Goal: Task Accomplishment & Management: Complete application form

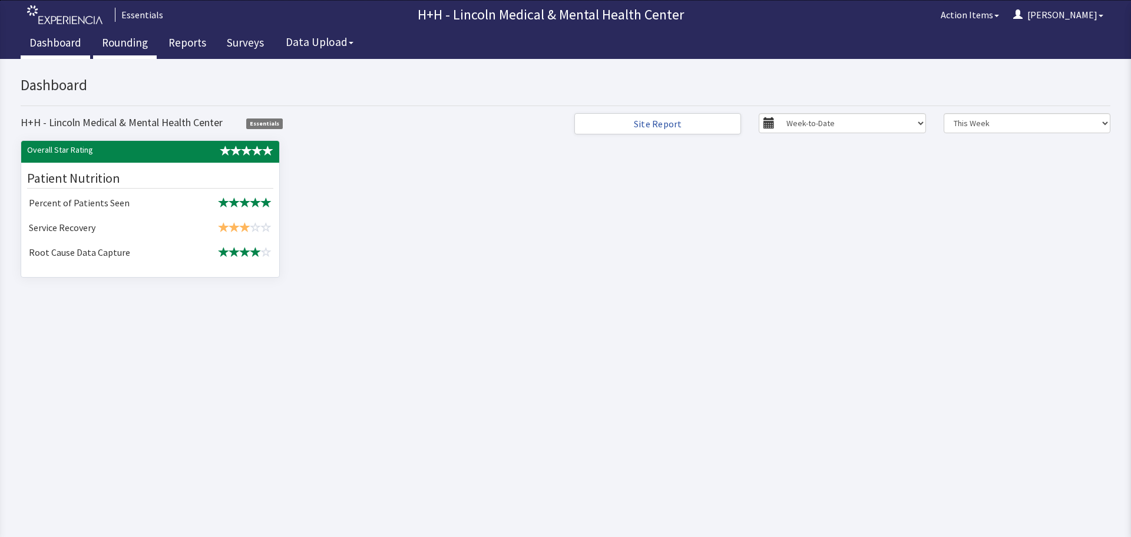
click at [132, 42] on link "Rounding" at bounding box center [125, 43] width 64 height 29
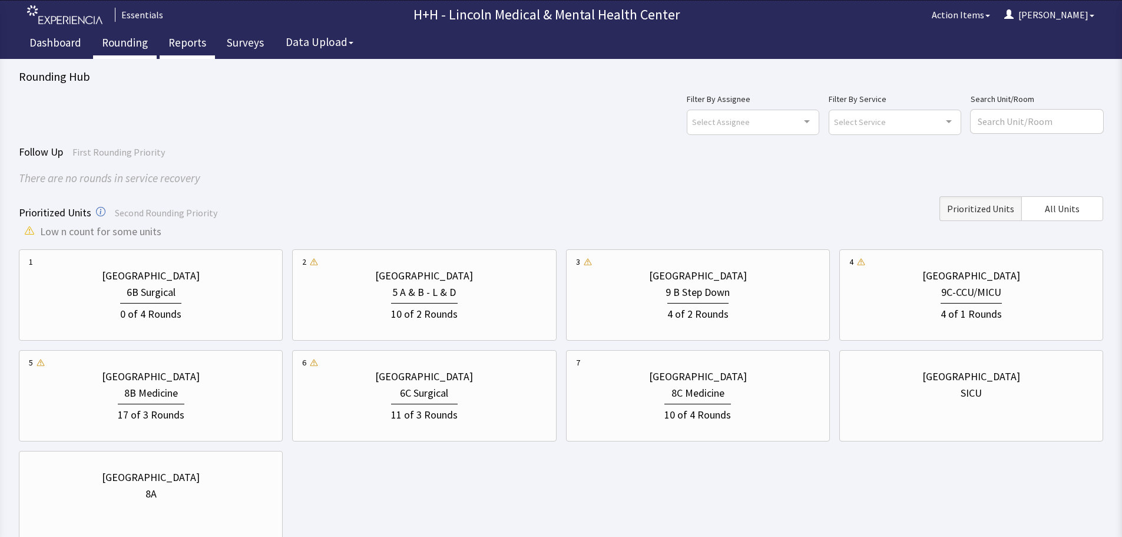
click at [193, 42] on link "Reports" at bounding box center [187, 43] width 55 height 29
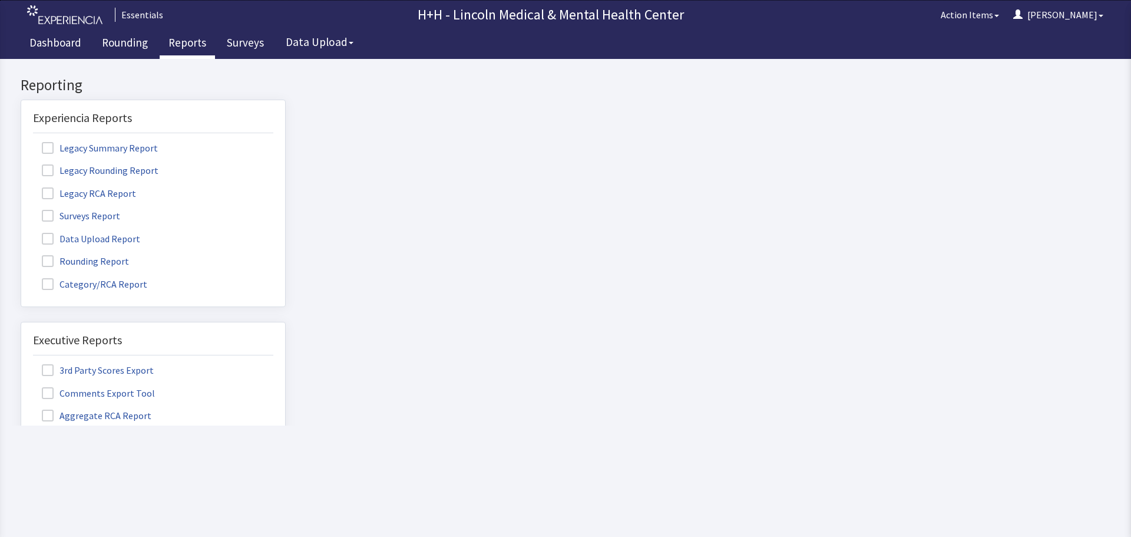
click at [88, 261] on label "Rounding Report" at bounding box center [87, 260] width 108 height 15
click at [21, 254] on input "Rounding Report" at bounding box center [21, 254] width 0 height 0
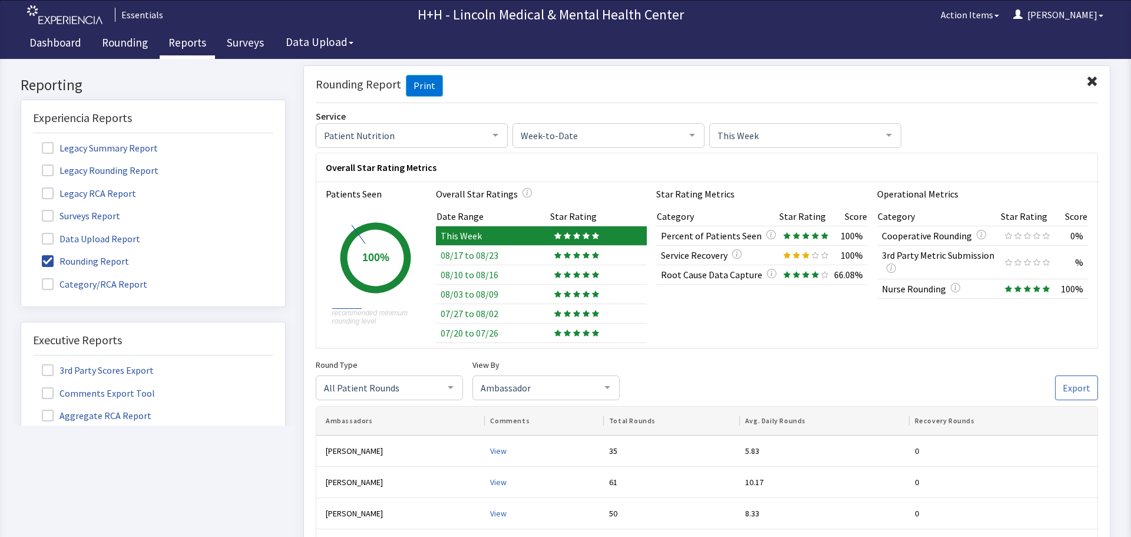
click at [1086, 81] on span at bounding box center [1092, 81] width 12 height 12
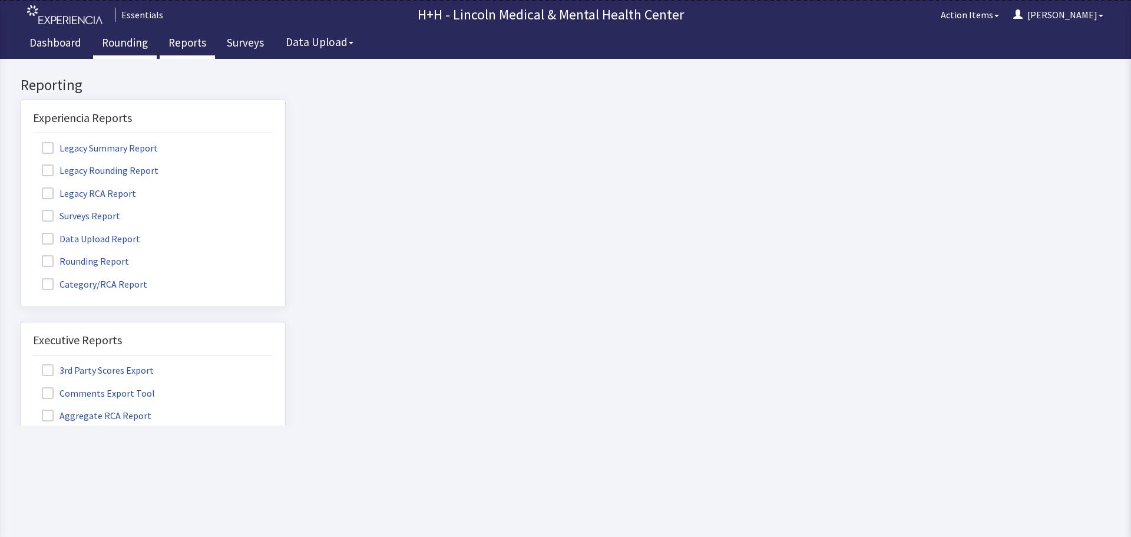
click at [110, 41] on link "Rounding" at bounding box center [125, 43] width 64 height 29
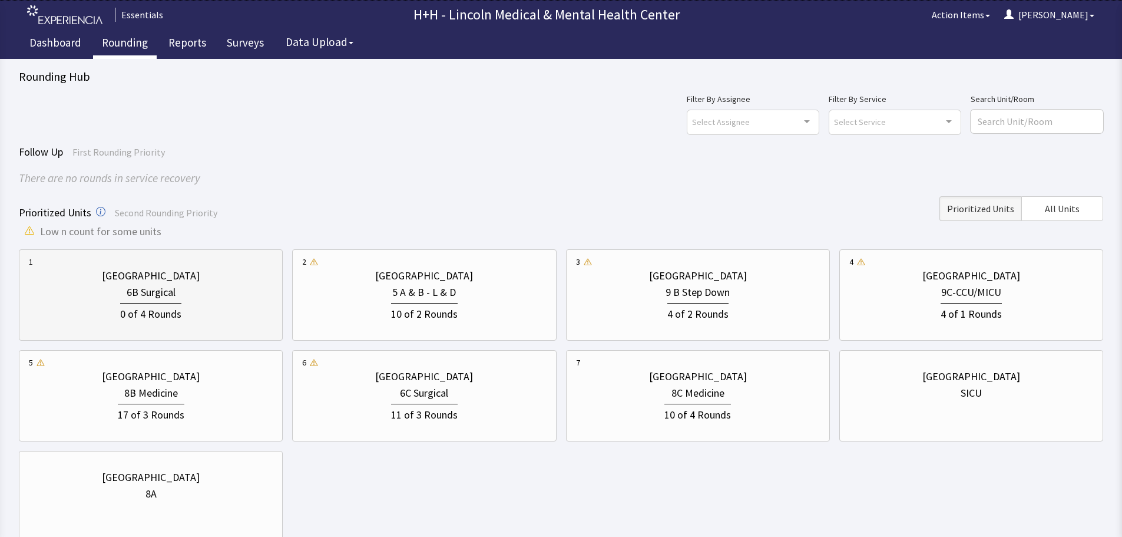
click at [214, 304] on div "0 of 4 Rounds" at bounding box center [151, 311] width 244 height 22
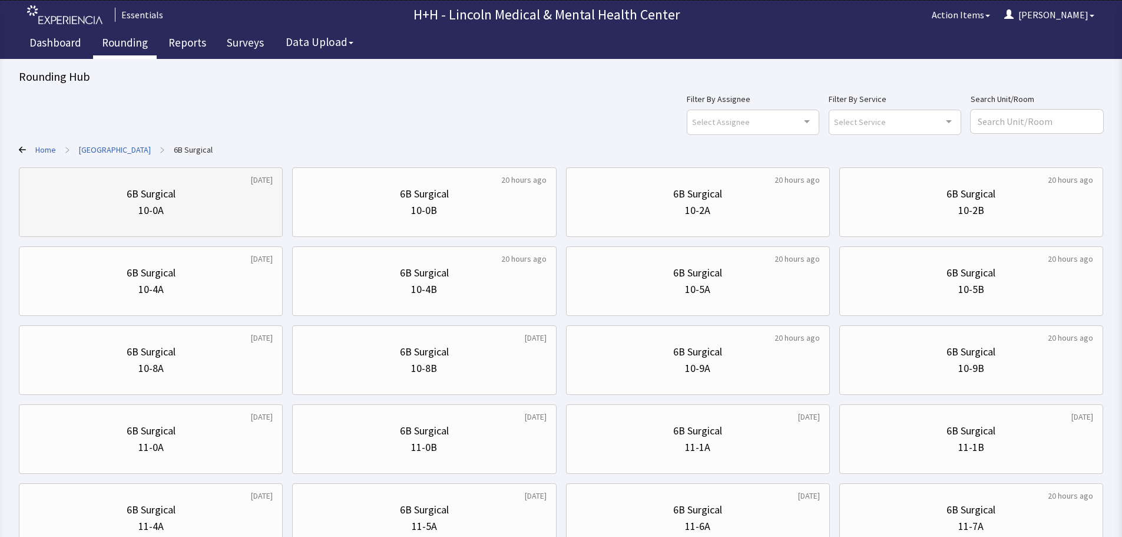
click at [221, 214] on div "10-0A" at bounding box center [151, 210] width 244 height 16
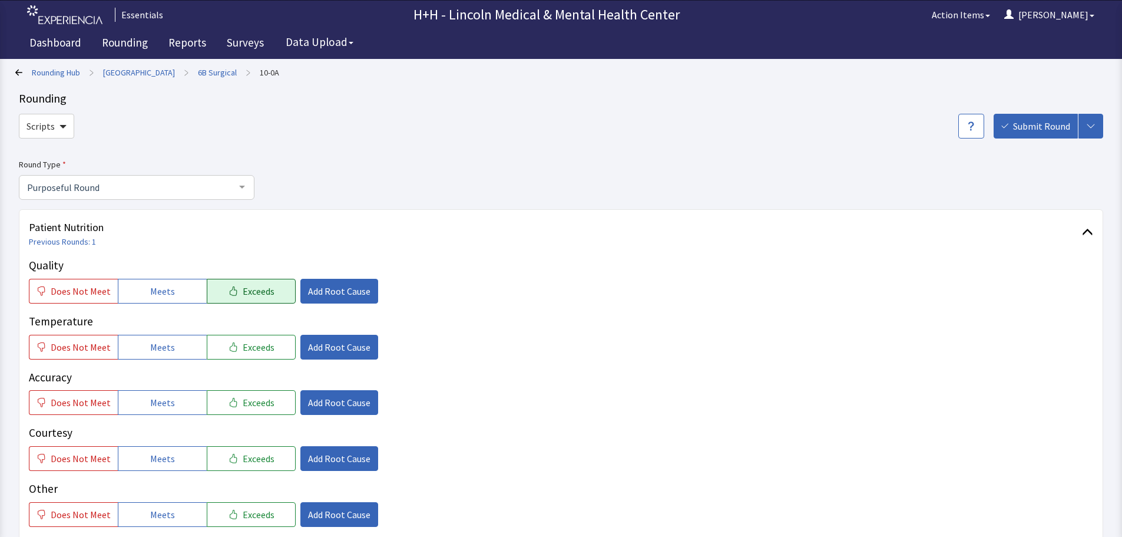
click at [269, 292] on button "Exceeds" at bounding box center [251, 291] width 89 height 25
click at [257, 347] on span "Exceeds" at bounding box center [259, 347] width 32 height 14
click at [267, 405] on button "Exceeds" at bounding box center [251, 402] width 89 height 25
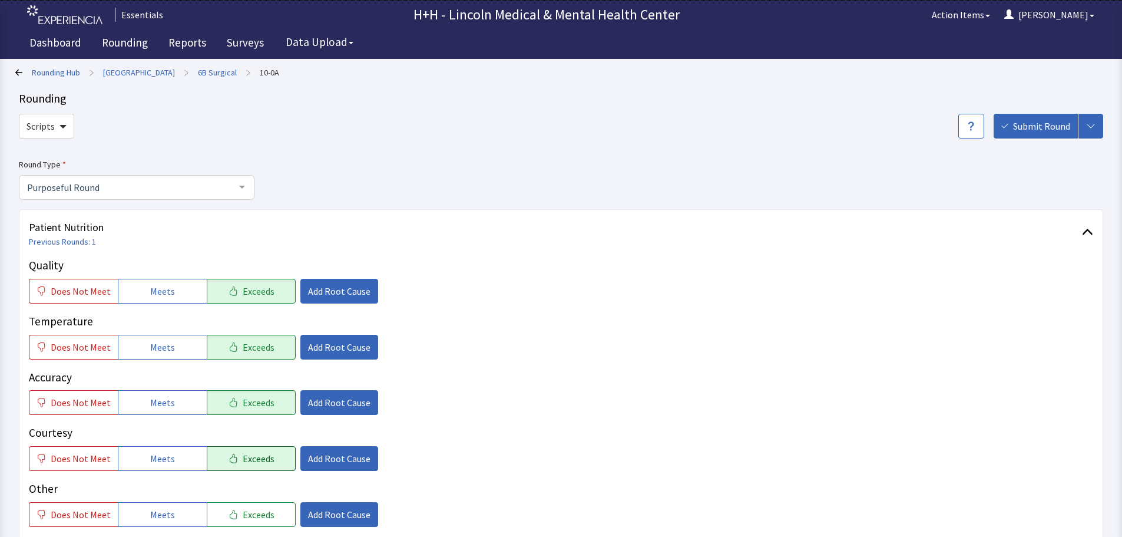
click at [263, 451] on span "Exceeds" at bounding box center [259, 458] width 32 height 14
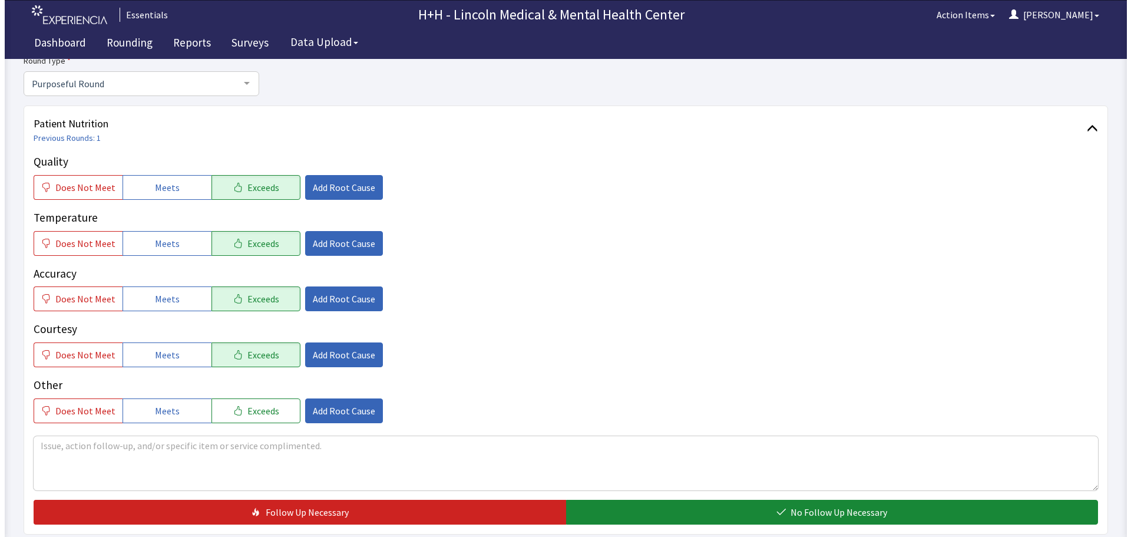
scroll to position [118, 0]
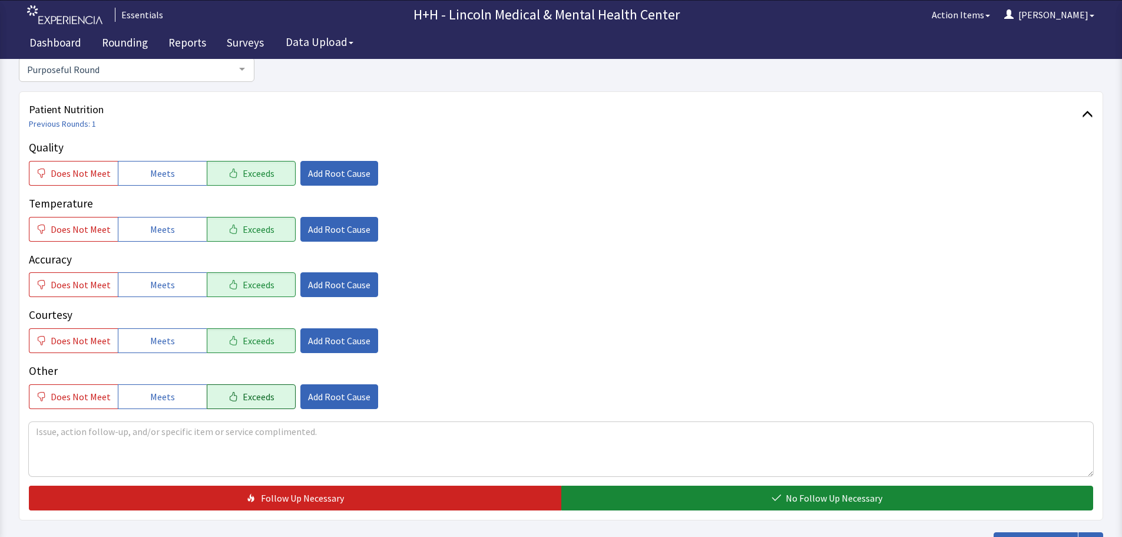
click at [257, 395] on span "Exceeds" at bounding box center [259, 396] width 32 height 14
click at [50, 434] on textarea at bounding box center [561, 449] width 1064 height 54
click at [98, 430] on textarea "Gentleman toldme" at bounding box center [561, 449] width 1064 height 54
click at [120, 433] on textarea "Gentleman told me" at bounding box center [561, 449] width 1064 height 54
type textarea "Gentleman told me he likes his choices and his meals come hot and they are tast…"
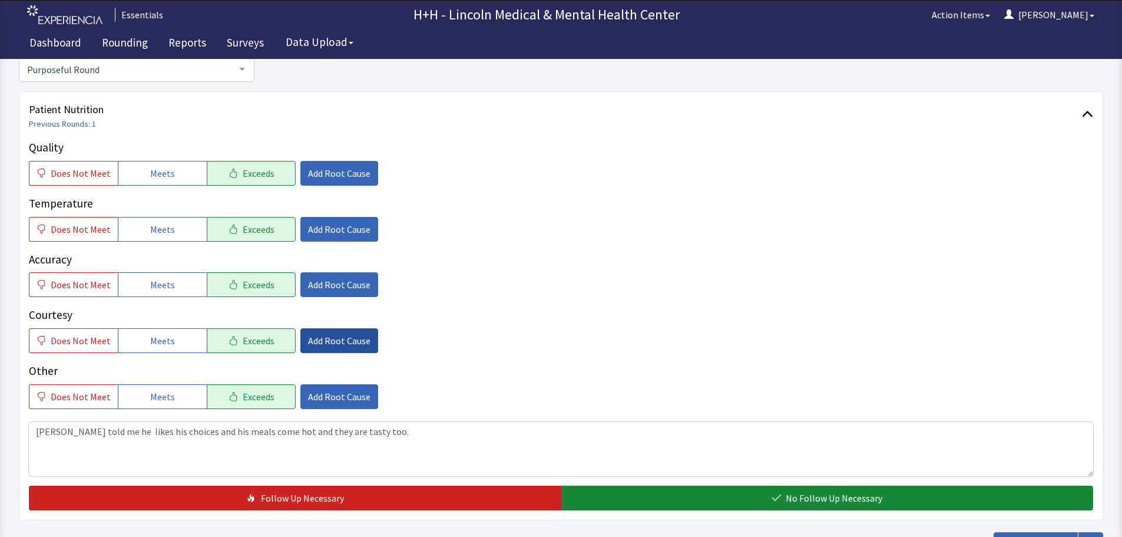
click at [349, 337] on span "Add Root Cause" at bounding box center [339, 340] width 62 height 14
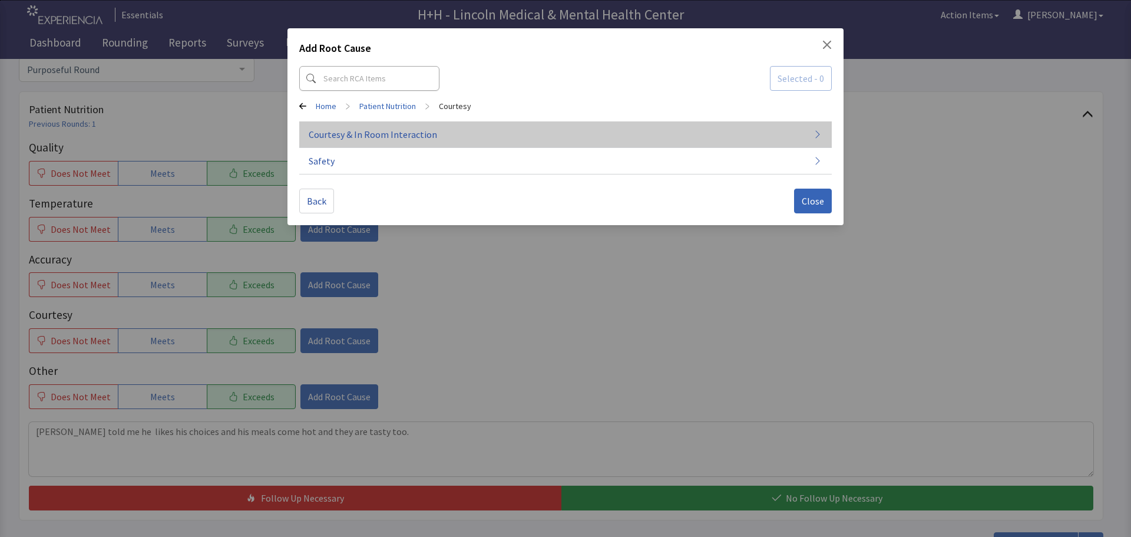
click at [377, 132] on span "Courtesy & In Room Interaction" at bounding box center [373, 134] width 128 height 14
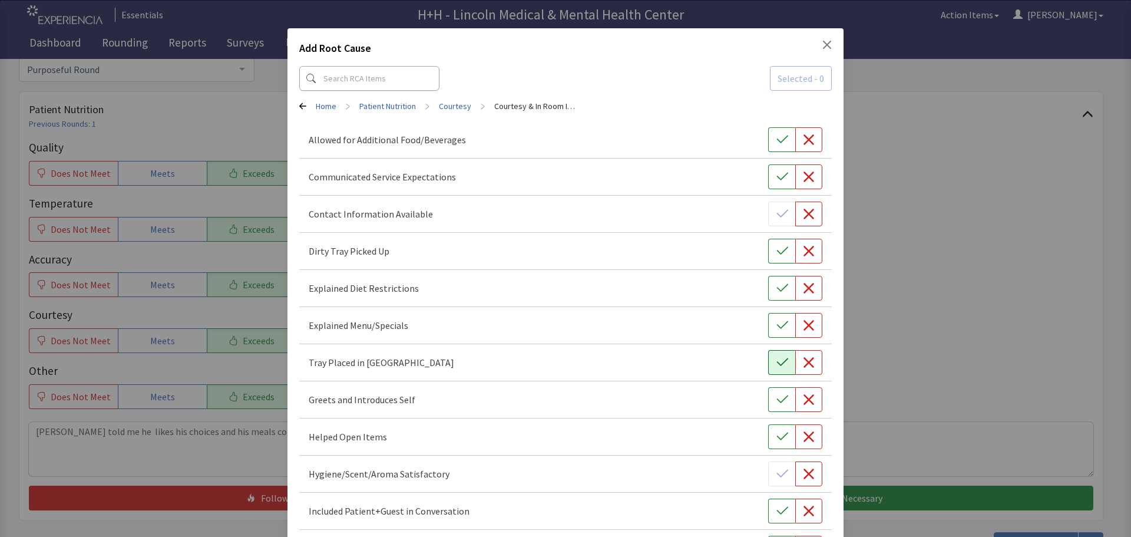
click at [776, 365] on icon "button" at bounding box center [782, 362] width 12 height 12
click at [776, 249] on icon "button" at bounding box center [782, 251] width 12 height 12
click at [769, 402] on button "button" at bounding box center [781, 399] width 27 height 25
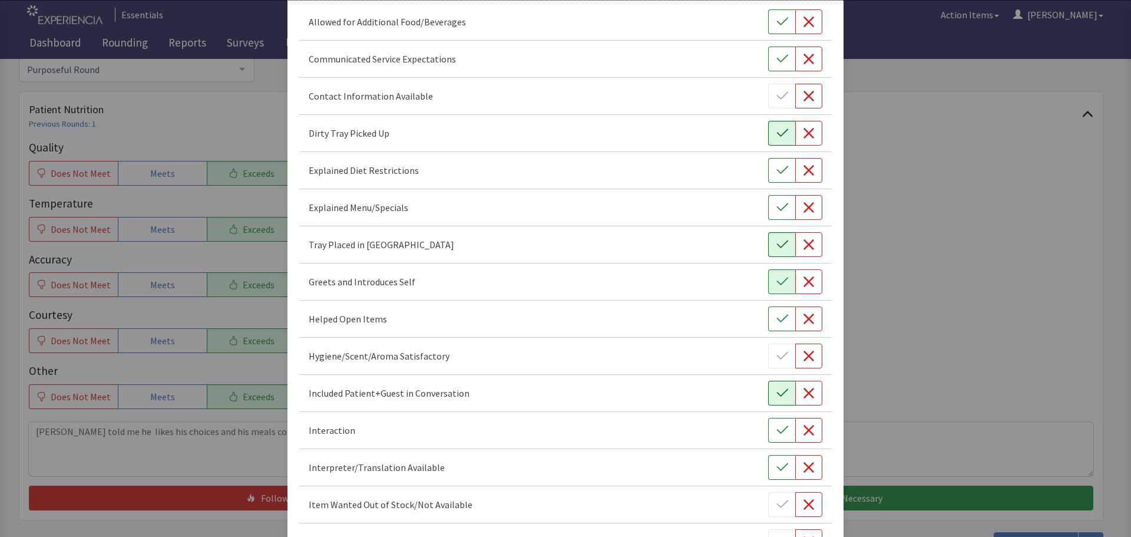
click at [776, 398] on icon "button" at bounding box center [782, 393] width 12 height 12
click at [770, 414] on div "Interaction" at bounding box center [565, 430] width 532 height 37
click at [770, 423] on button "button" at bounding box center [781, 430] width 27 height 25
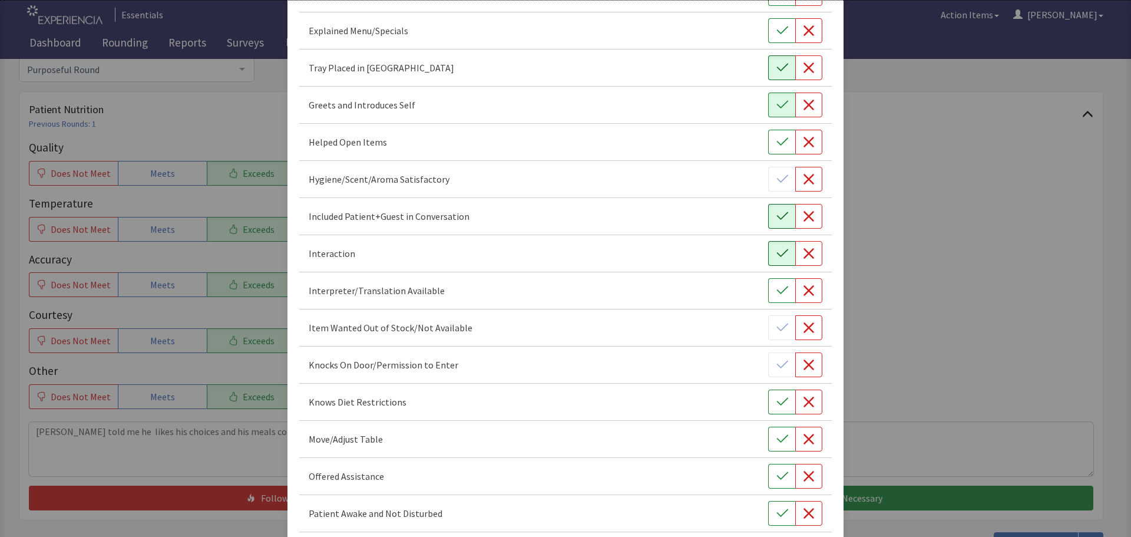
scroll to position [353, 0]
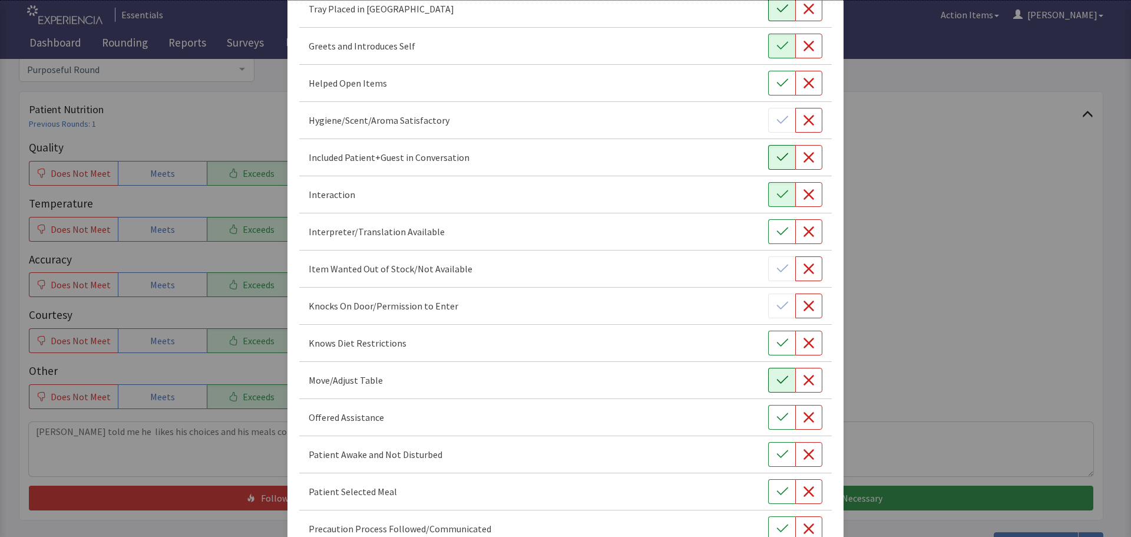
click at [780, 379] on icon "button" at bounding box center [782, 380] width 12 height 12
click at [778, 412] on icon "button" at bounding box center [782, 417] width 12 height 12
click at [782, 453] on button "button" at bounding box center [781, 454] width 27 height 25
click at [782, 494] on button "button" at bounding box center [781, 491] width 27 height 25
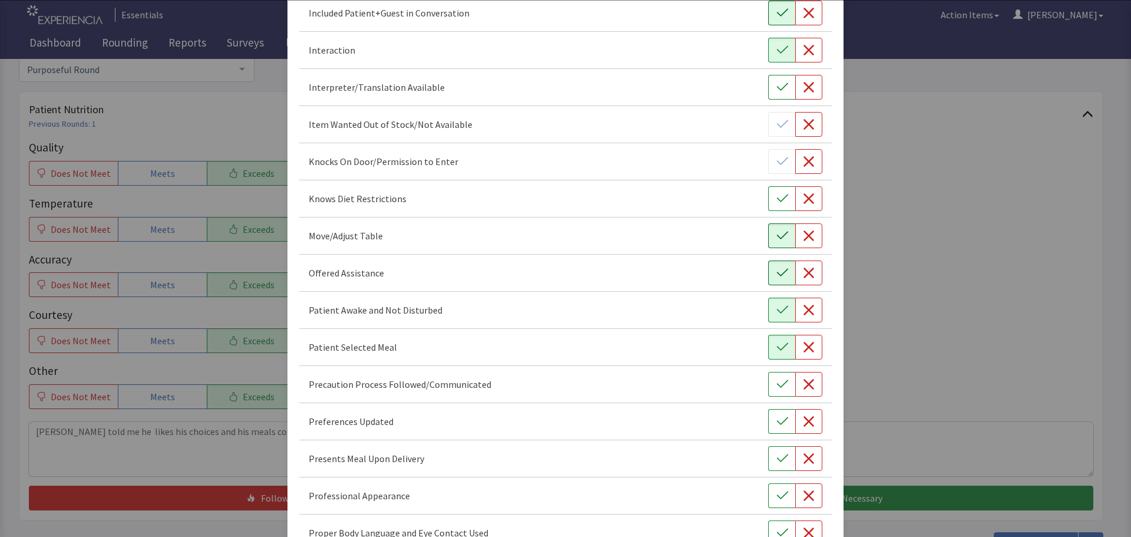
scroll to position [530, 0]
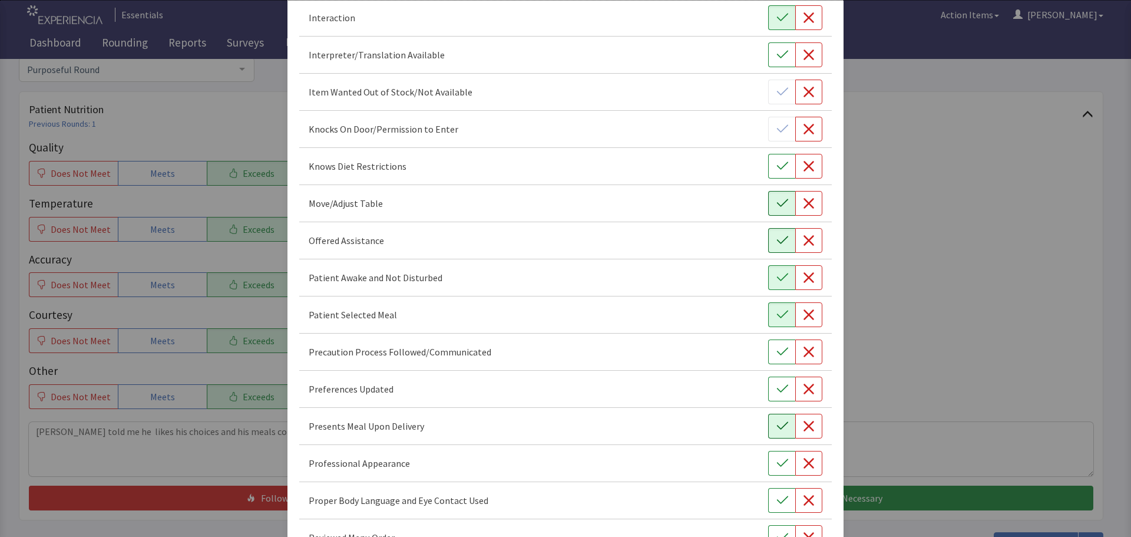
click at [776, 424] on icon "button" at bounding box center [782, 426] width 12 height 12
click at [776, 387] on icon "button" at bounding box center [782, 389] width 12 height 12
click at [779, 460] on icon "button" at bounding box center [782, 463] width 12 height 12
click at [776, 501] on icon "button" at bounding box center [782, 500] width 12 height 12
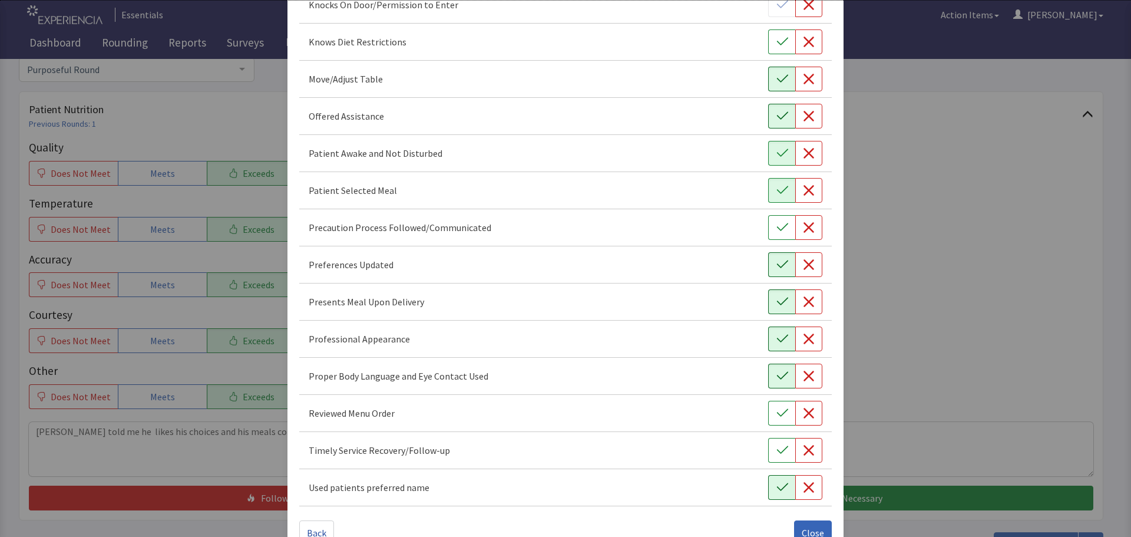
scroll to position [684, 0]
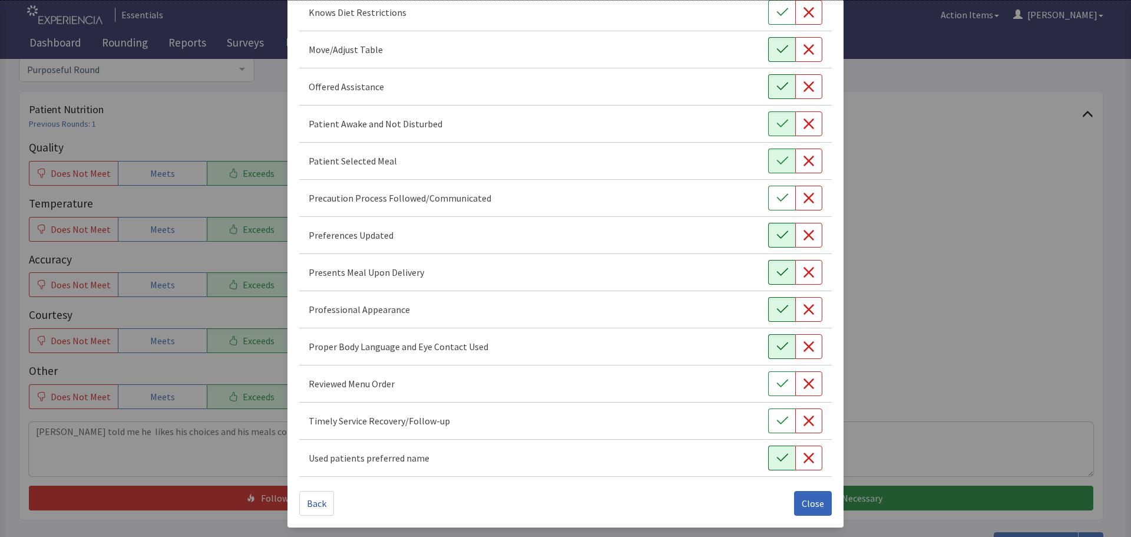
click at [773, 451] on button "button" at bounding box center [781, 457] width 27 height 25
click at [778, 422] on icon "button" at bounding box center [782, 421] width 12 height 12
click at [776, 388] on icon "button" at bounding box center [782, 384] width 12 height 12
click at [805, 502] on span "Close" at bounding box center [813, 503] width 22 height 14
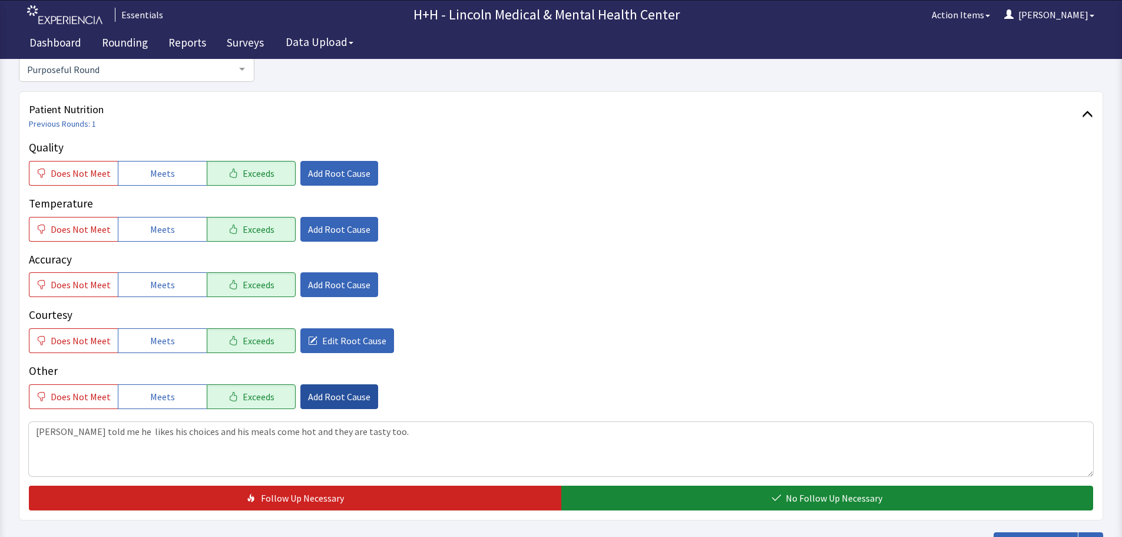
click at [339, 393] on span "Add Root Cause" at bounding box center [339, 396] width 62 height 14
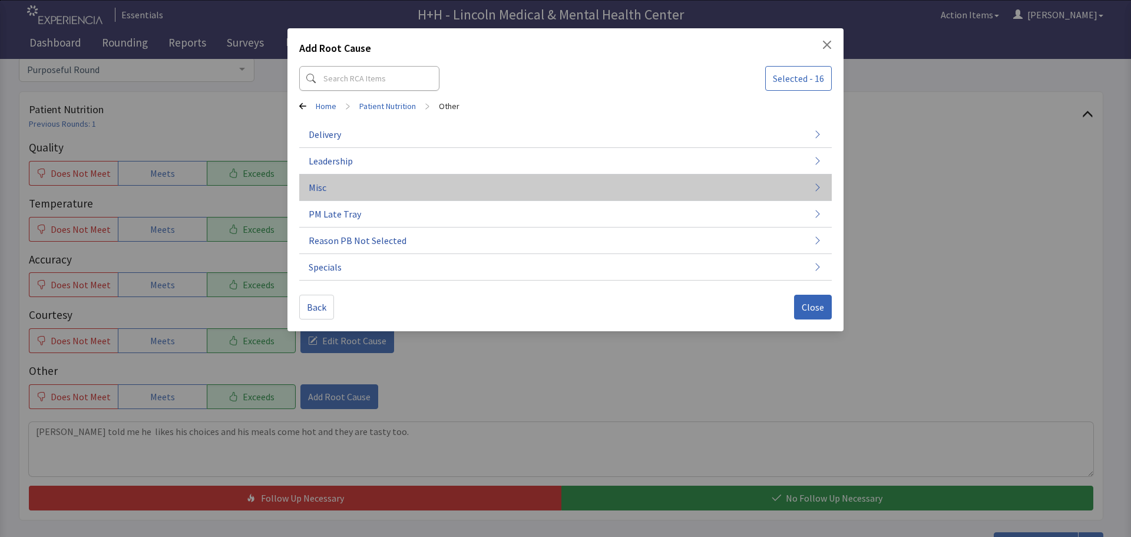
click at [324, 190] on span "Misc" at bounding box center [318, 187] width 18 height 14
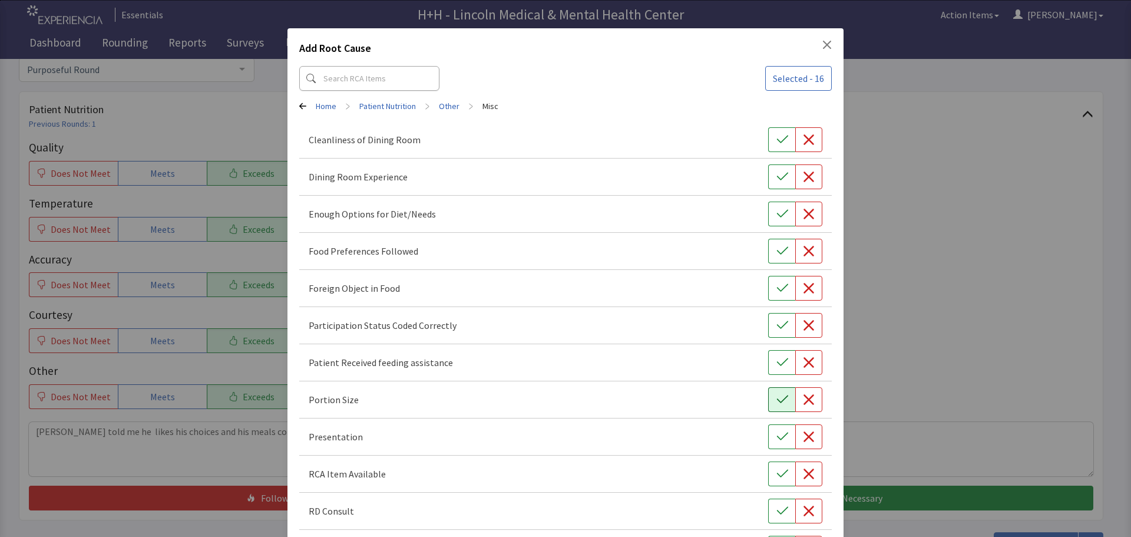
click at [776, 398] on icon "button" at bounding box center [782, 399] width 12 height 12
click at [777, 431] on icon "button" at bounding box center [782, 437] width 12 height 12
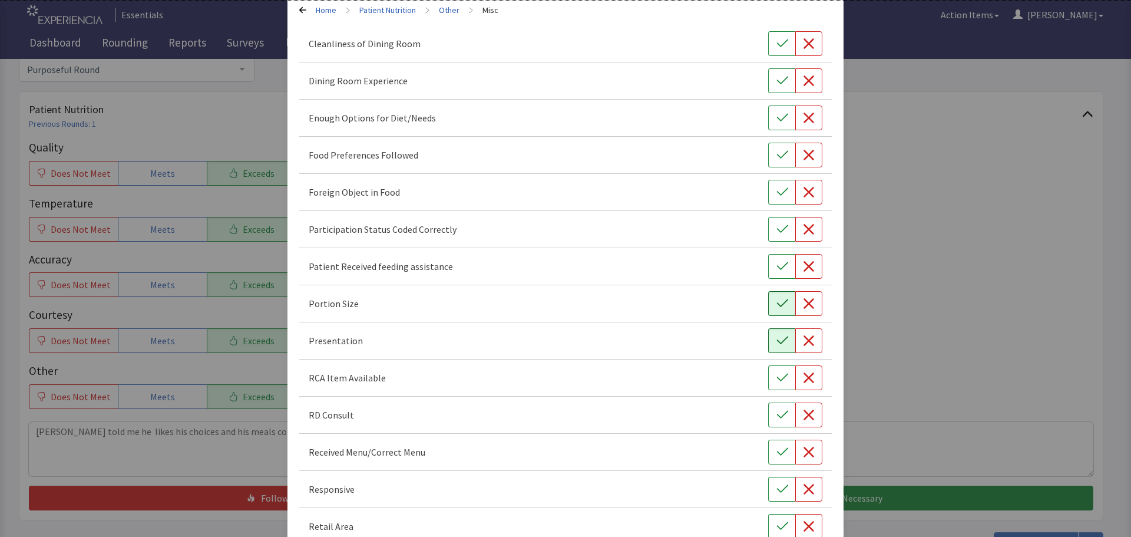
scroll to position [118, 0]
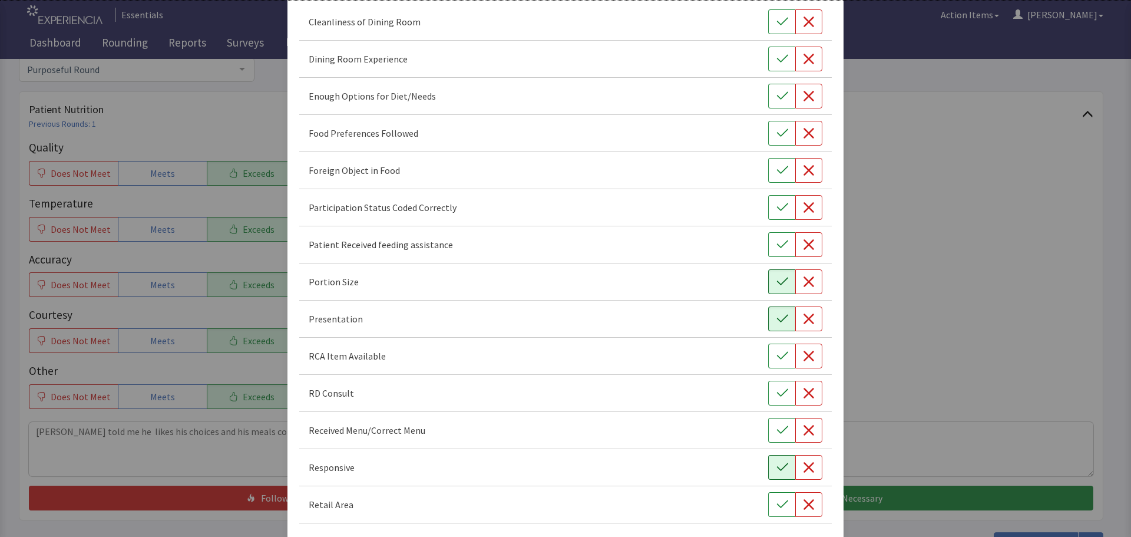
click at [776, 463] on icon "button" at bounding box center [782, 467] width 12 height 12
click at [776, 133] on icon "button" at bounding box center [782, 133] width 12 height 12
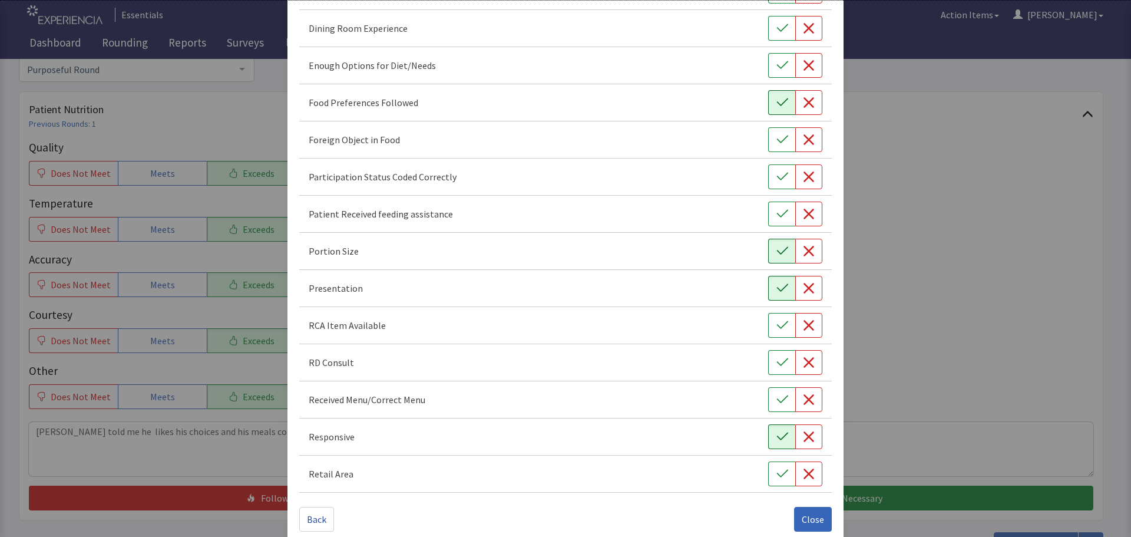
scroll to position [164, 0]
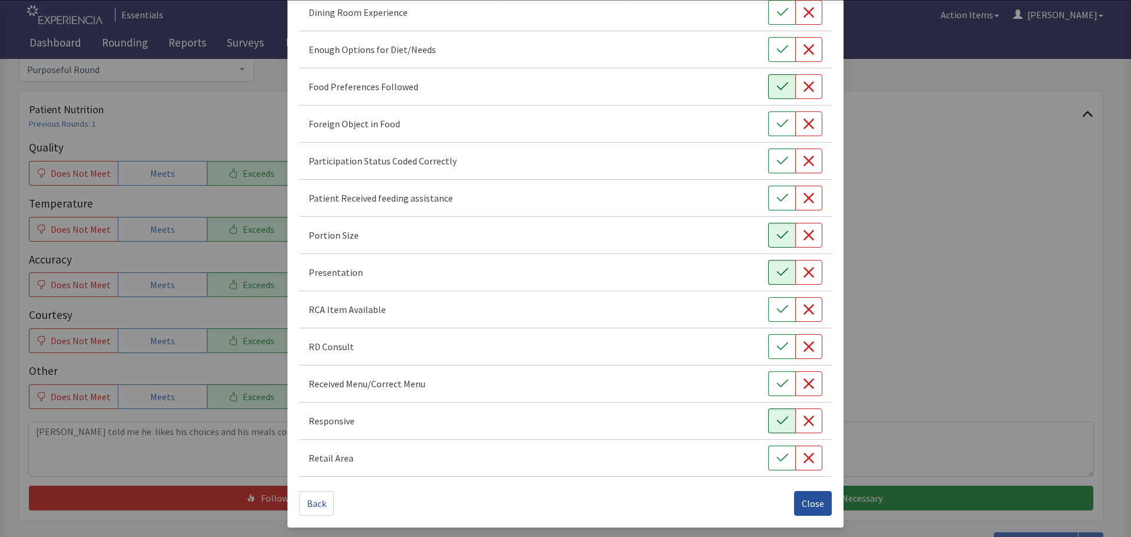
click at [803, 504] on span "Close" at bounding box center [813, 503] width 22 height 14
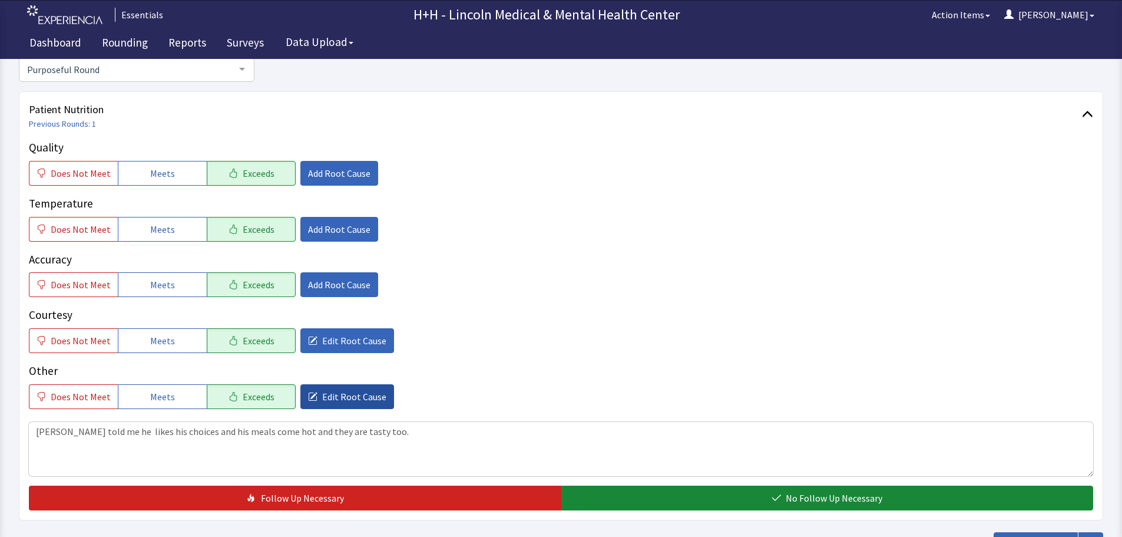
click at [361, 396] on span "Edit Root Cause" at bounding box center [354, 396] width 64 height 14
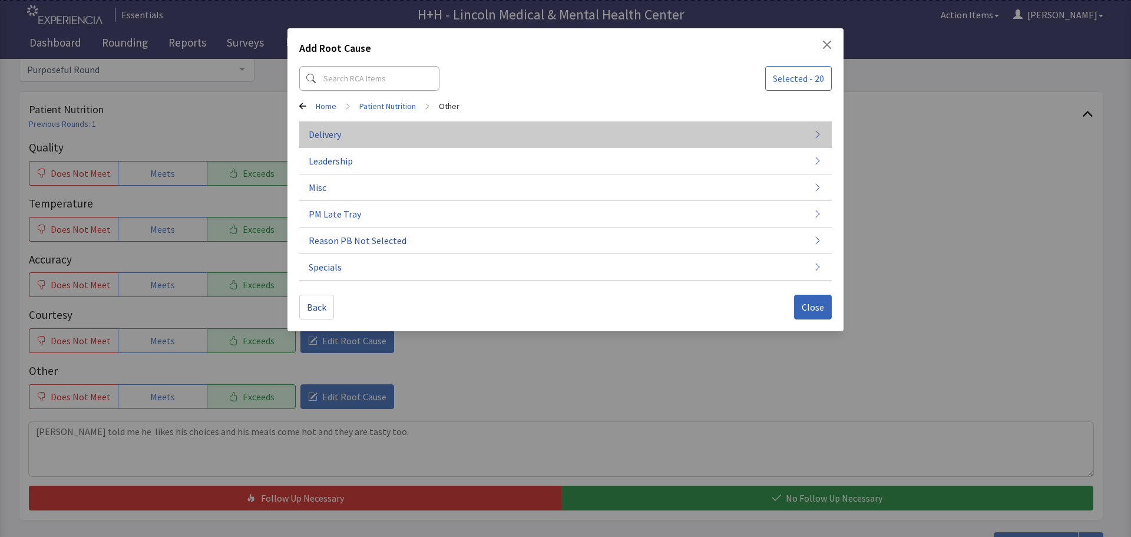
click at [348, 174] on button "Delivery" at bounding box center [565, 187] width 532 height 27
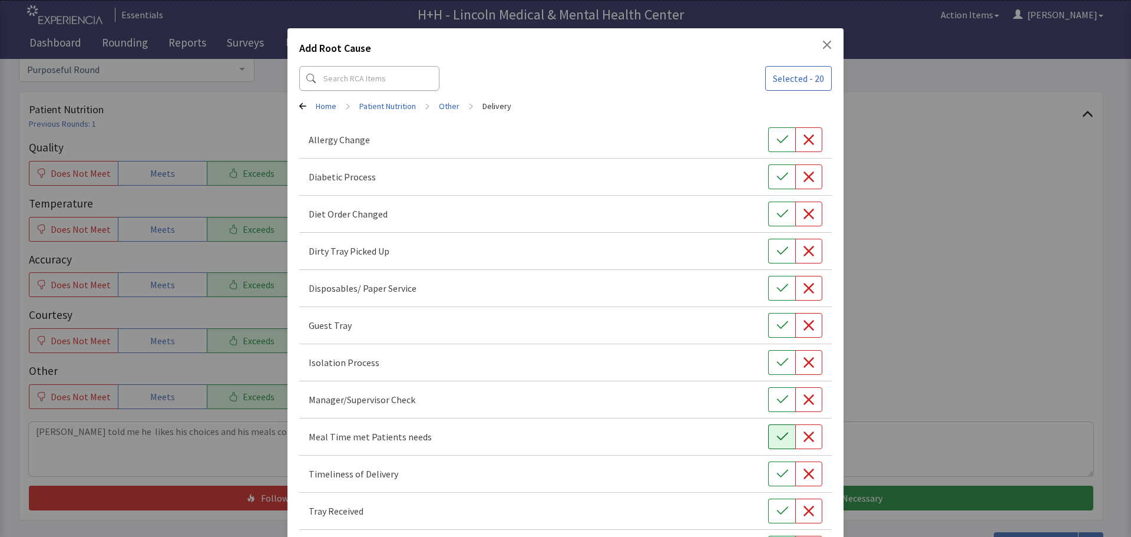
click at [782, 431] on button "button" at bounding box center [781, 436] width 27 height 25
click at [773, 485] on button "button" at bounding box center [781, 473] width 27 height 25
click at [779, 507] on icon "button" at bounding box center [782, 511] width 12 height 12
click at [776, 251] on icon "button" at bounding box center [782, 251] width 12 height 12
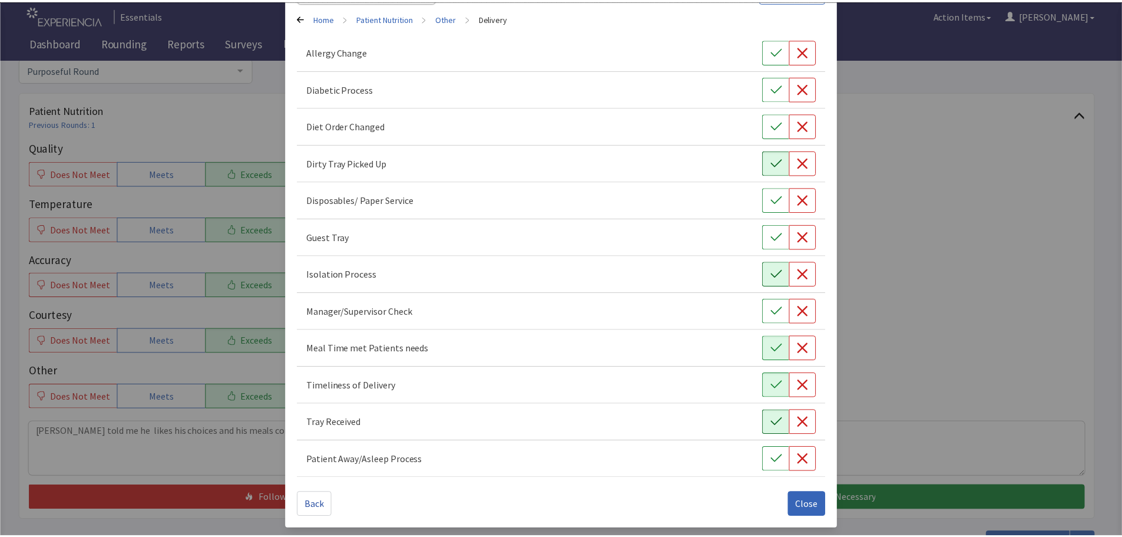
scroll to position [90, 0]
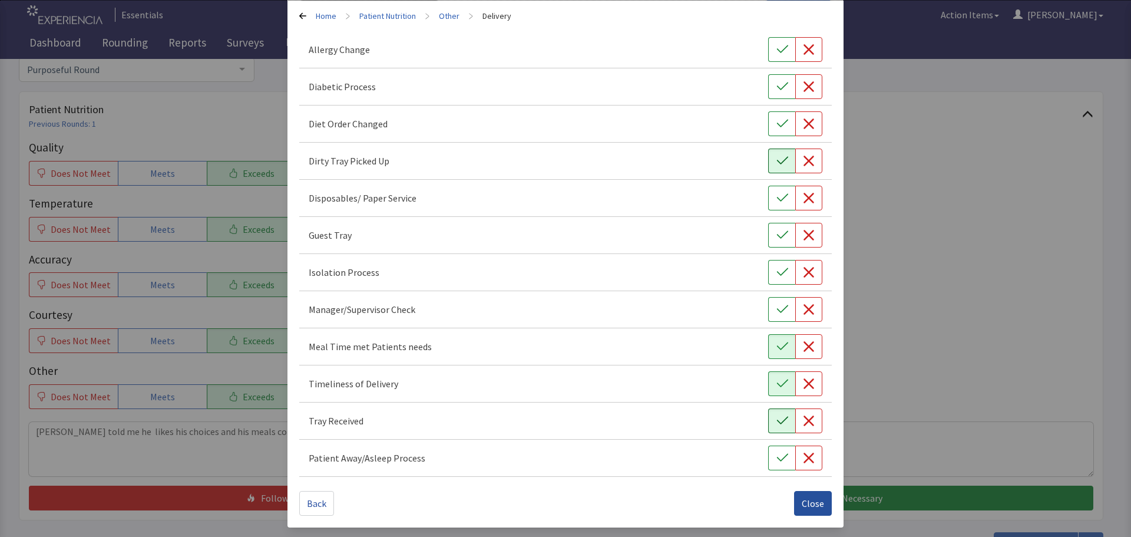
click at [802, 495] on button "Close" at bounding box center [813, 503] width 38 height 25
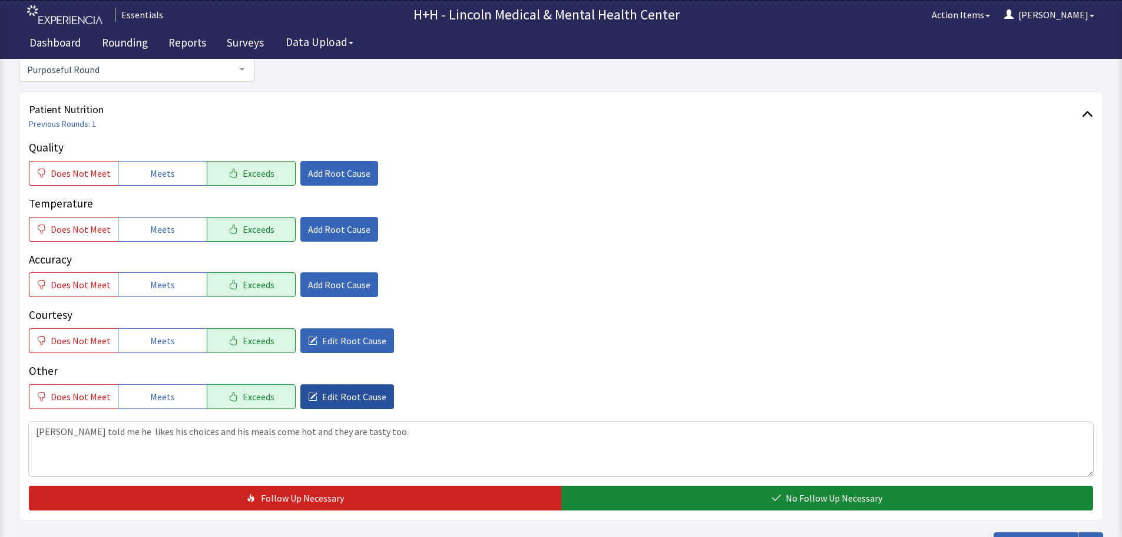
click at [375, 394] on button "Edit Root Cause" at bounding box center [347, 396] width 94 height 25
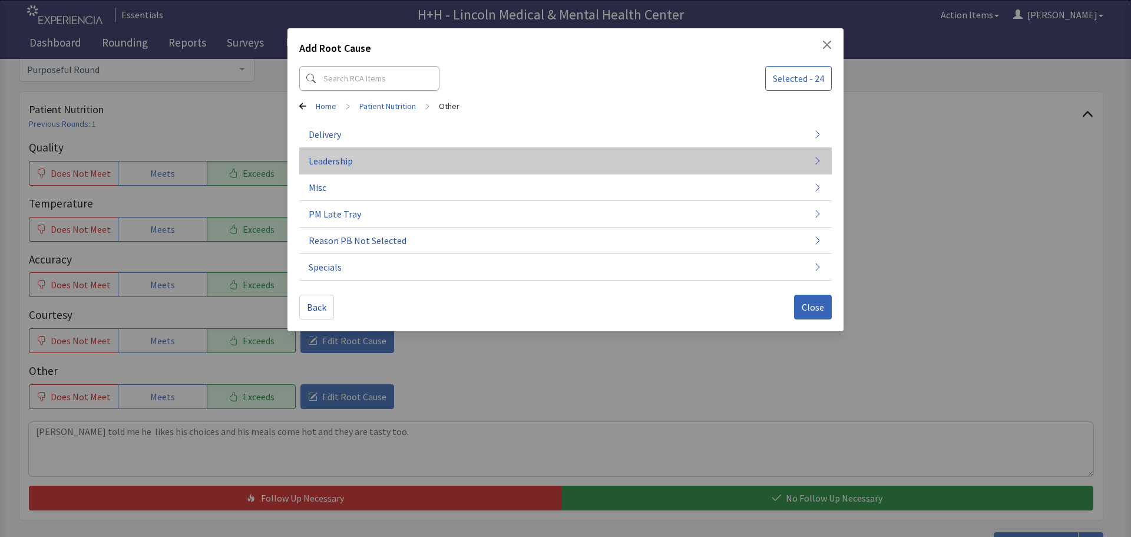
click at [363, 254] on button "Leadership" at bounding box center [565, 267] width 532 height 27
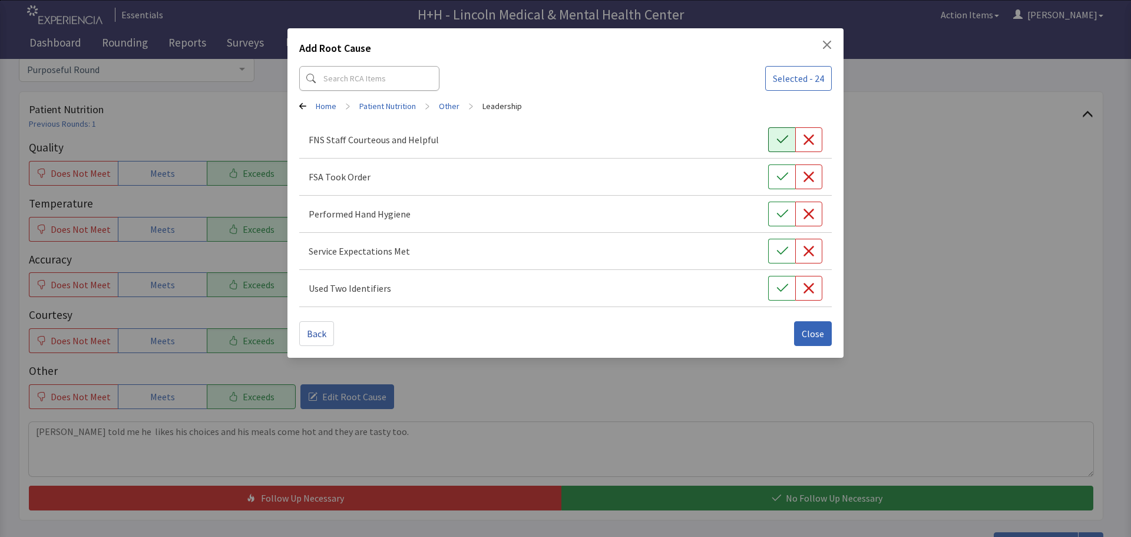
drag, startPoint x: 772, startPoint y: 138, endPoint x: 771, endPoint y: 147, distance: 8.9
click at [772, 138] on button "button" at bounding box center [781, 139] width 27 height 25
click at [777, 177] on icon "button" at bounding box center [781, 177] width 11 height 8
click at [773, 210] on button "button" at bounding box center [781, 213] width 27 height 25
click at [779, 244] on button "button" at bounding box center [781, 251] width 27 height 25
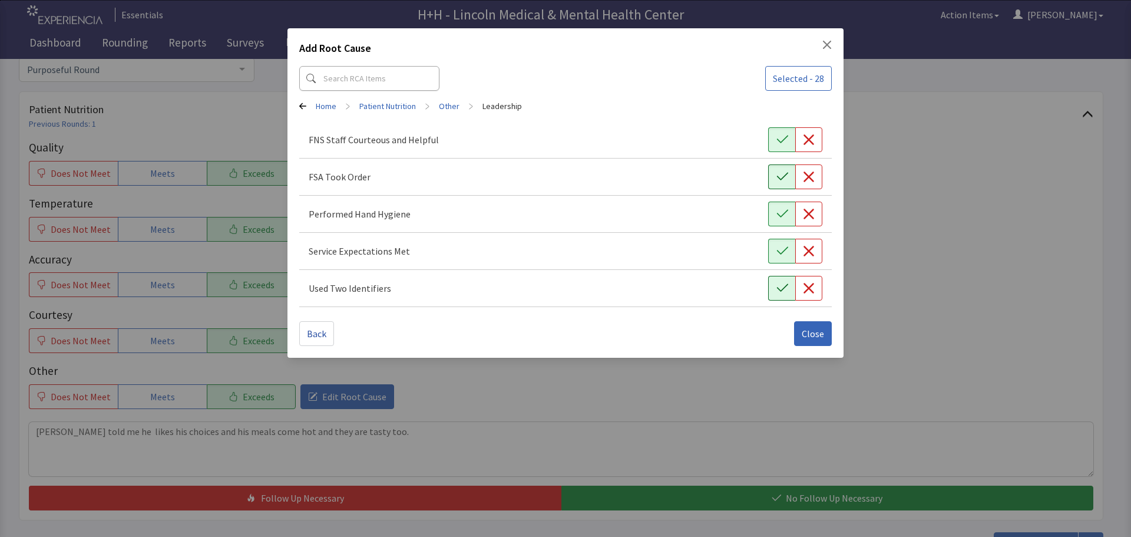
click at [782, 282] on icon "button" at bounding box center [782, 288] width 12 height 12
click at [813, 334] on span "Close" at bounding box center [813, 333] width 22 height 14
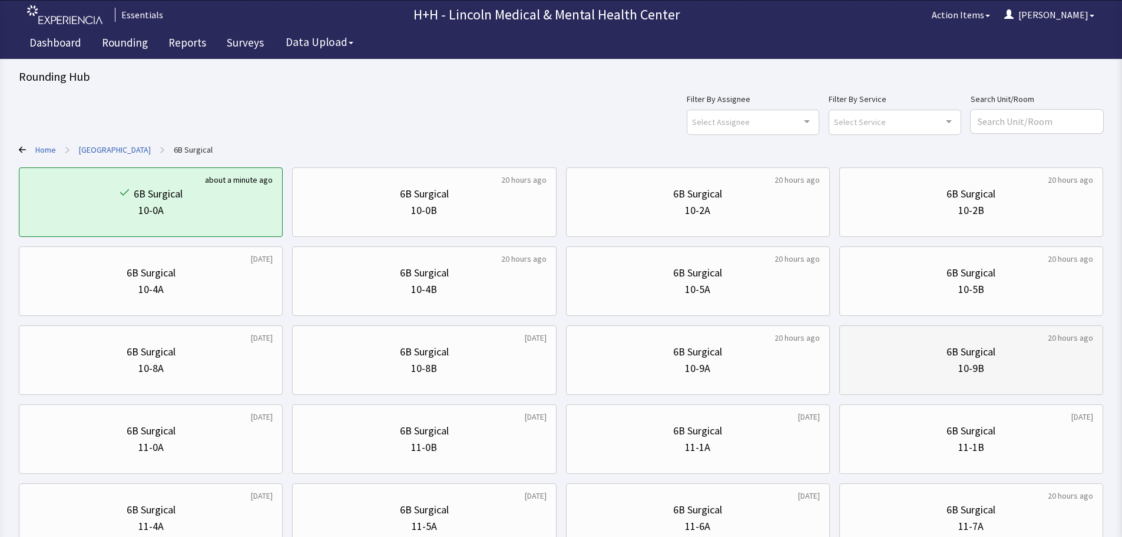
click at [897, 378] on div "6B Surgical 10-9B" at bounding box center [971, 360] width 244 height 57
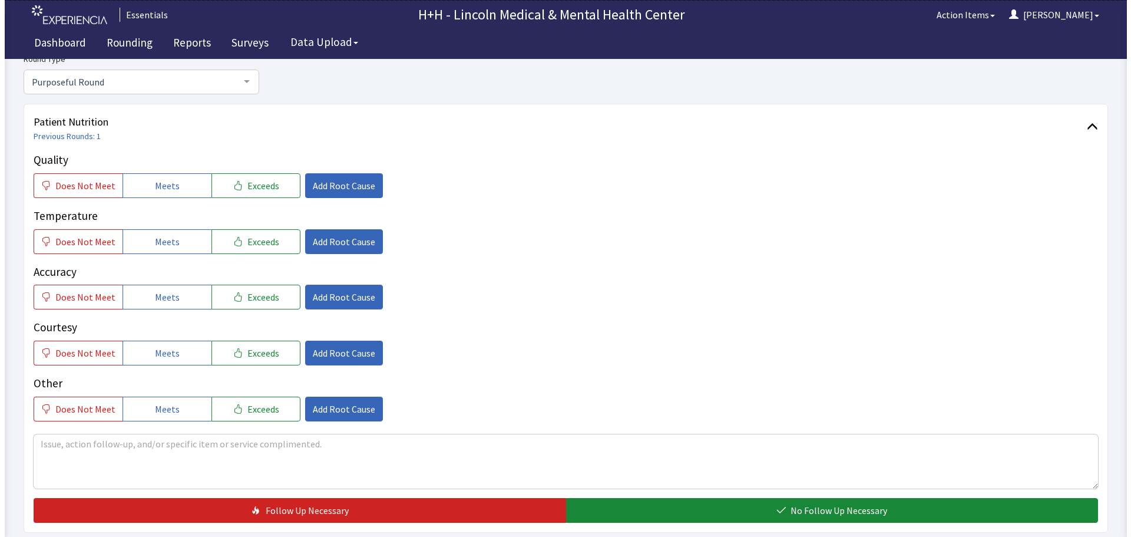
scroll to position [118, 0]
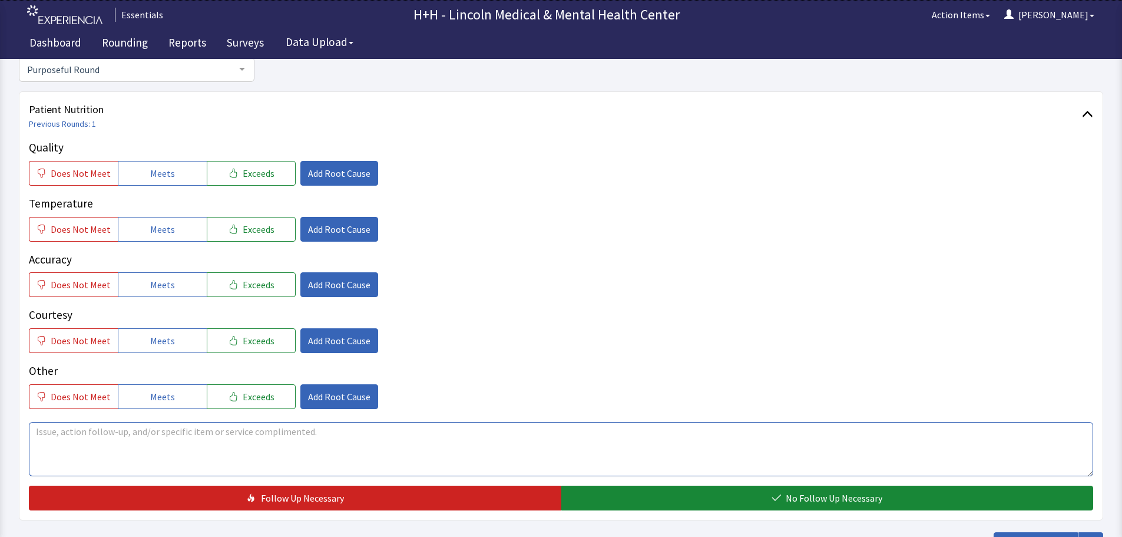
click at [42, 427] on textarea at bounding box center [561, 449] width 1064 height 54
click at [246, 431] on textarea "Patient said she enjoys her food very much. Very tasty comes hot," at bounding box center [561, 449] width 1064 height 54
click at [312, 433] on textarea "Patient said she enjoys her food very much. Very tasty, comes hot," at bounding box center [561, 449] width 1064 height 54
type textarea "Patient said she enjoys her food very much. Very tasty, comes hot, and served w…"
click at [263, 174] on span "Exceeds" at bounding box center [259, 173] width 32 height 14
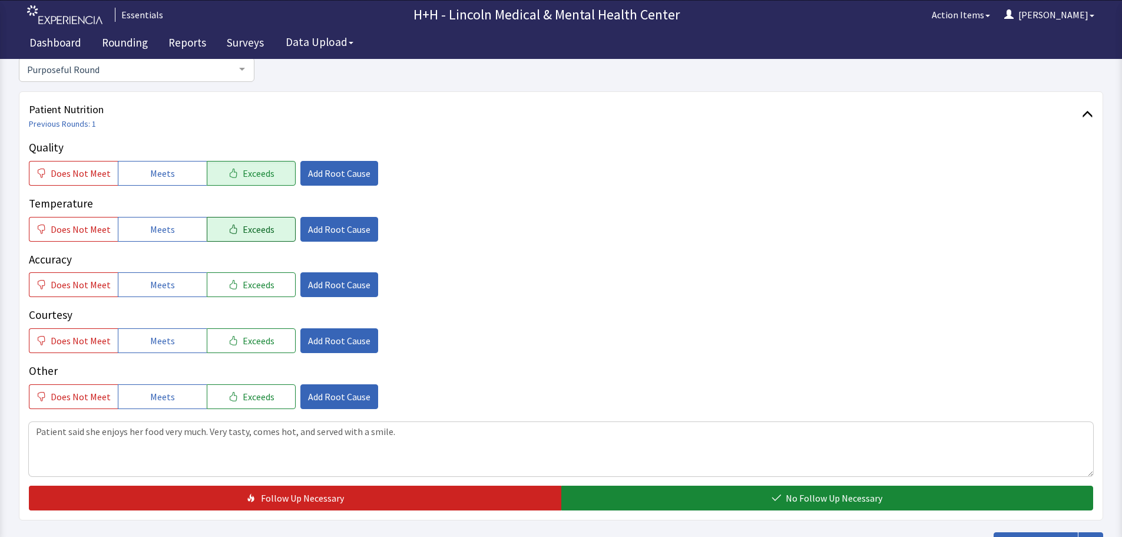
click at [261, 224] on span "Exceeds" at bounding box center [259, 229] width 32 height 14
click at [269, 282] on button "Exceeds" at bounding box center [251, 284] width 89 height 25
click at [263, 336] on span "Exceeds" at bounding box center [259, 340] width 32 height 14
click at [253, 396] on span "Exceeds" at bounding box center [259, 396] width 32 height 14
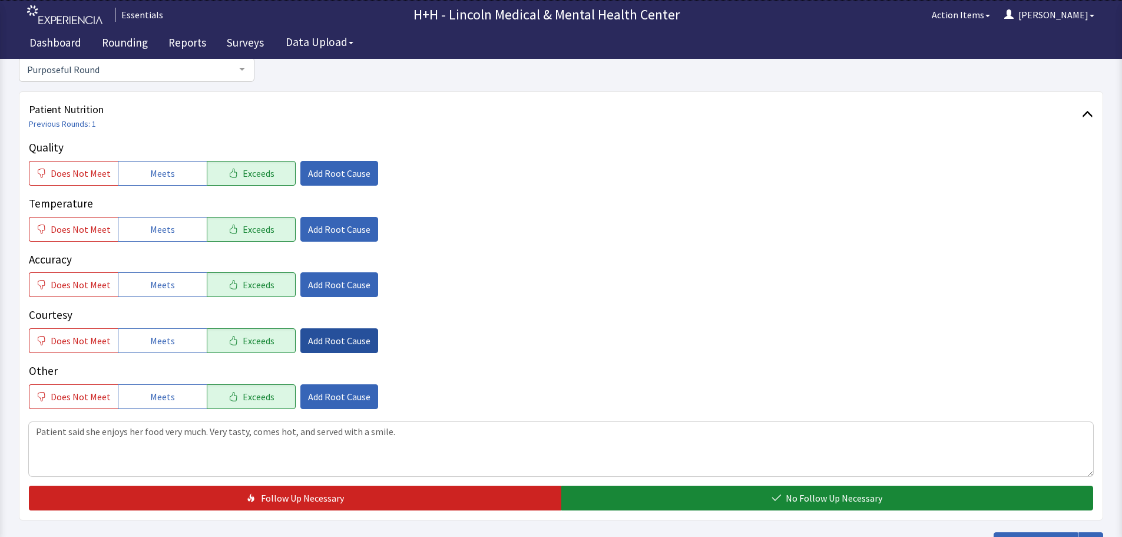
click at [322, 346] on span "Add Root Cause" at bounding box center [339, 340] width 62 height 14
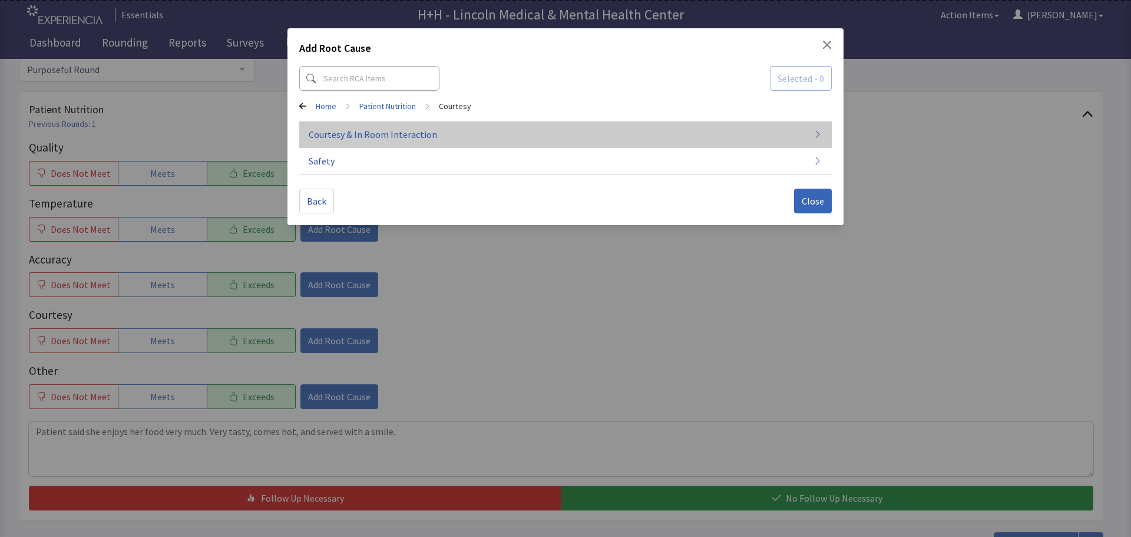
click at [360, 132] on span "Courtesy & In Room Interaction" at bounding box center [373, 134] width 128 height 14
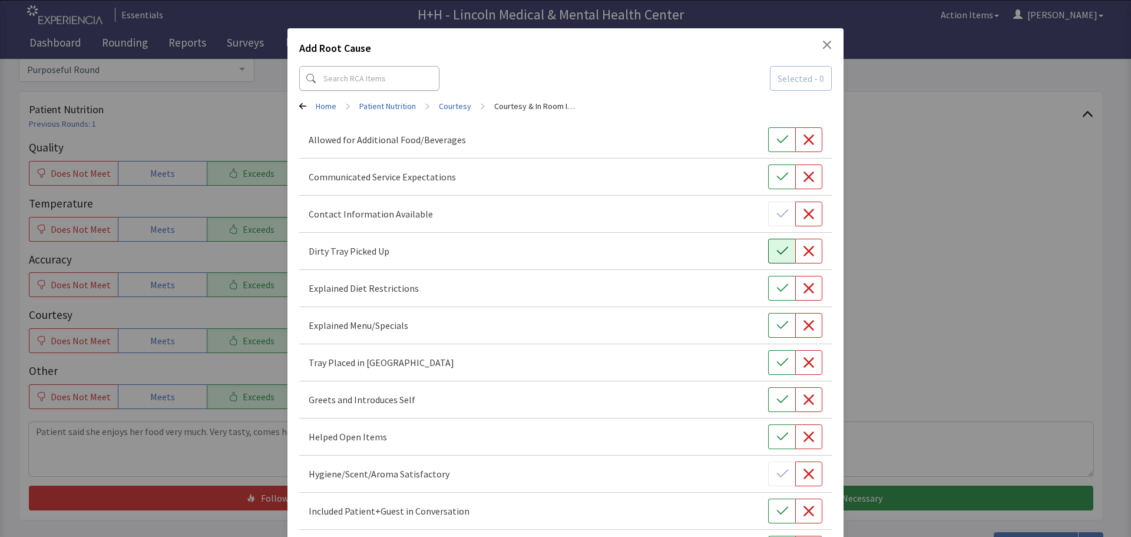
click at [768, 250] on button "button" at bounding box center [781, 251] width 27 height 25
click at [777, 361] on icon "button" at bounding box center [781, 362] width 11 height 8
click at [776, 395] on icon "button" at bounding box center [782, 399] width 12 height 12
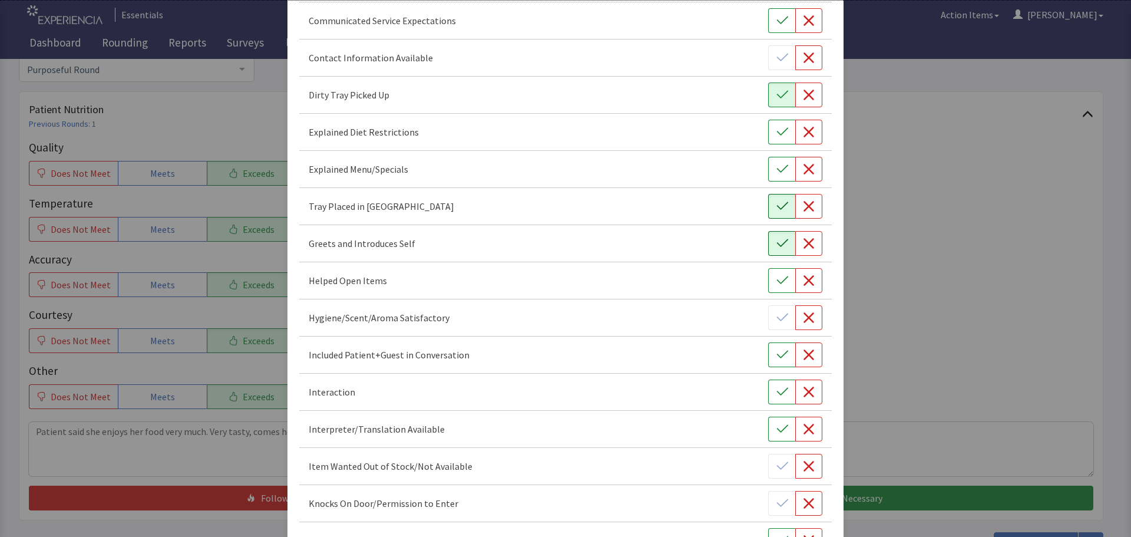
scroll to position [177, 0]
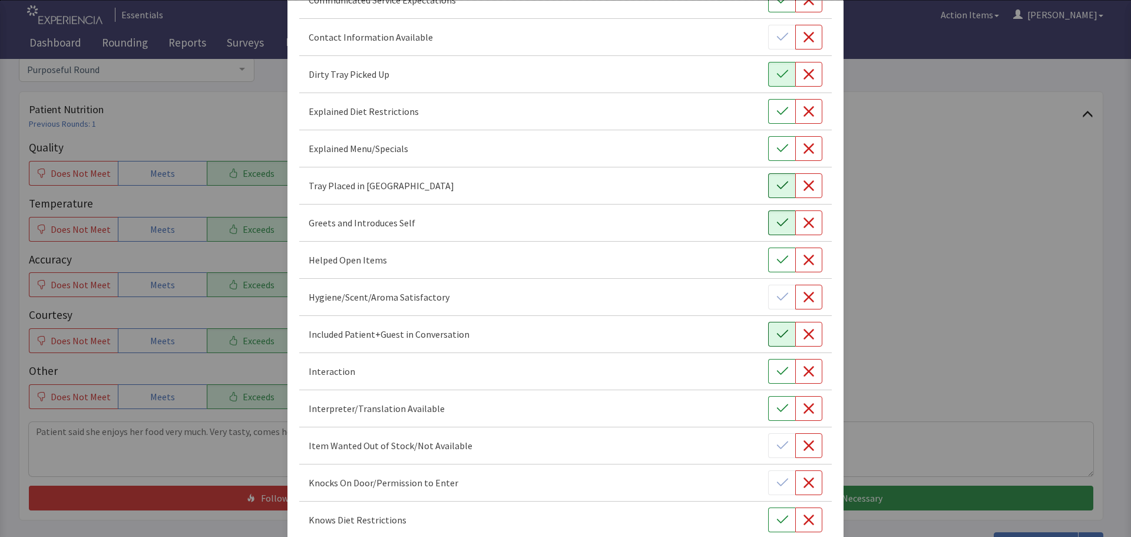
click at [769, 339] on button "button" at bounding box center [781, 334] width 27 height 25
click at [776, 368] on icon "button" at bounding box center [782, 371] width 12 height 12
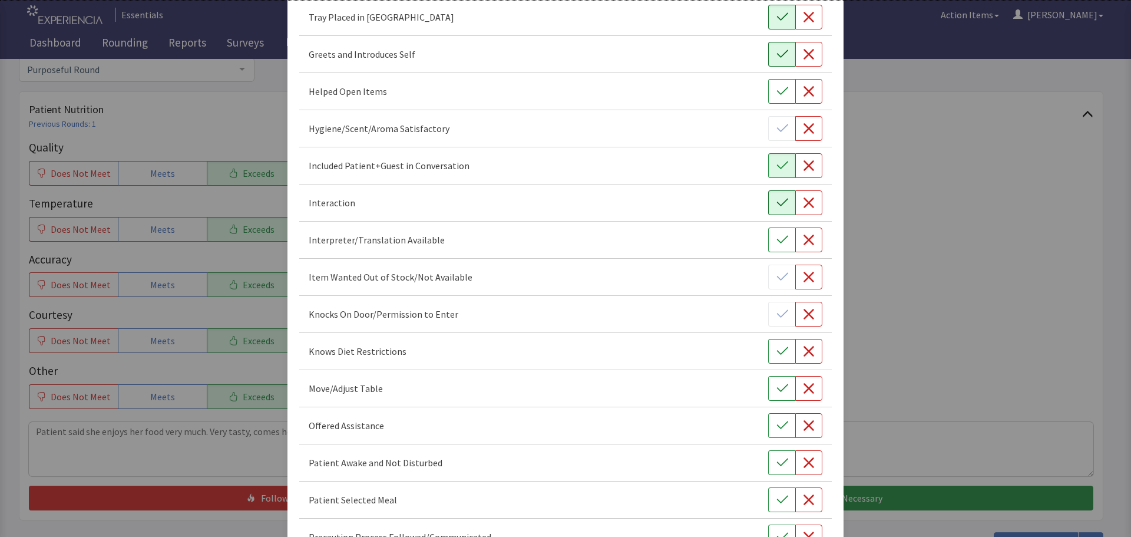
scroll to position [412, 0]
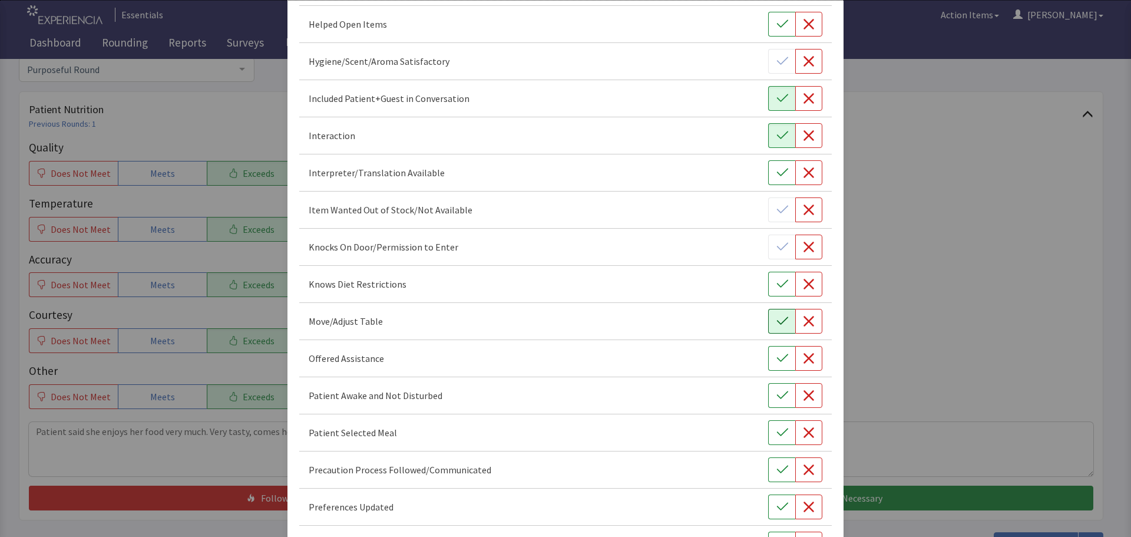
click at [780, 317] on icon "button" at bounding box center [781, 321] width 11 height 8
click at [776, 356] on icon "button" at bounding box center [782, 358] width 12 height 12
click at [777, 391] on icon "button" at bounding box center [782, 395] width 12 height 12
click at [776, 432] on icon "button" at bounding box center [781, 432] width 11 height 8
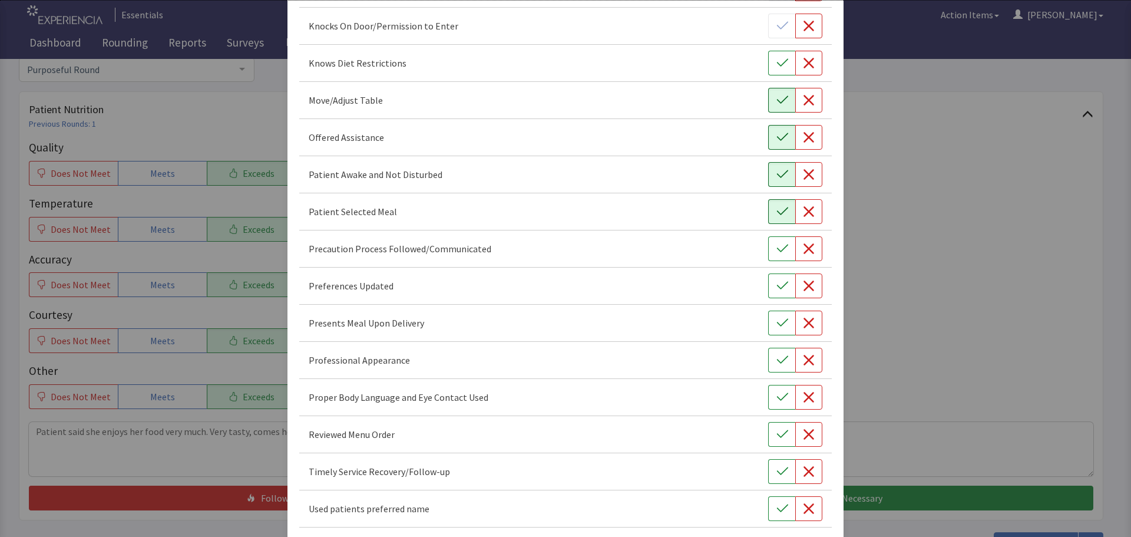
scroll to position [684, 0]
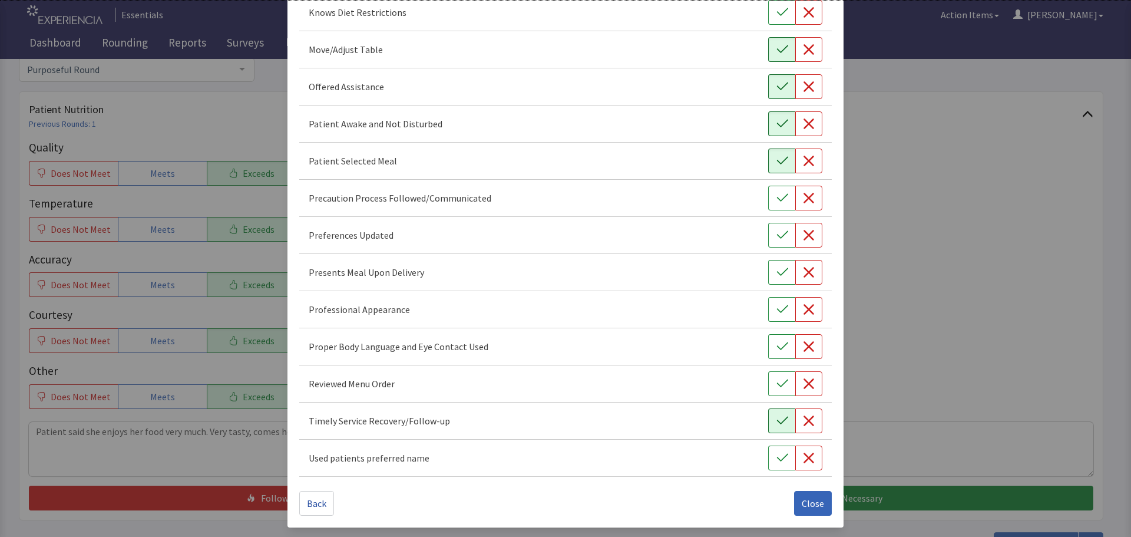
click at [777, 422] on icon "button" at bounding box center [782, 421] width 12 height 12
click at [776, 350] on icon "button" at bounding box center [782, 346] width 12 height 12
click at [778, 308] on icon "button" at bounding box center [781, 309] width 11 height 8
click at [776, 275] on icon "button" at bounding box center [781, 272] width 11 height 8
click at [776, 237] on icon "button" at bounding box center [782, 235] width 12 height 12
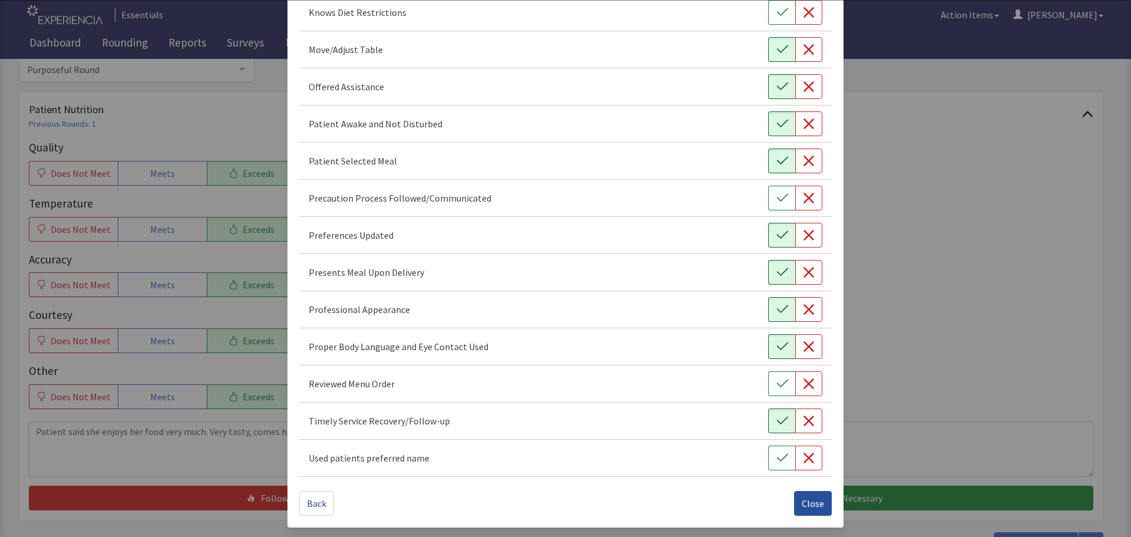
click at [813, 505] on span "Close" at bounding box center [813, 503] width 22 height 14
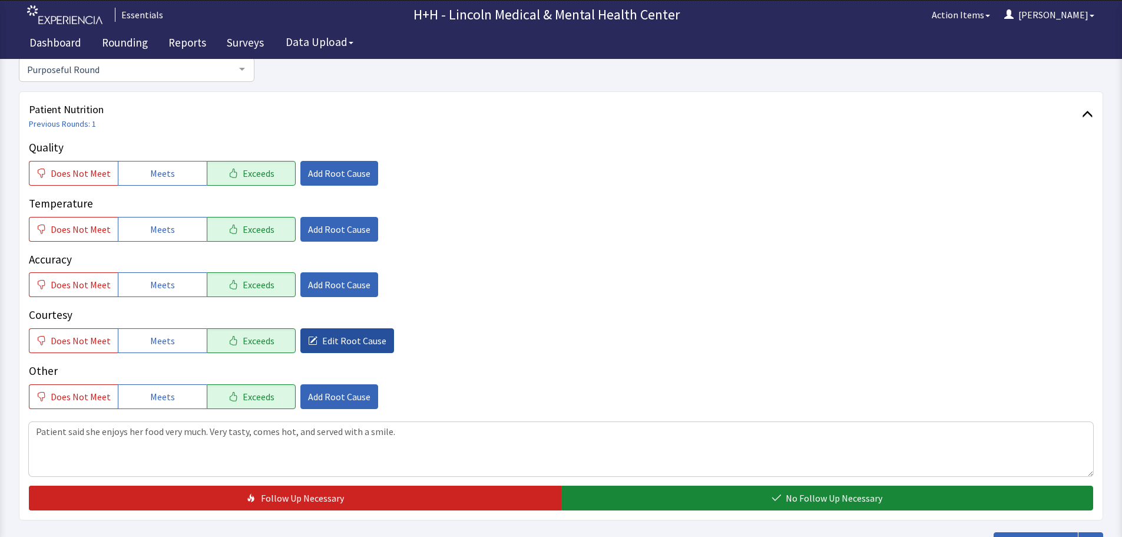
click at [343, 340] on span "Edit Root Cause" at bounding box center [354, 340] width 64 height 14
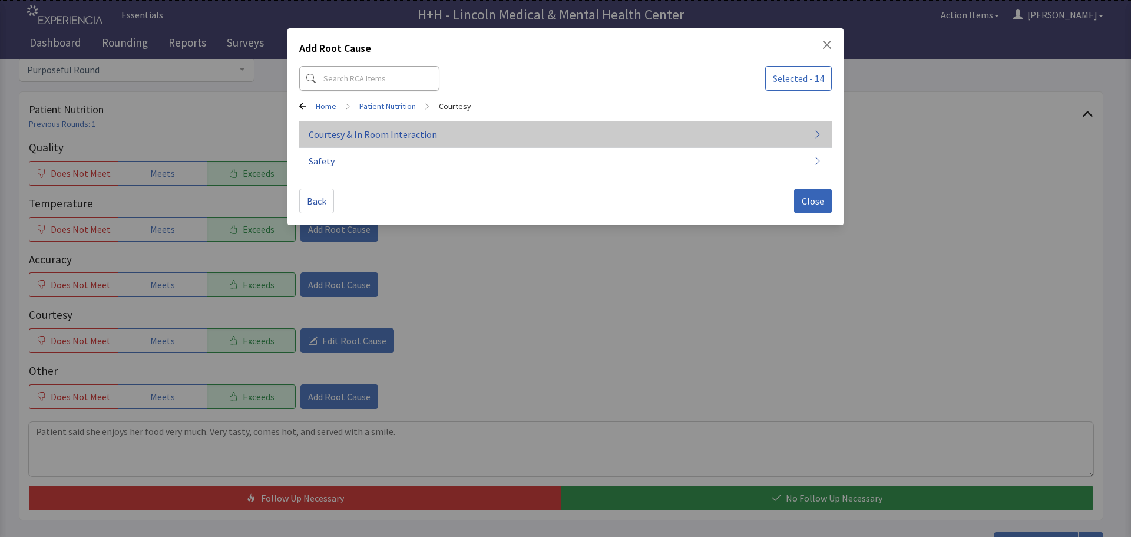
click at [377, 137] on span "Courtesy & In Room Interaction" at bounding box center [373, 134] width 128 height 14
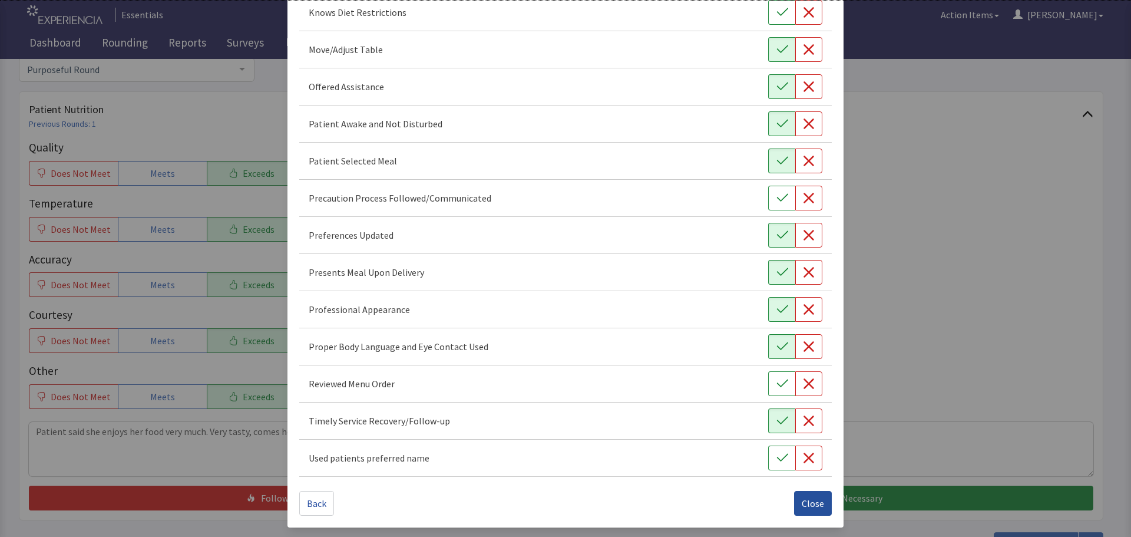
click at [802, 504] on span "Close" at bounding box center [813, 503] width 22 height 14
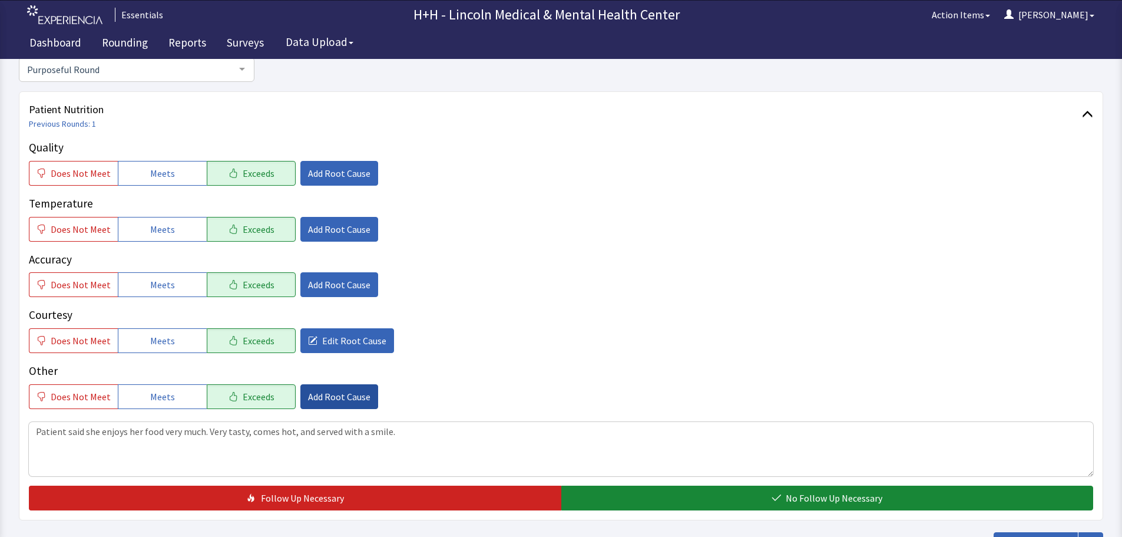
click at [342, 398] on span "Add Root Cause" at bounding box center [339, 396] width 62 height 14
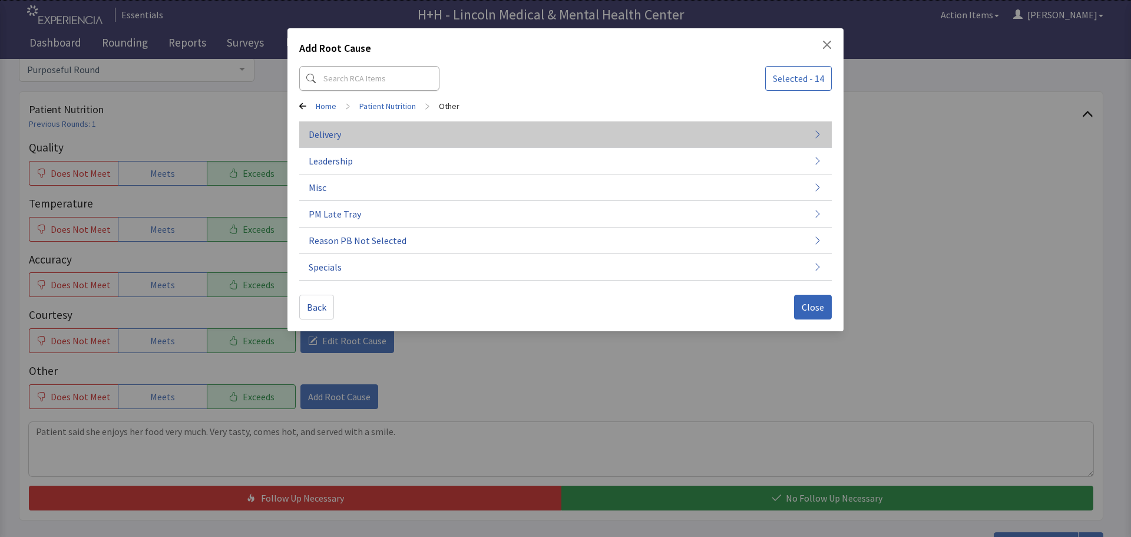
click at [354, 174] on button "Delivery" at bounding box center [565, 187] width 532 height 27
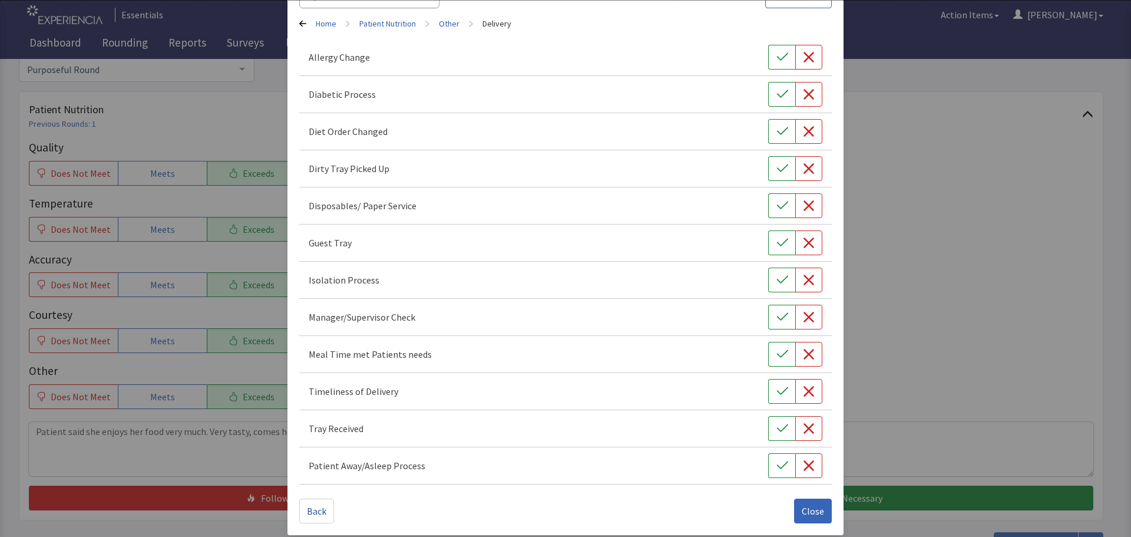
scroll to position [90, 0]
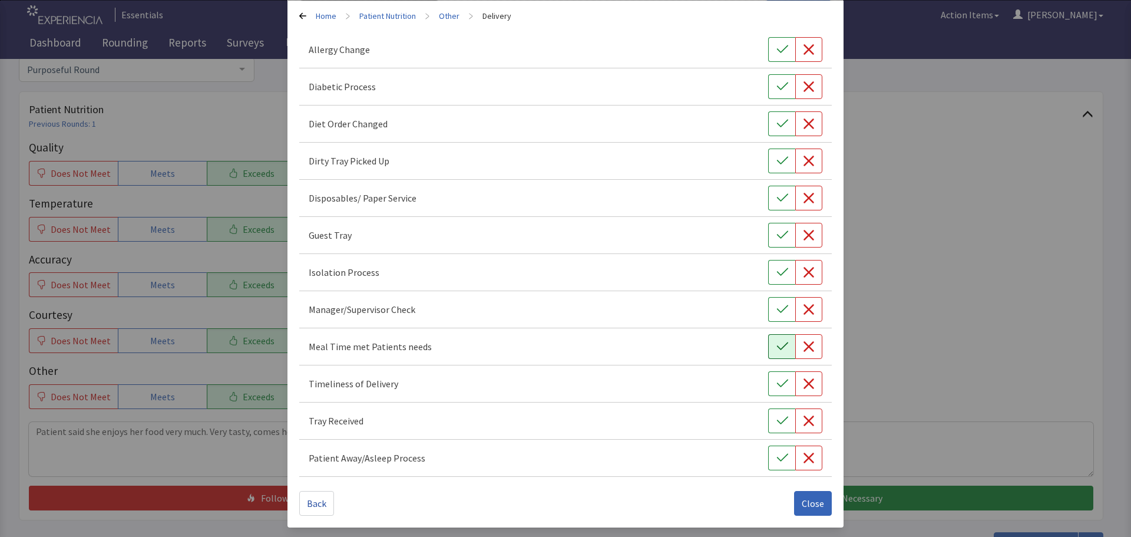
click at [774, 353] on button "button" at bounding box center [781, 346] width 27 height 25
click at [779, 378] on icon "button" at bounding box center [782, 384] width 12 height 12
click at [778, 418] on icon "button" at bounding box center [782, 421] width 12 height 12
click at [768, 156] on button "button" at bounding box center [781, 160] width 27 height 25
click at [807, 501] on span "Close" at bounding box center [813, 503] width 22 height 14
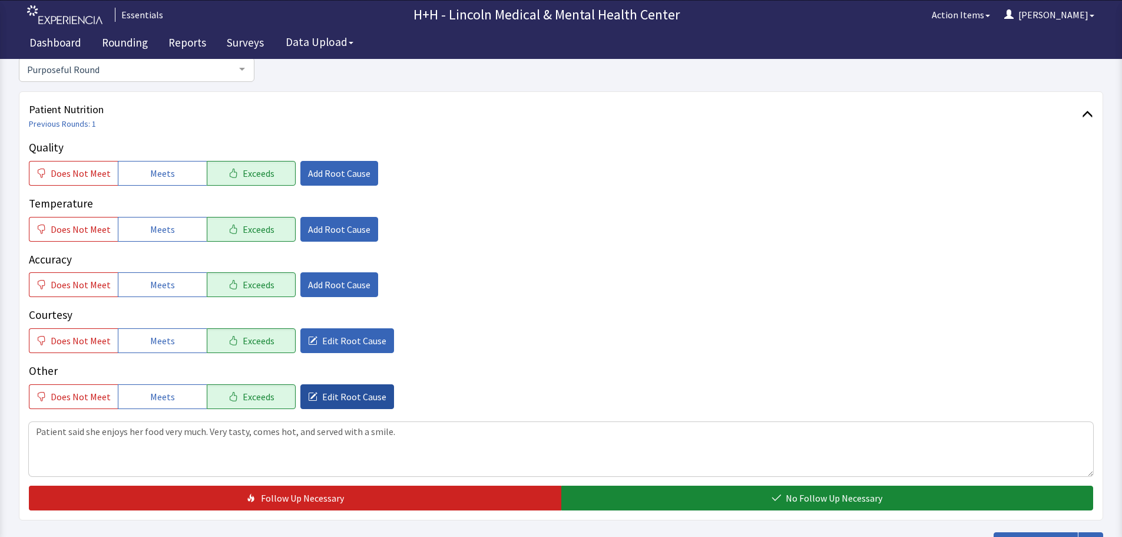
click at [327, 398] on span "Edit Root Cause" at bounding box center [354, 396] width 64 height 14
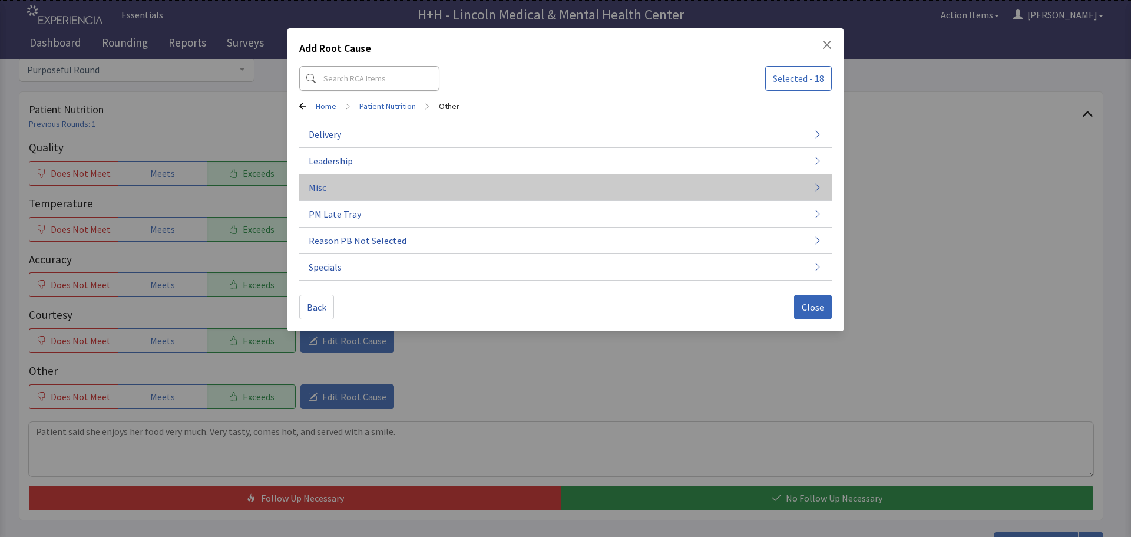
click at [331, 189] on button "Misc" at bounding box center [565, 187] width 532 height 27
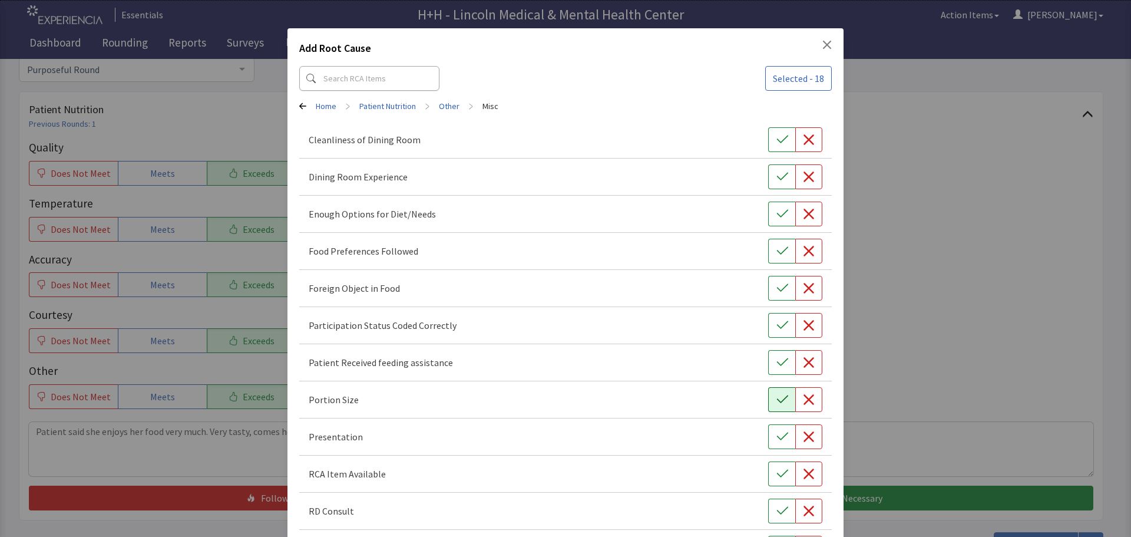
click at [778, 400] on icon "button" at bounding box center [782, 399] width 12 height 12
click at [776, 433] on icon "button" at bounding box center [782, 437] width 12 height 12
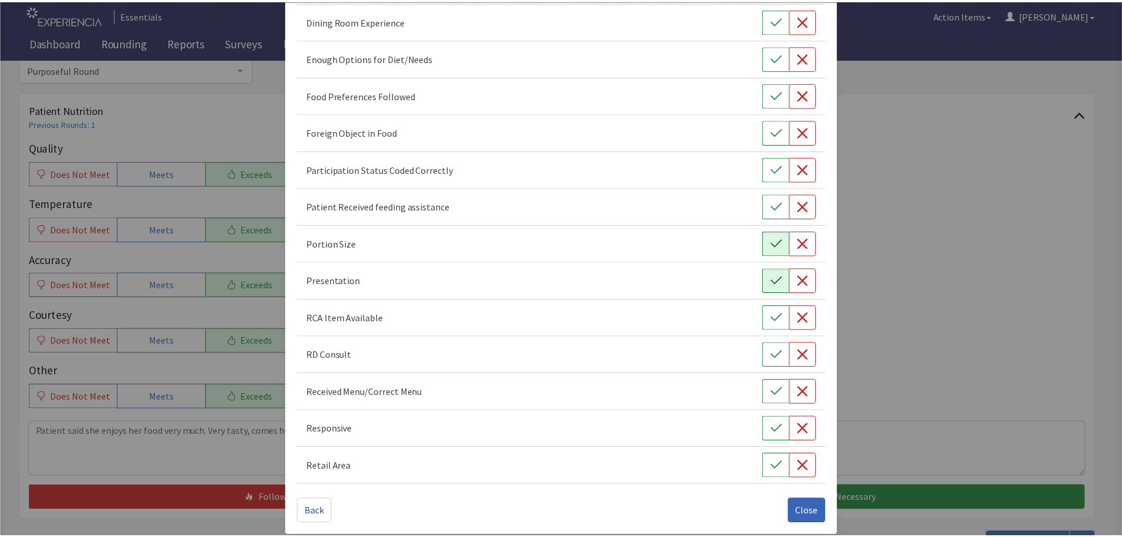
scroll to position [164, 0]
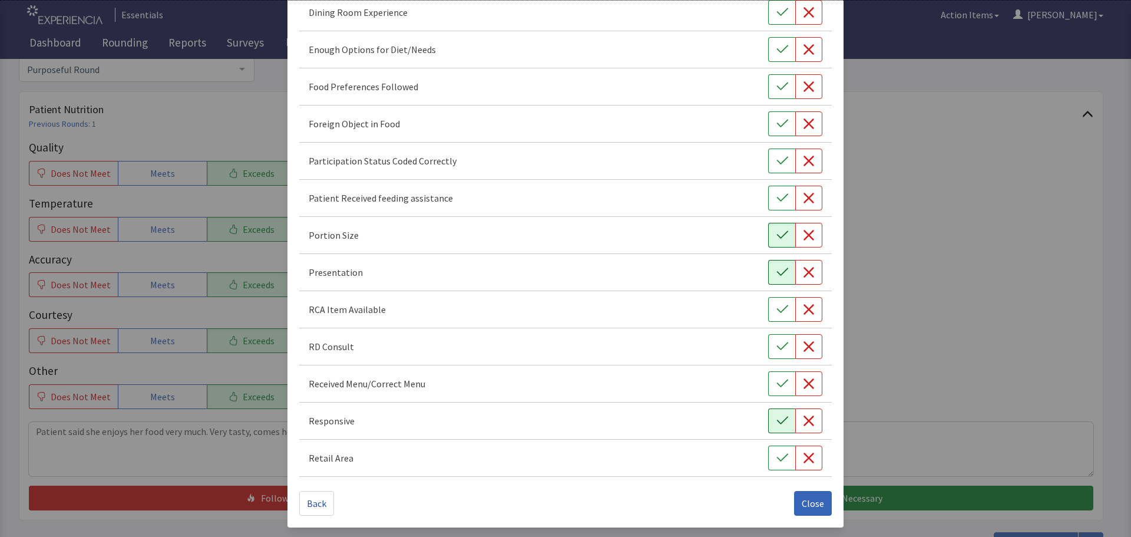
click at [776, 422] on icon "button" at bounding box center [781, 420] width 11 height 8
click at [776, 88] on icon "button" at bounding box center [781, 86] width 11 height 8
click at [802, 506] on span "Close" at bounding box center [813, 503] width 22 height 14
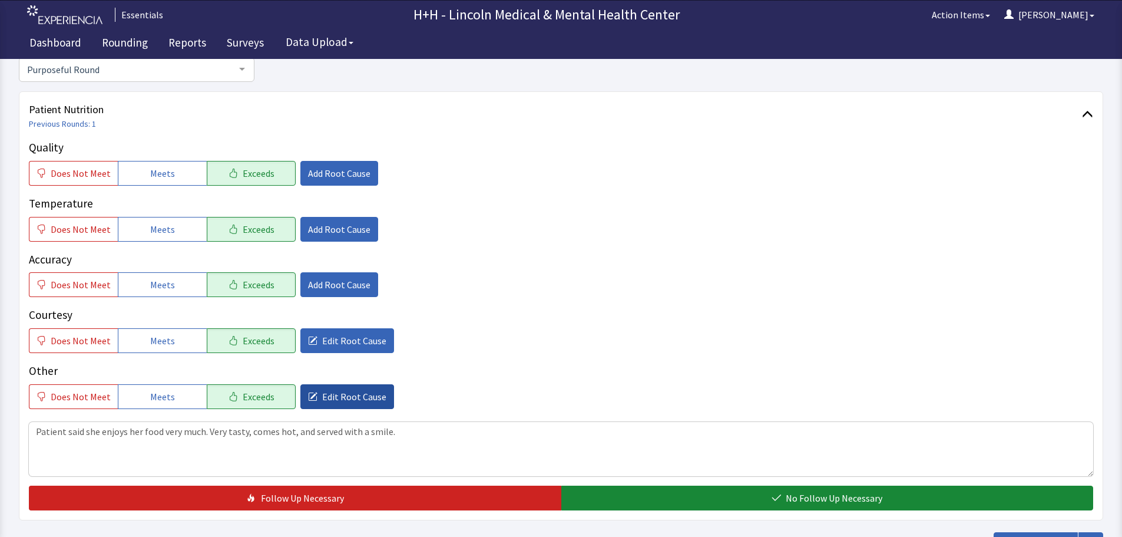
click at [331, 399] on span "Edit Root Cause" at bounding box center [354, 396] width 64 height 14
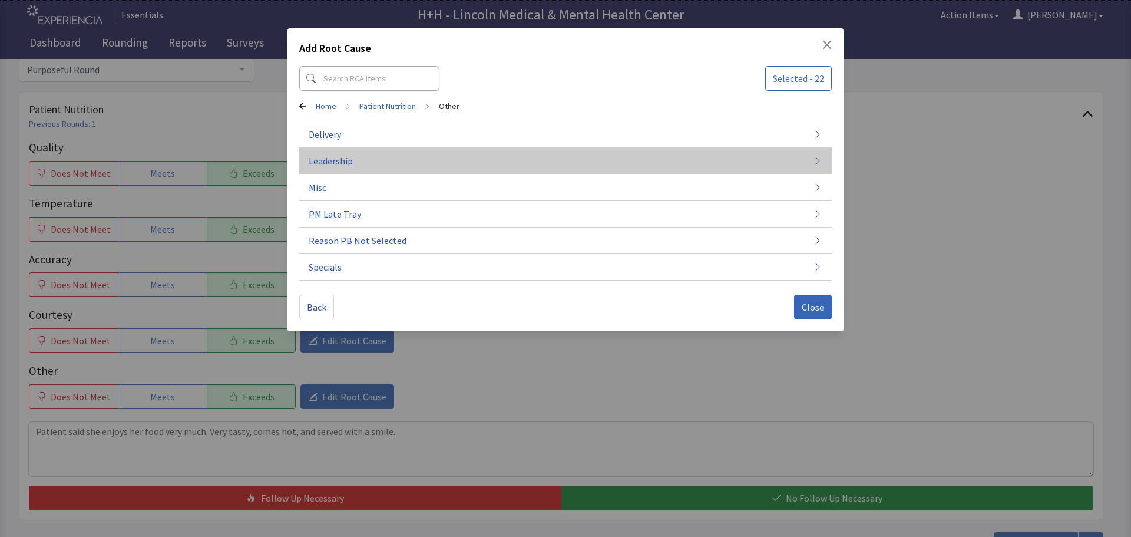
click at [347, 158] on span "Leadership" at bounding box center [331, 161] width 44 height 14
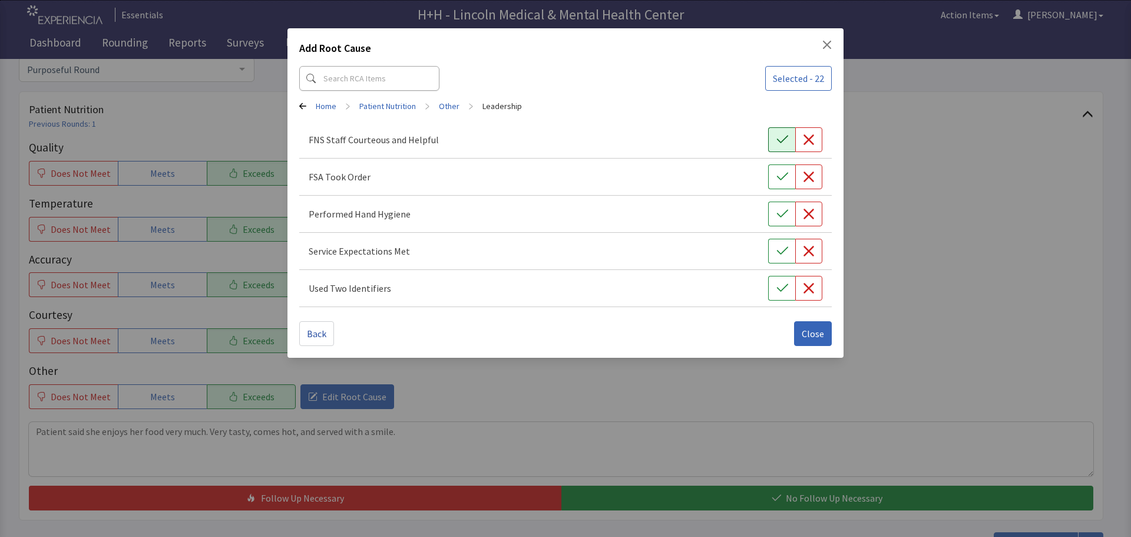
click at [774, 139] on button "button" at bounding box center [781, 139] width 27 height 25
click at [782, 178] on icon "button" at bounding box center [781, 177] width 11 height 8
click at [780, 219] on icon "button" at bounding box center [782, 214] width 12 height 12
click at [780, 251] on icon "button" at bounding box center [782, 251] width 12 height 12
click at [779, 279] on button "button" at bounding box center [781, 288] width 27 height 25
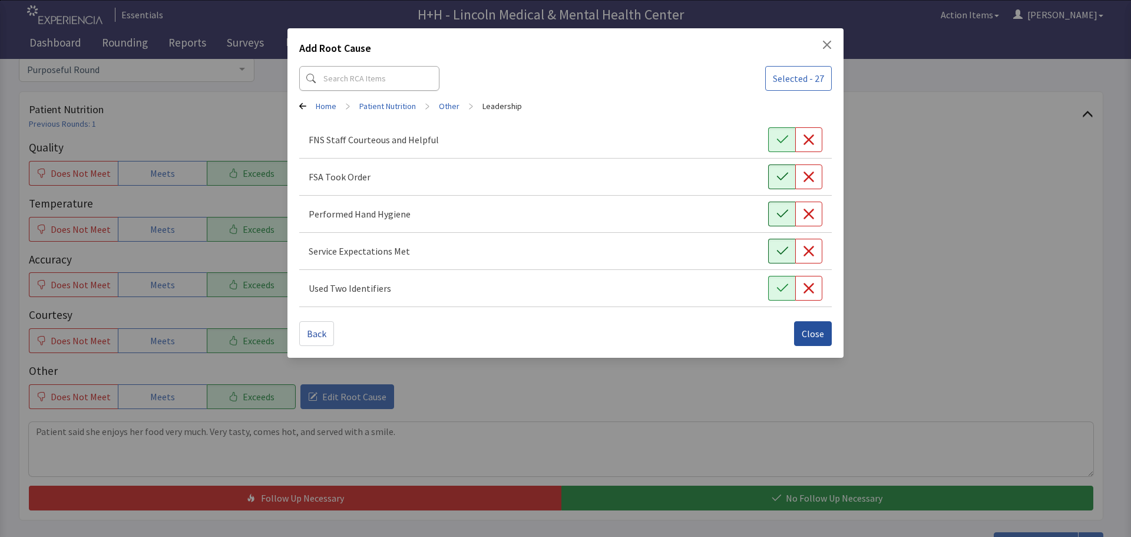
click at [812, 331] on span "Close" at bounding box center [813, 333] width 22 height 14
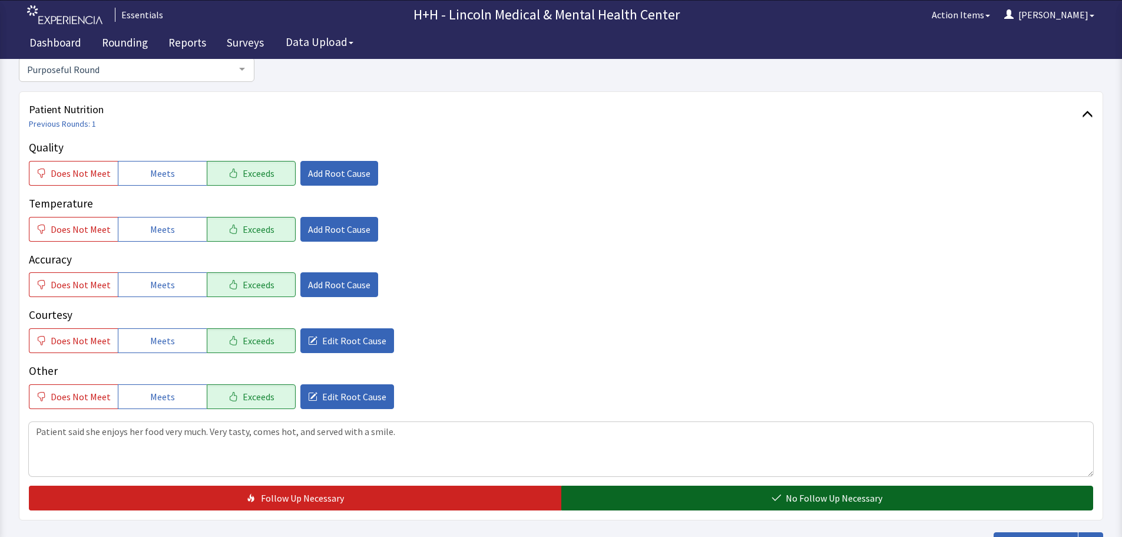
click at [731, 494] on button "No Follow Up Necessary" at bounding box center [827, 497] width 532 height 25
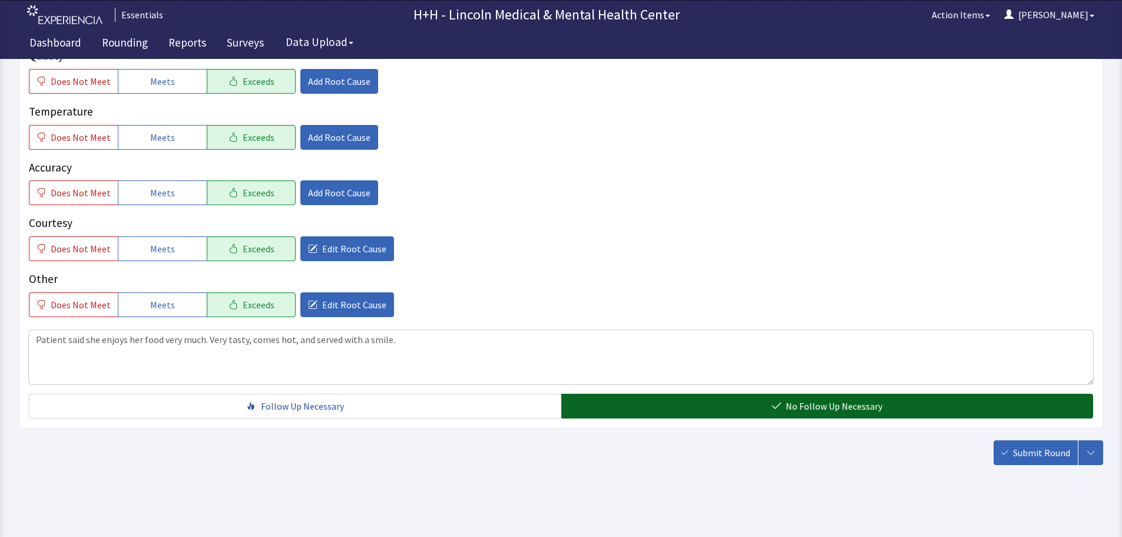
scroll to position [216, 0]
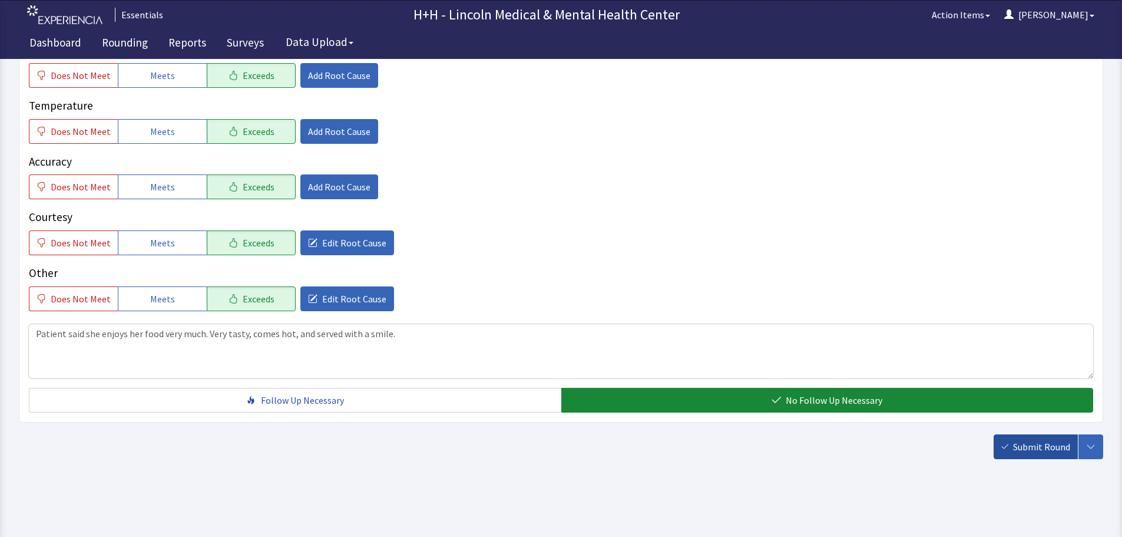
click at [1021, 448] on span "Submit Round" at bounding box center [1041, 446] width 57 height 14
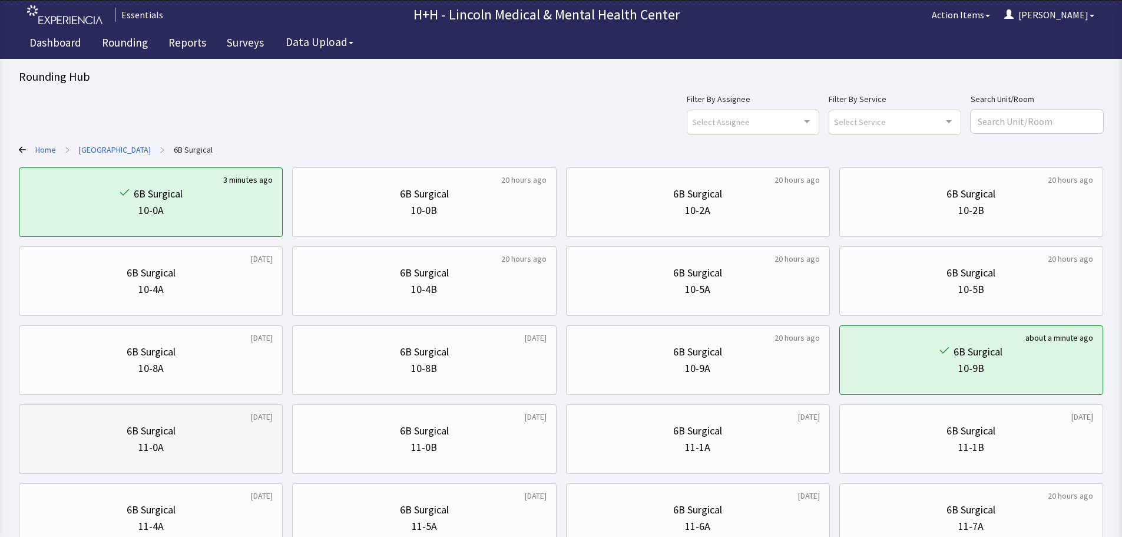
click at [171, 428] on div "6B Surgical" at bounding box center [151, 430] width 49 height 16
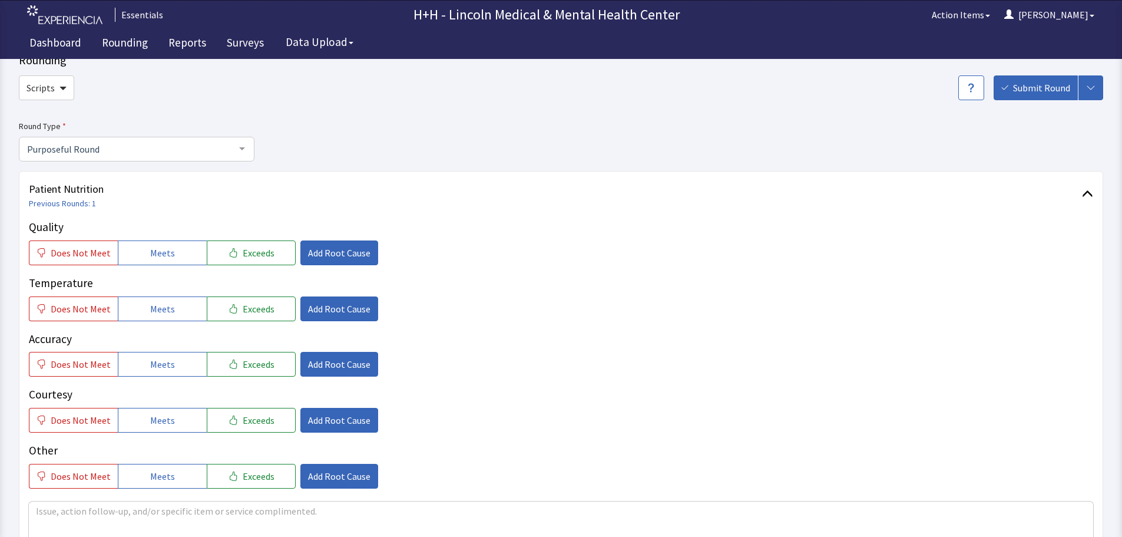
scroll to position [59, 0]
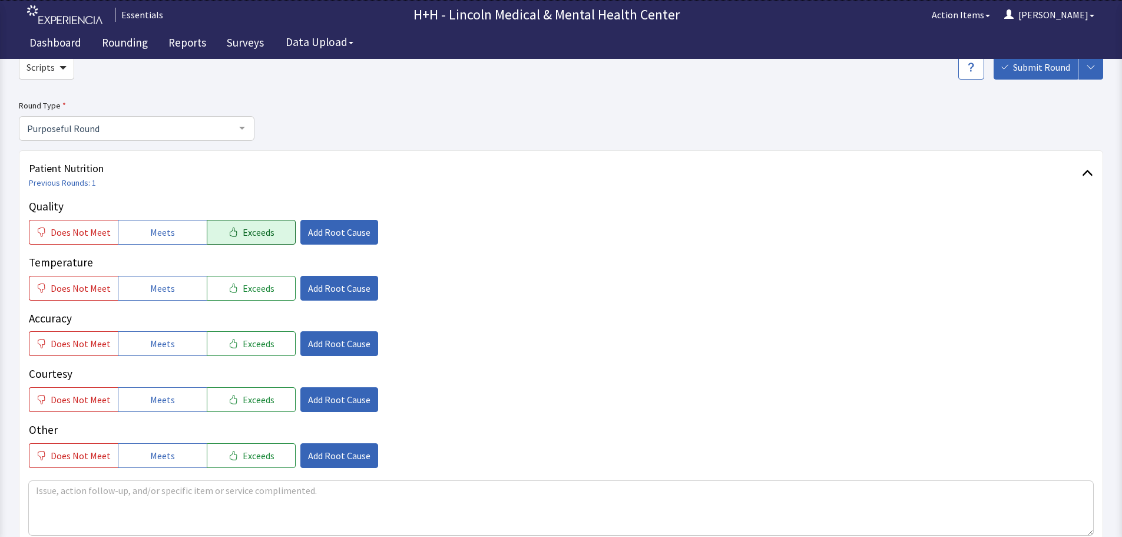
click at [262, 234] on span "Exceeds" at bounding box center [259, 232] width 32 height 14
click at [267, 289] on button "Exceeds" at bounding box center [251, 288] width 89 height 25
click at [252, 338] on span "Exceeds" at bounding box center [259, 343] width 32 height 14
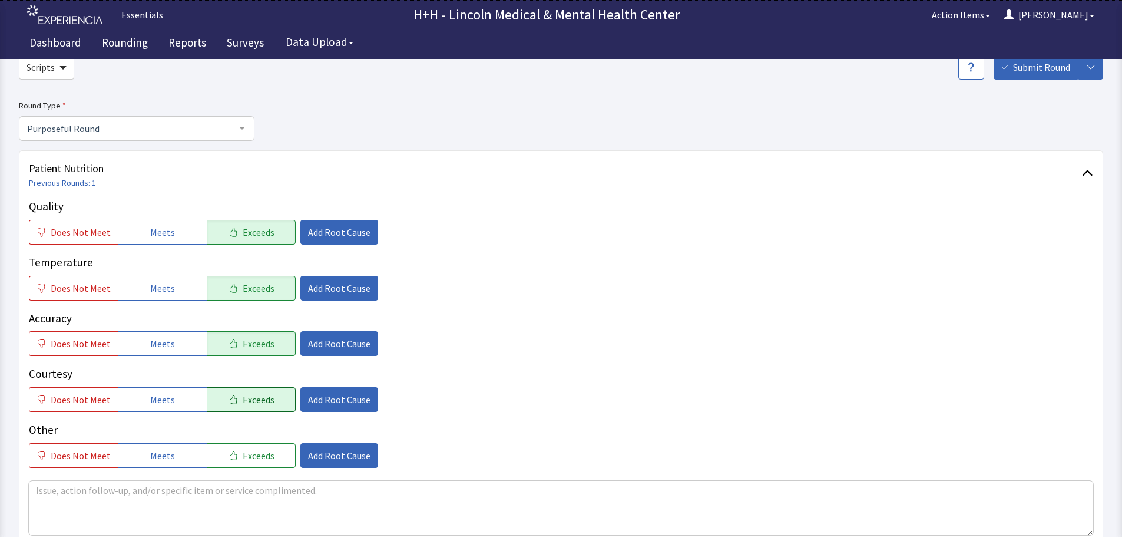
click at [258, 396] on span "Exceeds" at bounding box center [259, 399] width 32 height 14
click at [247, 452] on span "Exceeds" at bounding box center [259, 455] width 32 height 14
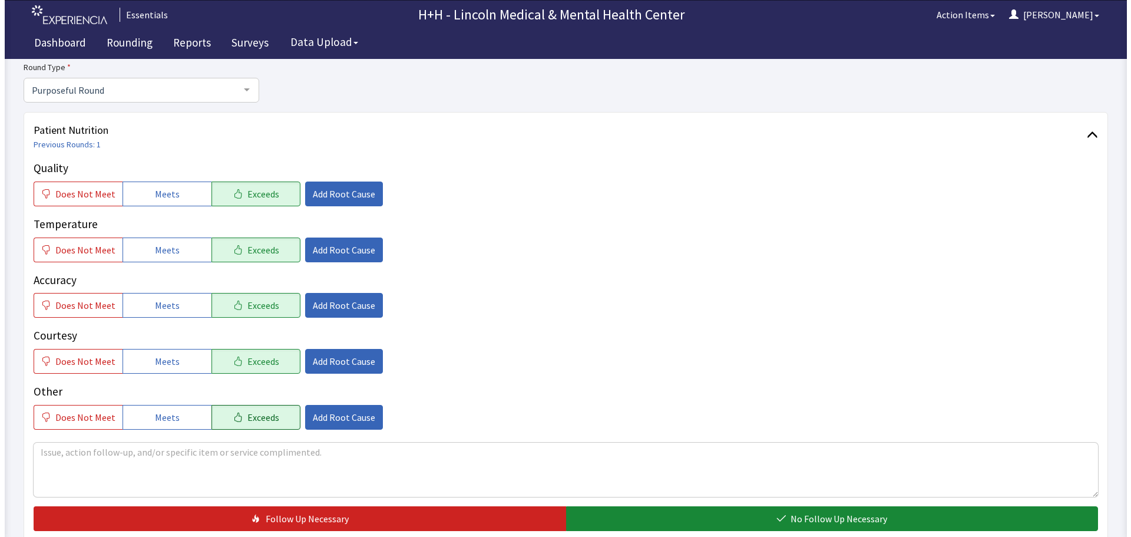
scroll to position [118, 0]
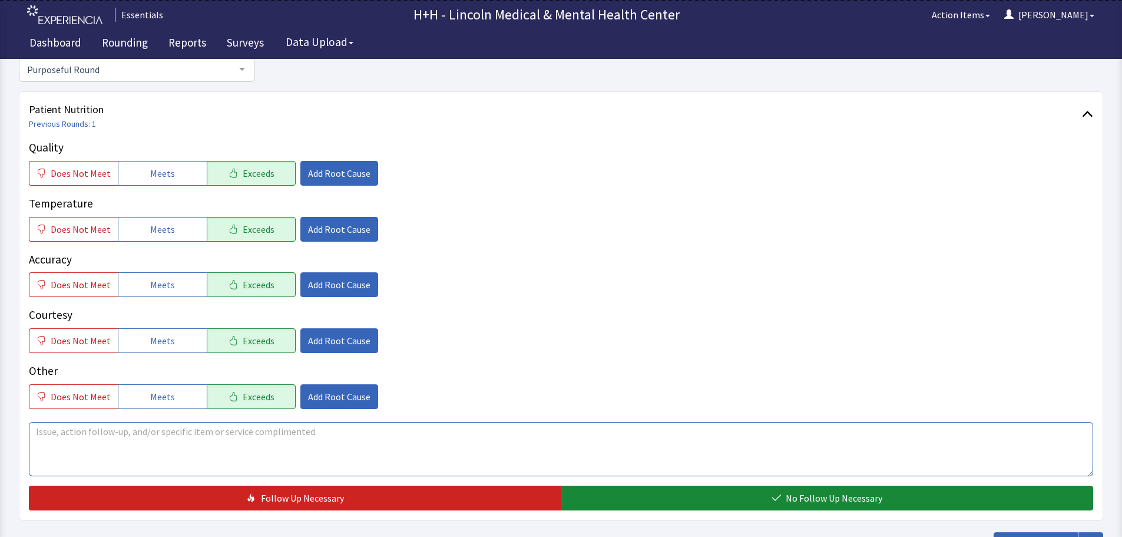
click at [67, 428] on textarea at bounding box center [561, 449] width 1064 height 54
click at [326, 343] on span "Add Root Cause" at bounding box center [339, 340] width 62 height 14
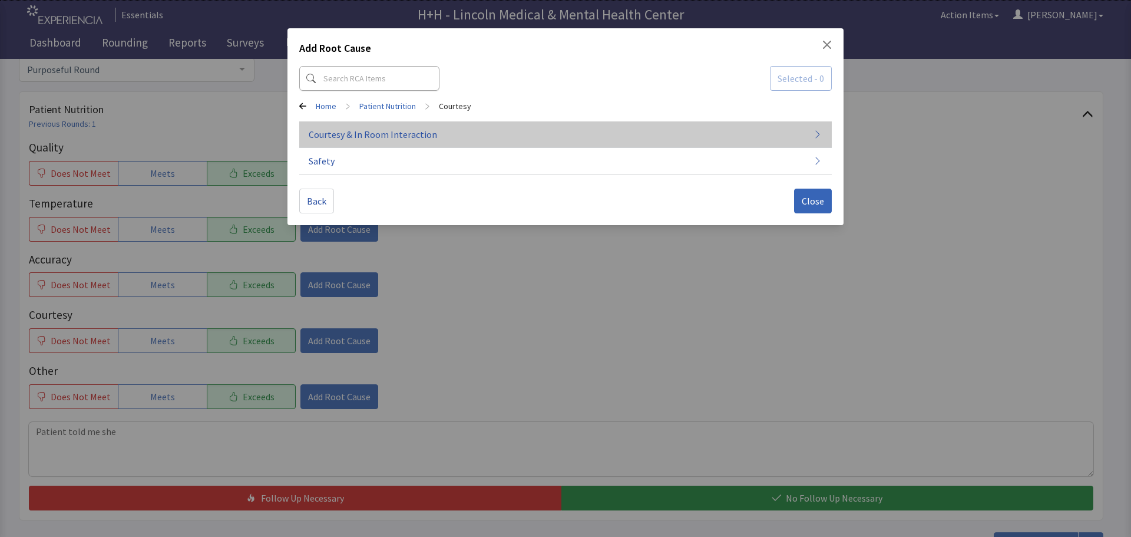
click at [379, 134] on span "Courtesy & In Room Interaction" at bounding box center [373, 134] width 128 height 14
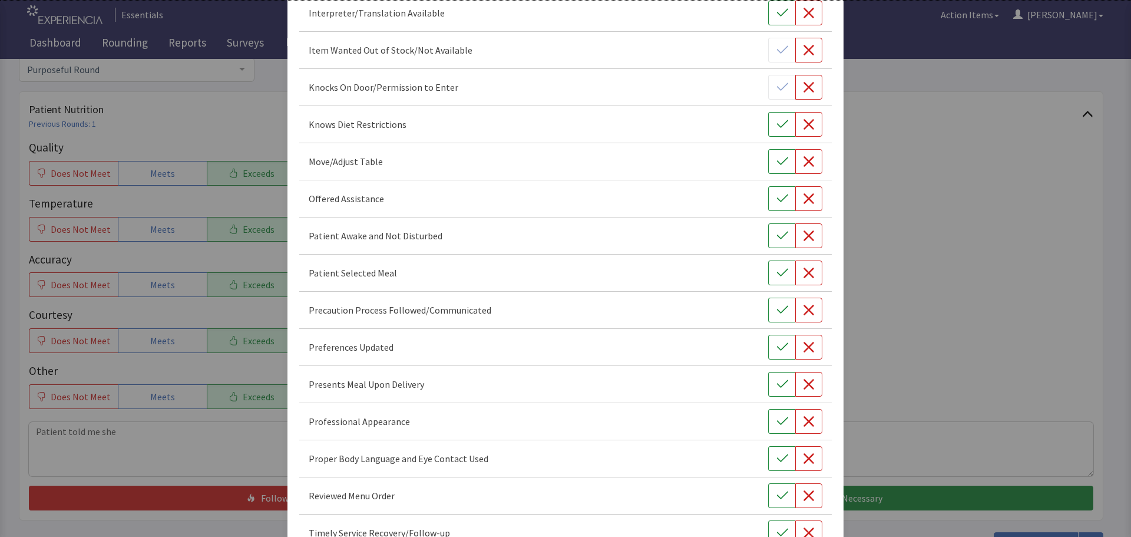
scroll to position [684, 0]
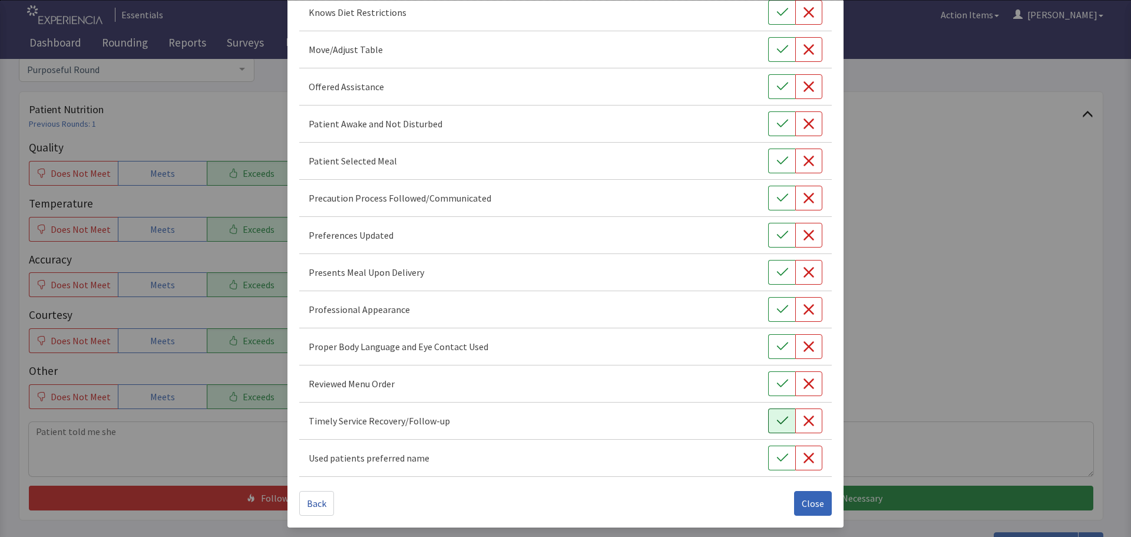
click at [776, 416] on icon "button" at bounding box center [782, 421] width 12 height 12
click at [776, 349] on icon "button" at bounding box center [782, 346] width 12 height 12
click at [776, 313] on icon "button" at bounding box center [782, 309] width 12 height 12
click at [776, 271] on icon "button" at bounding box center [782, 272] width 12 height 12
click at [778, 235] on icon "button" at bounding box center [782, 235] width 12 height 12
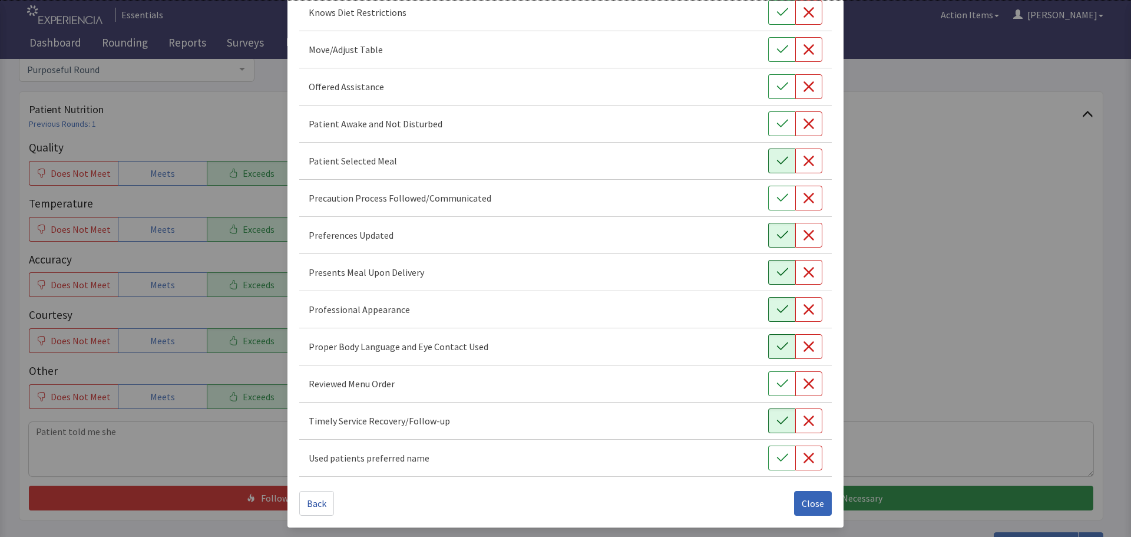
click at [776, 161] on icon "button" at bounding box center [781, 161] width 11 height 8
click at [776, 122] on icon "button" at bounding box center [782, 124] width 12 height 12
click at [776, 90] on icon "button" at bounding box center [782, 87] width 12 height 12
click at [776, 47] on icon "button" at bounding box center [782, 50] width 12 height 12
click at [776, 375] on button "button" at bounding box center [781, 383] width 27 height 25
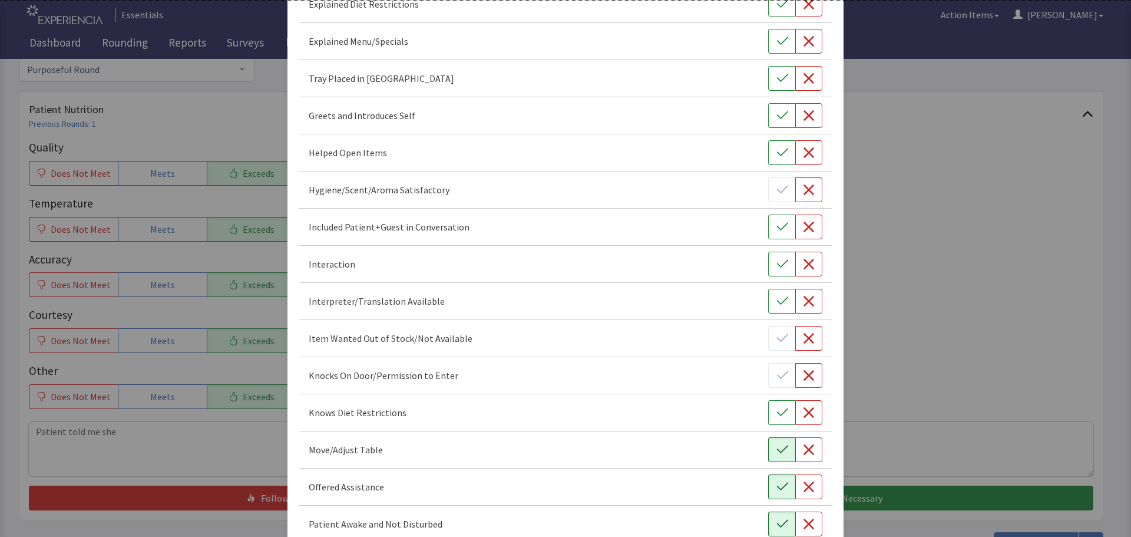
scroll to position [272, 0]
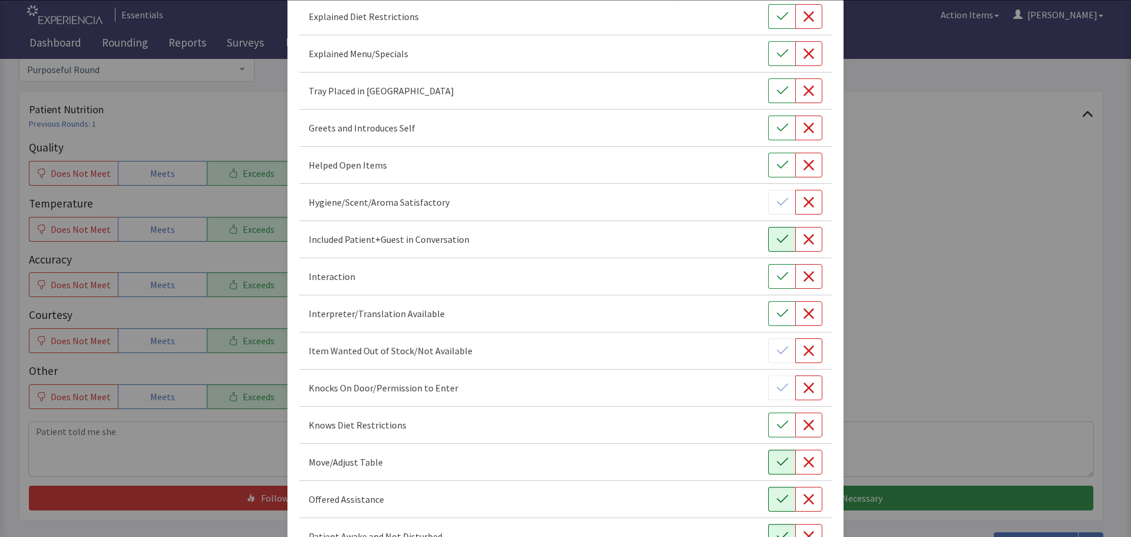
click at [768, 242] on button "button" at bounding box center [781, 239] width 27 height 25
click at [768, 268] on button "button" at bounding box center [781, 276] width 27 height 25
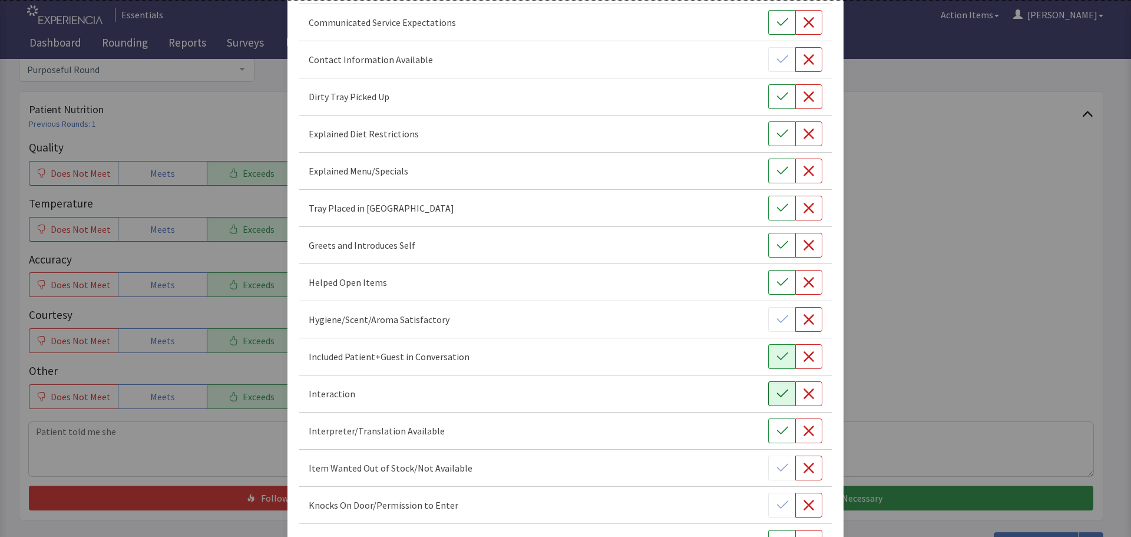
scroll to position [154, 0]
click at [776, 244] on icon "button" at bounding box center [782, 246] width 12 height 12
click at [776, 205] on icon "button" at bounding box center [782, 209] width 12 height 12
click at [776, 97] on icon "button" at bounding box center [781, 97] width 11 height 8
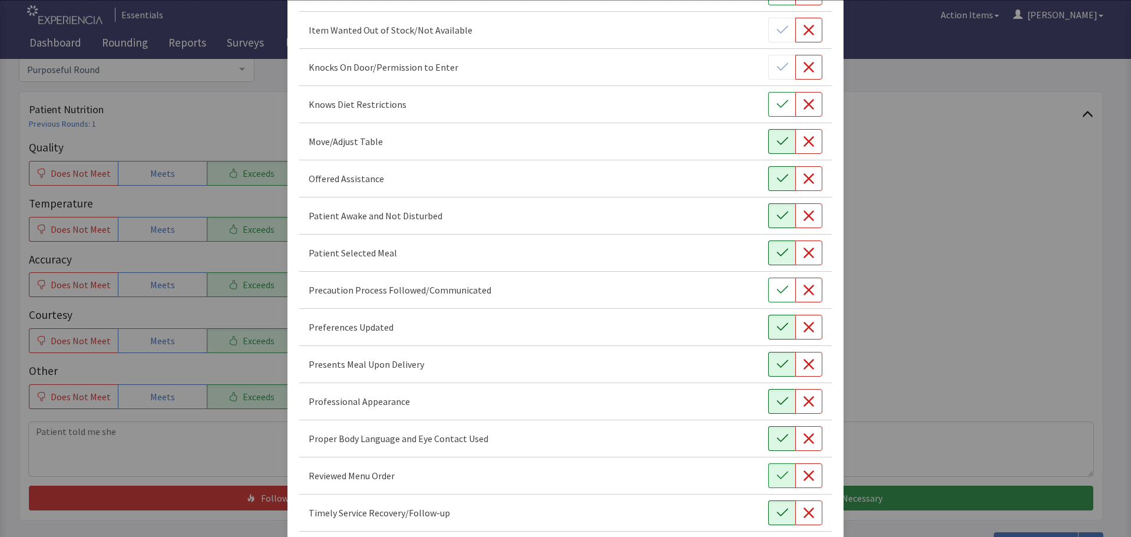
scroll to position [684, 0]
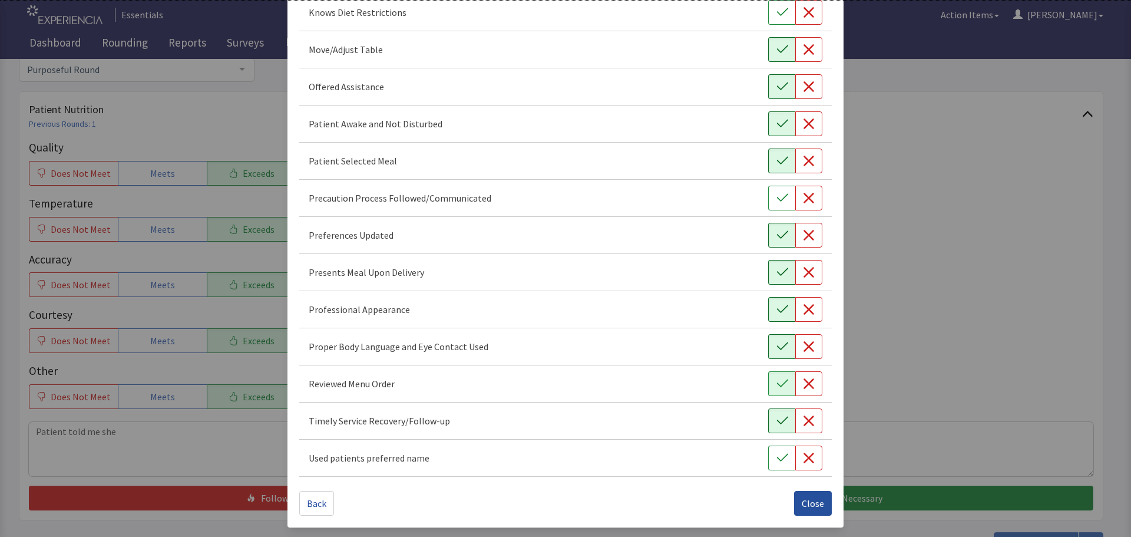
click at [802, 501] on span "Close" at bounding box center [813, 503] width 22 height 14
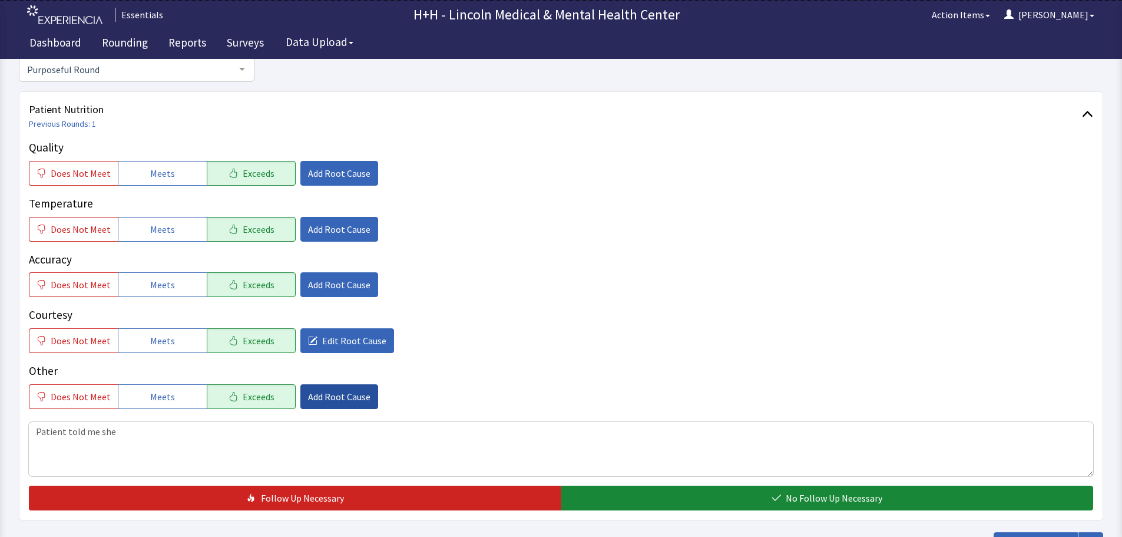
click at [341, 396] on span "Add Root Cause" at bounding box center [339, 396] width 62 height 14
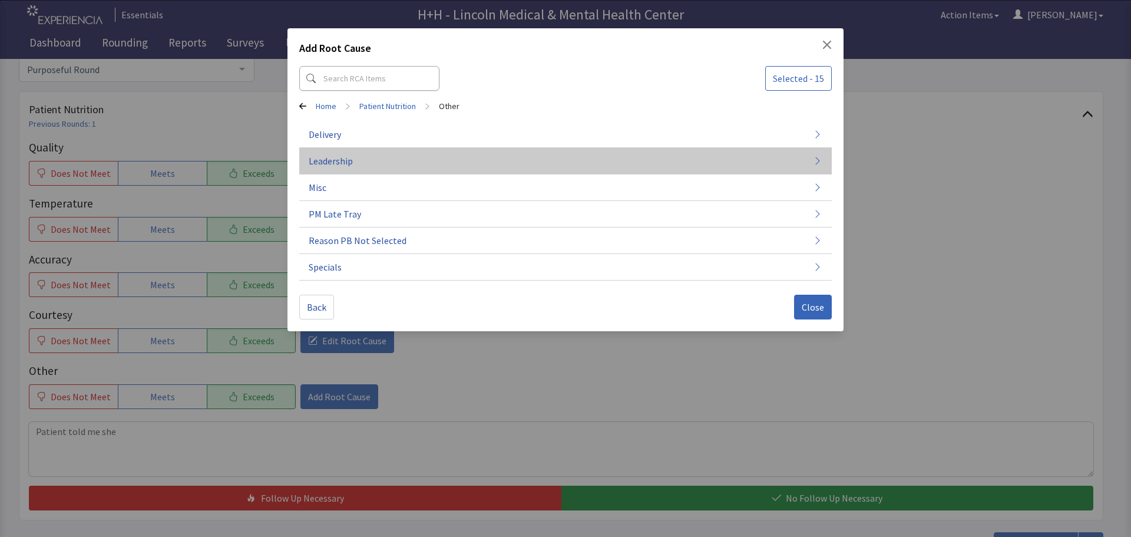
click at [368, 254] on button "Leadership" at bounding box center [565, 267] width 532 height 27
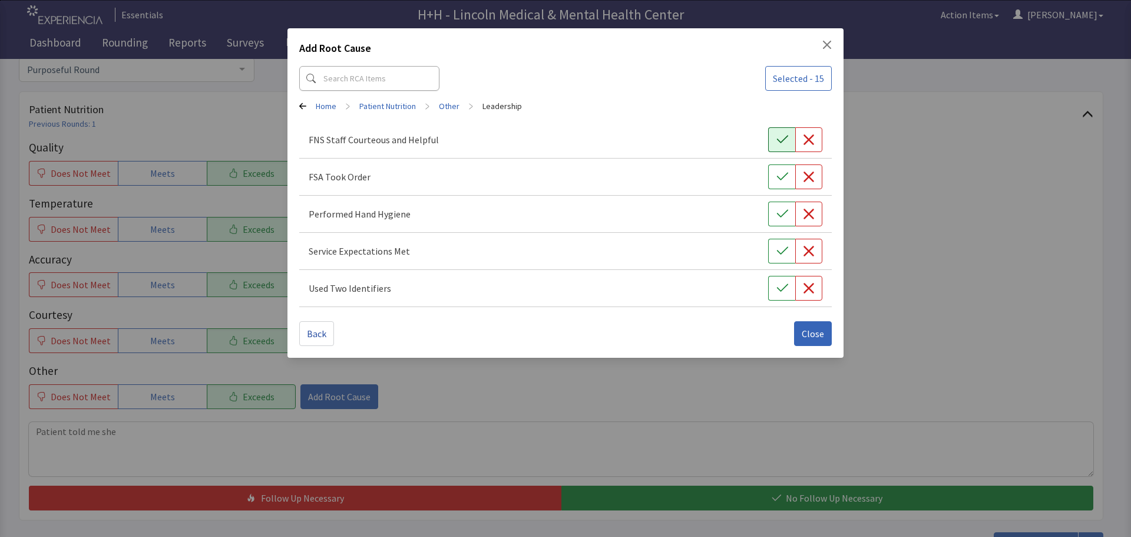
click at [775, 132] on button "button" at bounding box center [781, 139] width 27 height 25
click at [778, 174] on icon "button" at bounding box center [782, 177] width 12 height 12
click at [780, 210] on icon "button" at bounding box center [782, 214] width 12 height 12
click at [780, 243] on button "button" at bounding box center [781, 251] width 27 height 25
click at [779, 284] on icon "button" at bounding box center [782, 288] width 12 height 12
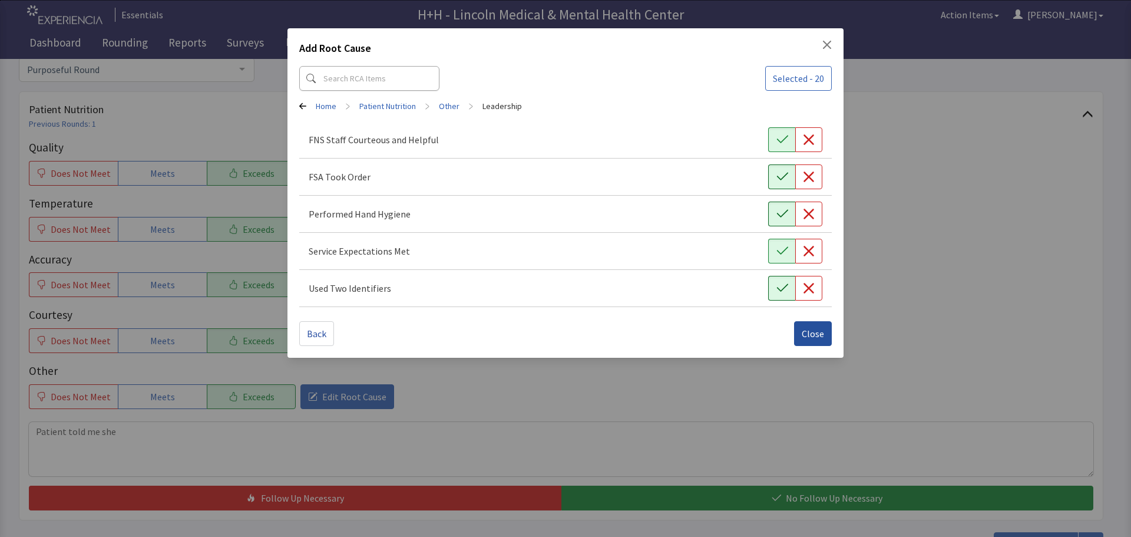
click at [806, 330] on span "Close" at bounding box center [813, 333] width 22 height 14
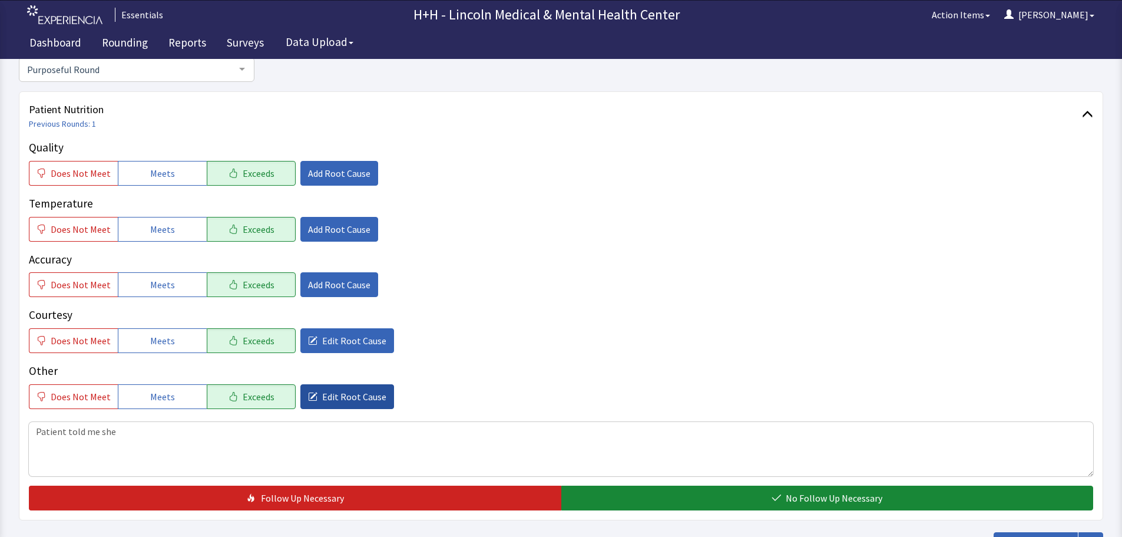
click at [343, 397] on span "Edit Root Cause" at bounding box center [354, 396] width 64 height 14
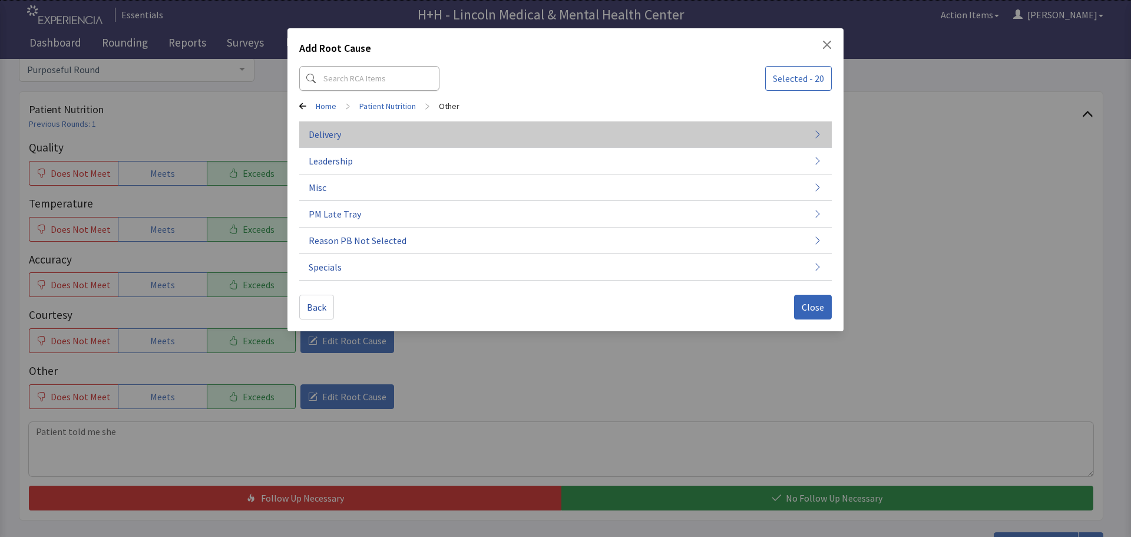
click at [394, 174] on button "Delivery" at bounding box center [565, 187] width 532 height 27
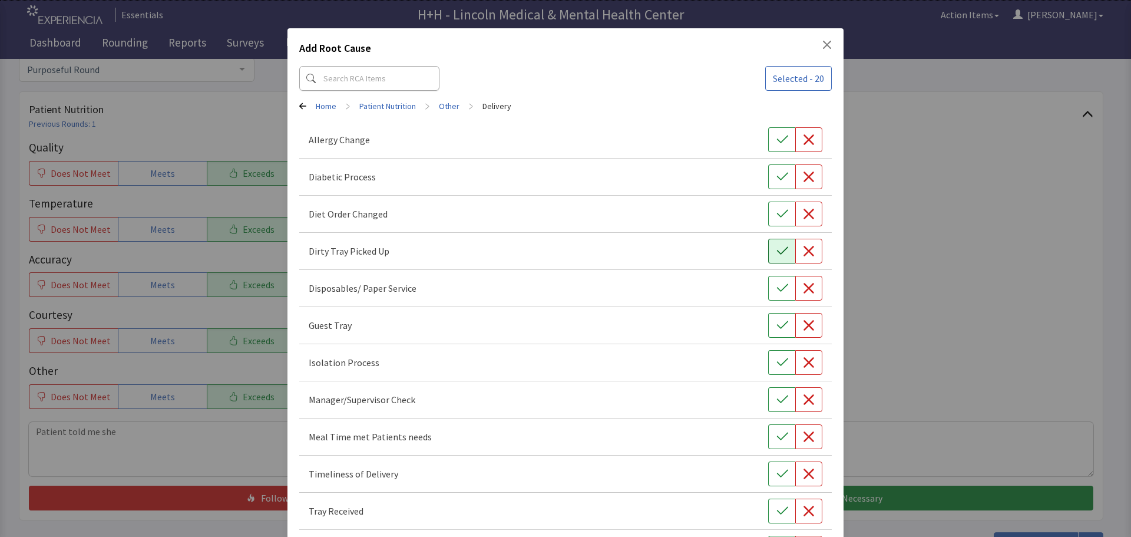
click at [768, 253] on button "button" at bounding box center [781, 251] width 27 height 25
click at [776, 435] on icon "button" at bounding box center [782, 437] width 12 height 12
click at [777, 469] on icon "button" at bounding box center [782, 474] width 12 height 12
click at [777, 509] on icon "button" at bounding box center [782, 511] width 12 height 12
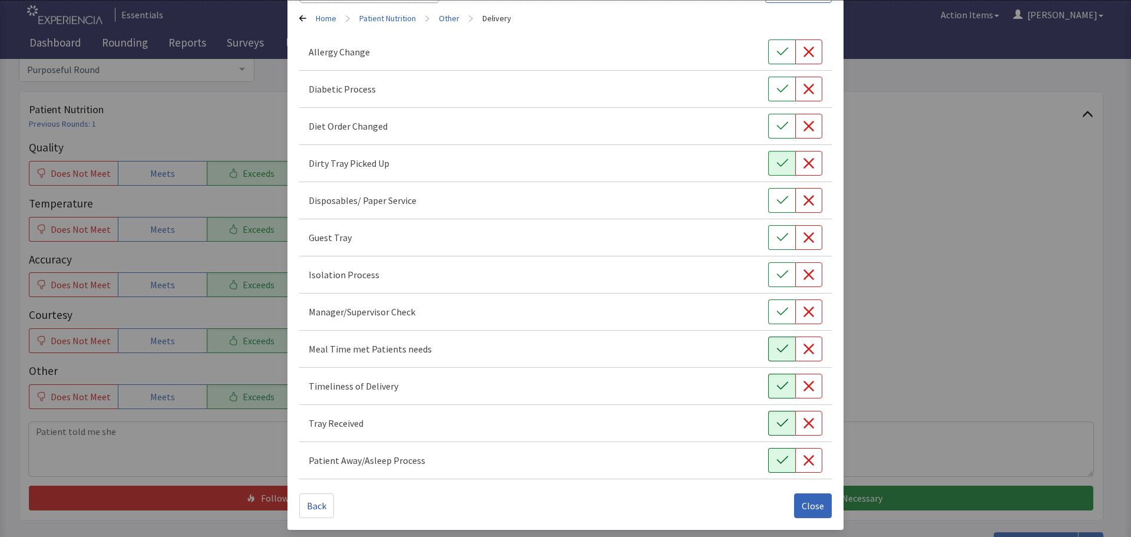
scroll to position [90, 0]
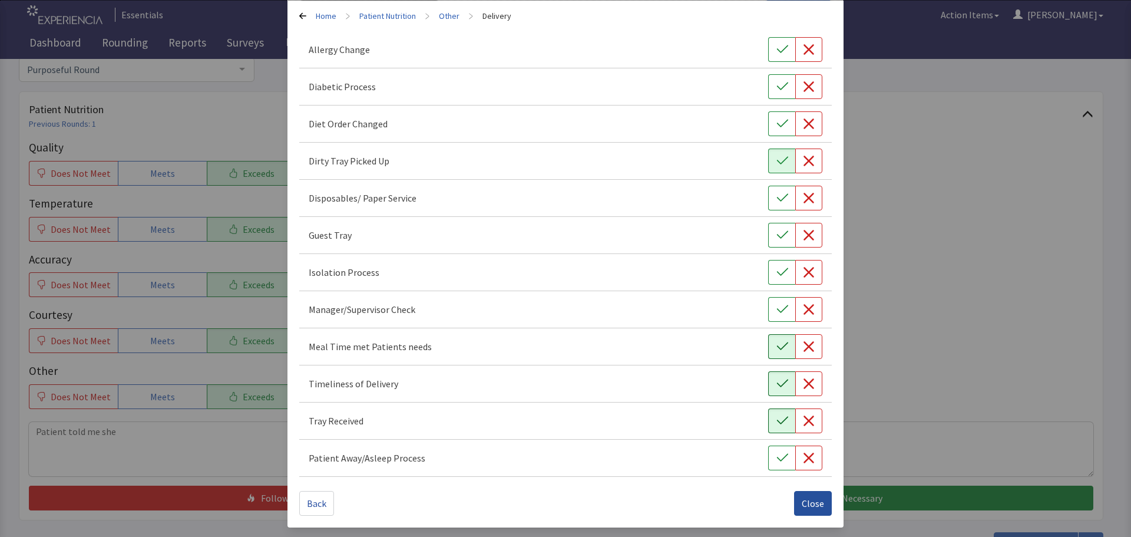
click at [812, 508] on span "Close" at bounding box center [813, 503] width 22 height 14
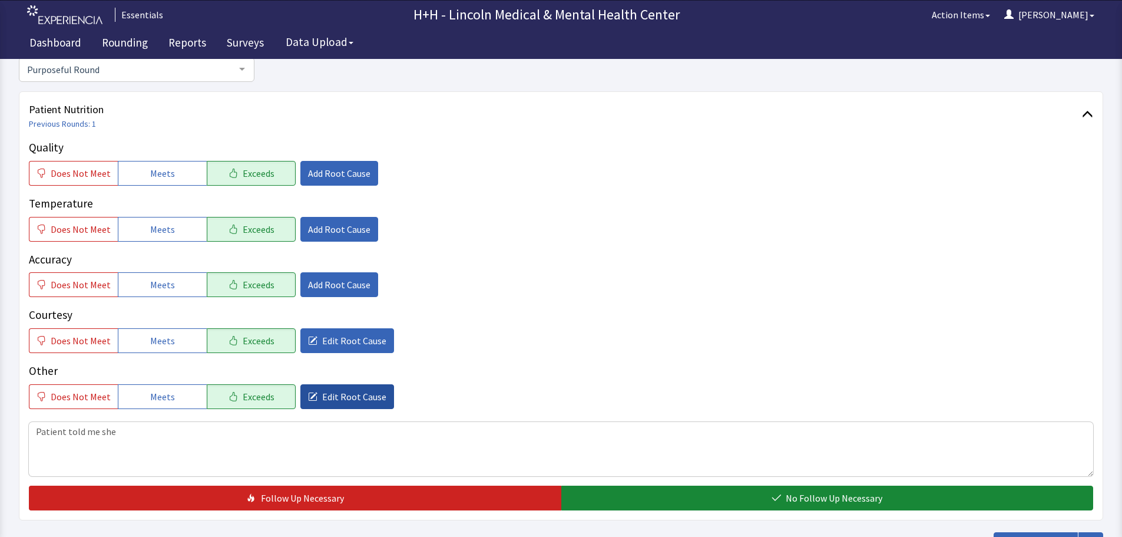
click at [372, 392] on span "Edit Root Cause" at bounding box center [354, 396] width 64 height 14
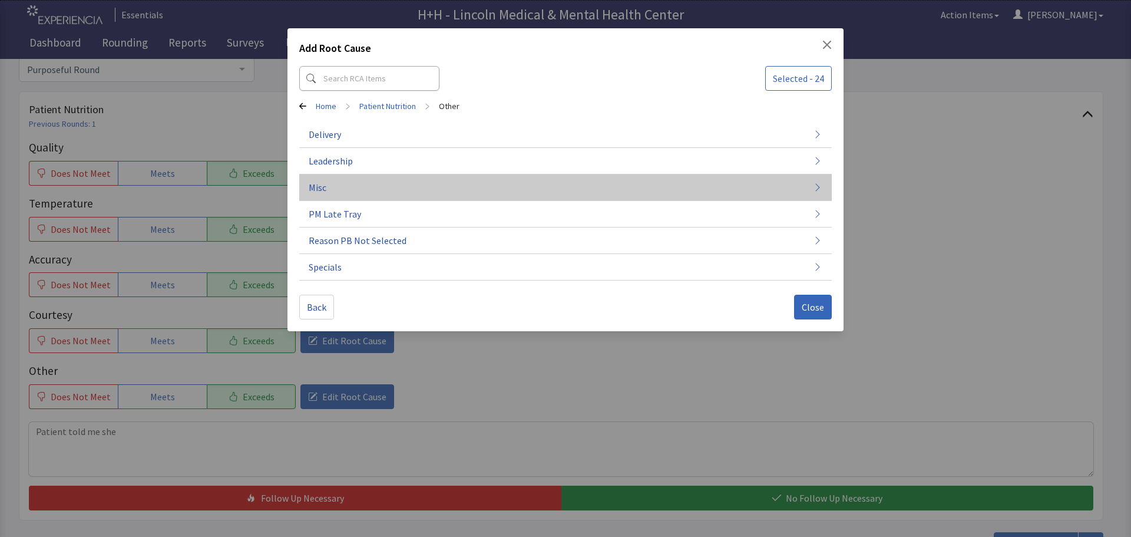
click at [330, 184] on button "Misc" at bounding box center [565, 187] width 532 height 27
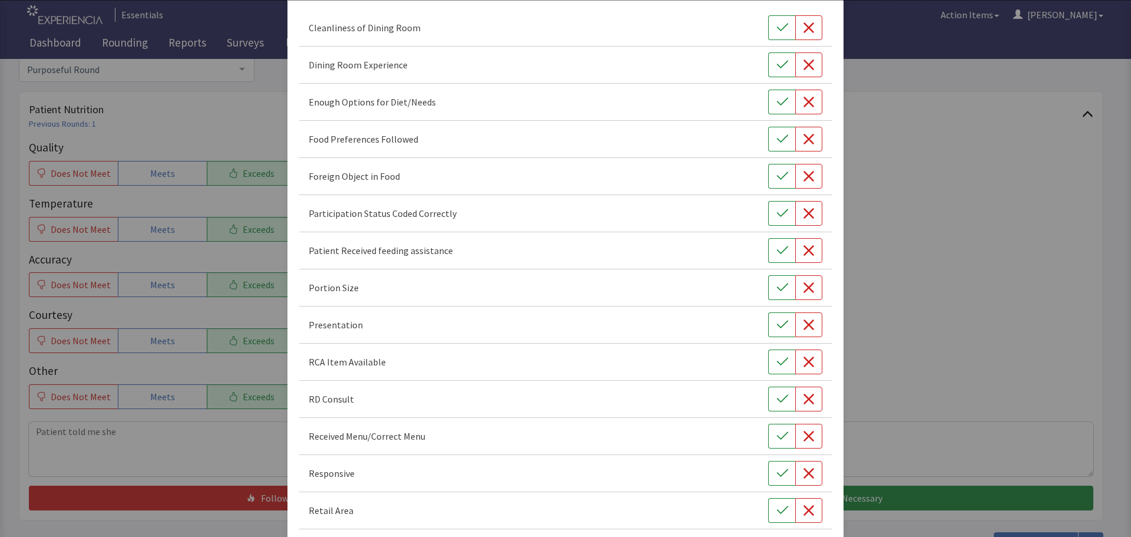
scroll to position [164, 0]
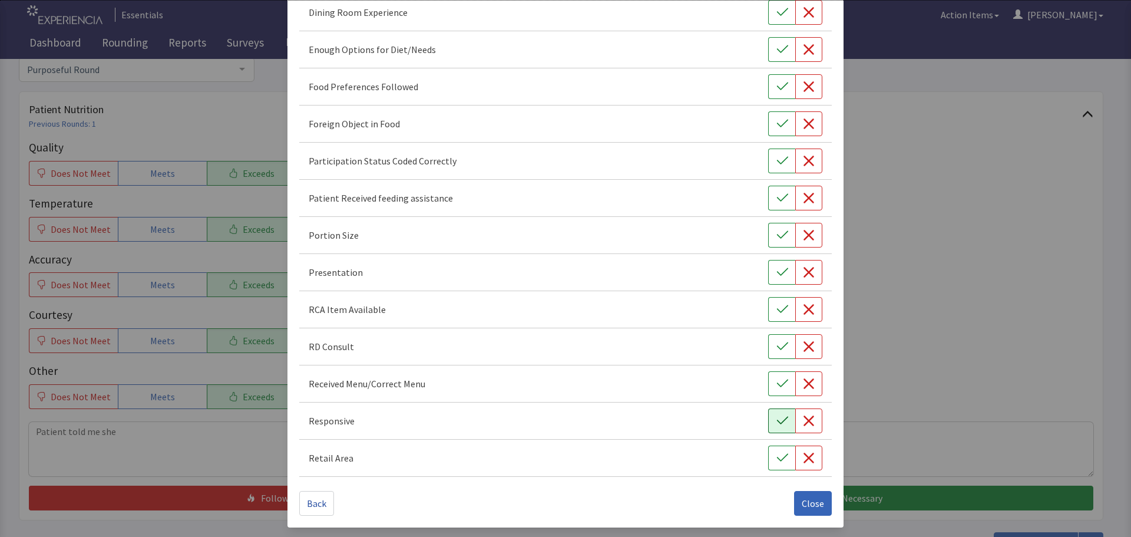
click at [776, 420] on icon "button" at bounding box center [782, 421] width 12 height 12
click at [779, 270] on icon "button" at bounding box center [781, 272] width 11 height 8
click at [776, 231] on icon "button" at bounding box center [782, 235] width 12 height 12
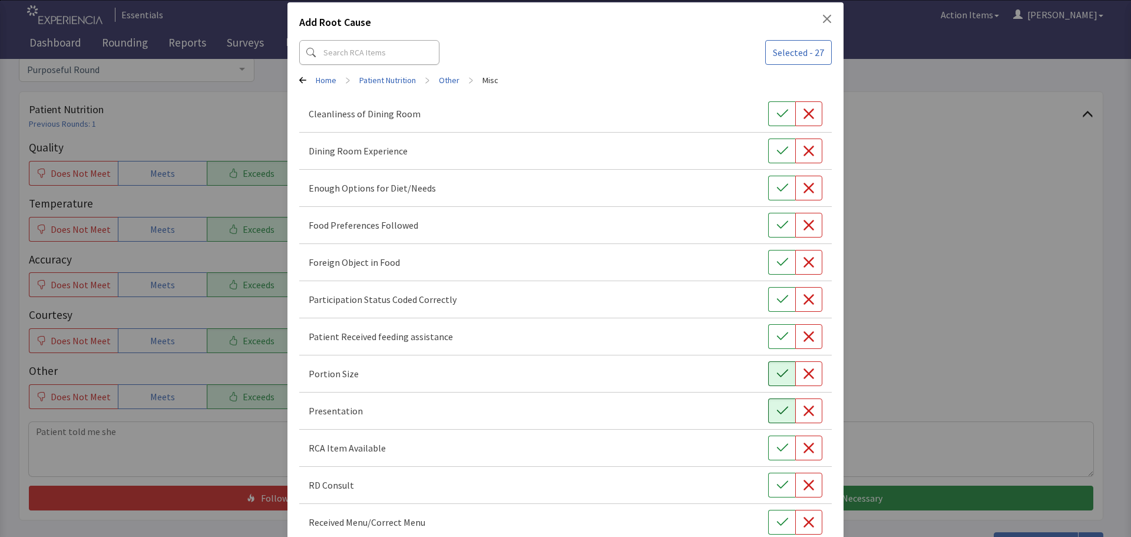
scroll to position [0, 0]
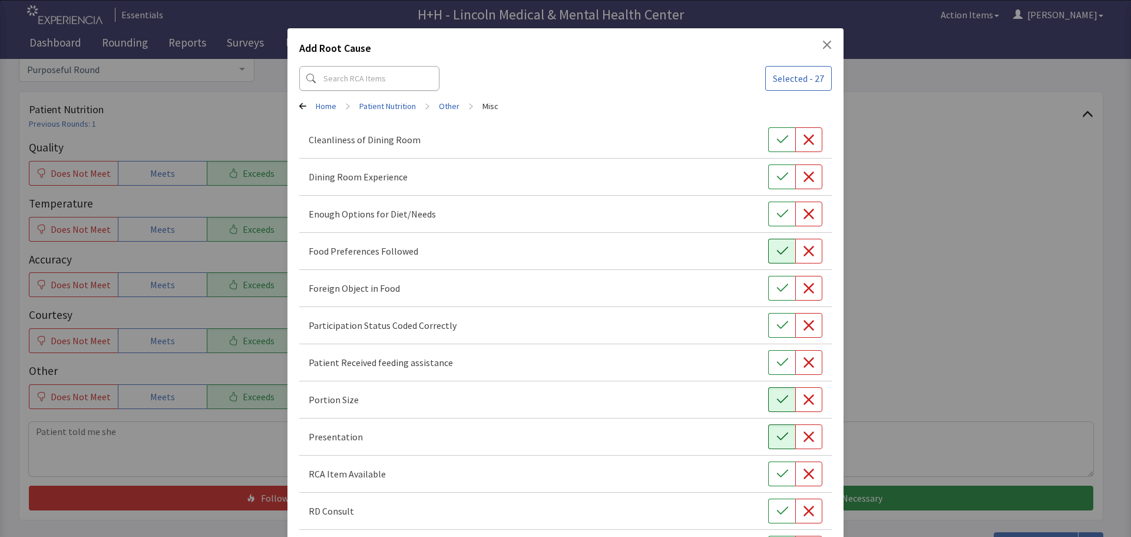
click at [776, 249] on icon "button" at bounding box center [782, 251] width 12 height 12
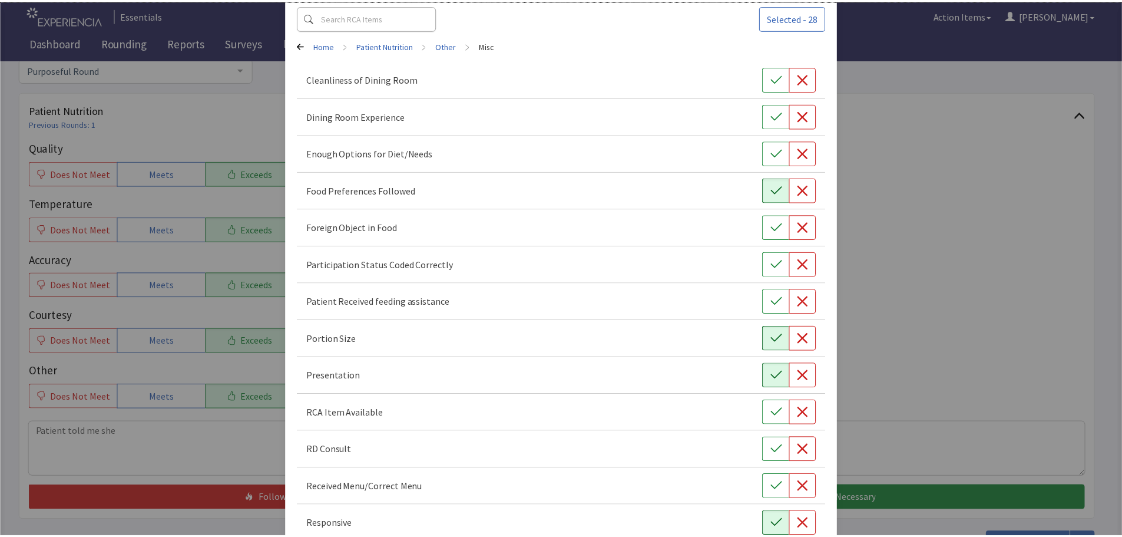
scroll to position [164, 0]
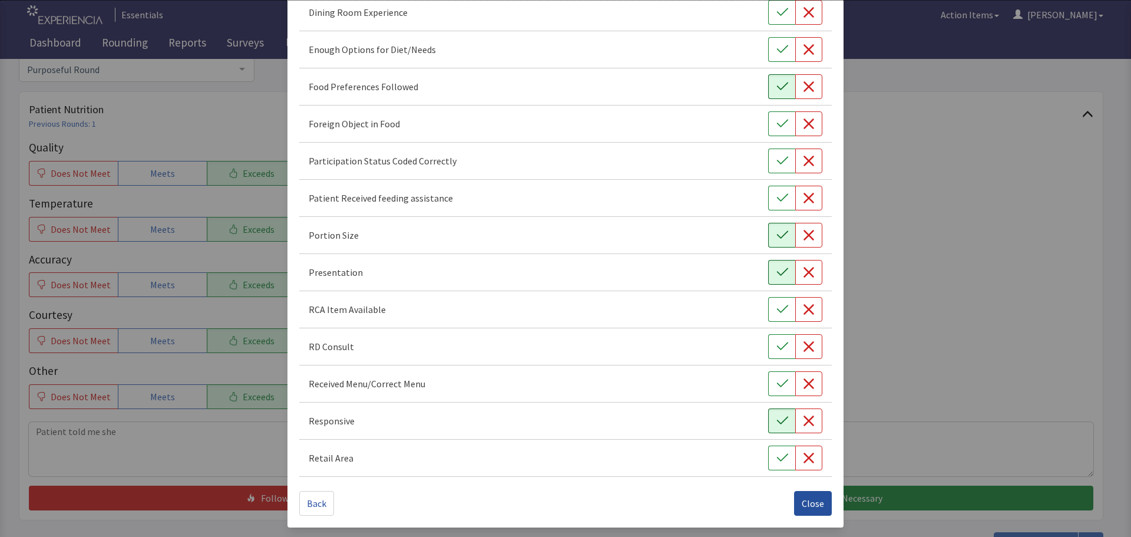
click at [810, 505] on span "Close" at bounding box center [813, 503] width 22 height 14
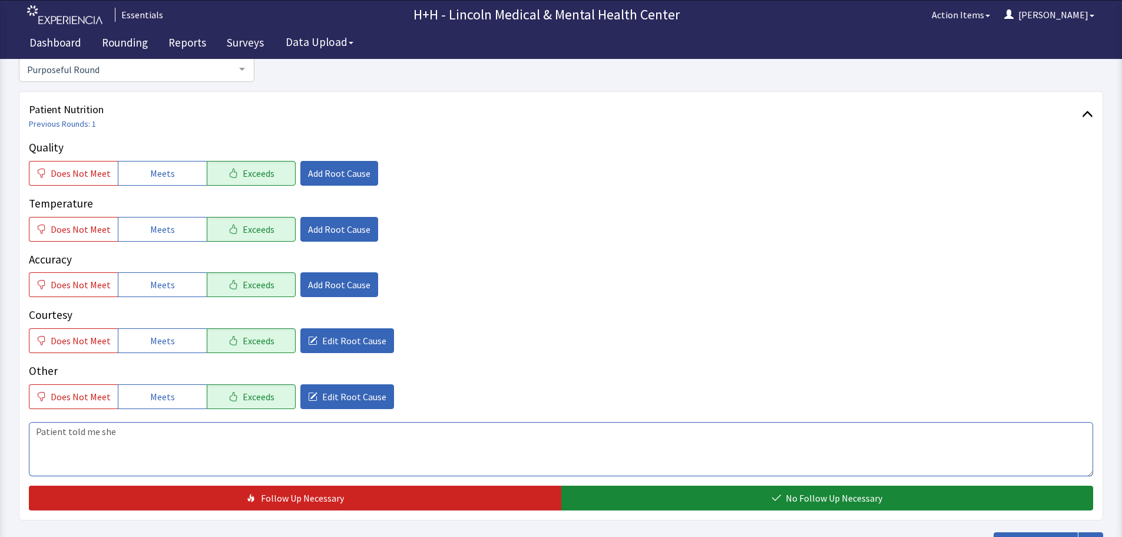
click at [149, 432] on textarea "Patient told me she" at bounding box center [561, 449] width 1064 height 54
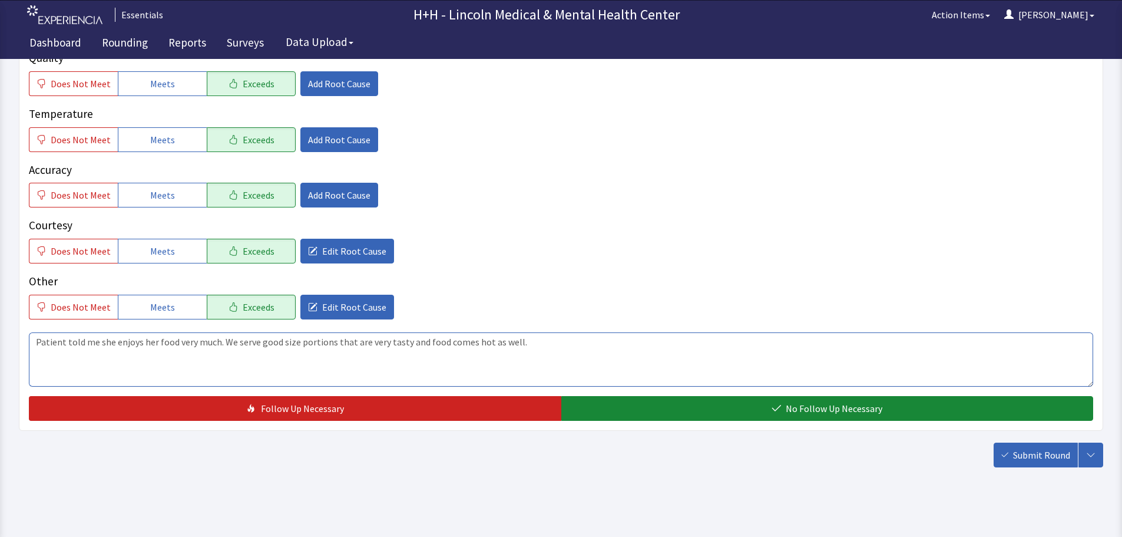
scroll to position [216, 0]
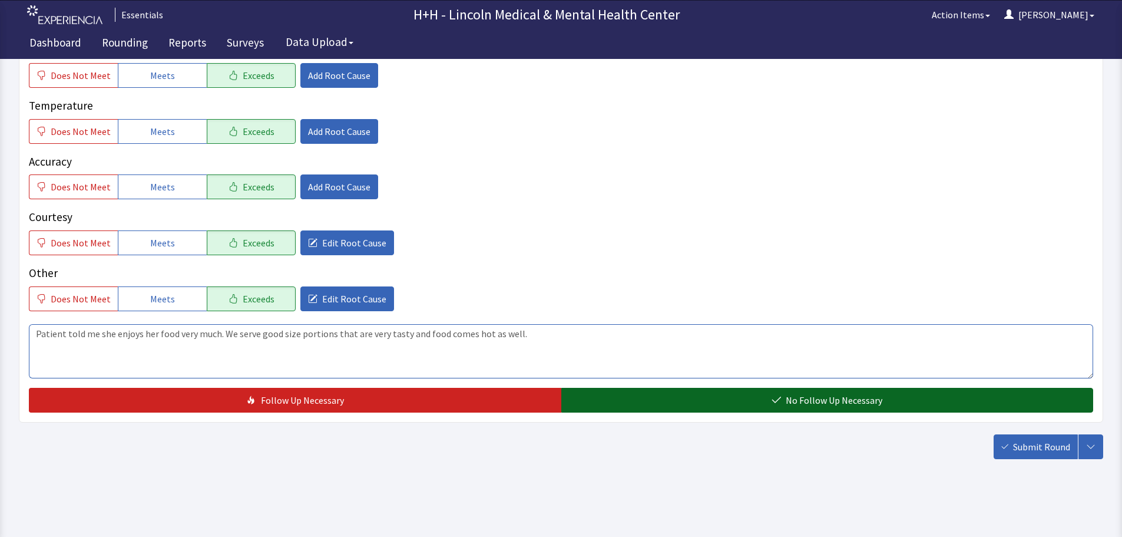
type textarea "Patient told me she enjoys her food very much. We serve good size portions that…"
click at [822, 396] on span "No Follow Up Necessary" at bounding box center [834, 400] width 97 height 14
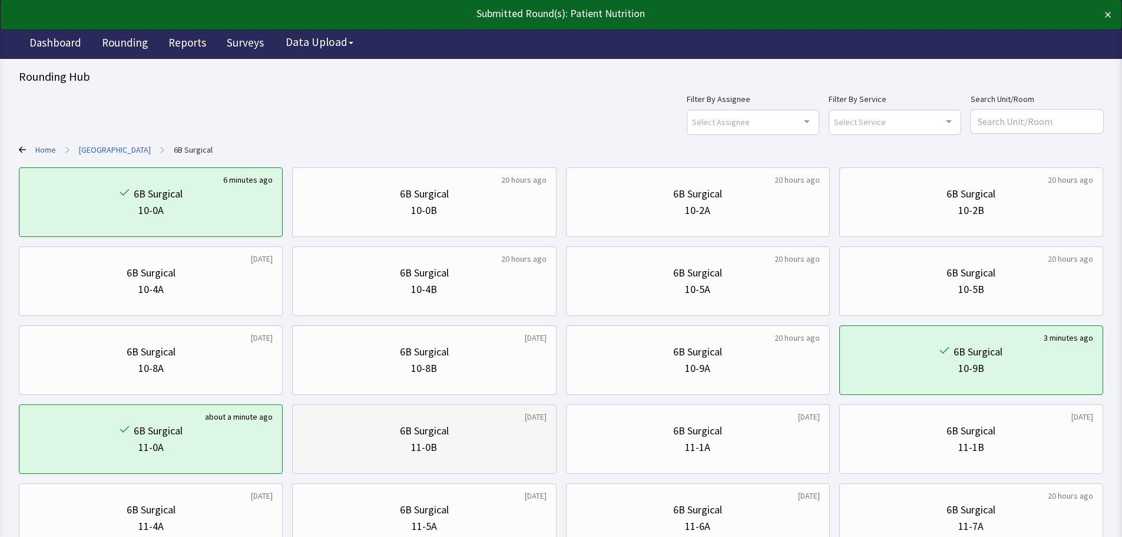
click at [455, 430] on div "6B Surgical" at bounding box center [424, 430] width 244 height 16
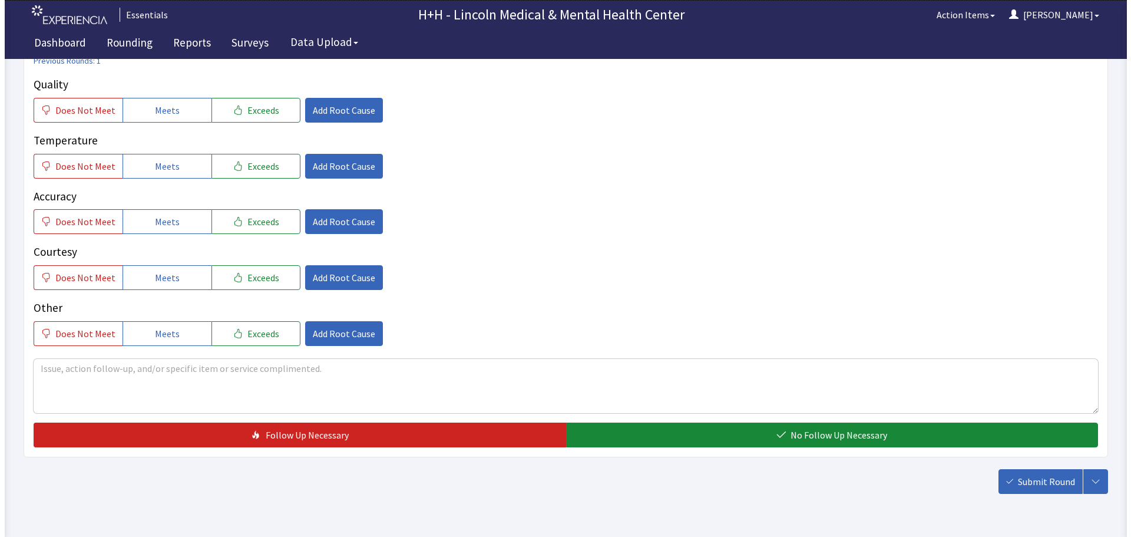
scroll to position [216, 0]
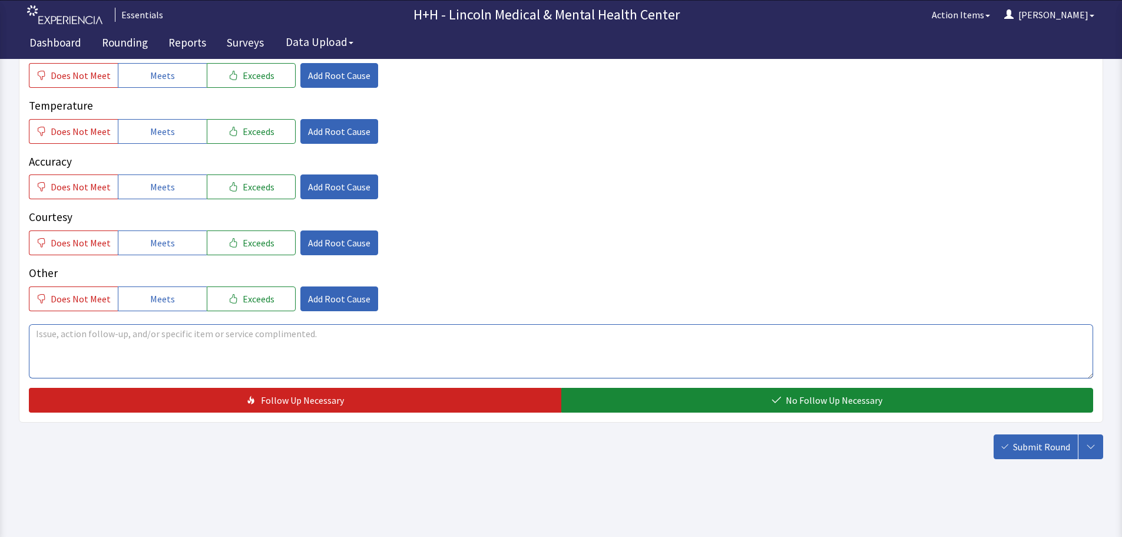
click at [67, 331] on textarea at bounding box center [561, 351] width 1064 height 54
click at [271, 77] on button "Exceeds" at bounding box center [251, 75] width 89 height 25
click at [266, 133] on button "Exceeds" at bounding box center [251, 131] width 89 height 25
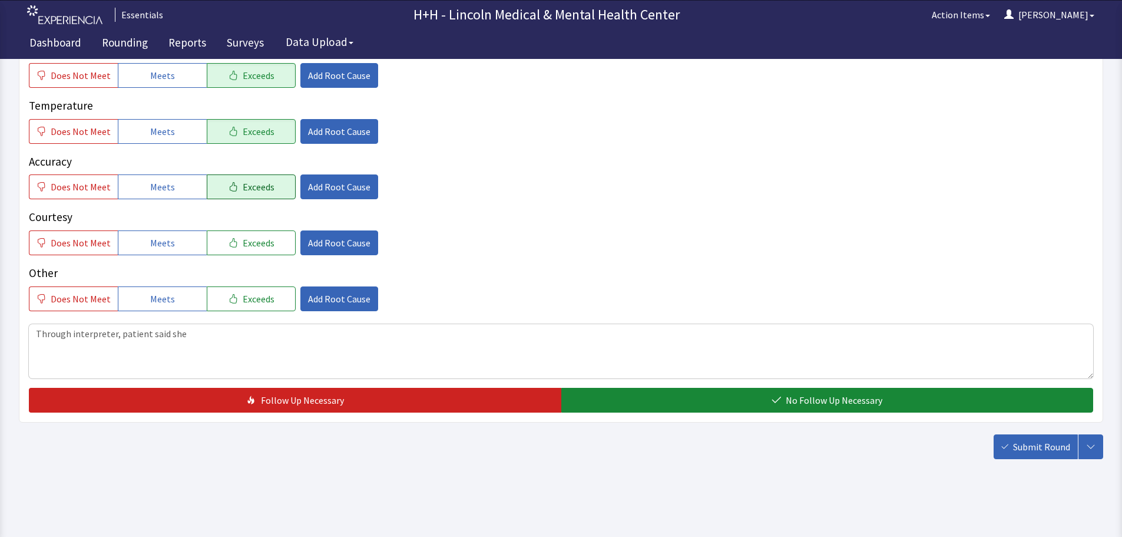
click at [249, 190] on span "Exceeds" at bounding box center [259, 187] width 32 height 14
click at [253, 246] on span "Exceeds" at bounding box center [259, 243] width 32 height 14
click at [250, 301] on span "Exceeds" at bounding box center [259, 299] width 32 height 14
click at [210, 333] on textarea "Through interpreter, patient said she" at bounding box center [561, 351] width 1064 height 54
click at [327, 332] on textarea "Through interpreter, patient said she also likes our food and says how nice the…" at bounding box center [561, 351] width 1064 height 54
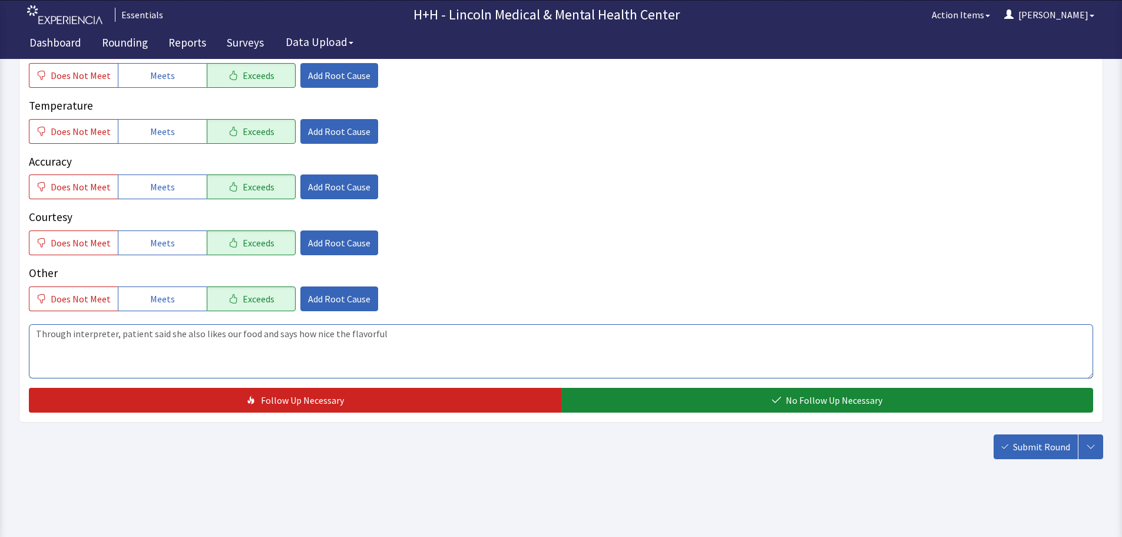
click at [325, 333] on textarea "Through interpreter, patient said she also likes our food and says how nice the…" at bounding box center [561, 351] width 1064 height 54
type textarea "Through interpreter, patient said she also likes our food and says how flavorfu…"
click at [330, 300] on span "Add Root Cause" at bounding box center [339, 299] width 62 height 14
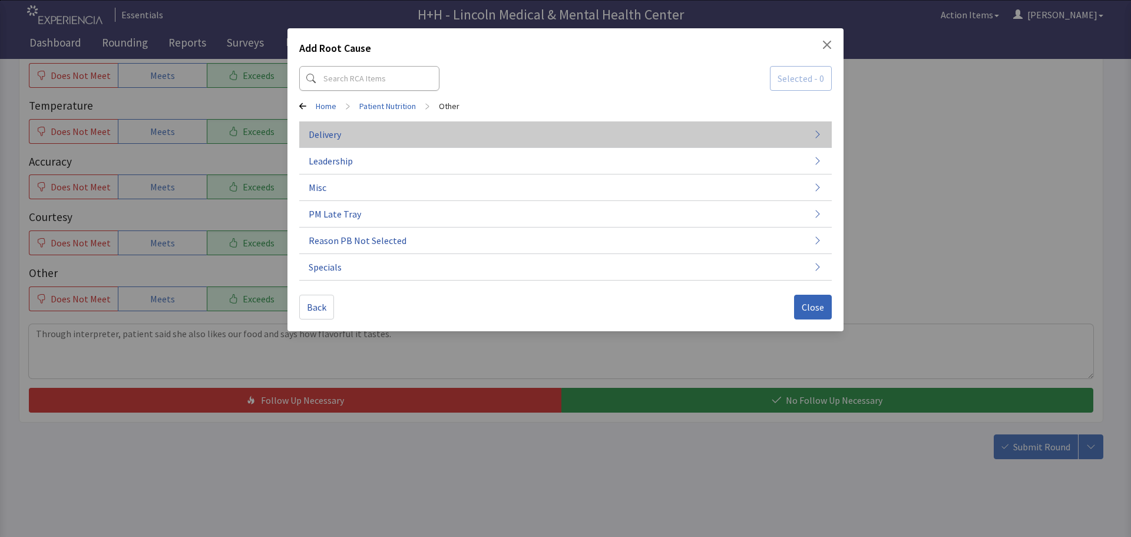
click at [336, 137] on span "Delivery" at bounding box center [325, 134] width 32 height 14
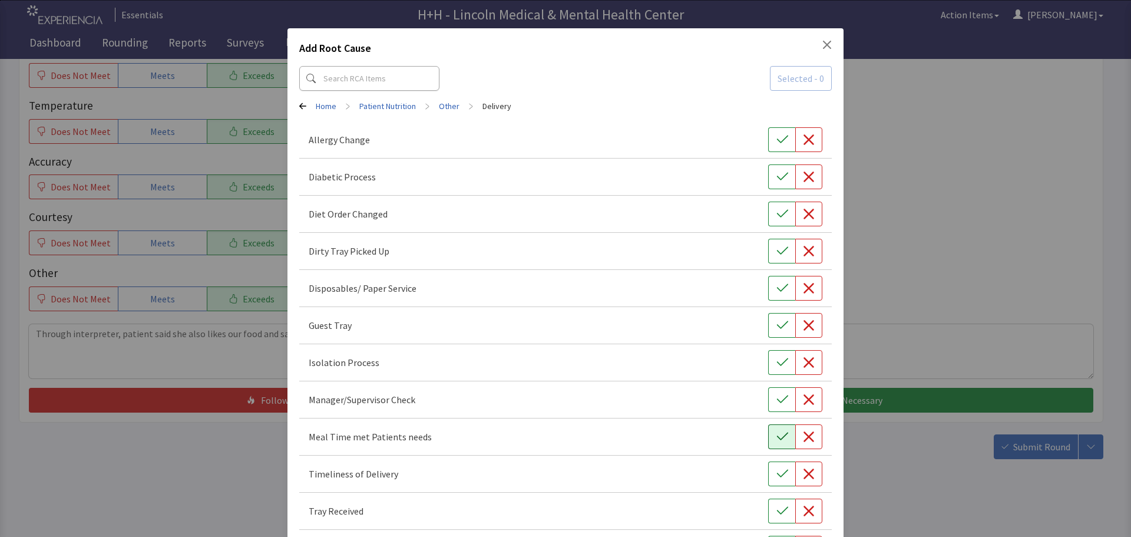
click at [776, 433] on icon "button" at bounding box center [782, 437] width 12 height 12
click at [780, 472] on icon "button" at bounding box center [782, 474] width 12 height 12
click at [776, 515] on icon "button" at bounding box center [782, 511] width 12 height 12
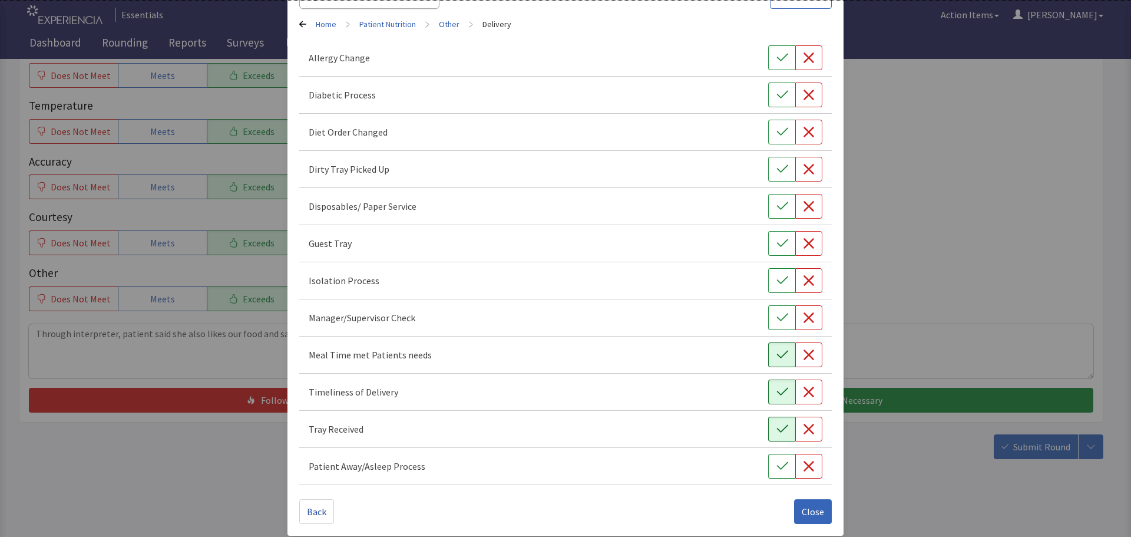
scroll to position [90, 0]
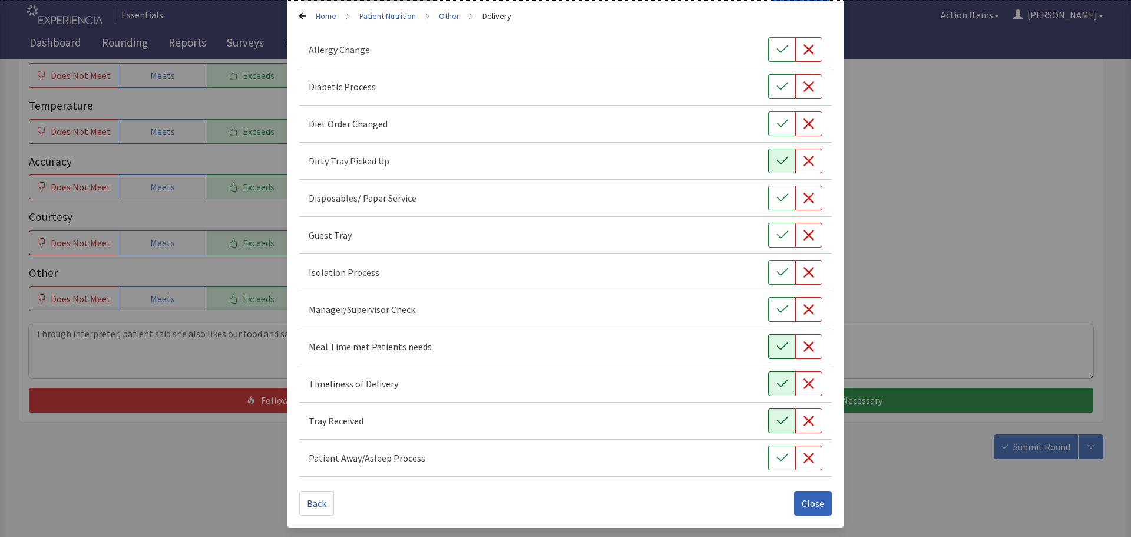
click at [768, 160] on button "button" at bounding box center [781, 160] width 27 height 25
click at [804, 505] on span "Close" at bounding box center [813, 503] width 22 height 14
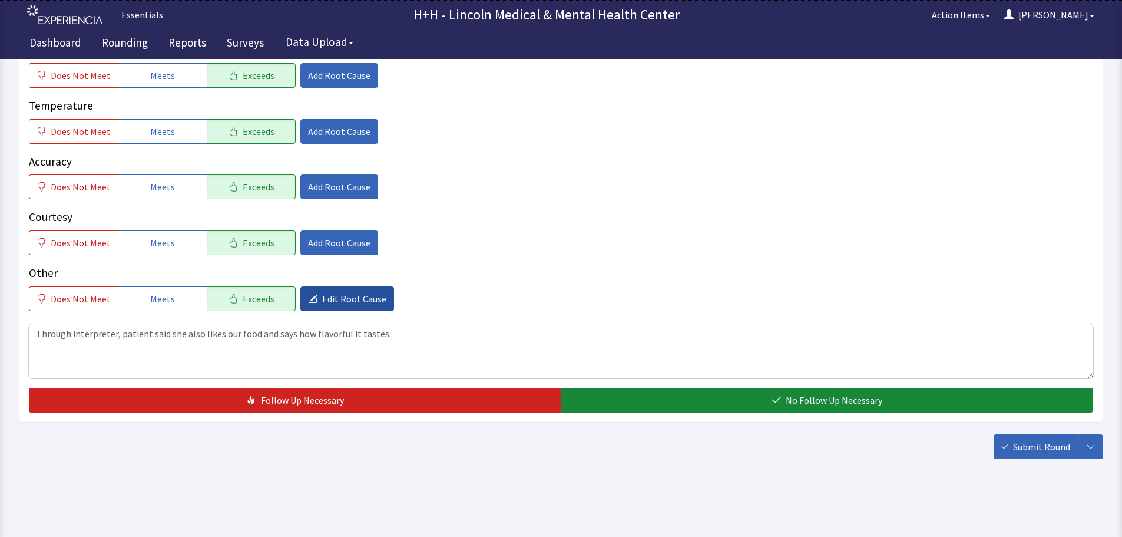
click at [353, 299] on span "Edit Root Cause" at bounding box center [354, 299] width 64 height 14
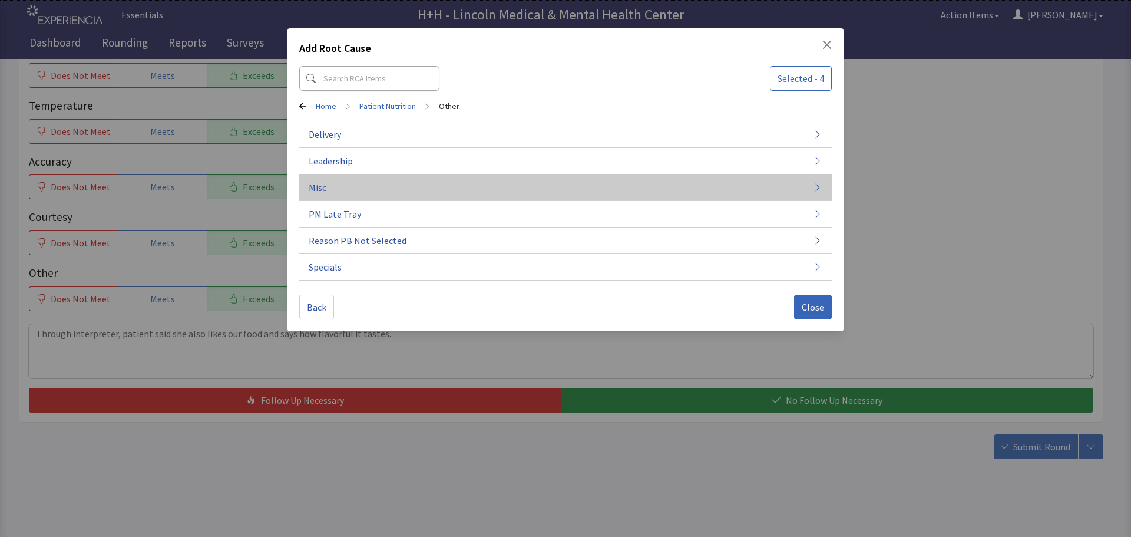
click at [340, 186] on button "Misc" at bounding box center [565, 187] width 532 height 27
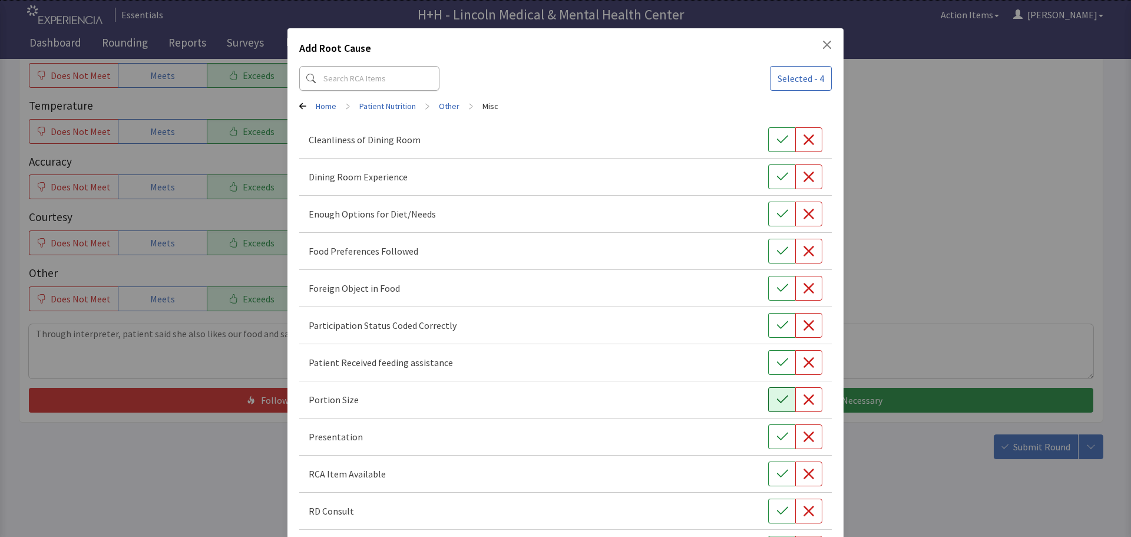
click at [776, 402] on icon "button" at bounding box center [782, 399] width 12 height 12
click at [777, 439] on icon "button" at bounding box center [782, 437] width 12 height 12
click at [776, 245] on icon "button" at bounding box center [782, 251] width 12 height 12
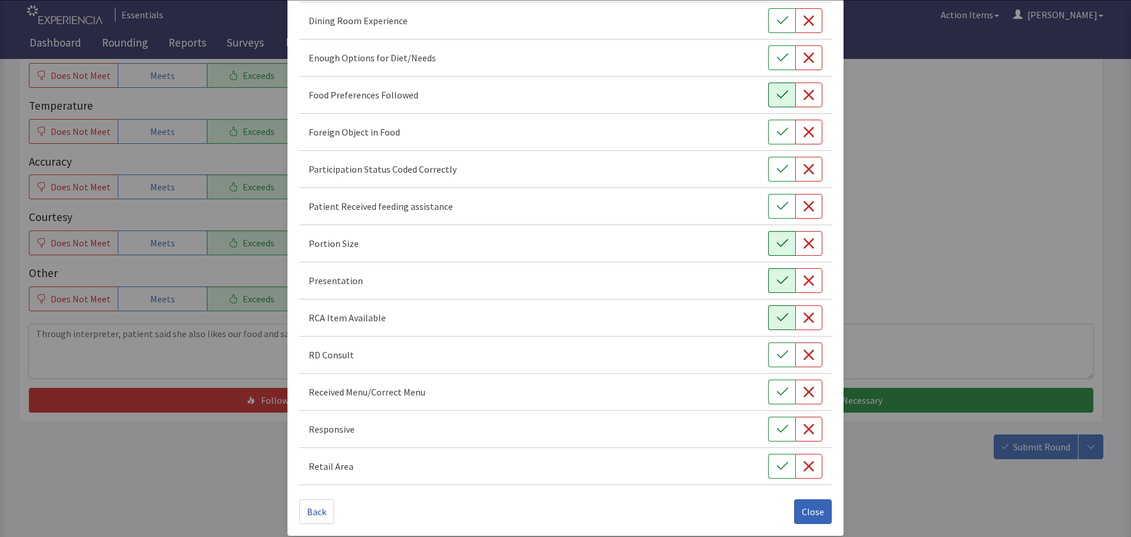
scroll to position [164, 0]
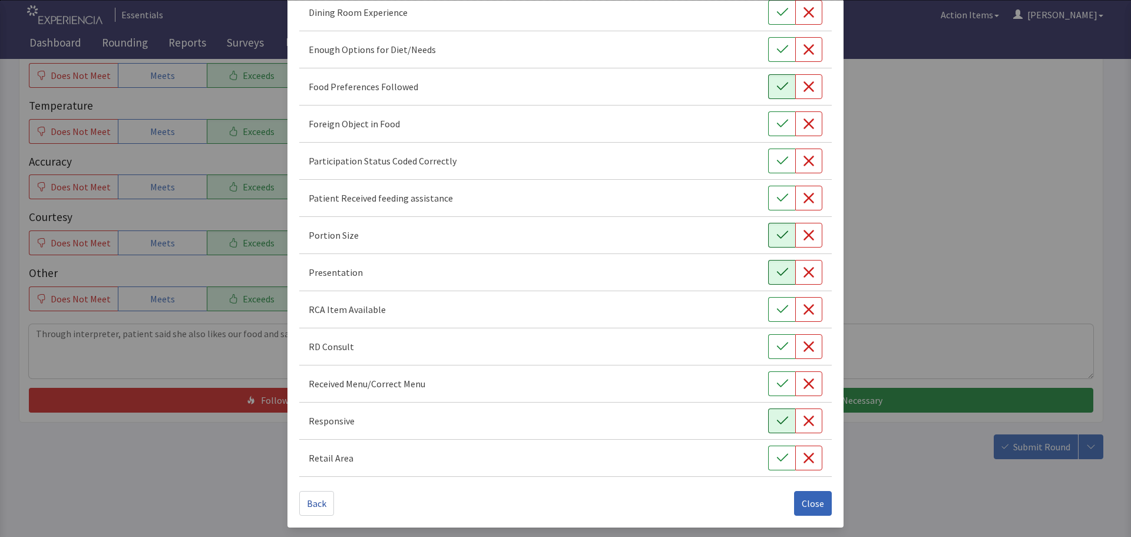
click at [777, 426] on icon "button" at bounding box center [782, 421] width 12 height 12
click at [802, 502] on span "Close" at bounding box center [813, 503] width 22 height 14
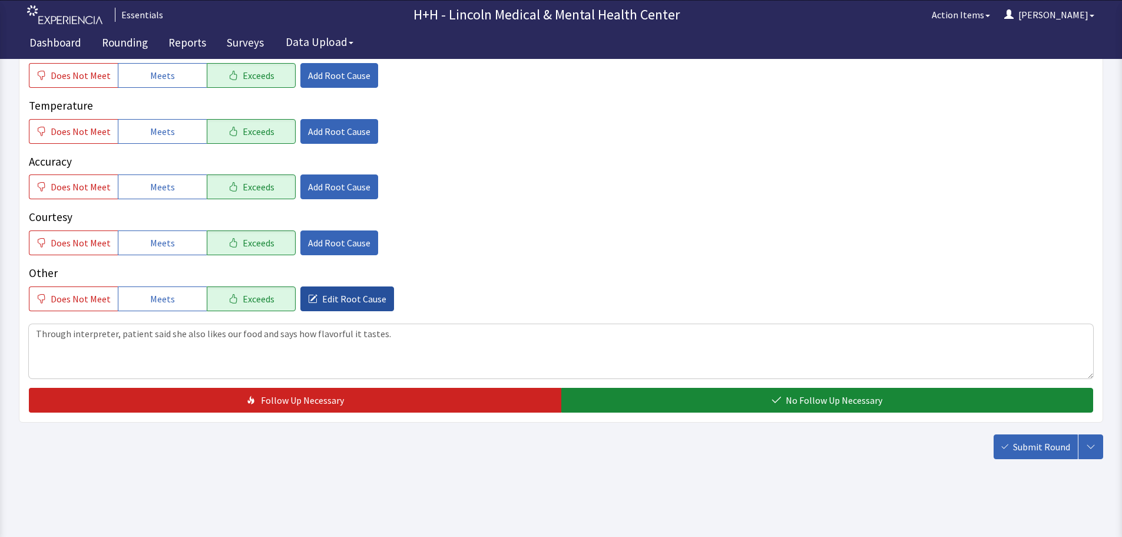
click at [353, 299] on span "Edit Root Cause" at bounding box center [354, 299] width 64 height 14
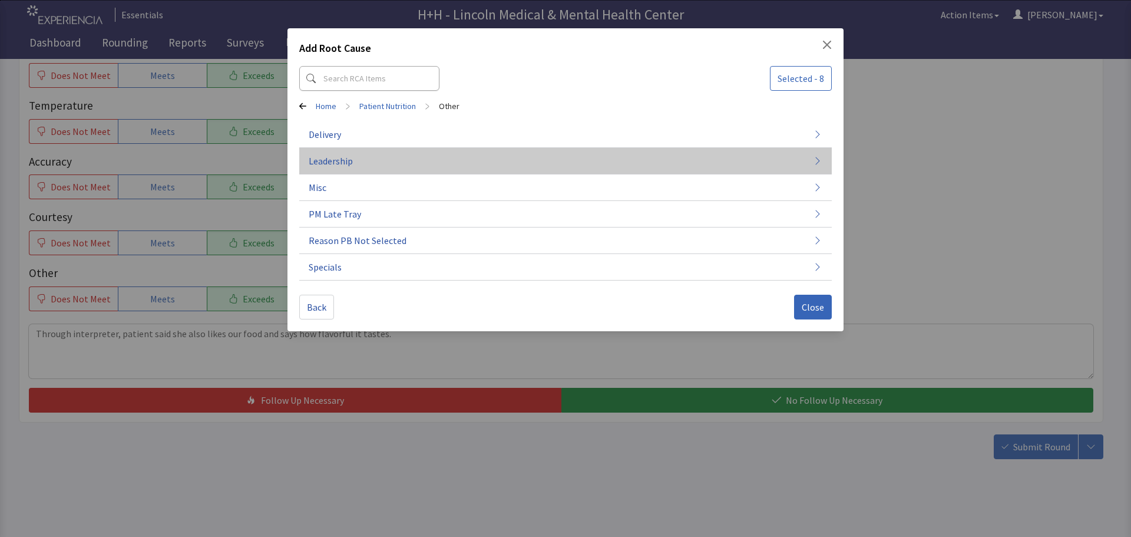
click at [397, 254] on button "Leadership" at bounding box center [565, 267] width 532 height 27
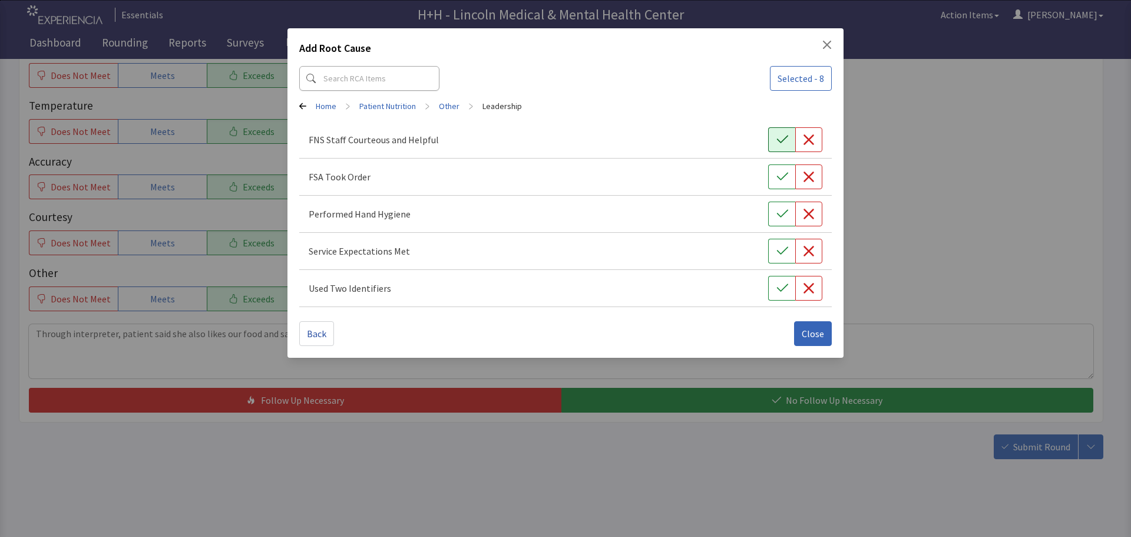
click at [782, 136] on icon "button" at bounding box center [782, 140] width 12 height 12
click at [775, 172] on button "button" at bounding box center [781, 176] width 27 height 25
click at [785, 210] on icon "button" at bounding box center [782, 214] width 12 height 12
click at [786, 250] on icon "button" at bounding box center [782, 251] width 12 height 12
click at [786, 284] on icon "button" at bounding box center [782, 288] width 12 height 12
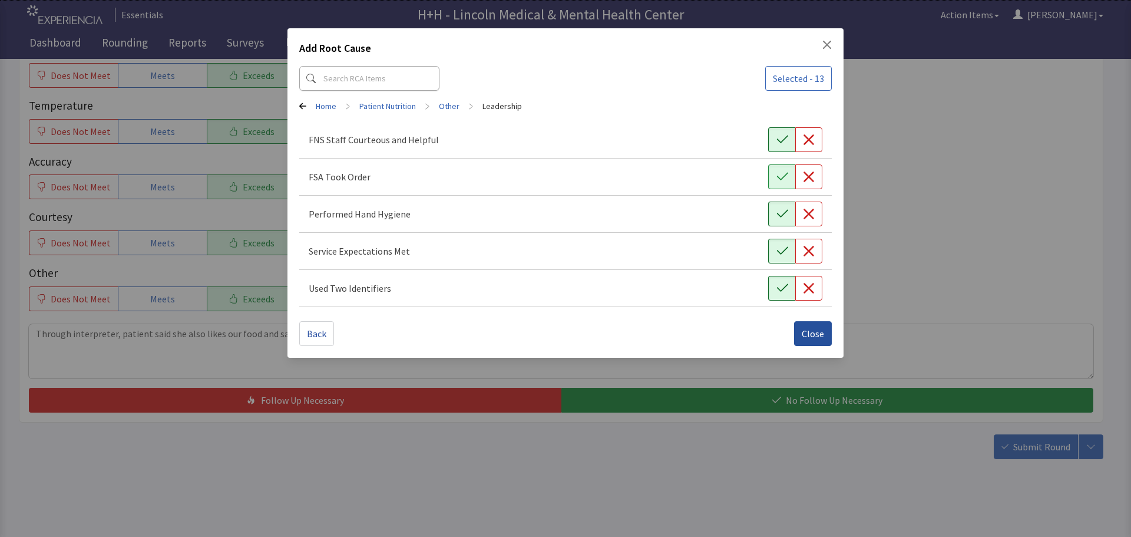
click at [822, 336] on span "Close" at bounding box center [813, 333] width 22 height 14
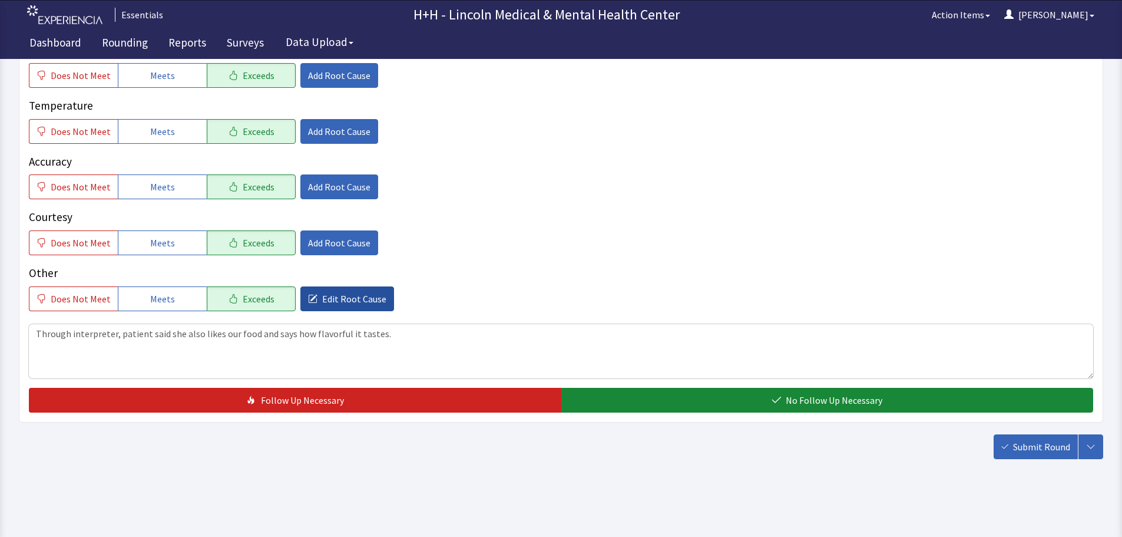
click at [366, 294] on span "Edit Root Cause" at bounding box center [354, 299] width 64 height 14
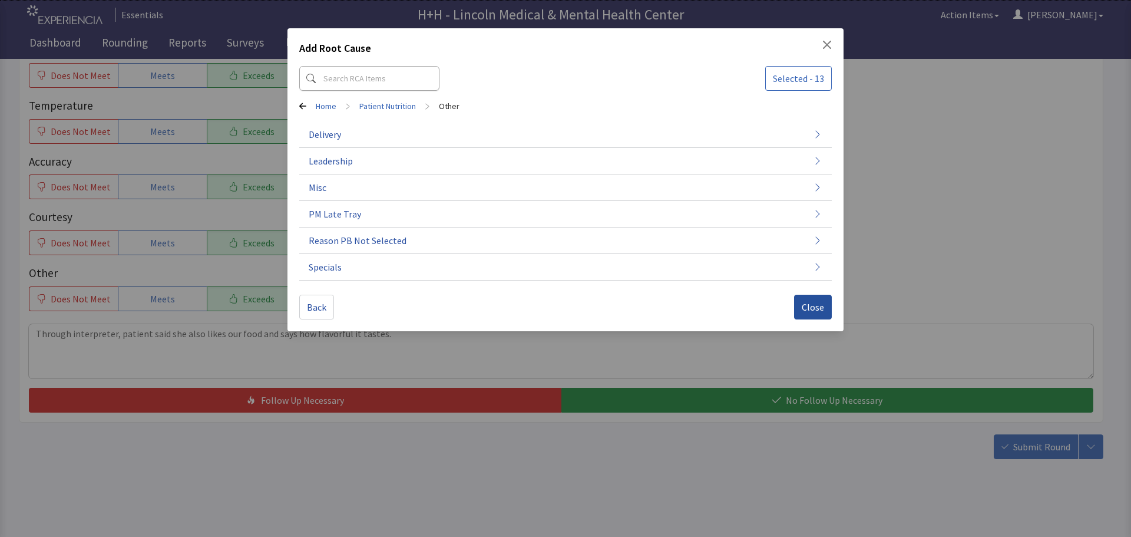
click at [805, 300] on span "Close" at bounding box center [813, 307] width 22 height 14
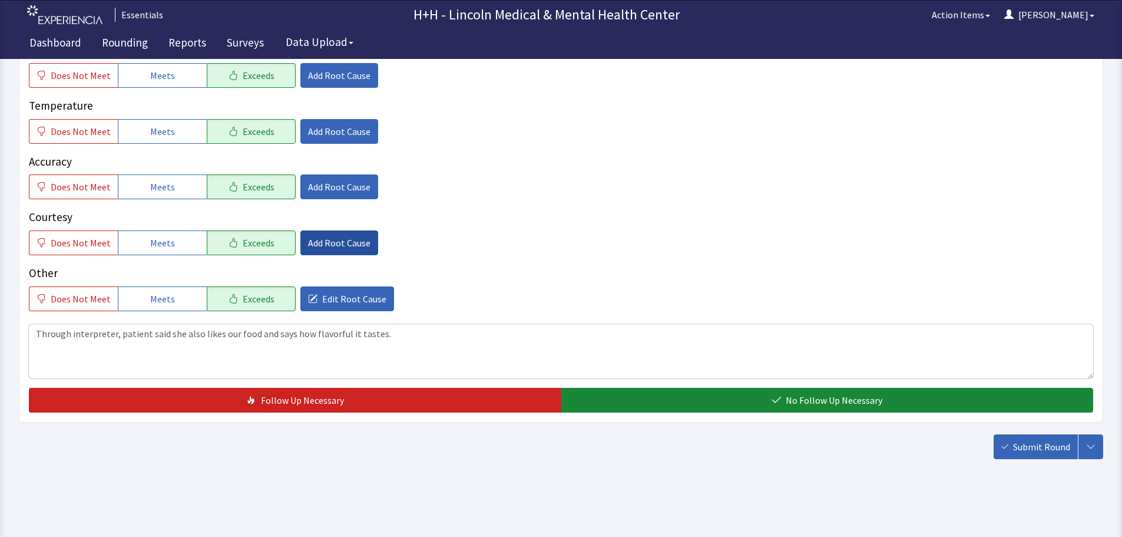
click at [332, 242] on span "Add Root Cause" at bounding box center [339, 243] width 62 height 14
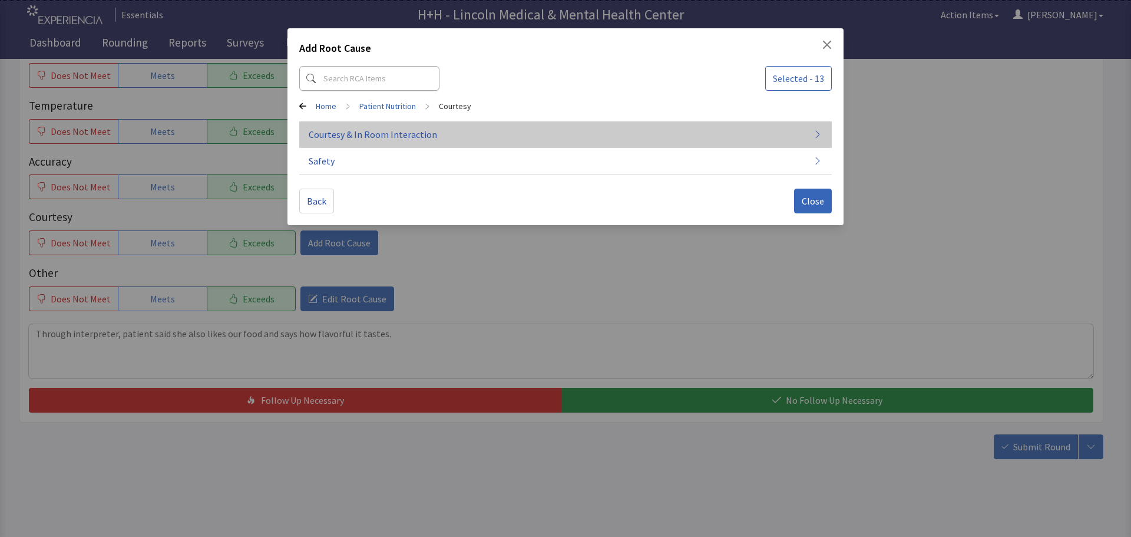
click at [366, 137] on span "Courtesy & In Room Interaction" at bounding box center [373, 134] width 128 height 14
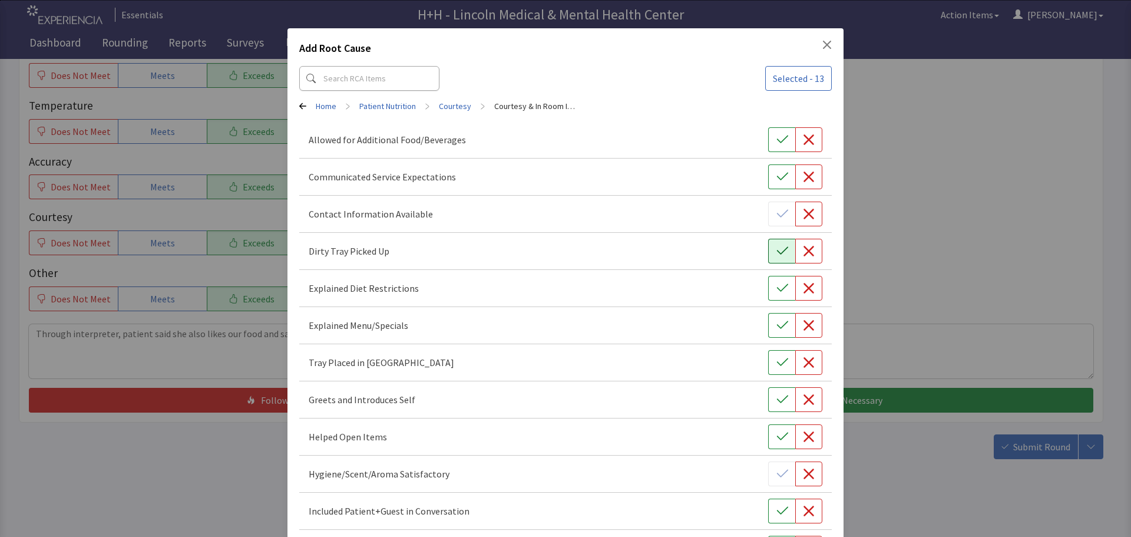
click at [778, 257] on button "button" at bounding box center [781, 251] width 27 height 25
click at [776, 368] on icon "button" at bounding box center [782, 362] width 12 height 12
click at [777, 400] on icon "button" at bounding box center [782, 399] width 12 height 12
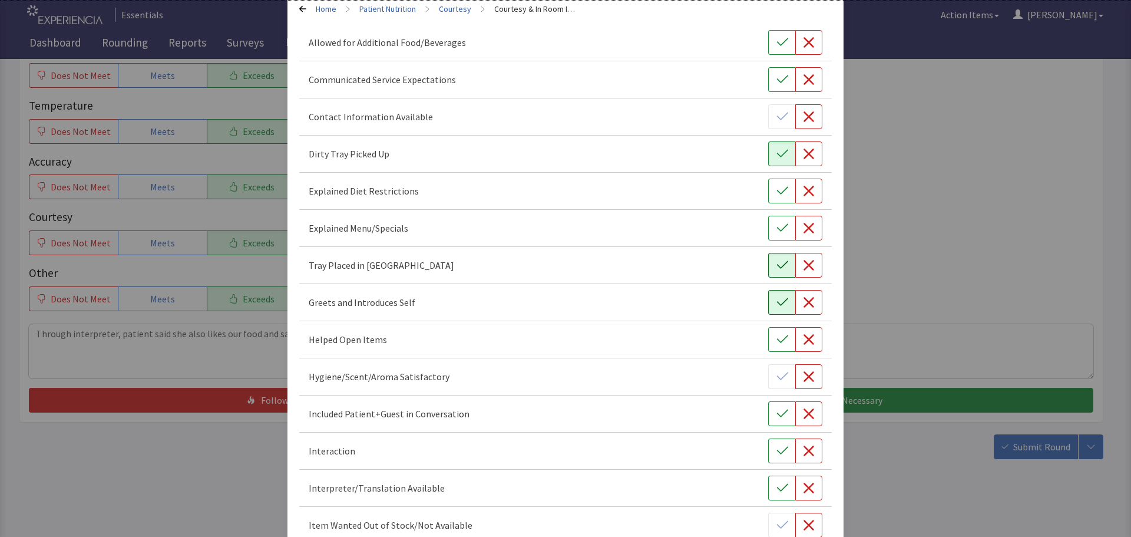
scroll to position [118, 0]
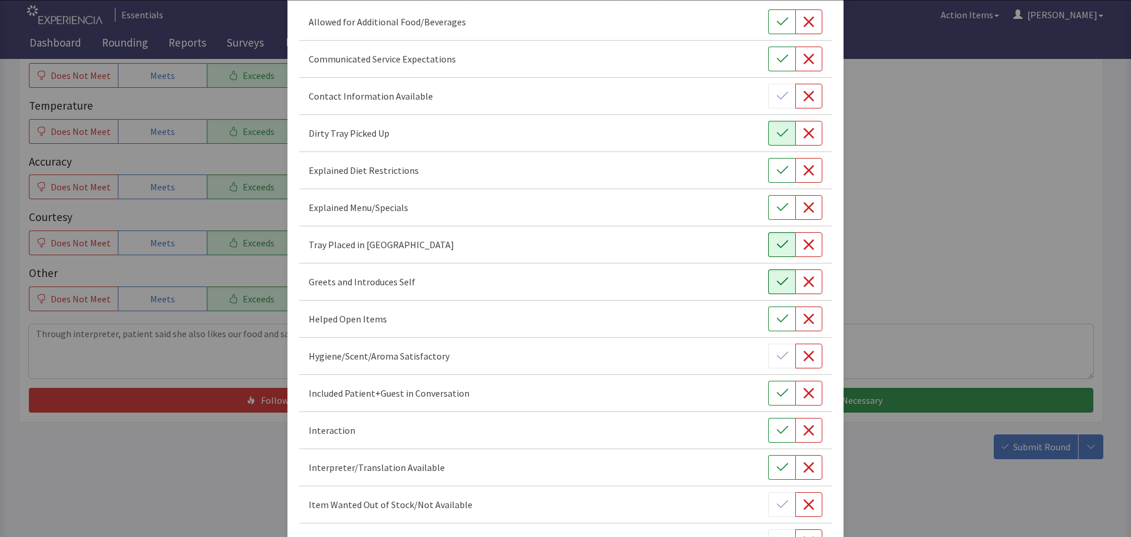
click at [777, 393] on icon "button" at bounding box center [781, 393] width 11 height 8
click at [776, 426] on icon "button" at bounding box center [782, 430] width 12 height 12
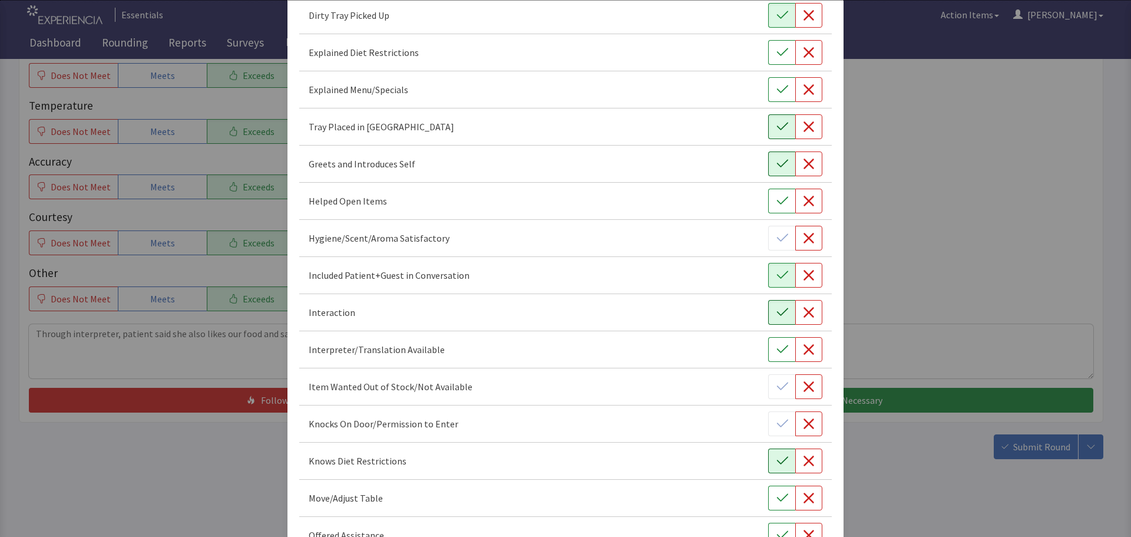
scroll to position [294, 0]
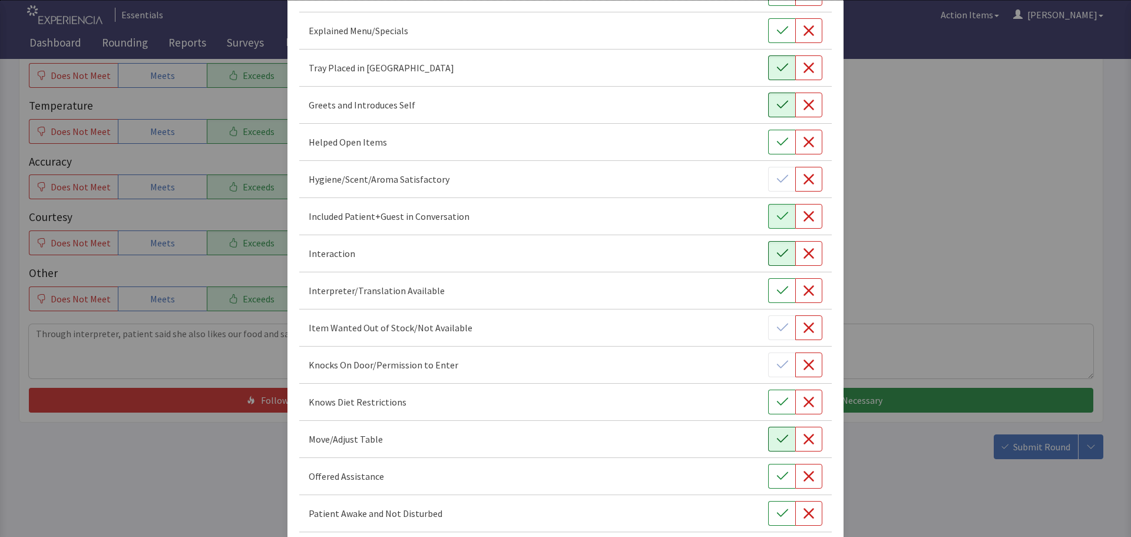
click at [774, 445] on button "button" at bounding box center [781, 438] width 27 height 25
click at [776, 476] on icon "button" at bounding box center [782, 476] width 12 height 12
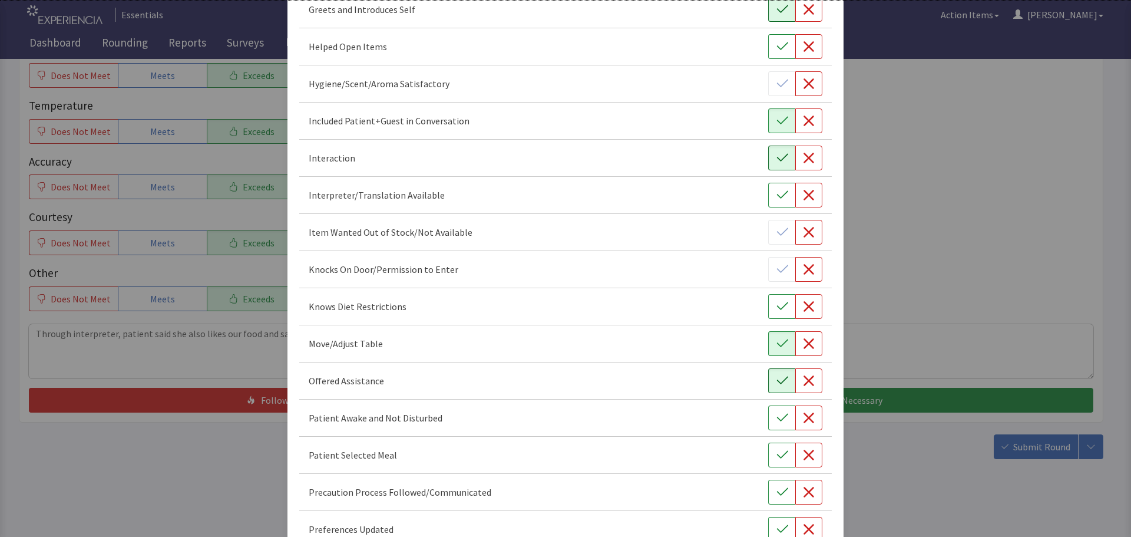
scroll to position [412, 0]
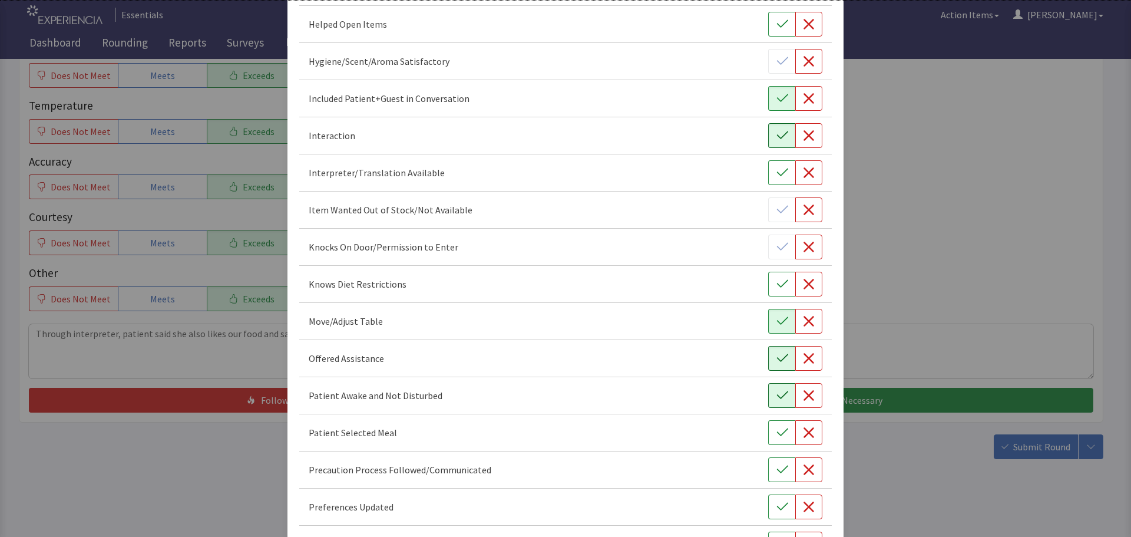
click at [776, 398] on icon "button" at bounding box center [782, 395] width 12 height 12
click at [777, 432] on icon "button" at bounding box center [782, 432] width 12 height 12
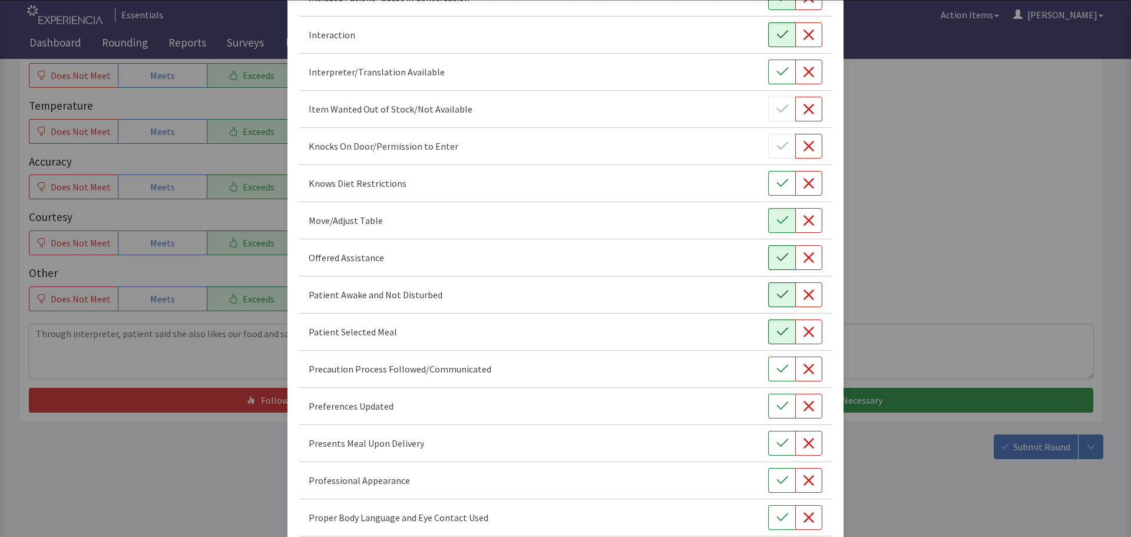
scroll to position [530, 0]
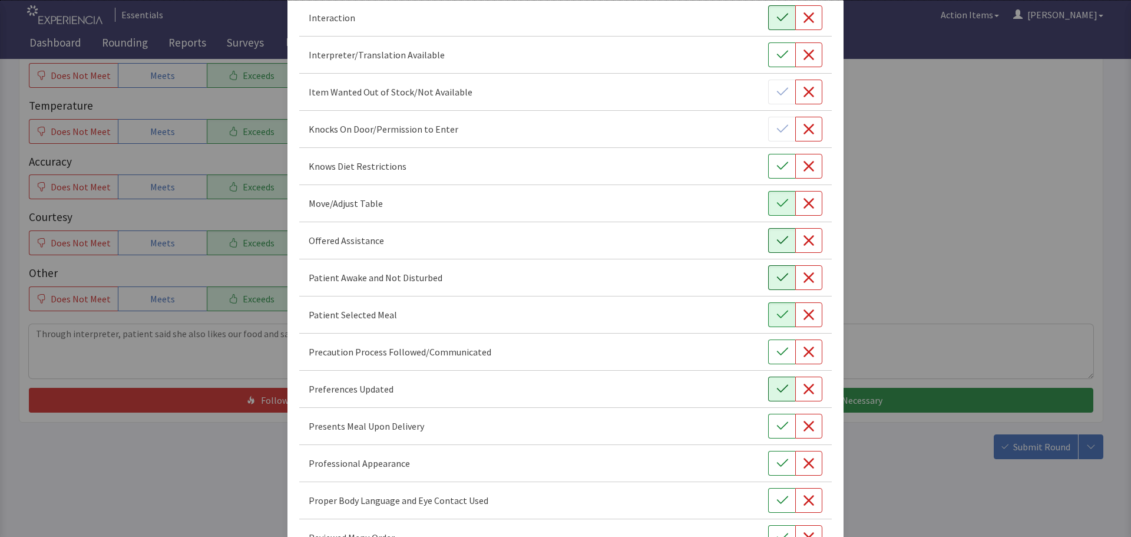
click at [773, 395] on button "button" at bounding box center [781, 388] width 27 height 25
click at [776, 427] on icon "button" at bounding box center [781, 426] width 11 height 8
click at [772, 456] on button "button" at bounding box center [781, 463] width 27 height 25
click at [777, 500] on icon "button" at bounding box center [782, 500] width 12 height 12
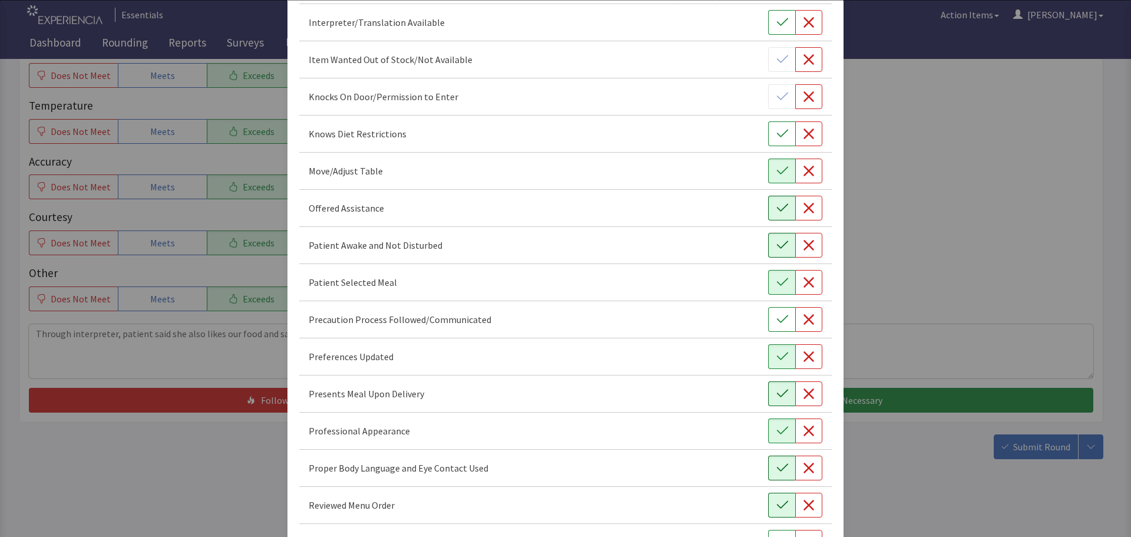
scroll to position [589, 0]
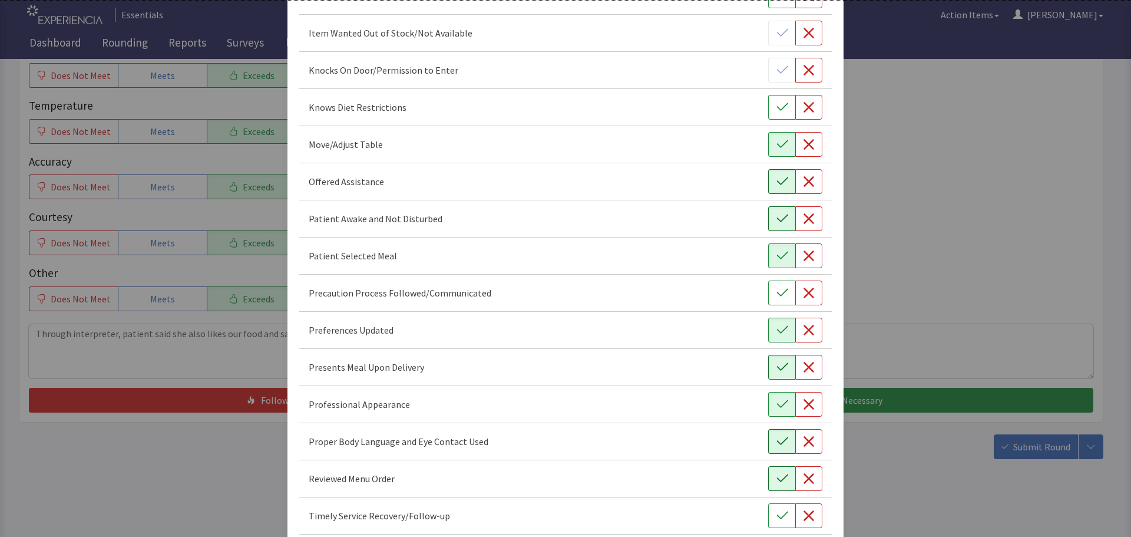
click at [776, 481] on icon "button" at bounding box center [782, 478] width 12 height 12
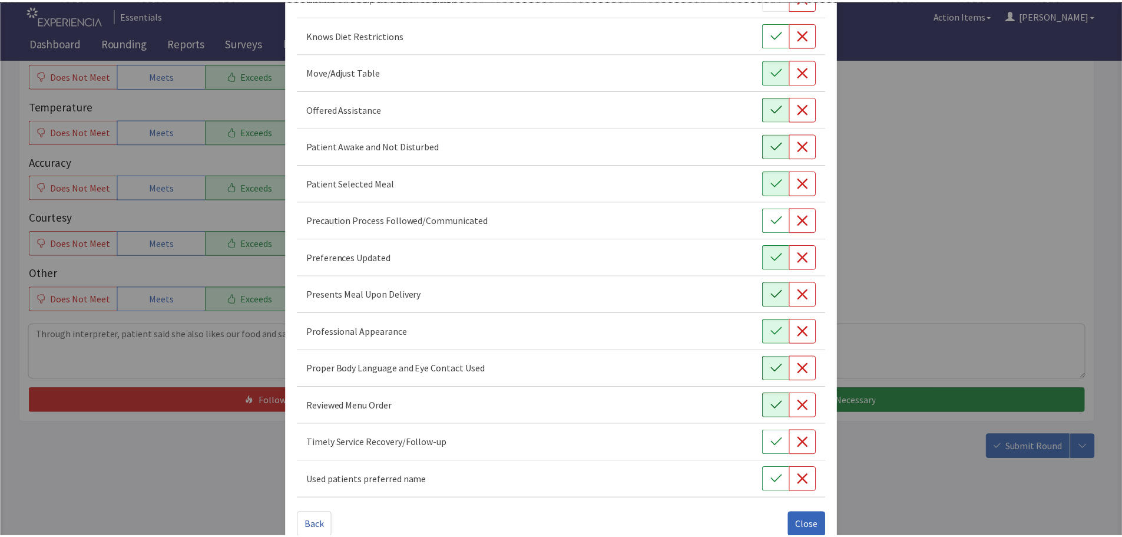
scroll to position [684, 0]
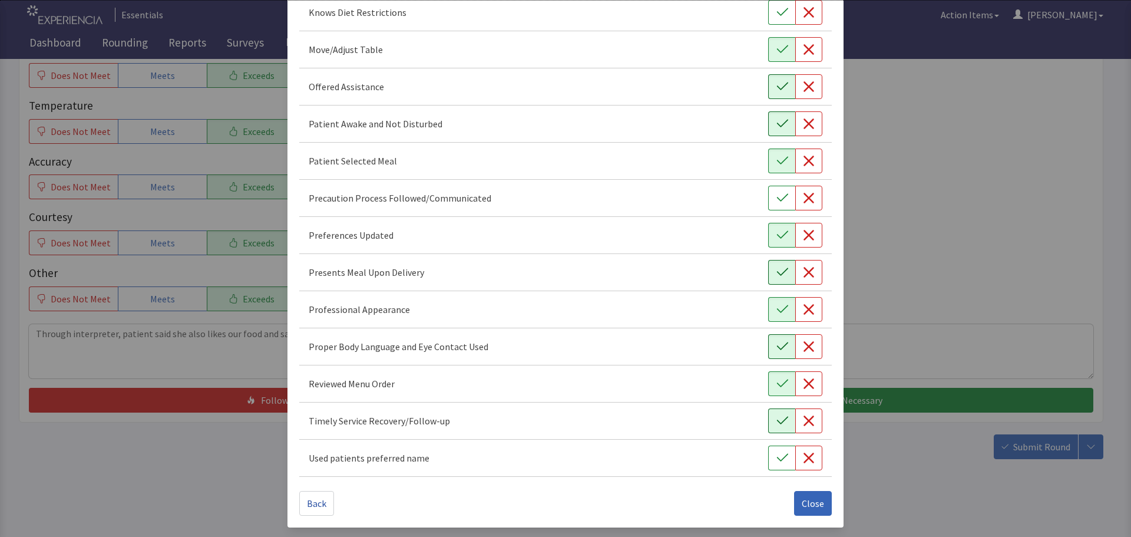
click at [776, 420] on icon "button" at bounding box center [782, 421] width 12 height 12
click at [777, 456] on icon "button" at bounding box center [782, 458] width 12 height 12
click at [810, 508] on span "Close" at bounding box center [813, 503] width 22 height 14
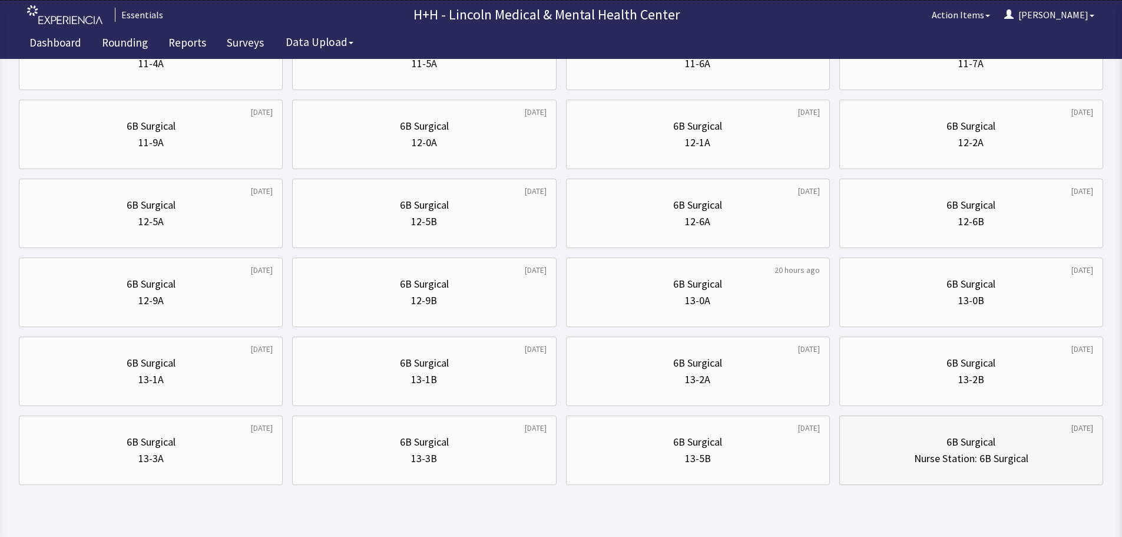
scroll to position [471, 0]
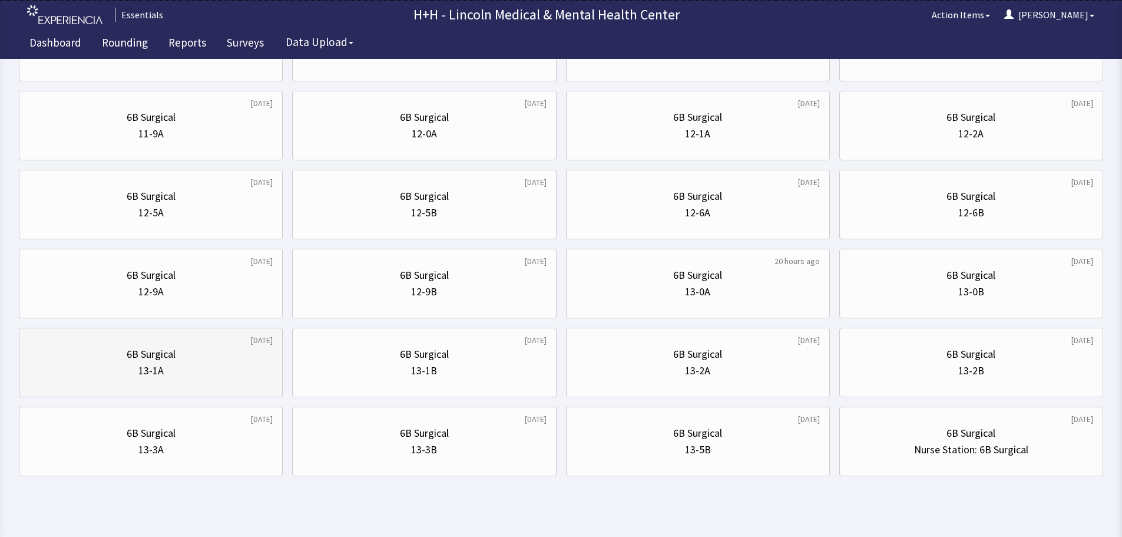
click at [190, 361] on div "6B Surgical" at bounding box center [151, 354] width 244 height 16
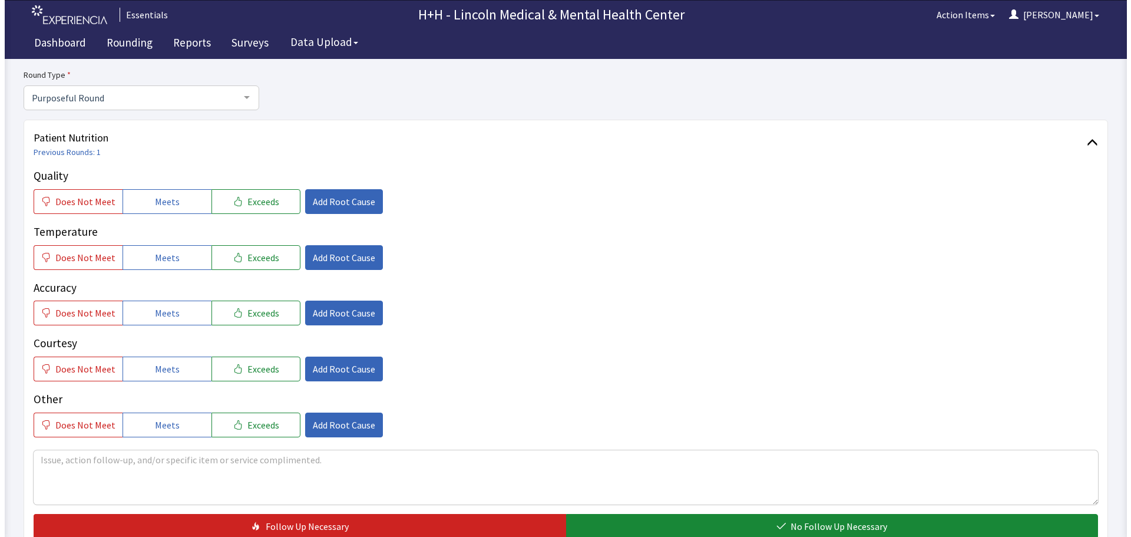
scroll to position [118, 0]
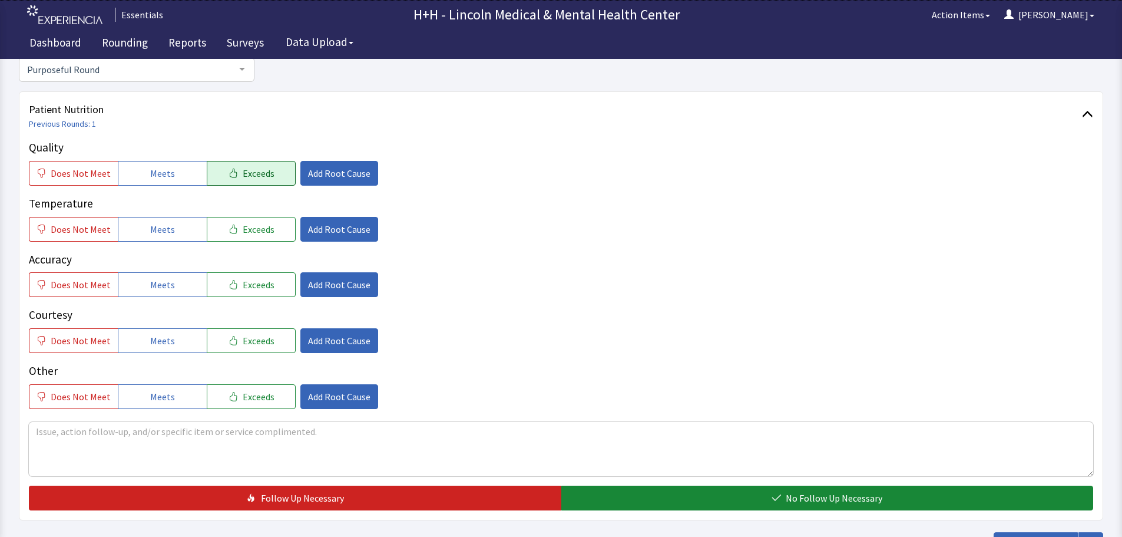
click at [254, 173] on span "Exceeds" at bounding box center [259, 173] width 32 height 14
click at [245, 230] on span "Exceeds" at bounding box center [259, 229] width 32 height 14
click at [250, 284] on span "Exceeds" at bounding box center [259, 284] width 32 height 14
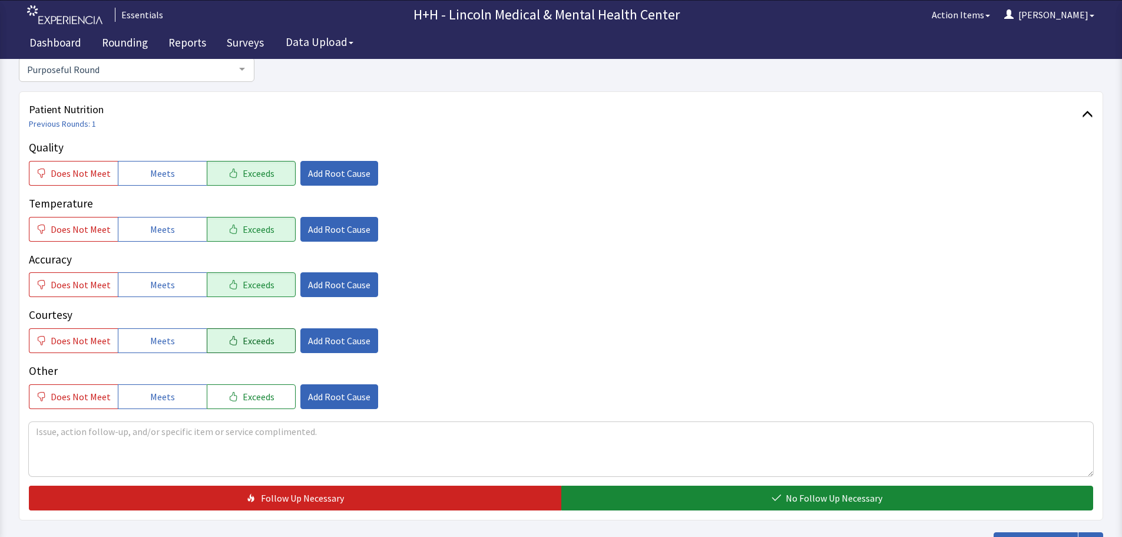
click at [247, 335] on span "Exceeds" at bounding box center [259, 340] width 32 height 14
click at [249, 390] on span "Exceeds" at bounding box center [259, 396] width 32 height 14
click at [345, 342] on span "Add Root Cause" at bounding box center [339, 340] width 62 height 14
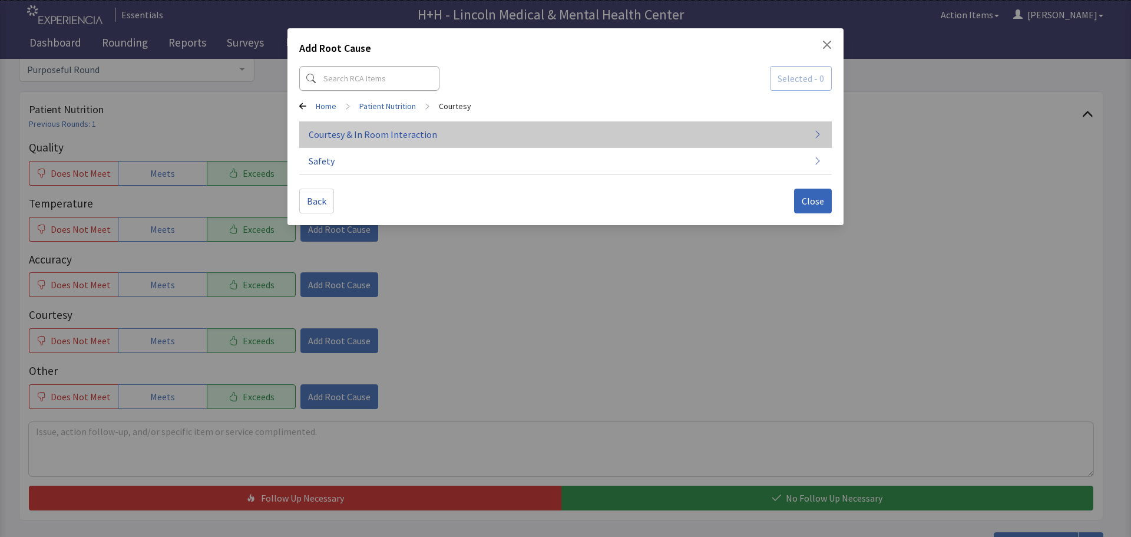
click at [384, 132] on span "Courtesy & In Room Interaction" at bounding box center [373, 134] width 128 height 14
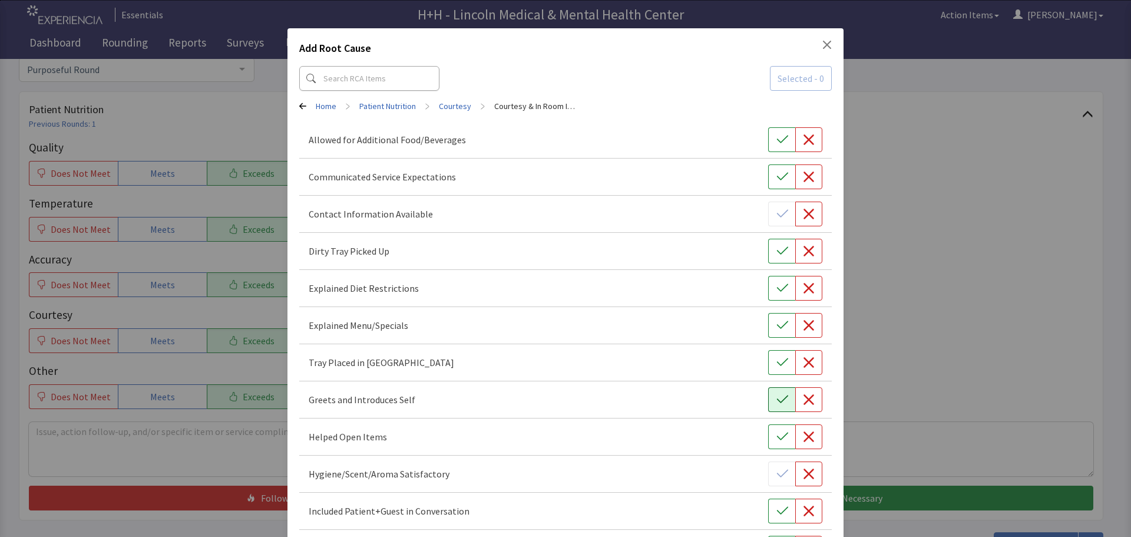
click at [778, 398] on icon "button" at bounding box center [781, 399] width 11 height 8
click at [776, 366] on icon "button" at bounding box center [782, 362] width 12 height 12
click at [782, 256] on button "button" at bounding box center [781, 251] width 27 height 25
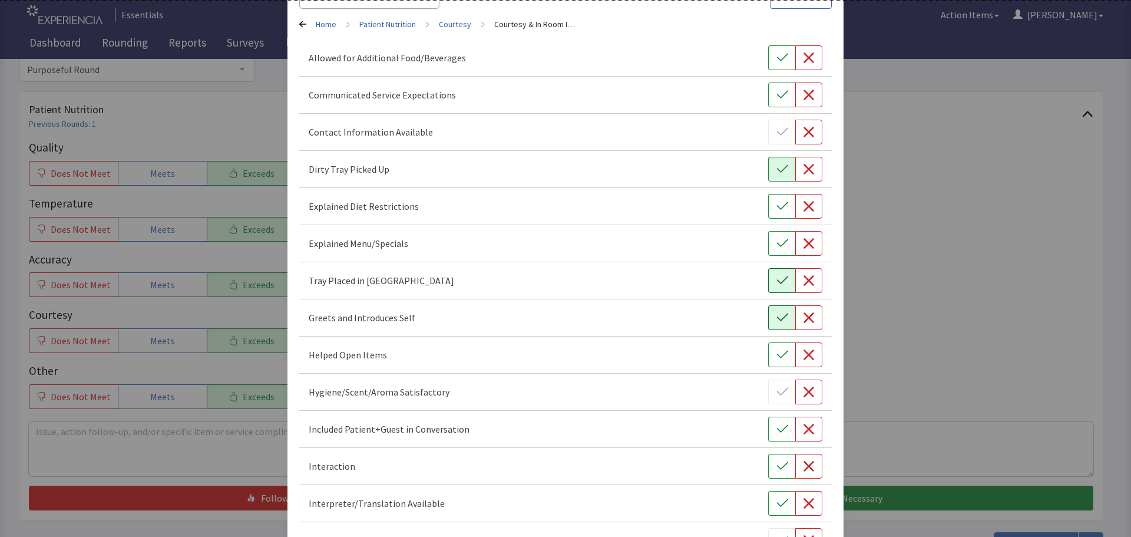
scroll to position [177, 0]
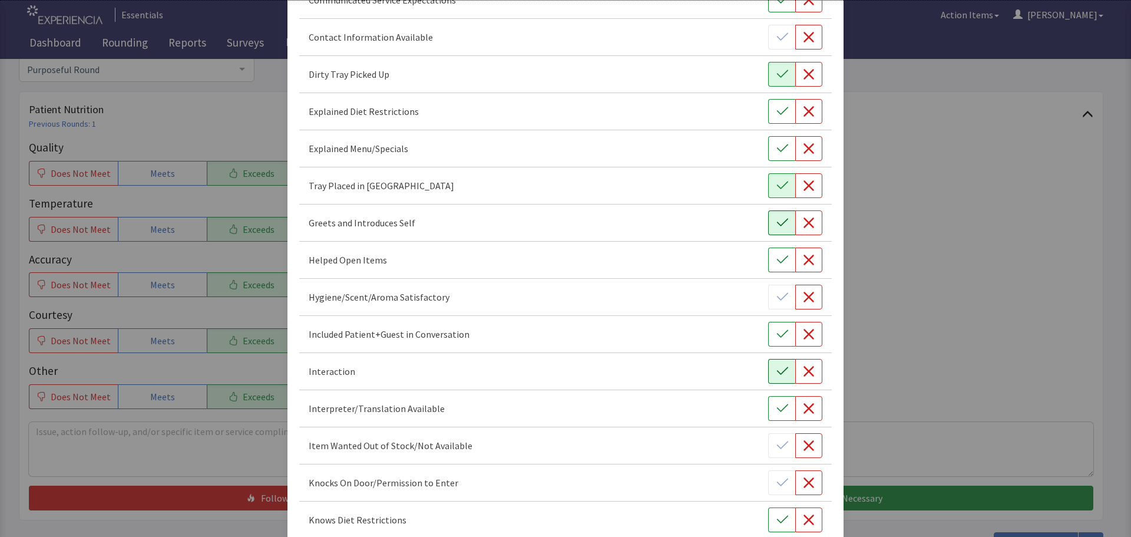
click at [779, 373] on icon "button" at bounding box center [782, 371] width 12 height 12
click at [776, 335] on icon "button" at bounding box center [782, 334] width 12 height 12
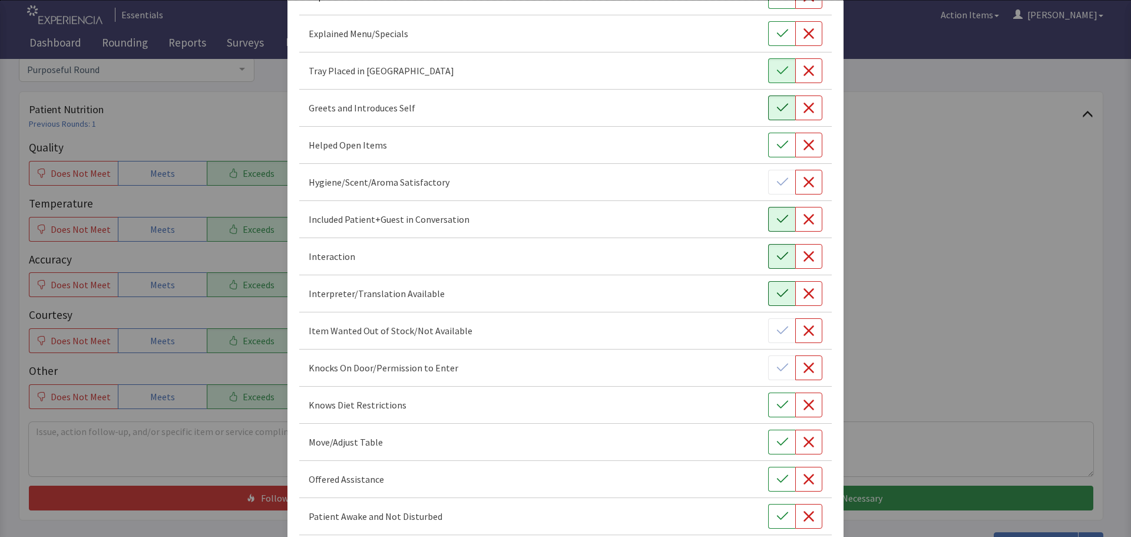
scroll to position [294, 0]
click at [777, 440] on icon "button" at bounding box center [782, 439] width 12 height 12
click at [777, 477] on icon "button" at bounding box center [782, 476] width 12 height 12
click at [778, 511] on icon "button" at bounding box center [782, 513] width 12 height 12
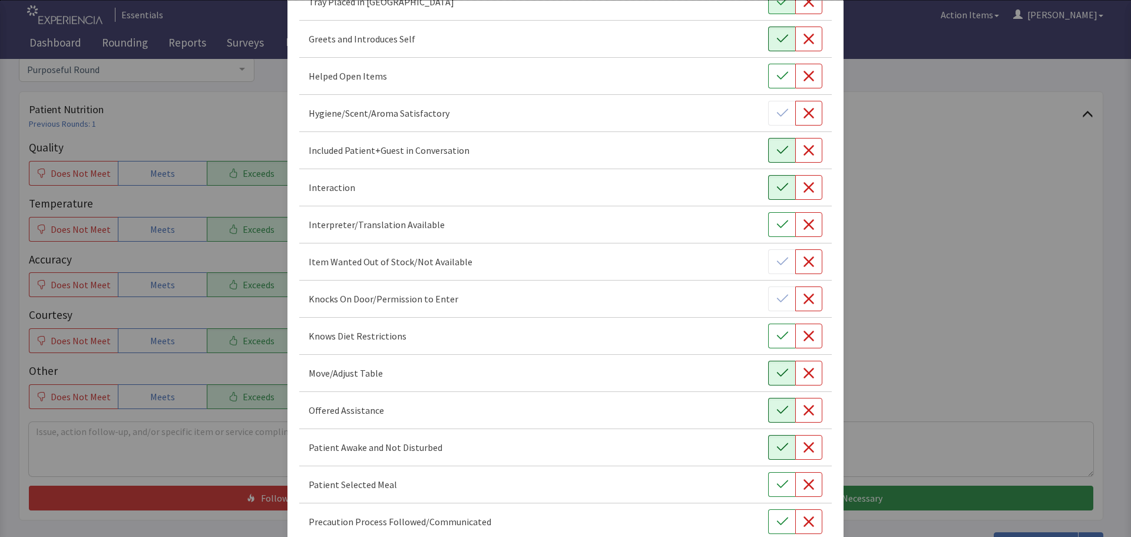
scroll to position [412, 0]
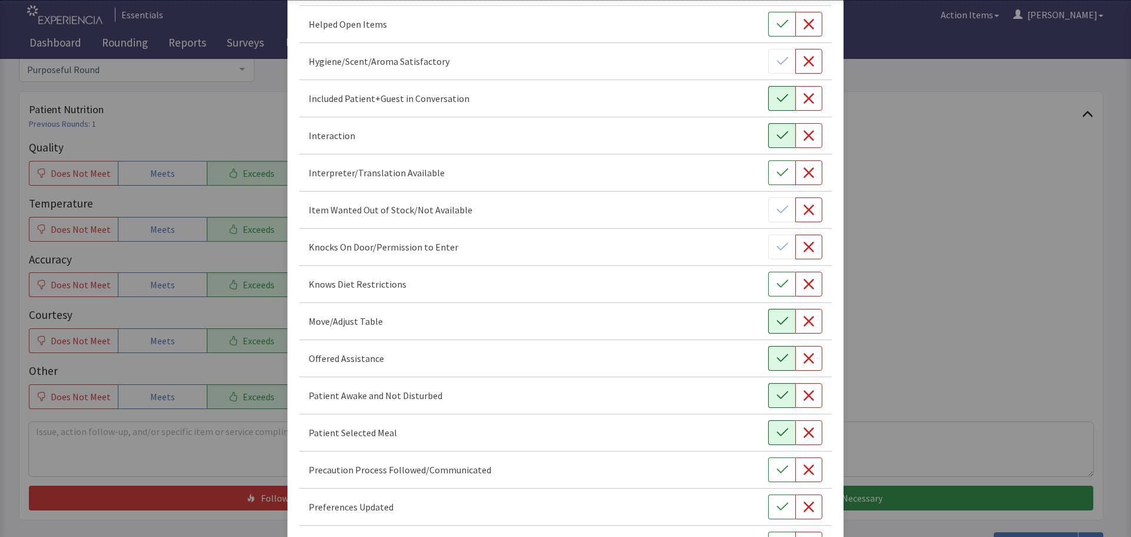
click at [776, 432] on icon "button" at bounding box center [782, 432] width 12 height 12
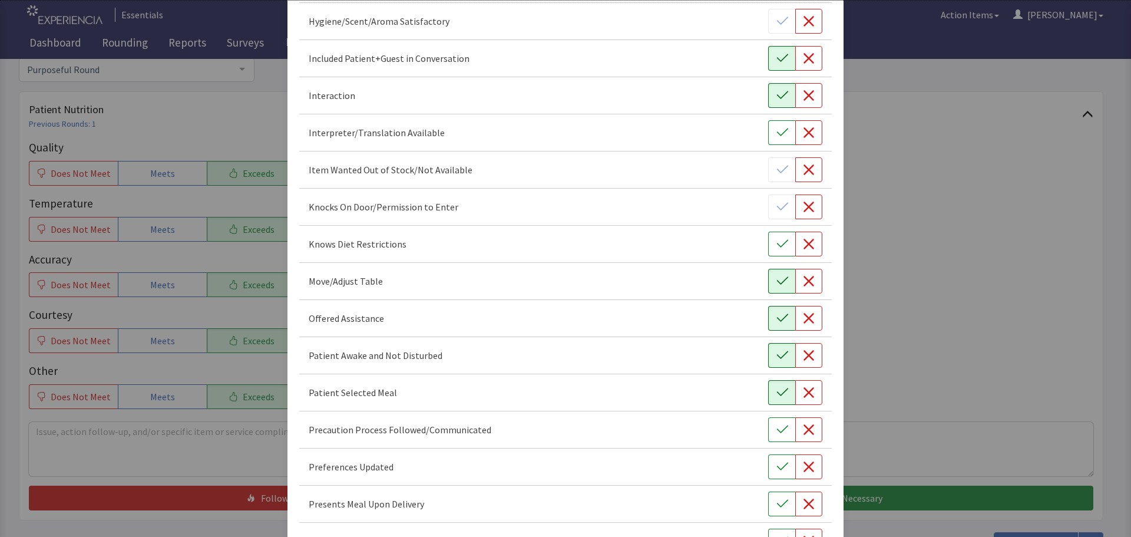
scroll to position [471, 0]
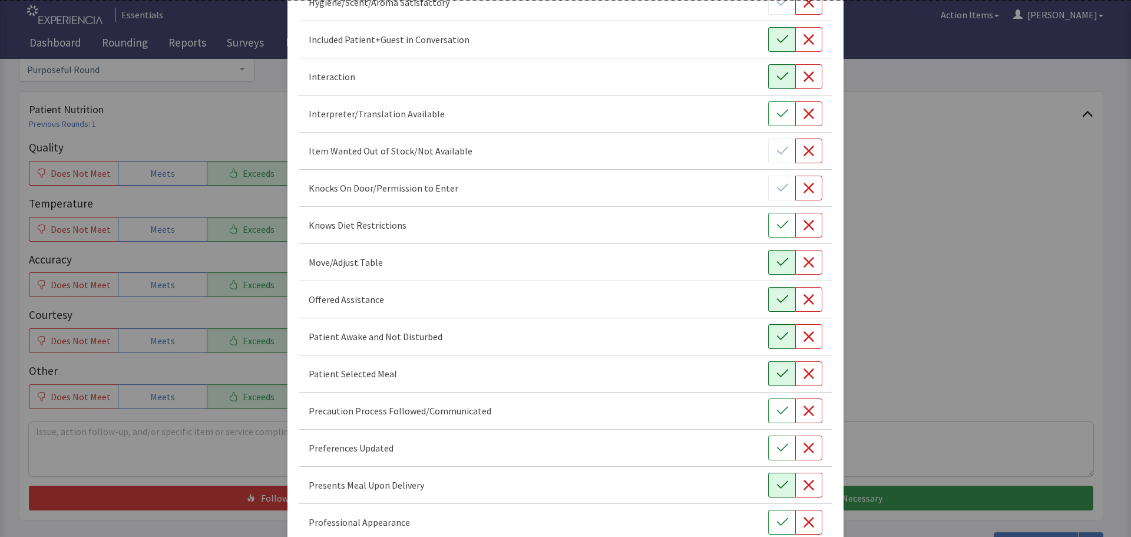
click at [778, 486] on icon "button" at bounding box center [782, 485] width 12 height 12
click at [776, 452] on icon "button" at bounding box center [782, 448] width 12 height 12
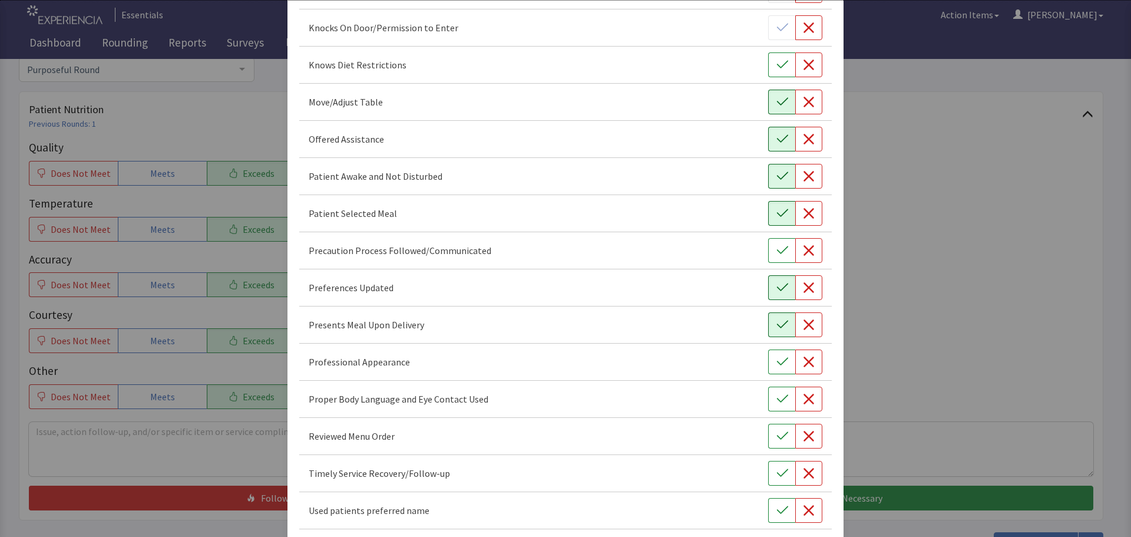
scroll to position [684, 0]
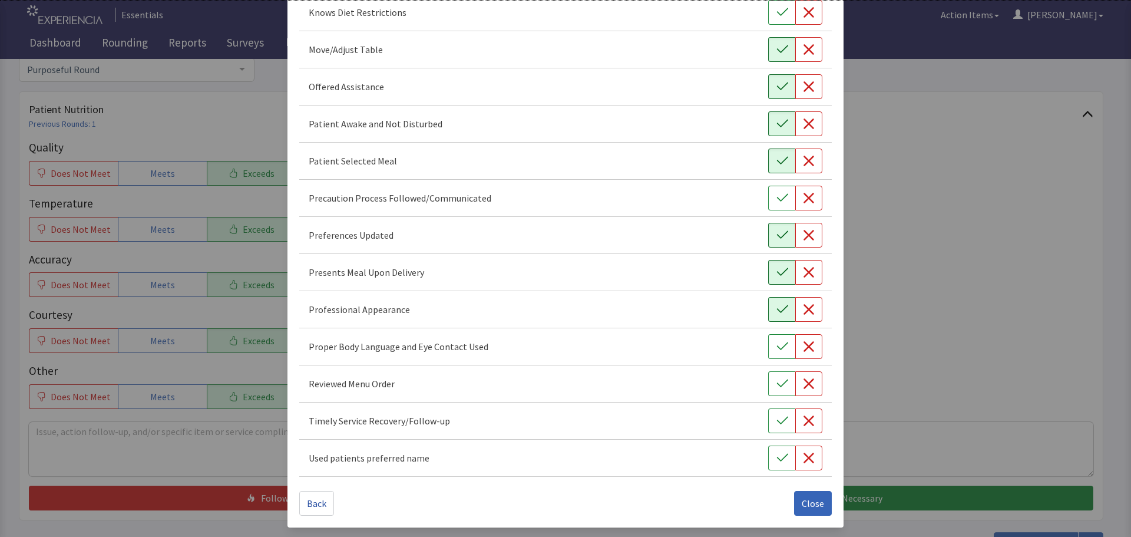
click at [782, 304] on button "button" at bounding box center [781, 309] width 27 height 25
click at [768, 350] on button "button" at bounding box center [781, 346] width 27 height 25
drag, startPoint x: 767, startPoint y: 421, endPoint x: 770, endPoint y: 410, distance: 11.6
click at [768, 421] on button "button" at bounding box center [781, 420] width 27 height 25
click at [776, 382] on icon "button" at bounding box center [782, 384] width 12 height 12
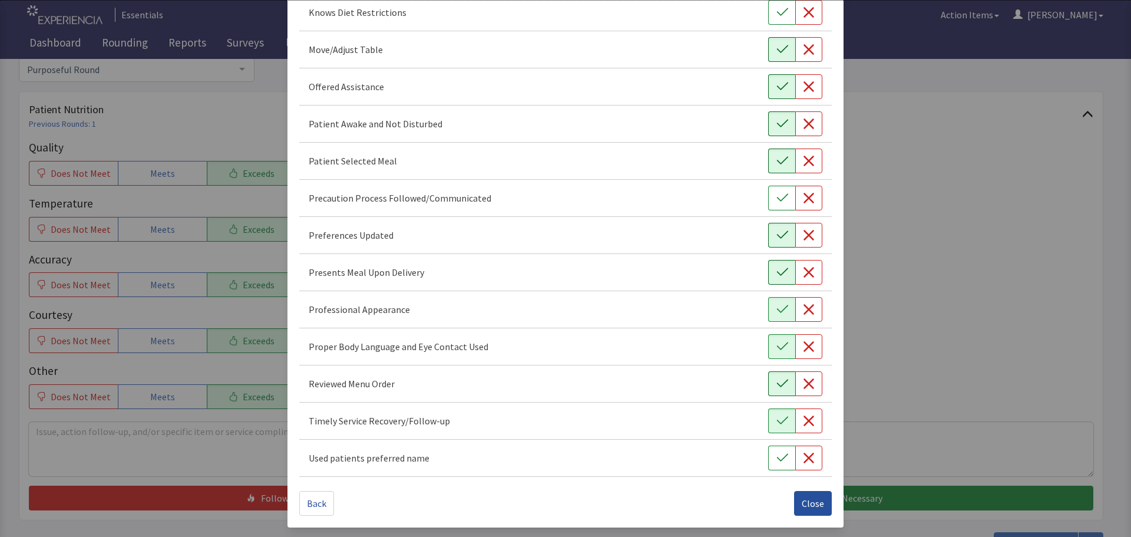
click at [809, 500] on span "Close" at bounding box center [813, 503] width 22 height 14
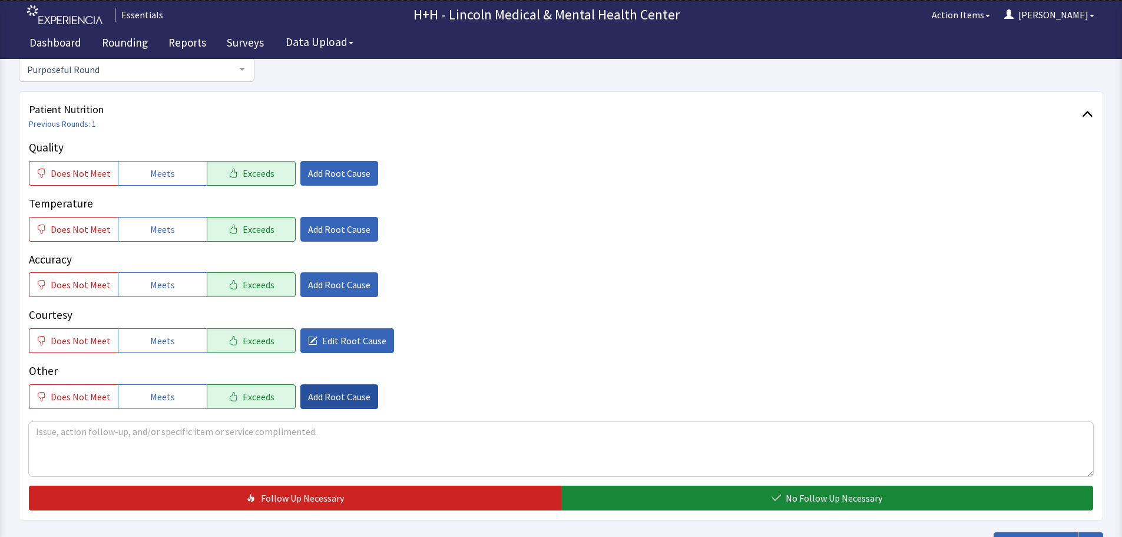
click at [331, 392] on span "Add Root Cause" at bounding box center [339, 396] width 62 height 14
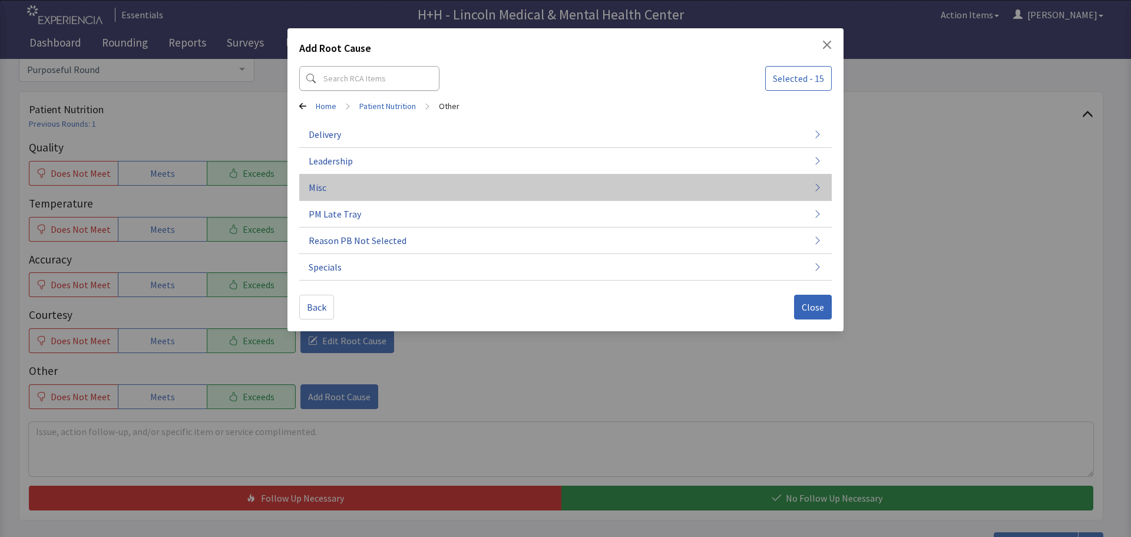
click at [310, 184] on span "Misc" at bounding box center [318, 187] width 18 height 14
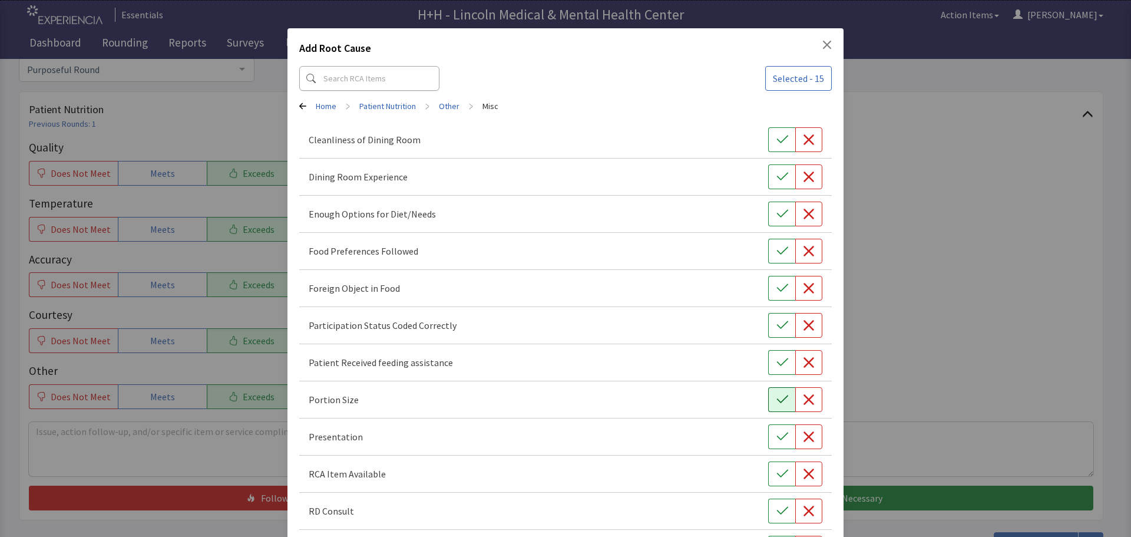
click at [779, 396] on icon "button" at bounding box center [782, 399] width 12 height 12
click at [779, 436] on icon "button" at bounding box center [782, 437] width 12 height 12
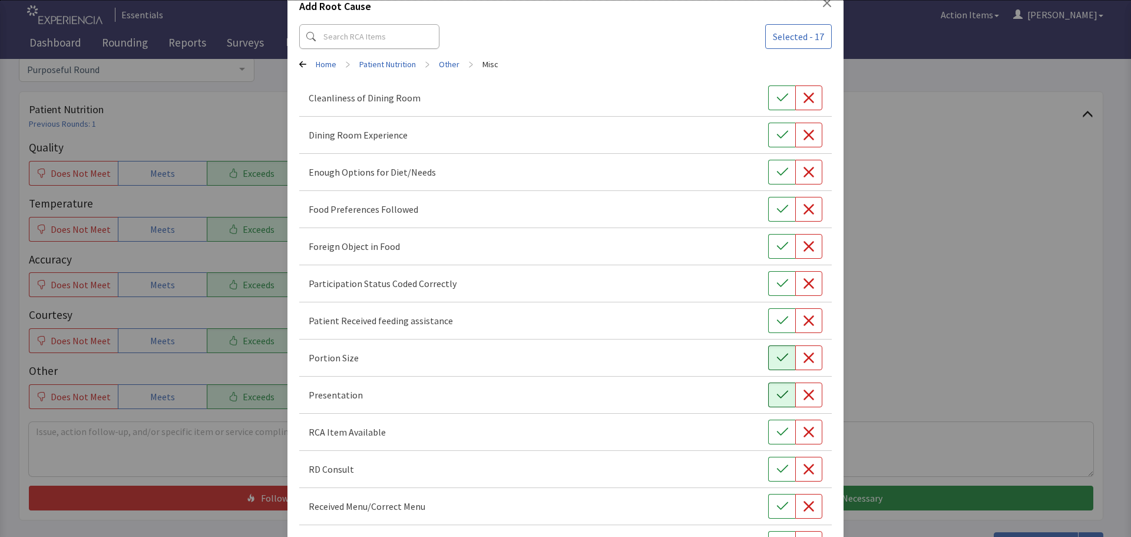
scroll to position [118, 0]
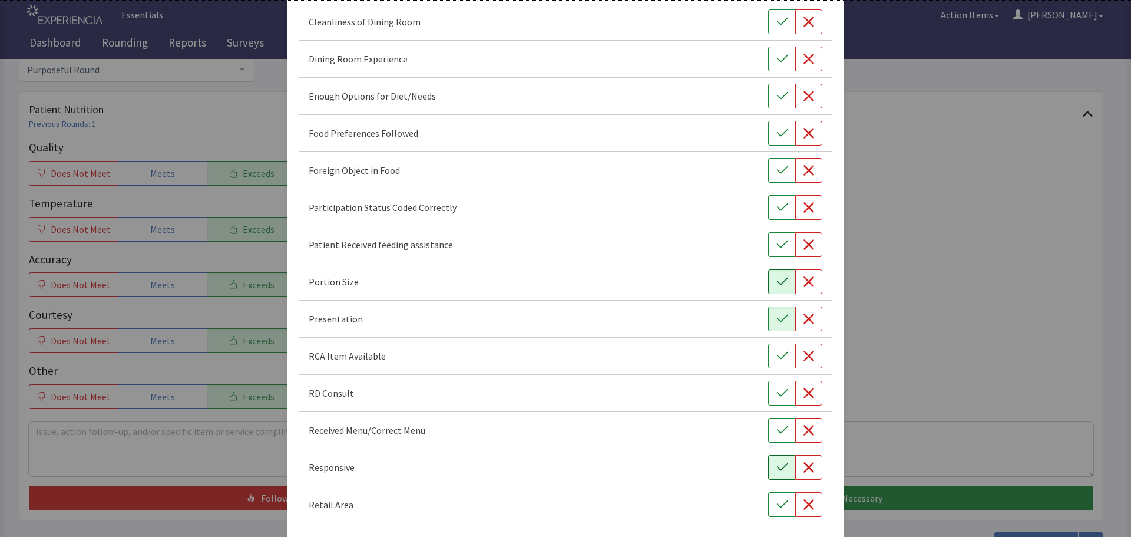
click at [776, 462] on icon "button" at bounding box center [782, 467] width 12 height 12
click at [776, 131] on icon "button" at bounding box center [782, 133] width 12 height 12
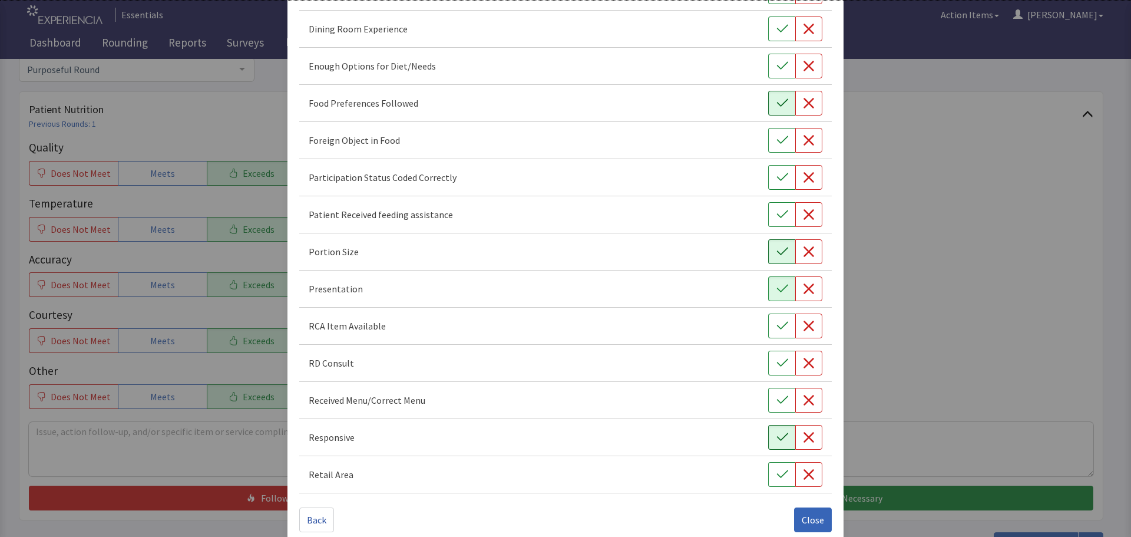
scroll to position [164, 0]
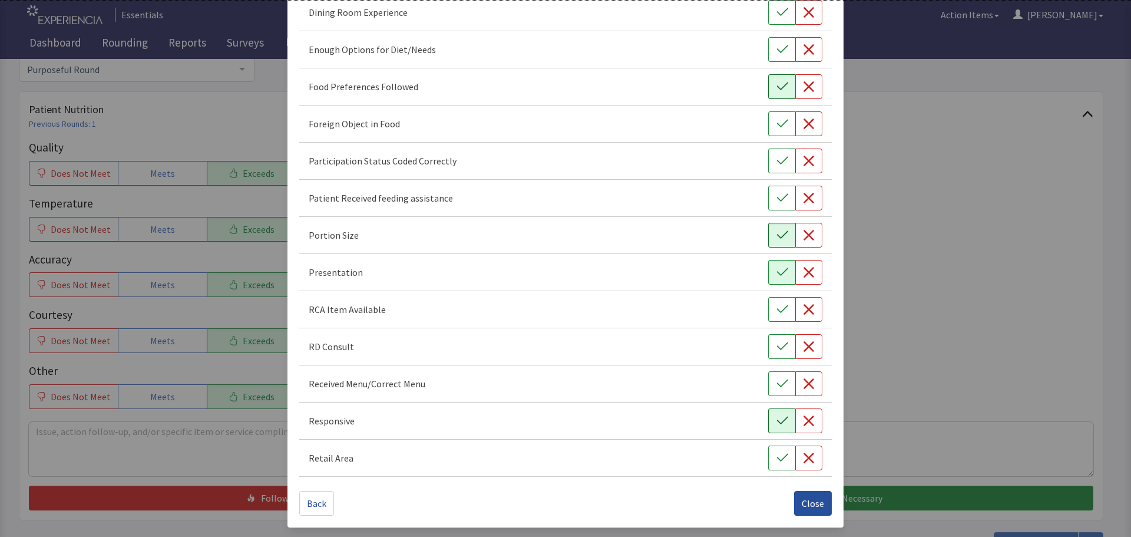
click at [805, 504] on span "Close" at bounding box center [813, 503] width 22 height 14
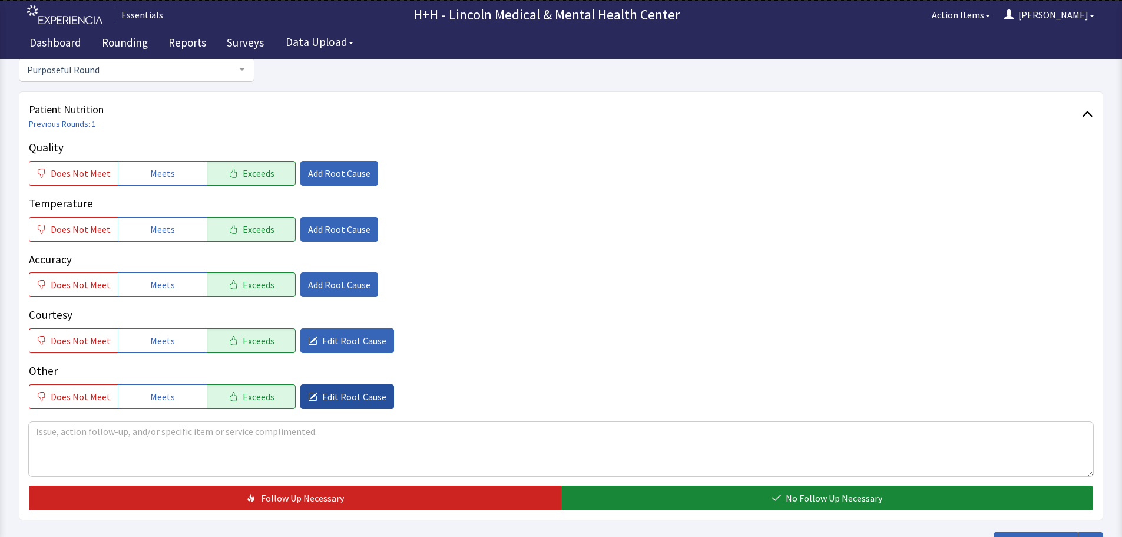
click at [333, 394] on span "Edit Root Cause" at bounding box center [354, 396] width 64 height 14
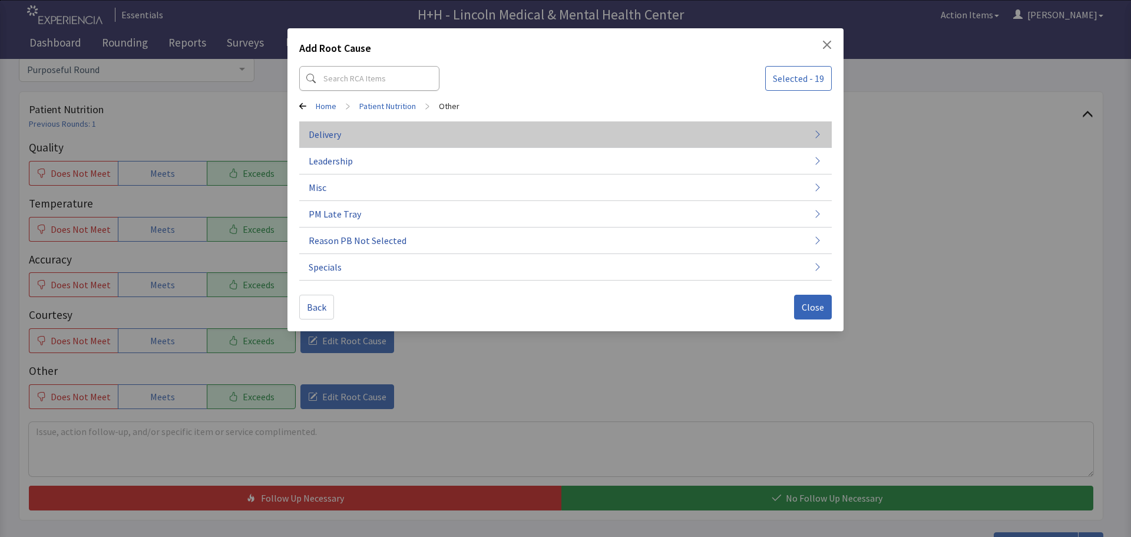
click at [327, 128] on span "Delivery" at bounding box center [325, 134] width 32 height 14
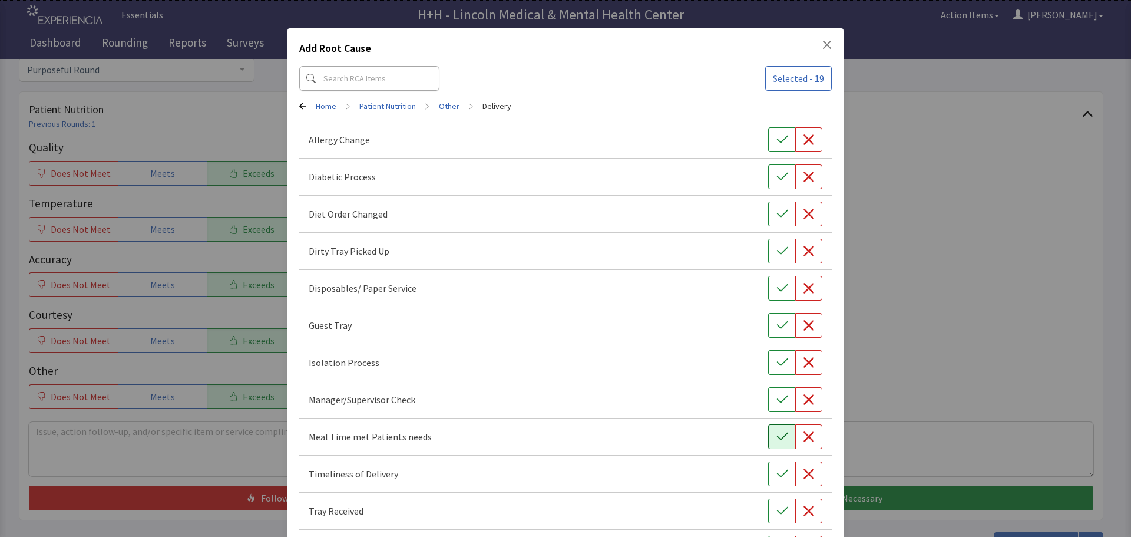
click at [776, 439] on icon "button" at bounding box center [782, 437] width 12 height 12
click at [776, 473] on icon "button" at bounding box center [781, 473] width 11 height 8
click at [776, 511] on icon "button" at bounding box center [782, 511] width 12 height 12
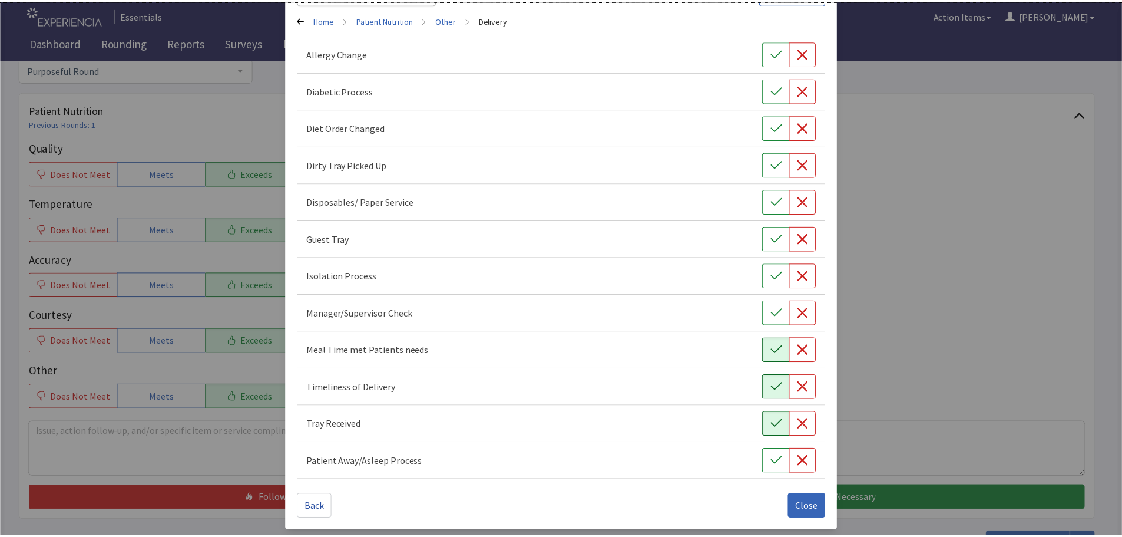
scroll to position [90, 0]
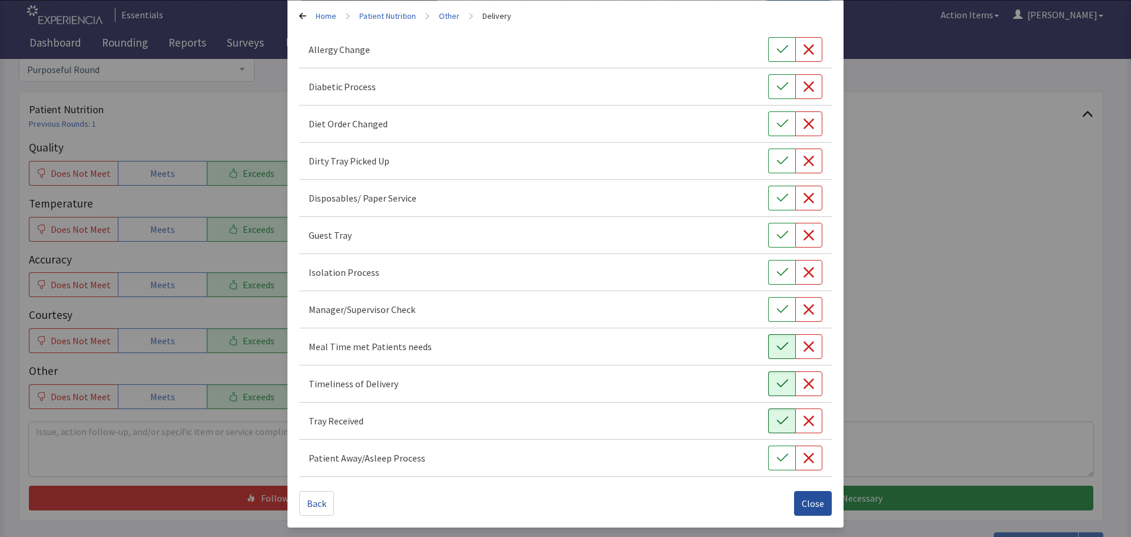
click at [802, 499] on span "Close" at bounding box center [813, 503] width 22 height 14
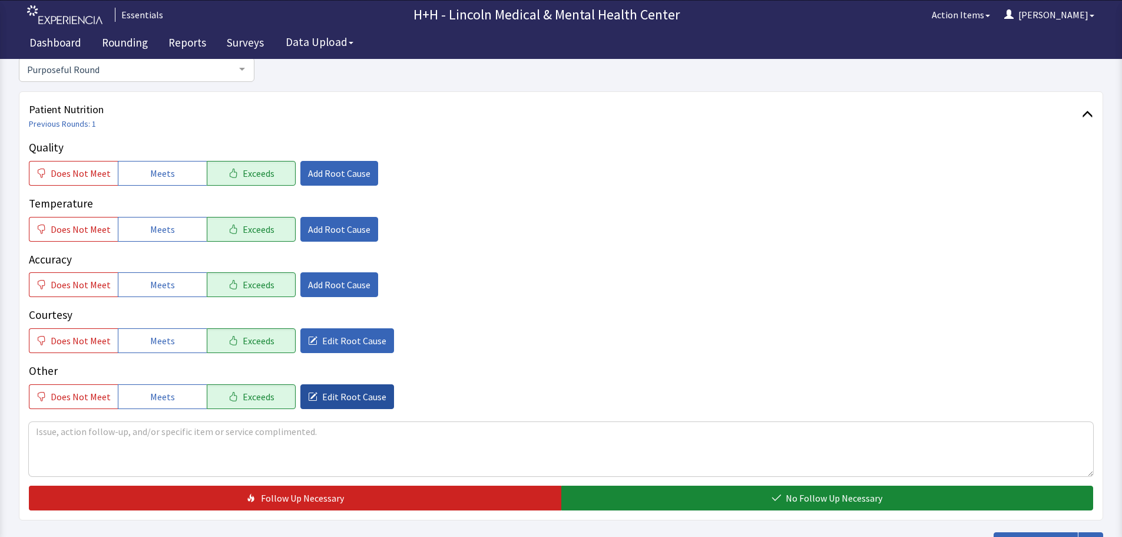
click at [333, 397] on span "Edit Root Cause" at bounding box center [354, 396] width 64 height 14
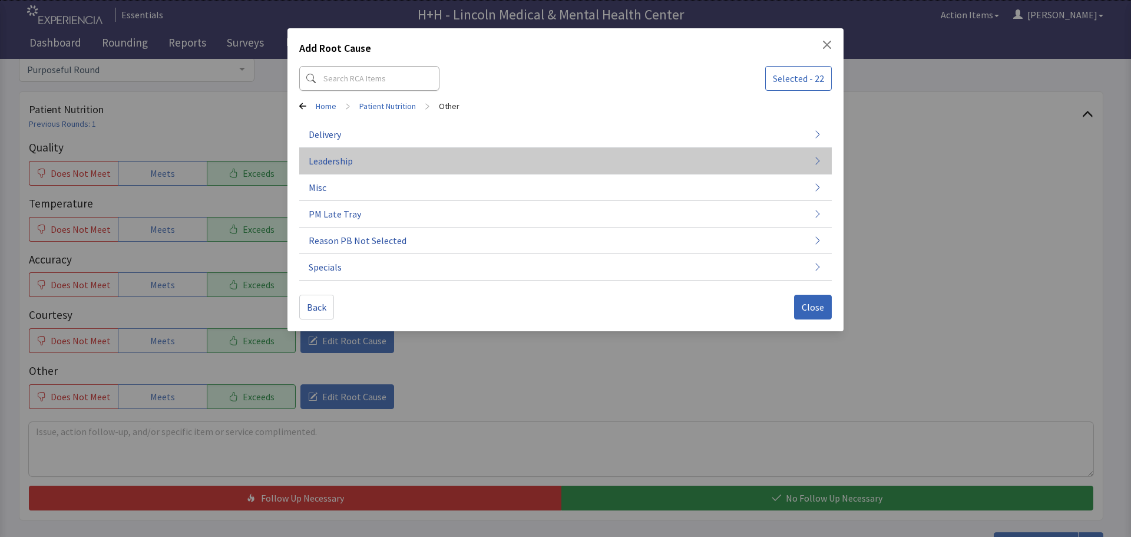
click at [352, 162] on span "Leadership" at bounding box center [331, 161] width 44 height 14
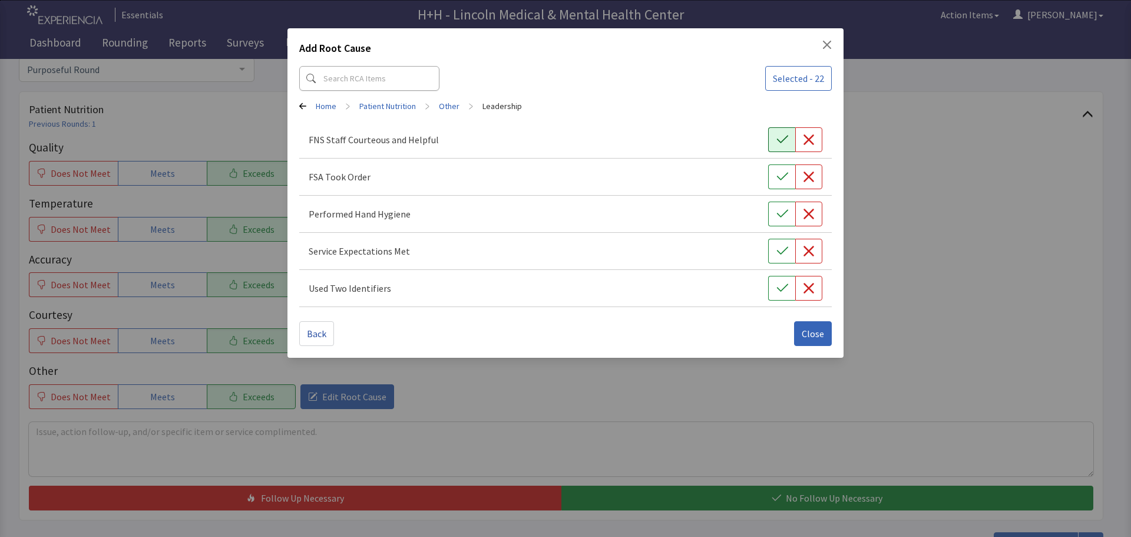
click at [792, 138] on button "button" at bounding box center [781, 139] width 27 height 25
click at [782, 173] on icon "button" at bounding box center [782, 177] width 12 height 12
click at [784, 214] on icon "button" at bounding box center [781, 214] width 11 height 8
click at [776, 251] on icon "button" at bounding box center [782, 251] width 12 height 12
click at [777, 290] on icon "button" at bounding box center [782, 288] width 12 height 12
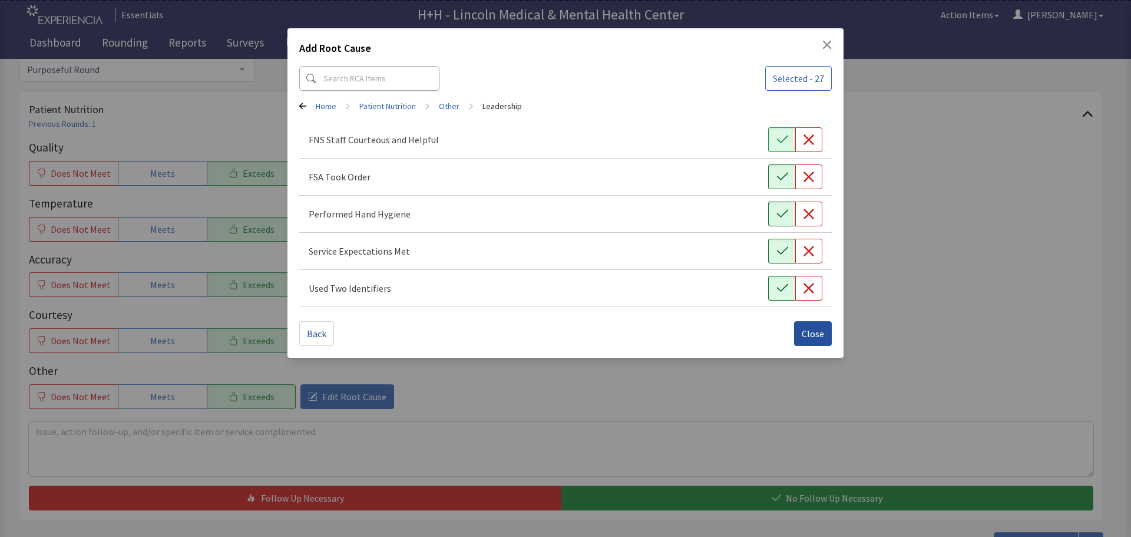
click at [816, 339] on span "Close" at bounding box center [813, 333] width 22 height 14
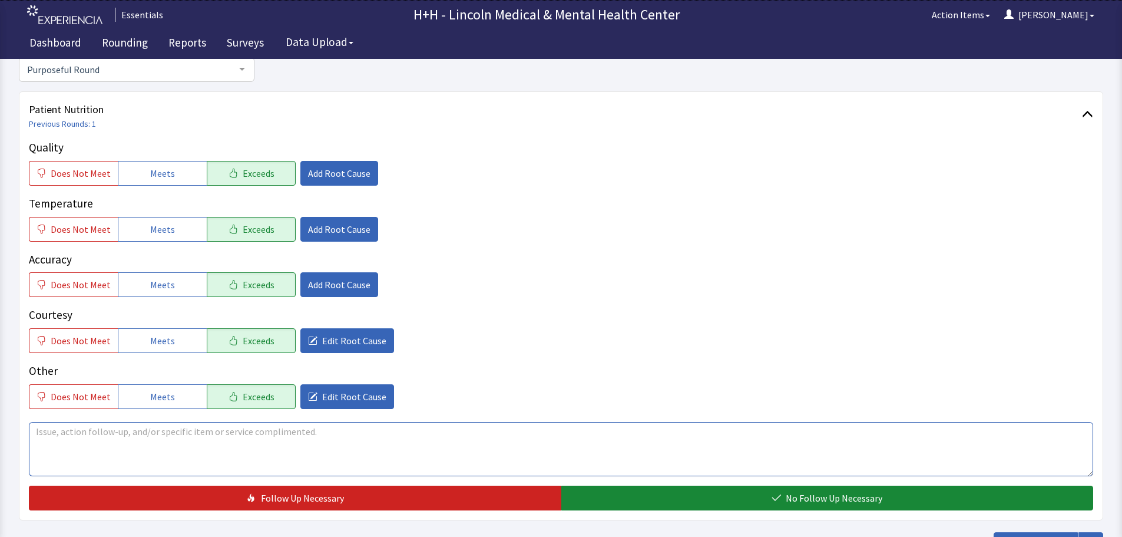
click at [90, 435] on textarea at bounding box center [561, 449] width 1064 height 54
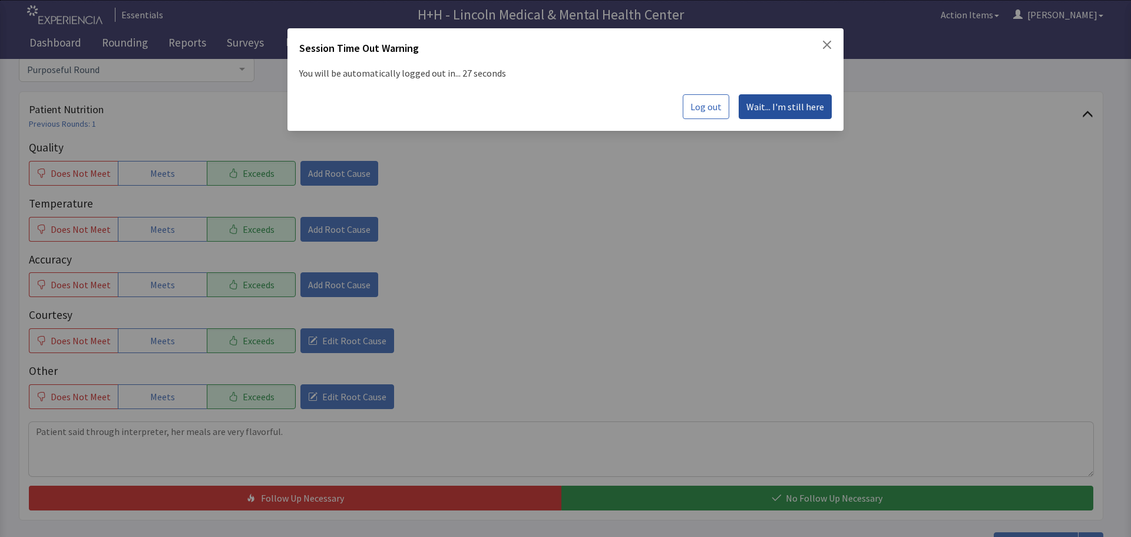
click at [776, 110] on span "Wait... I'm still here" at bounding box center [785, 107] width 78 height 14
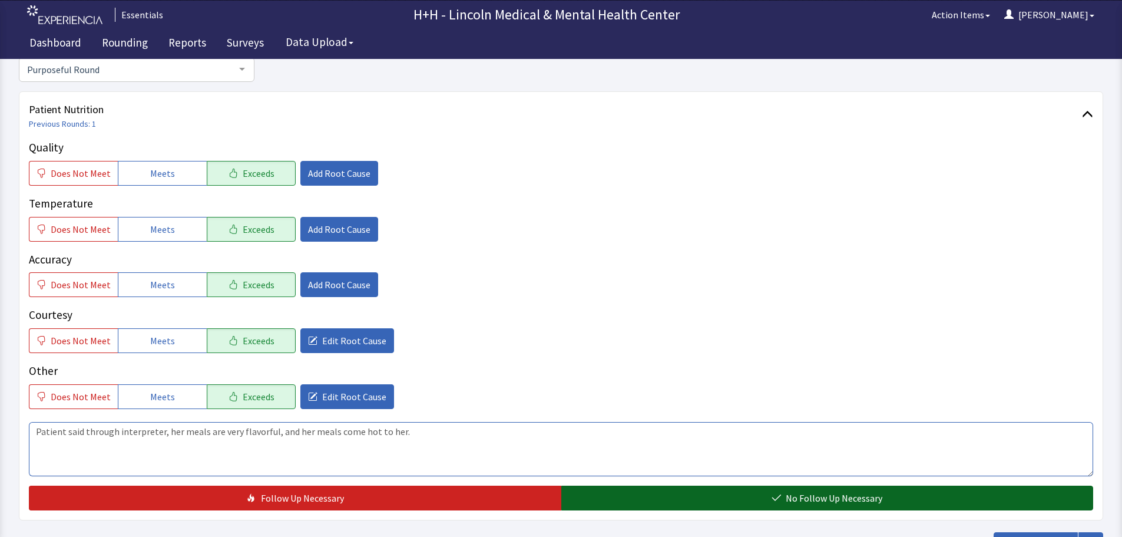
type textarea "Patient said through interpreter, her meals are very flavorful, and her meals c…"
click at [724, 495] on button "No Follow Up Necessary" at bounding box center [827, 497] width 532 height 25
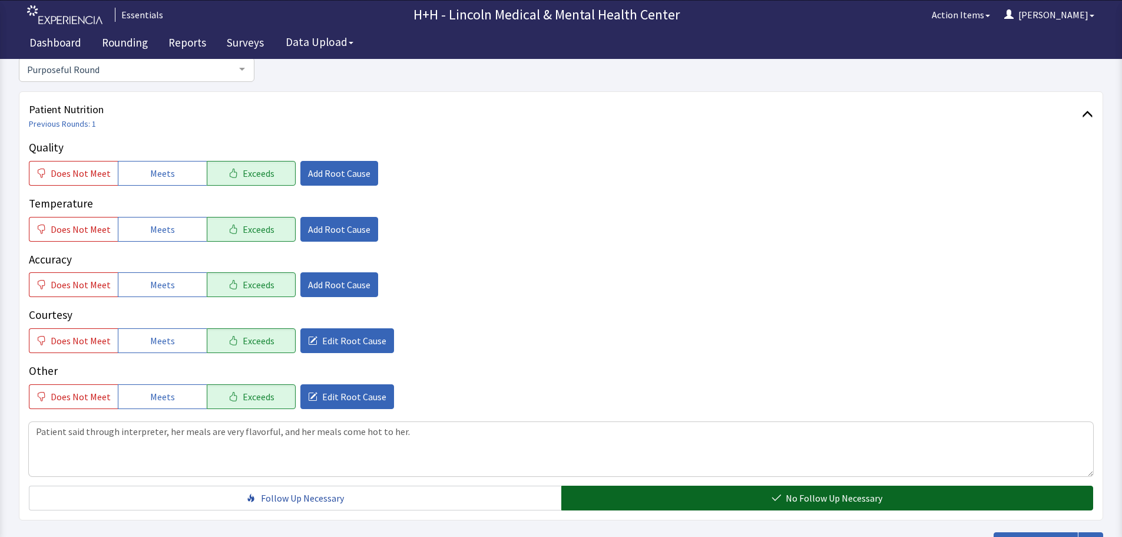
scroll to position [157, 0]
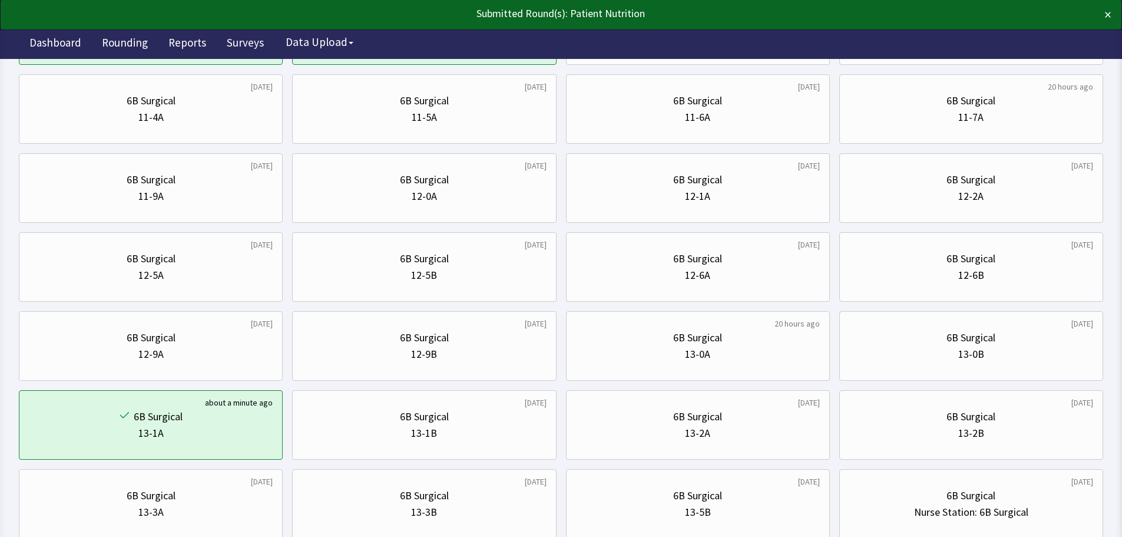
scroll to position [412, 0]
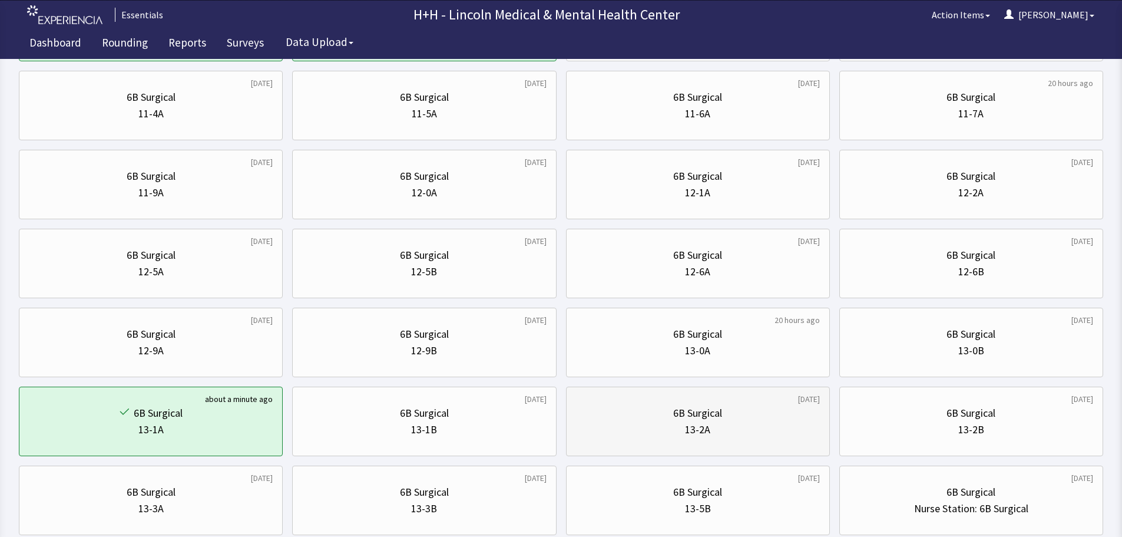
click at [727, 429] on div "13-2A" at bounding box center [698, 429] width 244 height 16
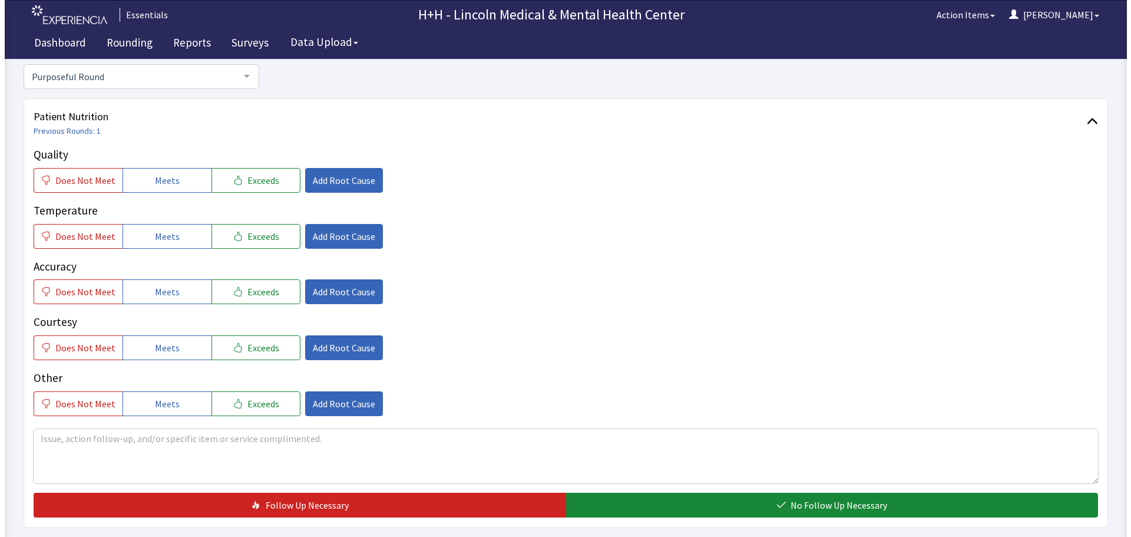
scroll to position [118, 0]
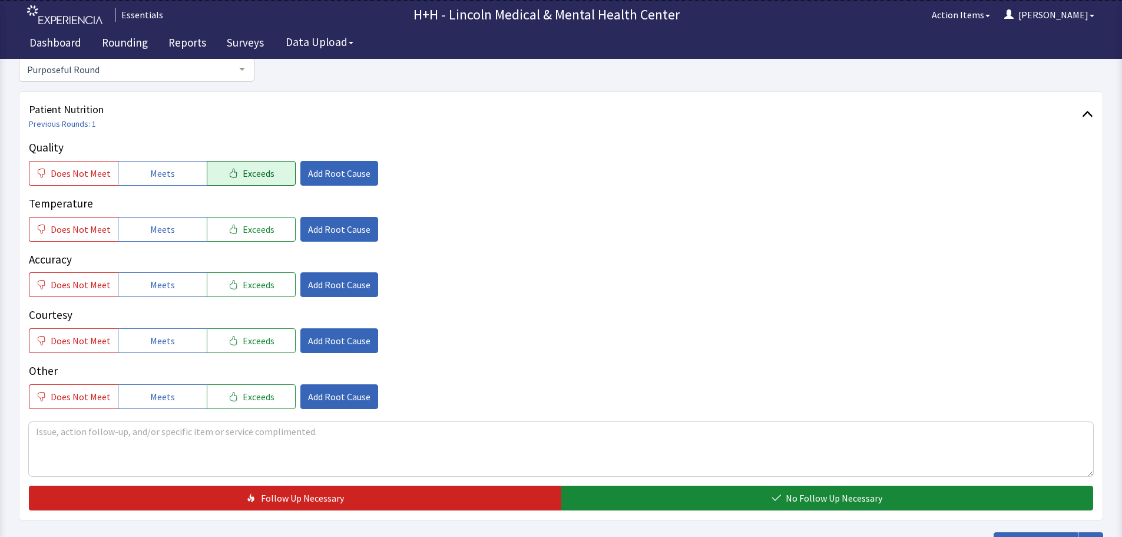
click at [246, 177] on span "Exceeds" at bounding box center [259, 173] width 32 height 14
click at [250, 227] on span "Exceeds" at bounding box center [259, 229] width 32 height 14
drag, startPoint x: 258, startPoint y: 282, endPoint x: 258, endPoint y: 307, distance: 24.7
click at [259, 283] on span "Exceeds" at bounding box center [259, 284] width 32 height 14
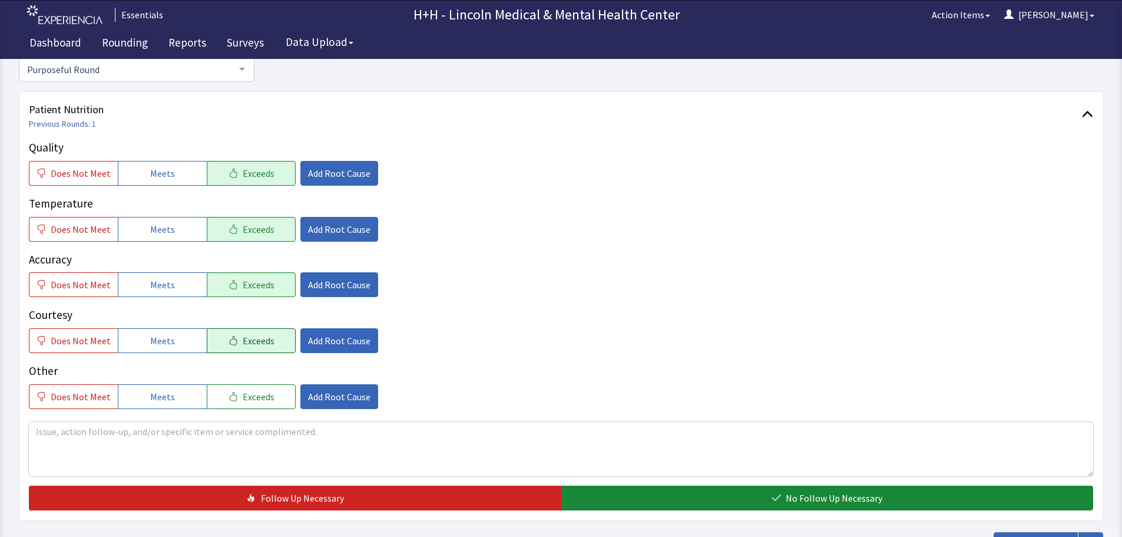
click at [256, 340] on span "Exceeds" at bounding box center [259, 340] width 32 height 14
click at [259, 404] on button "Exceeds" at bounding box center [251, 396] width 89 height 25
click at [61, 437] on textarea at bounding box center [561, 449] width 1064 height 54
click at [97, 429] on textarea "Gentleman said hismeals are" at bounding box center [561, 449] width 1064 height 54
click at [124, 430] on textarea "Gentleman told me hismeals are" at bounding box center [561, 449] width 1064 height 54
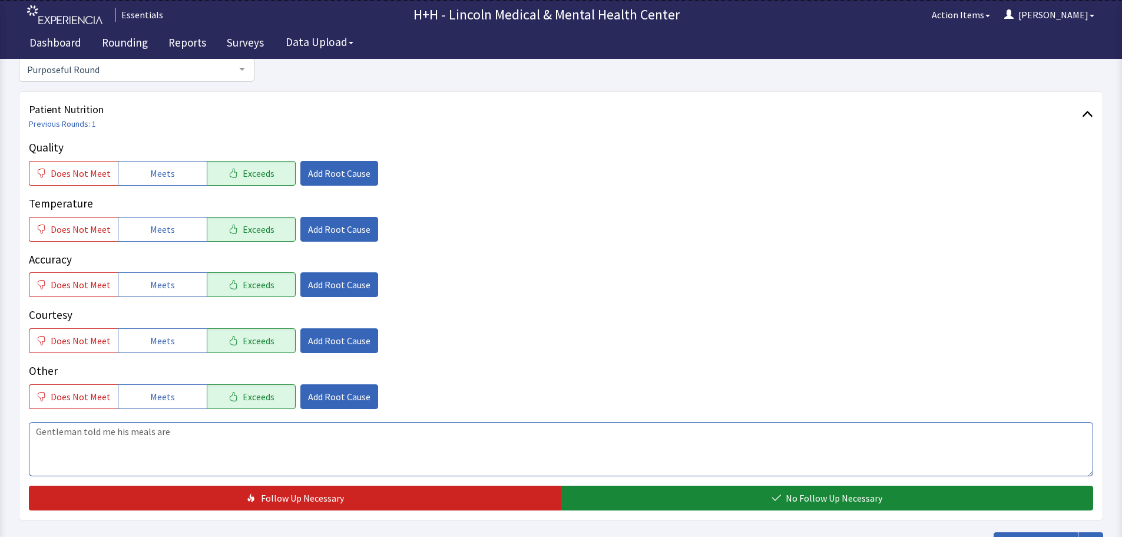
click at [167, 432] on textarea "Gentleman told me his meals are" at bounding box center [561, 449] width 1064 height 54
type textarea "Gentleman told me his meals have good flavor and it's hot food."
click at [315, 342] on span "Add Root Cause" at bounding box center [339, 340] width 62 height 14
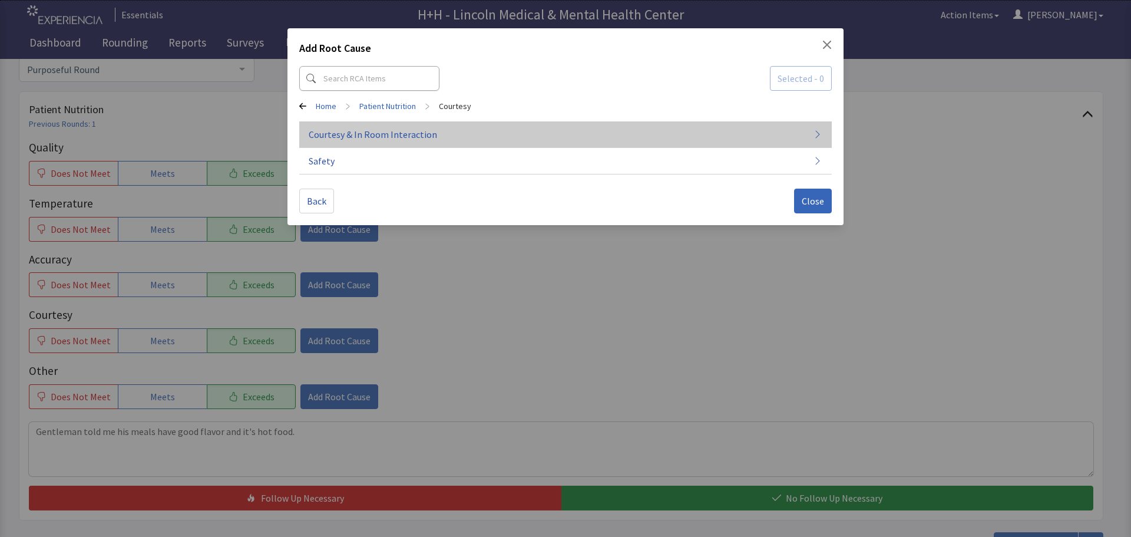
click at [373, 131] on span "Courtesy & In Room Interaction" at bounding box center [373, 134] width 128 height 14
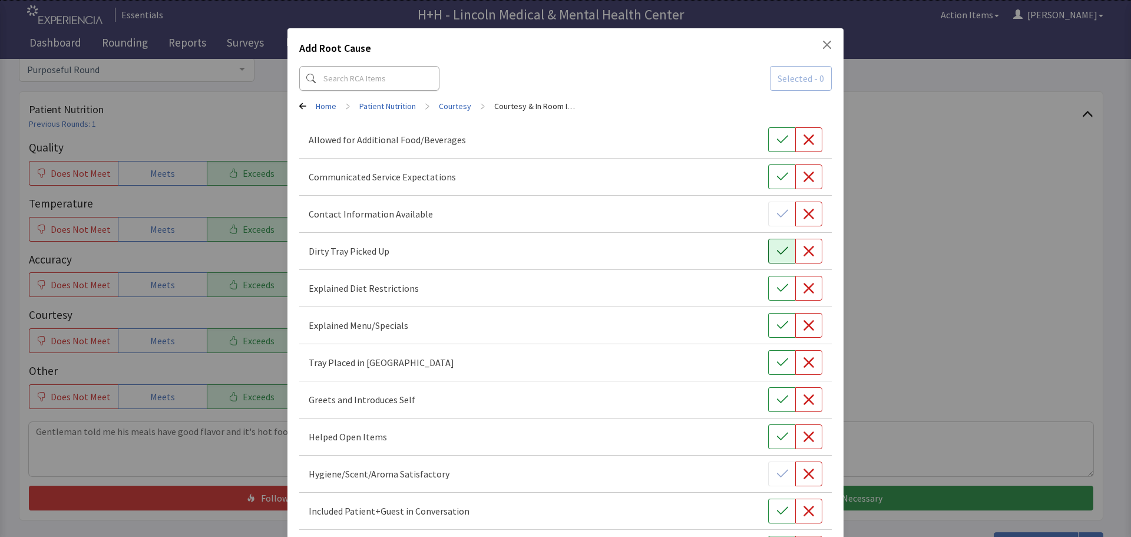
click at [777, 245] on icon "button" at bounding box center [782, 251] width 12 height 12
click at [780, 355] on button "button" at bounding box center [781, 362] width 27 height 25
click at [776, 396] on icon "button" at bounding box center [782, 399] width 12 height 12
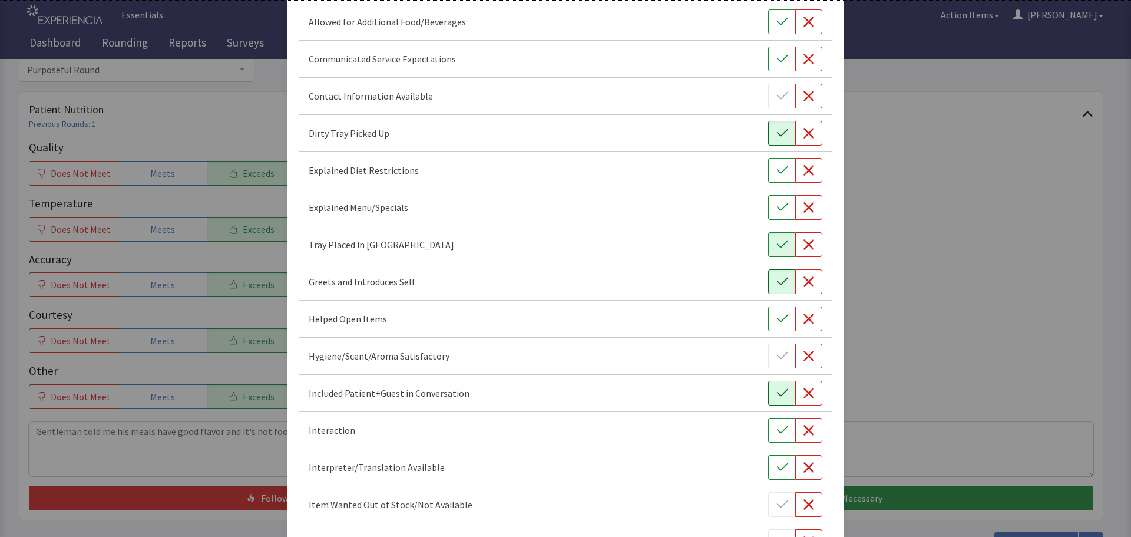
click at [778, 400] on button "button" at bounding box center [781, 392] width 27 height 25
click at [776, 428] on icon "button" at bounding box center [782, 430] width 12 height 12
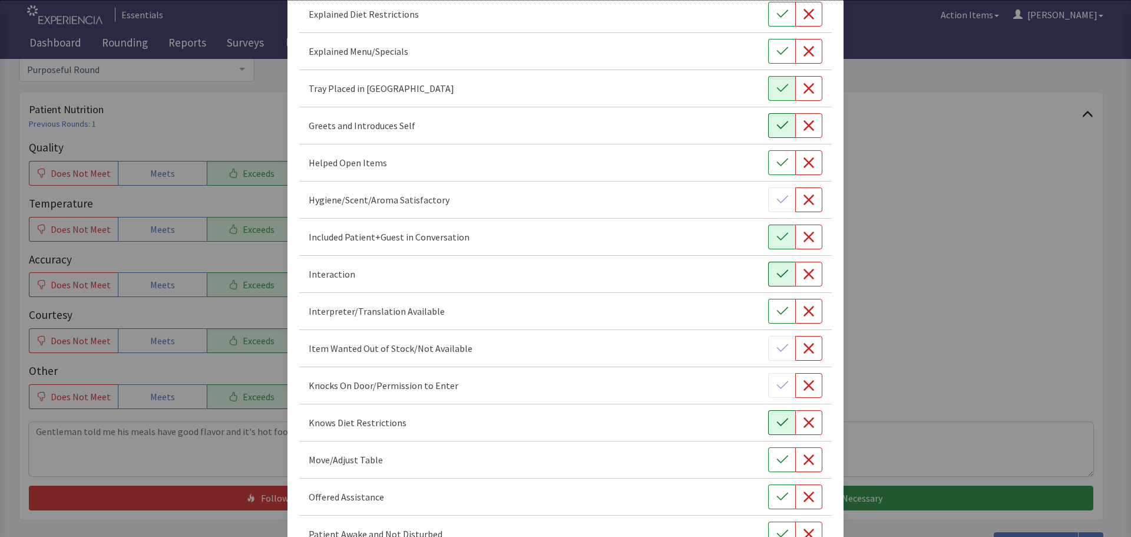
scroll to position [294, 0]
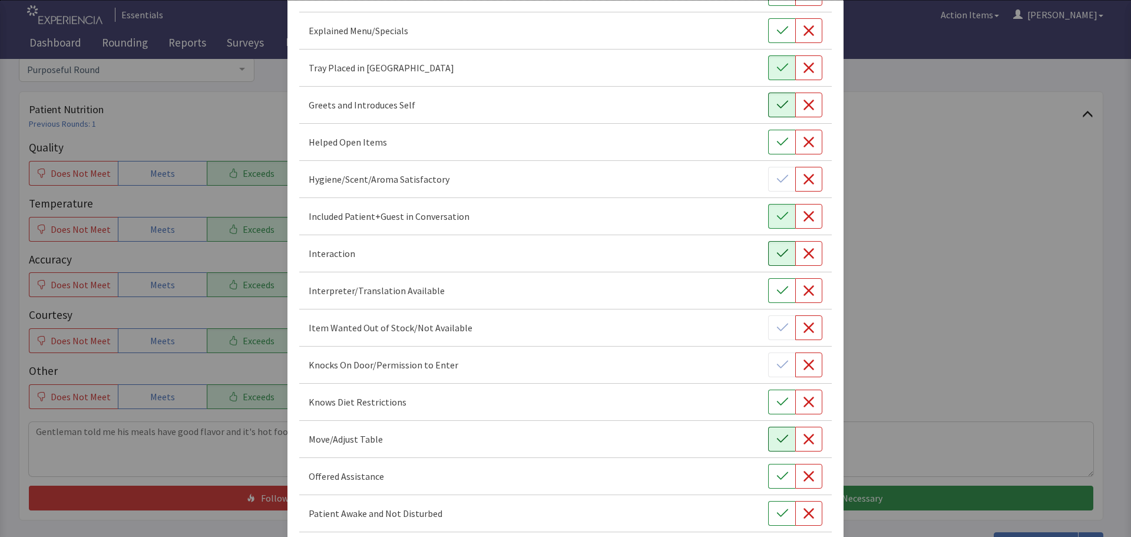
click at [777, 443] on icon "button" at bounding box center [782, 439] width 12 height 12
click at [776, 474] on icon "button" at bounding box center [782, 476] width 12 height 12
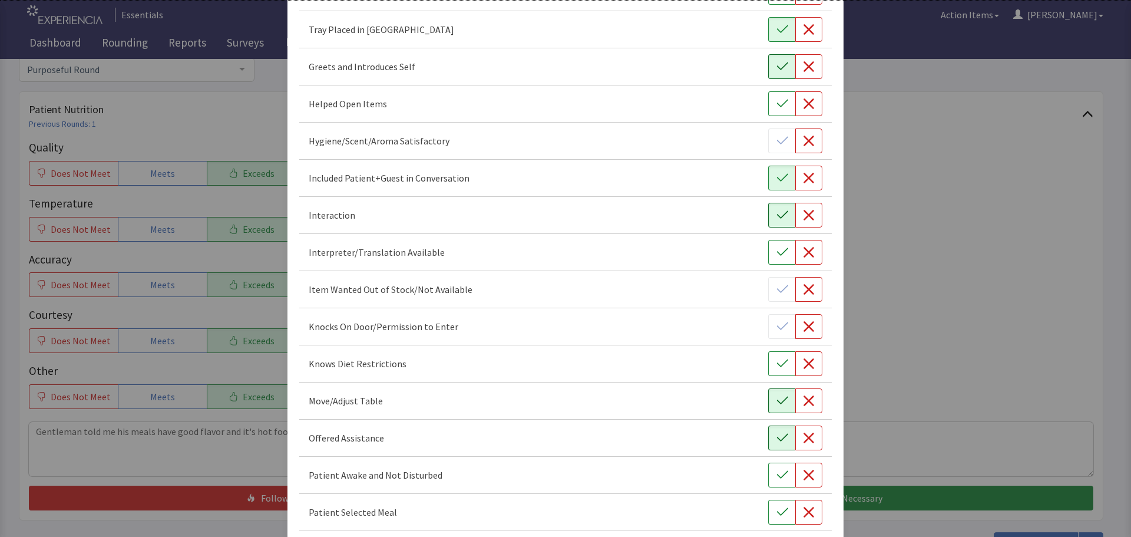
scroll to position [353, 0]
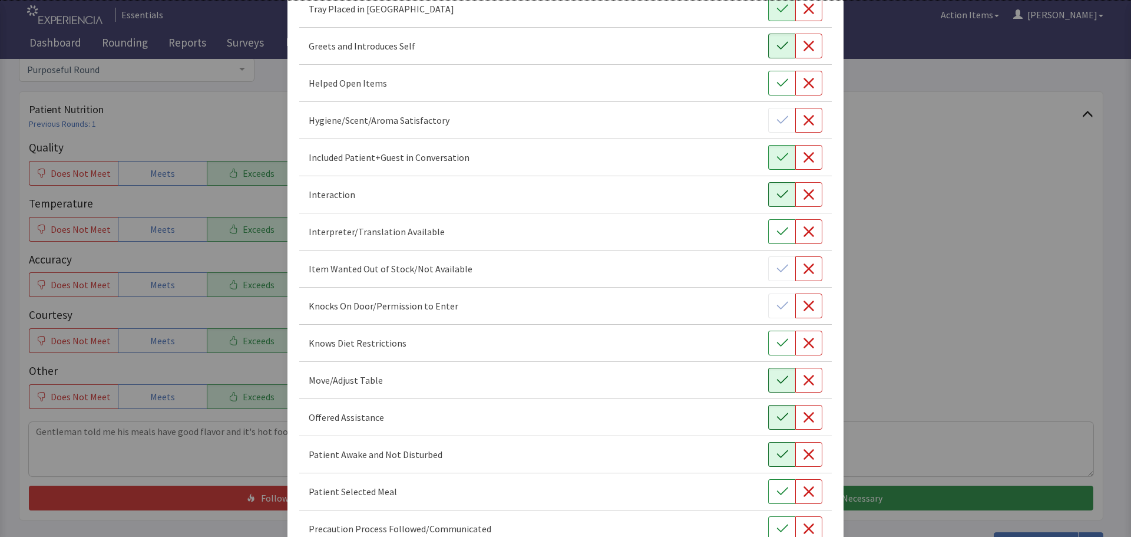
click at [776, 459] on icon "button" at bounding box center [782, 454] width 12 height 12
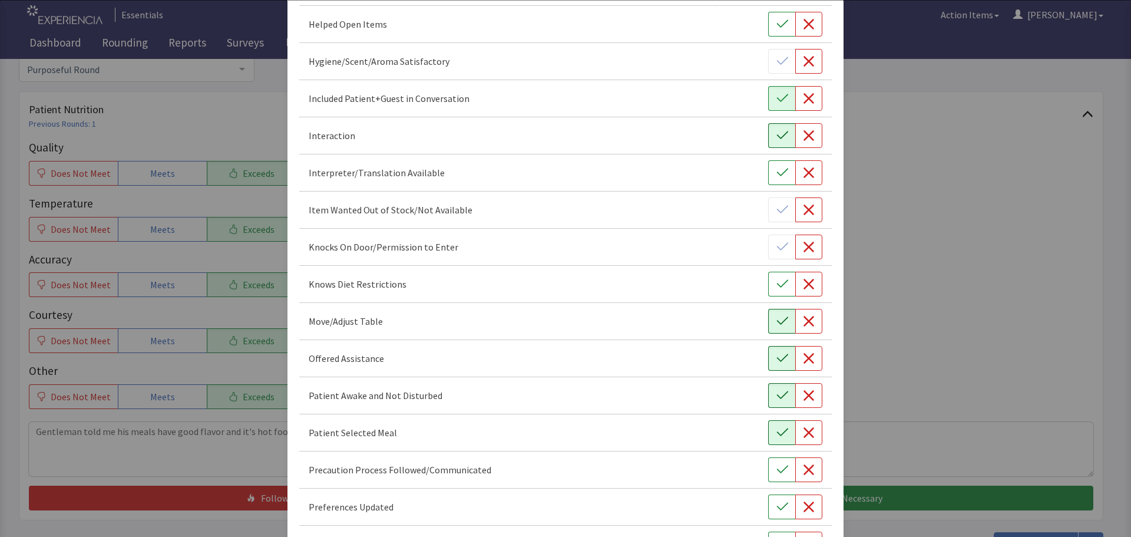
click at [776, 436] on icon "button" at bounding box center [782, 432] width 12 height 12
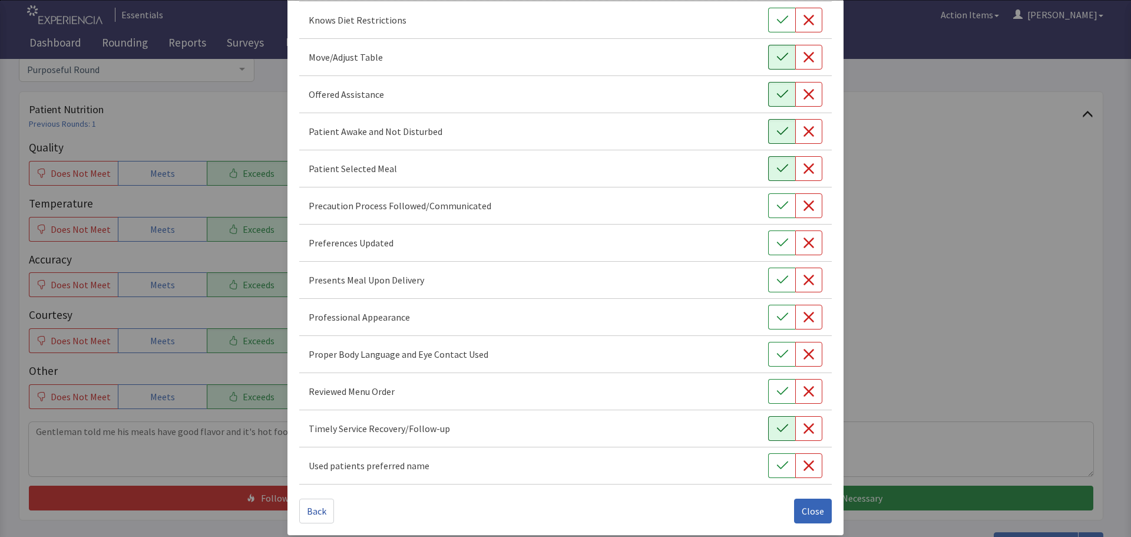
scroll to position [684, 0]
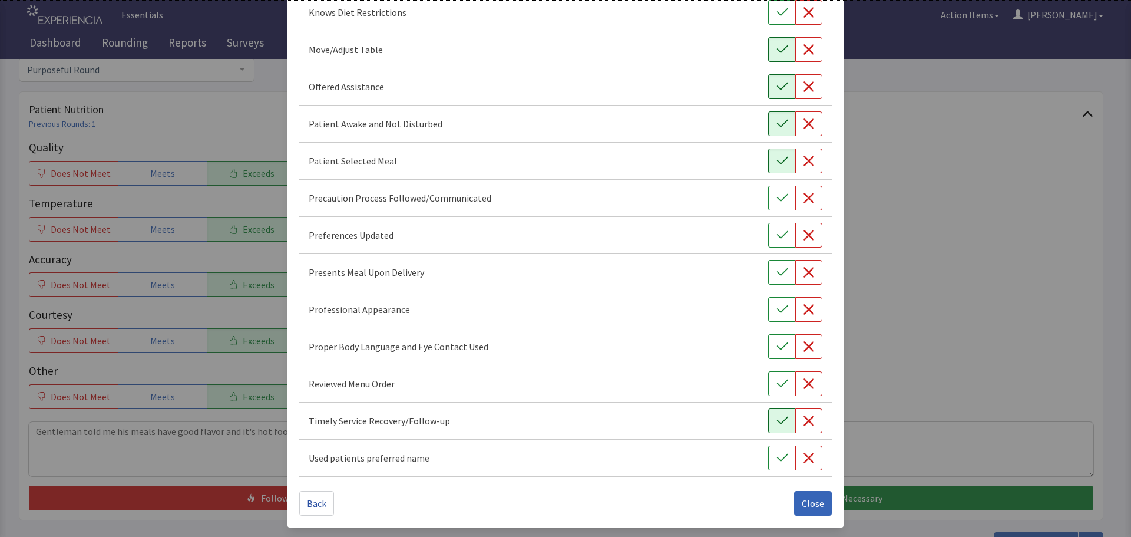
click at [776, 418] on icon "button" at bounding box center [782, 421] width 12 height 12
click at [776, 383] on icon "button" at bounding box center [782, 384] width 12 height 12
click at [776, 351] on icon "button" at bounding box center [782, 346] width 12 height 12
click at [776, 306] on icon "button" at bounding box center [782, 309] width 12 height 12
click at [776, 268] on icon "button" at bounding box center [782, 272] width 12 height 12
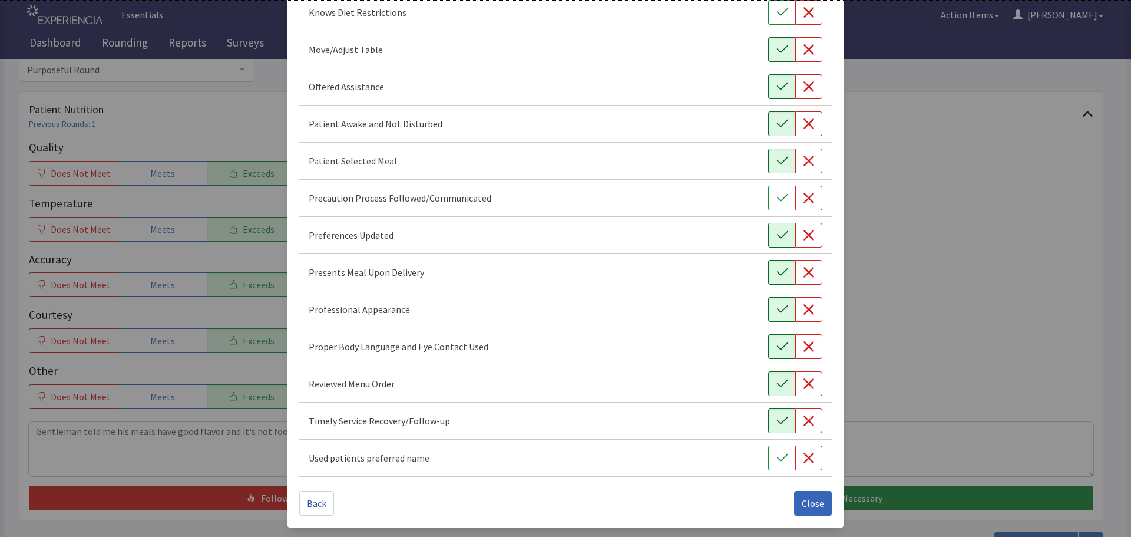
click at [782, 229] on button "button" at bounding box center [781, 235] width 27 height 25
click at [782, 194] on button "button" at bounding box center [781, 198] width 27 height 25
click at [808, 496] on span "Close" at bounding box center [813, 503] width 22 height 14
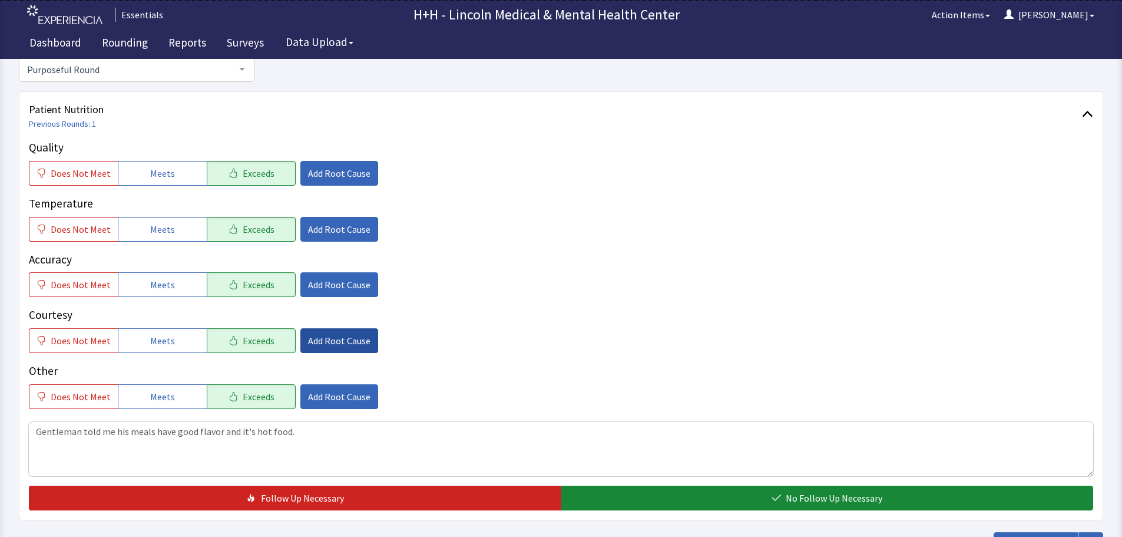
click at [335, 335] on span "Add Root Cause" at bounding box center [339, 340] width 62 height 14
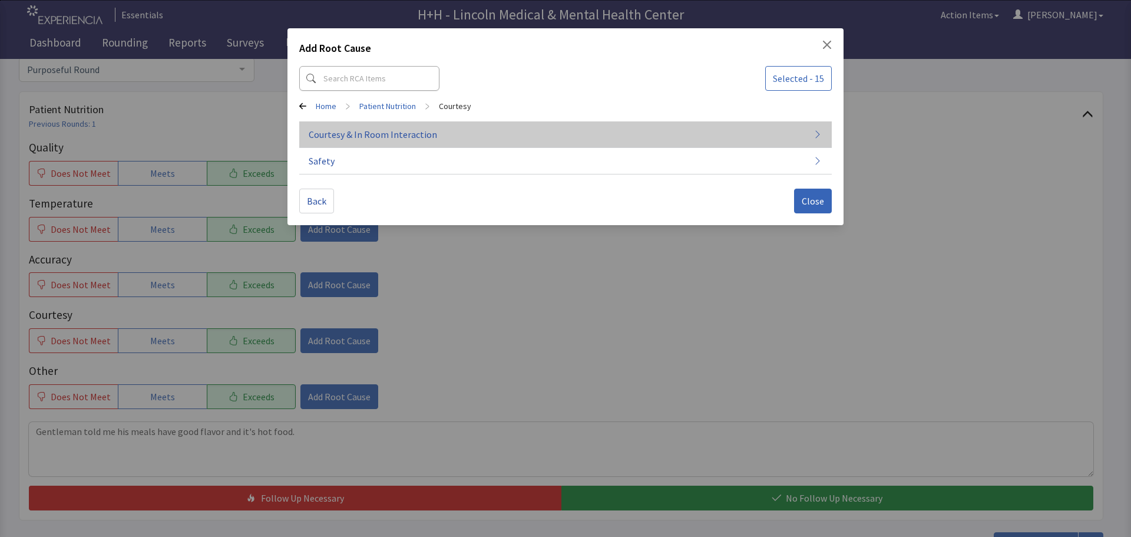
click at [378, 133] on span "Courtesy & In Room Interaction" at bounding box center [373, 134] width 128 height 14
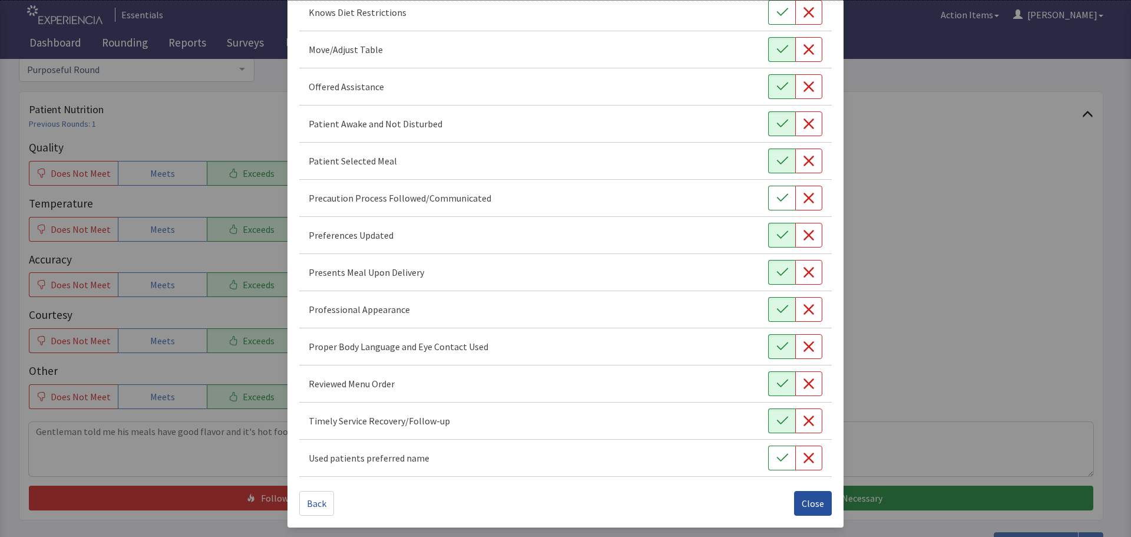
click at [812, 504] on span "Close" at bounding box center [813, 503] width 22 height 14
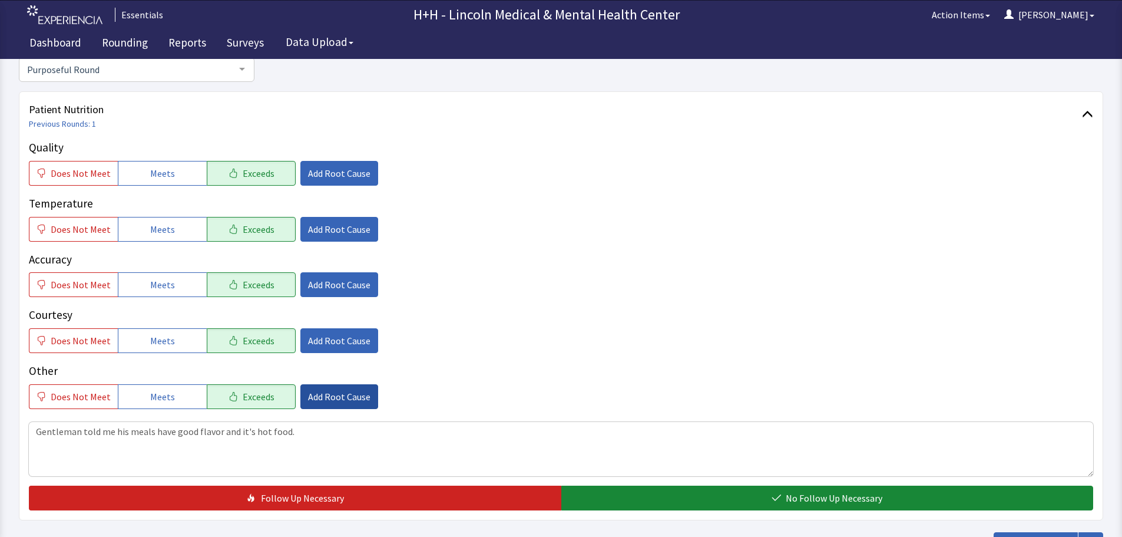
click at [321, 390] on span "Add Root Cause" at bounding box center [339, 396] width 62 height 14
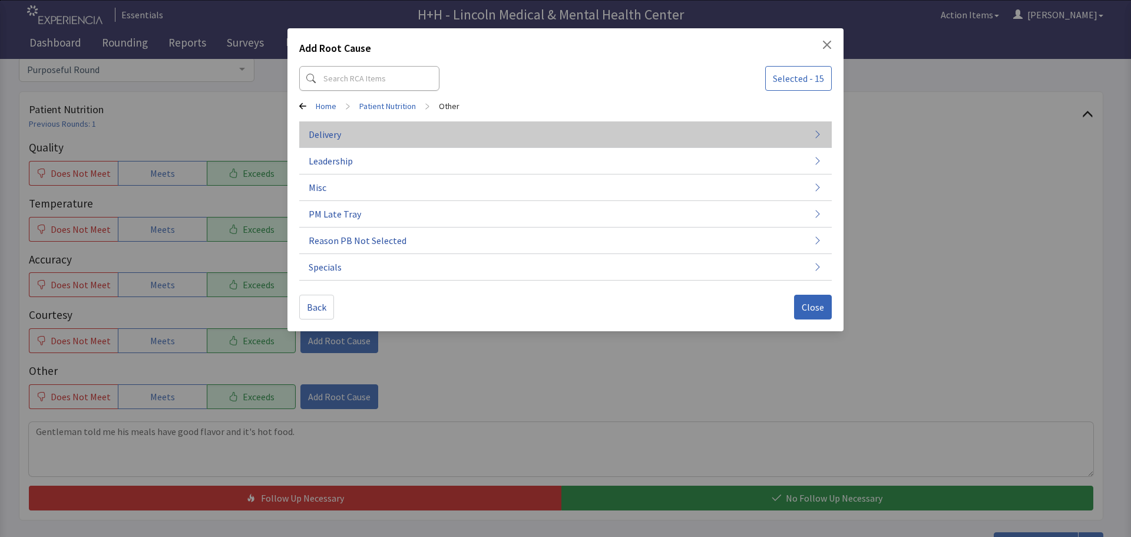
click at [335, 134] on span "Delivery" at bounding box center [325, 134] width 32 height 14
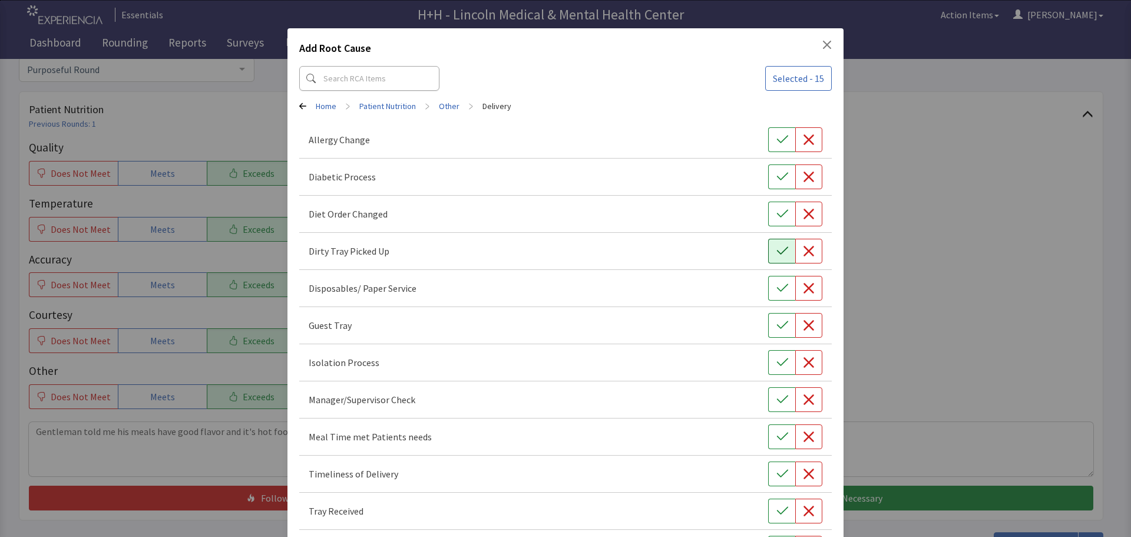
click at [776, 249] on icon "button" at bounding box center [782, 251] width 12 height 12
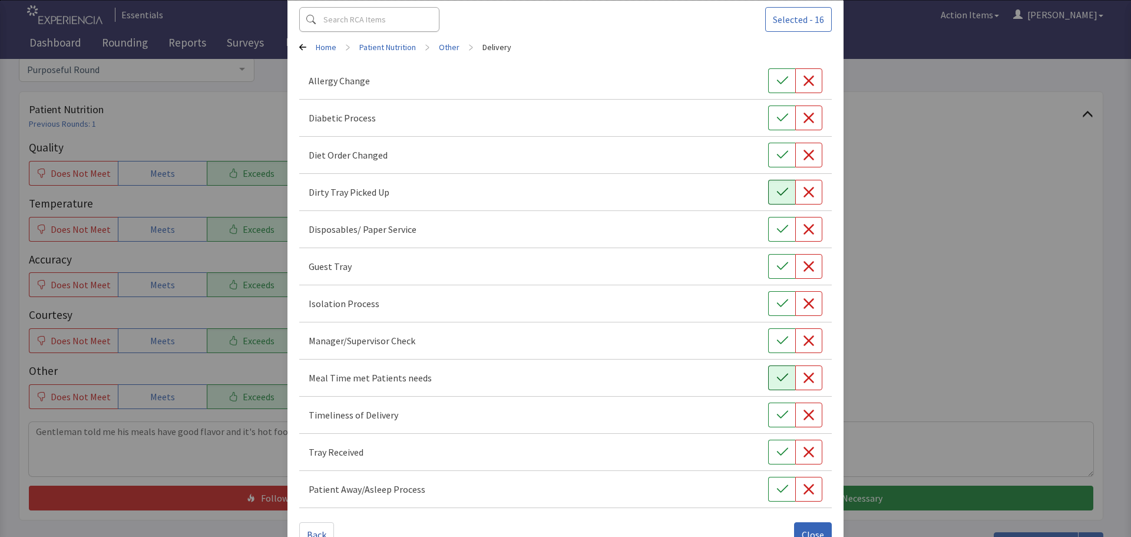
click at [776, 380] on icon "button" at bounding box center [782, 378] width 12 height 12
click at [768, 419] on button "button" at bounding box center [781, 414] width 27 height 25
click at [776, 448] on icon "button" at bounding box center [782, 452] width 12 height 12
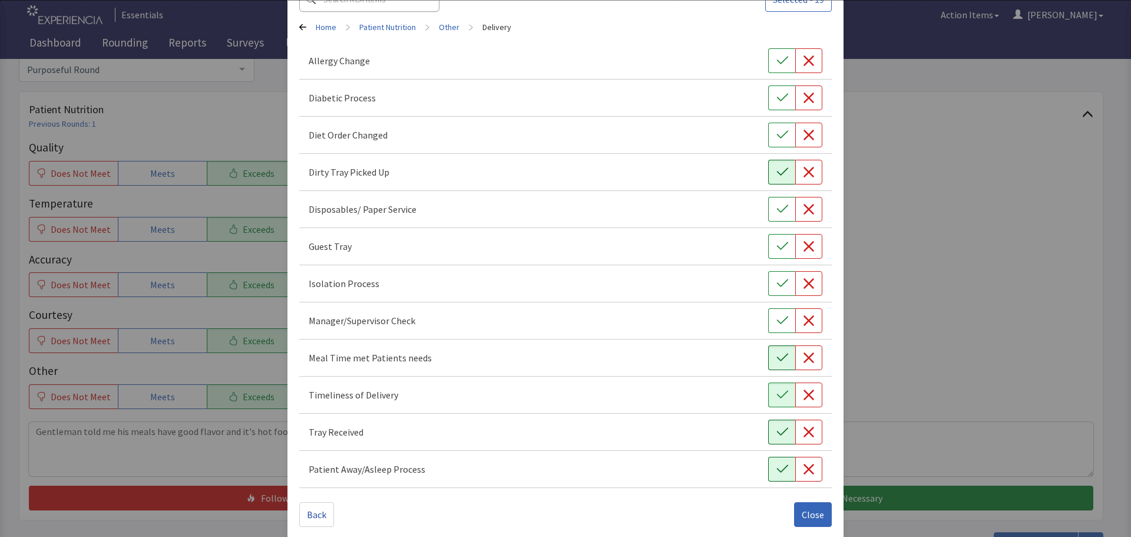
scroll to position [90, 0]
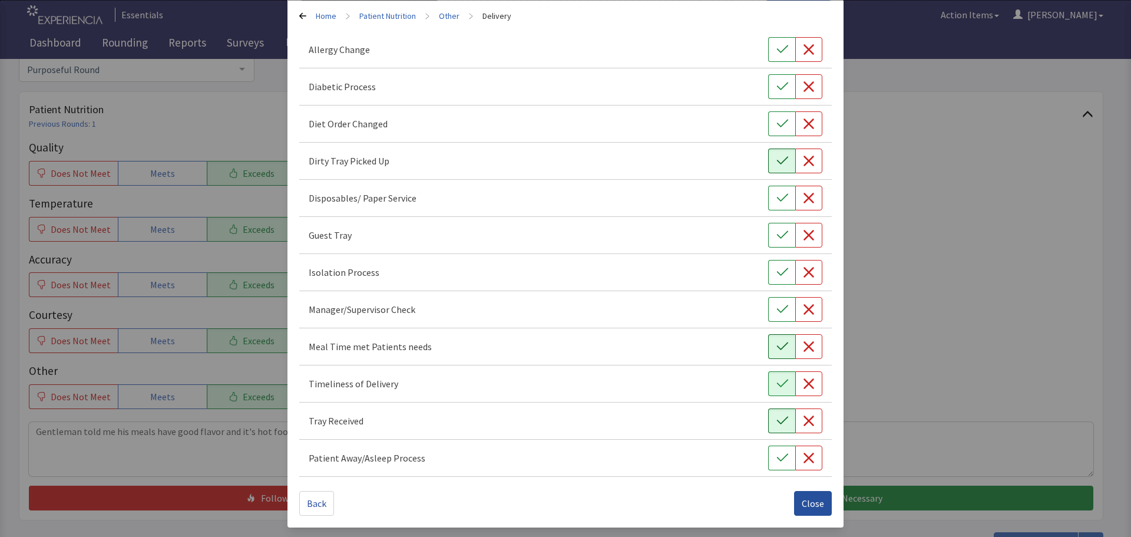
click at [815, 498] on span "Close" at bounding box center [813, 503] width 22 height 14
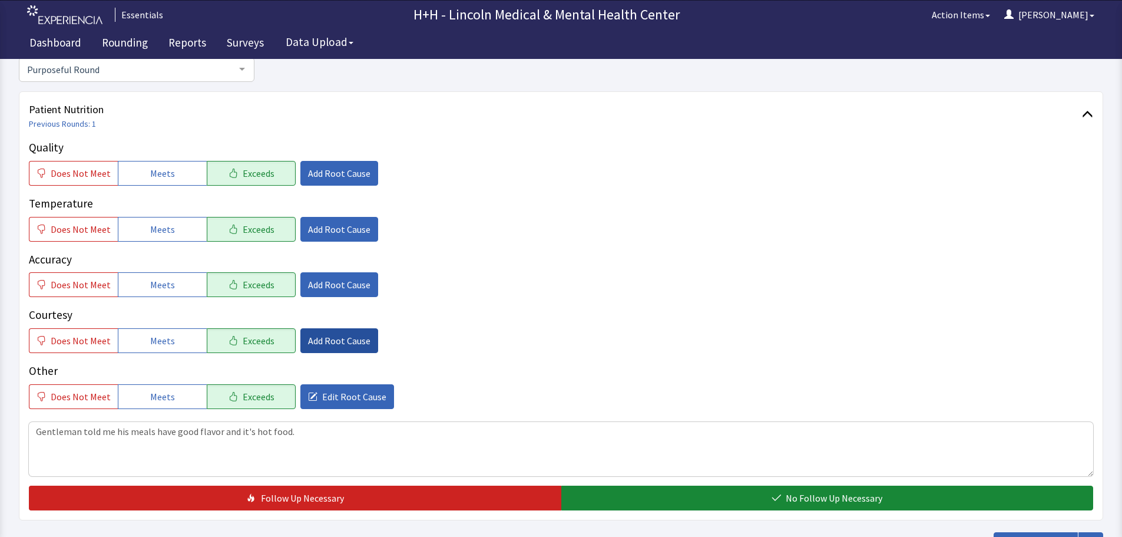
click at [327, 343] on span "Add Root Cause" at bounding box center [339, 340] width 62 height 14
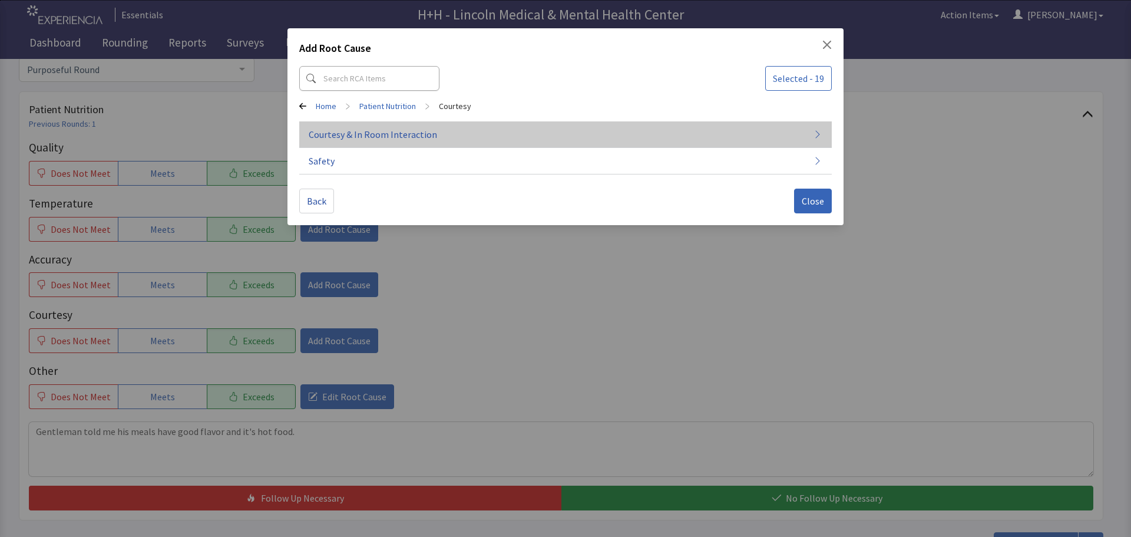
click at [345, 133] on span "Courtesy & In Room Interaction" at bounding box center [373, 134] width 128 height 14
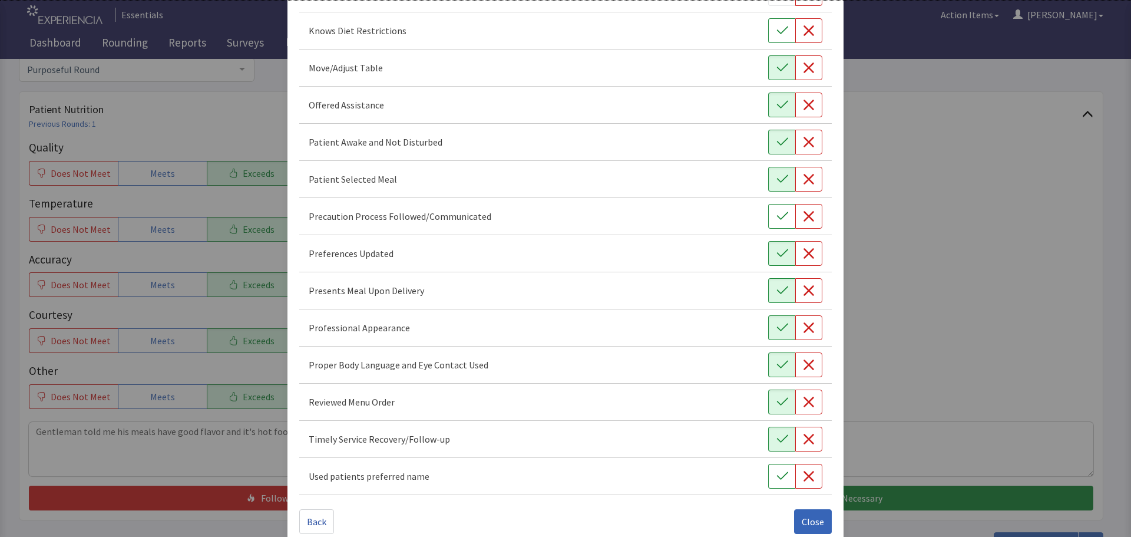
scroll to position [684, 0]
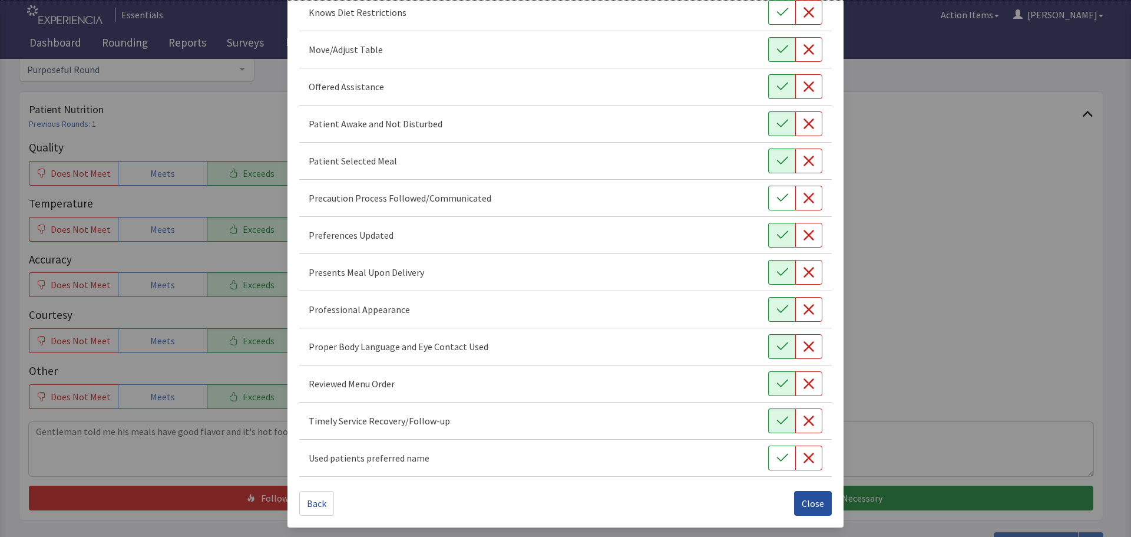
click at [803, 497] on span "Close" at bounding box center [813, 503] width 22 height 14
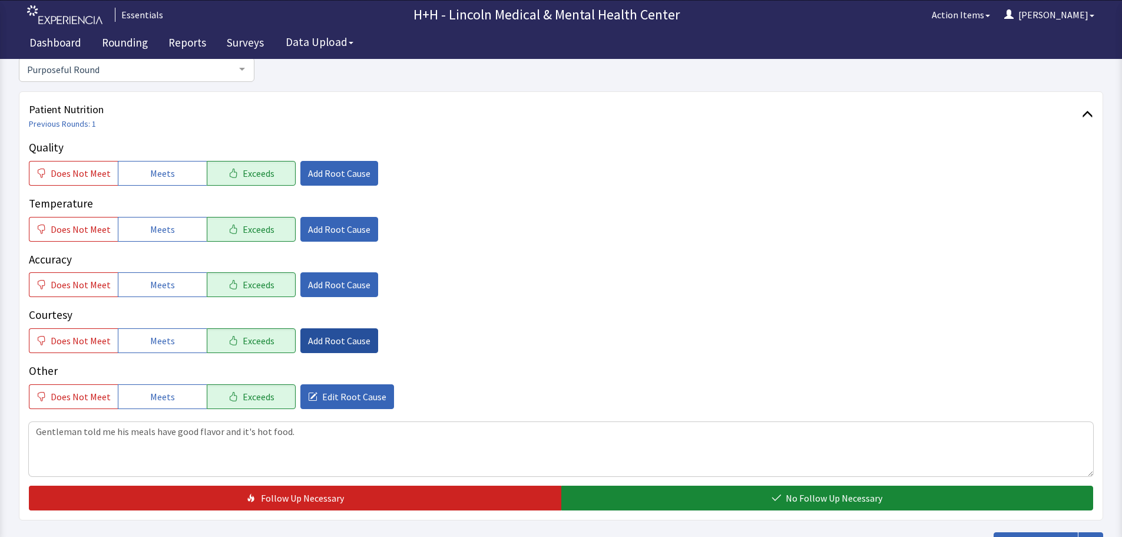
click at [342, 342] on span "Add Root Cause" at bounding box center [339, 340] width 62 height 14
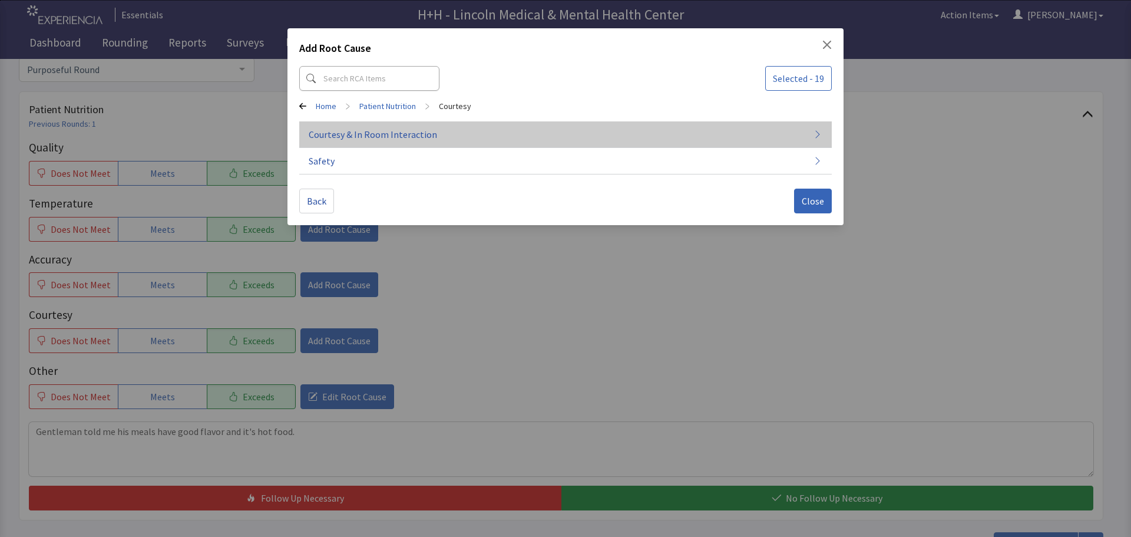
click at [359, 131] on span "Courtesy & In Room Interaction" at bounding box center [373, 134] width 128 height 14
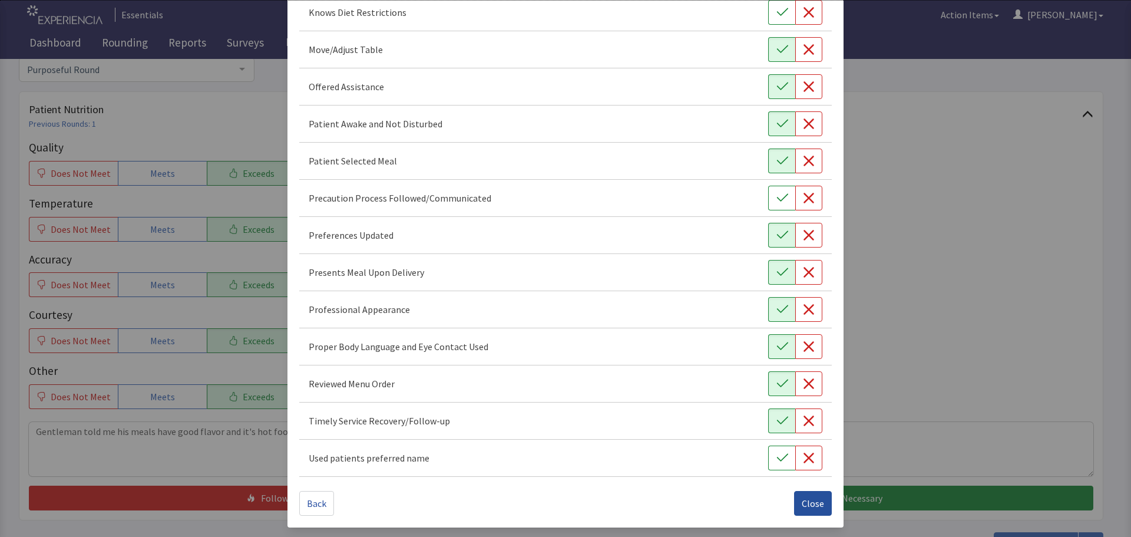
click at [806, 501] on span "Close" at bounding box center [813, 503] width 22 height 14
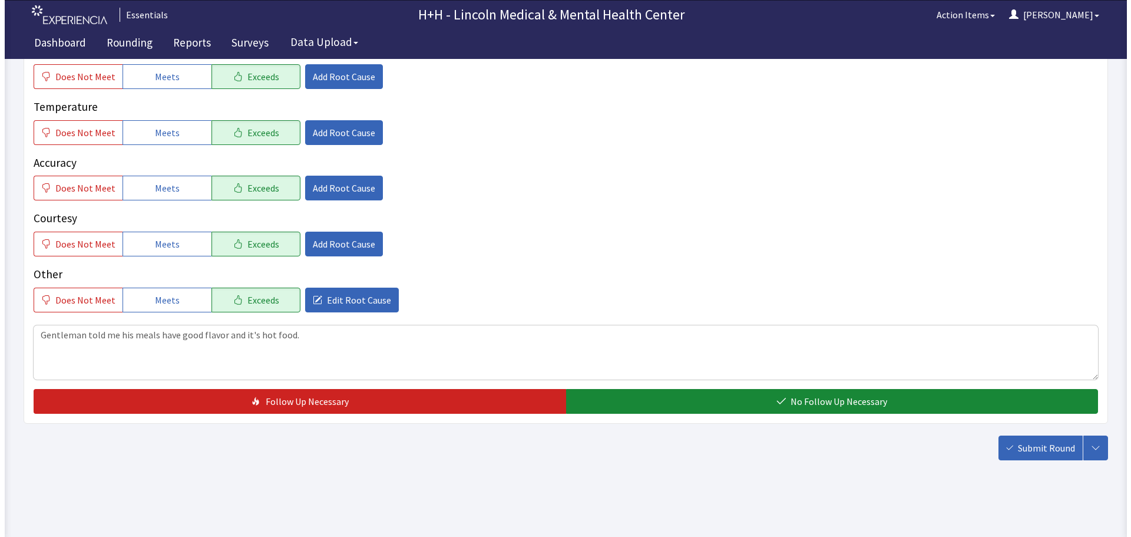
scroll to position [216, 0]
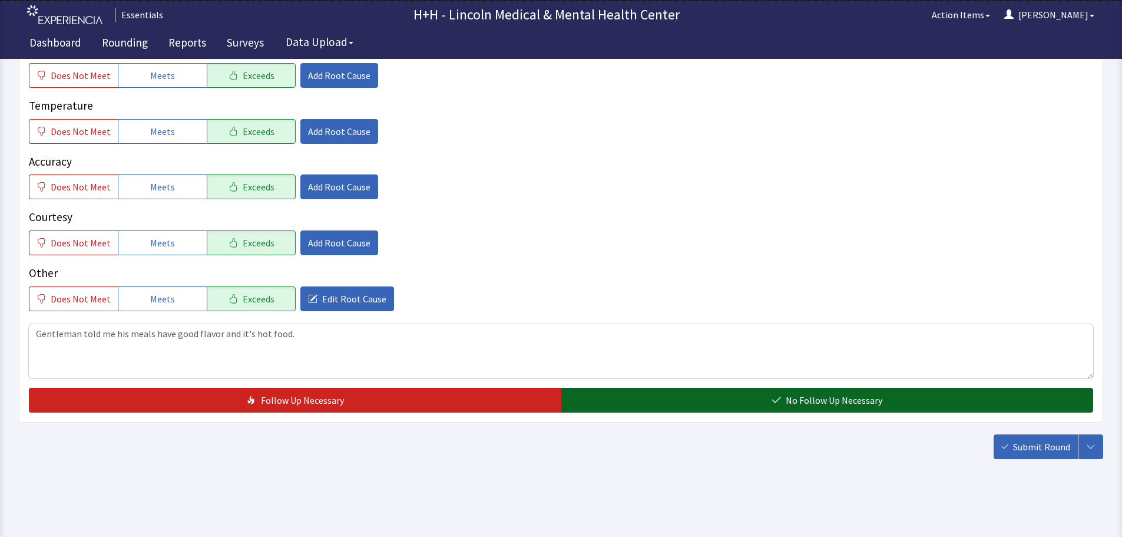
click at [673, 398] on button "No Follow Up Necessary" at bounding box center [827, 400] width 532 height 25
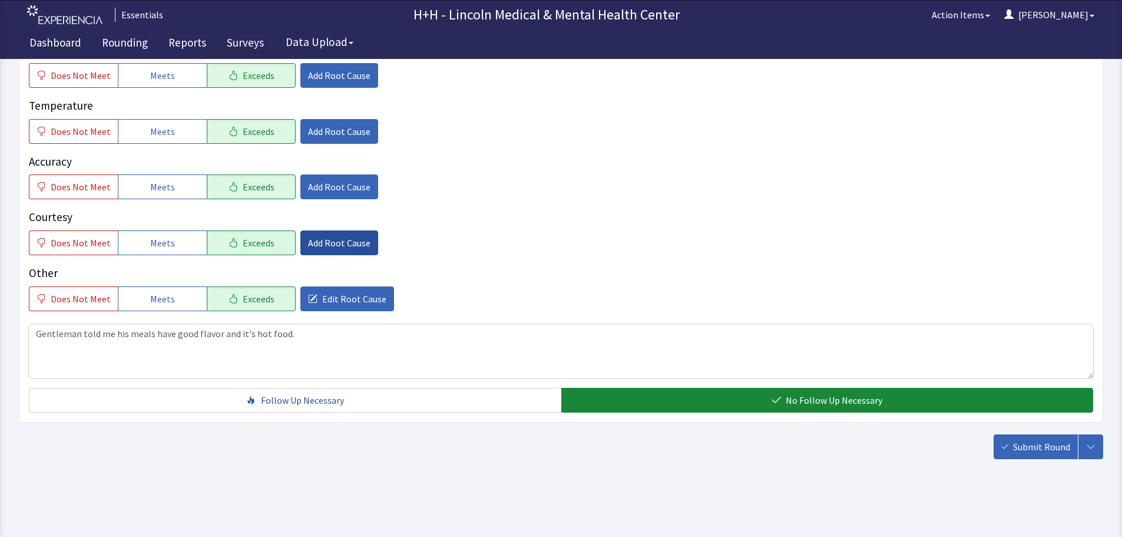
click at [350, 237] on span "Add Root Cause" at bounding box center [339, 243] width 62 height 14
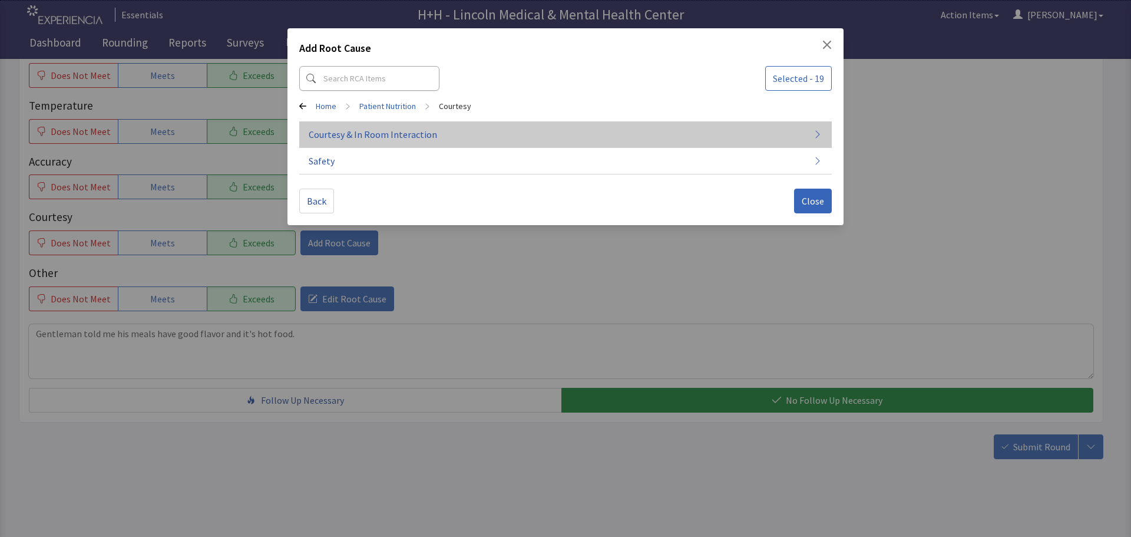
click at [392, 130] on span "Courtesy & In Room Interaction" at bounding box center [373, 134] width 128 height 14
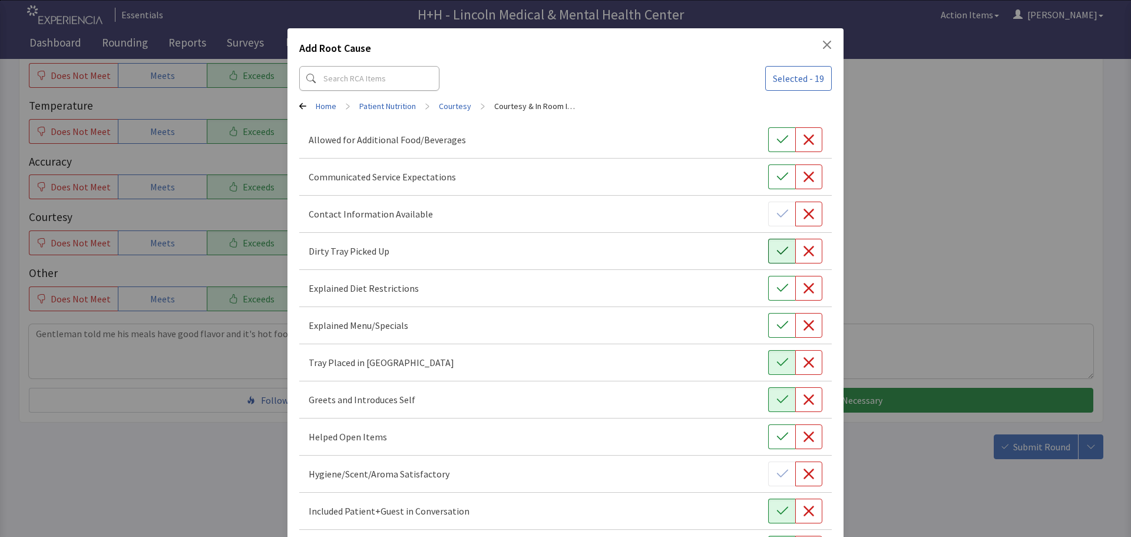
click at [772, 244] on button "button" at bounding box center [781, 251] width 27 height 25
click at [768, 359] on button "button" at bounding box center [781, 362] width 27 height 25
click at [776, 397] on icon "button" at bounding box center [782, 399] width 12 height 12
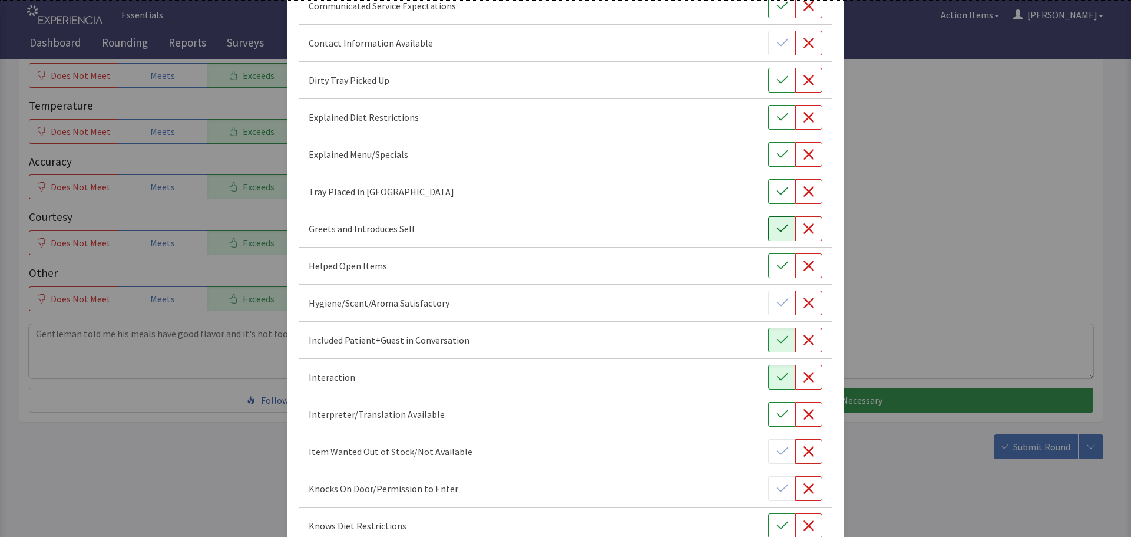
scroll to position [236, 0]
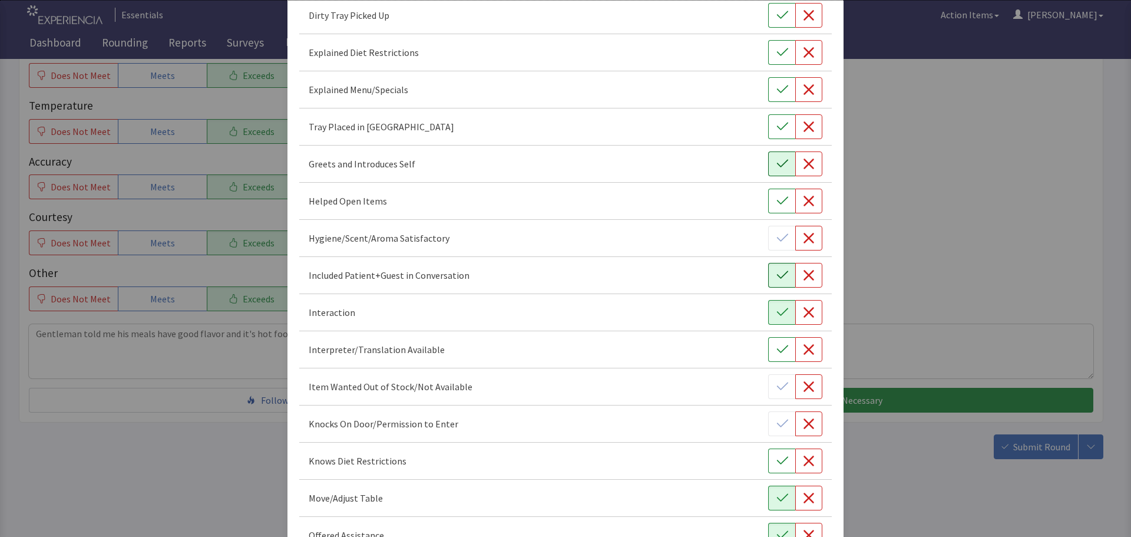
click at [772, 268] on button "button" at bounding box center [781, 275] width 27 height 25
click at [776, 308] on icon "button" at bounding box center [782, 312] width 12 height 12
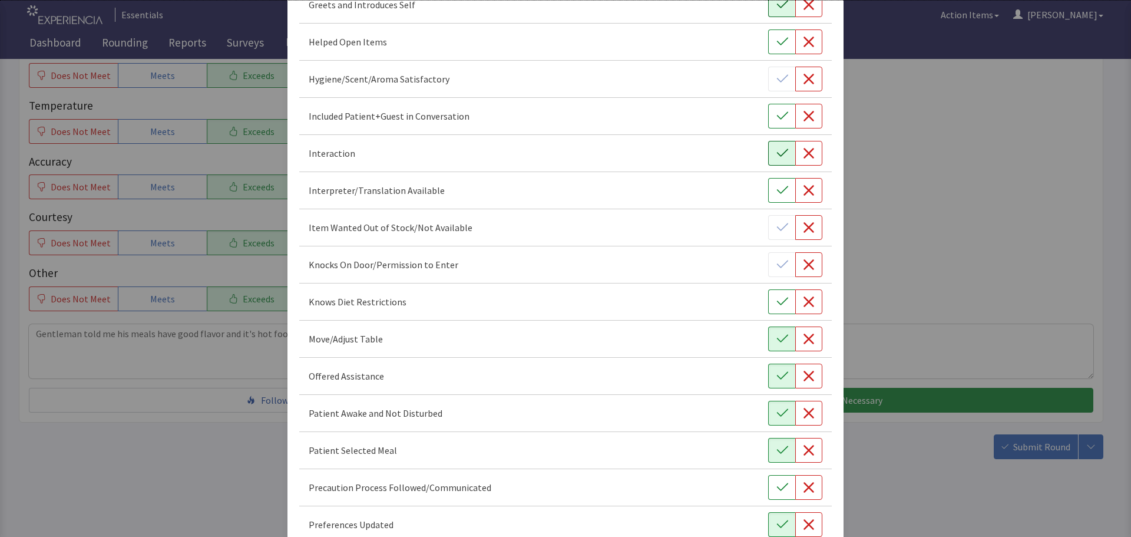
scroll to position [412, 0]
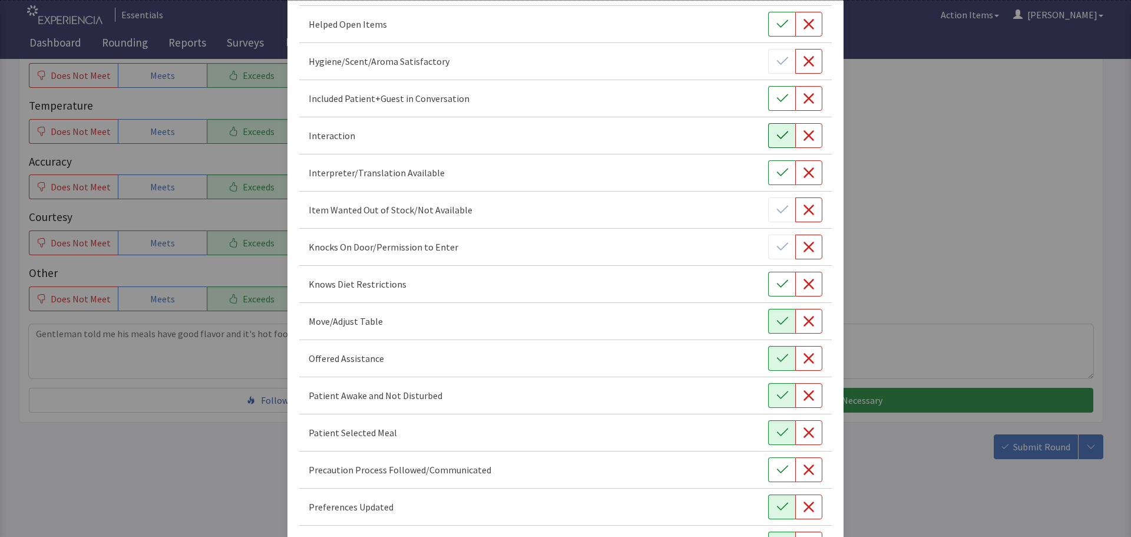
drag, startPoint x: 772, startPoint y: 323, endPoint x: 775, endPoint y: 341, distance: 17.9
click at [776, 323] on icon "button" at bounding box center [782, 321] width 12 height 12
click at [779, 355] on icon "button" at bounding box center [782, 358] width 12 height 12
drag, startPoint x: 770, startPoint y: 390, endPoint x: 771, endPoint y: 416, distance: 25.9
click at [776, 390] on icon "button" at bounding box center [782, 395] width 12 height 12
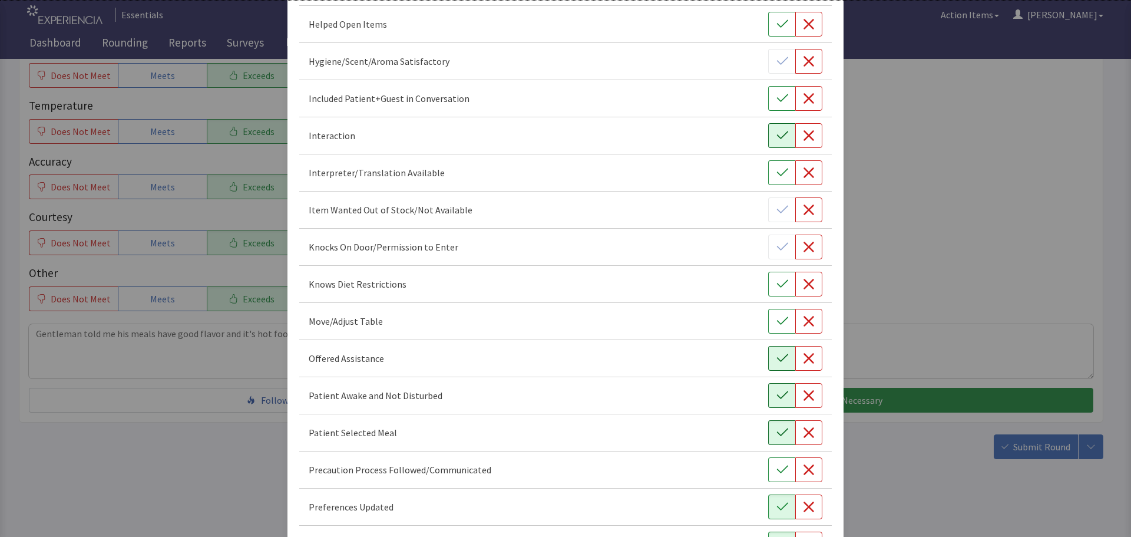
click at [777, 428] on icon "button" at bounding box center [782, 432] width 12 height 12
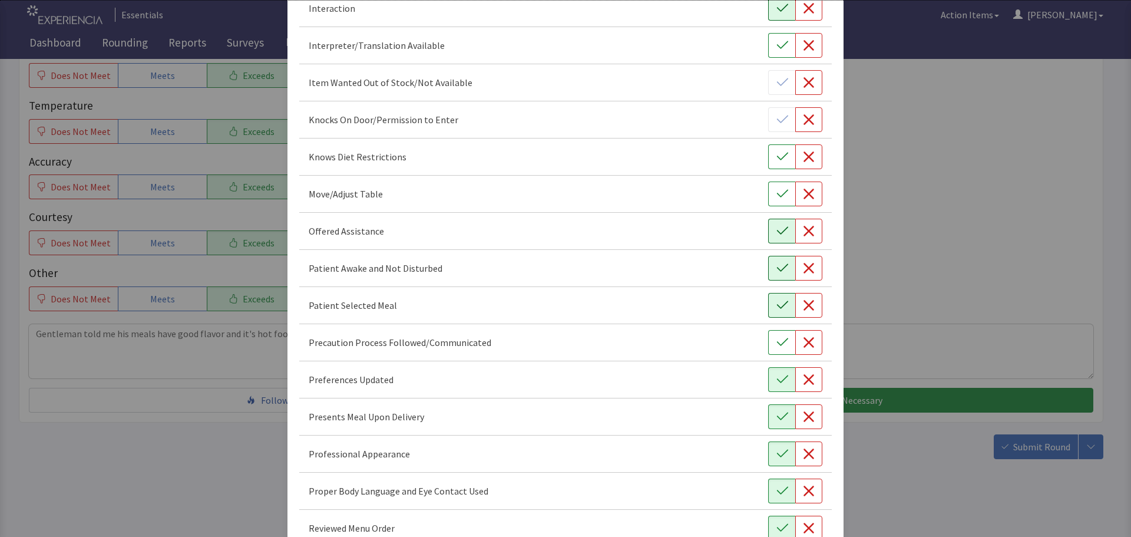
scroll to position [589, 0]
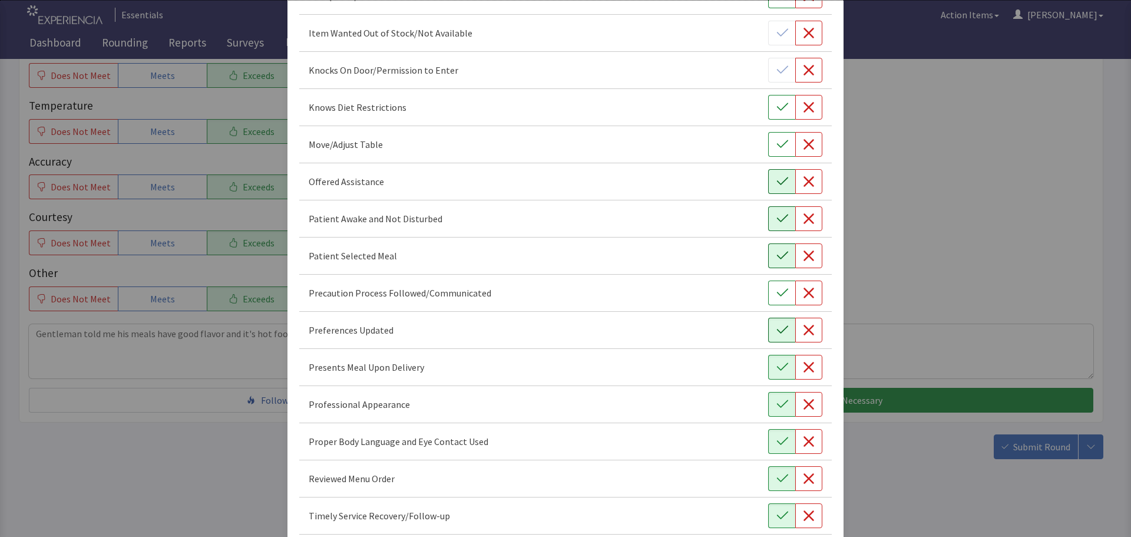
click at [776, 330] on icon "button" at bounding box center [782, 330] width 12 height 12
click at [776, 364] on icon "button" at bounding box center [782, 367] width 12 height 12
click at [769, 401] on button "button" at bounding box center [781, 404] width 27 height 25
click at [779, 437] on icon "button" at bounding box center [782, 441] width 12 height 12
click at [776, 474] on icon "button" at bounding box center [782, 478] width 12 height 12
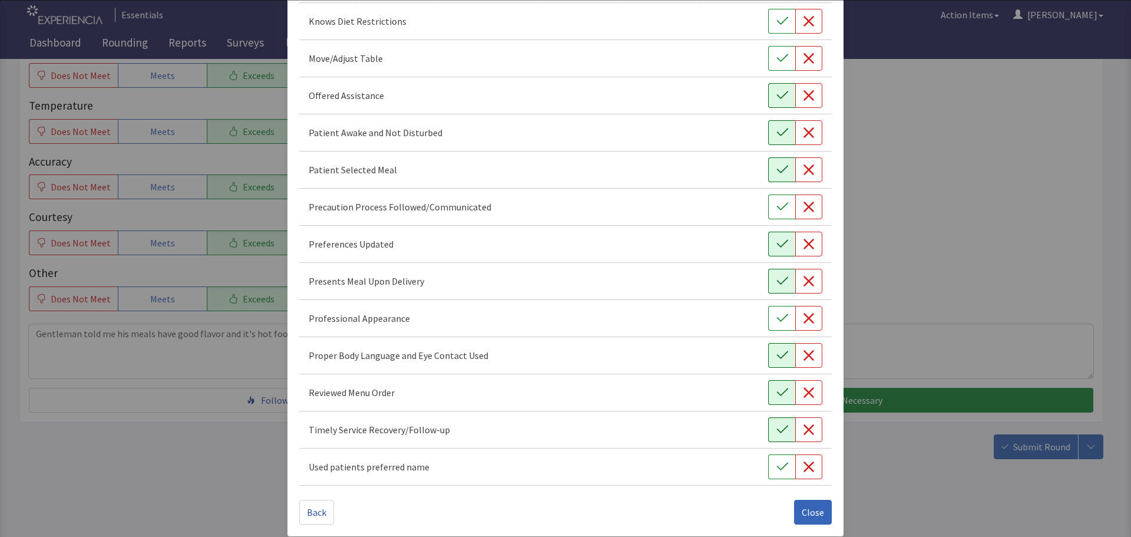
scroll to position [684, 0]
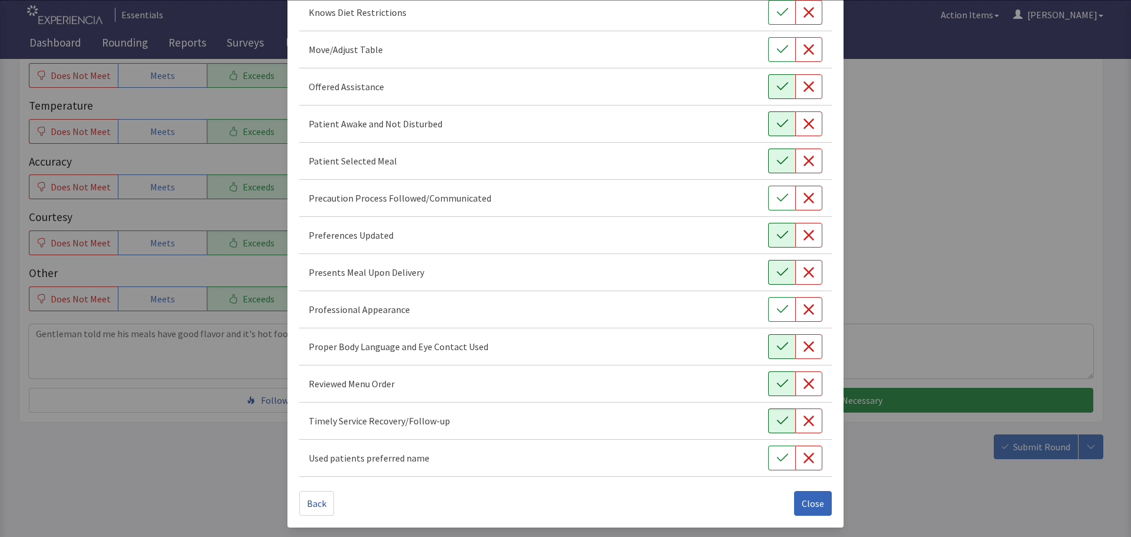
click at [779, 423] on icon "button" at bounding box center [782, 421] width 12 height 12
click at [681, 382] on div "Reviewed Menu Order" at bounding box center [566, 383] width 514 height 25
click at [802, 501] on span "Close" at bounding box center [813, 503] width 22 height 14
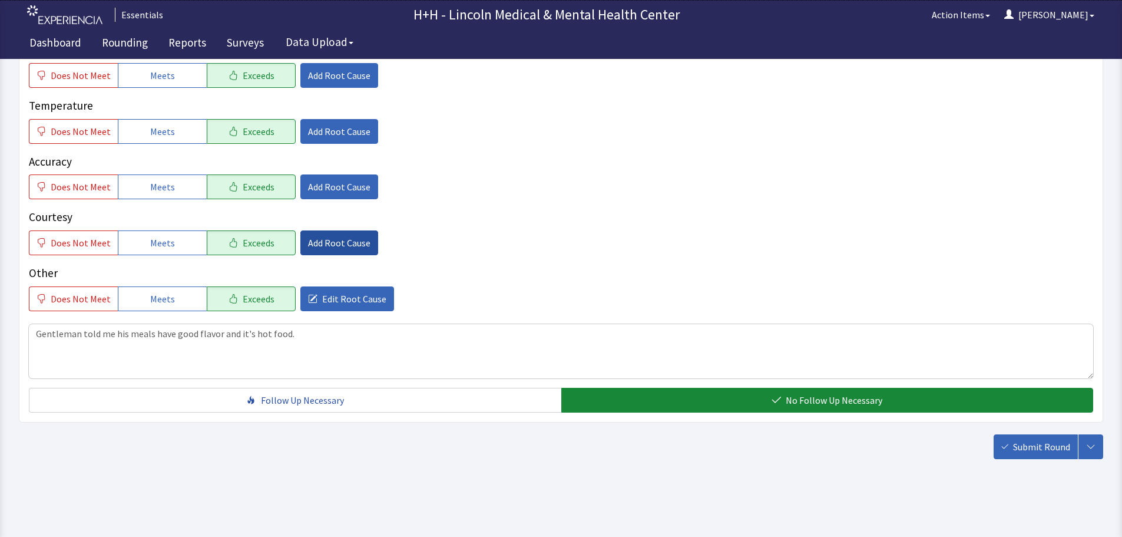
click at [360, 236] on span "Add Root Cause" at bounding box center [339, 243] width 62 height 14
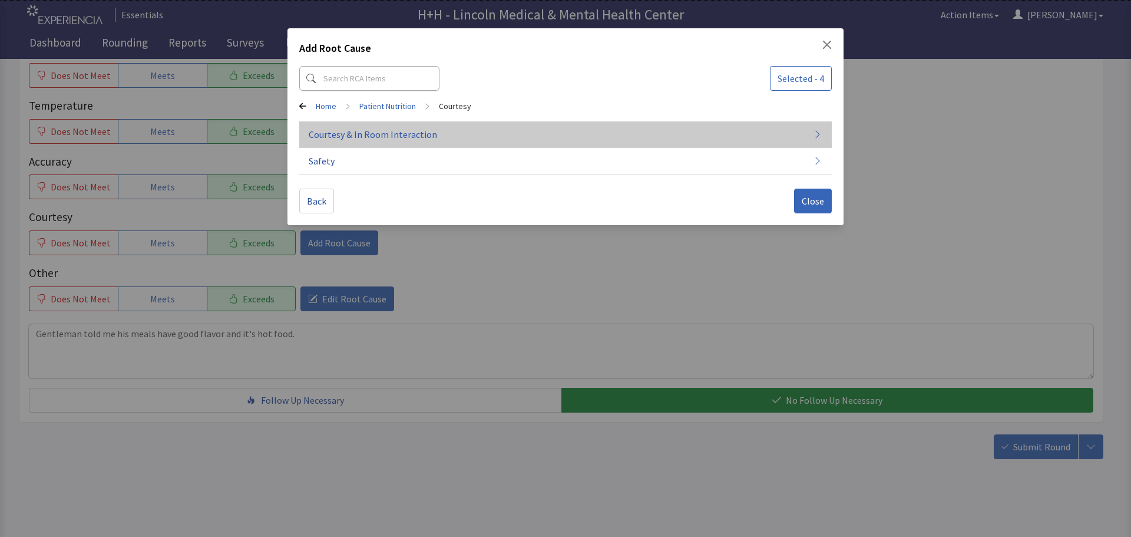
click at [375, 133] on span "Courtesy & In Room Interaction" at bounding box center [373, 134] width 128 height 14
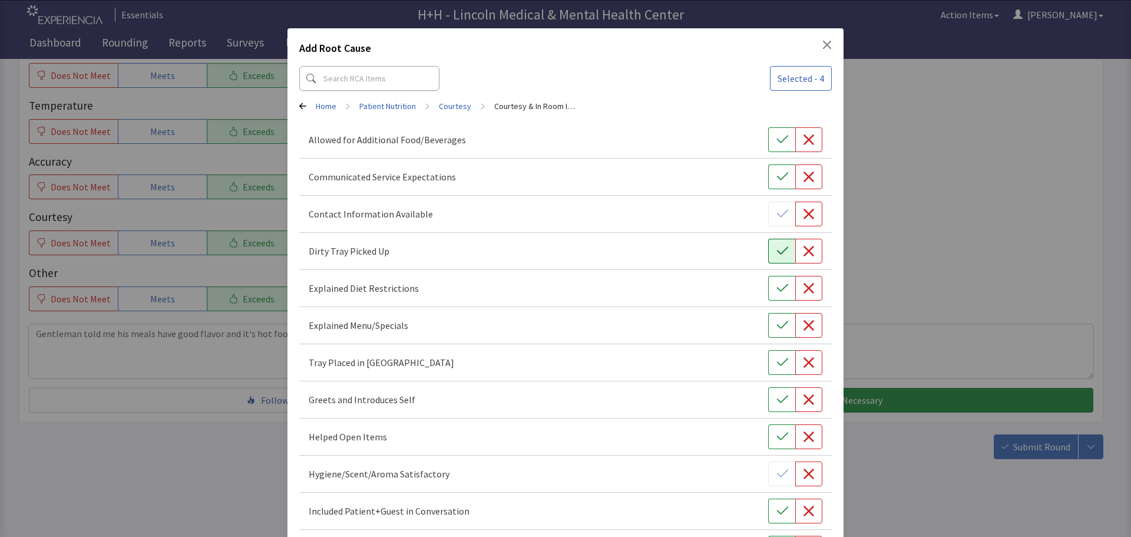
click at [776, 250] on icon "button" at bounding box center [782, 251] width 12 height 12
click at [776, 366] on icon "button" at bounding box center [782, 362] width 12 height 12
click at [776, 399] on icon "button" at bounding box center [782, 399] width 12 height 12
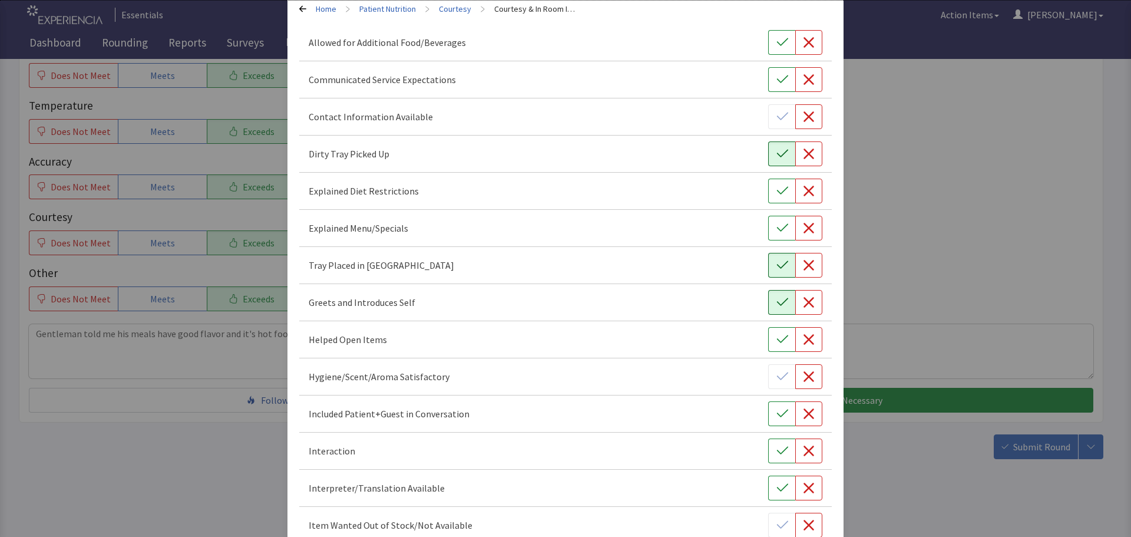
scroll to position [118, 0]
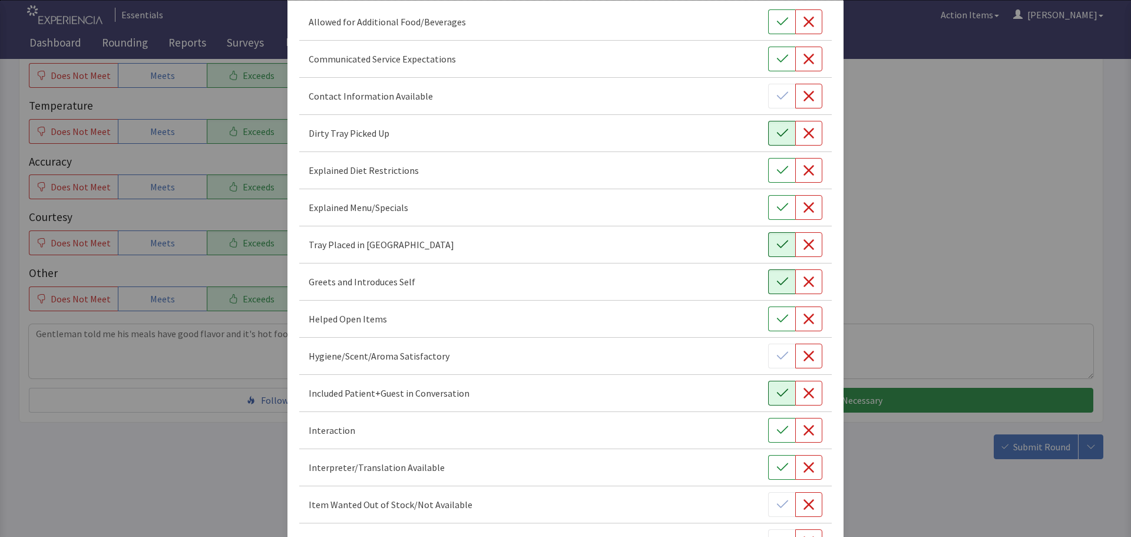
click at [776, 395] on icon "button" at bounding box center [781, 393] width 11 height 8
click at [776, 431] on icon "button" at bounding box center [781, 430] width 11 height 8
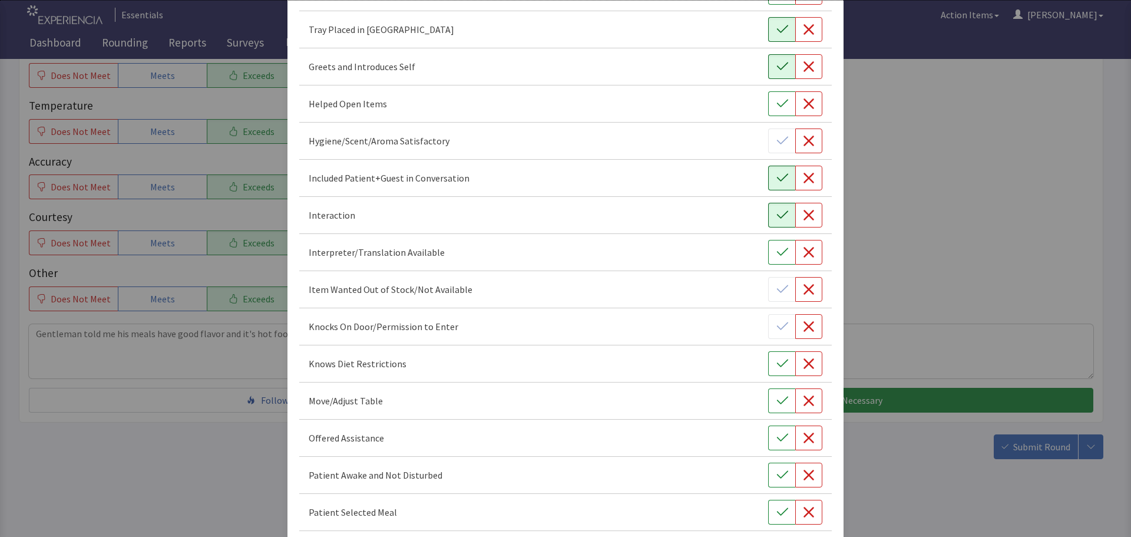
scroll to position [353, 0]
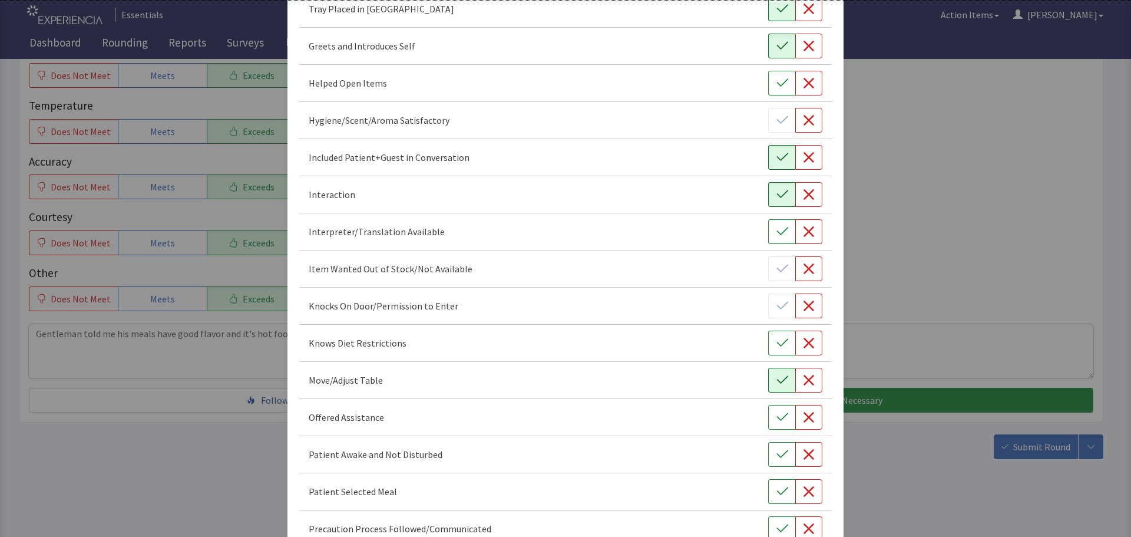
click at [776, 382] on icon "button" at bounding box center [781, 380] width 11 height 8
click at [777, 419] on icon "button" at bounding box center [782, 417] width 12 height 12
click at [776, 452] on icon "button" at bounding box center [782, 454] width 12 height 12
click at [778, 487] on icon "button" at bounding box center [782, 491] width 12 height 12
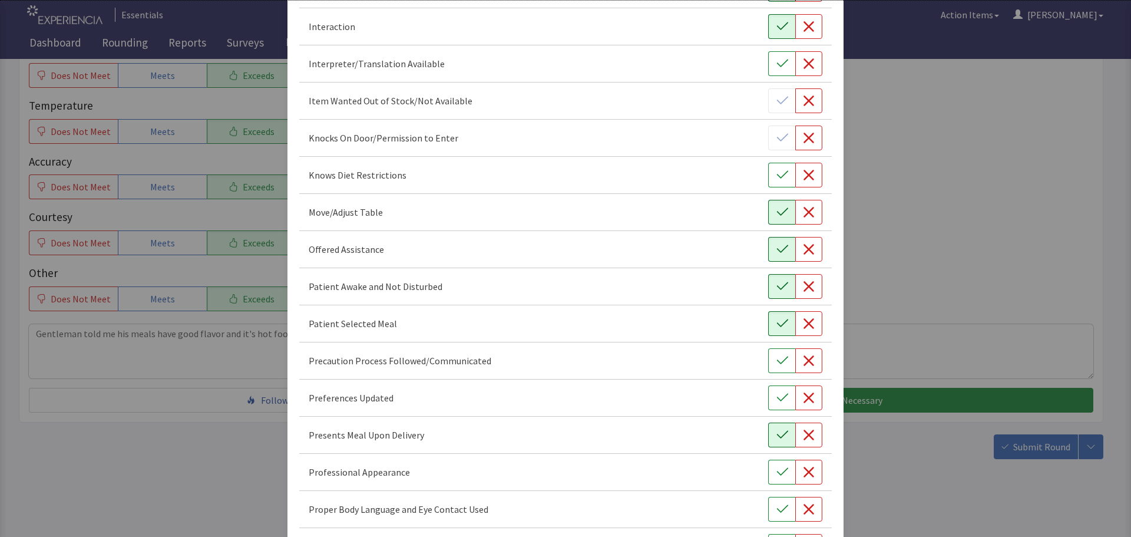
scroll to position [530, 0]
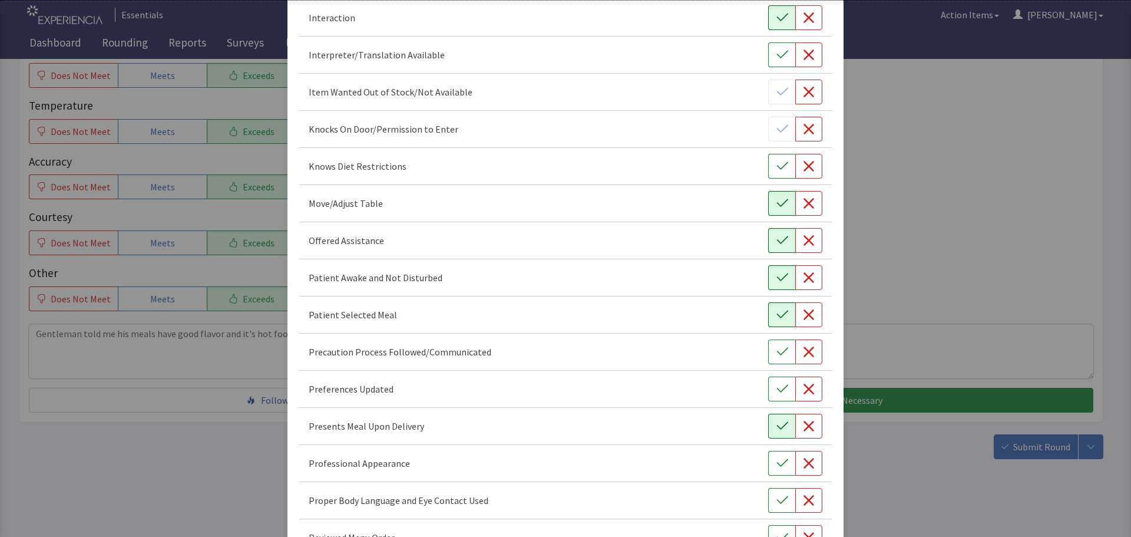
click at [776, 430] on icon "button" at bounding box center [782, 426] width 12 height 12
click at [771, 469] on button "button" at bounding box center [781, 463] width 27 height 25
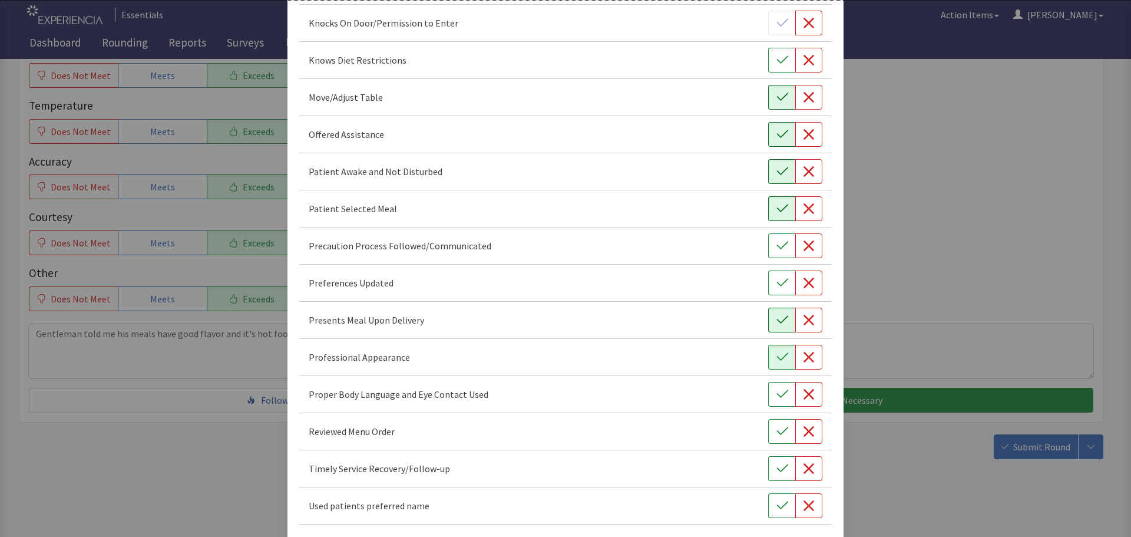
scroll to position [648, 0]
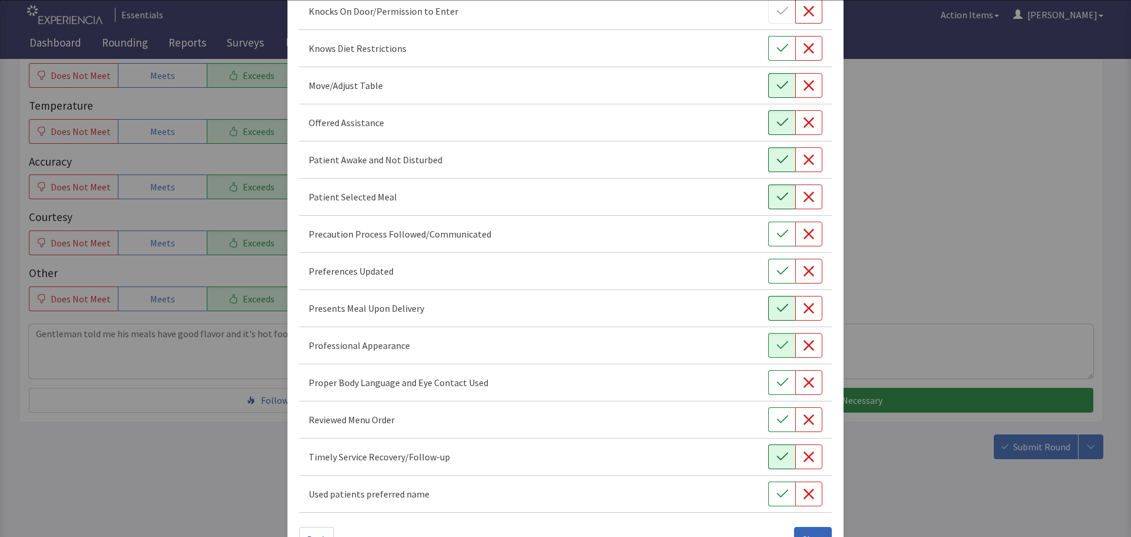
click at [776, 455] on icon "button" at bounding box center [782, 457] width 12 height 12
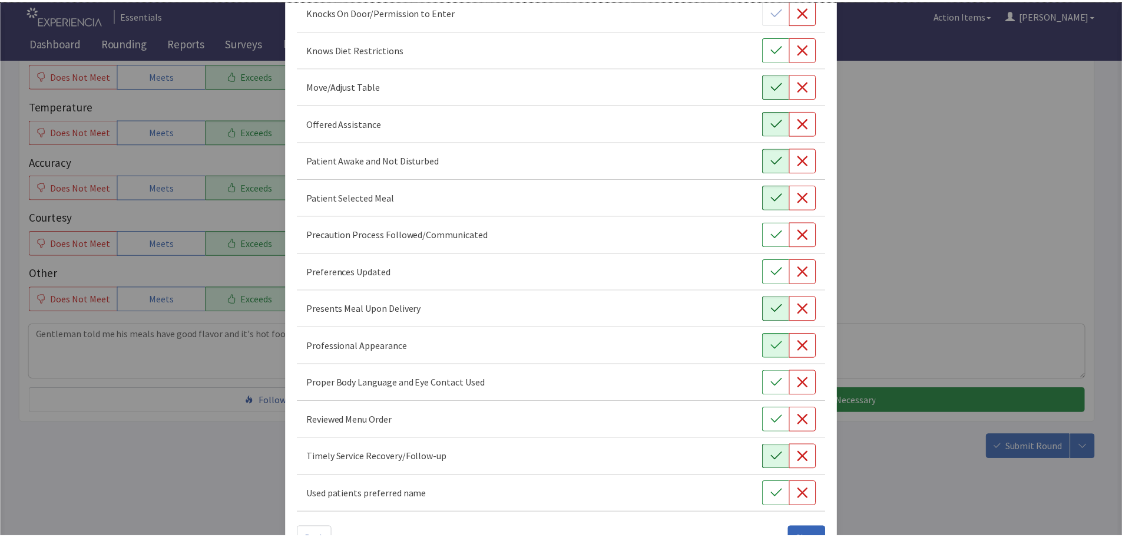
scroll to position [684, 0]
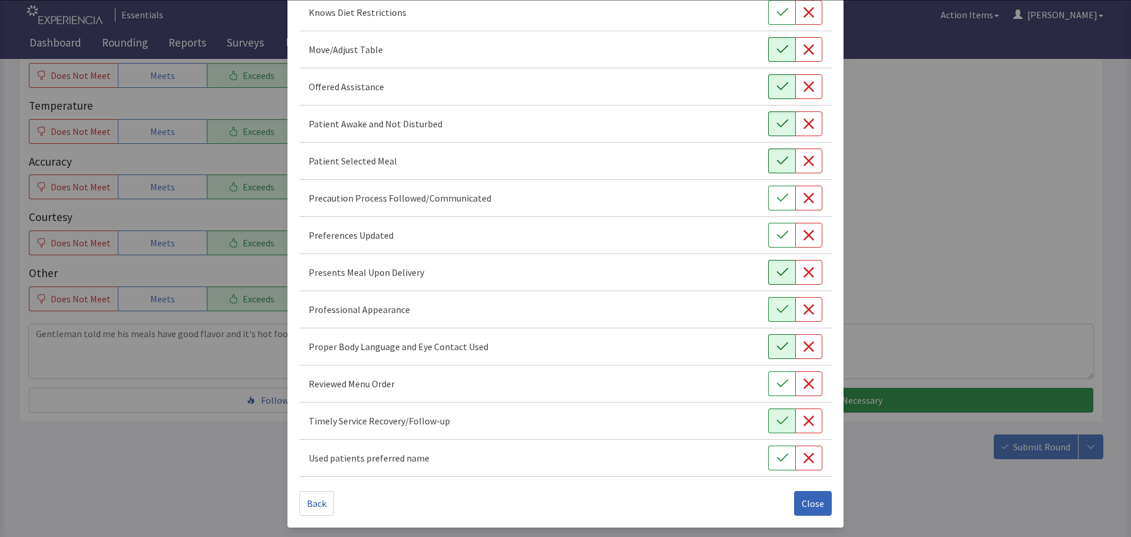
click at [776, 347] on icon "button" at bounding box center [782, 346] width 12 height 12
click at [807, 499] on span "Close" at bounding box center [813, 503] width 22 height 14
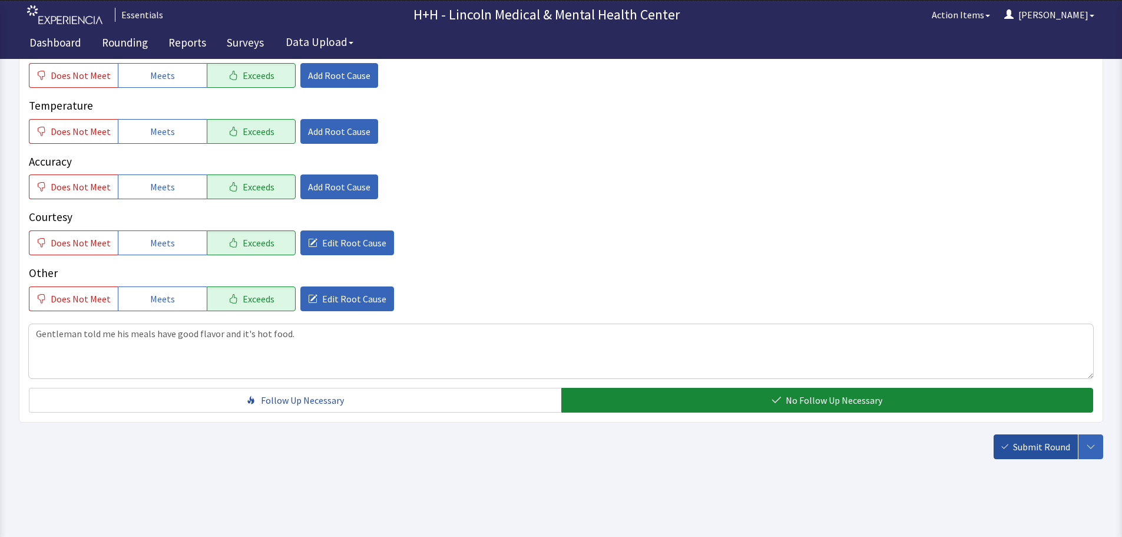
click at [1028, 448] on span "Submit Round" at bounding box center [1041, 446] width 57 height 14
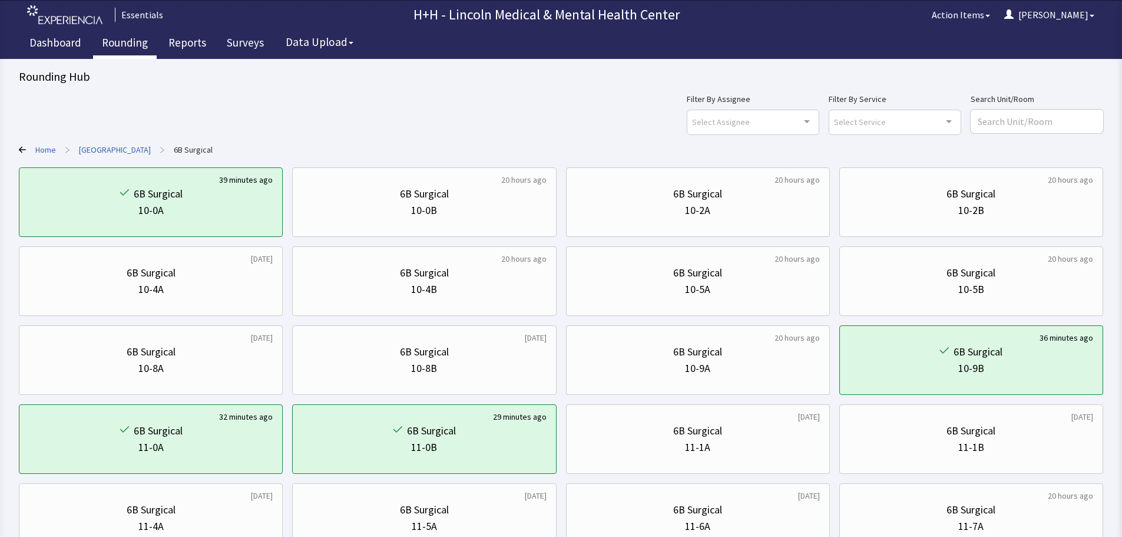
click at [114, 45] on link "Rounding" at bounding box center [125, 43] width 64 height 29
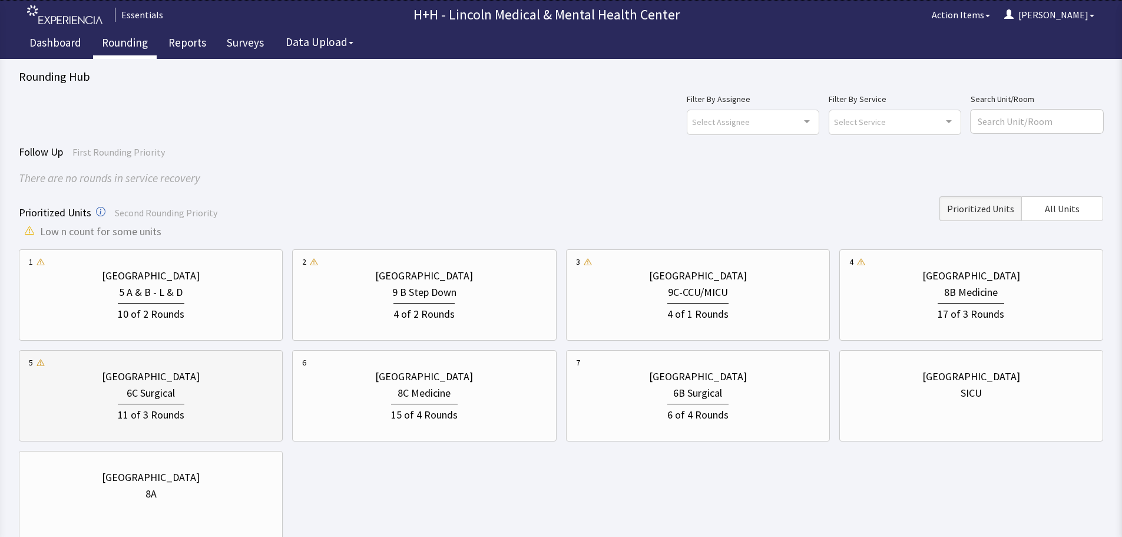
click at [222, 399] on div "6C Surgical" at bounding box center [151, 393] width 244 height 16
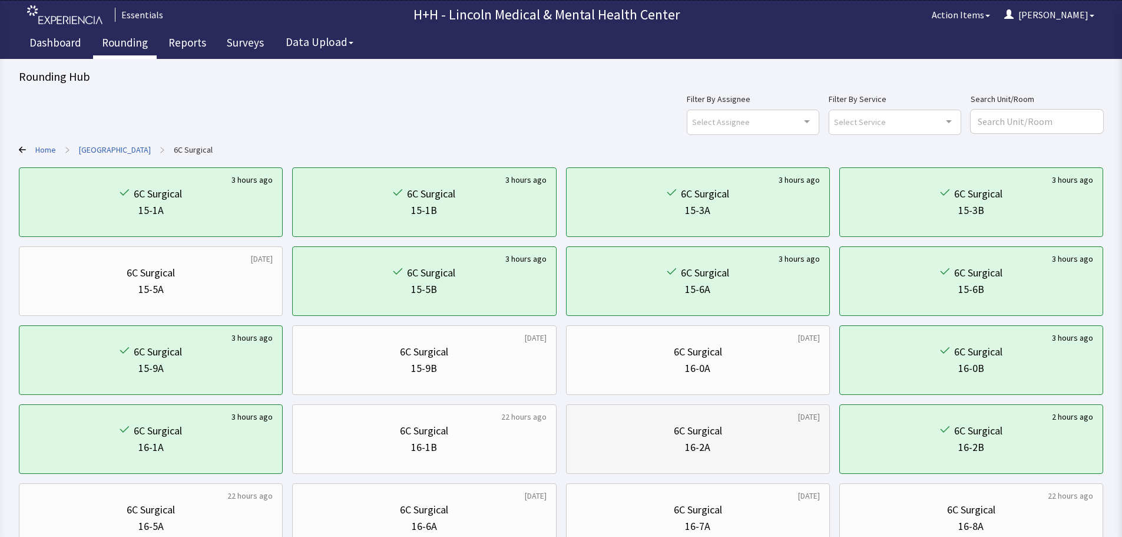
click at [766, 449] on div "16-2A" at bounding box center [698, 447] width 244 height 16
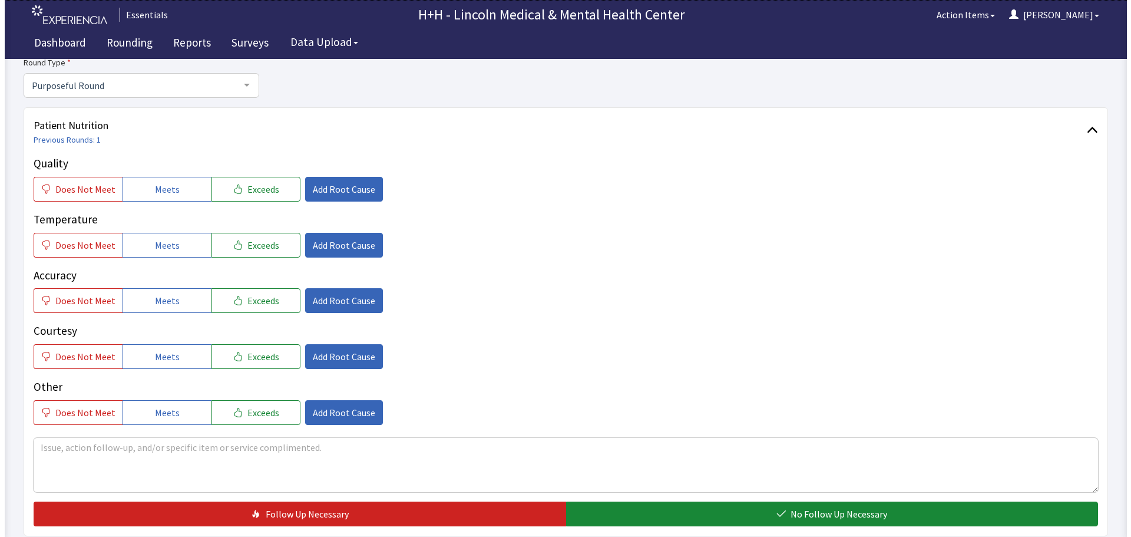
scroll to position [118, 0]
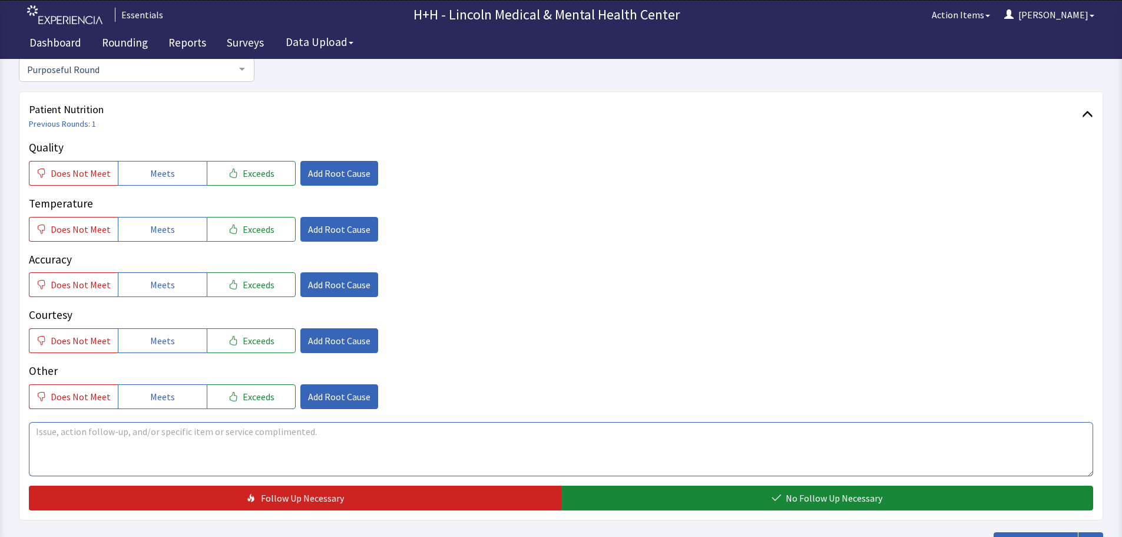
click at [38, 430] on textarea at bounding box center [561, 449] width 1064 height 54
click at [243, 177] on span "Exceeds" at bounding box center [259, 173] width 32 height 14
click at [250, 230] on span "Exceeds" at bounding box center [259, 229] width 32 height 14
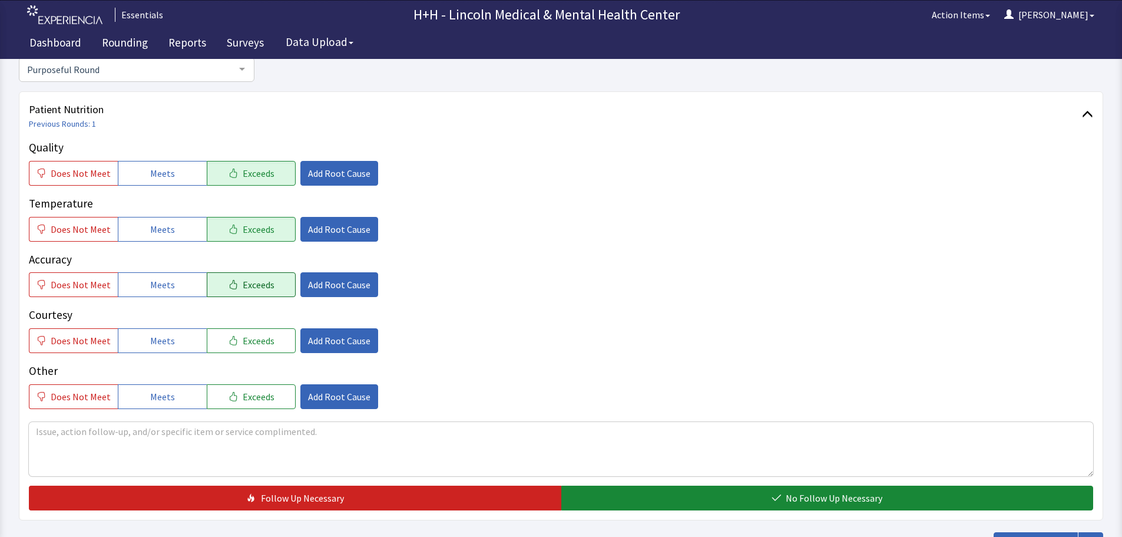
click at [253, 280] on span "Exceeds" at bounding box center [259, 284] width 32 height 14
click at [259, 335] on span "Exceeds" at bounding box center [259, 340] width 32 height 14
click at [243, 395] on span "Exceeds" at bounding box center [259, 396] width 32 height 14
click at [49, 434] on textarea at bounding box center [561, 449] width 1064 height 54
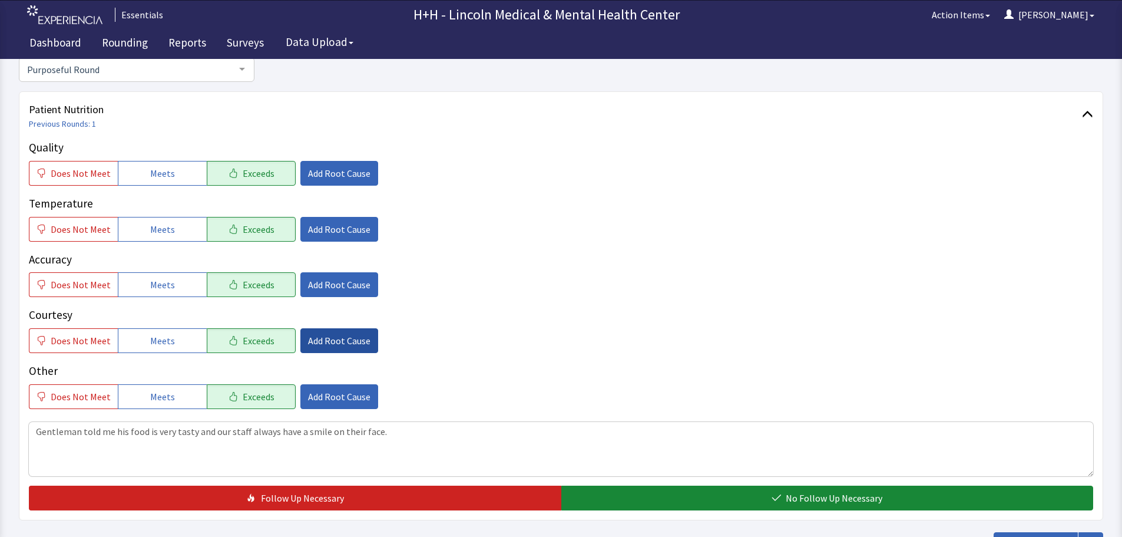
click at [308, 340] on span "Add Root Cause" at bounding box center [339, 340] width 62 height 14
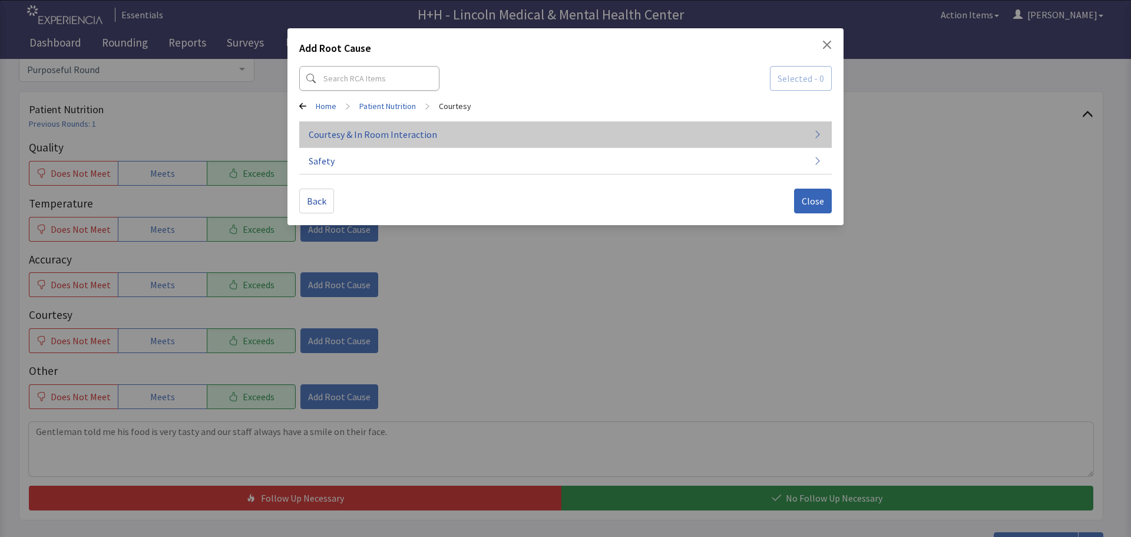
click at [337, 133] on span "Courtesy & In Room Interaction" at bounding box center [373, 134] width 128 height 14
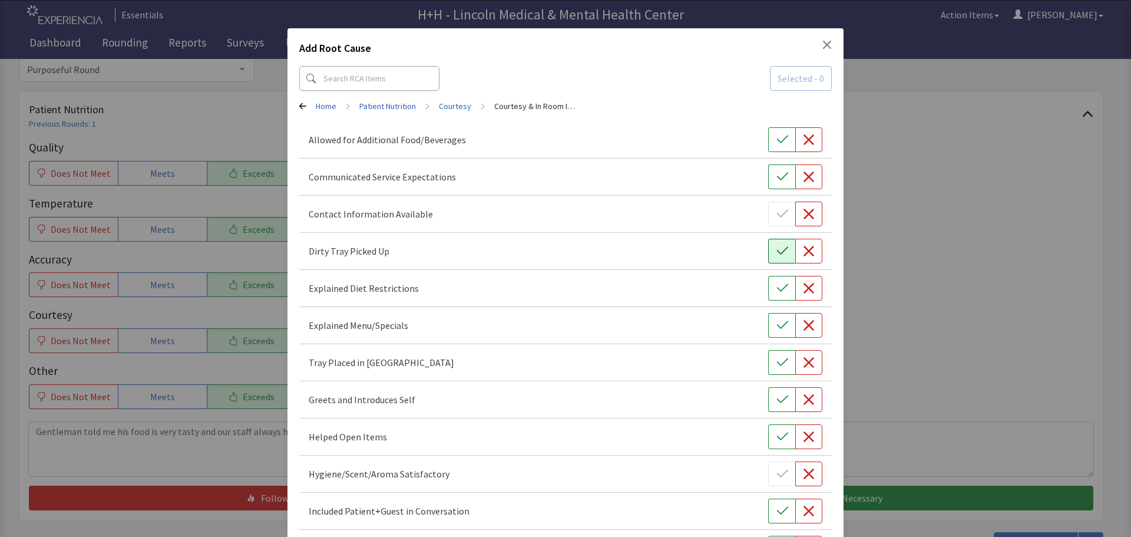
click at [776, 252] on icon "button" at bounding box center [782, 251] width 12 height 12
click at [776, 363] on icon "button" at bounding box center [782, 362] width 12 height 12
click at [776, 396] on icon "button" at bounding box center [782, 399] width 12 height 12
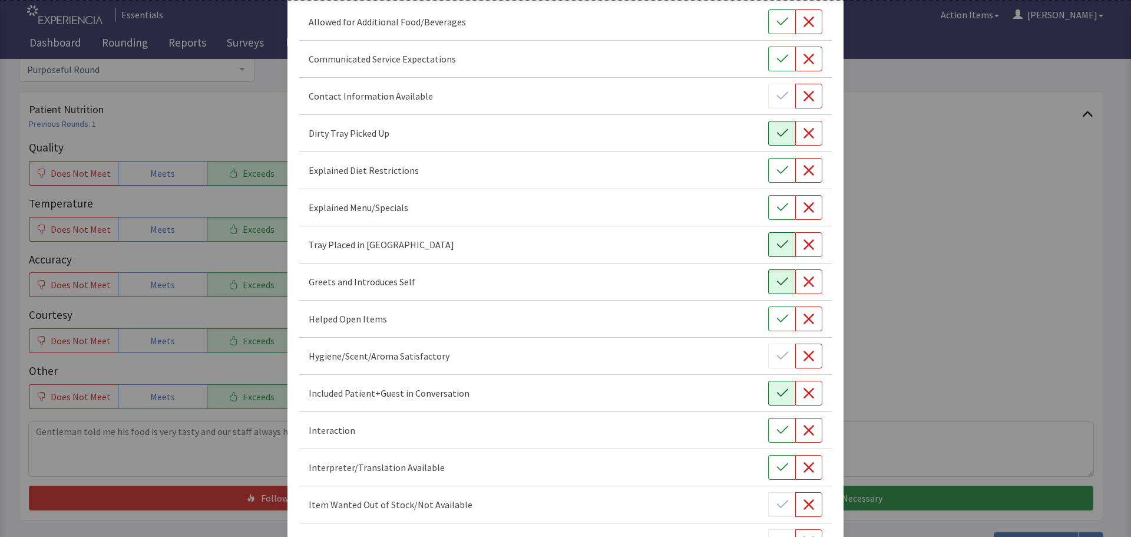
click at [776, 392] on icon "button" at bounding box center [782, 393] width 12 height 12
click at [782, 432] on button "button" at bounding box center [781, 430] width 27 height 25
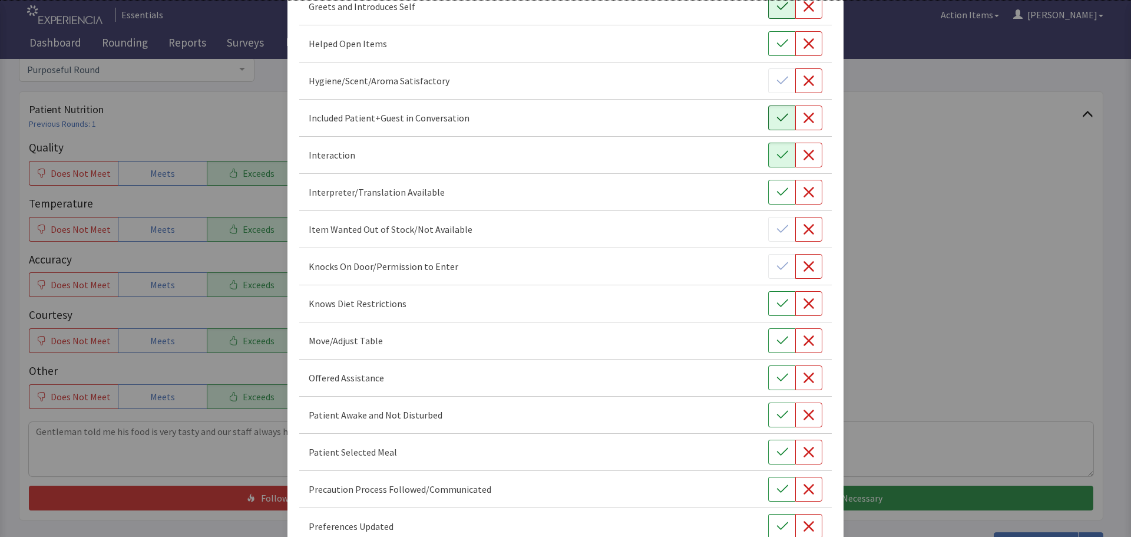
scroll to position [412, 0]
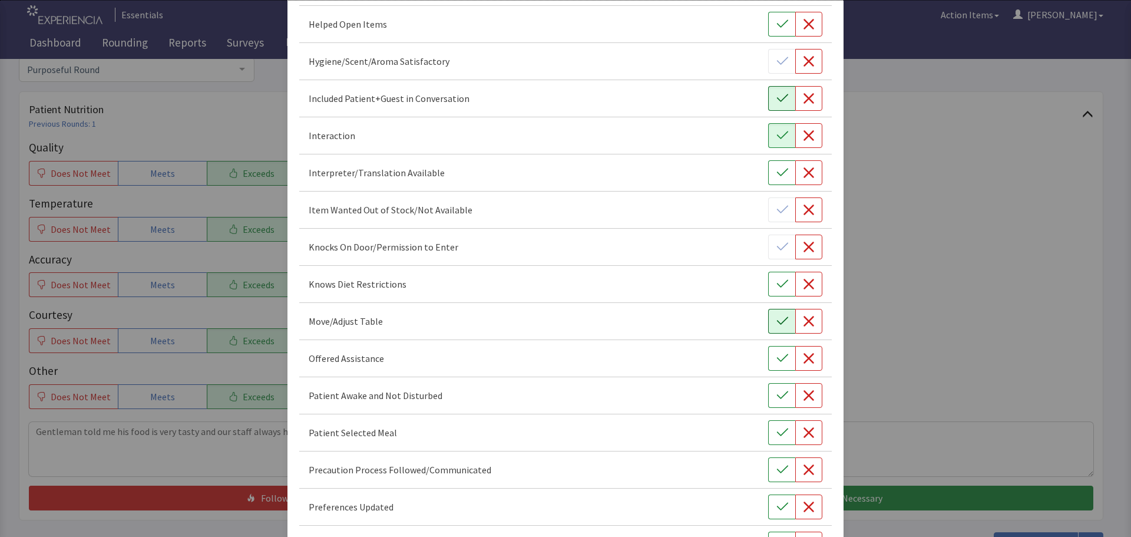
click at [768, 319] on button "button" at bounding box center [781, 321] width 27 height 25
click at [776, 357] on icon "button" at bounding box center [782, 358] width 12 height 12
click at [776, 398] on icon "button" at bounding box center [781, 395] width 11 height 8
click at [776, 434] on icon "button" at bounding box center [782, 432] width 12 height 12
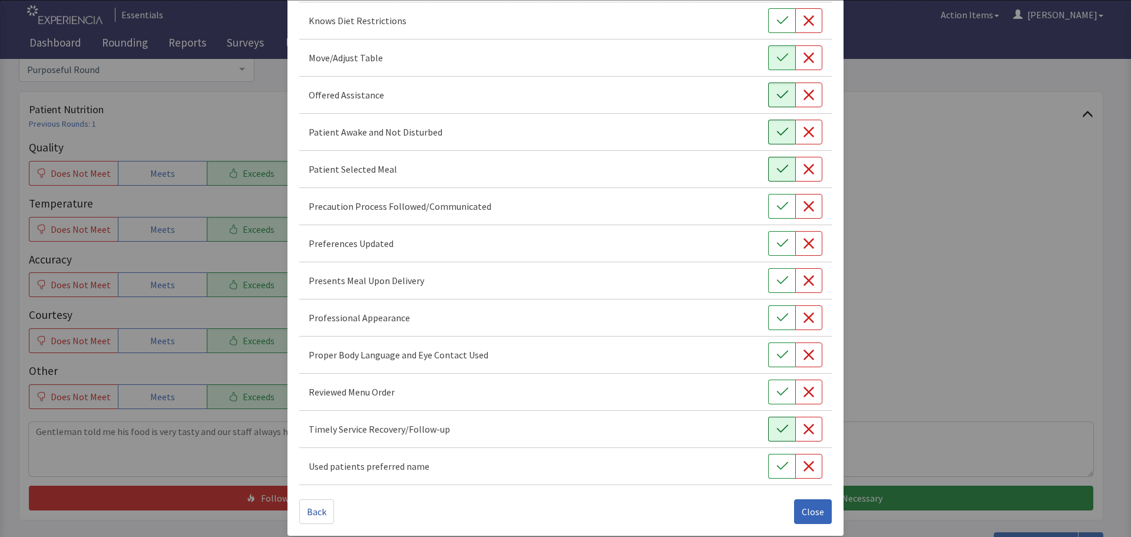
scroll to position [684, 0]
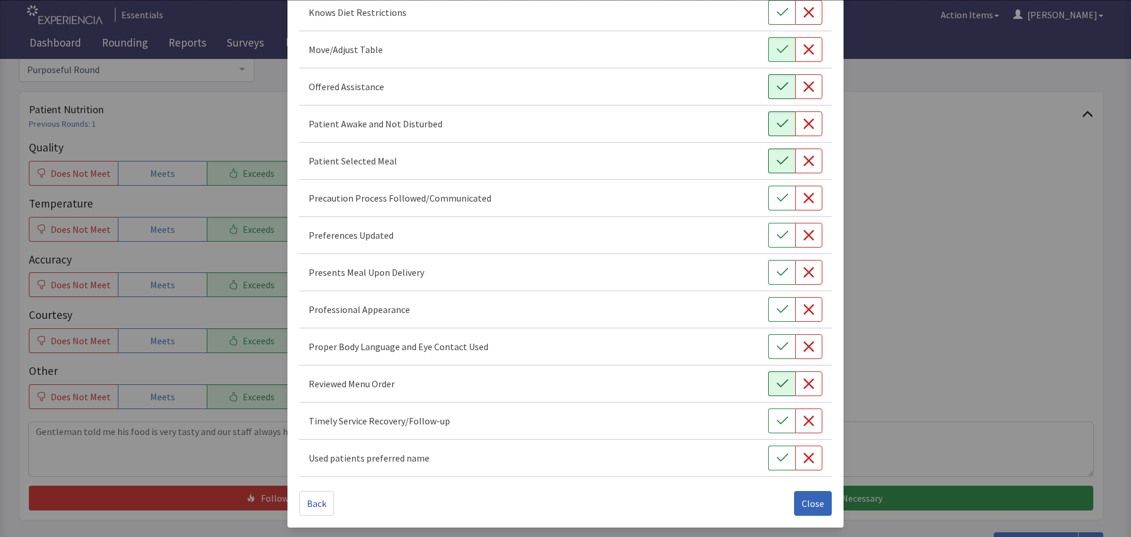
click at [776, 385] on icon "button" at bounding box center [782, 384] width 12 height 12
click at [782, 342] on button "button" at bounding box center [781, 346] width 27 height 25
click at [776, 312] on icon "button" at bounding box center [782, 309] width 12 height 12
click at [776, 274] on icon "button" at bounding box center [781, 272] width 11 height 8
click at [776, 236] on icon "button" at bounding box center [782, 235] width 12 height 12
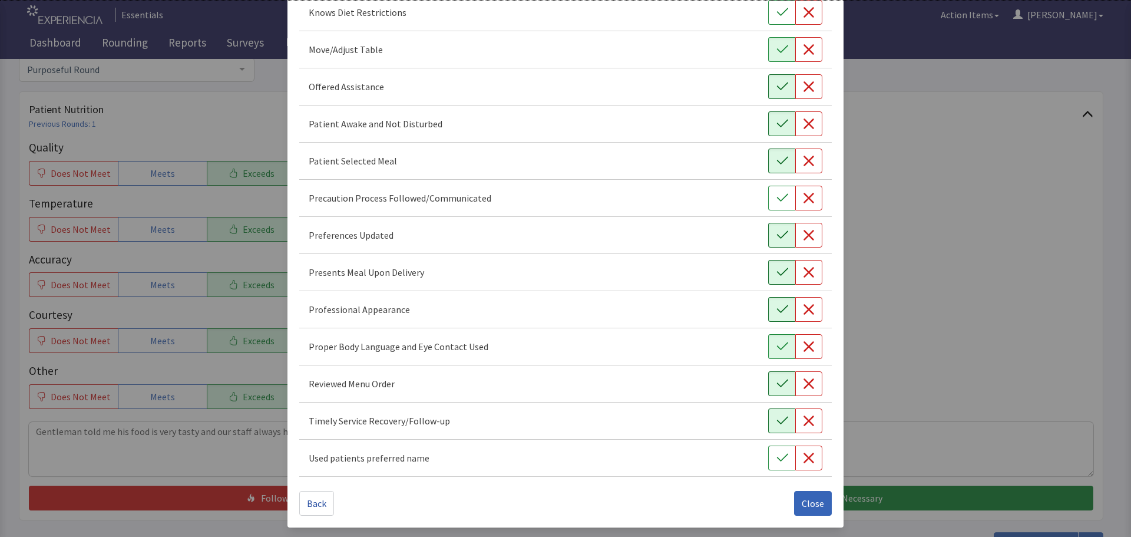
click at [776, 419] on icon "button" at bounding box center [782, 421] width 12 height 12
click at [814, 501] on span "Close" at bounding box center [813, 503] width 22 height 14
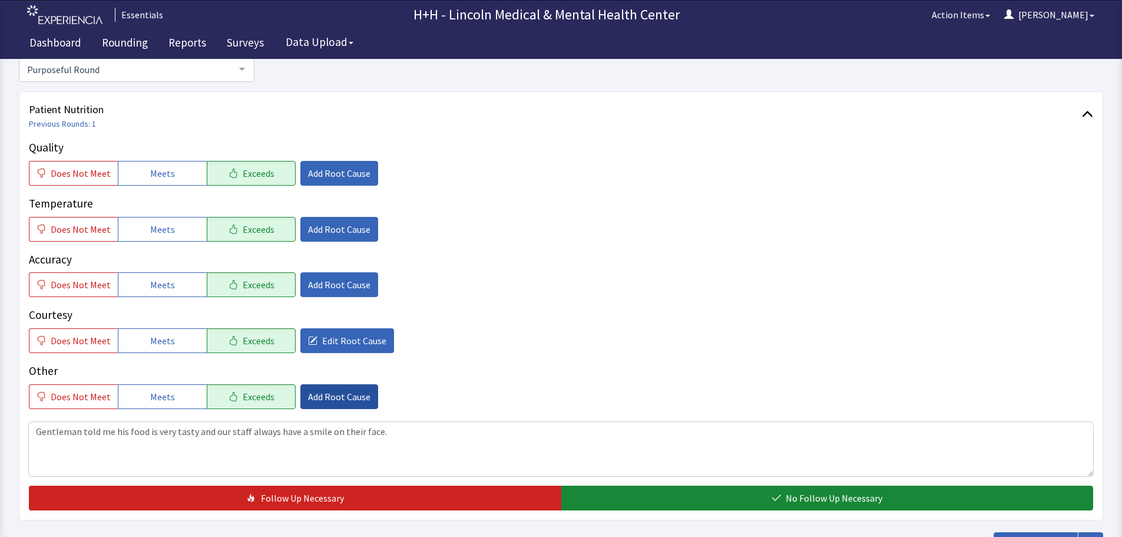
click at [357, 396] on span "Add Root Cause" at bounding box center [339, 396] width 62 height 14
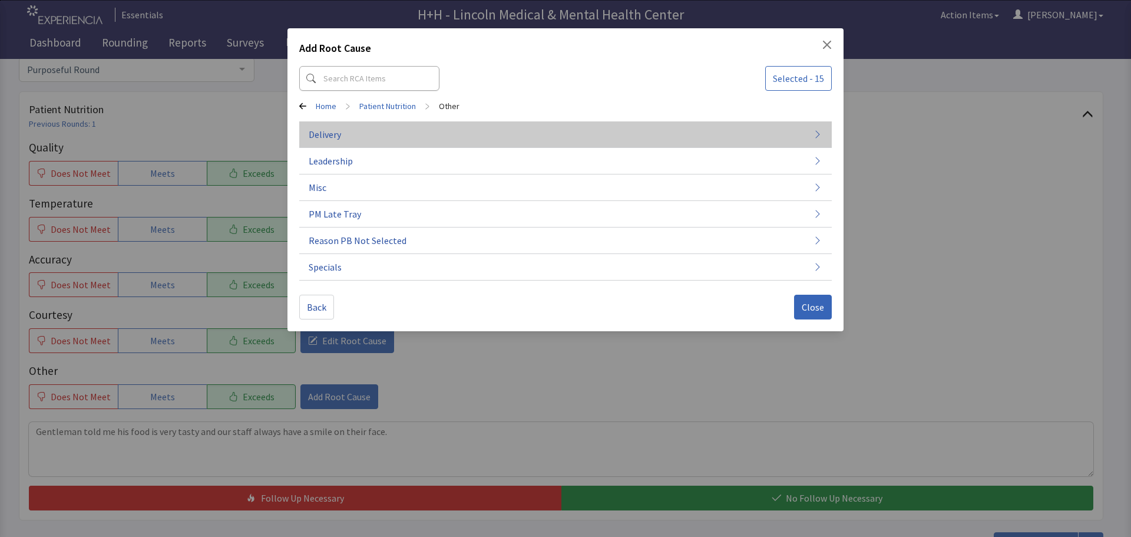
click at [323, 134] on span "Delivery" at bounding box center [325, 134] width 32 height 14
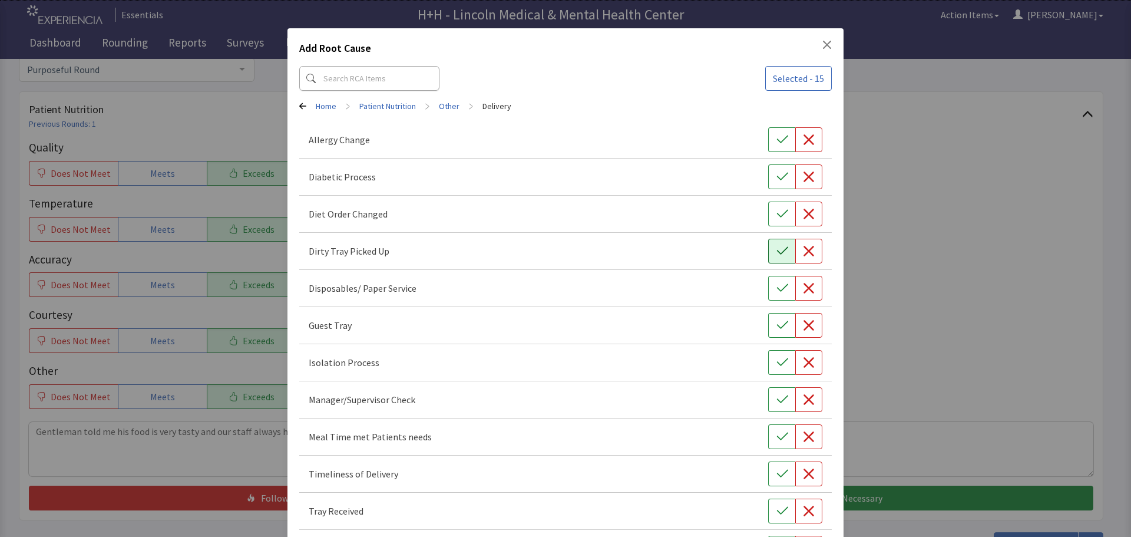
click at [782, 247] on button "button" at bounding box center [781, 251] width 27 height 25
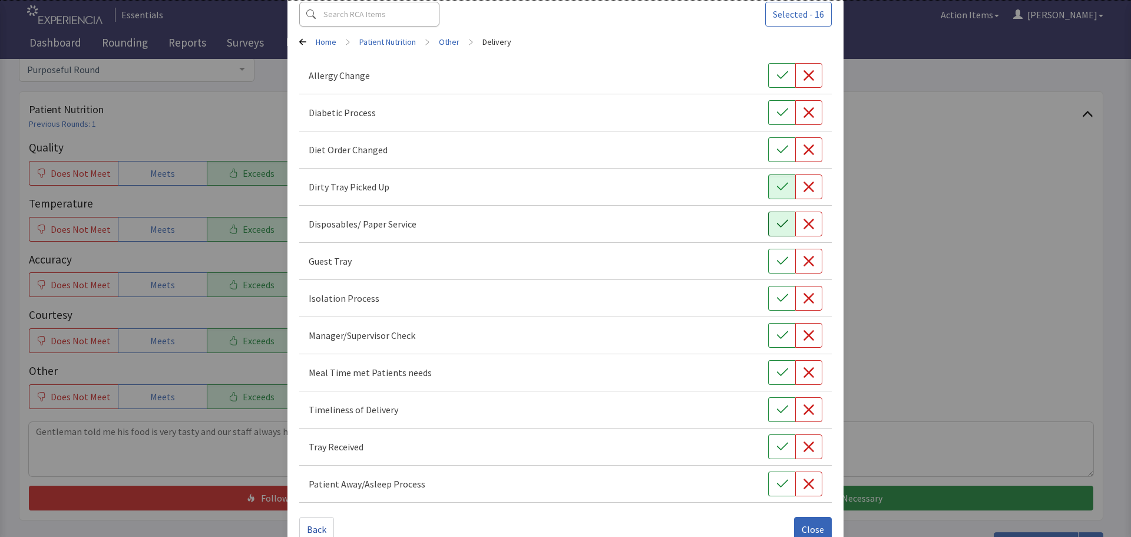
scroll to position [90, 0]
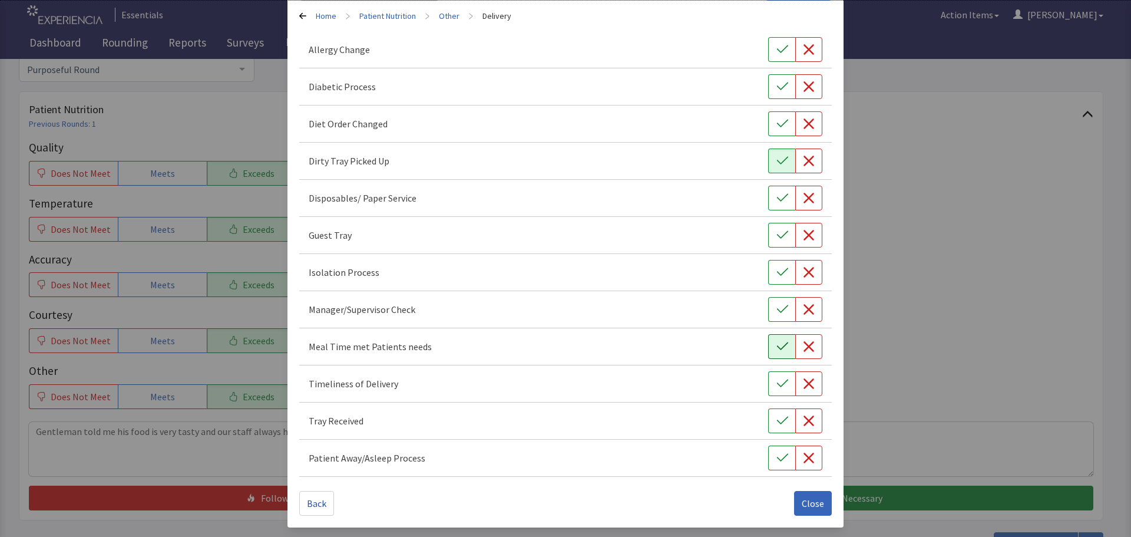
click at [776, 349] on icon "button" at bounding box center [782, 346] width 12 height 12
click at [779, 382] on icon "button" at bounding box center [782, 384] width 12 height 12
click at [777, 418] on icon "button" at bounding box center [782, 421] width 12 height 12
click at [802, 505] on span "Close" at bounding box center [813, 503] width 22 height 14
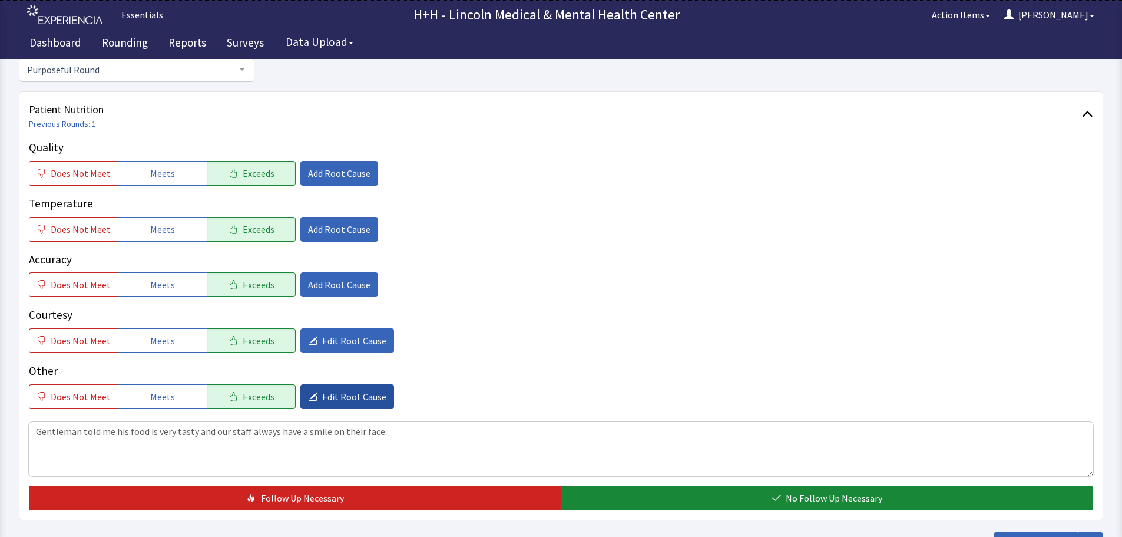
click at [327, 393] on span "Edit Root Cause" at bounding box center [354, 396] width 64 height 14
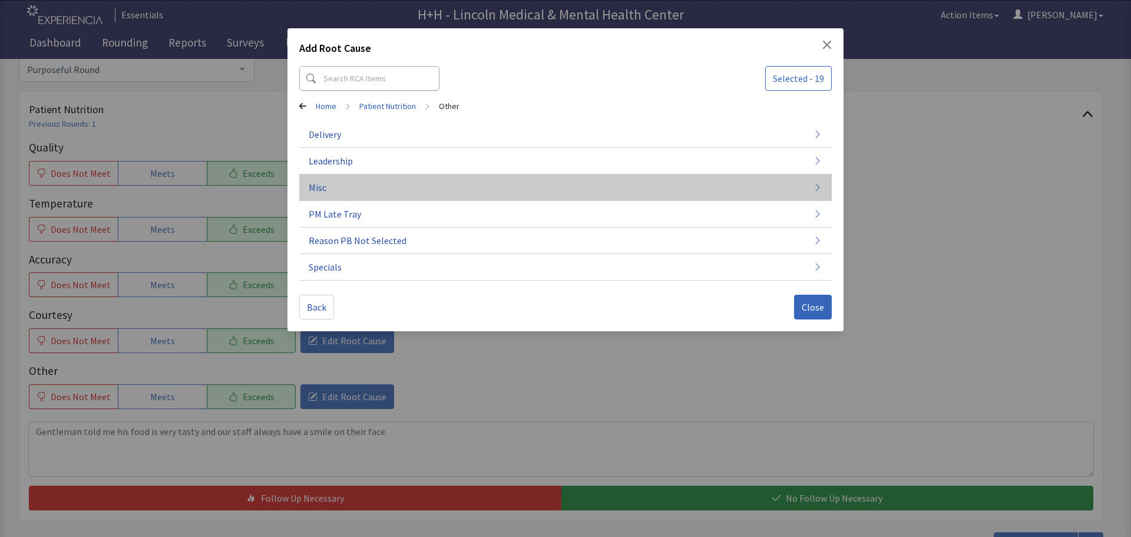
click at [330, 188] on button "Misc" at bounding box center [565, 187] width 532 height 27
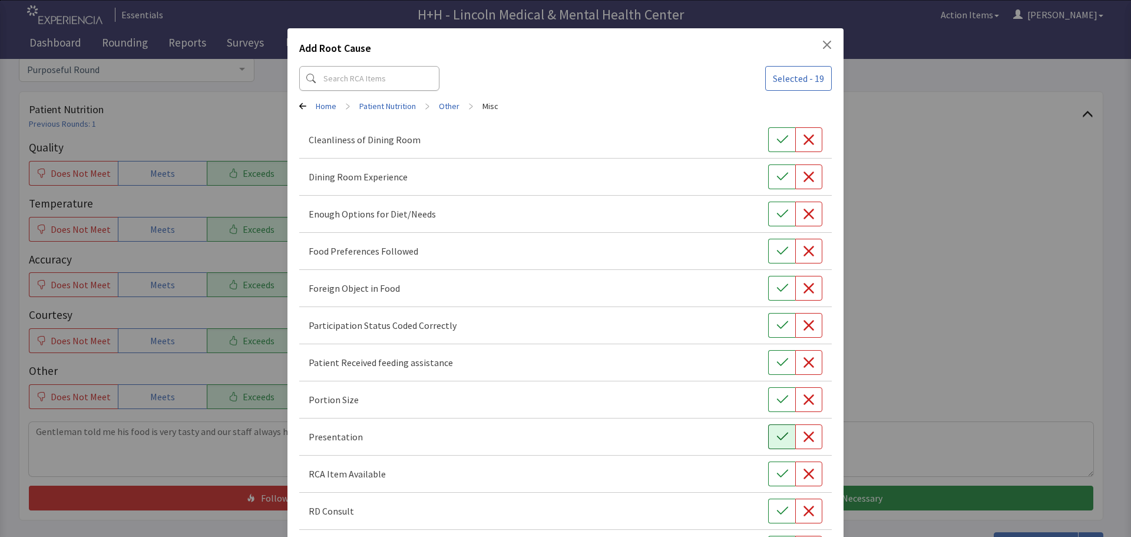
click at [776, 442] on icon "button" at bounding box center [782, 437] width 12 height 12
click at [776, 398] on icon "button" at bounding box center [782, 399] width 12 height 12
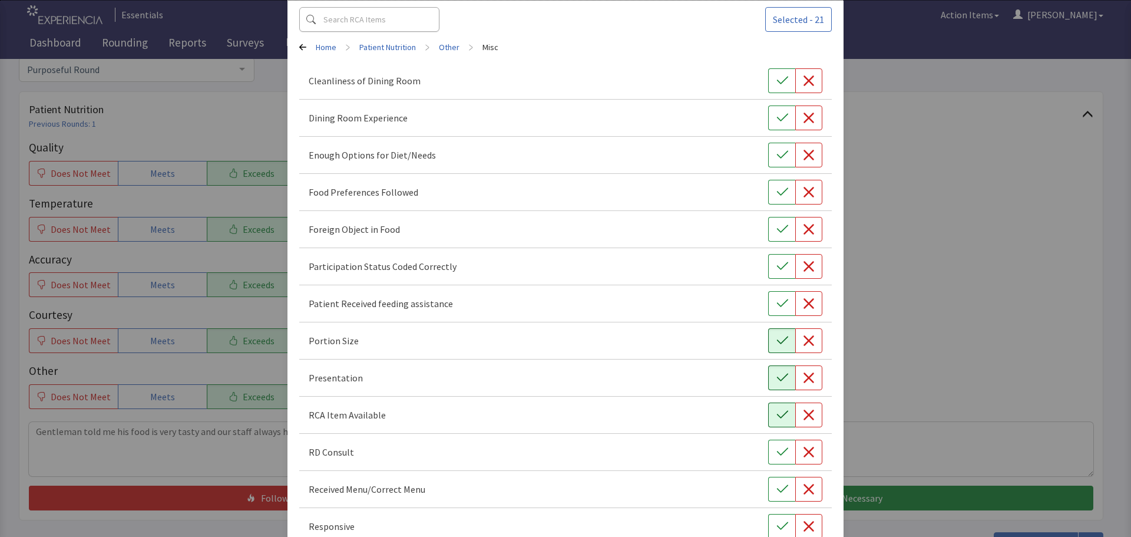
scroll to position [118, 0]
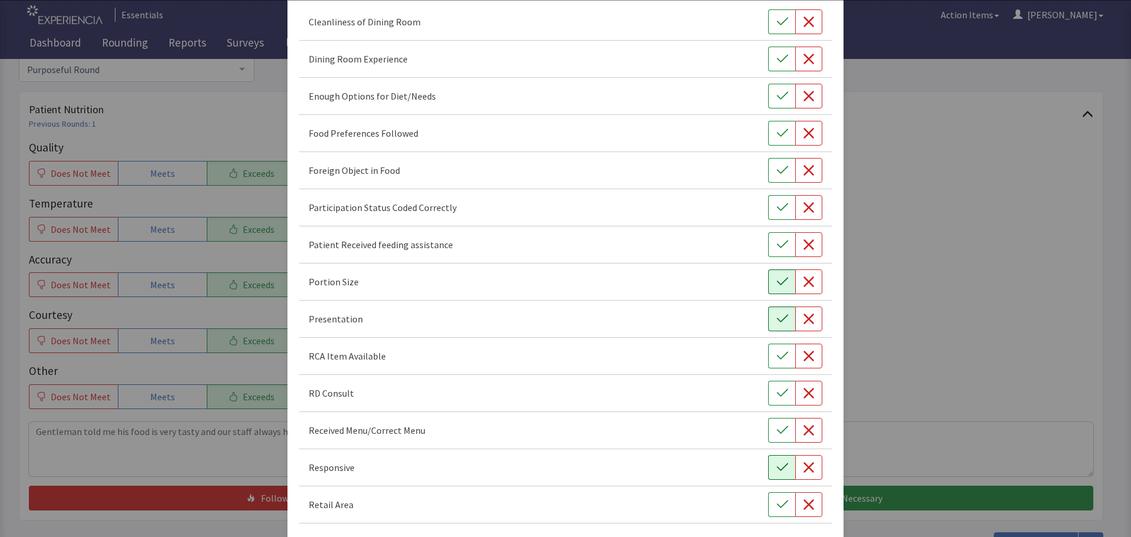
click at [776, 466] on icon "button" at bounding box center [782, 467] width 12 height 12
click at [768, 132] on button "button" at bounding box center [781, 133] width 27 height 25
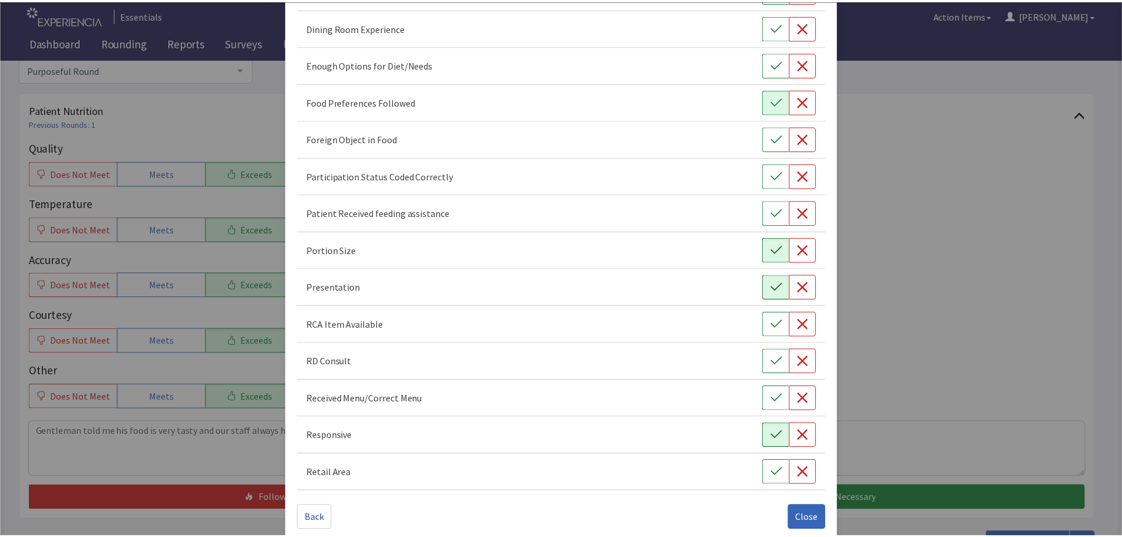
scroll to position [164, 0]
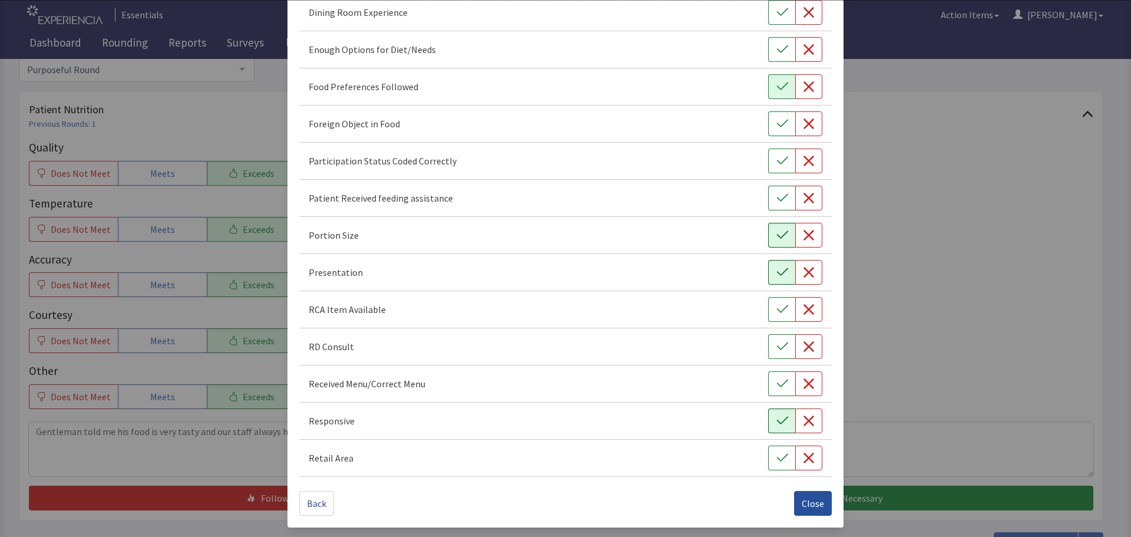
click at [803, 502] on span "Close" at bounding box center [813, 503] width 22 height 14
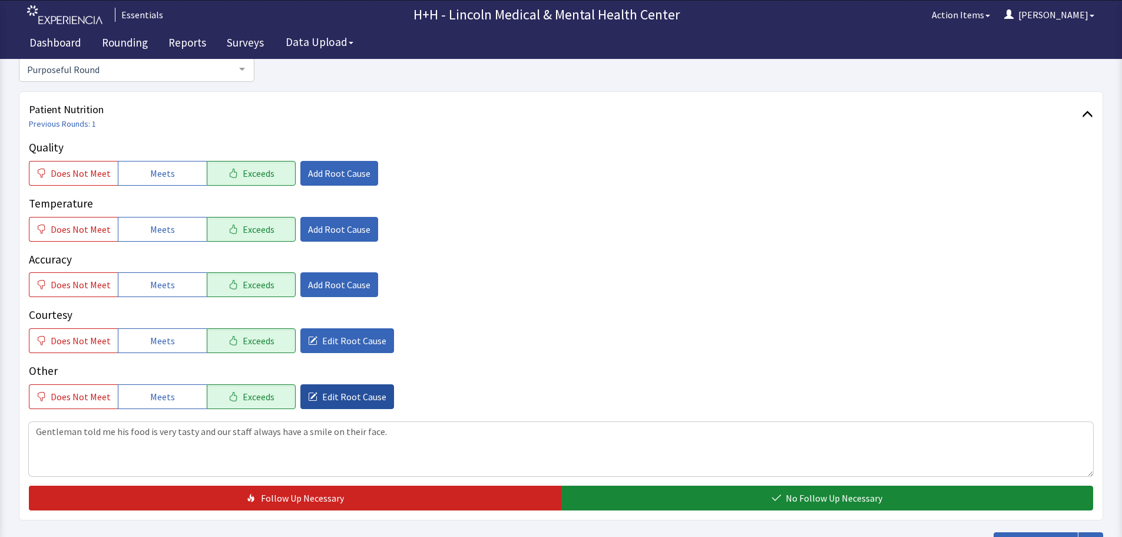
click at [359, 397] on span "Edit Root Cause" at bounding box center [354, 396] width 64 height 14
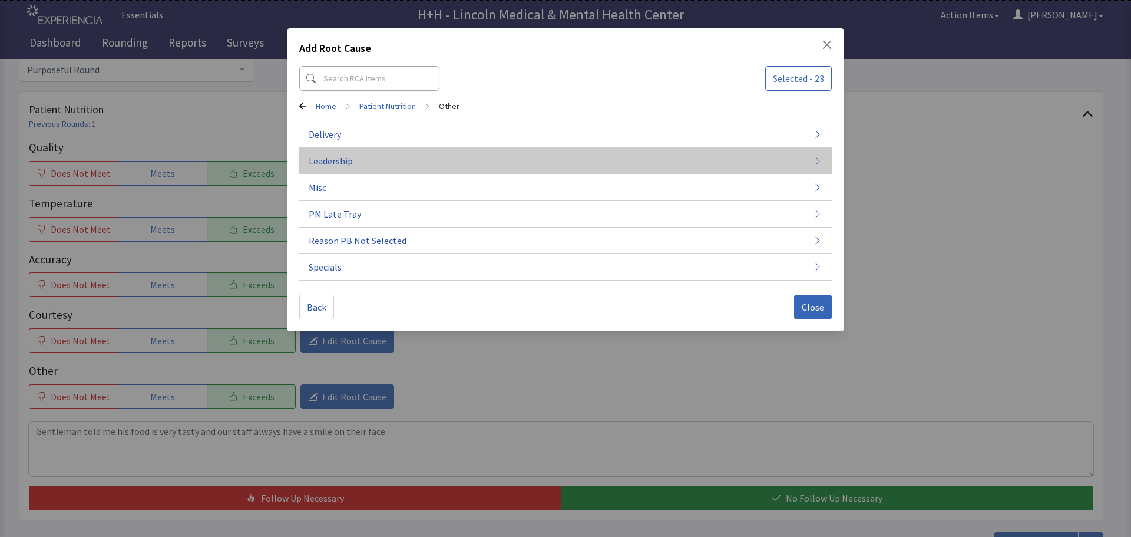
click at [355, 254] on button "Leadership" at bounding box center [565, 267] width 532 height 27
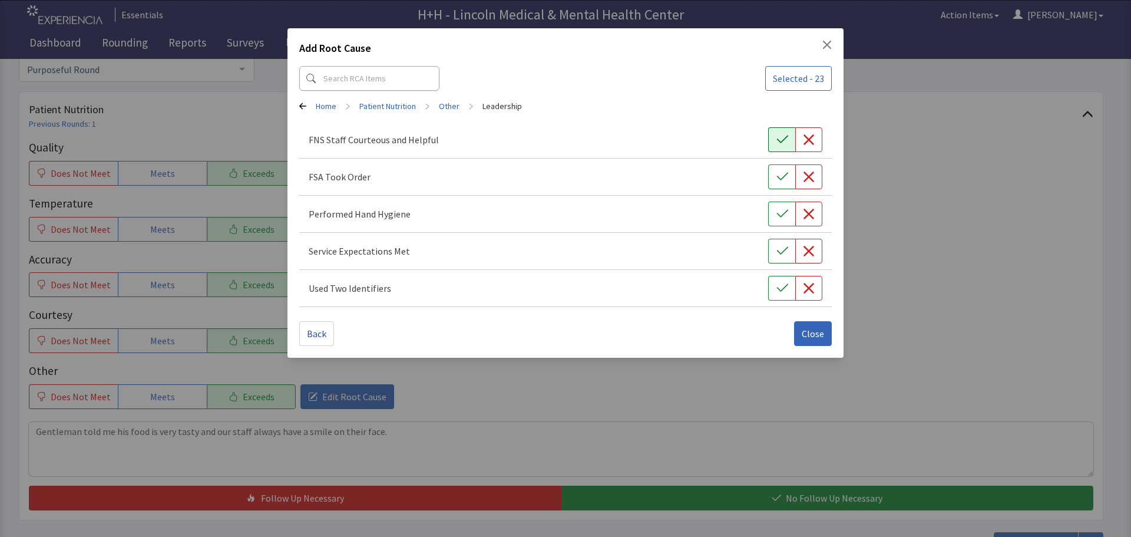
click at [772, 141] on button "button" at bounding box center [781, 139] width 27 height 25
click at [779, 175] on icon "button" at bounding box center [782, 177] width 12 height 12
click at [780, 213] on icon "button" at bounding box center [782, 214] width 12 height 12
click at [774, 251] on button "button" at bounding box center [781, 251] width 27 height 25
click at [781, 291] on icon "button" at bounding box center [781, 288] width 11 height 8
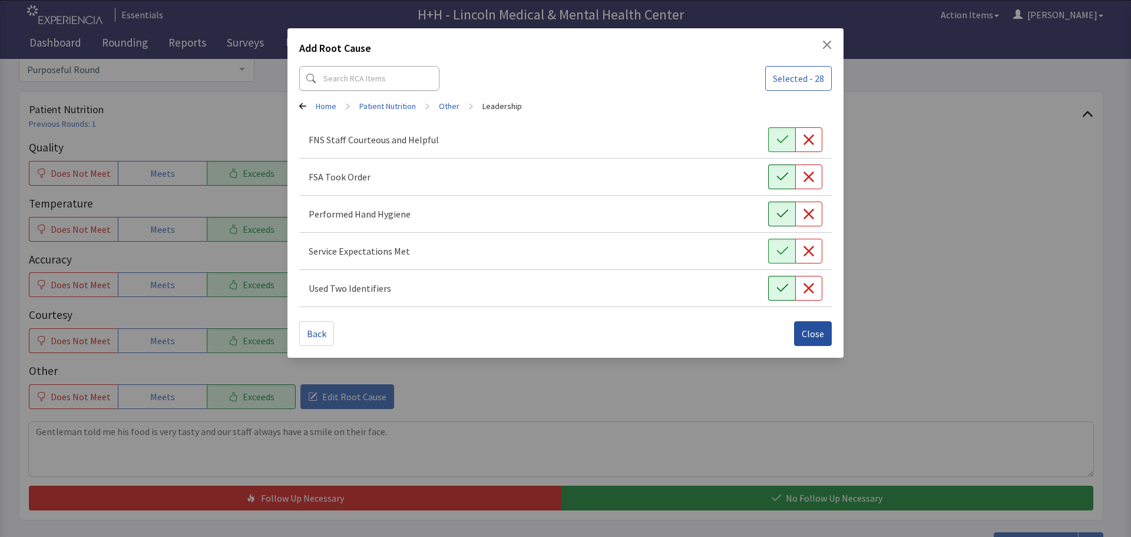
click at [809, 330] on span "Close" at bounding box center [813, 333] width 22 height 14
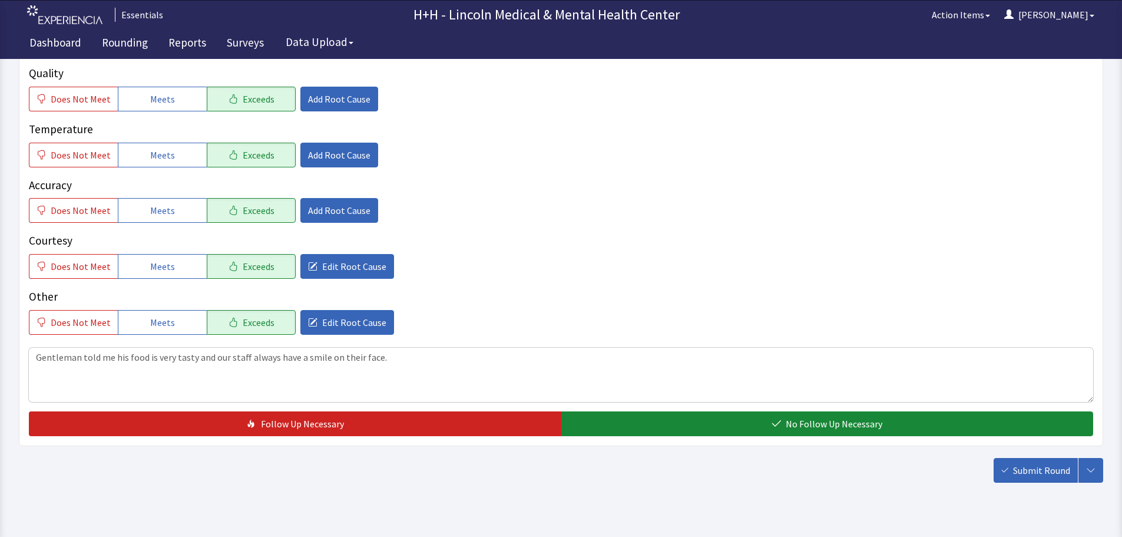
scroll to position [216, 0]
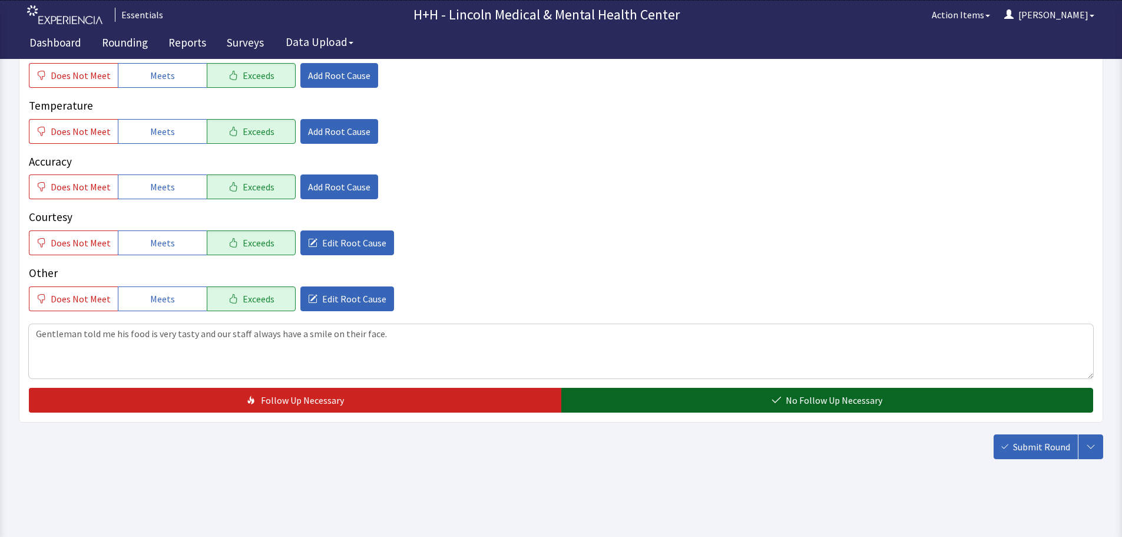
click at [706, 395] on button "No Follow Up Necessary" at bounding box center [827, 400] width 532 height 25
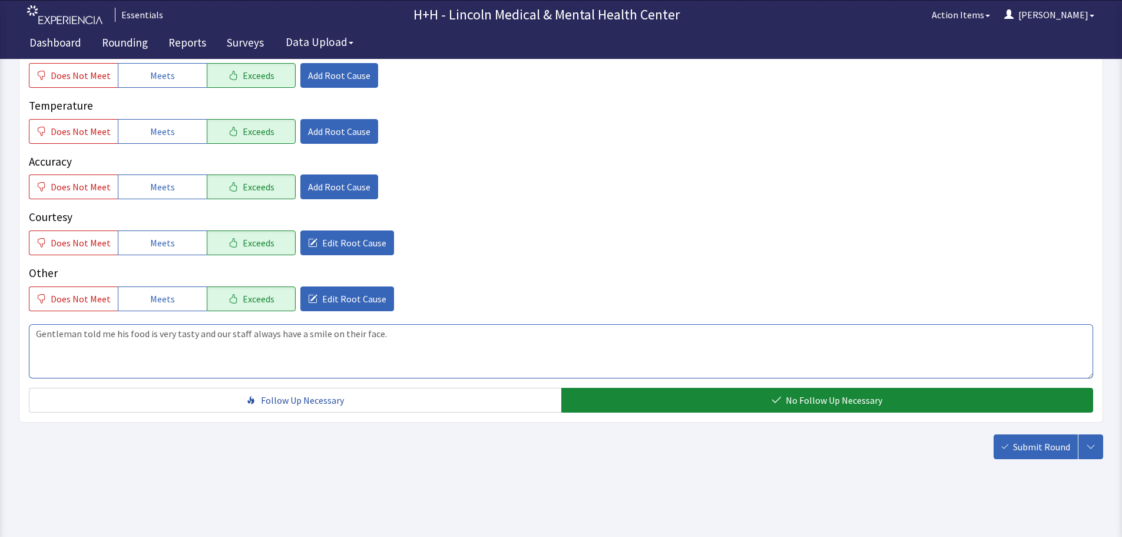
click at [383, 336] on textarea "Gentleman told me his food is very tasty and our staff always have a smile on t…" at bounding box center [561, 351] width 1064 height 54
type textarea "Gentleman told me his food is very tasty and our staff always have a smile on t…"
click at [1042, 442] on span "Submit Round" at bounding box center [1041, 446] width 57 height 14
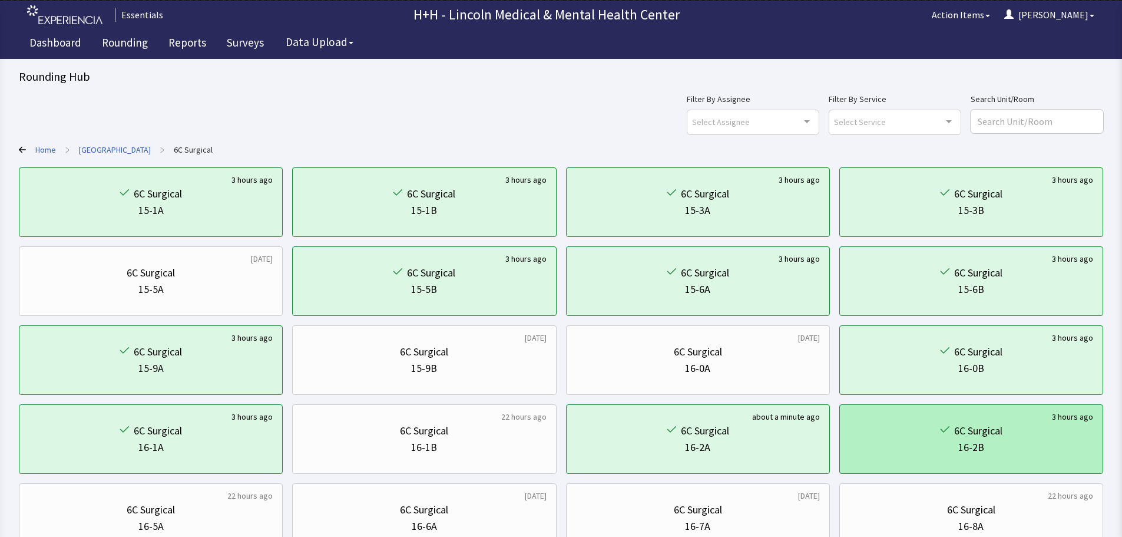
click at [939, 438] on div "6C Surgical" at bounding box center [971, 430] width 244 height 16
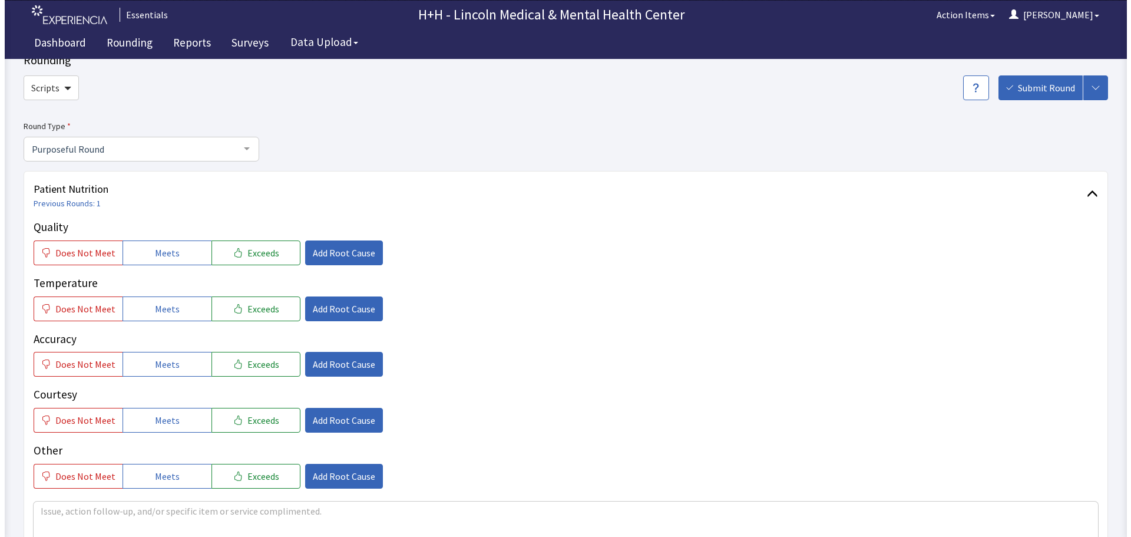
scroll to position [59, 0]
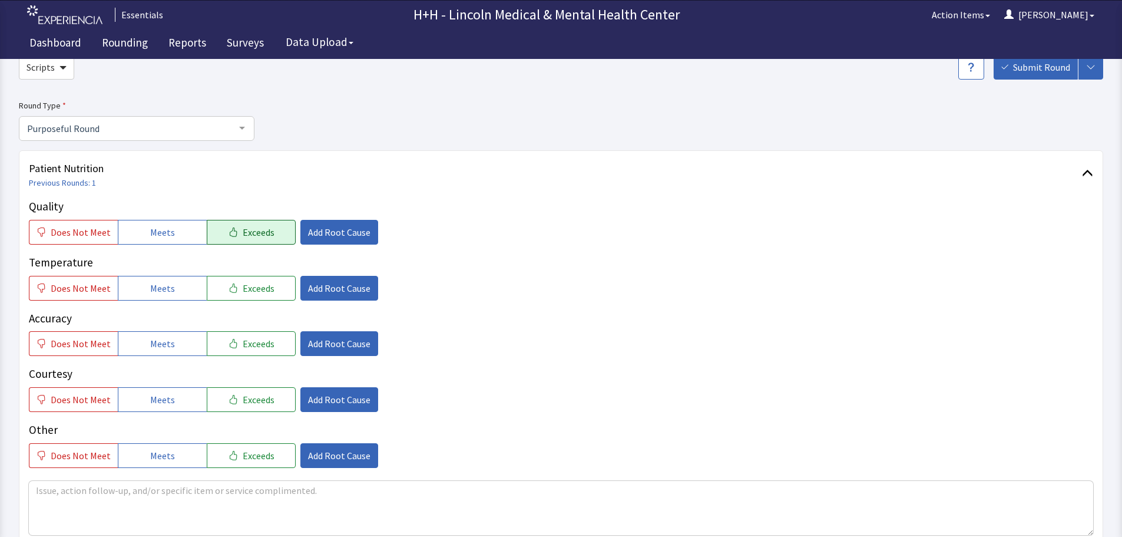
click at [258, 230] on span "Exceeds" at bounding box center [259, 232] width 32 height 14
click at [254, 293] on span "Exceeds" at bounding box center [259, 288] width 32 height 14
click at [259, 344] on span "Exceeds" at bounding box center [259, 343] width 32 height 14
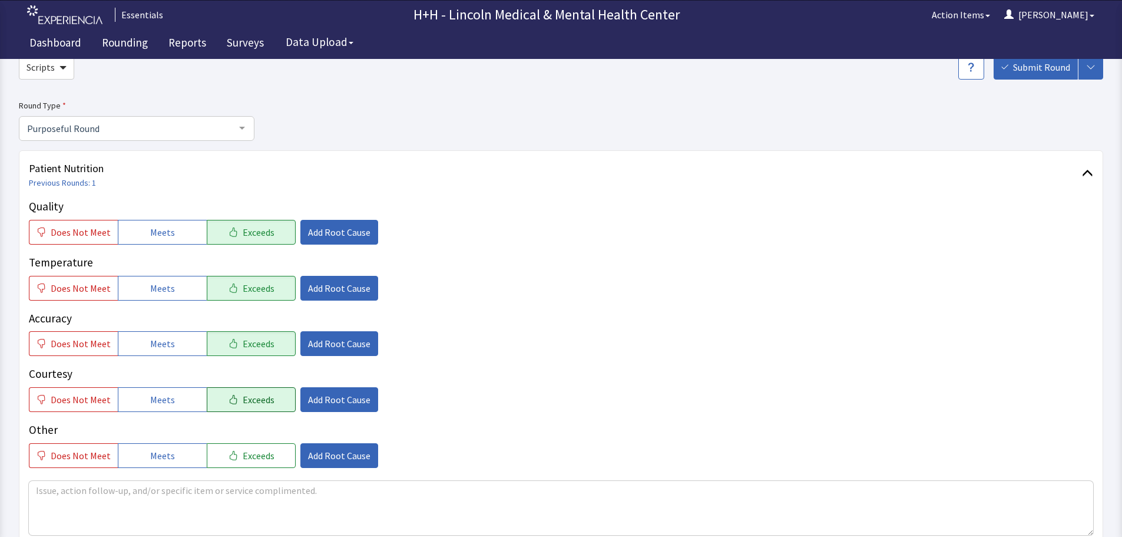
click at [262, 398] on span "Exceeds" at bounding box center [259, 399] width 32 height 14
click at [264, 447] on button "Exceeds" at bounding box center [251, 455] width 89 height 25
click at [316, 399] on span "Add Root Cause" at bounding box center [339, 399] width 62 height 14
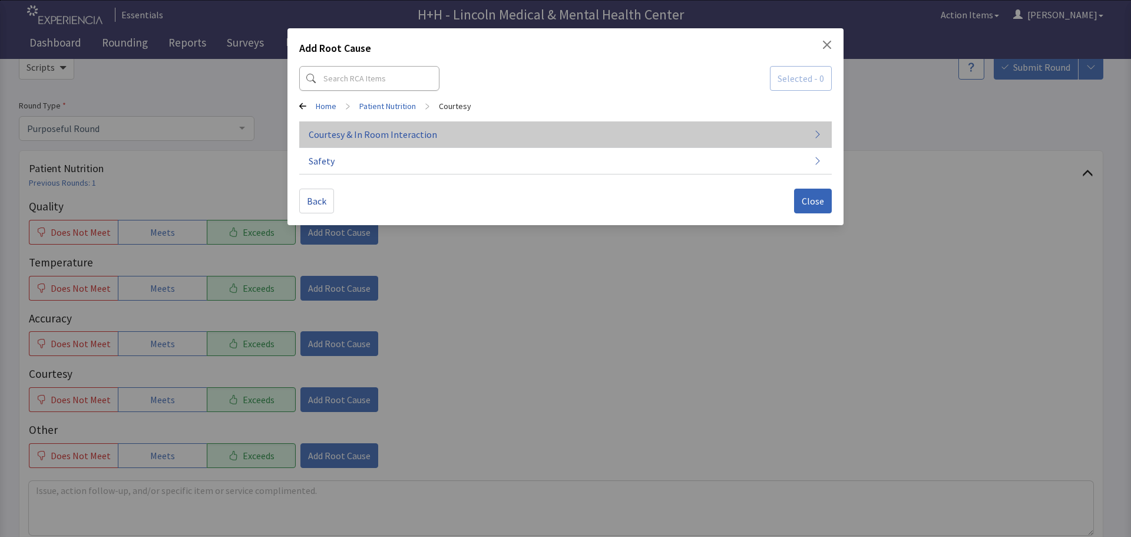
click at [372, 134] on span "Courtesy & In Room Interaction" at bounding box center [373, 134] width 128 height 14
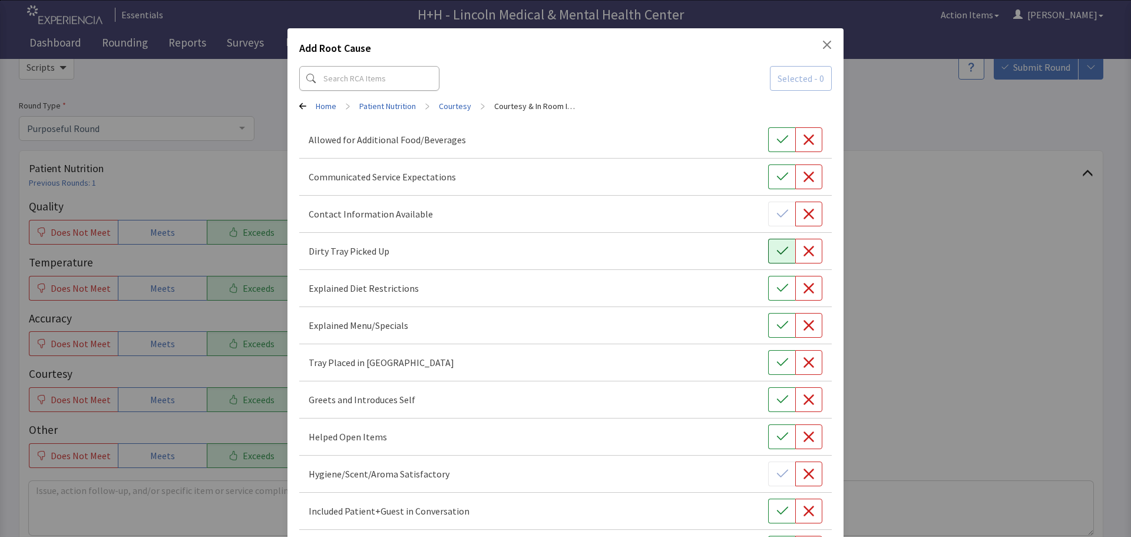
click at [785, 247] on button "button" at bounding box center [781, 251] width 27 height 25
click at [776, 363] on icon "button" at bounding box center [782, 362] width 12 height 12
click at [768, 396] on button "button" at bounding box center [781, 399] width 27 height 25
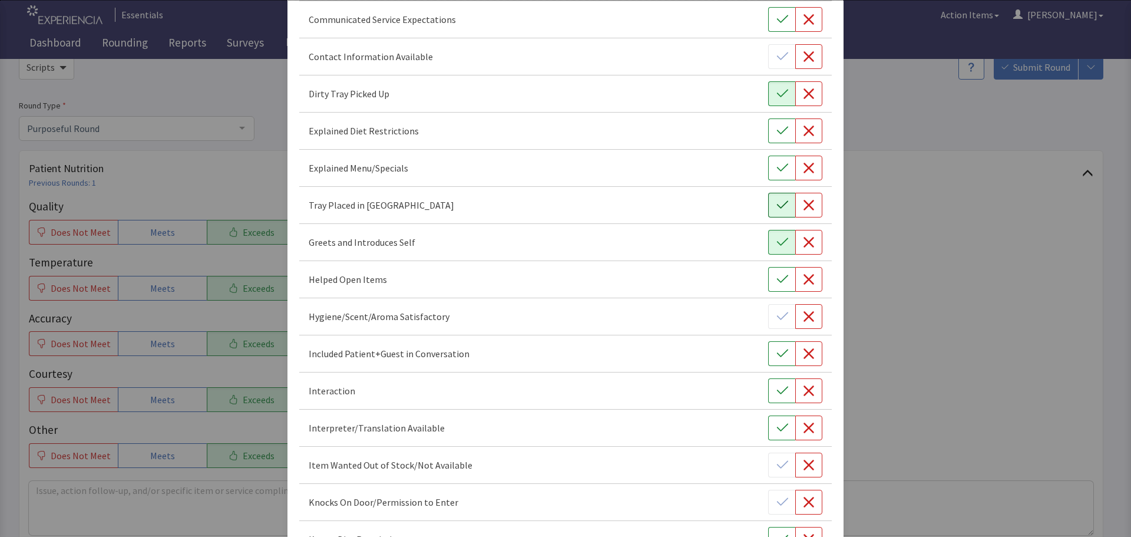
scroll to position [177, 0]
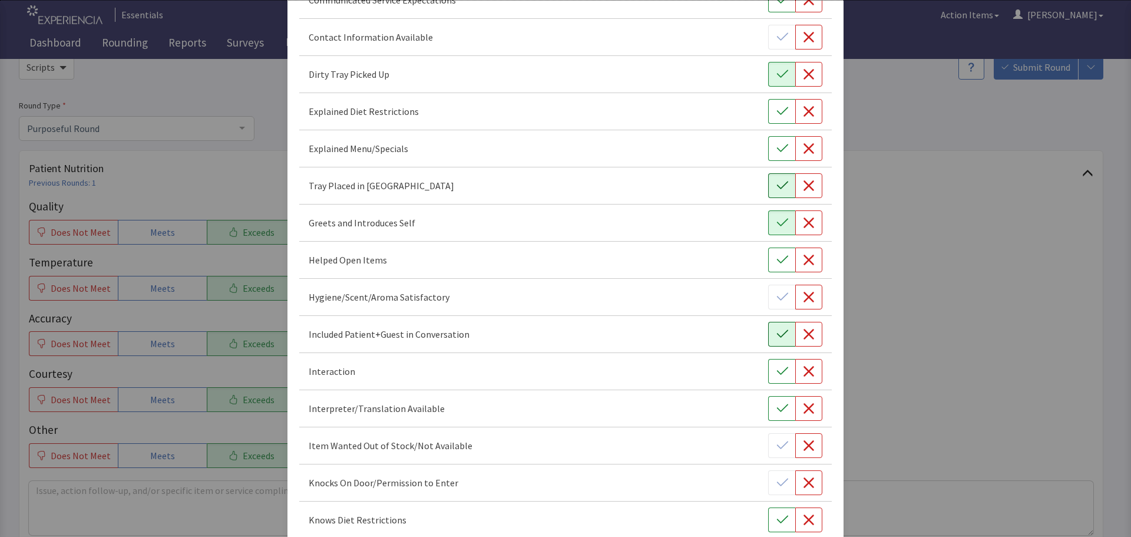
click at [780, 338] on icon "button" at bounding box center [782, 334] width 12 height 12
click at [776, 369] on icon "button" at bounding box center [782, 371] width 12 height 12
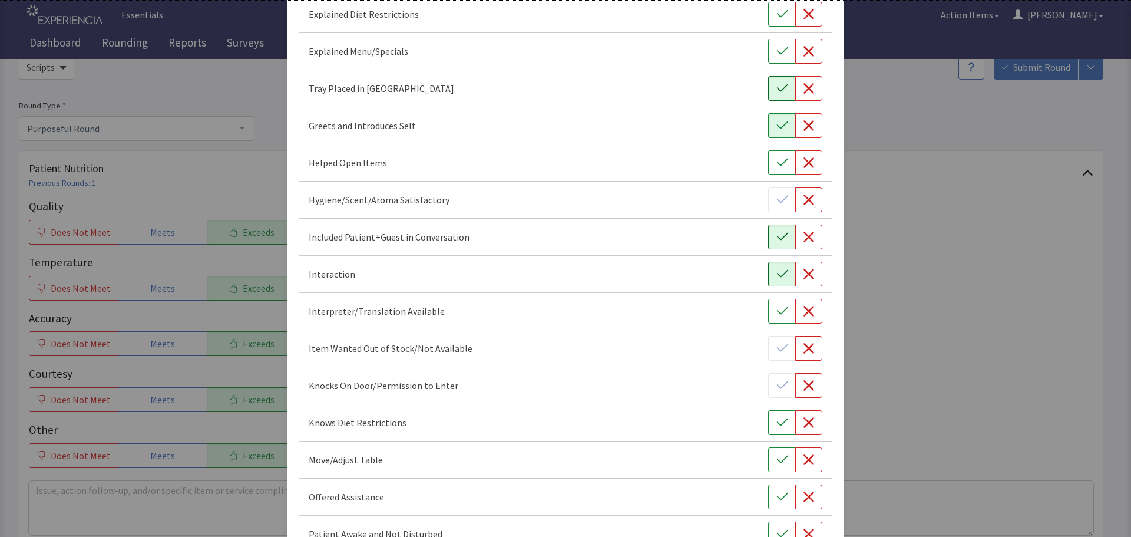
scroll to position [294, 0]
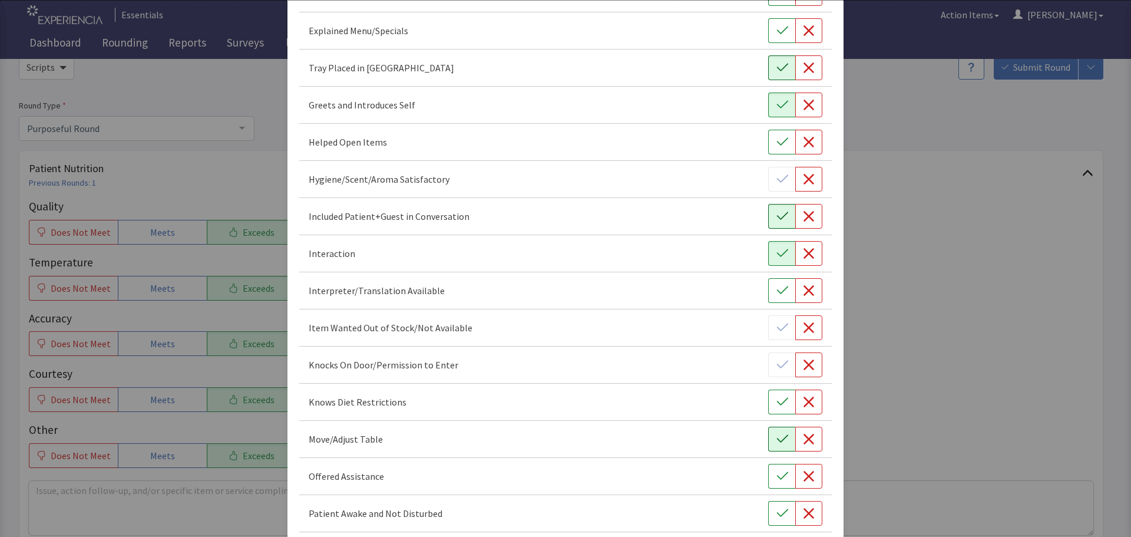
click at [776, 439] on icon "button" at bounding box center [782, 439] width 12 height 12
drag, startPoint x: 771, startPoint y: 474, endPoint x: 767, endPoint y: 466, distance: 7.9
click at [776, 474] on icon "button" at bounding box center [782, 476] width 12 height 12
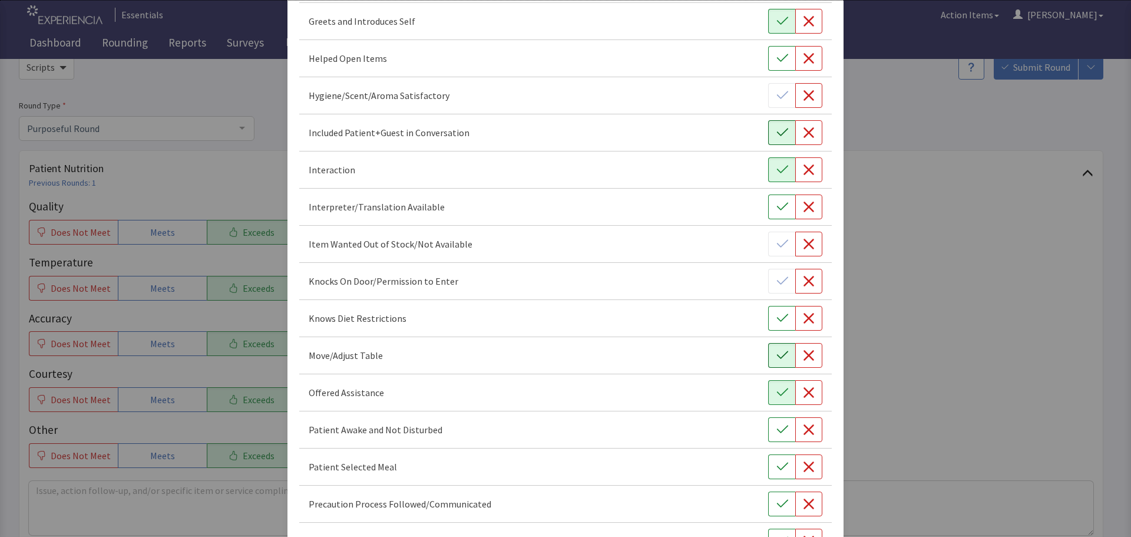
scroll to position [412, 0]
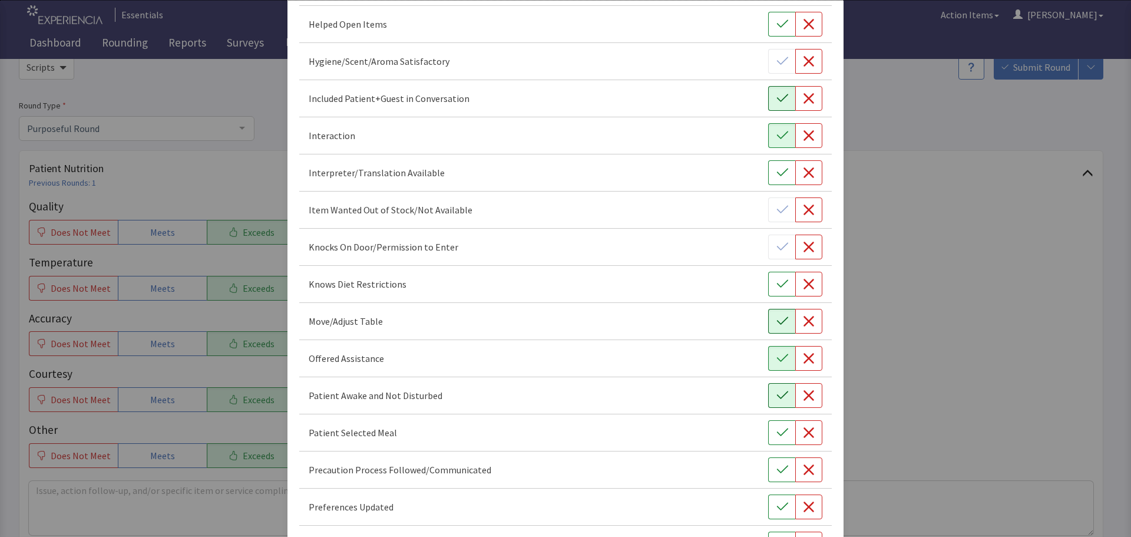
click at [776, 395] on icon "button" at bounding box center [782, 395] width 12 height 12
click at [776, 432] on icon "button" at bounding box center [782, 432] width 12 height 12
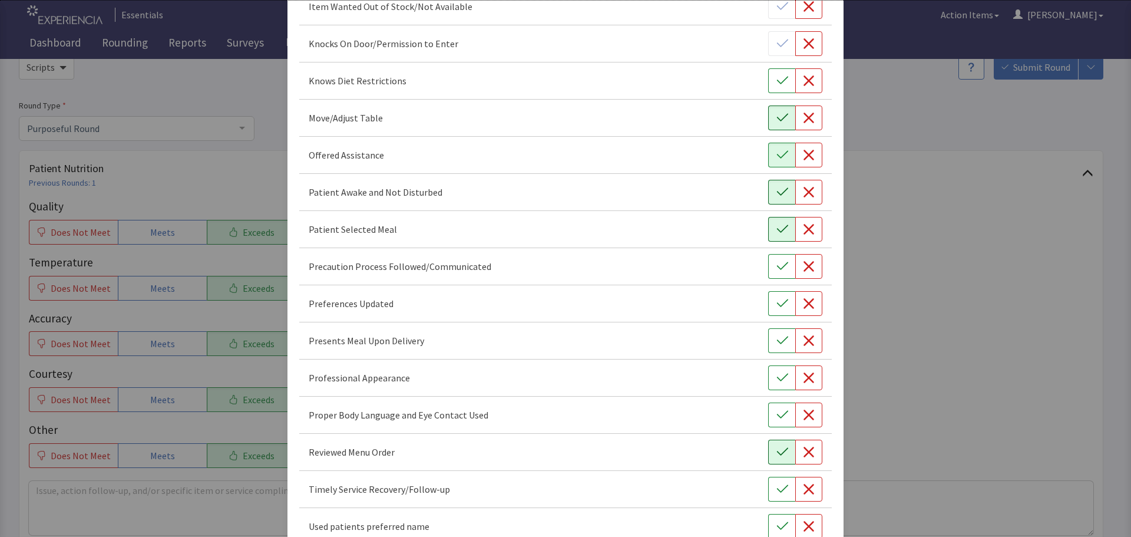
scroll to position [648, 0]
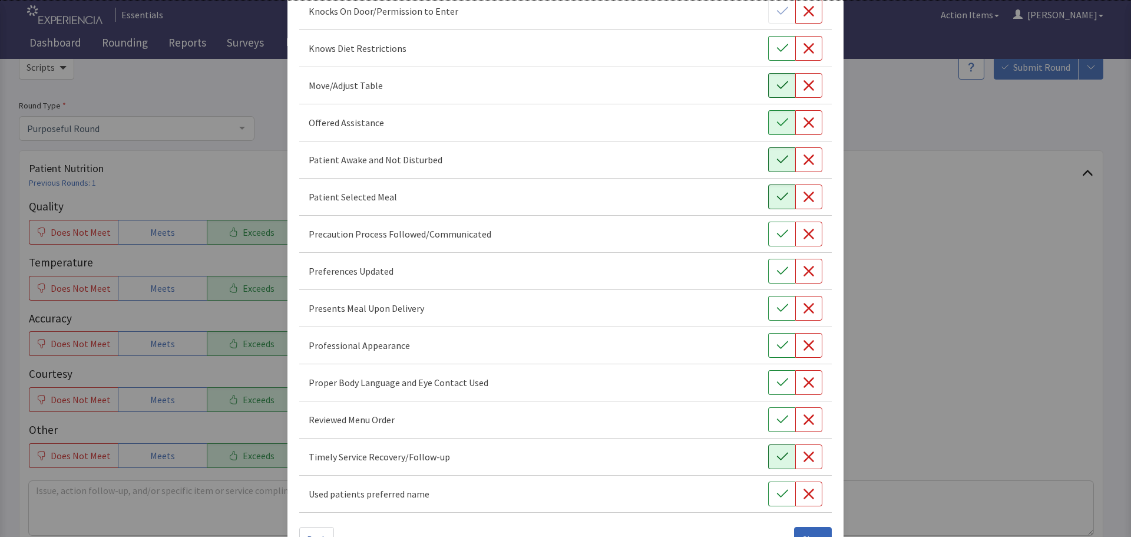
click at [779, 457] on icon "button" at bounding box center [782, 457] width 12 height 12
click at [776, 386] on icon "button" at bounding box center [782, 382] width 12 height 12
click at [776, 345] on icon "button" at bounding box center [782, 345] width 12 height 12
click at [776, 308] on icon "button" at bounding box center [782, 308] width 12 height 12
click at [776, 271] on icon "button" at bounding box center [782, 271] width 12 height 12
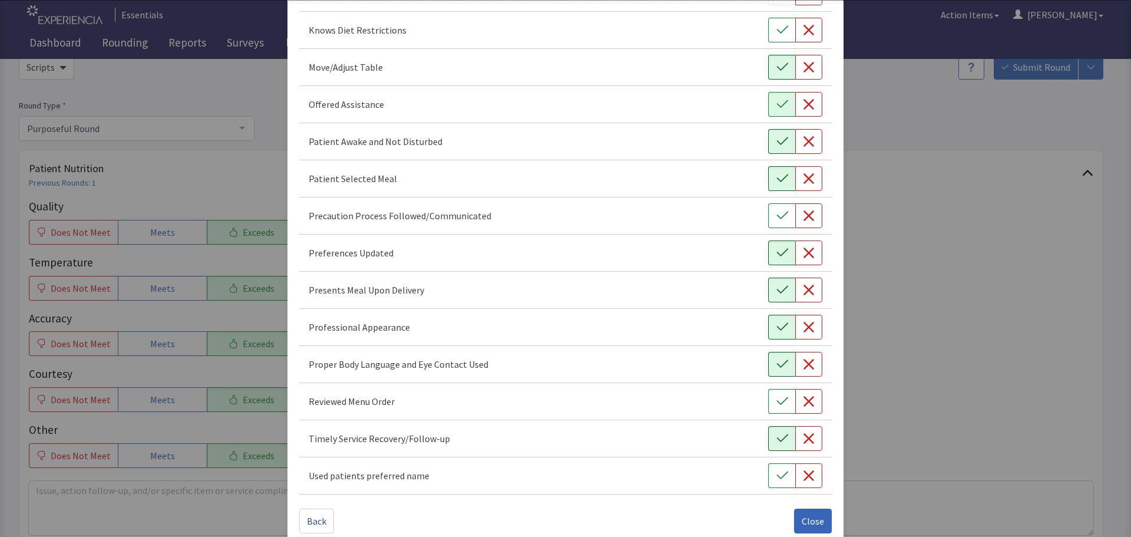
scroll to position [684, 0]
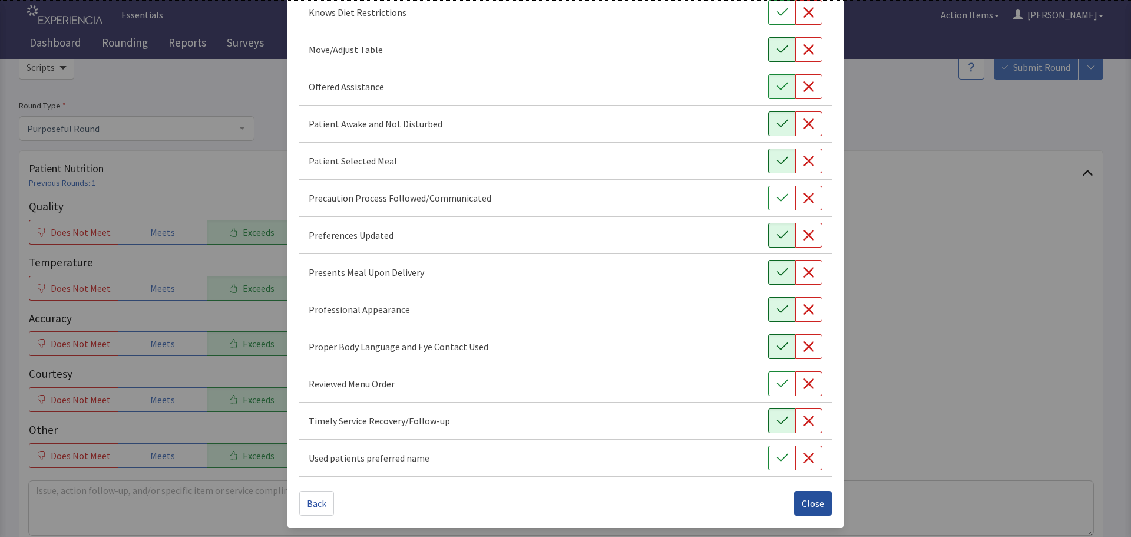
click at [796, 503] on button "Close" at bounding box center [813, 503] width 38 height 25
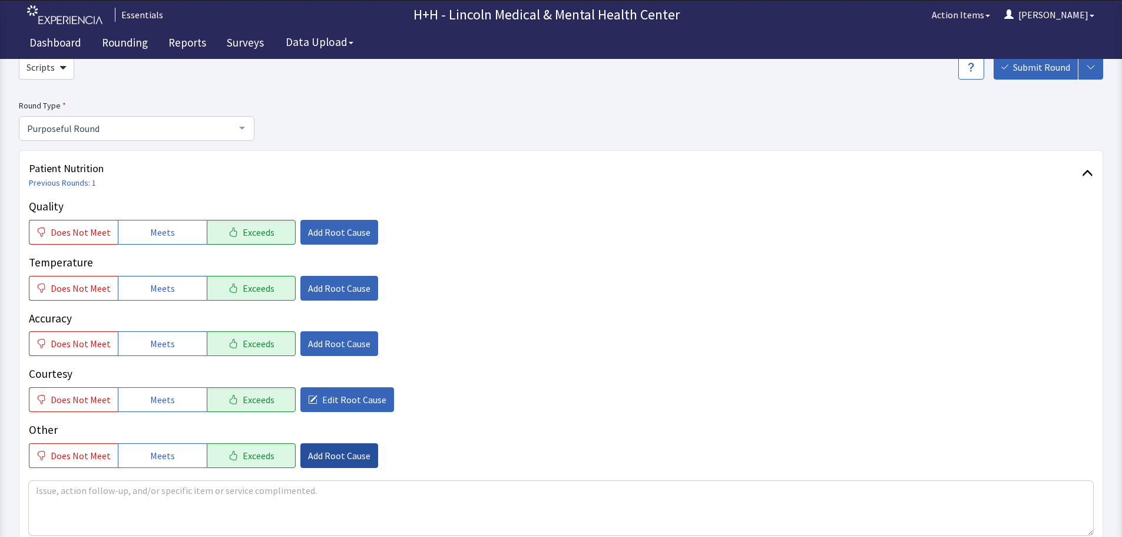
click at [319, 455] on span "Add Root Cause" at bounding box center [339, 455] width 62 height 14
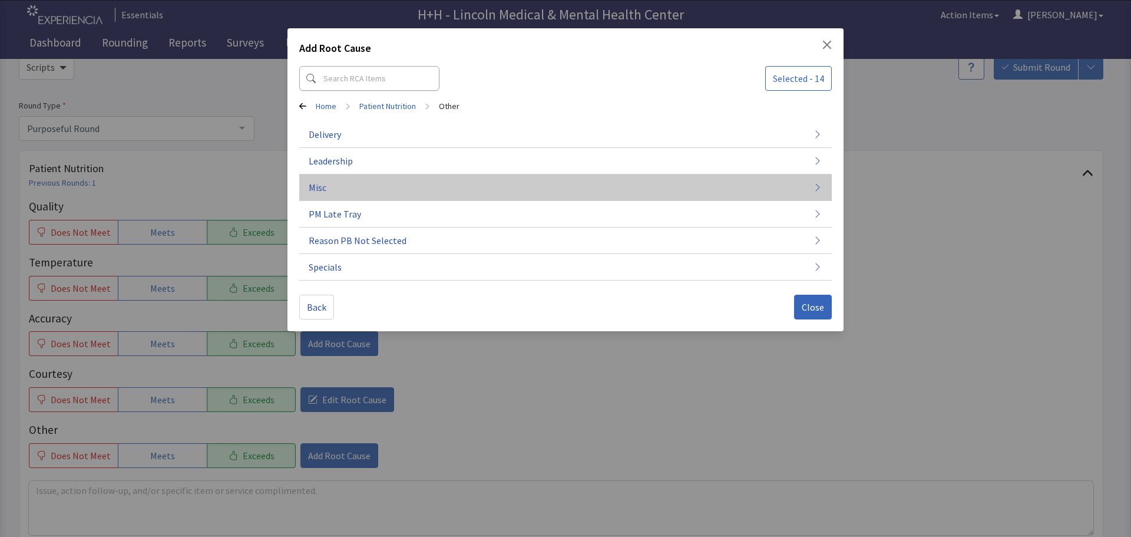
click at [314, 186] on span "Misc" at bounding box center [318, 187] width 18 height 14
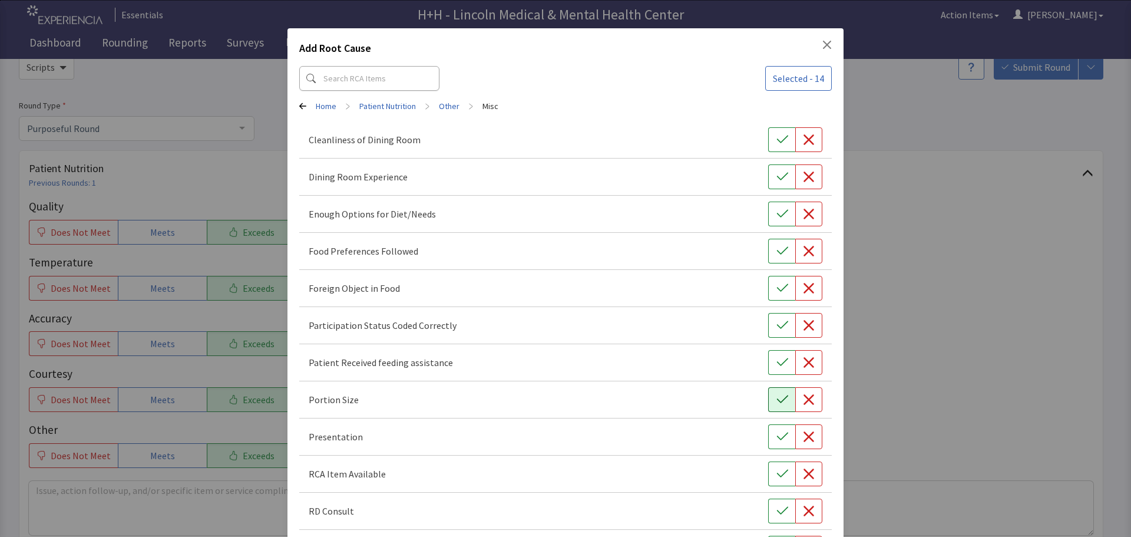
click at [768, 400] on button "button" at bounding box center [781, 399] width 27 height 25
click at [776, 433] on icon "button" at bounding box center [782, 437] width 12 height 12
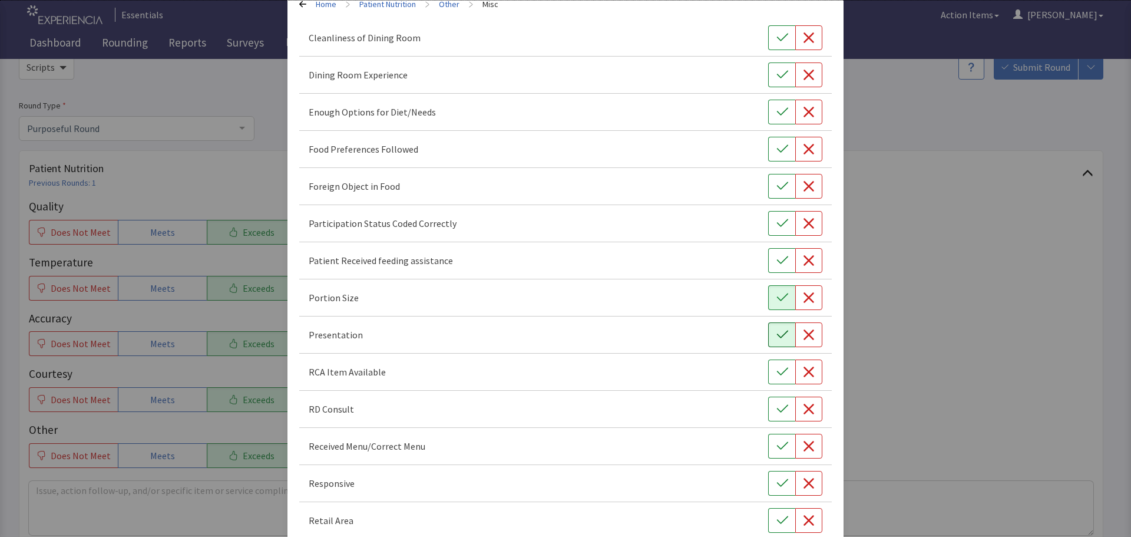
scroll to position [118, 0]
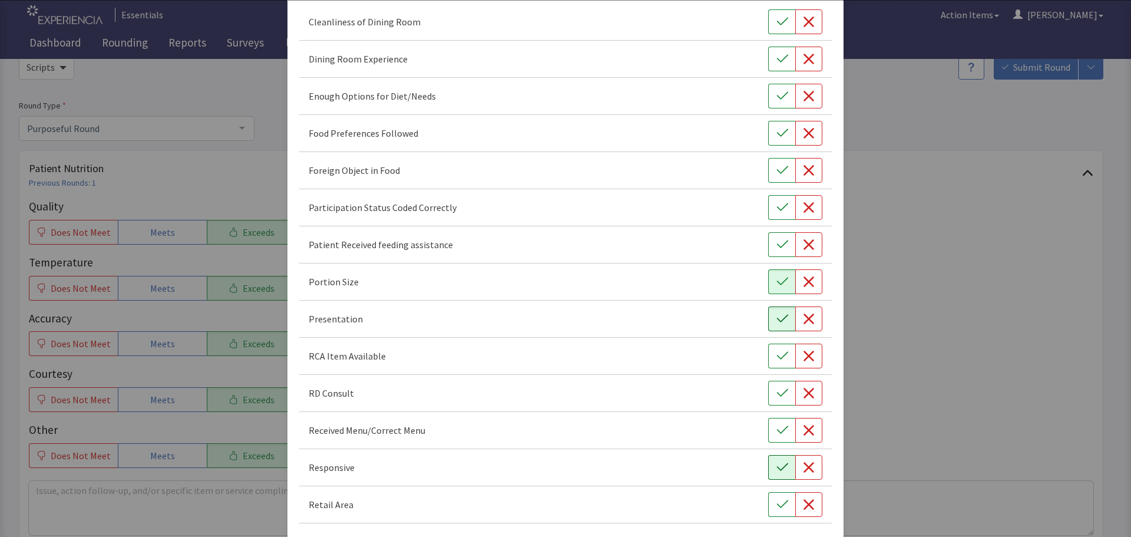
click at [776, 462] on icon "button" at bounding box center [782, 467] width 12 height 12
click at [768, 131] on button "button" at bounding box center [781, 133] width 27 height 25
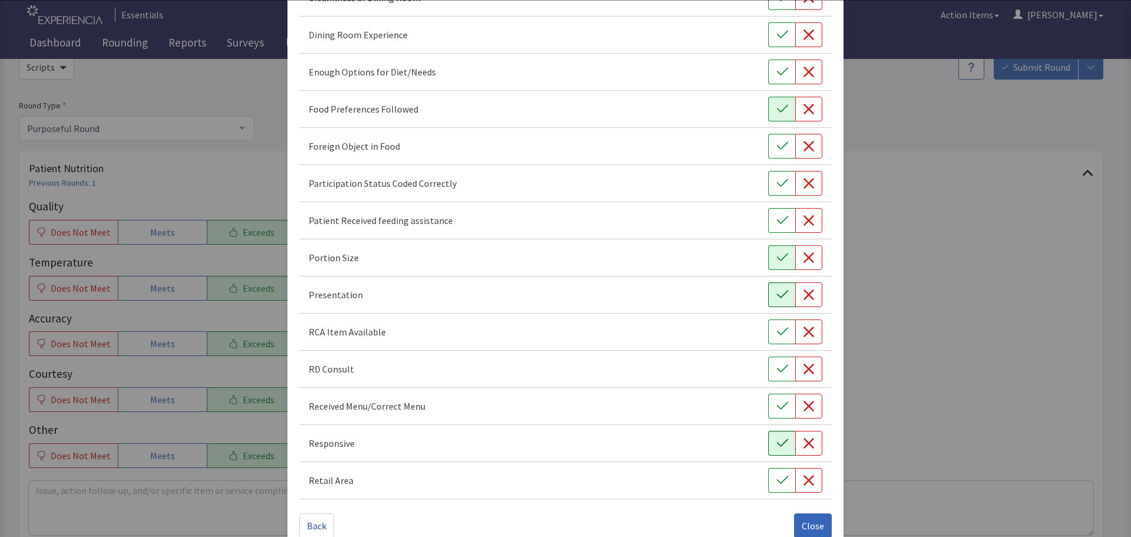
scroll to position [164, 0]
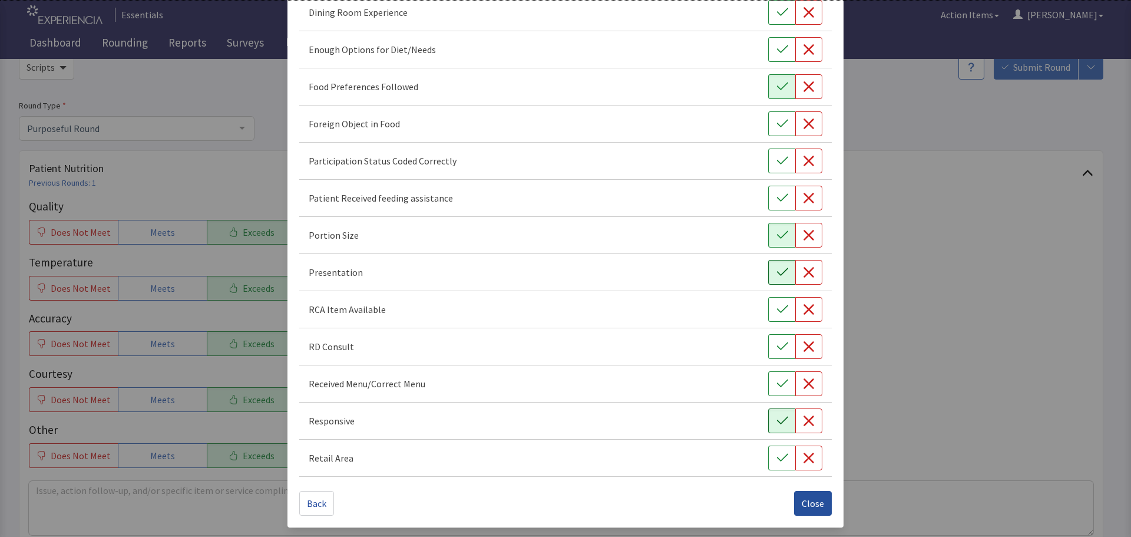
click at [803, 504] on span "Close" at bounding box center [813, 503] width 22 height 14
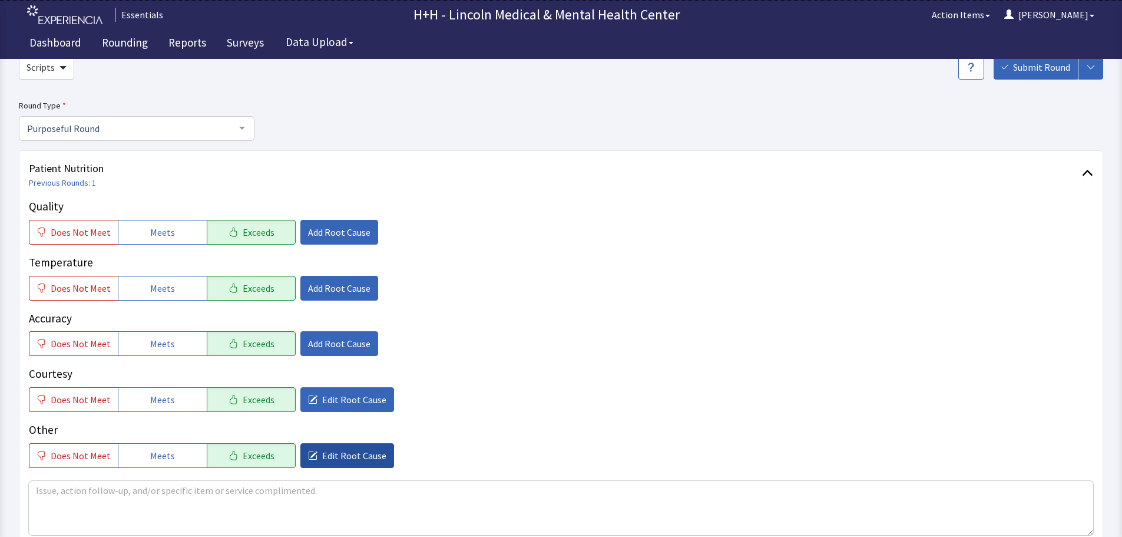
click at [332, 454] on span "Edit Root Cause" at bounding box center [354, 455] width 64 height 14
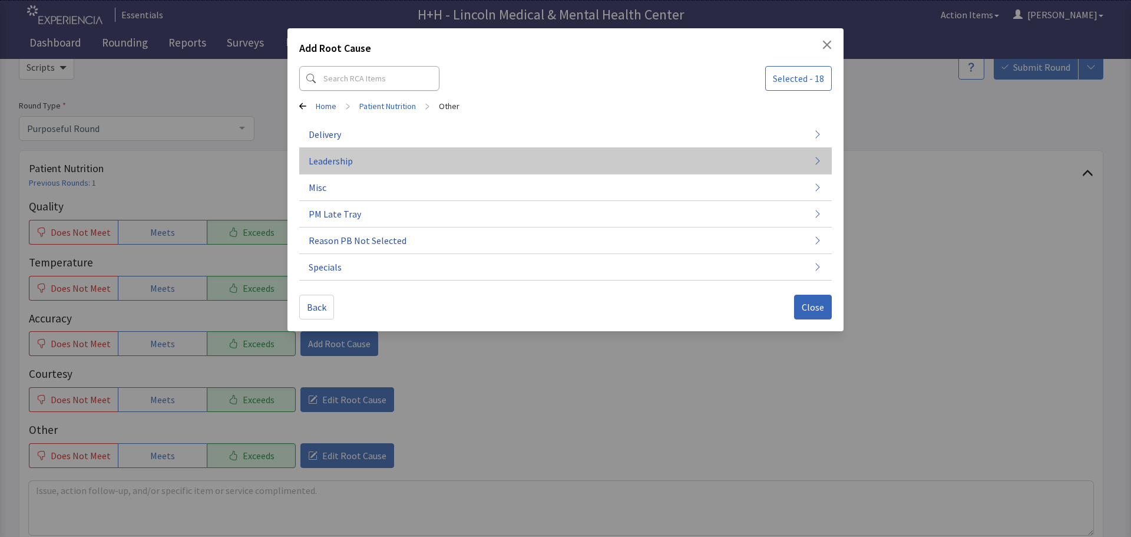
click at [330, 158] on span "Leadership" at bounding box center [331, 161] width 44 height 14
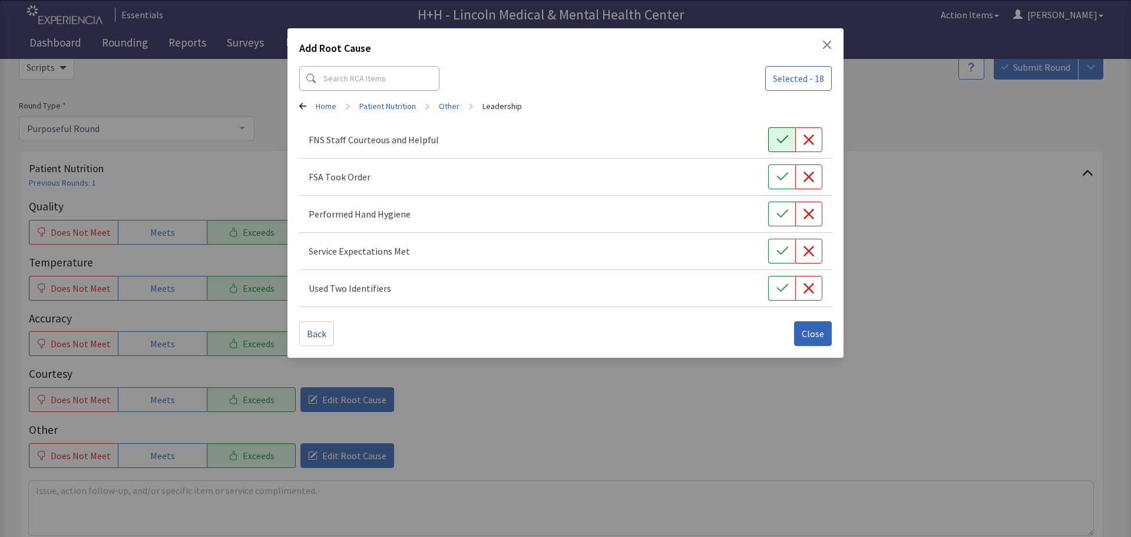
click at [786, 132] on button "button" at bounding box center [781, 139] width 27 height 25
click at [780, 175] on icon "button" at bounding box center [782, 177] width 12 height 12
click at [784, 211] on icon "button" at bounding box center [782, 214] width 12 height 12
click at [773, 247] on button "button" at bounding box center [781, 251] width 27 height 25
click at [776, 282] on button "button" at bounding box center [781, 288] width 27 height 25
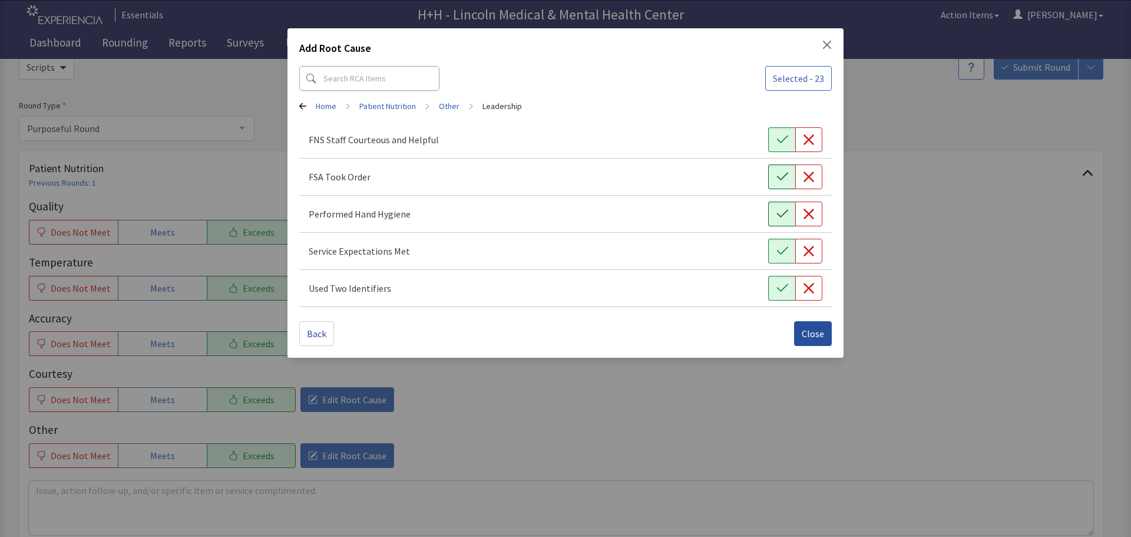
click at [808, 331] on span "Close" at bounding box center [813, 333] width 22 height 14
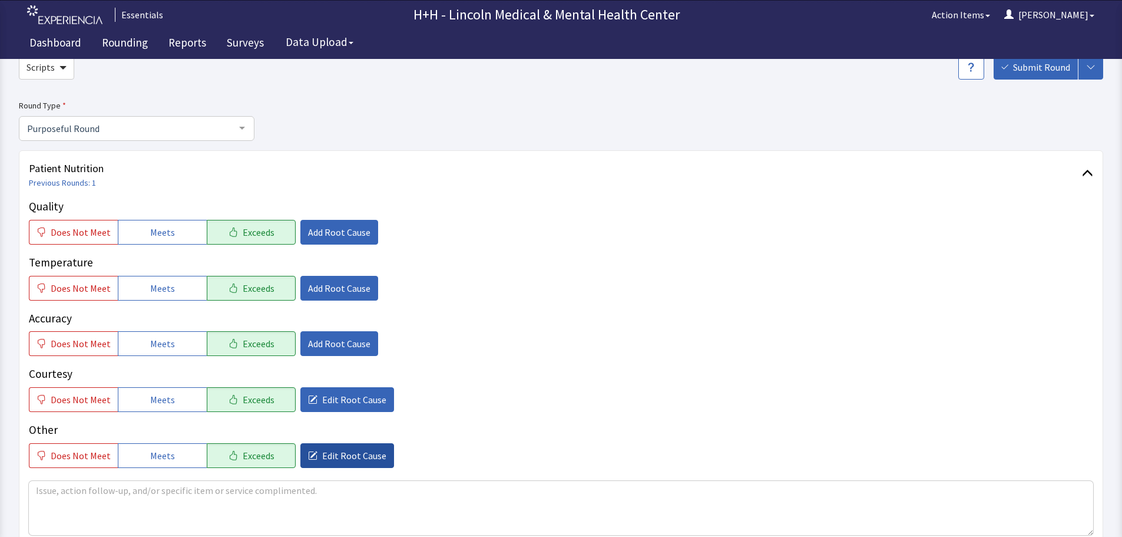
click at [335, 455] on span "Edit Root Cause" at bounding box center [354, 455] width 64 height 14
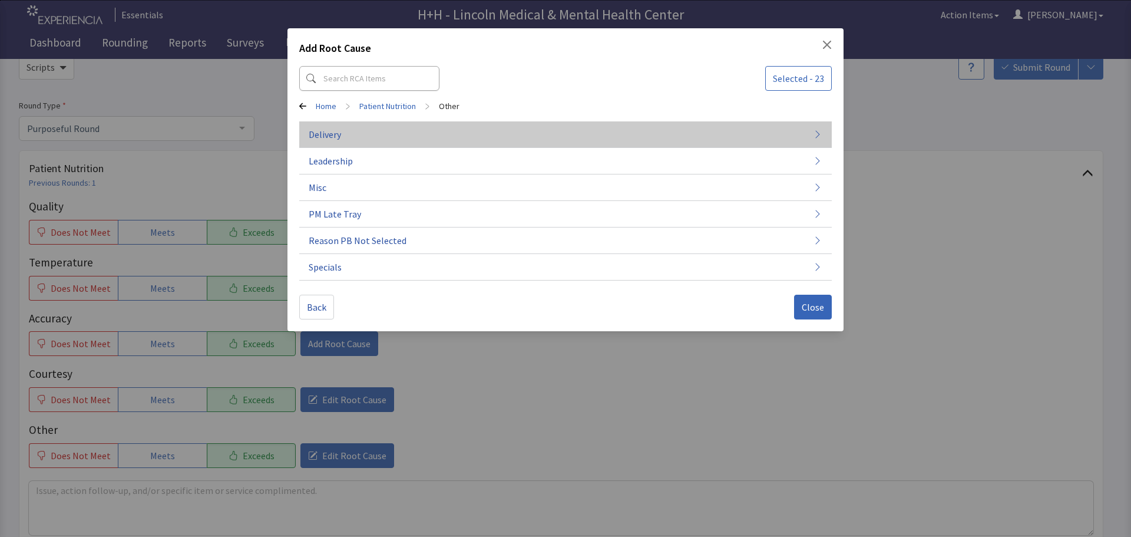
click at [356, 174] on button "Delivery" at bounding box center [565, 187] width 532 height 27
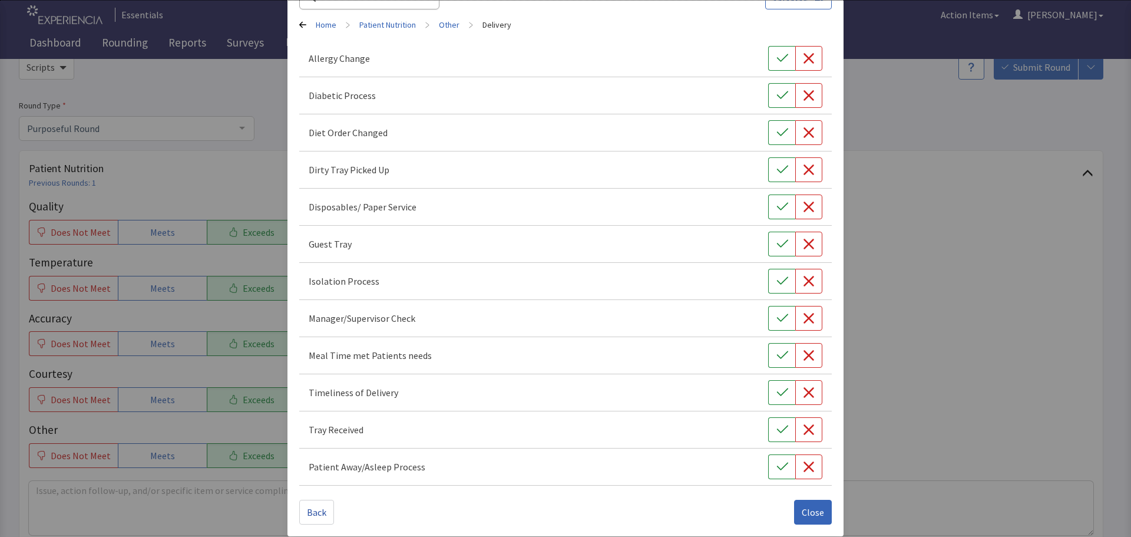
scroll to position [90, 0]
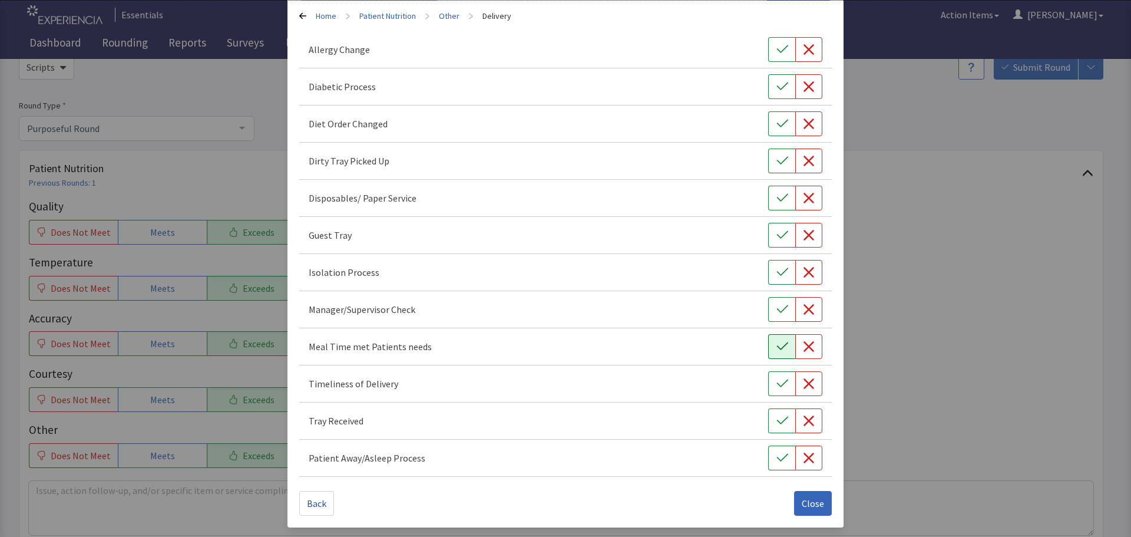
click at [768, 340] on button "button" at bounding box center [781, 346] width 27 height 25
click at [768, 382] on button "button" at bounding box center [781, 383] width 27 height 25
click at [776, 426] on icon "button" at bounding box center [782, 421] width 12 height 12
click at [769, 165] on button "button" at bounding box center [781, 160] width 27 height 25
click at [802, 504] on span "Close" at bounding box center [813, 503] width 22 height 14
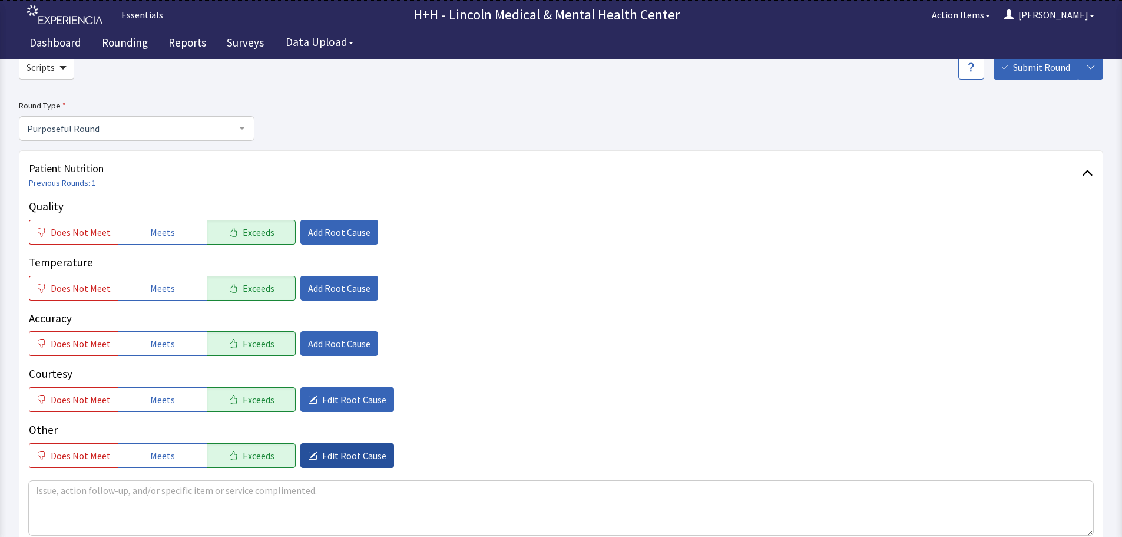
click at [337, 449] on span "Edit Root Cause" at bounding box center [354, 455] width 64 height 14
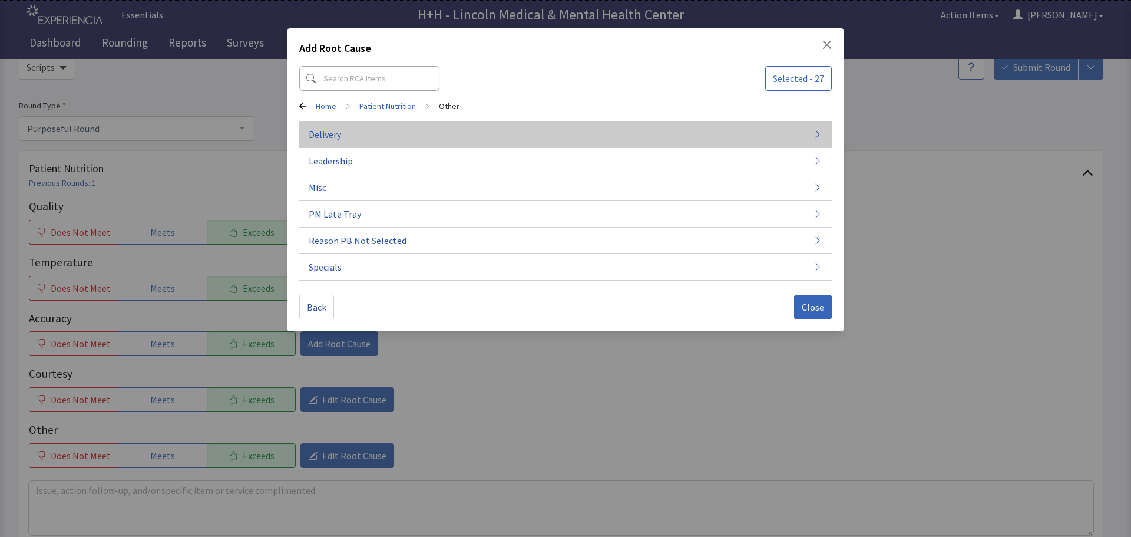
click at [399, 174] on button "Delivery" at bounding box center [565, 187] width 532 height 27
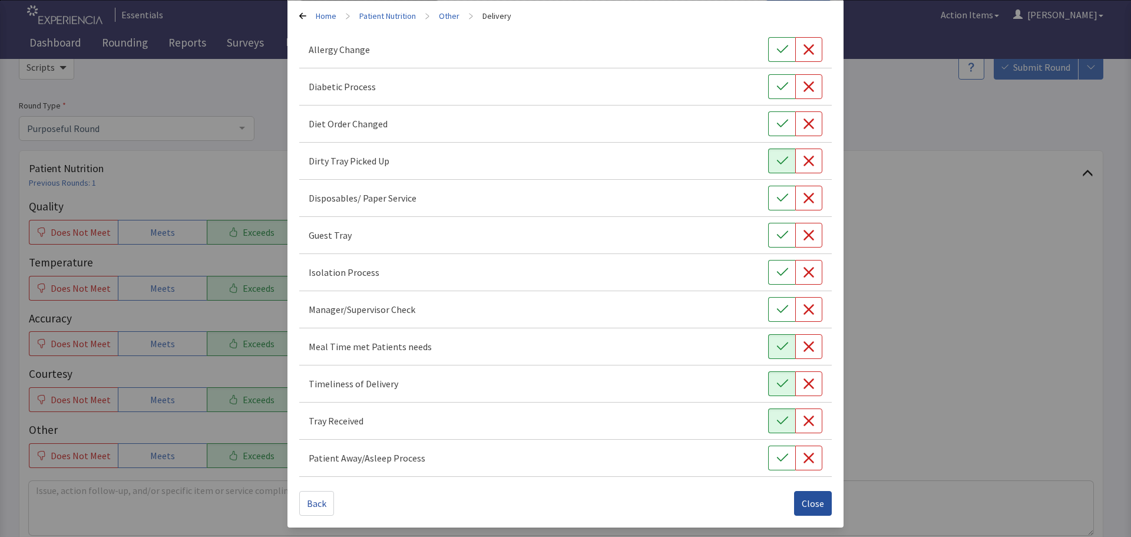
click at [815, 506] on span "Close" at bounding box center [813, 503] width 22 height 14
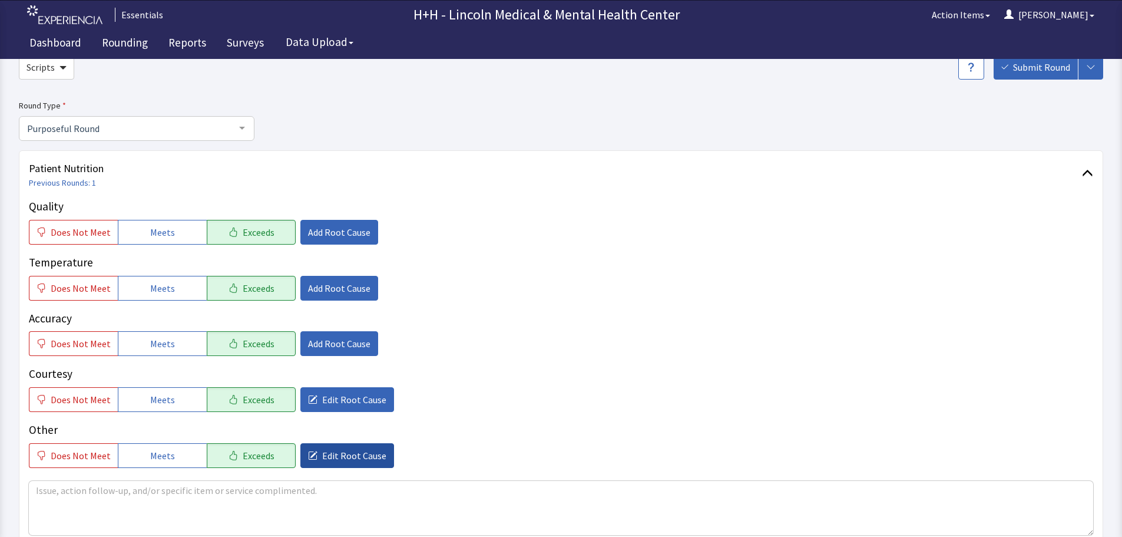
click at [342, 455] on span "Edit Root Cause" at bounding box center [354, 455] width 64 height 14
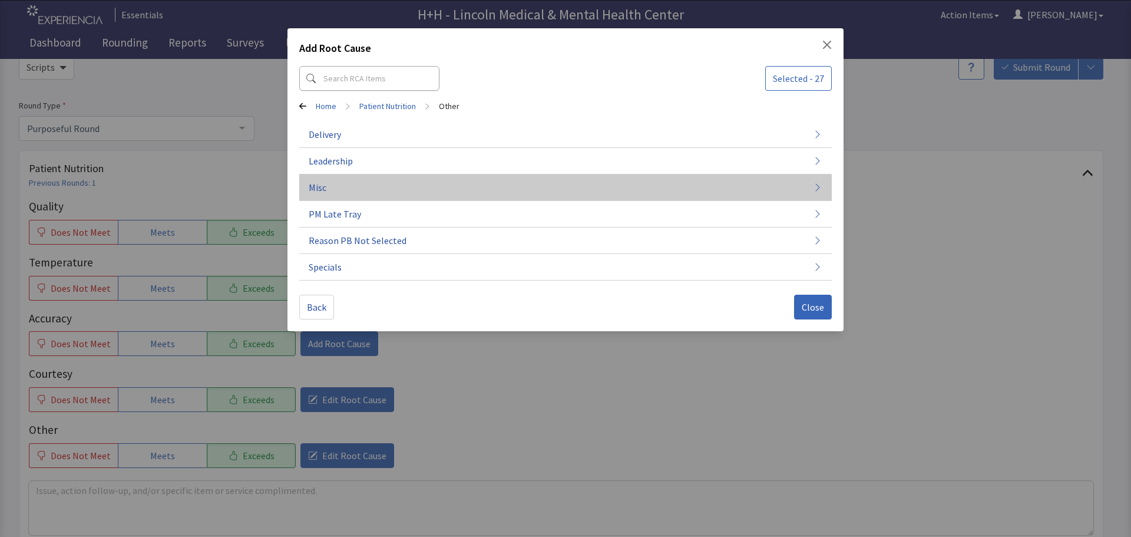
click at [335, 188] on button "Misc" at bounding box center [565, 187] width 532 height 27
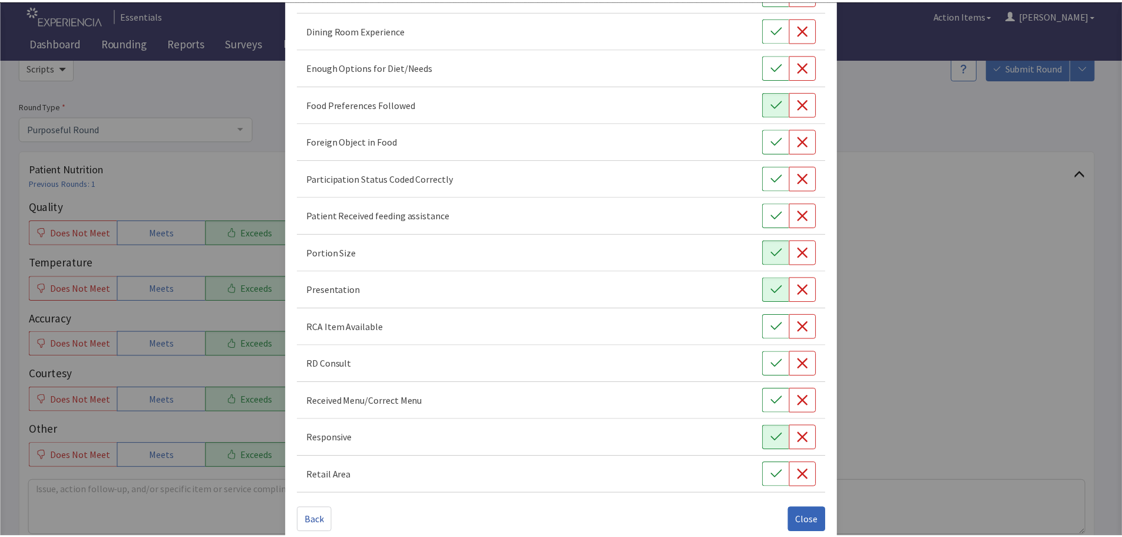
scroll to position [164, 0]
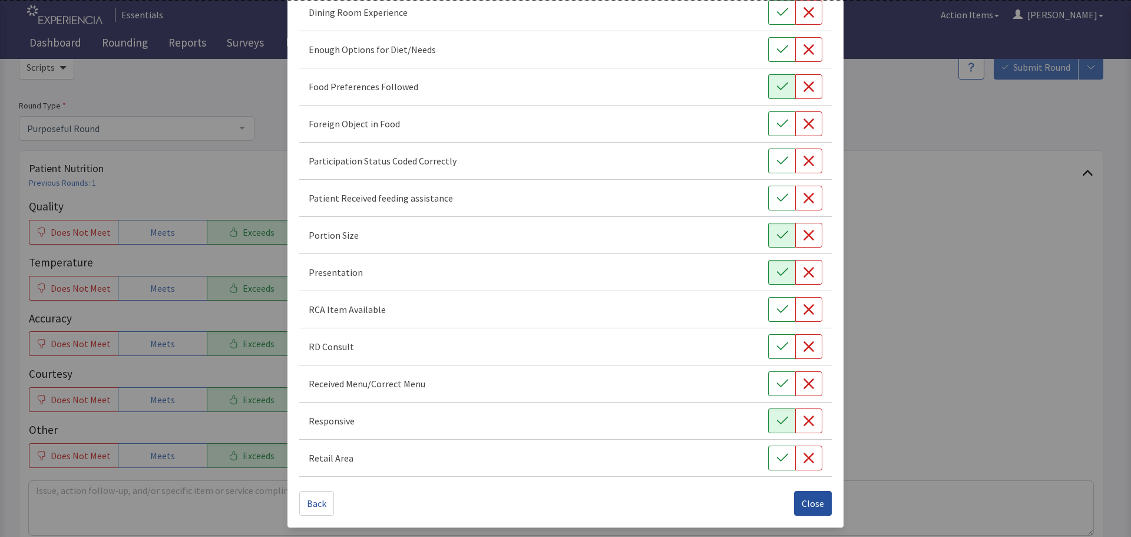
click at [794, 499] on button "Close" at bounding box center [813, 503] width 38 height 25
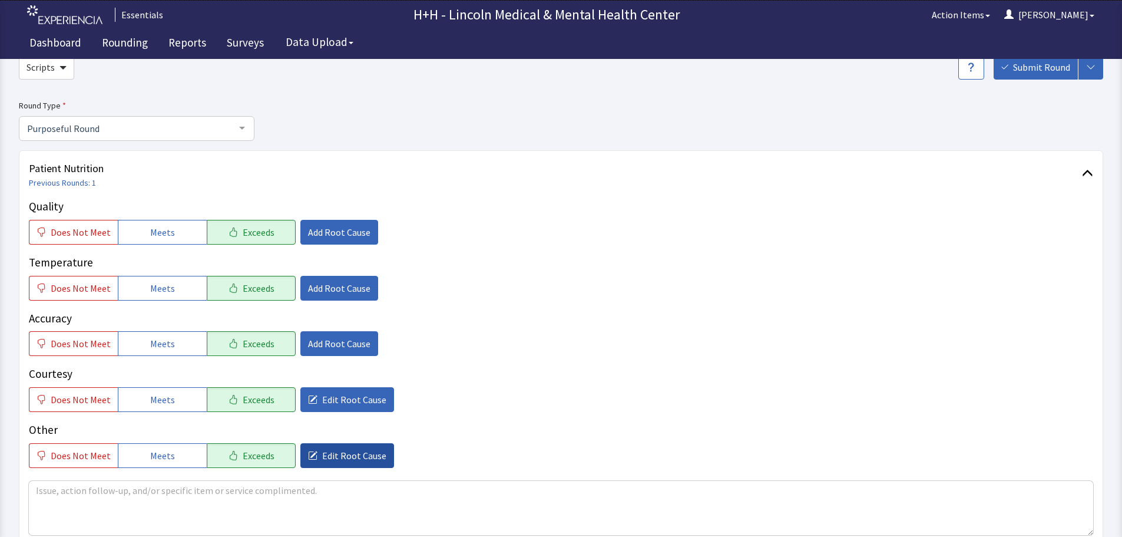
click at [353, 451] on span "Edit Root Cause" at bounding box center [354, 455] width 64 height 14
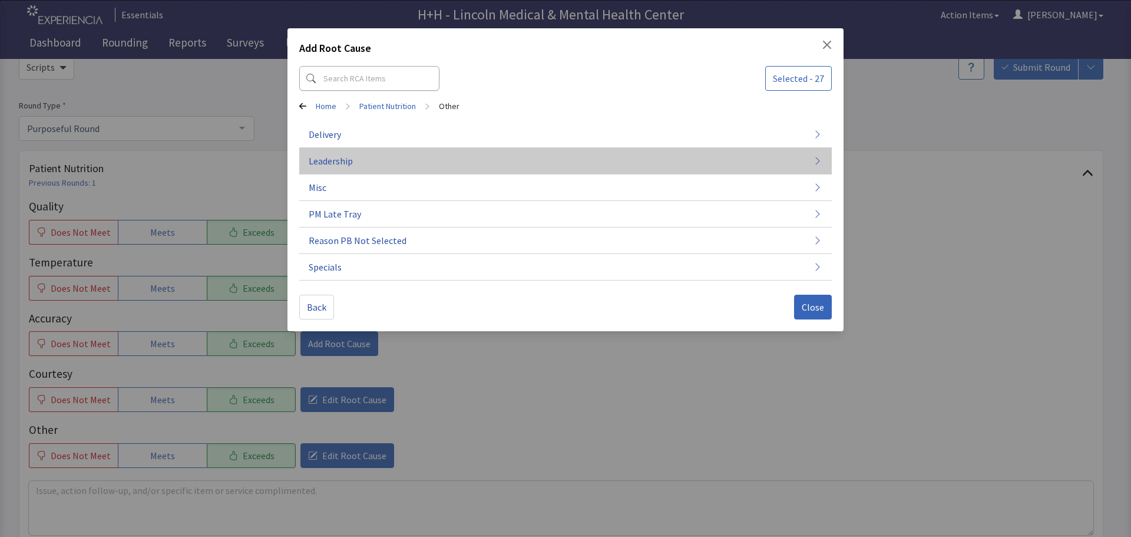
click at [350, 158] on span "Leadership" at bounding box center [331, 161] width 44 height 14
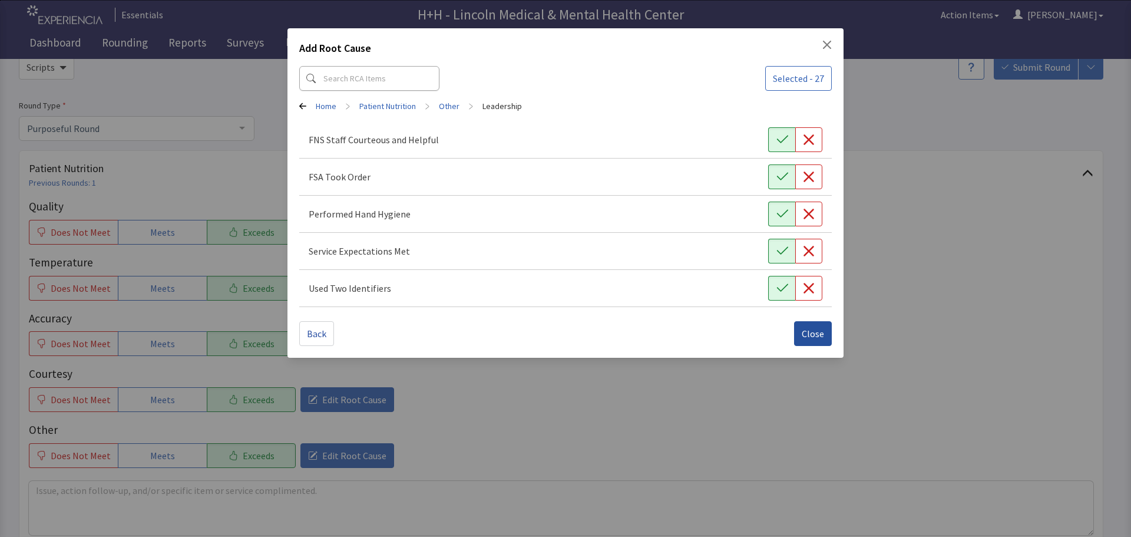
click at [802, 333] on button "Close" at bounding box center [813, 333] width 38 height 25
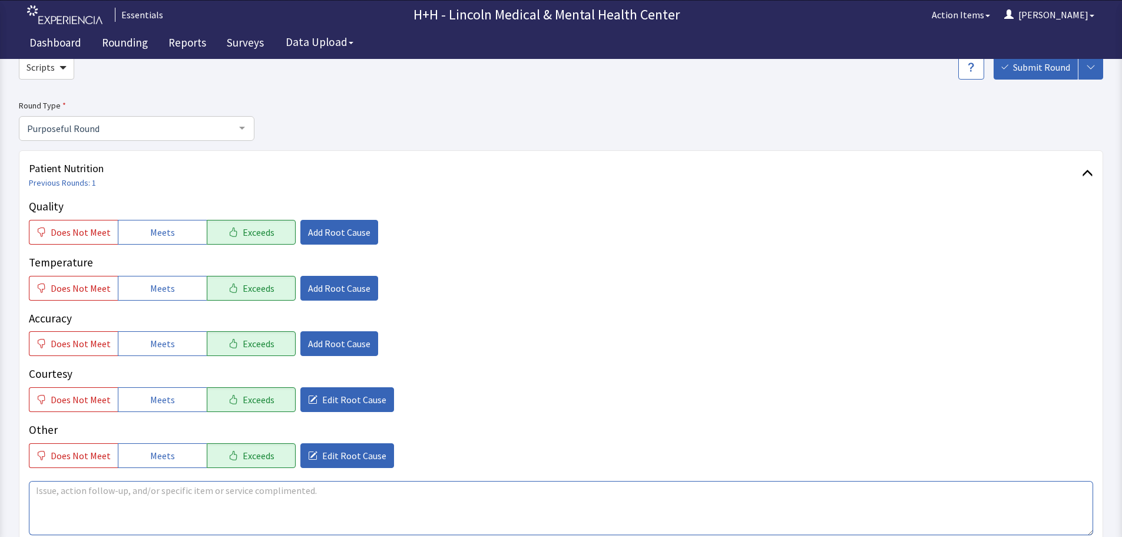
click at [53, 495] on textarea at bounding box center [561, 508] width 1064 height 54
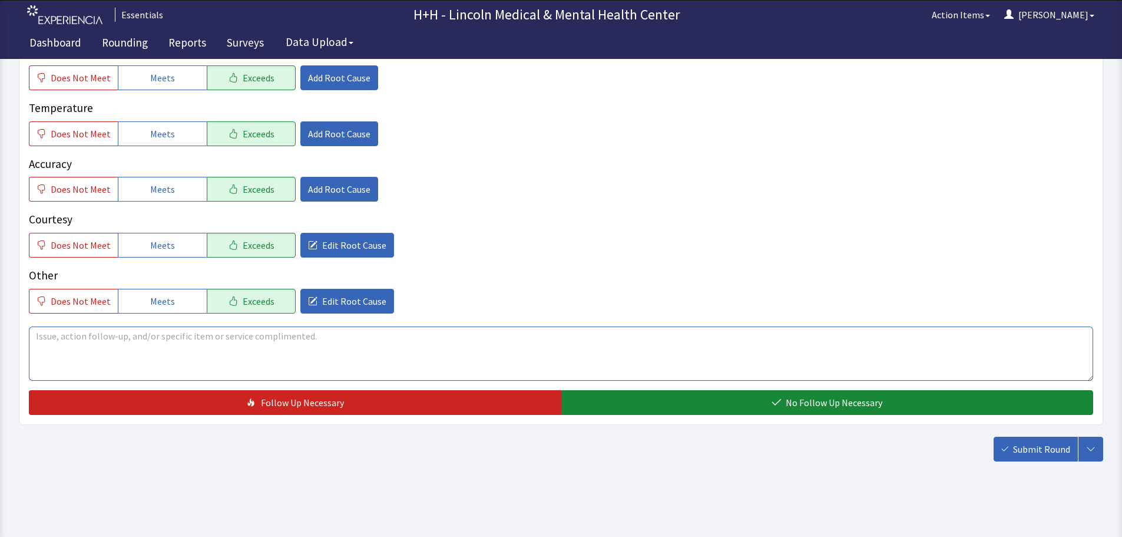
scroll to position [216, 0]
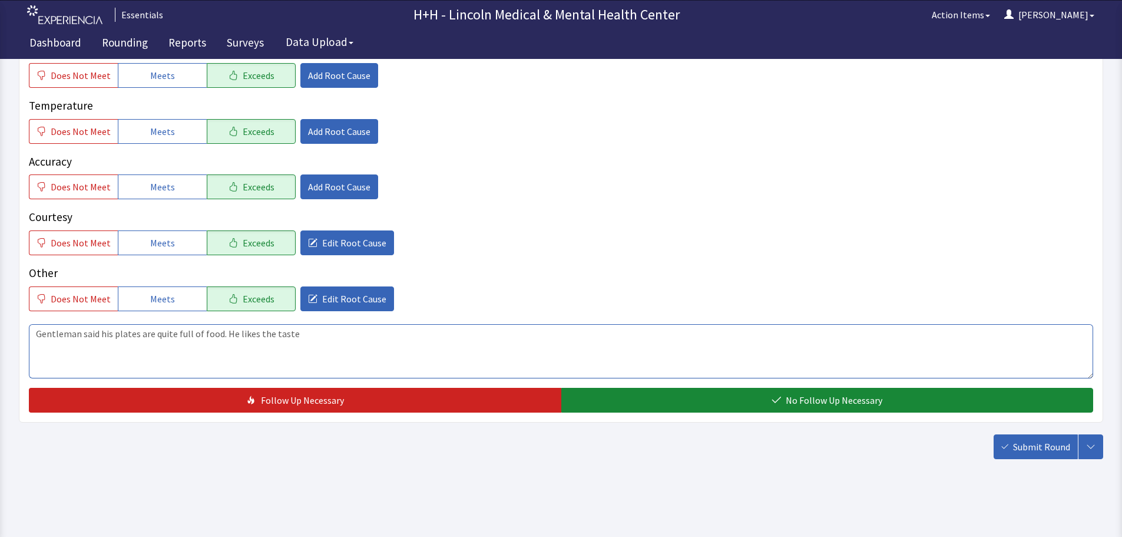
click at [270, 334] on textarea "Gentleman said his plates are quite full of food. He likes the taste" at bounding box center [561, 351] width 1064 height 54
click at [328, 335] on textarea "Gentleman said his plates are quite full of food. He likes the good taste" at bounding box center [561, 351] width 1064 height 54
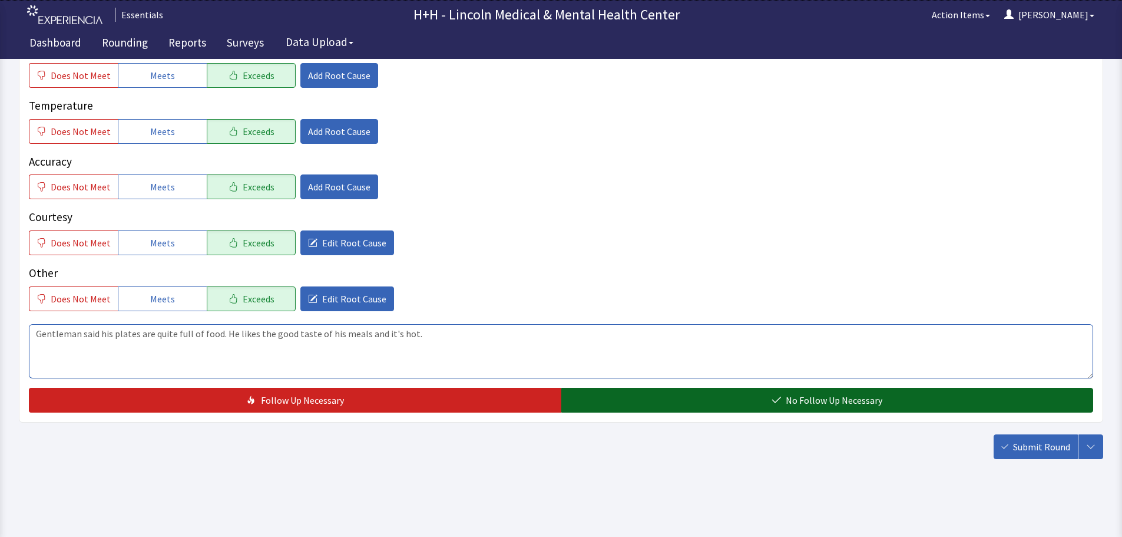
type textarea "Gentleman said his plates are quite full of food. He likes the good taste of hi…"
click at [594, 395] on button "No Follow Up Necessary" at bounding box center [827, 400] width 532 height 25
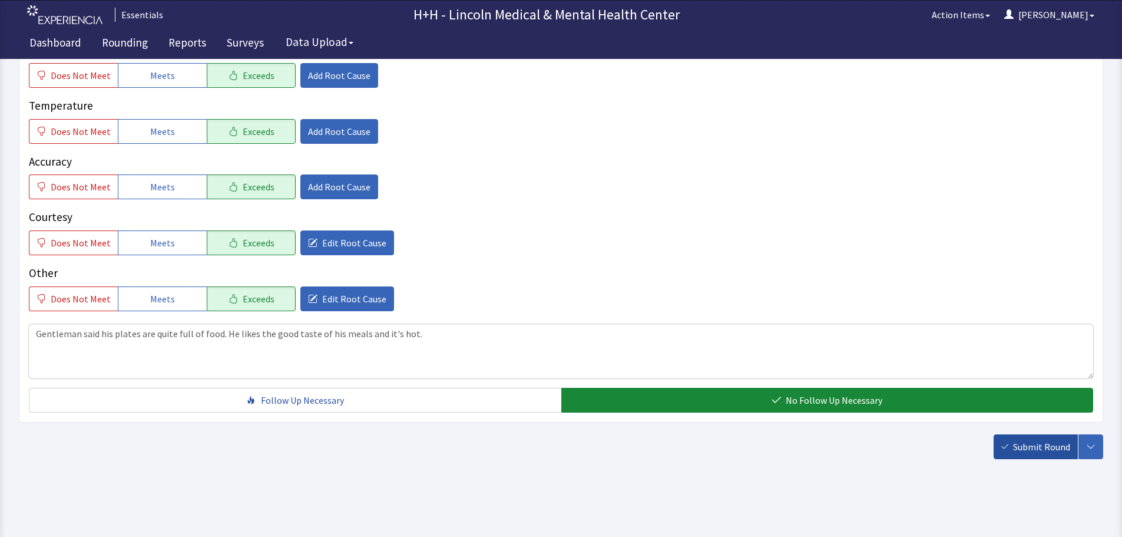
click at [1035, 449] on span "Submit Round" at bounding box center [1041, 446] width 57 height 14
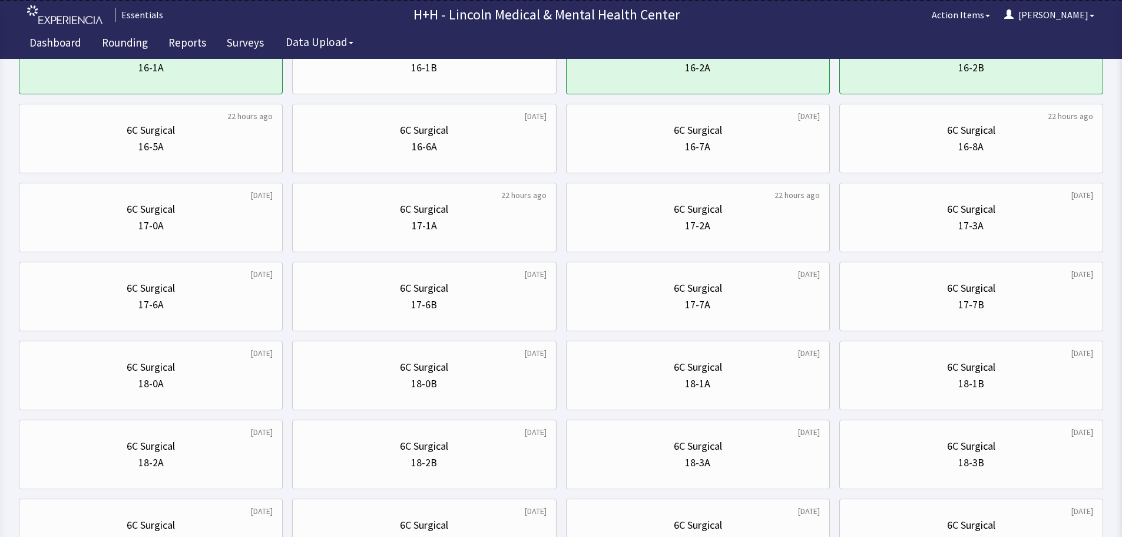
scroll to position [412, 0]
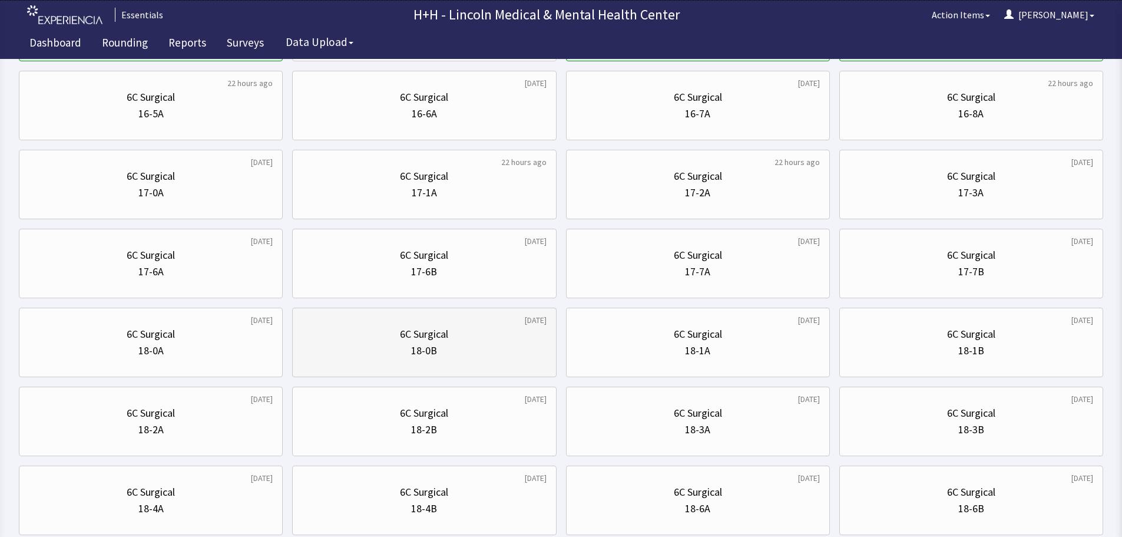
click at [458, 348] on div "18-0B" at bounding box center [424, 350] width 244 height 16
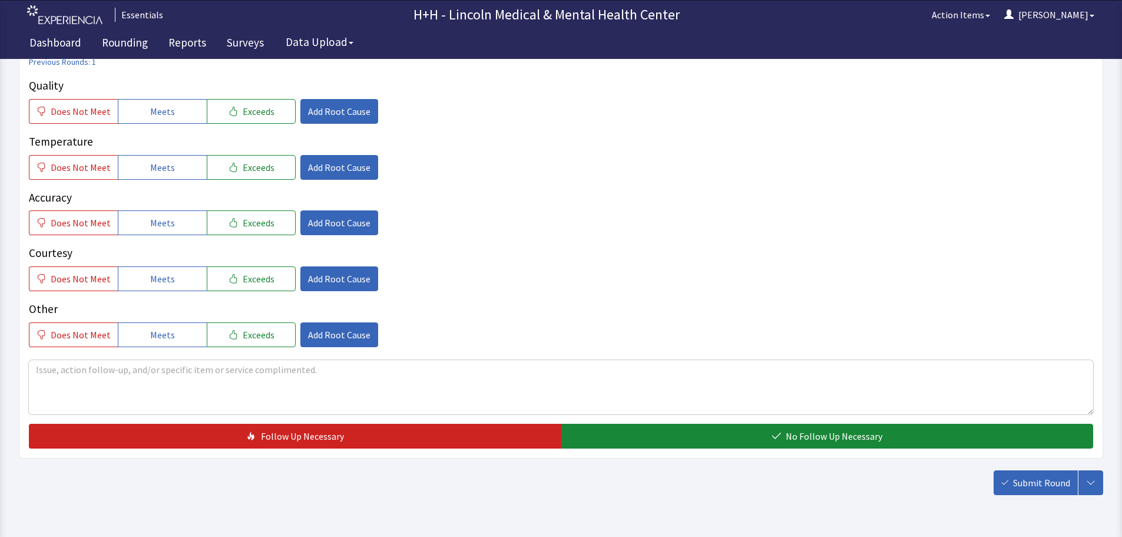
scroll to position [216, 0]
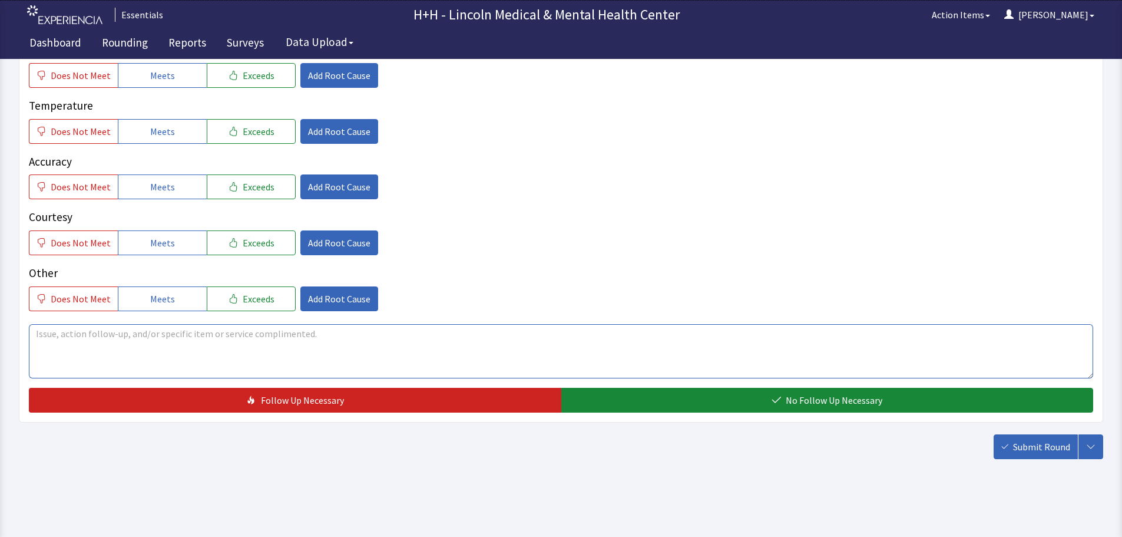
click at [48, 333] on textarea at bounding box center [561, 351] width 1064 height 54
click at [346, 333] on textarea "Through interpreter, patient told us his meals were very tasty and that it come…" at bounding box center [561, 351] width 1064 height 54
click at [379, 332] on textarea "Through interpreter, patient told us his meals were very tasty and that it come…" at bounding box center [561, 351] width 1064 height 54
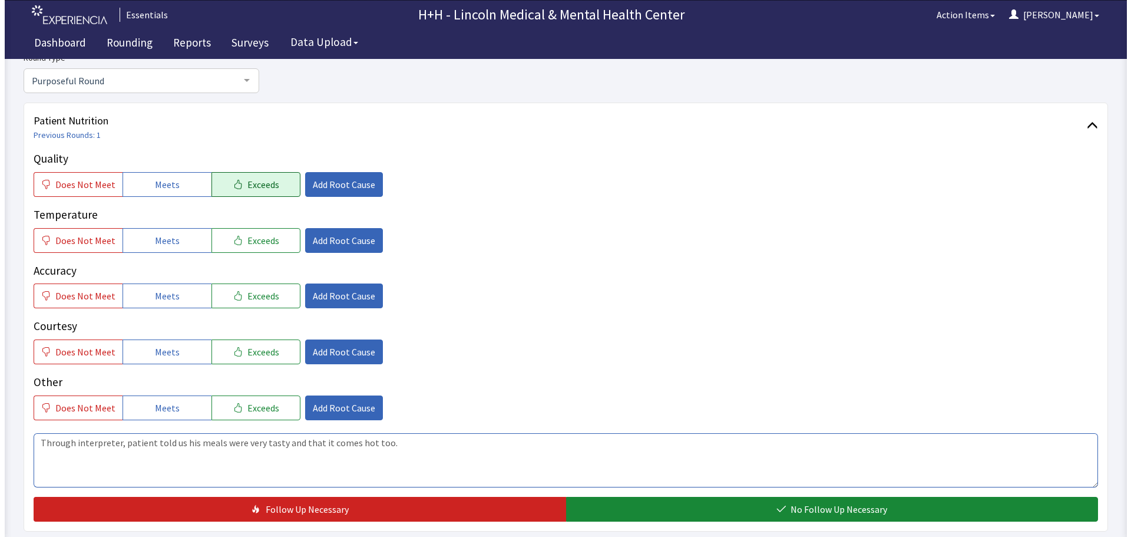
scroll to position [98, 0]
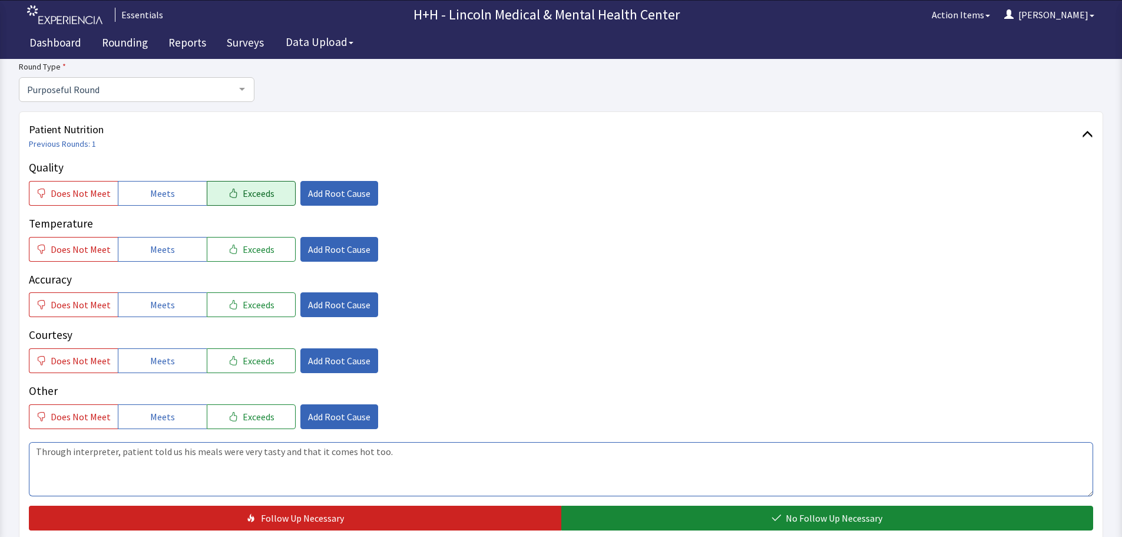
type textarea "Through interpreter, patient told us his meals were very tasty and that it come…"
click at [260, 196] on span "Exceeds" at bounding box center [259, 193] width 32 height 14
click at [257, 243] on span "Exceeds" at bounding box center [259, 249] width 32 height 14
click at [243, 303] on span "Exceeds" at bounding box center [259, 304] width 32 height 14
click at [251, 356] on span "Exceeds" at bounding box center [259, 360] width 32 height 14
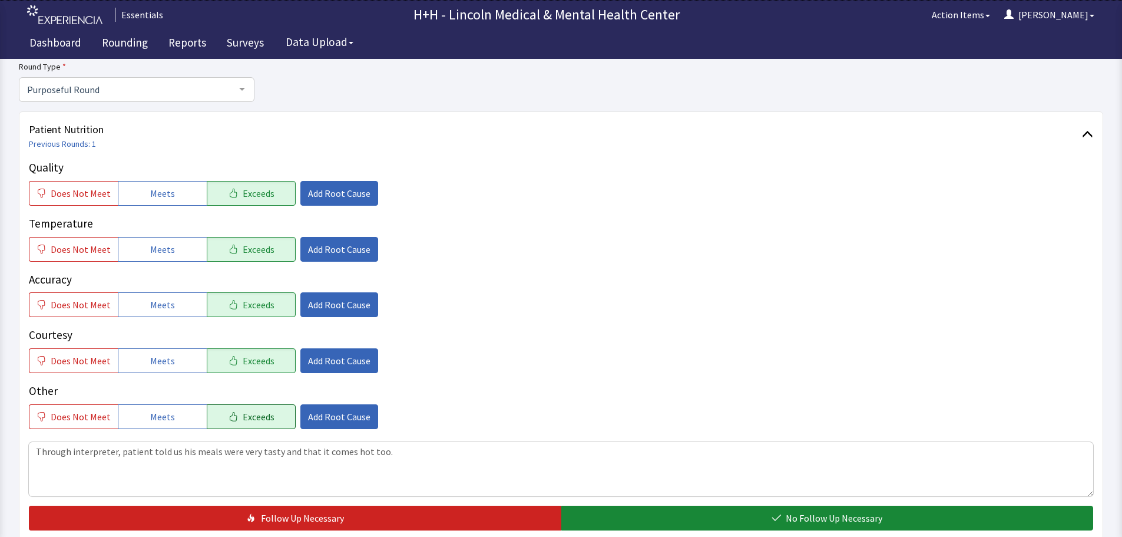
click at [246, 413] on span "Exceeds" at bounding box center [259, 416] width 32 height 14
click at [320, 363] on span "Add Root Cause" at bounding box center [339, 360] width 62 height 14
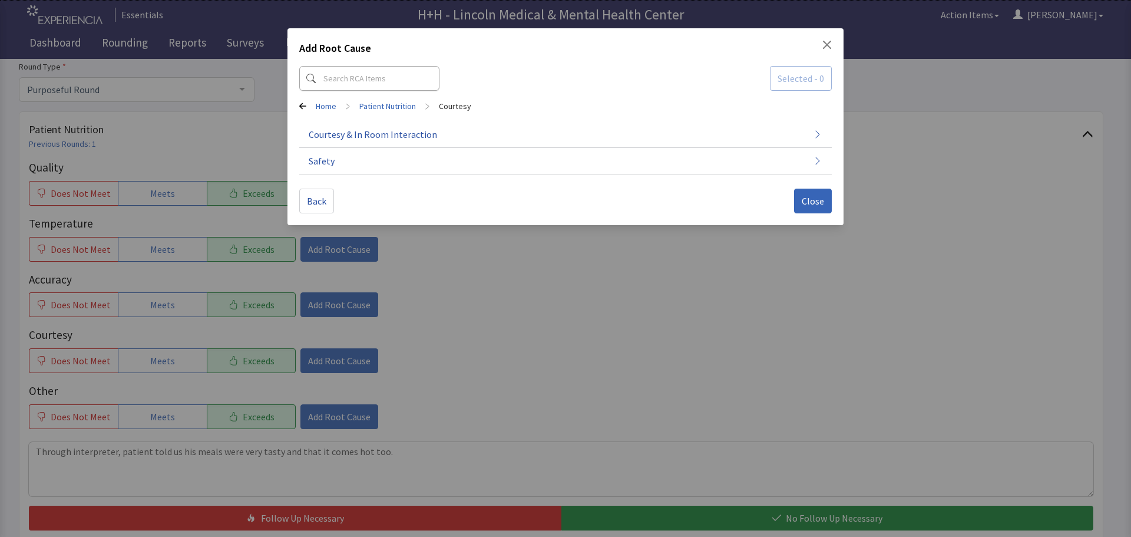
click at [178, 195] on div "Add Root Cause Selected - 0 Home > Patient Nutrition > Courtesy Courtesy & In R…" at bounding box center [565, 268] width 1131 height 537
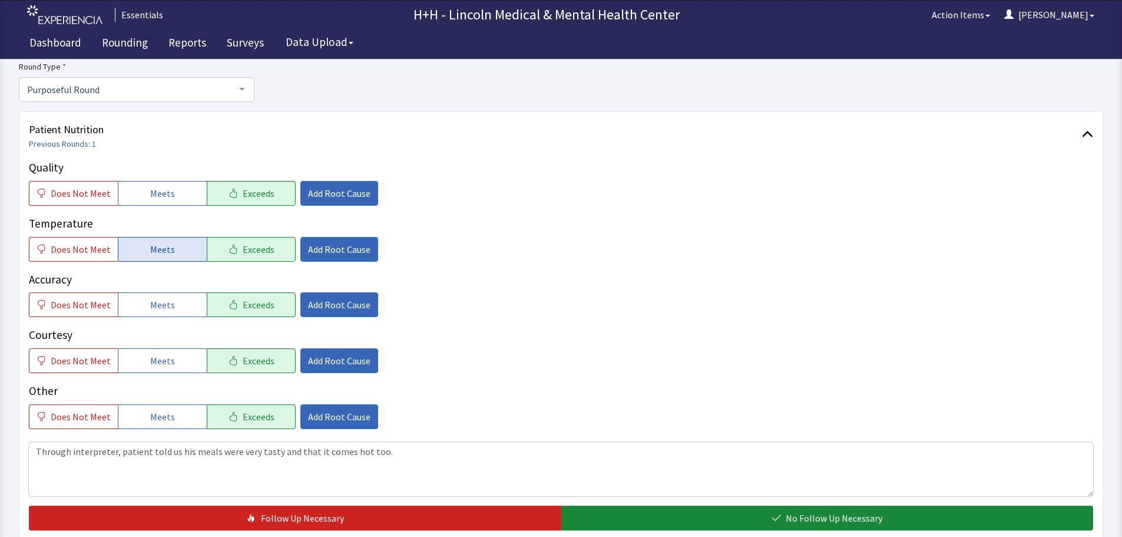
click at [178, 256] on button "Meets" at bounding box center [162, 249] width 89 height 25
drag, startPoint x: 180, startPoint y: 302, endPoint x: 181, endPoint y: 313, distance: 10.6
click at [181, 302] on button "Meets" at bounding box center [162, 304] width 89 height 25
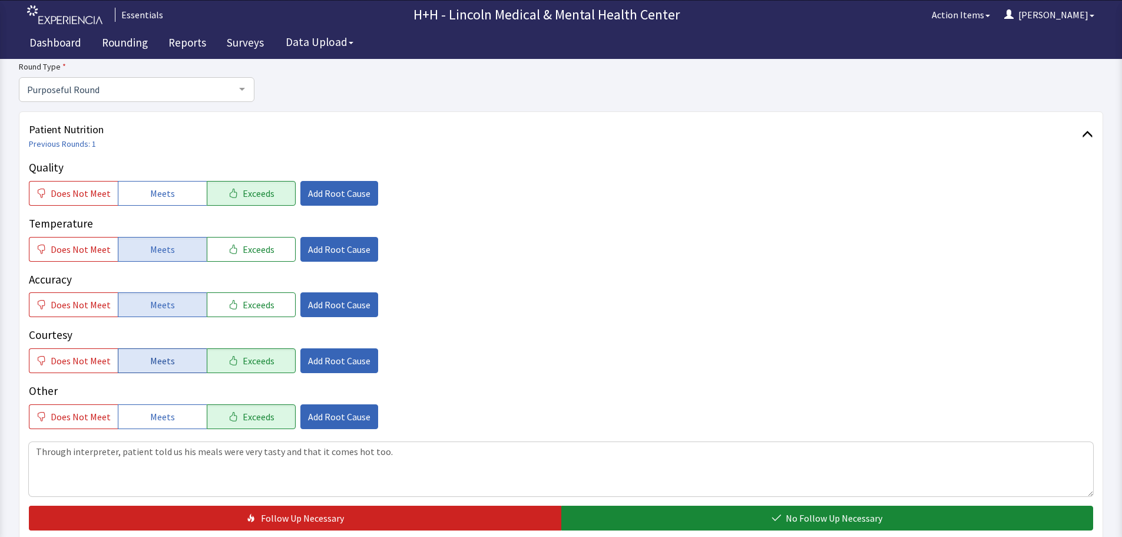
click at [180, 367] on button "Meets" at bounding box center [162, 360] width 89 height 25
click at [185, 413] on button "Meets" at bounding box center [162, 416] width 89 height 25
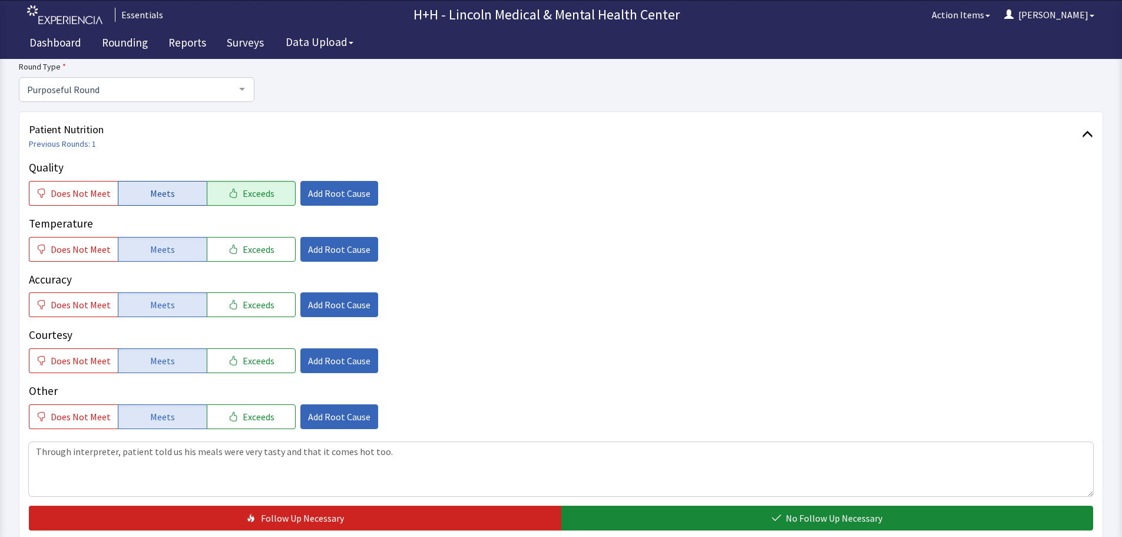
click at [188, 190] on button "Meets" at bounding box center [162, 193] width 89 height 25
click at [283, 190] on button "Exceeds" at bounding box center [251, 193] width 89 height 25
click at [263, 253] on span "Exceeds" at bounding box center [259, 249] width 32 height 14
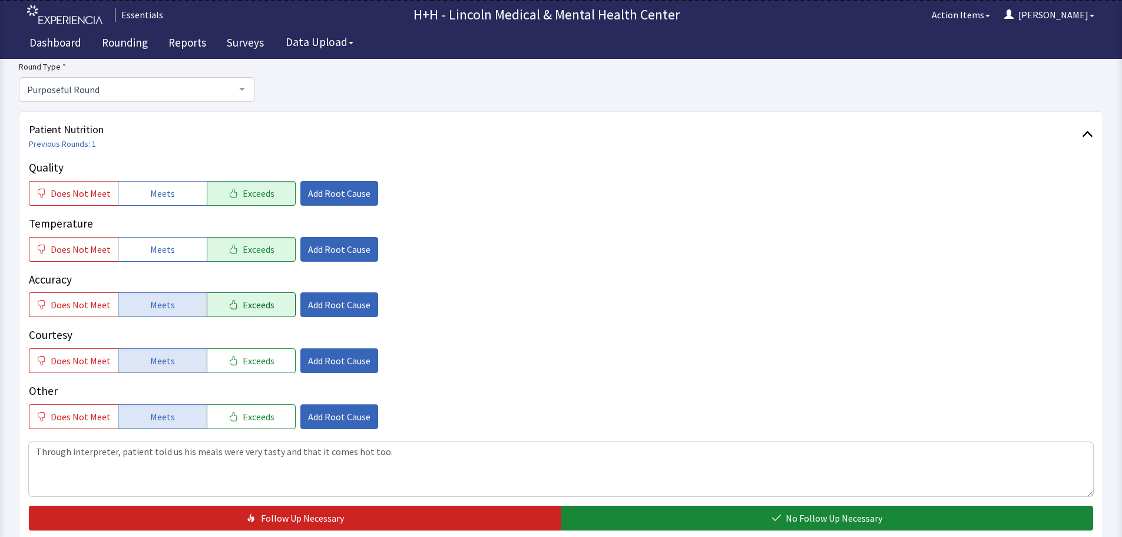
click at [268, 297] on button "Exceeds" at bounding box center [251, 304] width 89 height 25
drag, startPoint x: 250, startPoint y: 357, endPoint x: 251, endPoint y: 367, distance: 9.5
click at [251, 358] on span "Exceeds" at bounding box center [259, 360] width 32 height 14
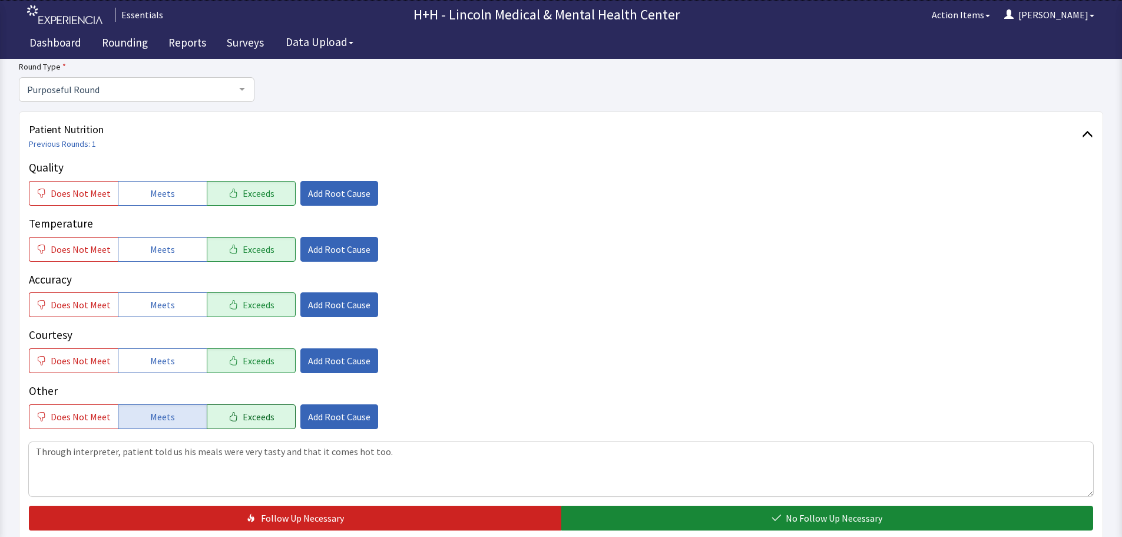
click at [256, 412] on span "Exceeds" at bounding box center [259, 416] width 32 height 14
click at [339, 364] on span "Add Root Cause" at bounding box center [339, 360] width 62 height 14
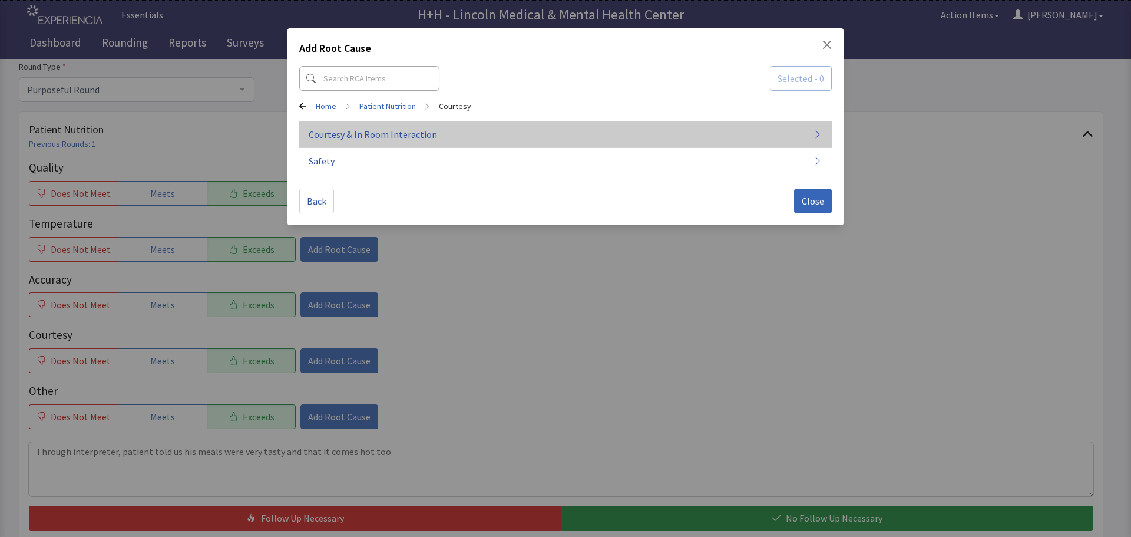
click at [370, 135] on span "Courtesy & In Room Interaction" at bounding box center [373, 134] width 128 height 14
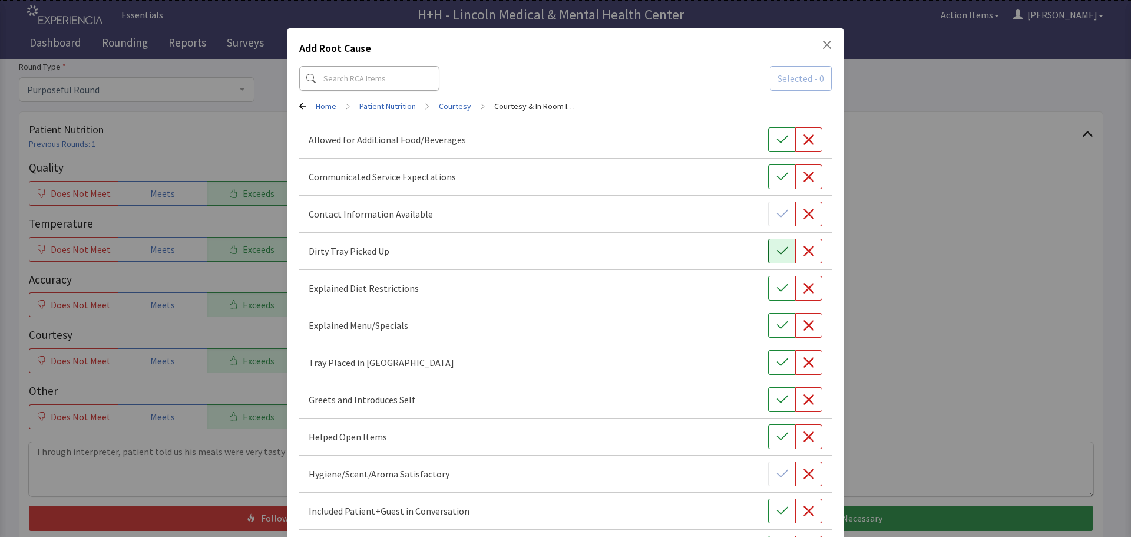
click at [782, 247] on button "button" at bounding box center [781, 251] width 27 height 25
click at [768, 362] on button "button" at bounding box center [781, 362] width 27 height 25
click at [776, 400] on icon "button" at bounding box center [781, 399] width 11 height 8
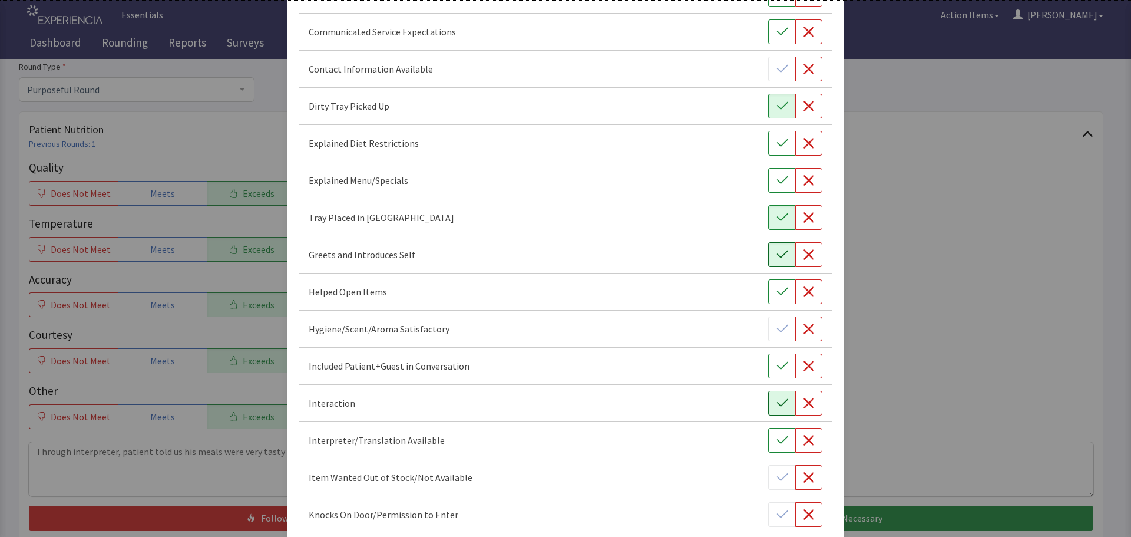
scroll to position [177, 0]
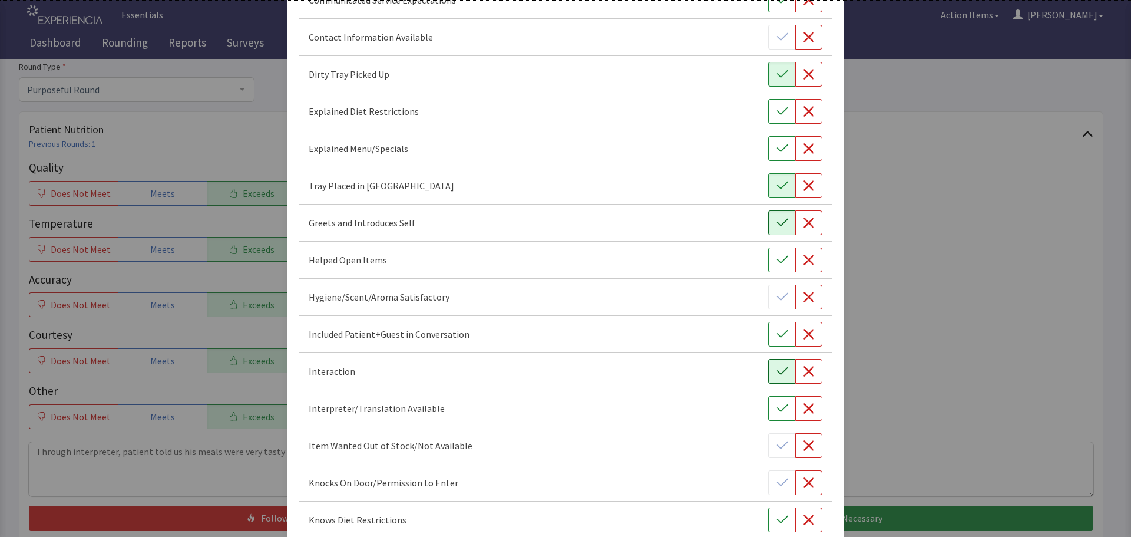
click at [782, 370] on button "button" at bounding box center [781, 371] width 27 height 25
click at [776, 336] on icon "button" at bounding box center [782, 334] width 12 height 12
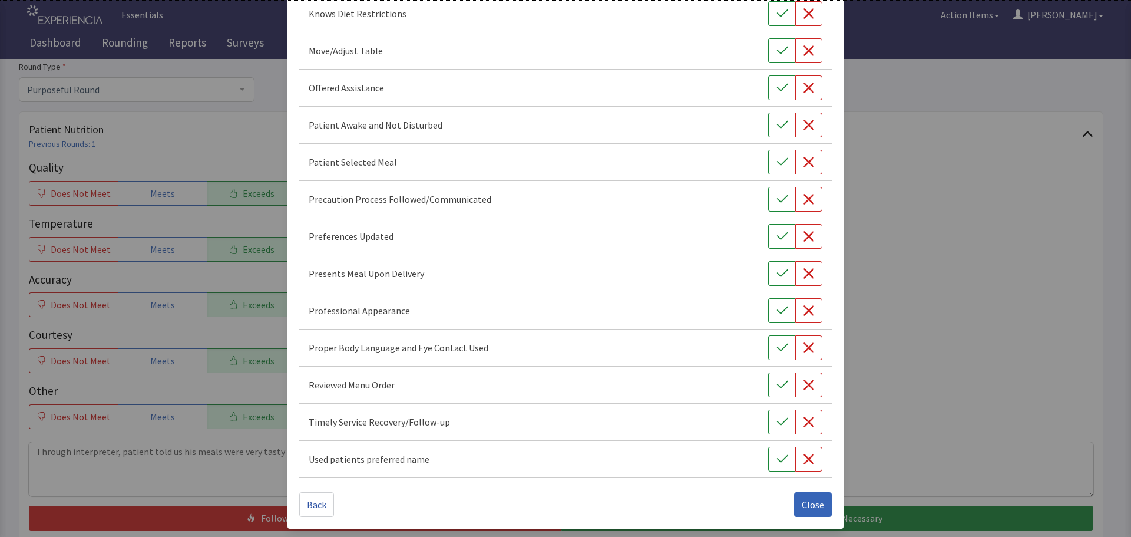
scroll to position [684, 0]
click at [776, 416] on icon "button" at bounding box center [782, 421] width 12 height 12
click at [772, 377] on button "button" at bounding box center [781, 383] width 27 height 25
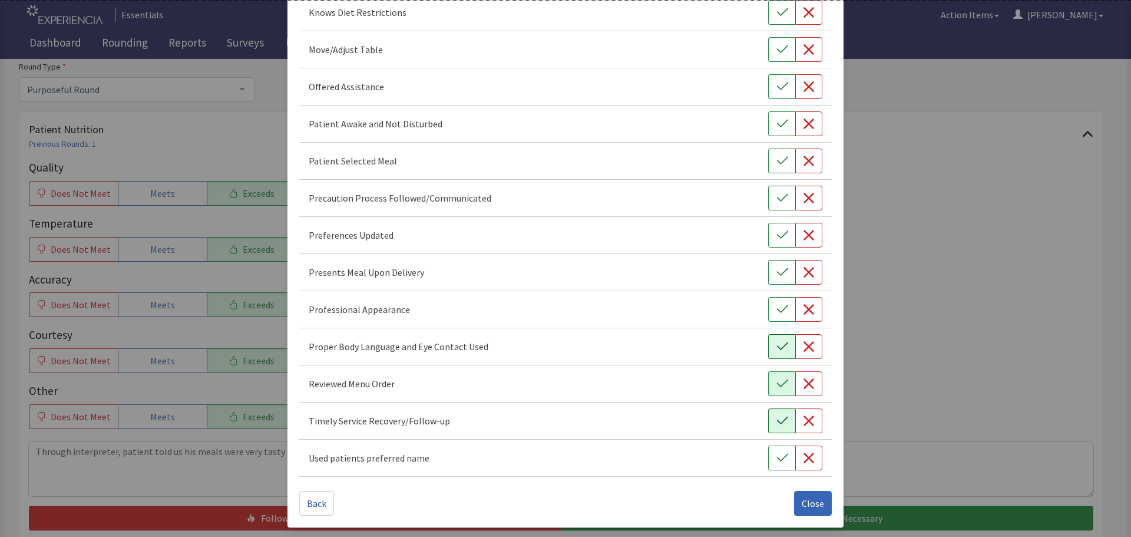
click at [772, 337] on button "button" at bounding box center [781, 346] width 27 height 25
click at [776, 306] on icon "button" at bounding box center [782, 309] width 12 height 12
click at [776, 276] on icon "button" at bounding box center [782, 272] width 12 height 12
click at [777, 236] on icon "button" at bounding box center [782, 235] width 12 height 12
click at [776, 158] on icon "button" at bounding box center [782, 161] width 12 height 12
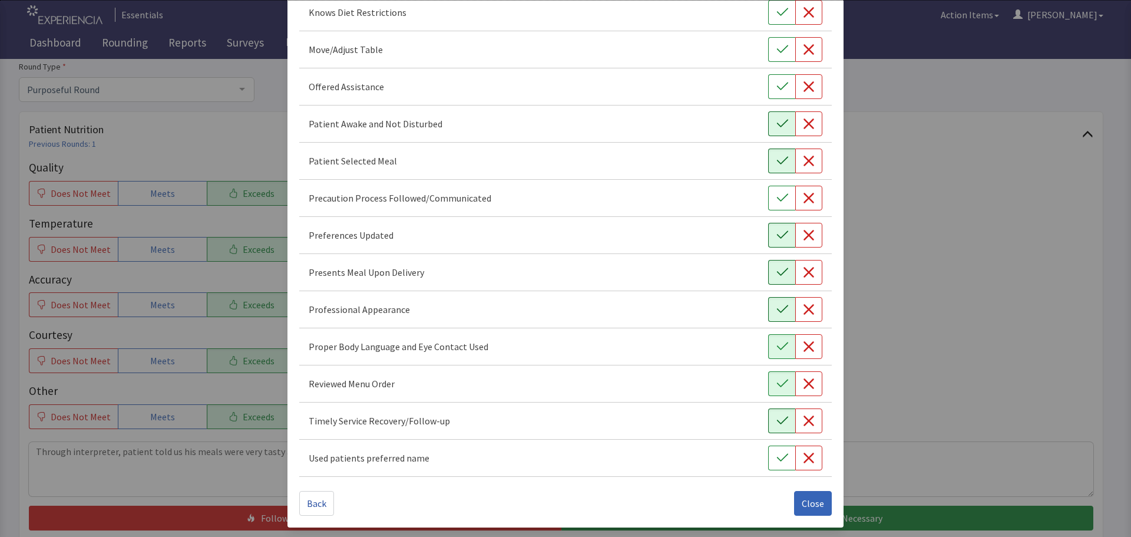
click at [776, 125] on icon "button" at bounding box center [782, 124] width 12 height 12
click at [779, 72] on div "Offered Assistance" at bounding box center [565, 86] width 532 height 37
click at [776, 53] on icon "button" at bounding box center [782, 50] width 12 height 12
click at [776, 81] on icon "button" at bounding box center [782, 87] width 12 height 12
click at [802, 498] on span "Close" at bounding box center [813, 503] width 22 height 14
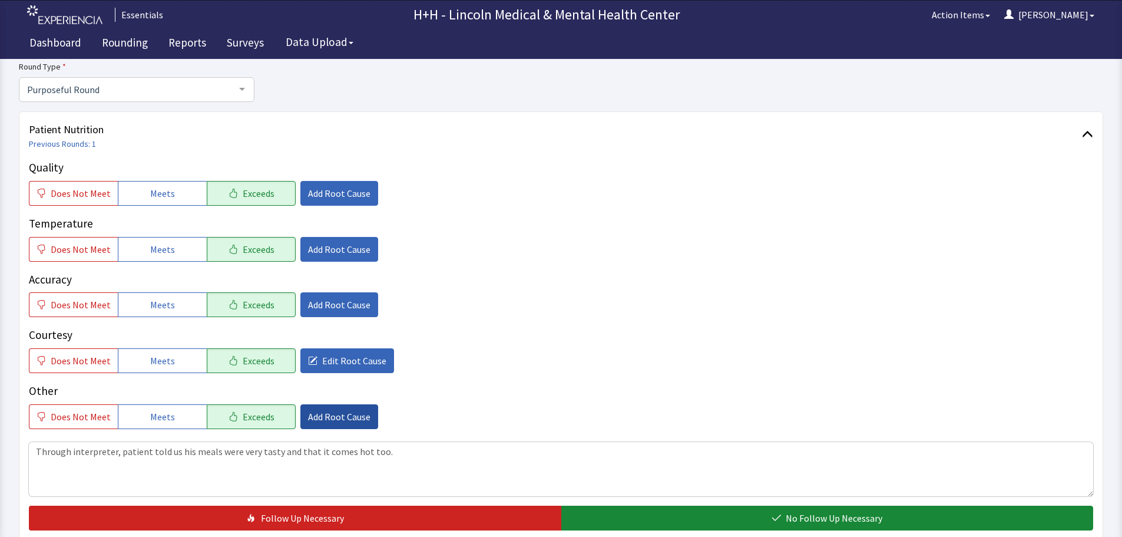
click at [339, 416] on span "Add Root Cause" at bounding box center [339, 416] width 62 height 14
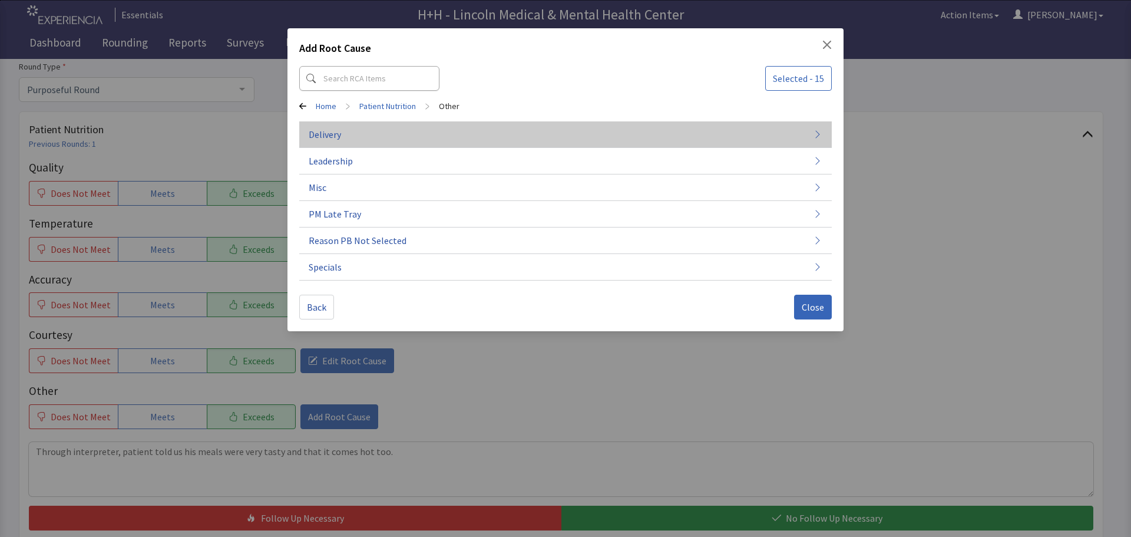
click at [373, 174] on button "Delivery" at bounding box center [565, 187] width 532 height 27
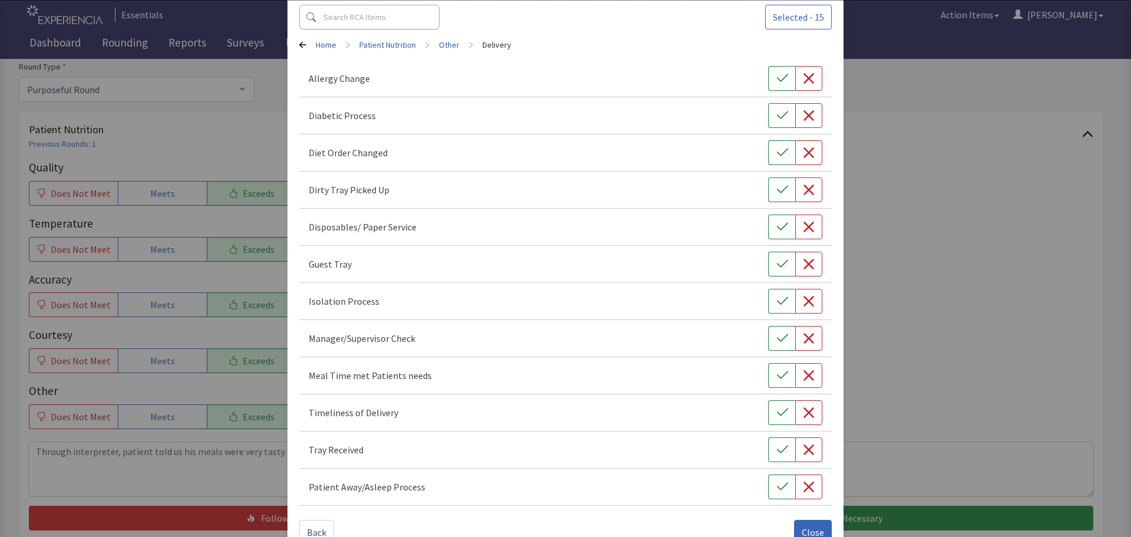
scroll to position [90, 0]
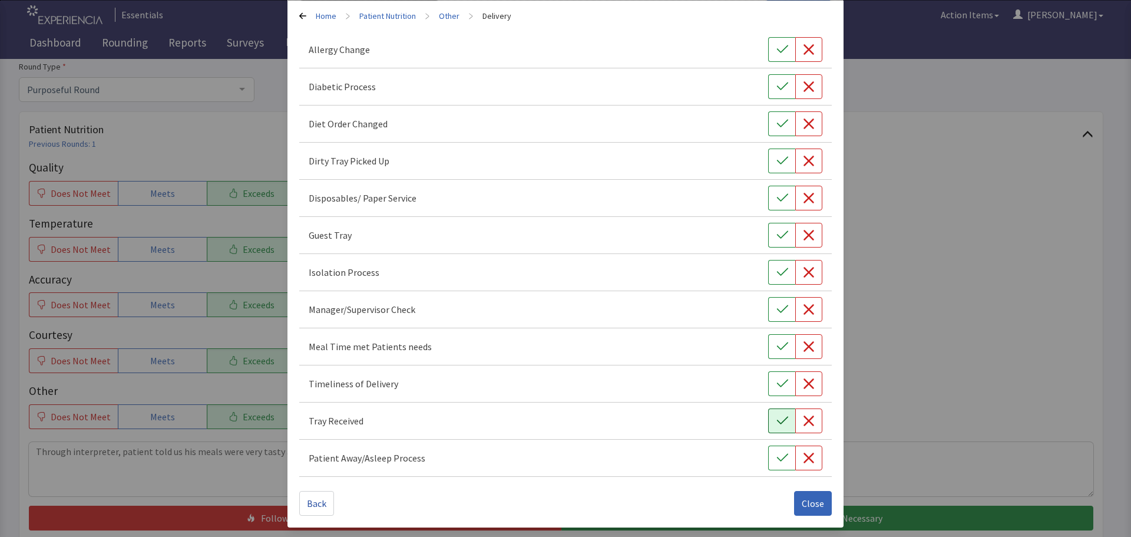
click at [776, 419] on icon "button" at bounding box center [782, 421] width 12 height 12
click at [776, 383] on icon "button" at bounding box center [782, 384] width 12 height 12
click at [774, 352] on button "button" at bounding box center [781, 346] width 27 height 25
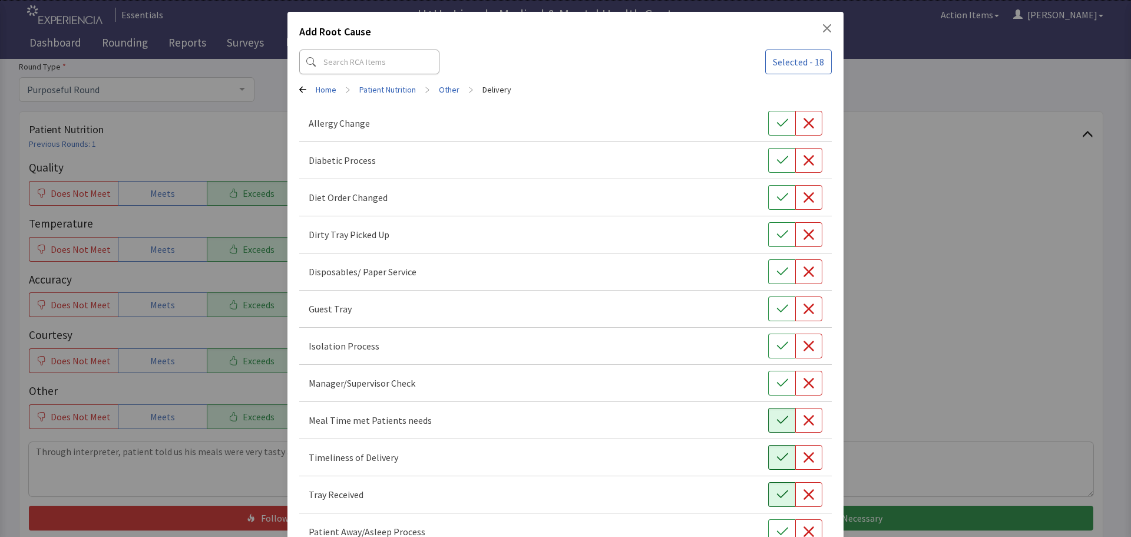
scroll to position [0, 0]
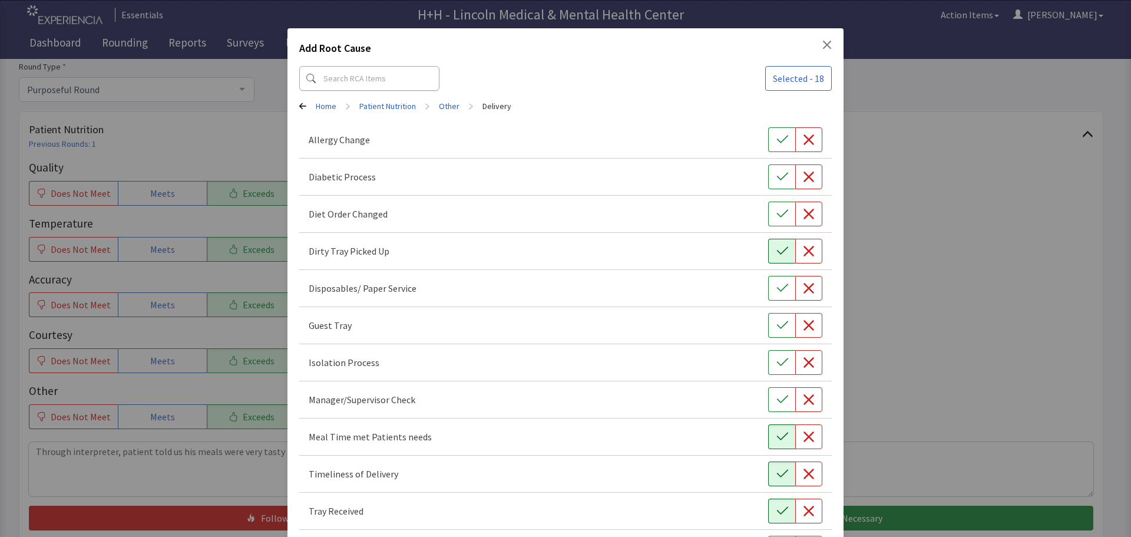
click at [776, 251] on icon "button" at bounding box center [782, 251] width 12 height 12
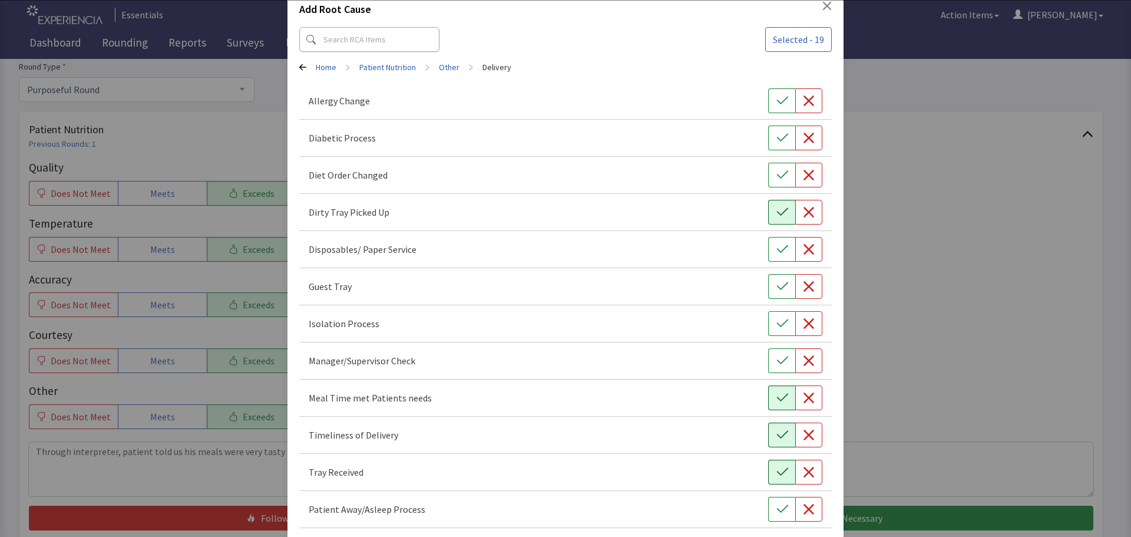
scroll to position [90, 0]
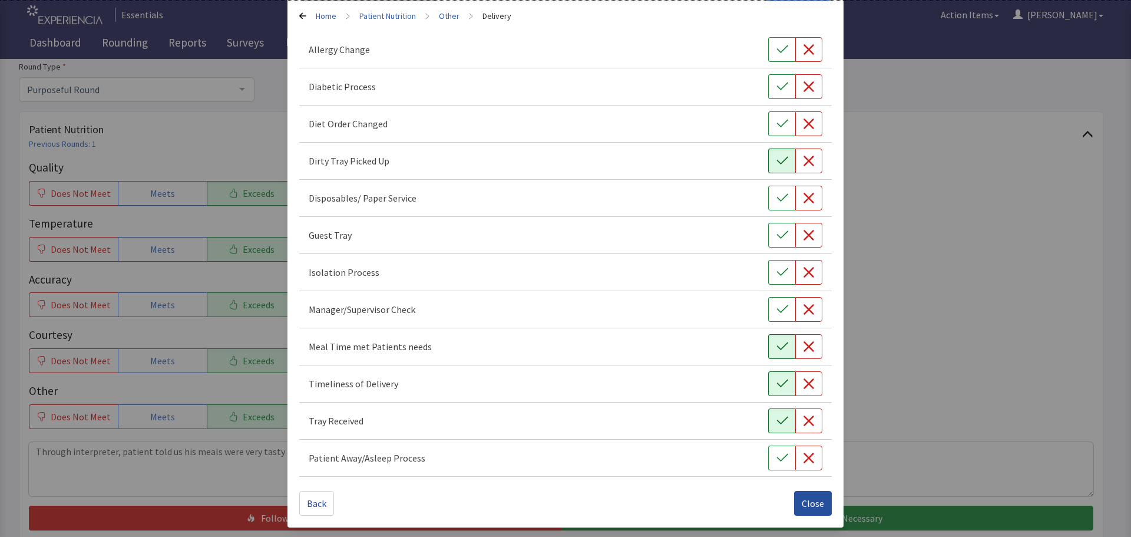
click at [802, 497] on span "Close" at bounding box center [813, 503] width 22 height 14
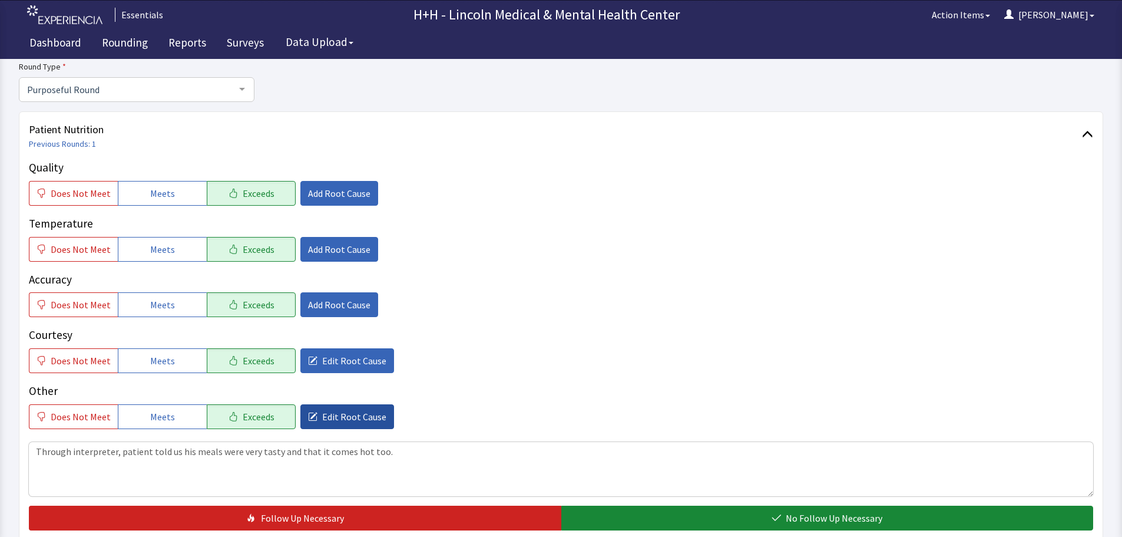
click at [340, 415] on span "Edit Root Cause" at bounding box center [354, 416] width 64 height 14
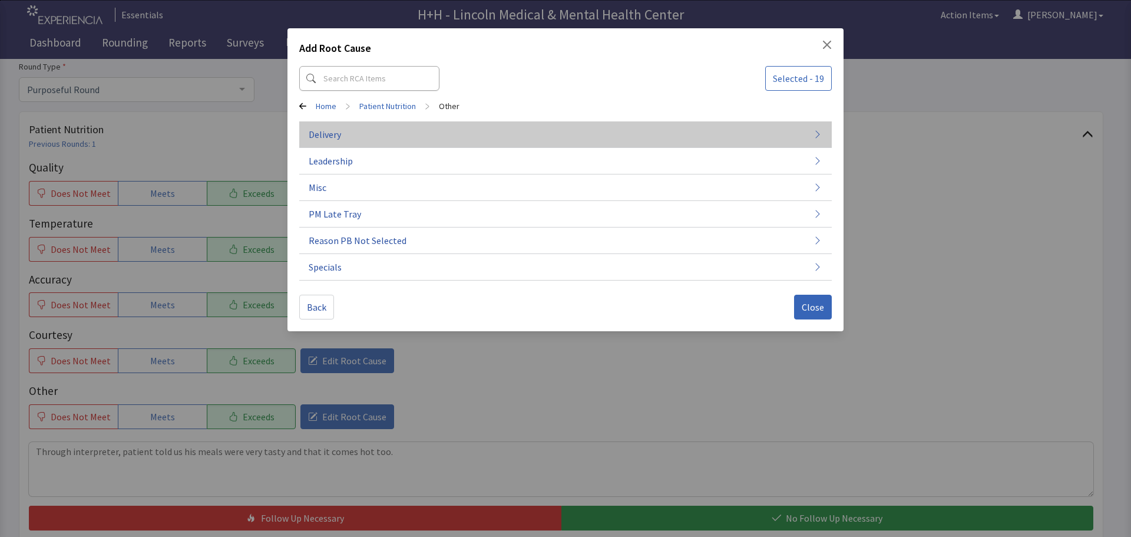
click at [359, 174] on button "Delivery" at bounding box center [565, 187] width 532 height 27
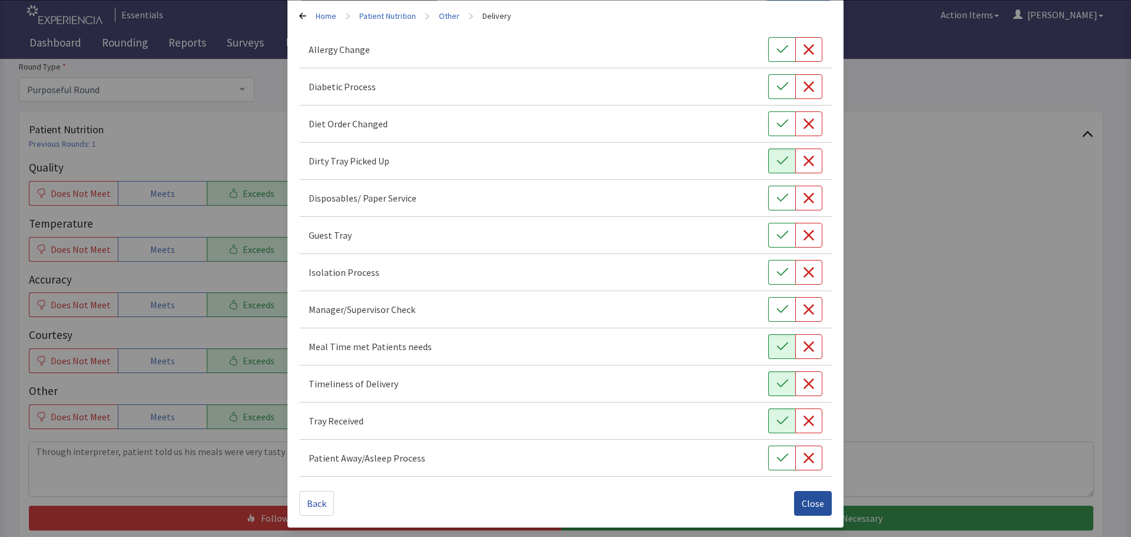
click at [803, 499] on span "Close" at bounding box center [813, 503] width 22 height 14
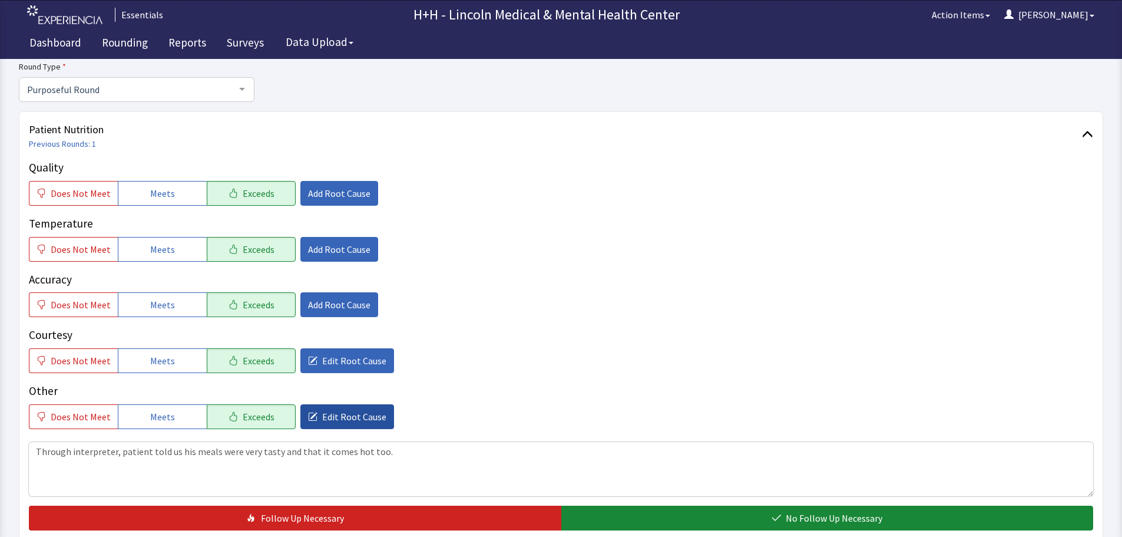
click at [323, 412] on span "Edit Root Cause" at bounding box center [354, 416] width 64 height 14
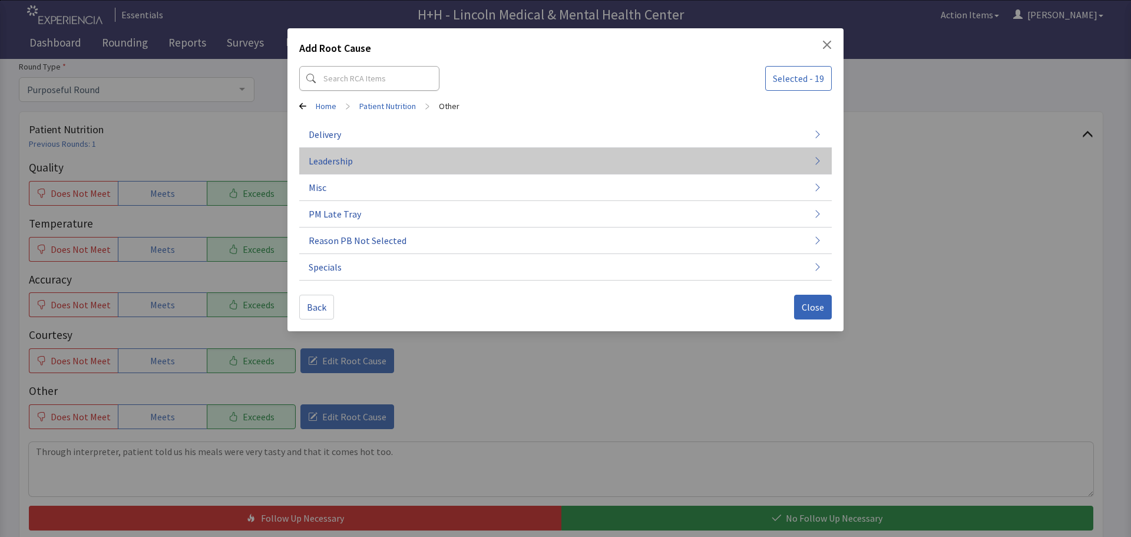
click at [347, 160] on span "Leadership" at bounding box center [331, 161] width 44 height 14
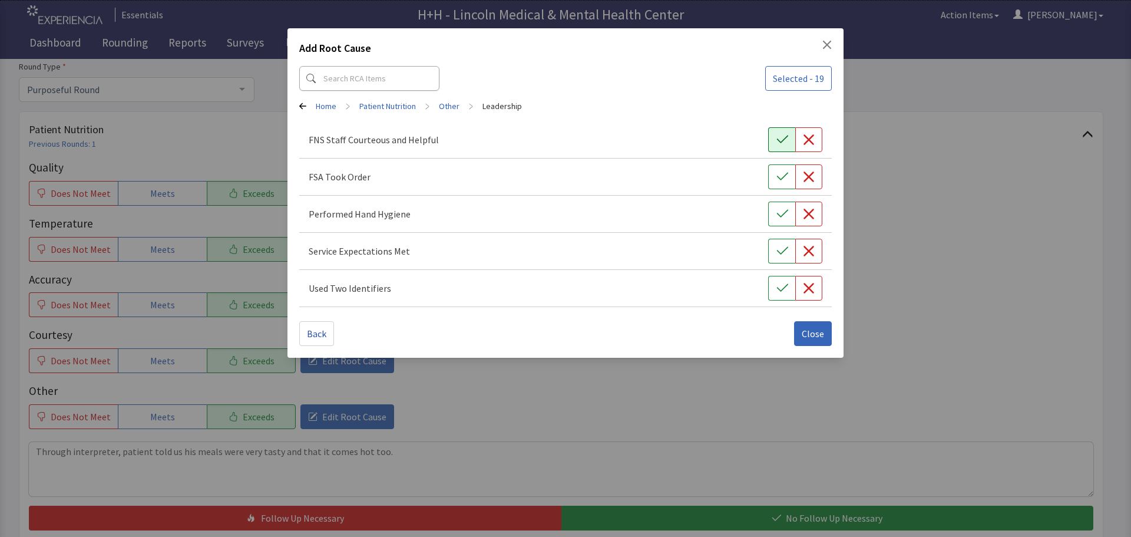
click at [784, 138] on icon "button" at bounding box center [781, 139] width 11 height 8
click at [772, 177] on button "button" at bounding box center [781, 176] width 27 height 25
click at [783, 205] on button "button" at bounding box center [781, 213] width 27 height 25
click at [780, 251] on icon "button" at bounding box center [782, 251] width 12 height 12
click at [779, 284] on icon "button" at bounding box center [782, 288] width 12 height 12
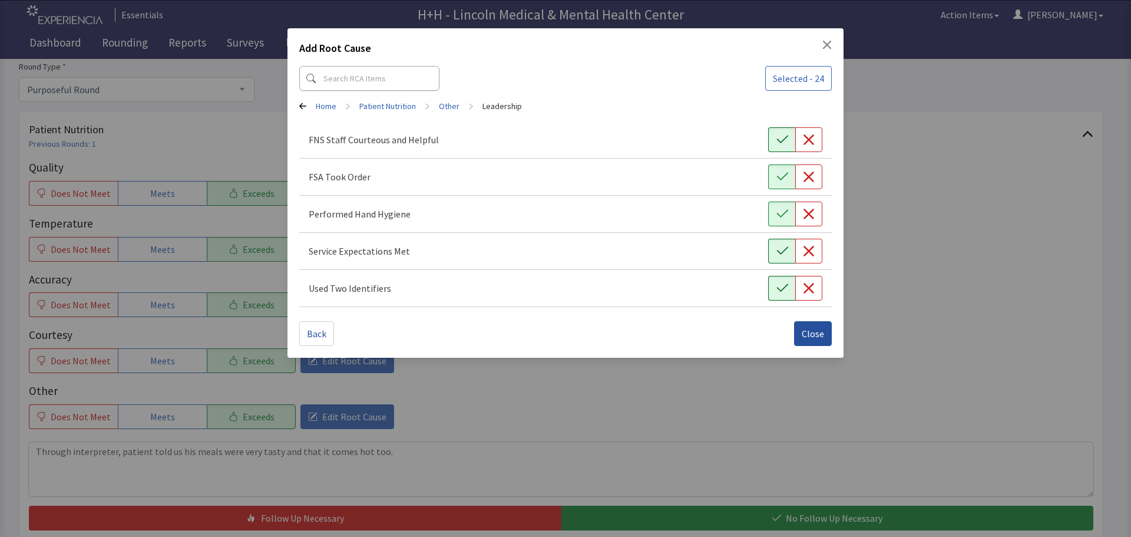
click at [812, 337] on span "Close" at bounding box center [813, 333] width 22 height 14
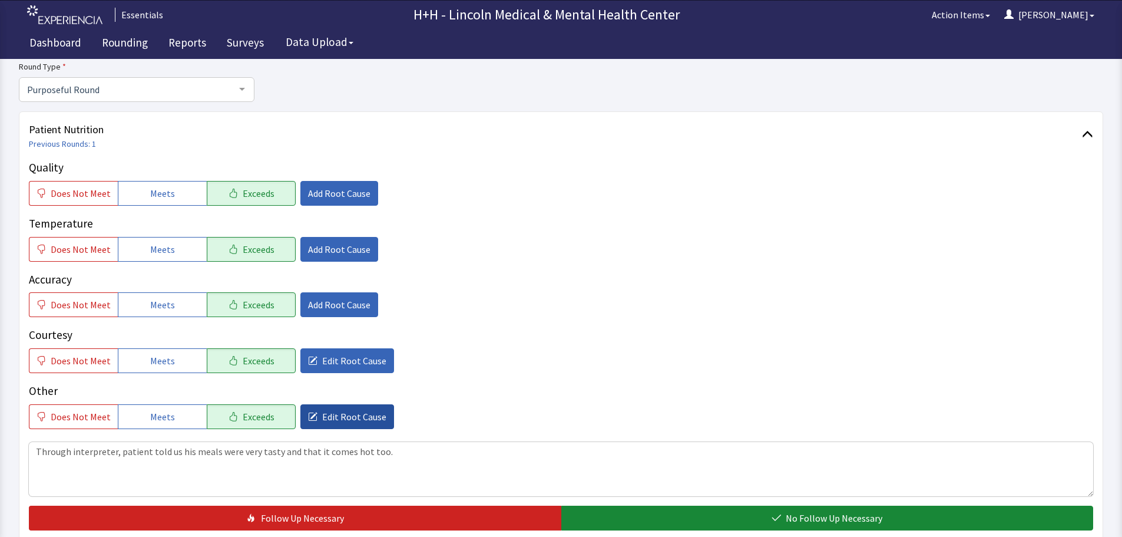
click at [331, 412] on span "Edit Root Cause" at bounding box center [354, 416] width 64 height 14
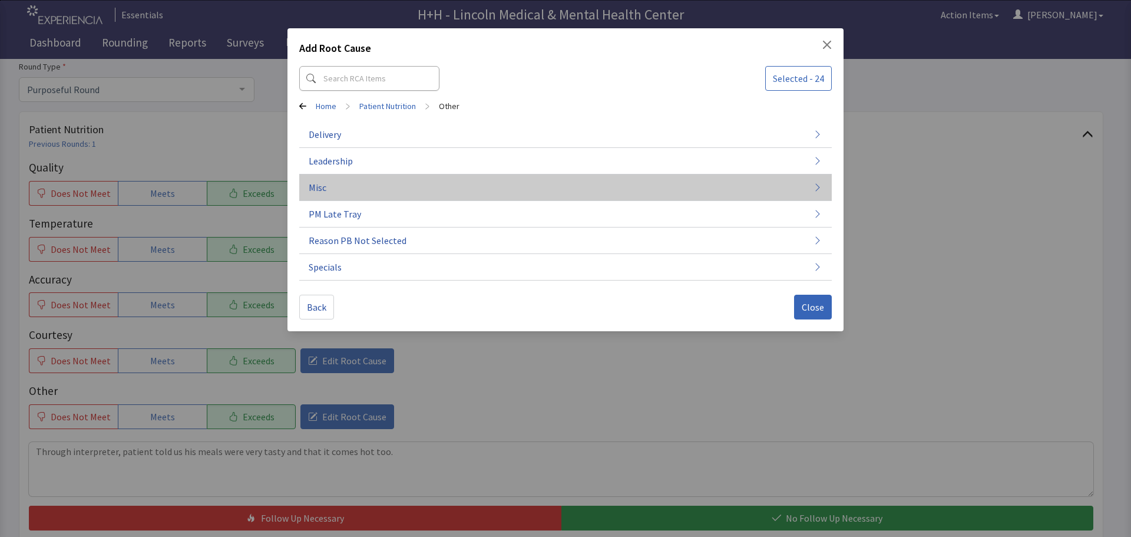
click at [369, 190] on button "Misc" at bounding box center [565, 187] width 532 height 27
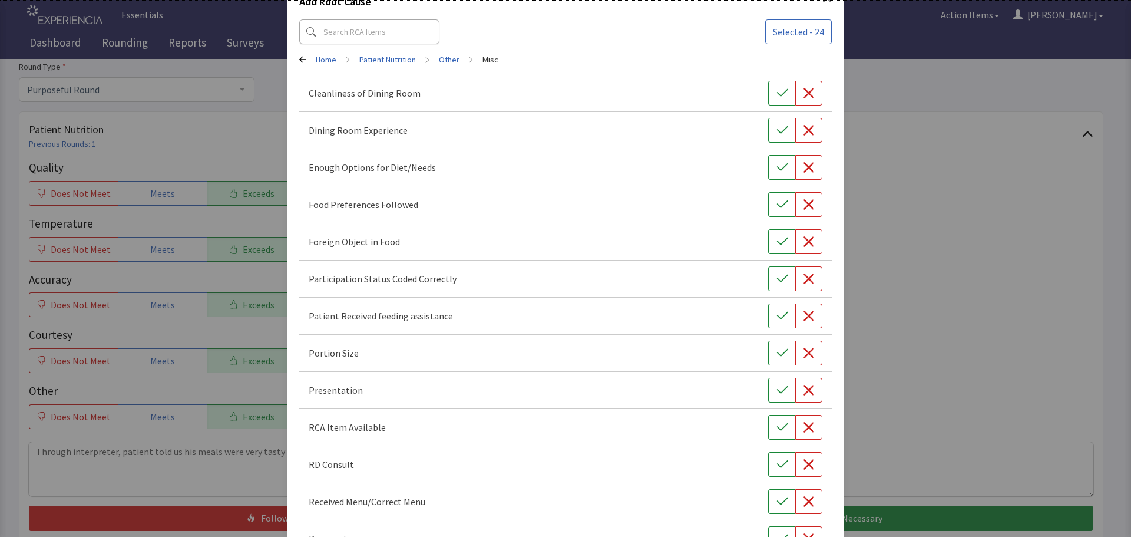
scroll to position [164, 0]
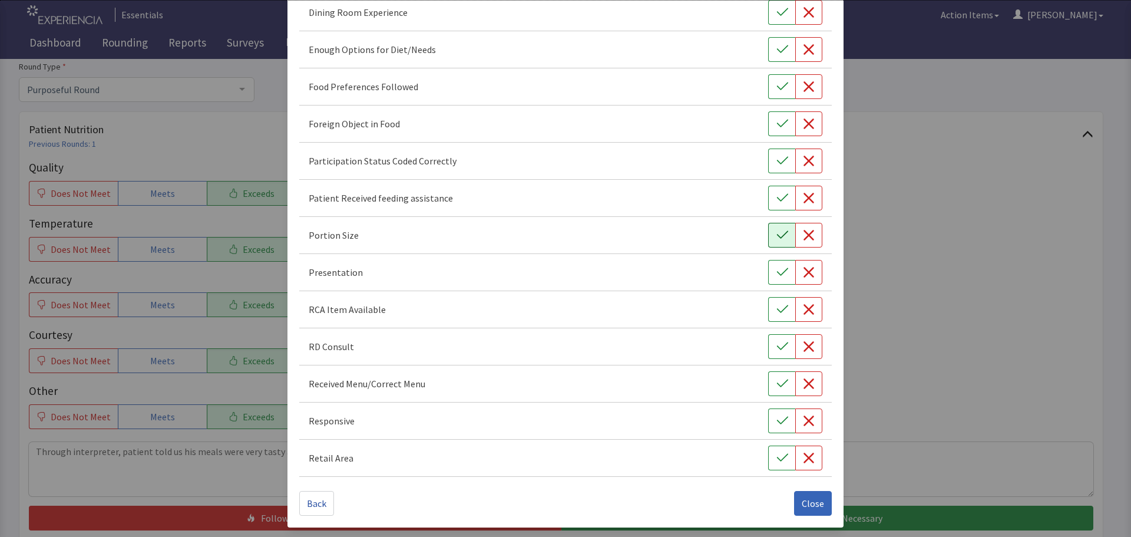
click at [783, 233] on button "button" at bounding box center [781, 235] width 27 height 25
click at [780, 271] on icon "button" at bounding box center [782, 272] width 12 height 12
click at [768, 419] on button "button" at bounding box center [781, 420] width 27 height 25
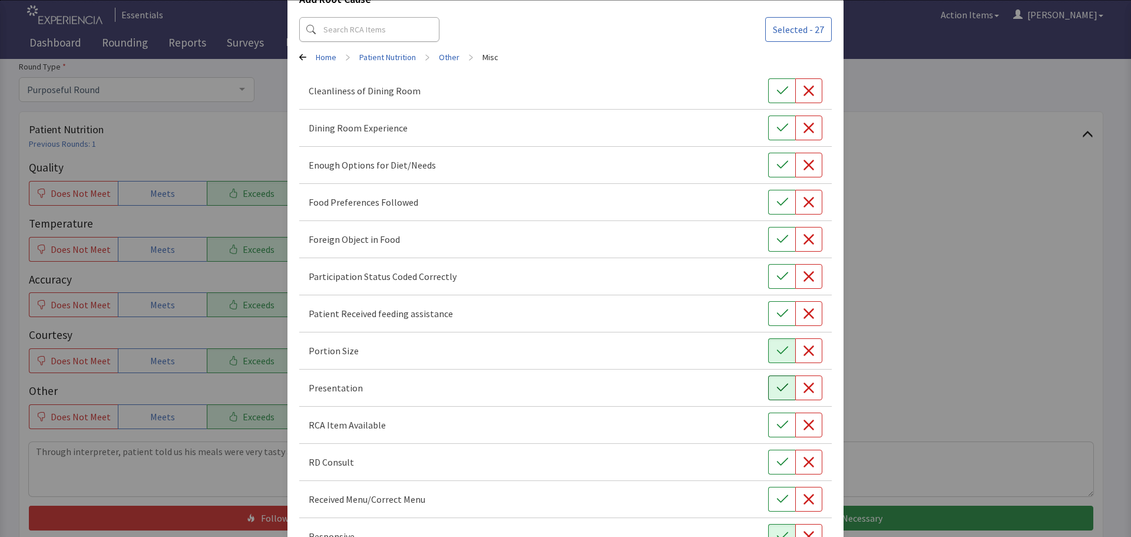
scroll to position [47, 0]
drag, startPoint x: 768, startPoint y: 202, endPoint x: 762, endPoint y: 209, distance: 9.6
click at [769, 202] on button "button" at bounding box center [781, 204] width 27 height 25
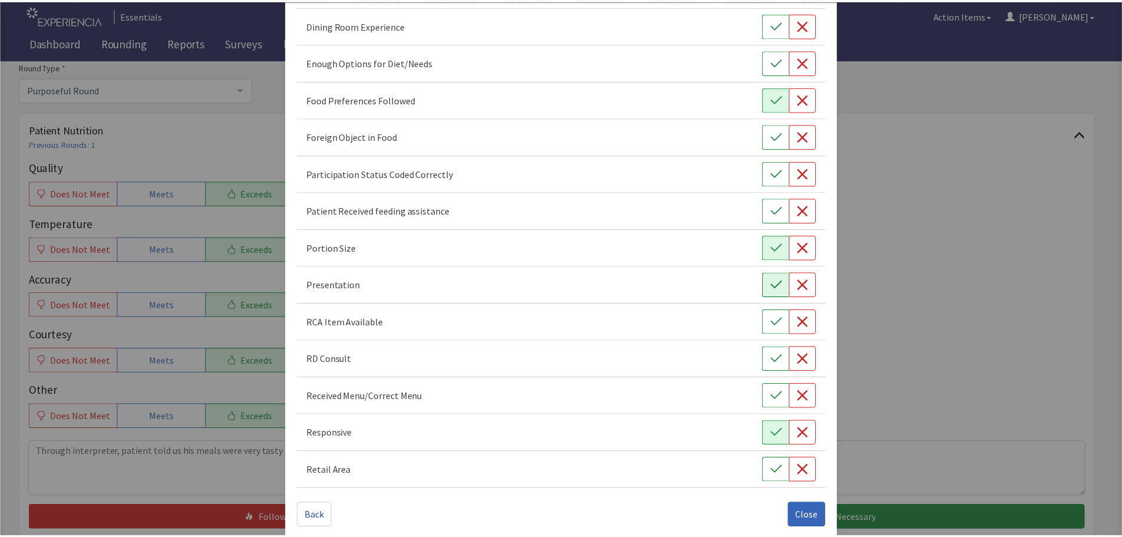
scroll to position [164, 0]
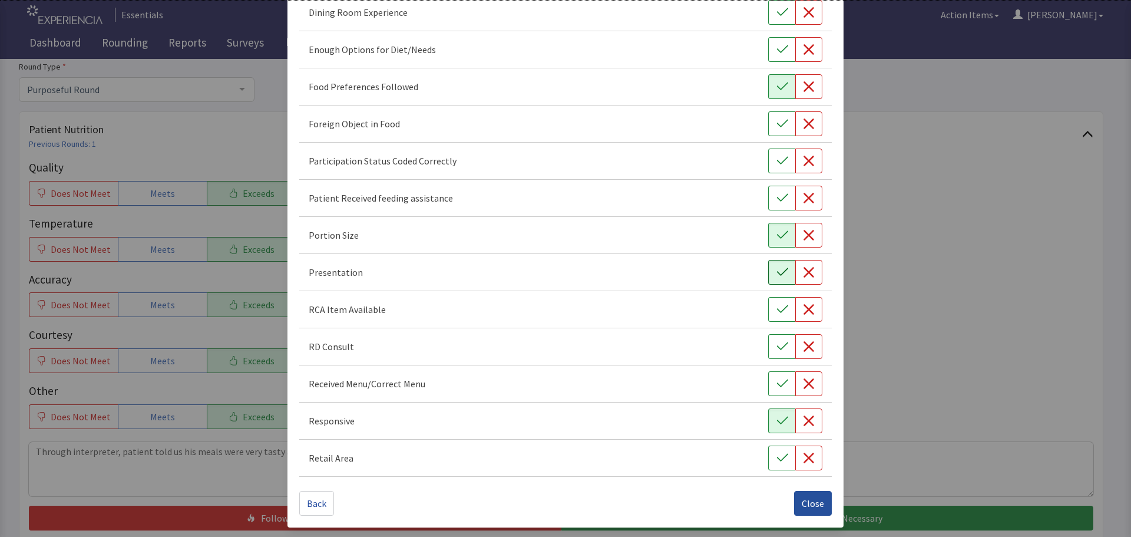
click at [806, 502] on span "Close" at bounding box center [813, 503] width 22 height 14
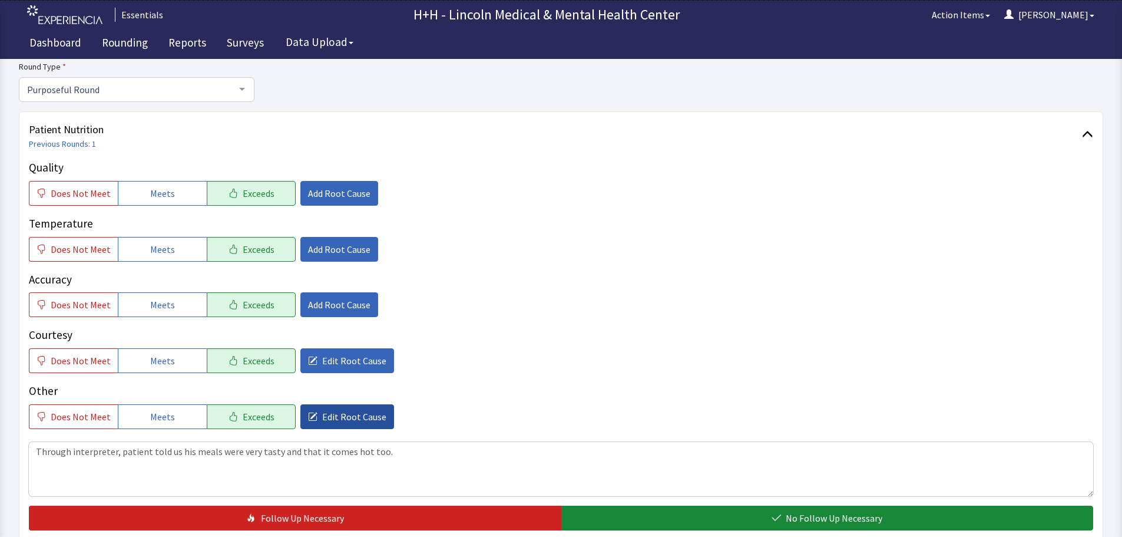
click at [368, 416] on span "Edit Root Cause" at bounding box center [354, 416] width 64 height 14
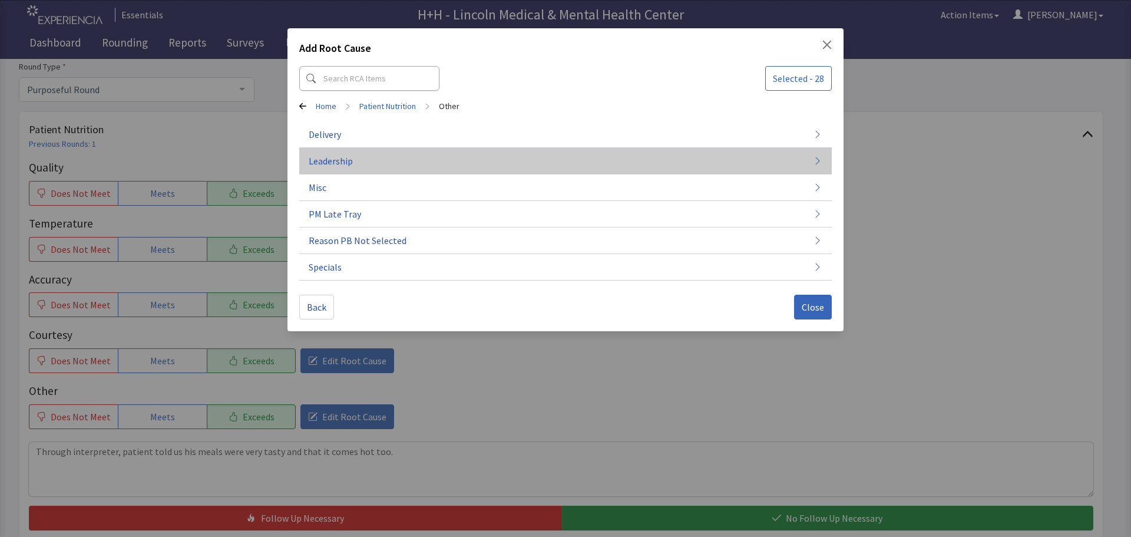
click at [383, 254] on button "Leadership" at bounding box center [565, 267] width 532 height 27
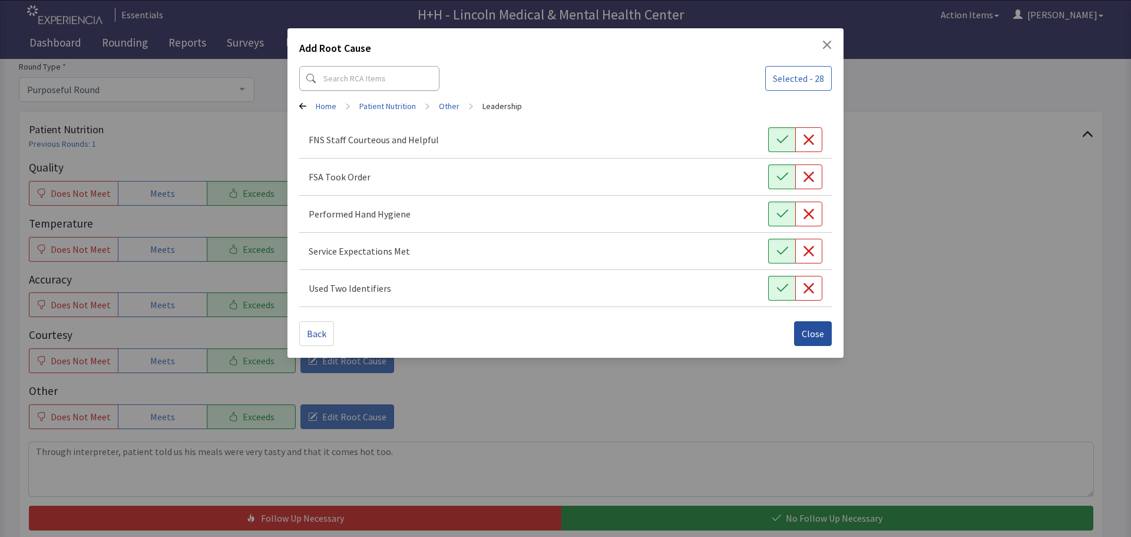
click at [812, 330] on span "Close" at bounding box center [813, 333] width 22 height 14
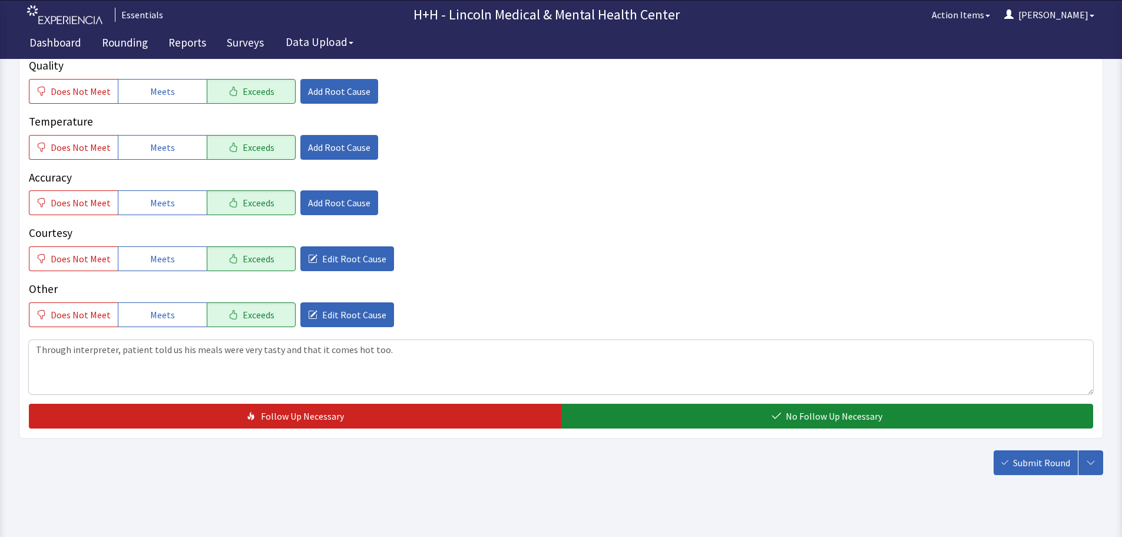
scroll to position [216, 0]
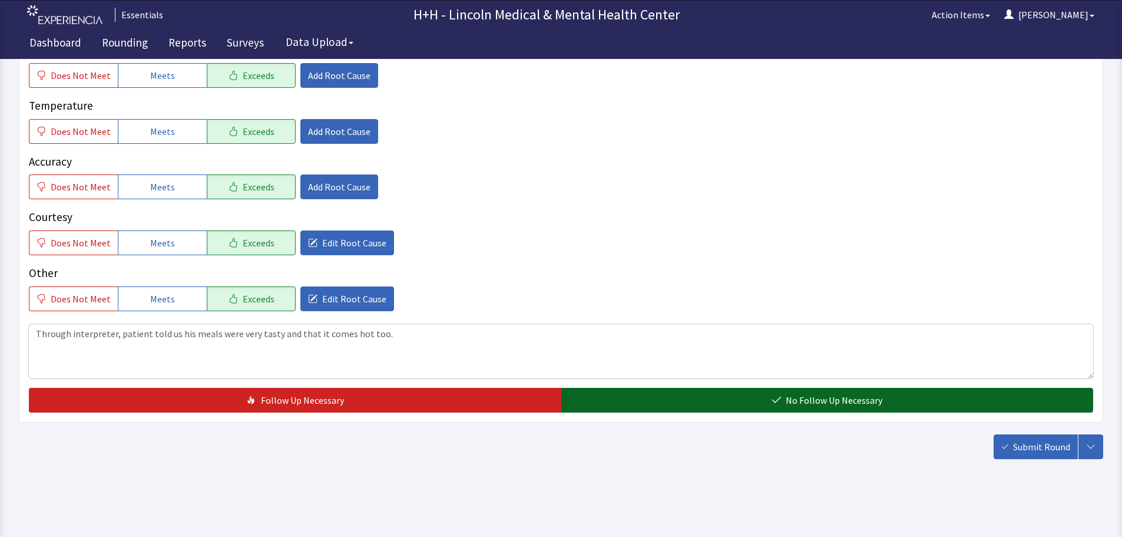
click at [739, 398] on button "No Follow Up Necessary" at bounding box center [827, 400] width 532 height 25
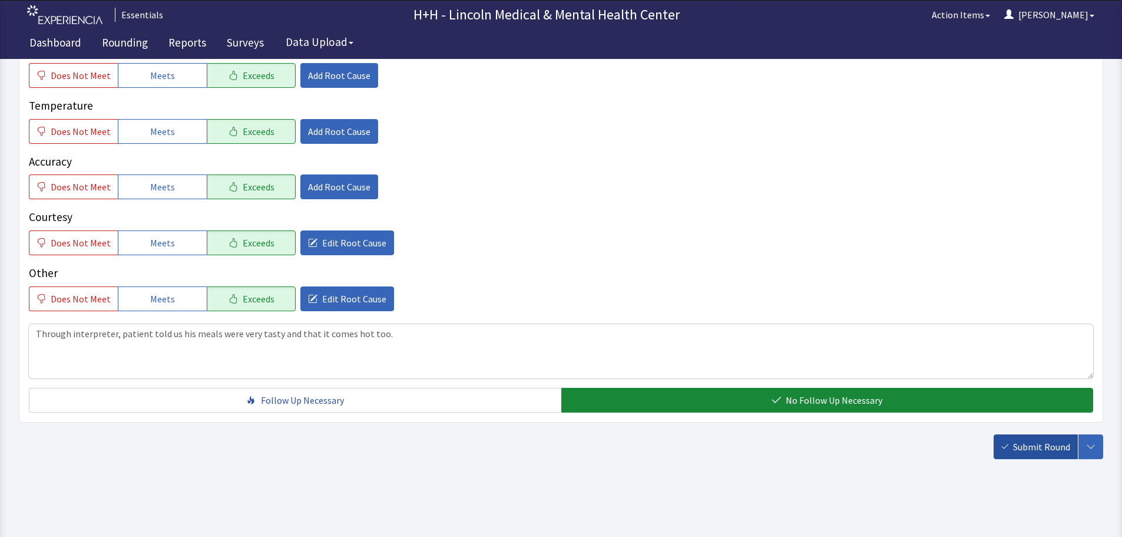
click at [1050, 445] on span "Submit Round" at bounding box center [1041, 446] width 57 height 14
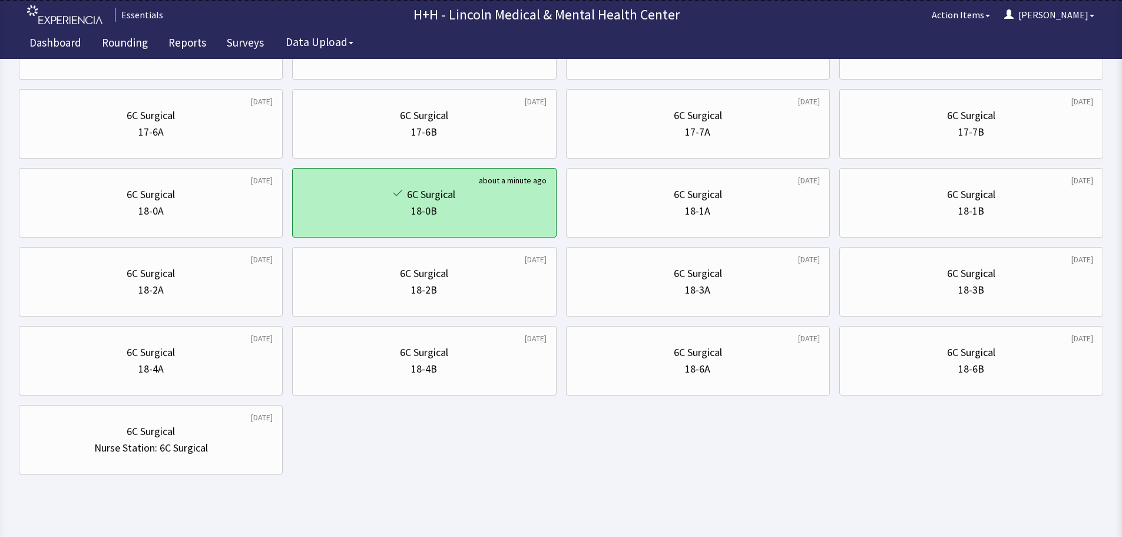
scroll to position [567, 0]
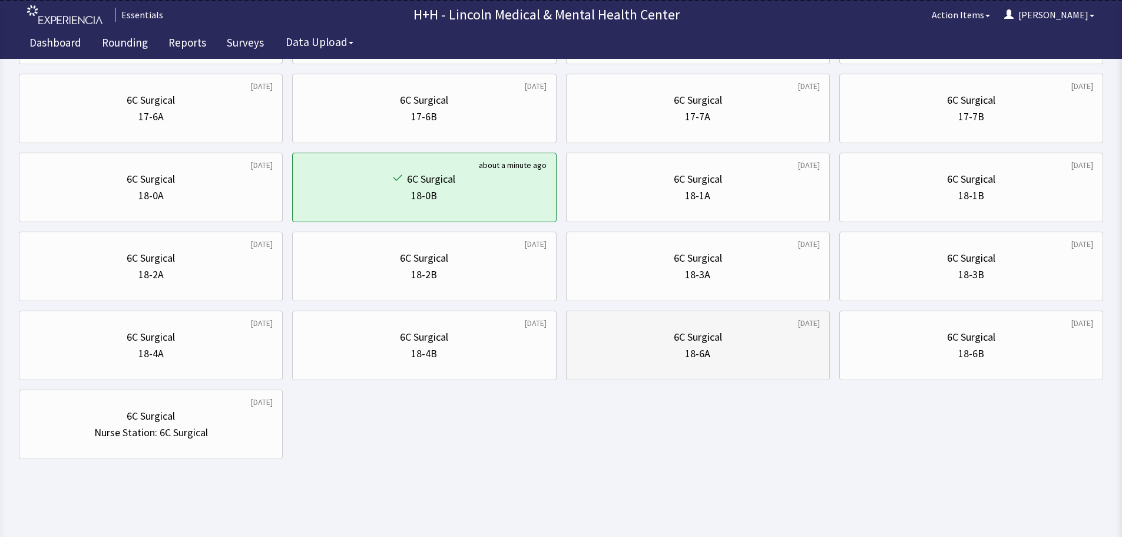
click at [742, 347] on div "18-6A" at bounding box center [698, 353] width 244 height 16
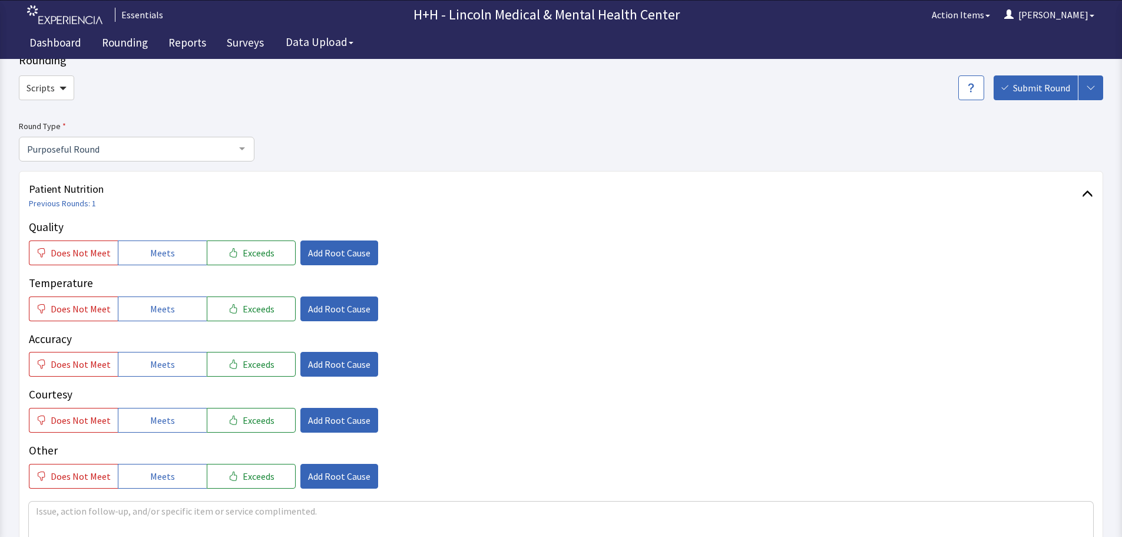
scroll to position [59, 0]
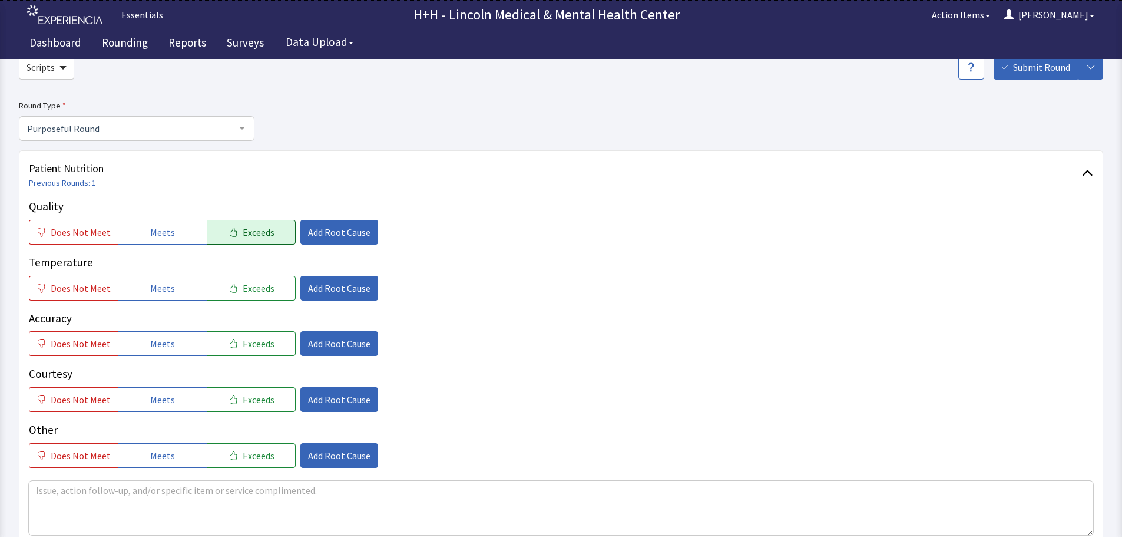
click at [243, 234] on span "Exceeds" at bounding box center [259, 232] width 32 height 14
click at [247, 283] on span "Exceeds" at bounding box center [259, 288] width 32 height 14
click at [252, 345] on span "Exceeds" at bounding box center [259, 343] width 32 height 14
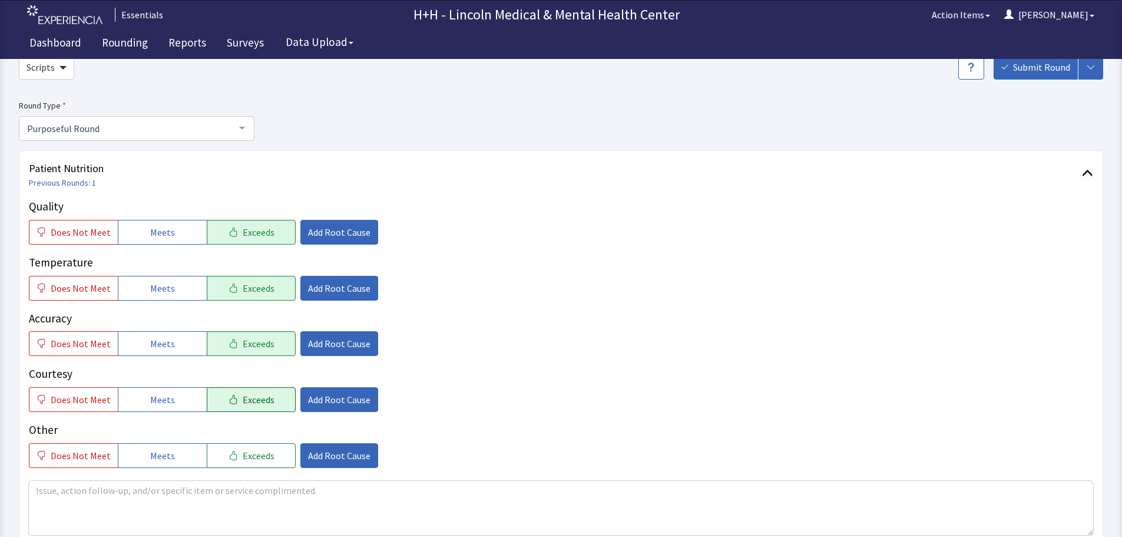
click at [256, 396] on span "Exceeds" at bounding box center [259, 399] width 32 height 14
click at [251, 458] on span "Exceeds" at bounding box center [259, 455] width 32 height 14
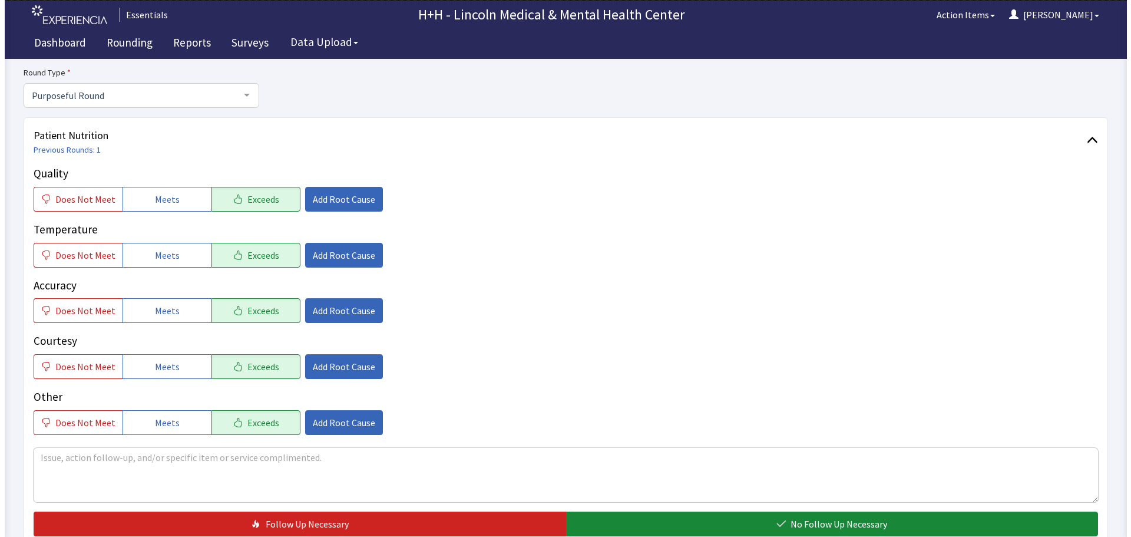
scroll to position [118, 0]
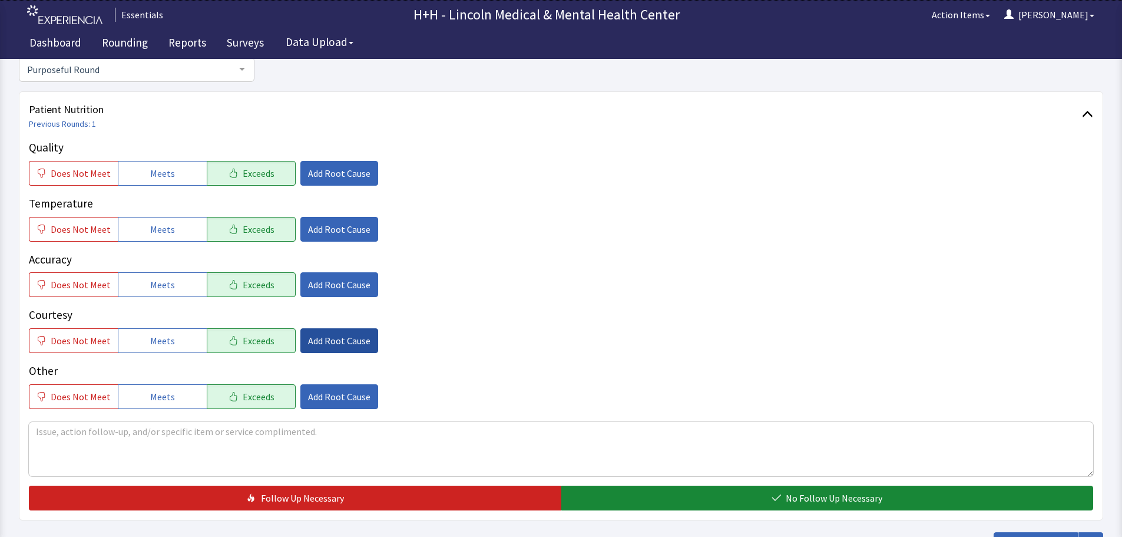
click at [336, 340] on span "Add Root Cause" at bounding box center [339, 340] width 62 height 14
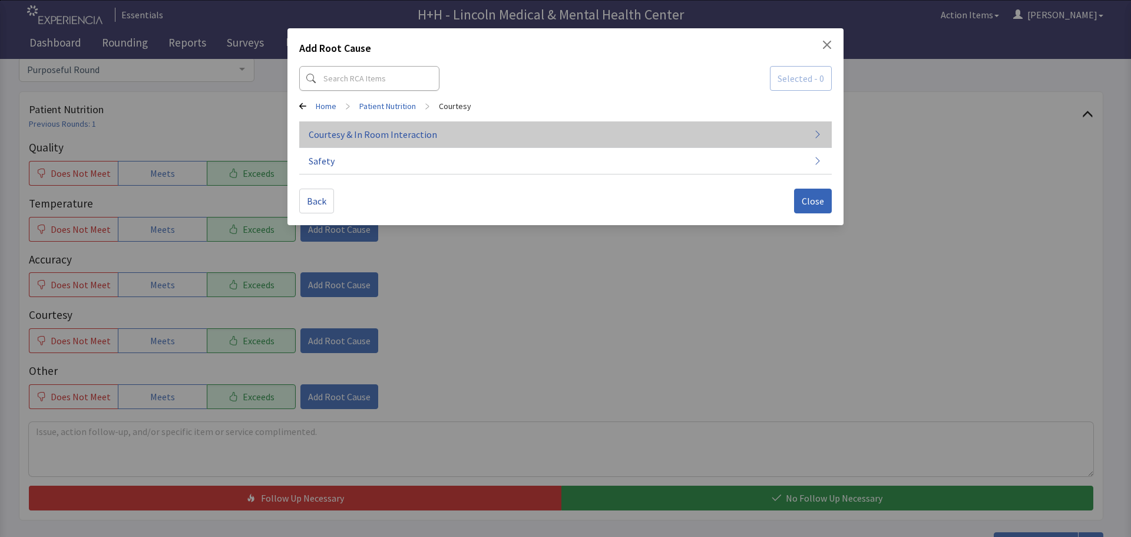
click at [333, 134] on span "Courtesy & In Room Interaction" at bounding box center [373, 134] width 128 height 14
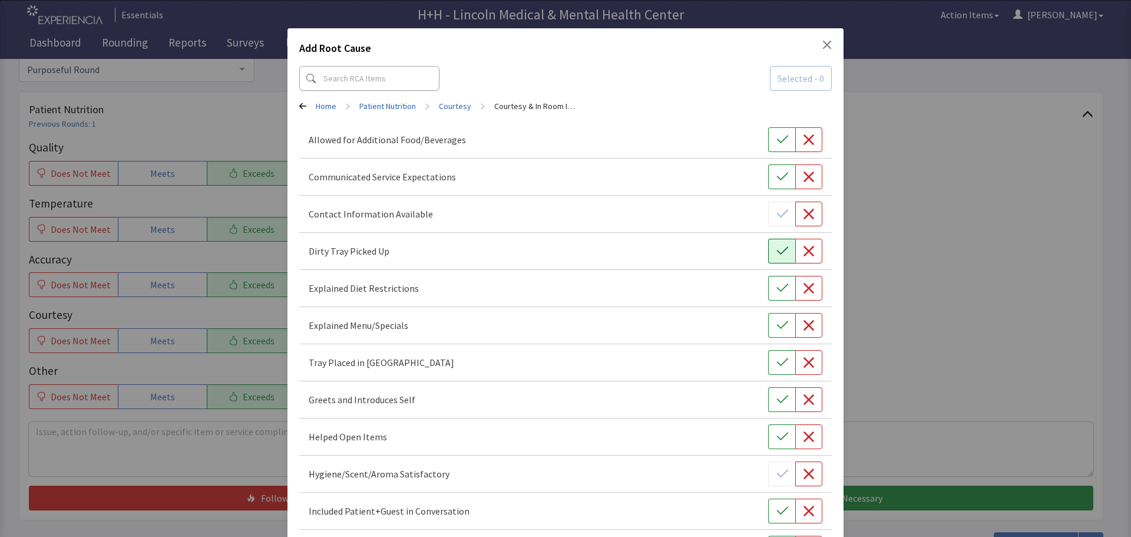
click at [777, 251] on icon "button" at bounding box center [782, 251] width 12 height 12
click at [776, 364] on icon "button" at bounding box center [782, 362] width 12 height 12
click at [776, 402] on icon "button" at bounding box center [782, 399] width 12 height 12
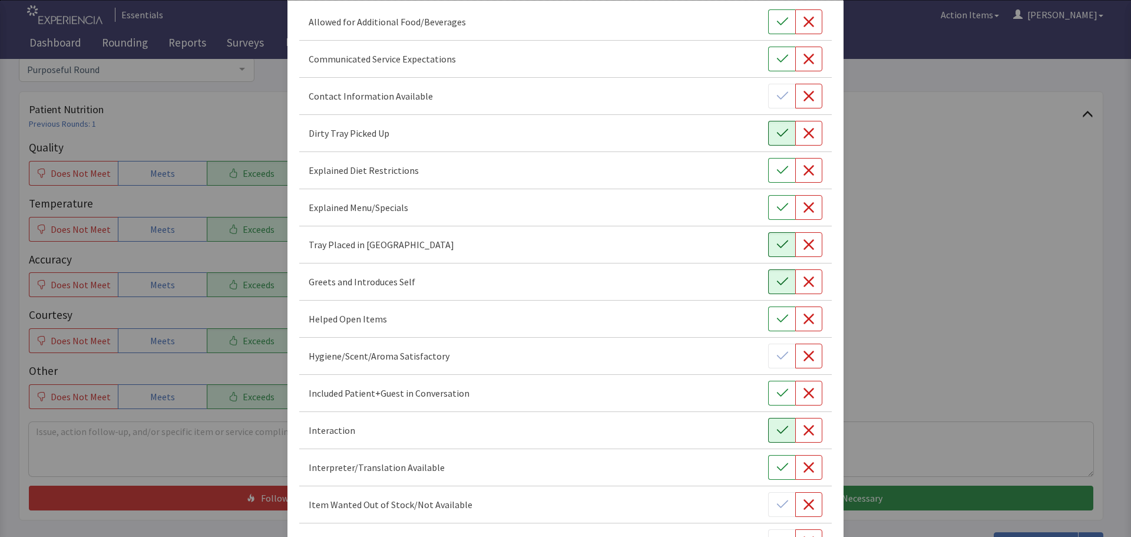
click at [768, 424] on button "button" at bounding box center [781, 430] width 27 height 25
click at [770, 399] on button "button" at bounding box center [781, 392] width 27 height 25
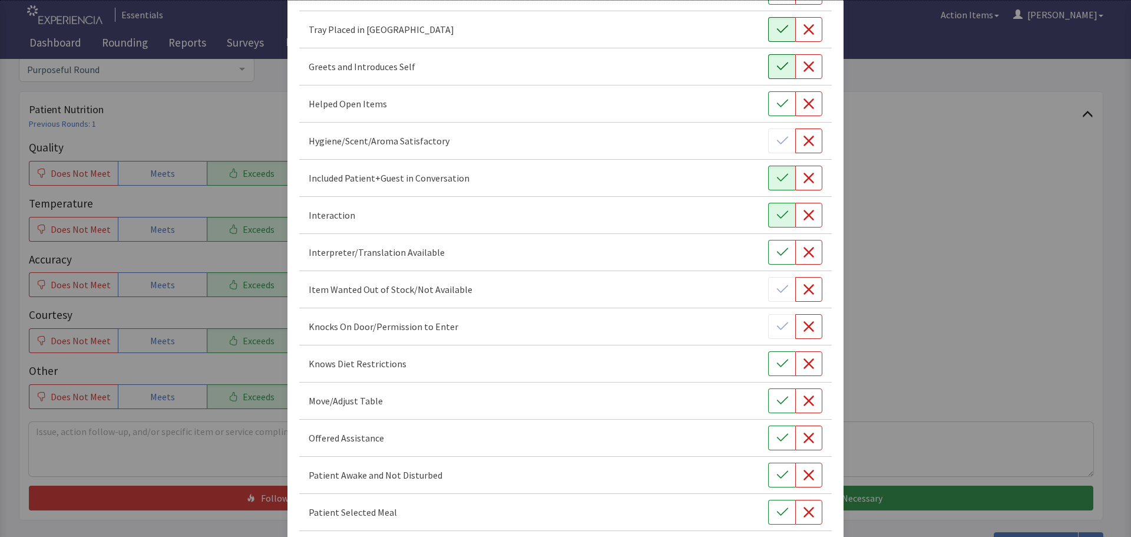
scroll to position [353, 0]
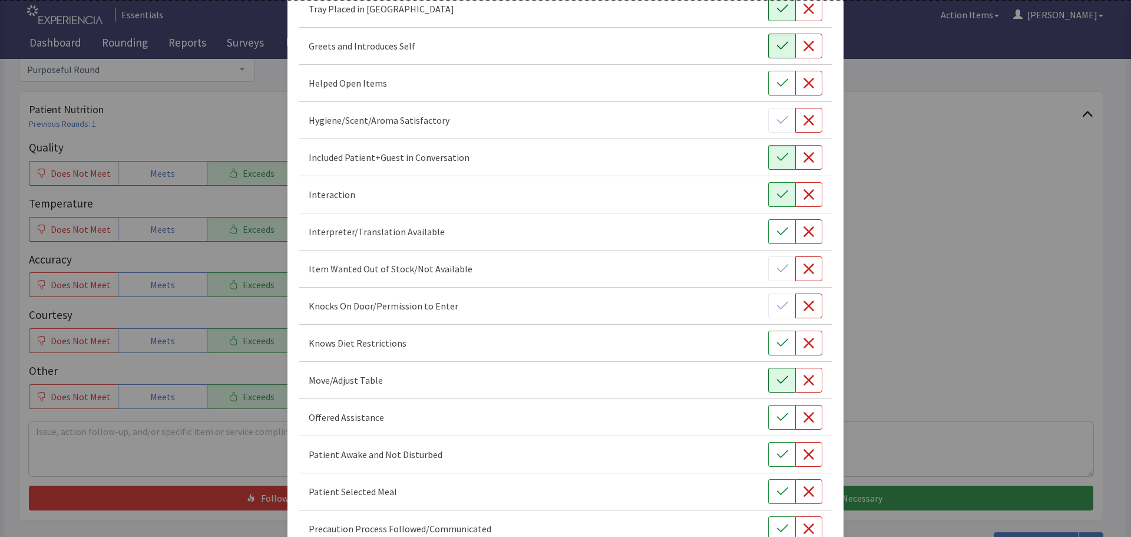
click at [768, 377] on button "button" at bounding box center [781, 380] width 27 height 25
click at [776, 418] on icon "button" at bounding box center [782, 417] width 12 height 12
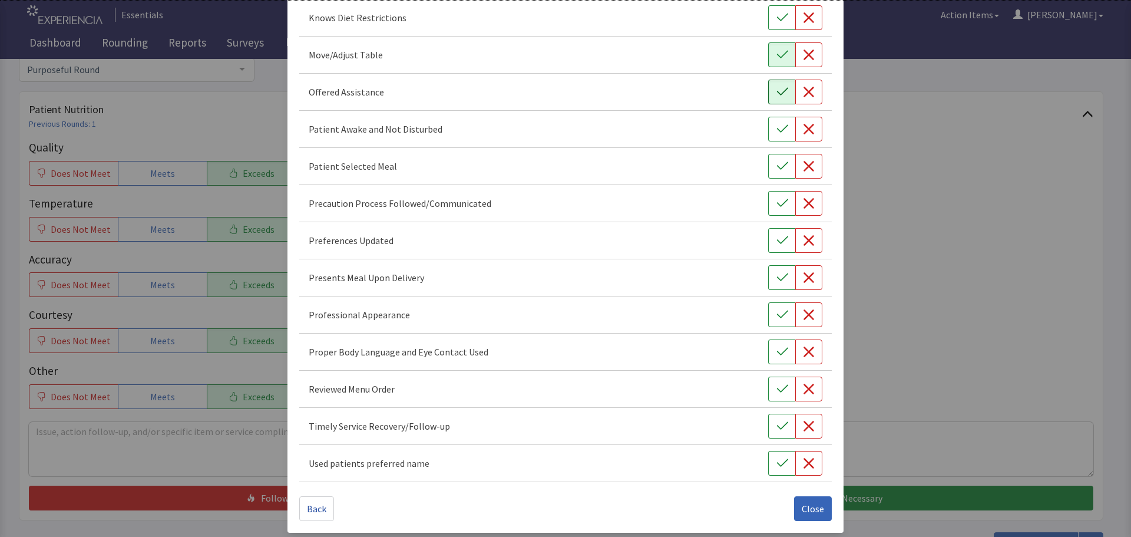
scroll to position [684, 0]
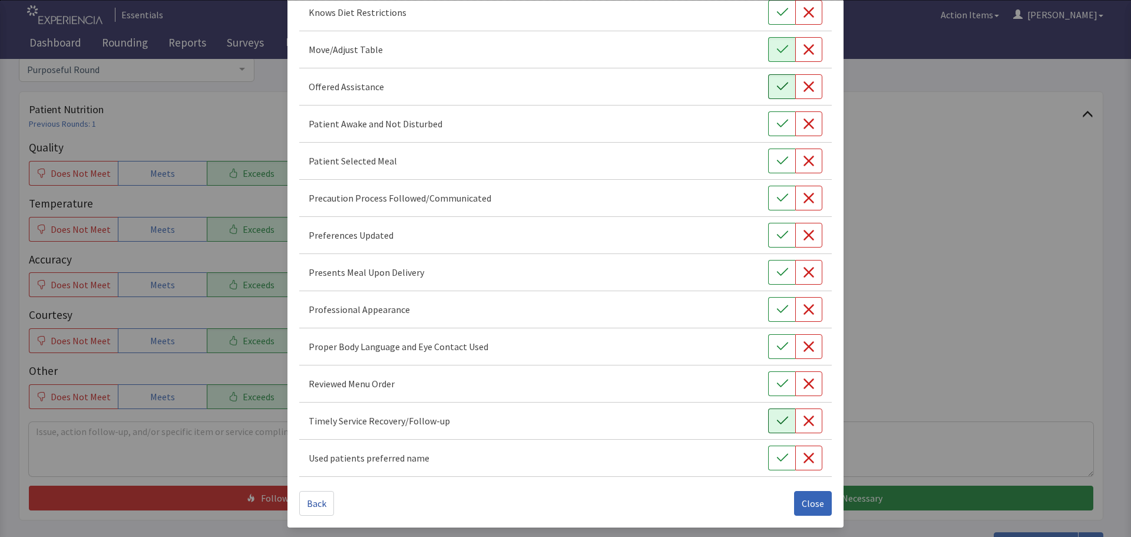
click at [779, 417] on icon "button" at bounding box center [782, 421] width 12 height 12
click at [777, 385] on icon "button" at bounding box center [782, 384] width 12 height 12
click at [777, 345] on icon "button" at bounding box center [782, 346] width 12 height 12
click at [781, 309] on icon "button" at bounding box center [782, 309] width 12 height 12
click at [776, 273] on icon "button" at bounding box center [782, 272] width 12 height 12
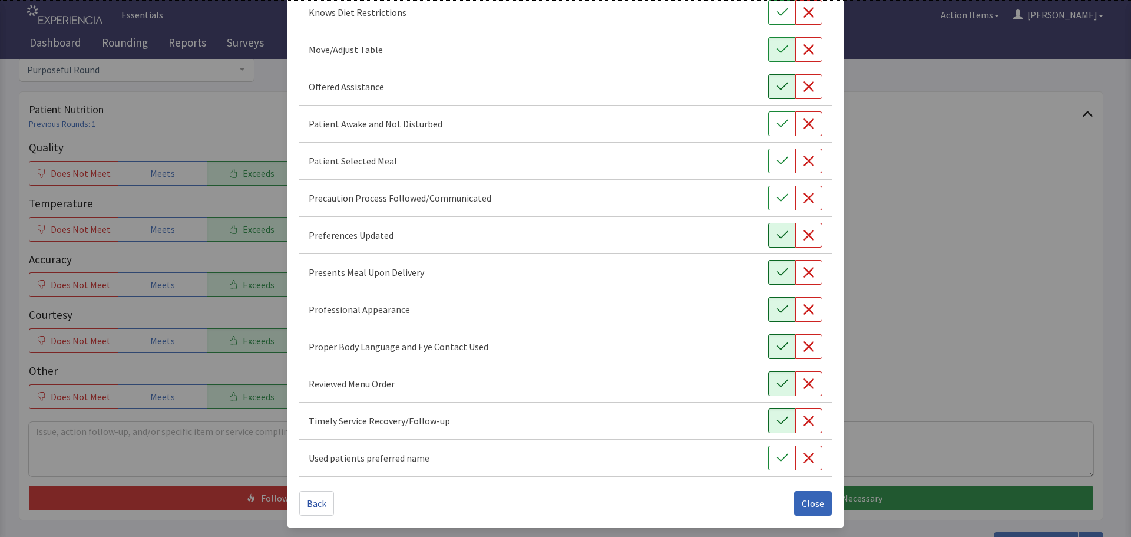
click at [768, 233] on button "button" at bounding box center [781, 235] width 27 height 25
click at [768, 161] on button "button" at bounding box center [781, 160] width 27 height 25
click at [776, 123] on icon "button" at bounding box center [782, 124] width 12 height 12
click at [807, 501] on span "Close" at bounding box center [813, 503] width 22 height 14
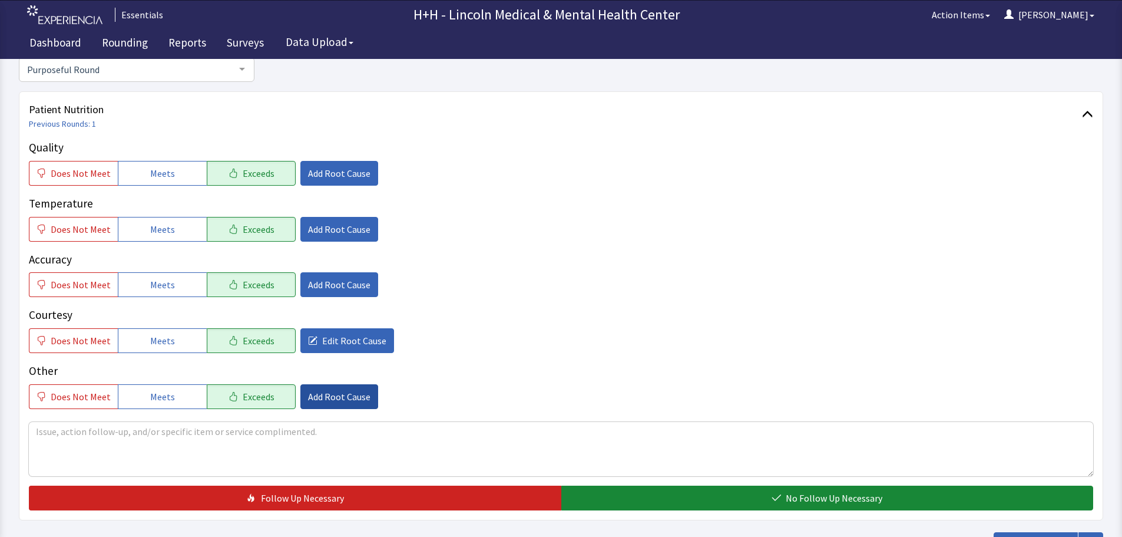
click at [333, 396] on span "Add Root Cause" at bounding box center [339, 396] width 62 height 14
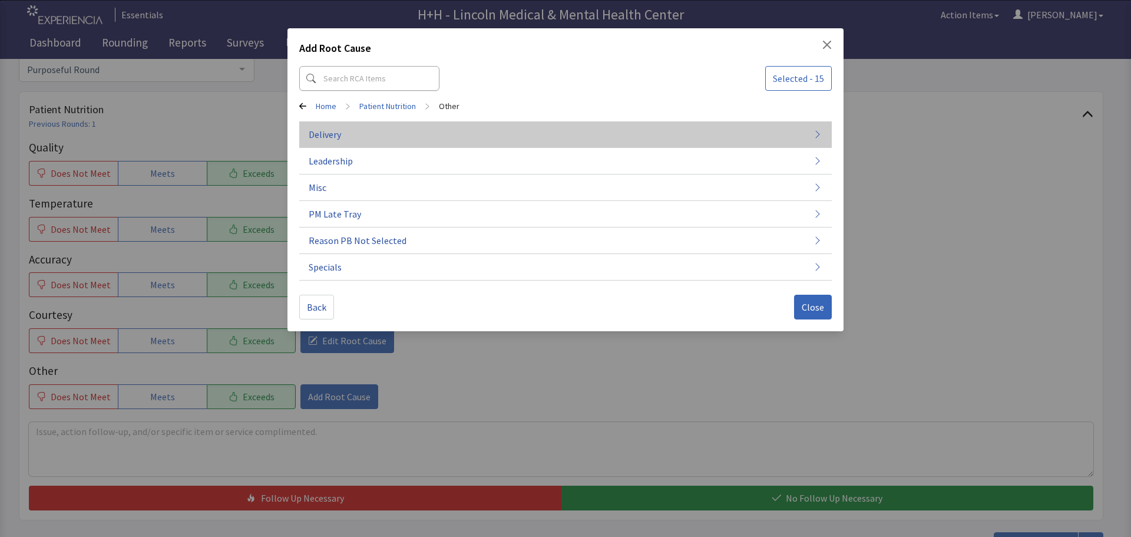
click at [355, 174] on button "Delivery" at bounding box center [565, 187] width 532 height 27
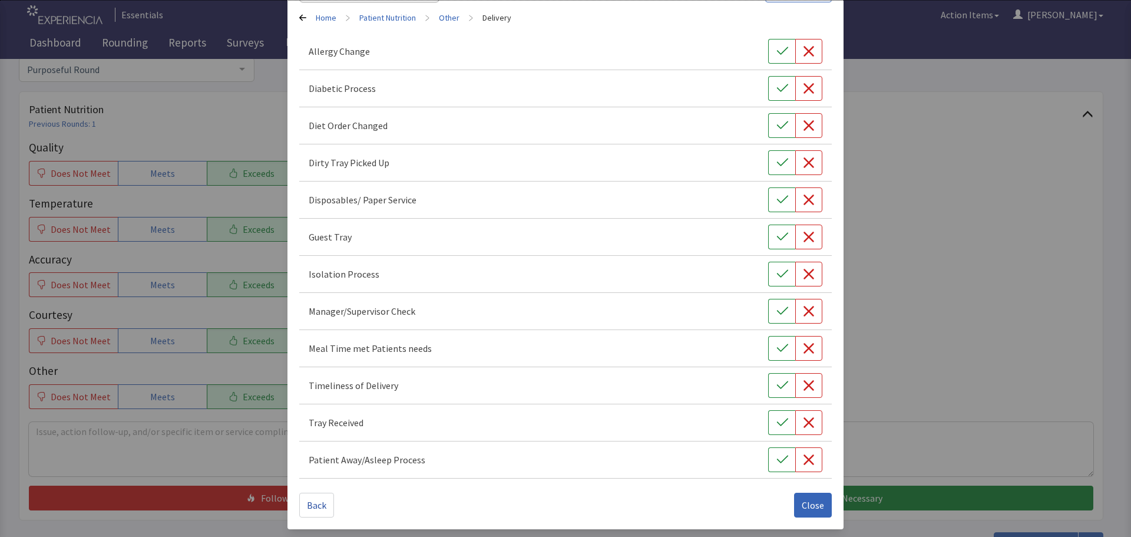
scroll to position [90, 0]
click at [781, 342] on icon "button" at bounding box center [782, 346] width 12 height 12
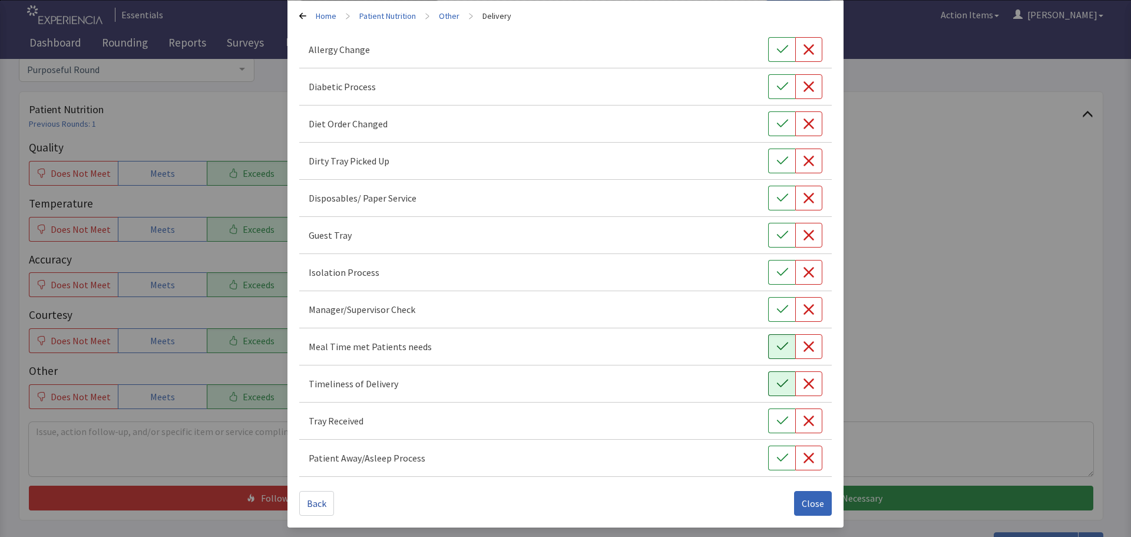
click at [784, 383] on button "button" at bounding box center [781, 383] width 27 height 25
click at [768, 428] on button "button" at bounding box center [781, 420] width 27 height 25
click at [802, 500] on span "Close" at bounding box center [813, 503] width 22 height 14
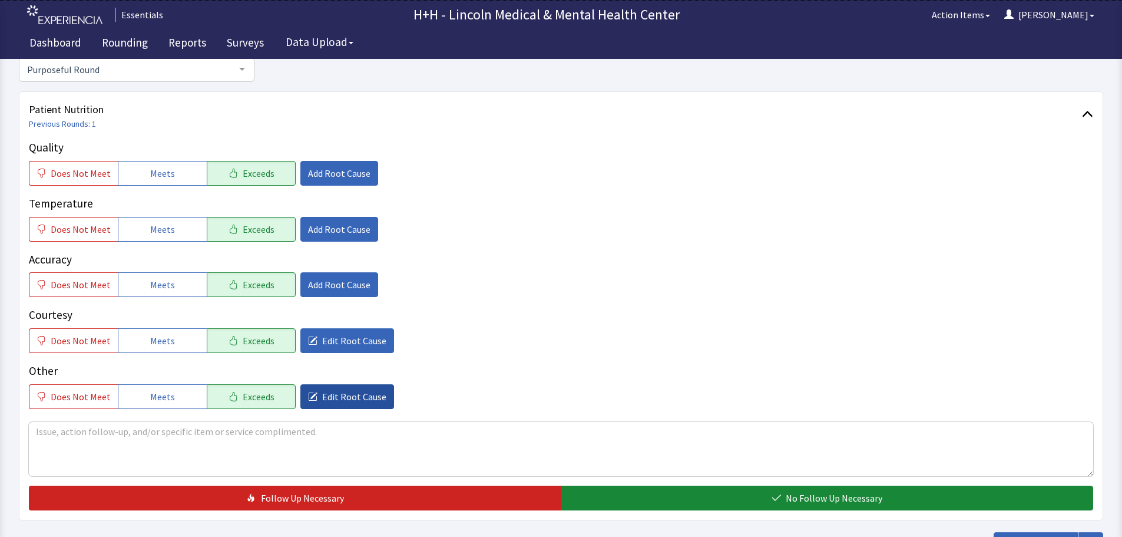
click at [340, 393] on span "Edit Root Cause" at bounding box center [354, 396] width 64 height 14
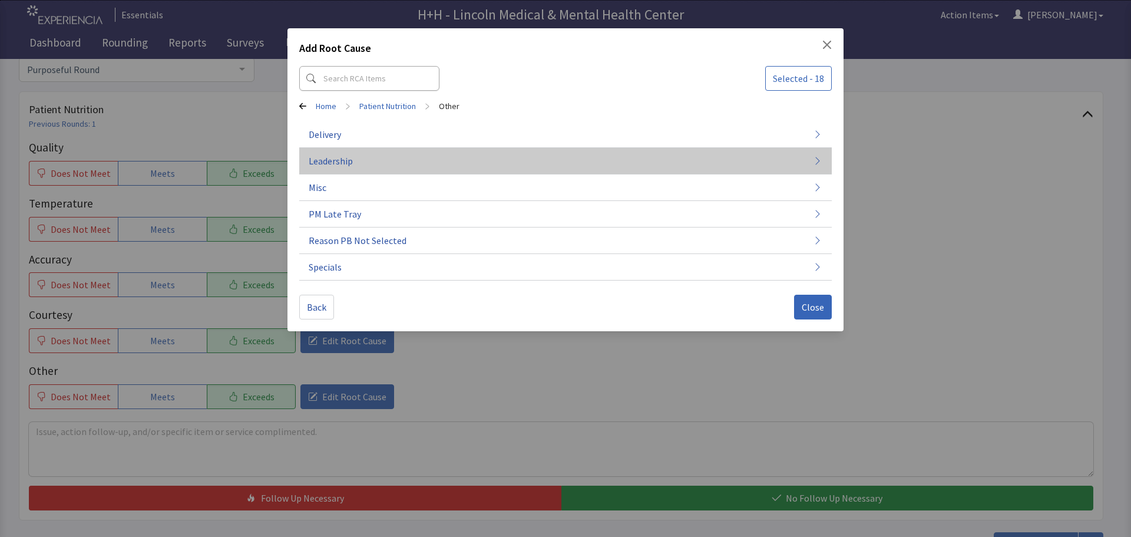
click at [375, 254] on button "Leadership" at bounding box center [565, 267] width 532 height 27
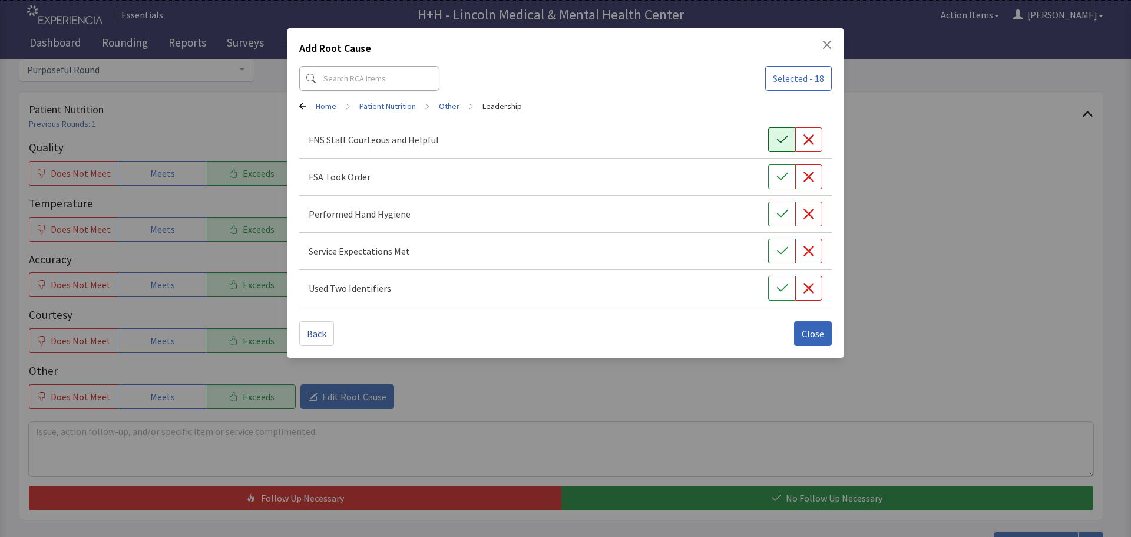
click at [785, 139] on icon "button" at bounding box center [782, 140] width 12 height 12
drag, startPoint x: 779, startPoint y: 170, endPoint x: 790, endPoint y: 208, distance: 40.1
click at [779, 171] on button "button" at bounding box center [781, 176] width 27 height 25
click at [791, 215] on button "button" at bounding box center [781, 213] width 27 height 25
click at [785, 250] on icon "button" at bounding box center [781, 251] width 11 height 8
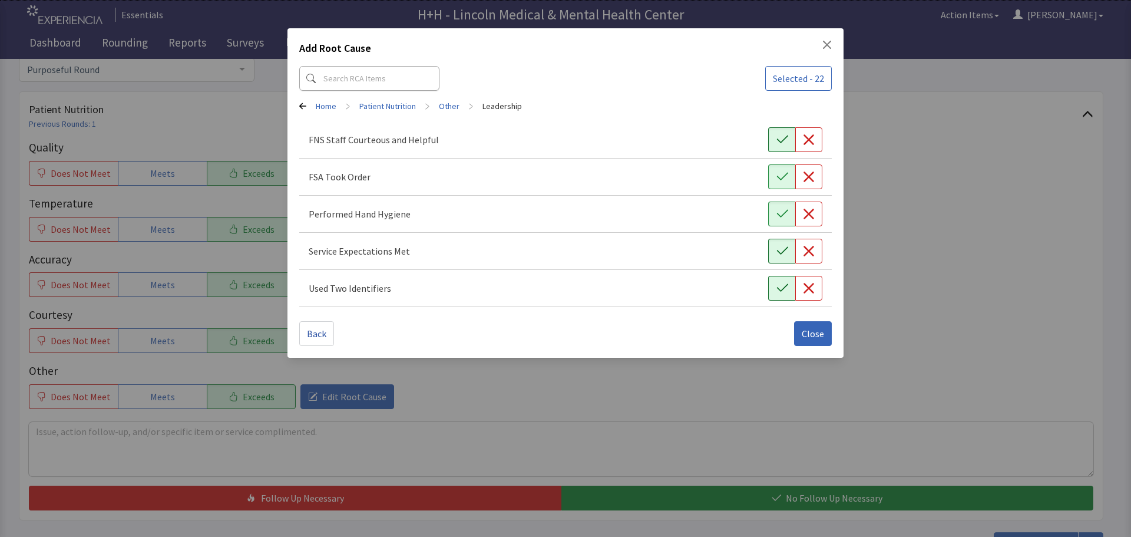
click at [781, 283] on icon "button" at bounding box center [782, 288] width 12 height 12
click at [802, 333] on button "Close" at bounding box center [813, 333] width 38 height 25
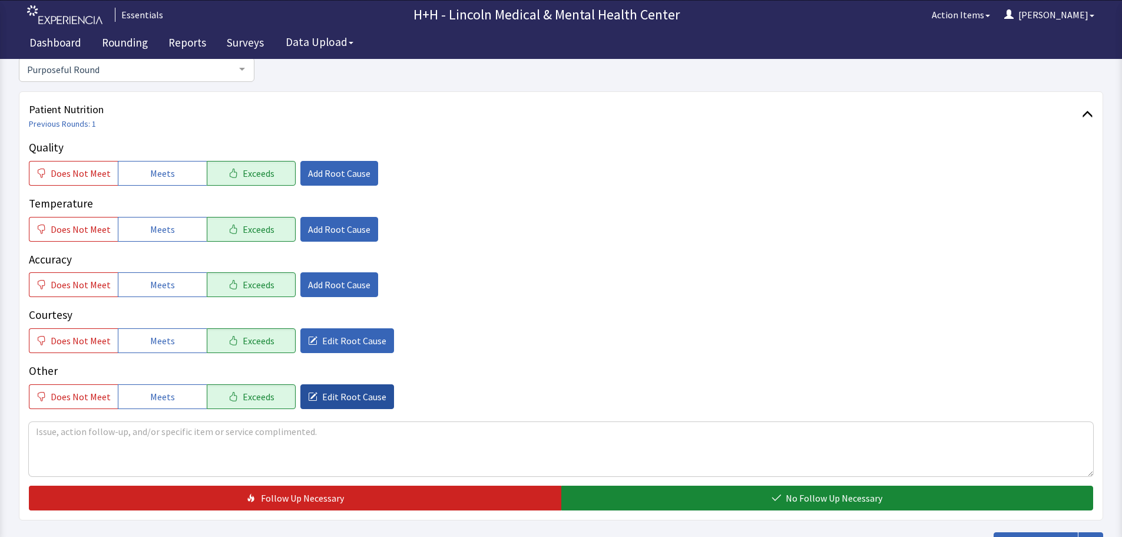
click at [322, 399] on span "Edit Root Cause" at bounding box center [354, 396] width 64 height 14
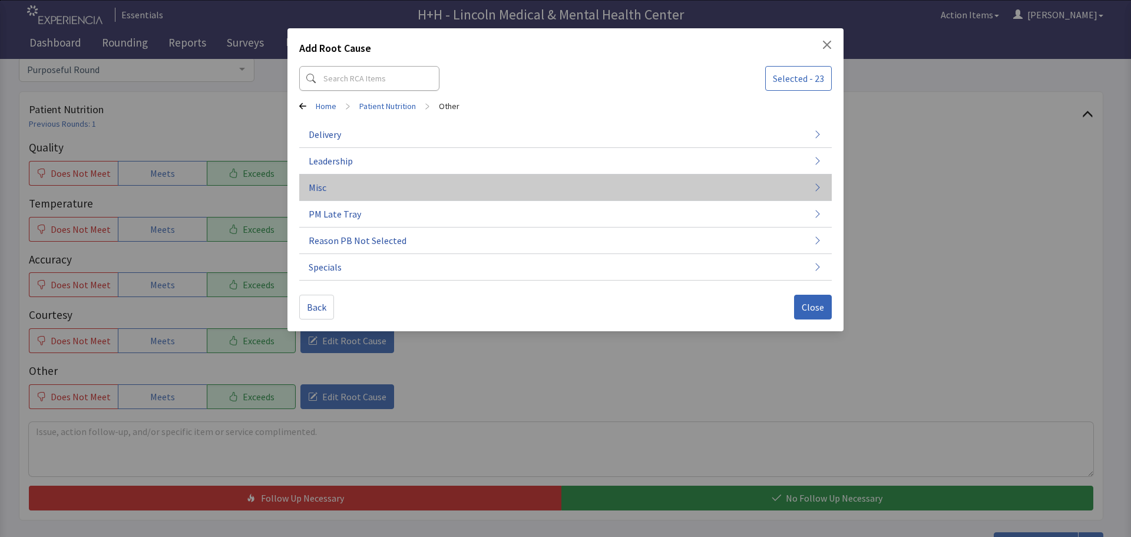
click at [332, 191] on button "Misc" at bounding box center [565, 187] width 532 height 27
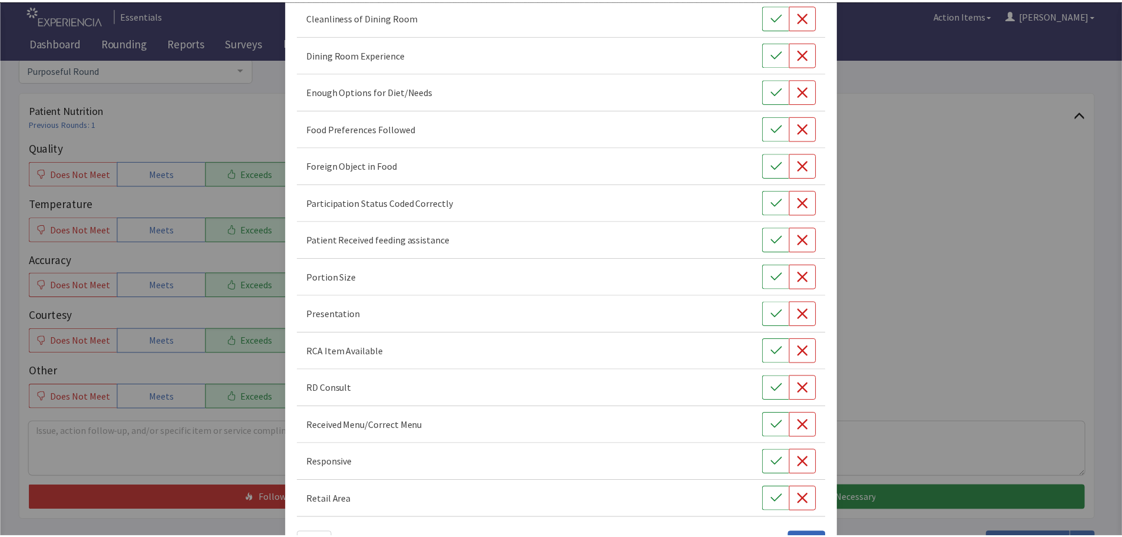
scroll to position [164, 0]
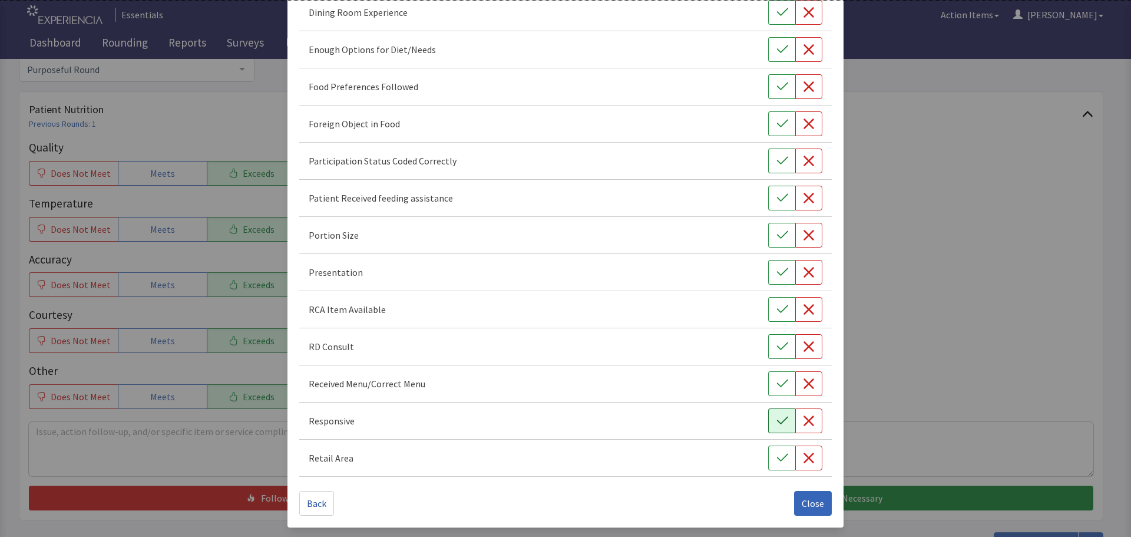
click at [776, 420] on icon "button" at bounding box center [782, 421] width 12 height 12
click at [769, 231] on button "button" at bounding box center [781, 235] width 27 height 25
click at [768, 273] on button "button" at bounding box center [781, 272] width 27 height 25
click at [776, 85] on icon "button" at bounding box center [782, 87] width 12 height 12
click at [802, 501] on span "Close" at bounding box center [813, 503] width 22 height 14
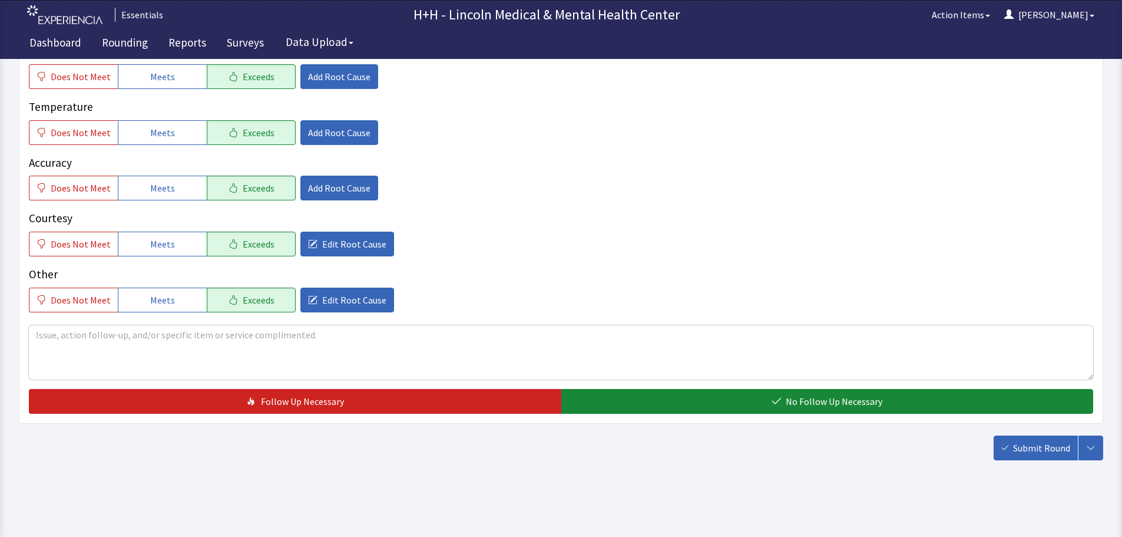
scroll to position [216, 0]
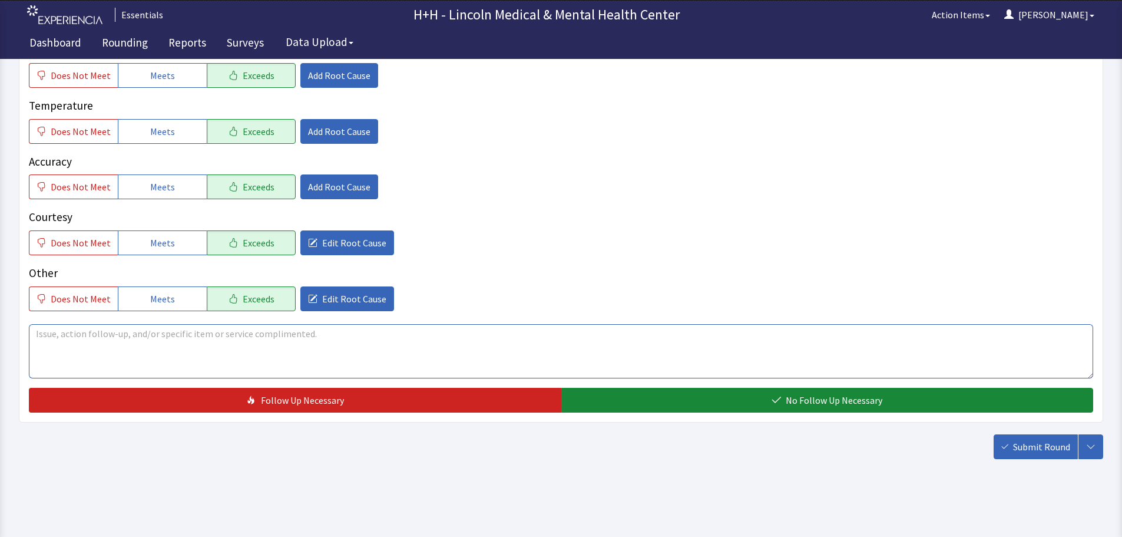
click at [62, 337] on textarea at bounding box center [561, 351] width 1064 height 54
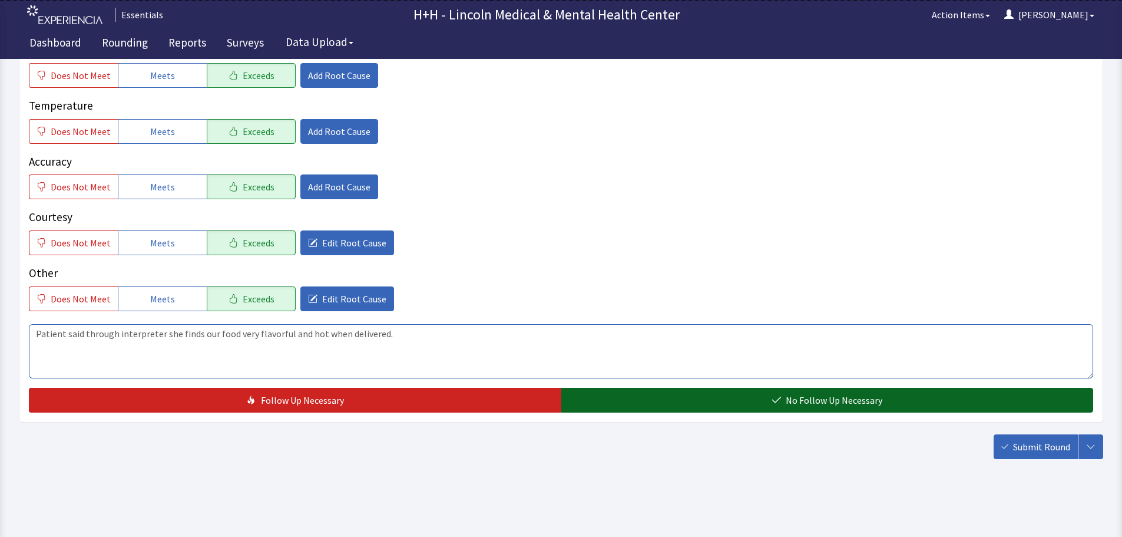
type textarea "Patient said through interpreter she finds our food very flavorful and hot when…"
click at [684, 404] on button "No Follow Up Necessary" at bounding box center [827, 400] width 532 height 25
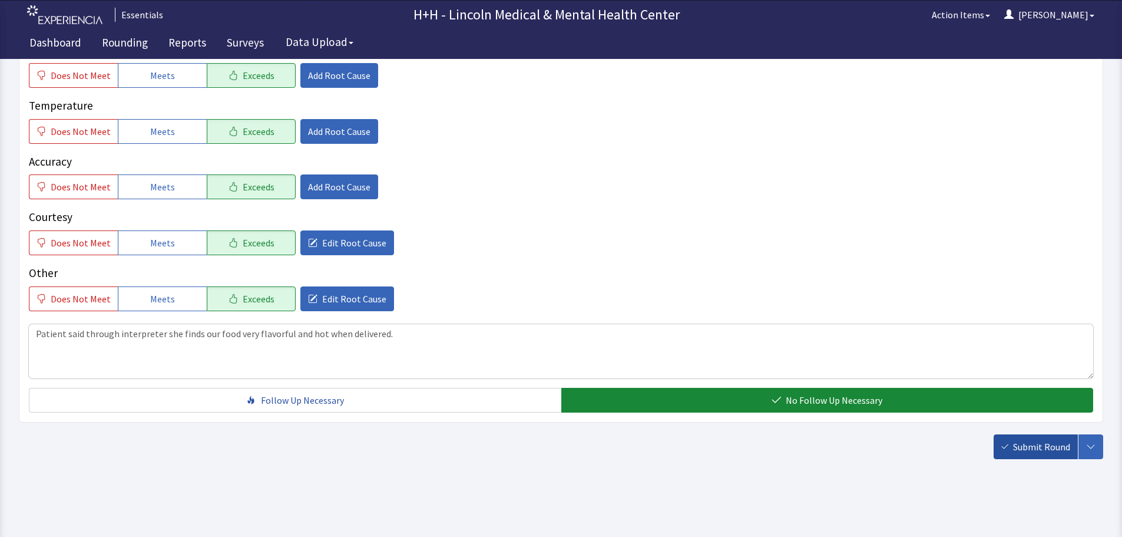
click at [1018, 446] on span "Submit Round" at bounding box center [1041, 446] width 57 height 14
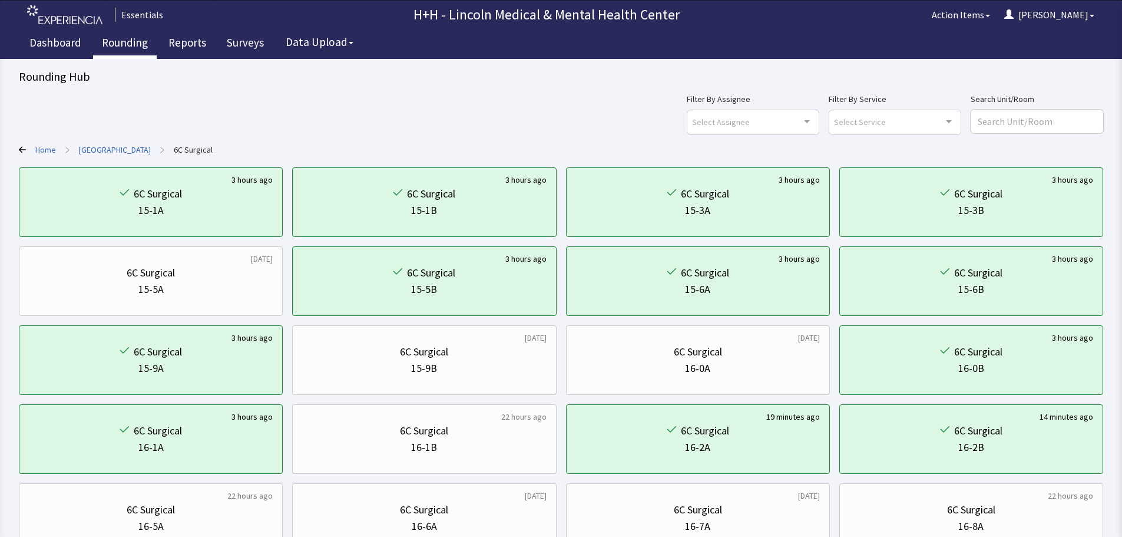
click at [130, 46] on link "Rounding" at bounding box center [125, 43] width 64 height 29
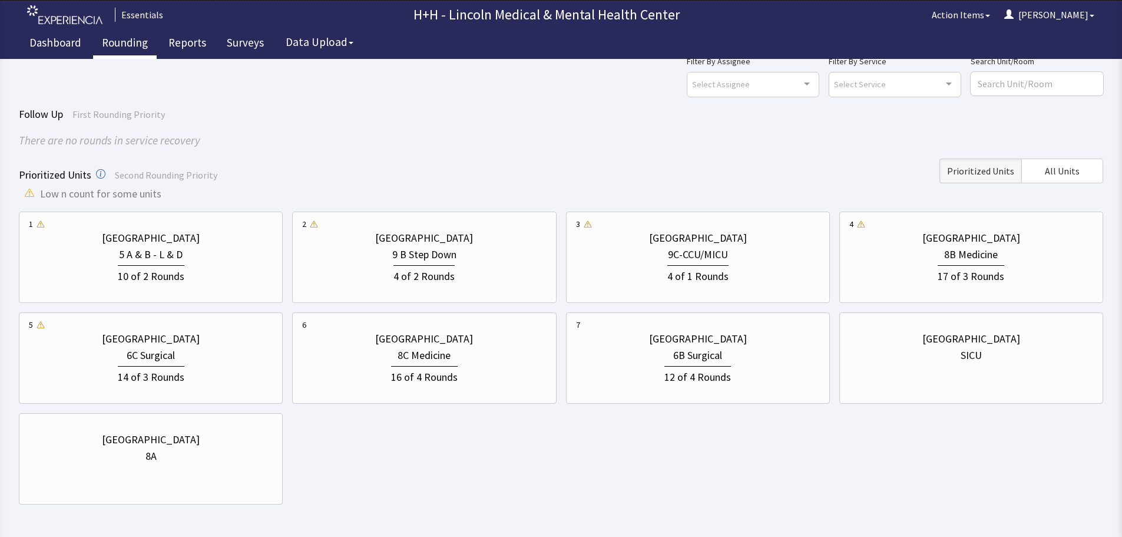
scroll to position [59, 0]
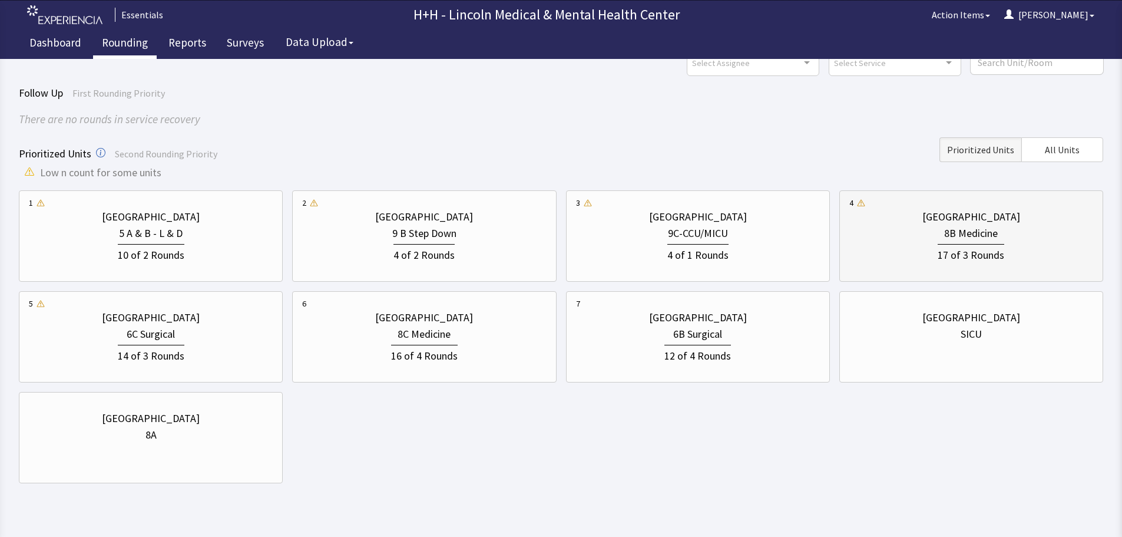
click at [901, 251] on div "17 of 3 Rounds" at bounding box center [971, 252] width 244 height 22
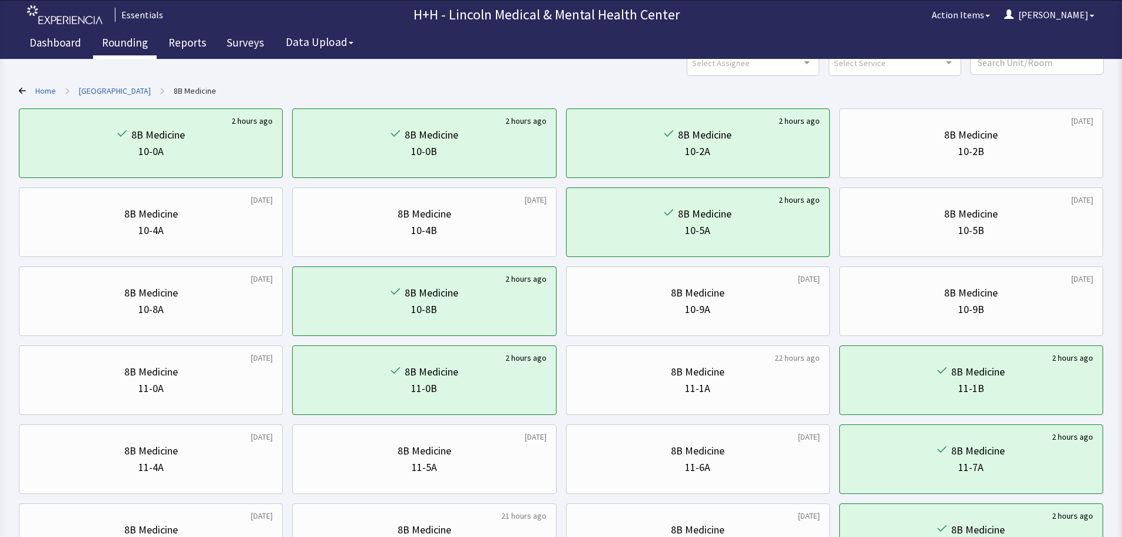
scroll to position [0, 0]
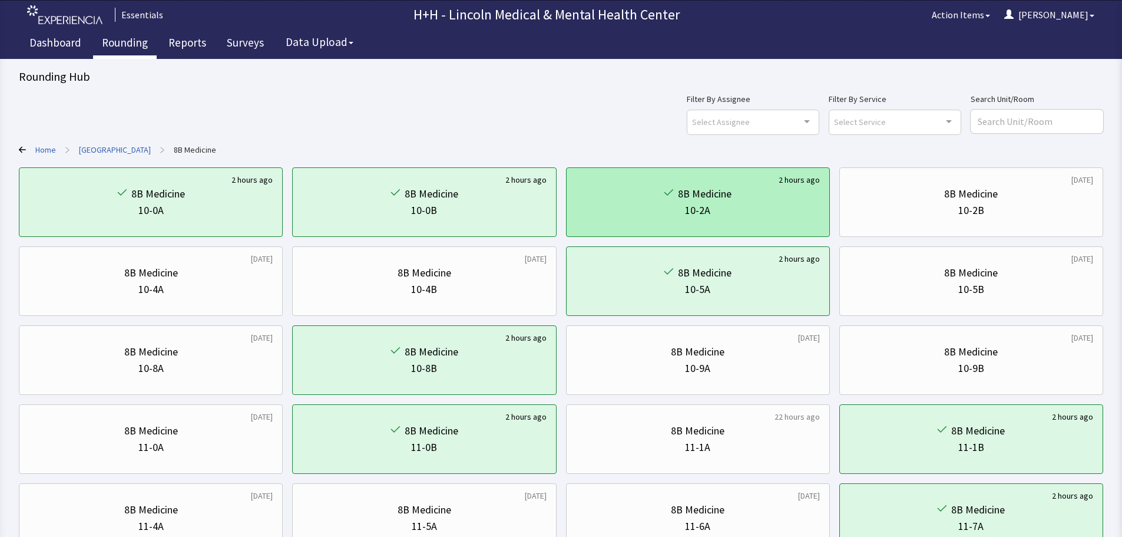
click at [763, 207] on div "10-2A" at bounding box center [698, 210] width 244 height 16
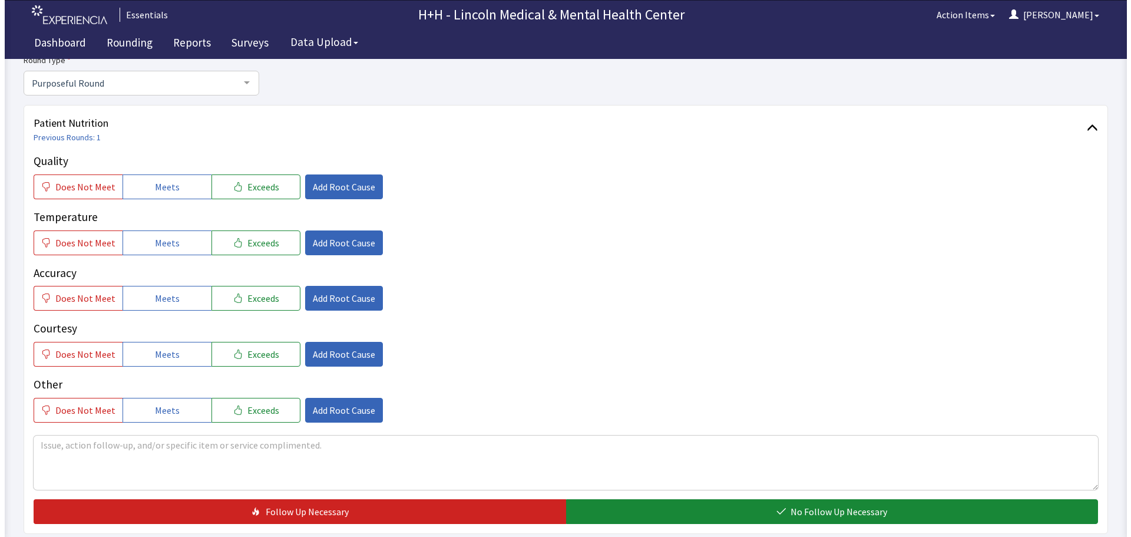
scroll to position [118, 0]
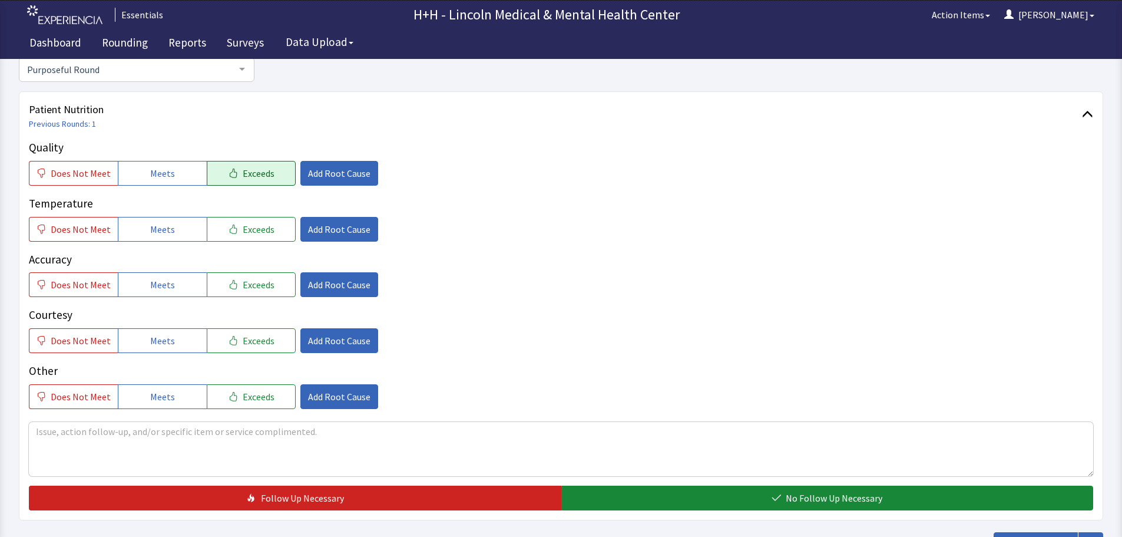
click at [229, 176] on icon "button" at bounding box center [233, 172] width 9 height 9
click at [234, 226] on button "Exceeds" at bounding box center [251, 229] width 89 height 25
click at [243, 279] on span "Exceeds" at bounding box center [259, 284] width 32 height 14
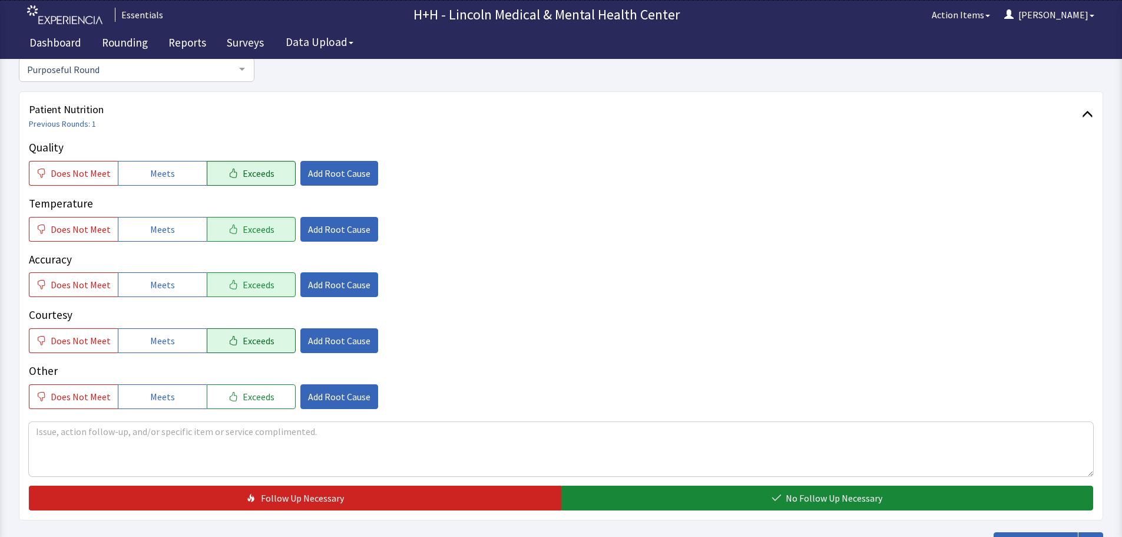
click at [255, 336] on span "Exceeds" at bounding box center [259, 340] width 32 height 14
click at [243, 396] on span "Exceeds" at bounding box center [259, 396] width 32 height 14
click at [48, 437] on textarea at bounding box center [561, 449] width 1064 height 54
click at [123, 432] on textarea "Gentleman told me he very much l" at bounding box center [561, 449] width 1064 height 54
click at [264, 433] on textarea "Gentleman told me he enjoys eating our food very much l" at bounding box center [561, 449] width 1064 height 54
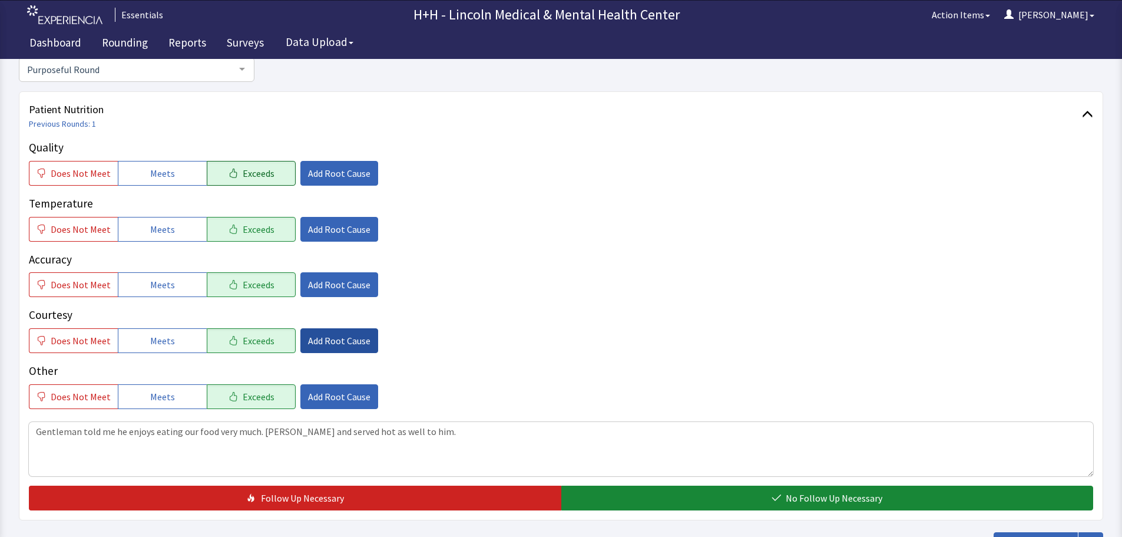
click at [337, 339] on span "Add Root Cause" at bounding box center [339, 340] width 62 height 14
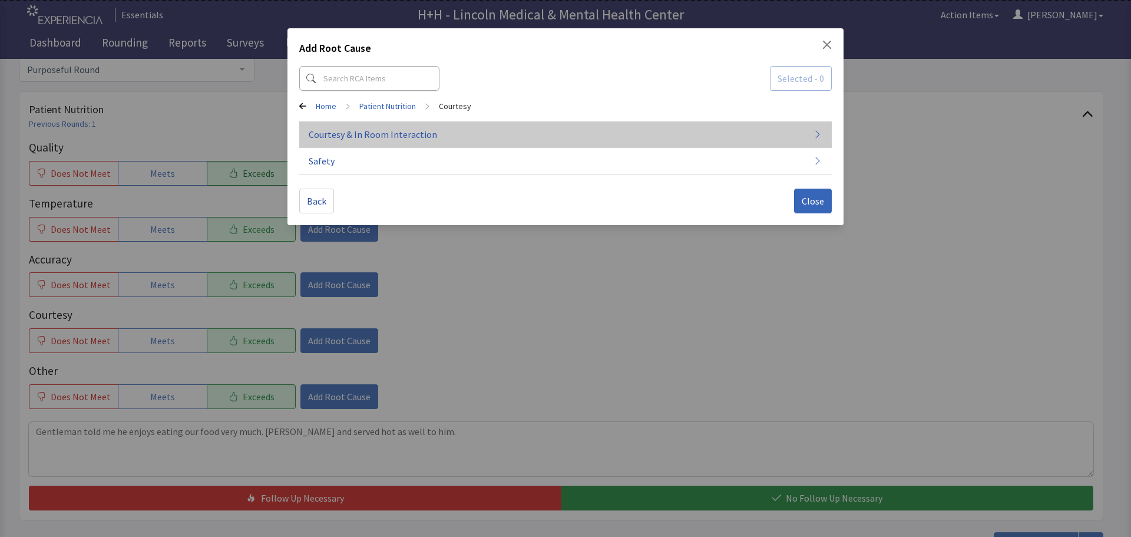
click at [371, 133] on span "Courtesy & In Room Interaction" at bounding box center [373, 134] width 128 height 14
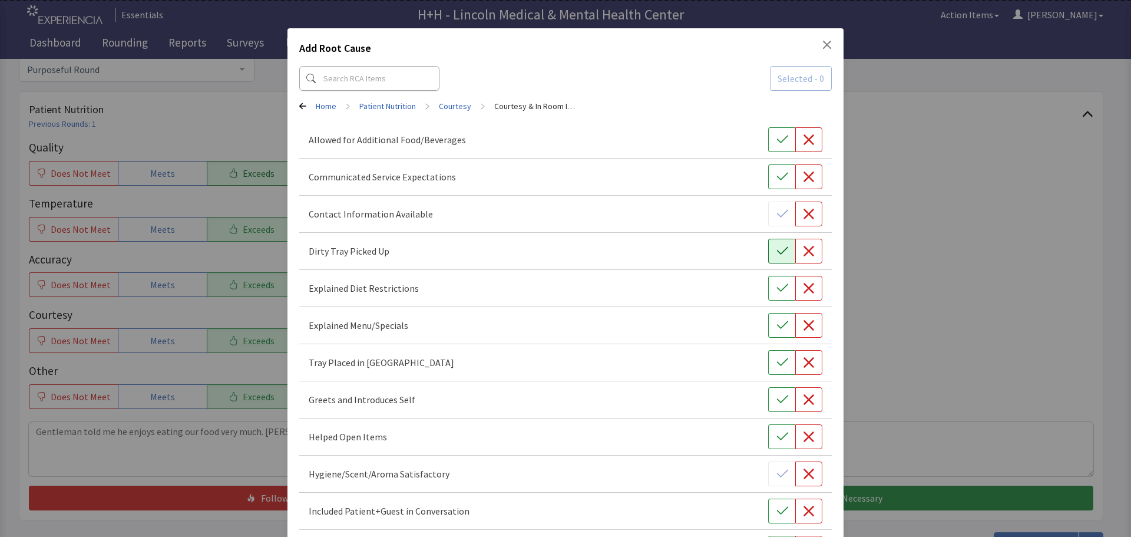
click at [776, 247] on icon "button" at bounding box center [782, 251] width 12 height 12
click at [769, 362] on button "button" at bounding box center [781, 362] width 27 height 25
click at [776, 400] on icon "button" at bounding box center [782, 399] width 12 height 12
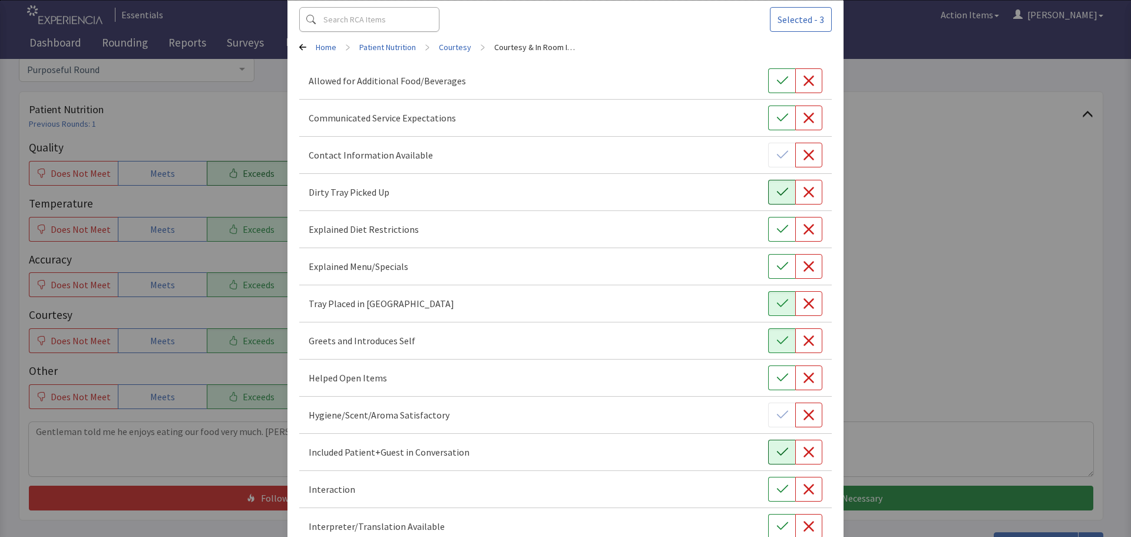
click at [777, 456] on icon "button" at bounding box center [782, 452] width 12 height 12
click at [776, 490] on icon "button" at bounding box center [781, 489] width 11 height 8
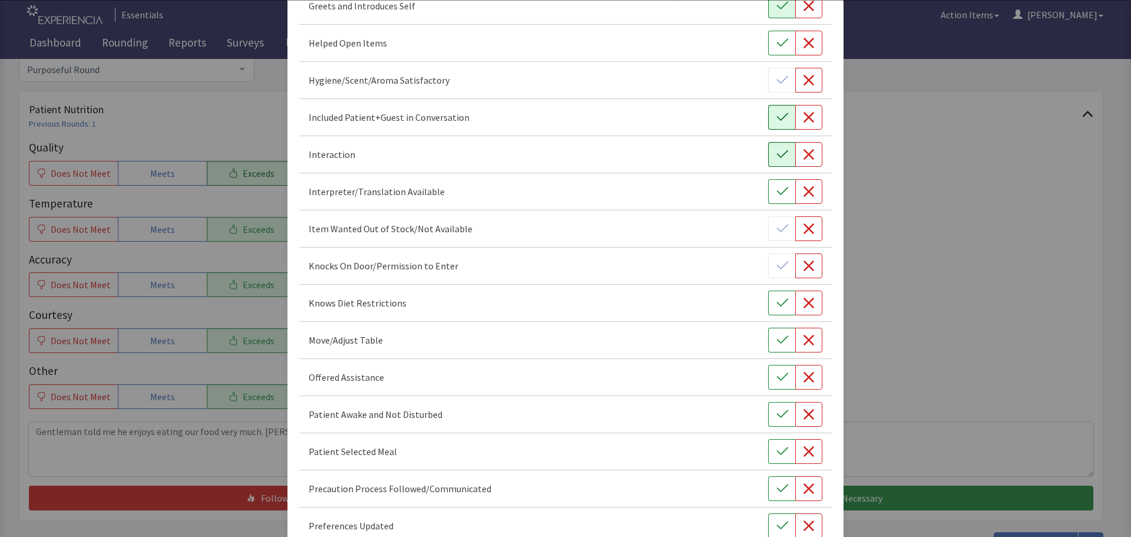
scroll to position [412, 0]
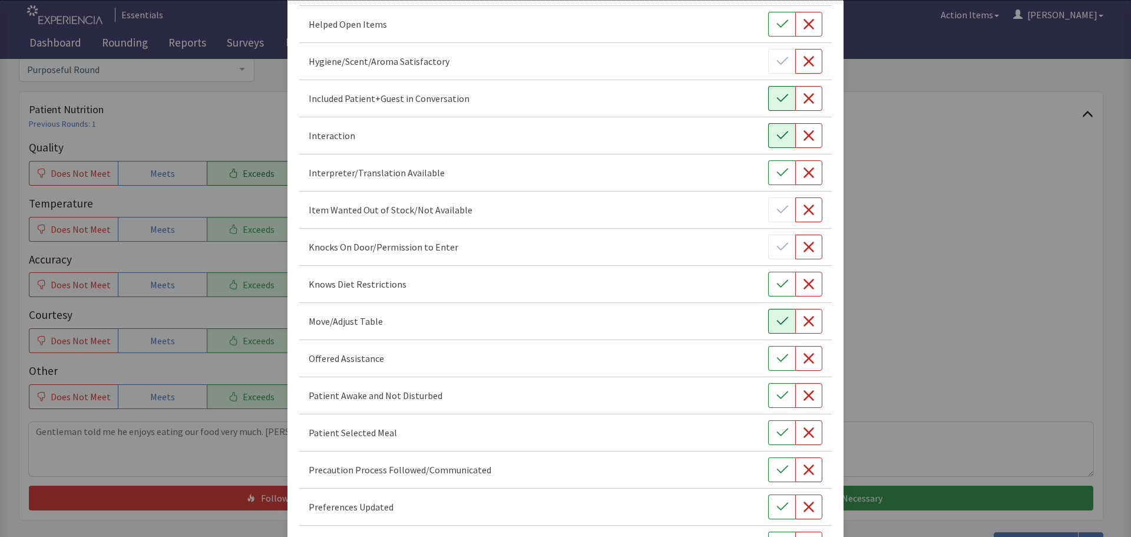
click at [780, 321] on icon "button" at bounding box center [782, 321] width 12 height 12
click at [772, 367] on button "button" at bounding box center [781, 358] width 27 height 25
click at [776, 396] on icon "button" at bounding box center [782, 395] width 12 height 12
click at [776, 431] on icon "button" at bounding box center [782, 432] width 12 height 12
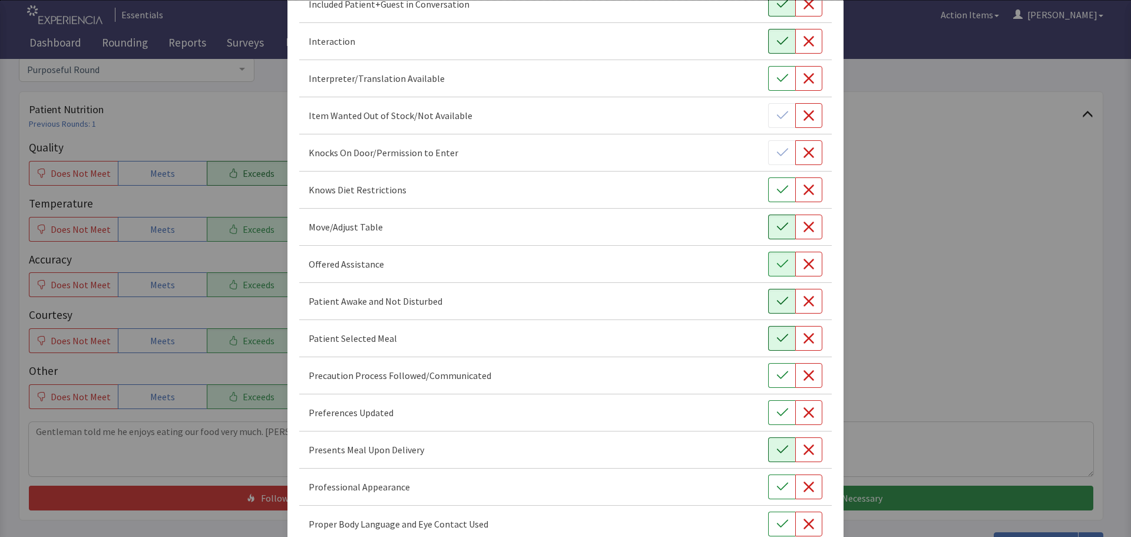
scroll to position [530, 0]
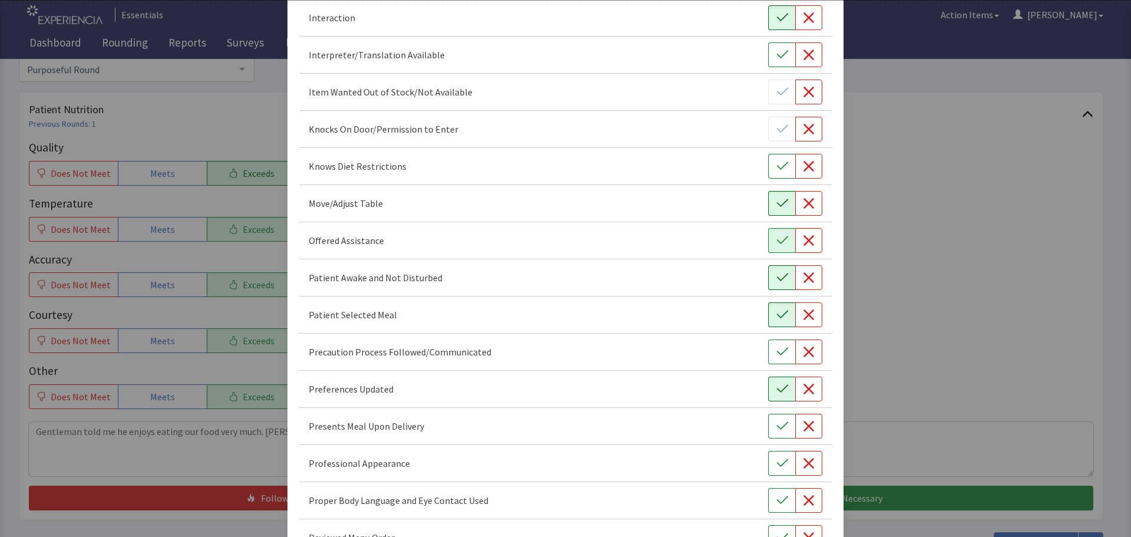
click at [776, 392] on icon "button" at bounding box center [782, 389] width 12 height 12
click at [776, 422] on icon "button" at bounding box center [782, 426] width 12 height 12
click at [776, 465] on icon "button" at bounding box center [782, 463] width 12 height 12
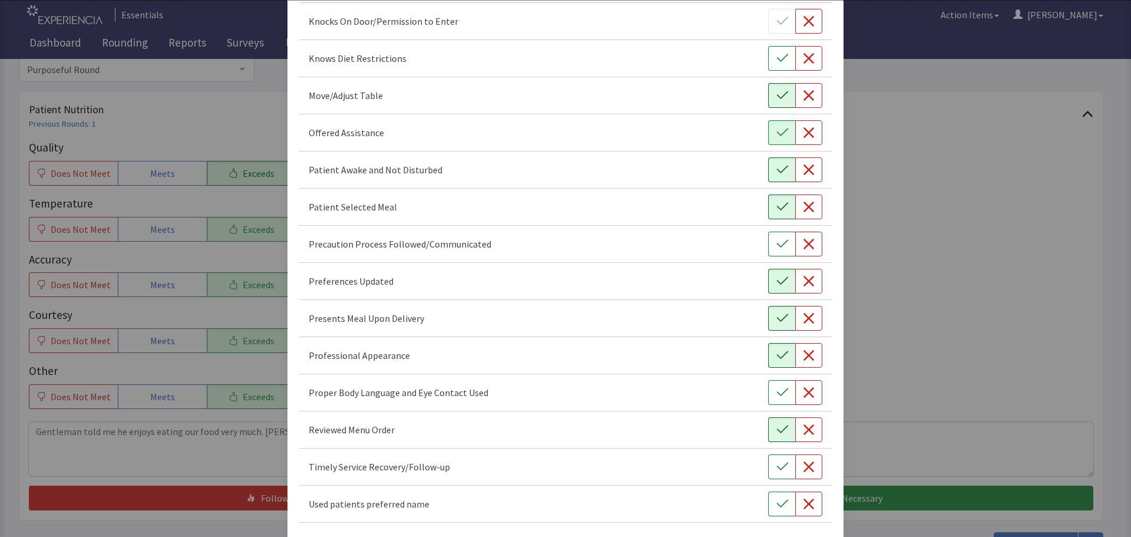
scroll to position [648, 0]
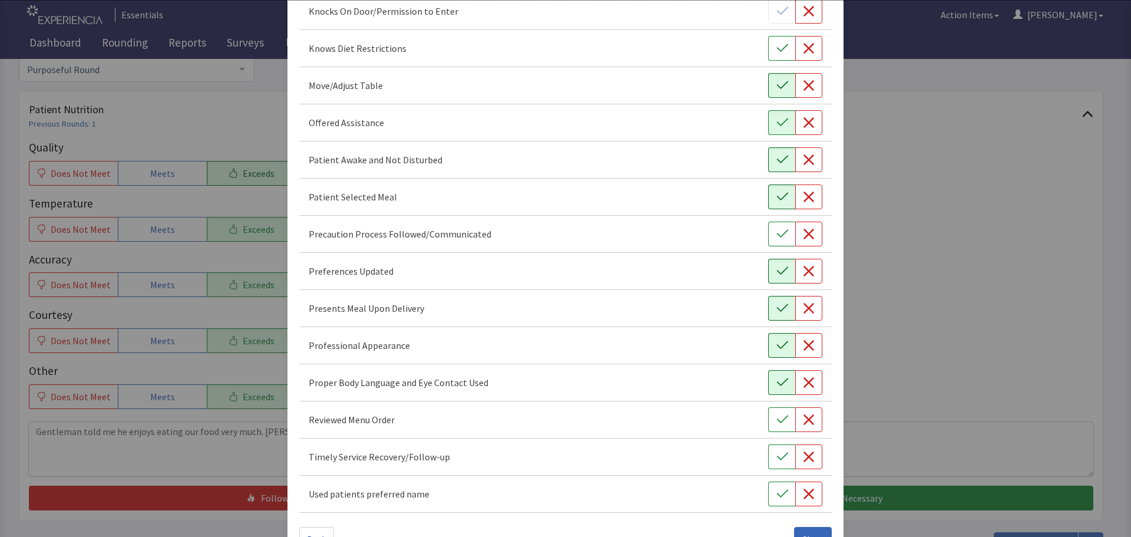
click at [777, 386] on icon "button" at bounding box center [782, 382] width 12 height 12
click at [776, 457] on icon "button" at bounding box center [781, 456] width 11 height 8
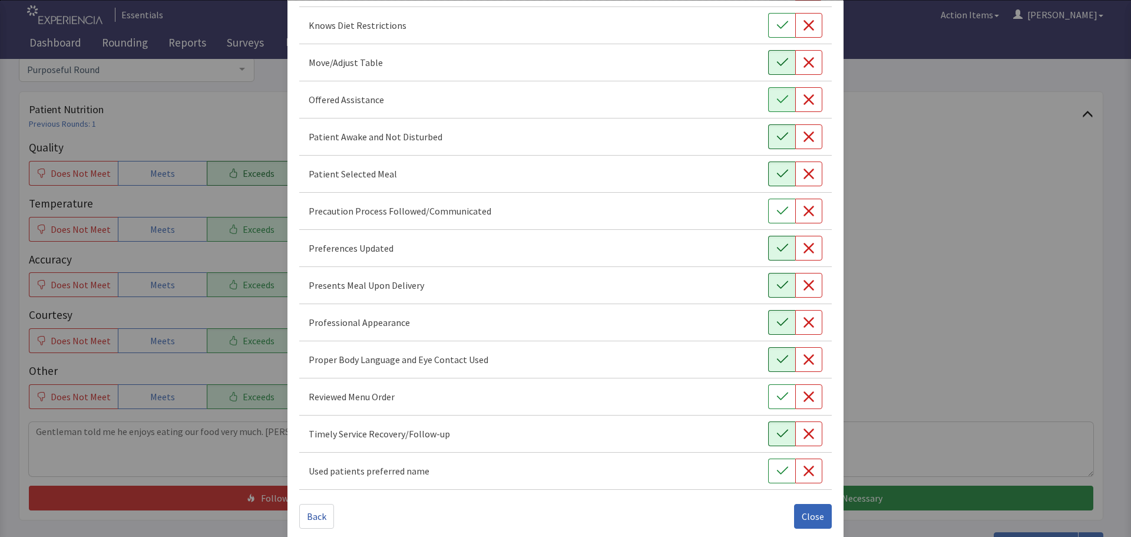
scroll to position [684, 0]
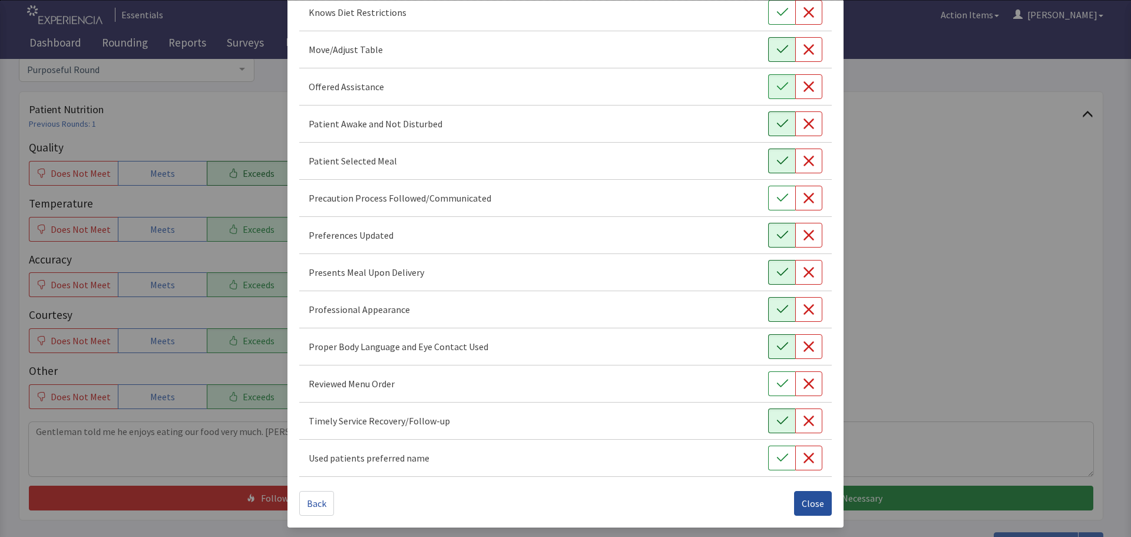
click at [807, 501] on span "Close" at bounding box center [813, 503] width 22 height 14
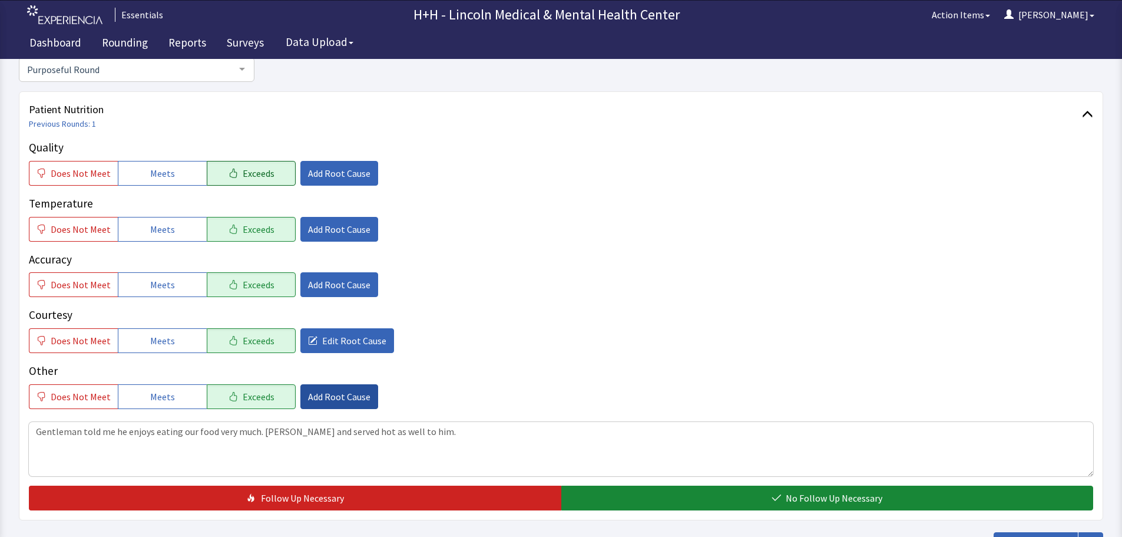
click at [339, 398] on span "Add Root Cause" at bounding box center [339, 396] width 62 height 14
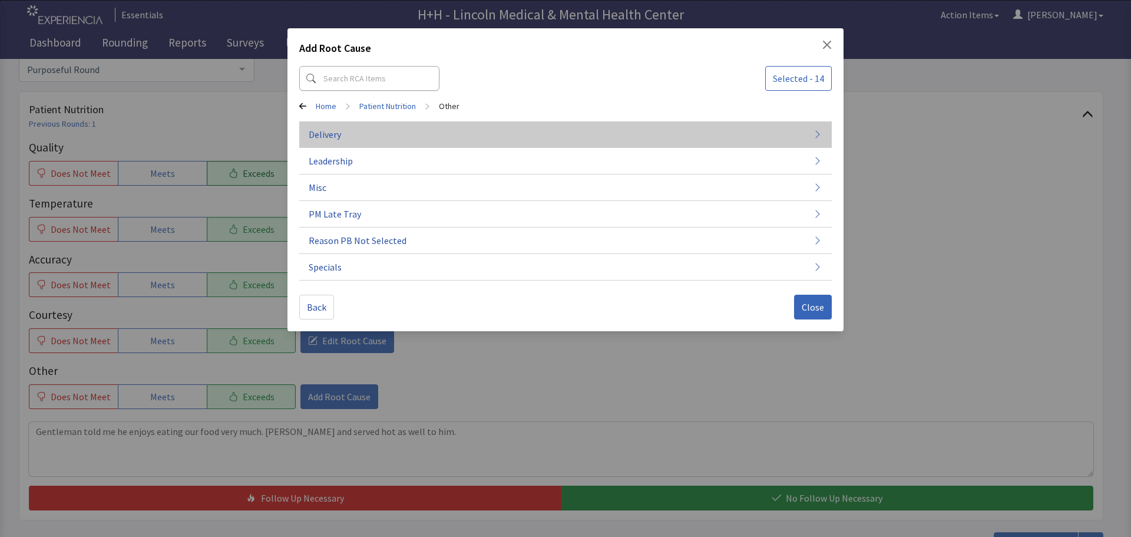
click at [331, 129] on span "Delivery" at bounding box center [325, 134] width 32 height 14
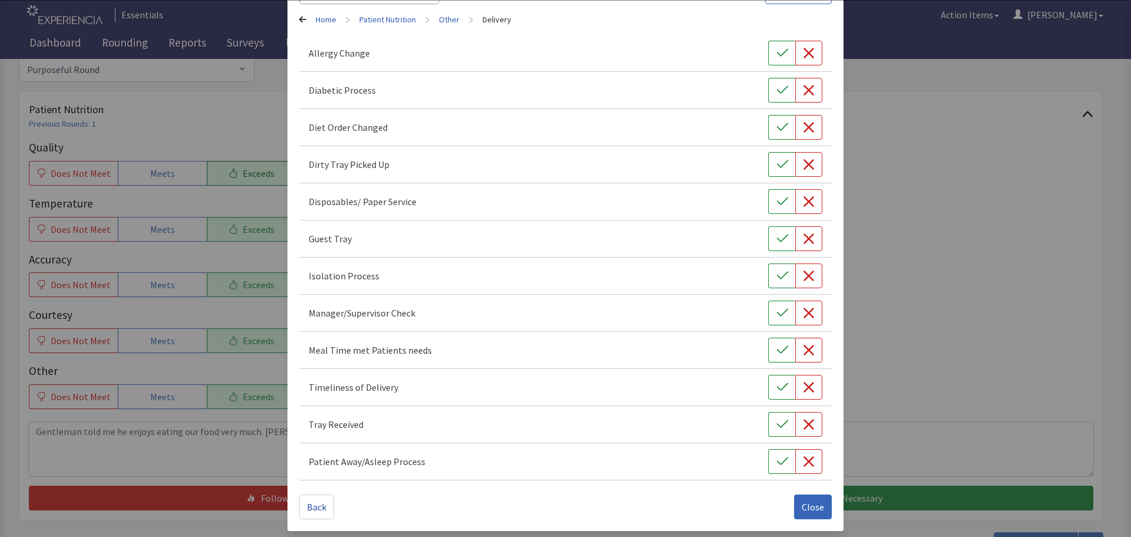
scroll to position [90, 0]
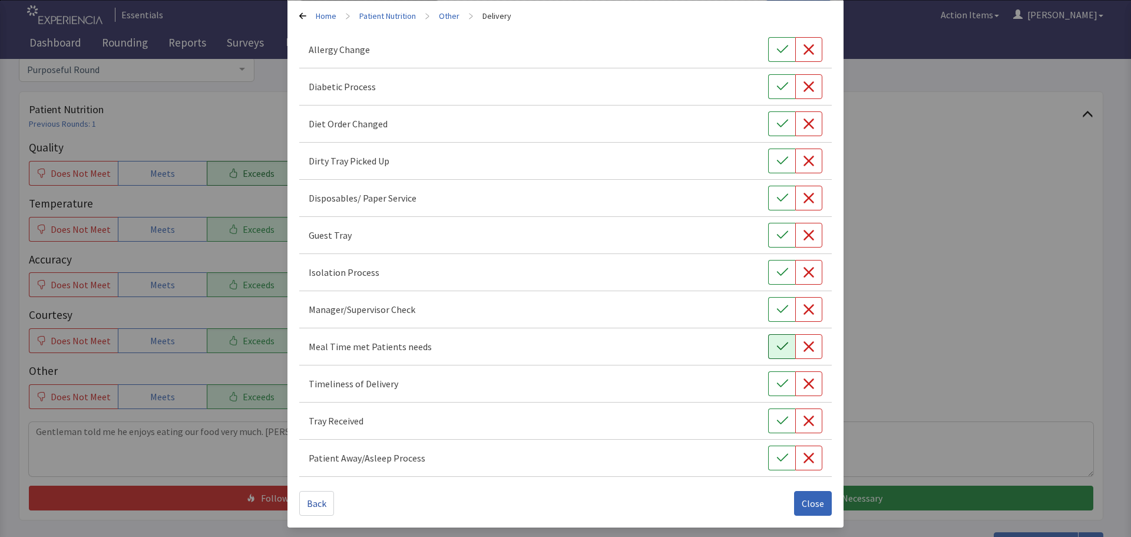
click at [769, 348] on button "button" at bounding box center [781, 346] width 27 height 25
click at [780, 383] on icon "button" at bounding box center [782, 384] width 12 height 12
click at [776, 419] on icon "button" at bounding box center [782, 421] width 12 height 12
click at [768, 164] on button "button" at bounding box center [781, 160] width 27 height 25
click at [802, 506] on span "Close" at bounding box center [813, 503] width 22 height 14
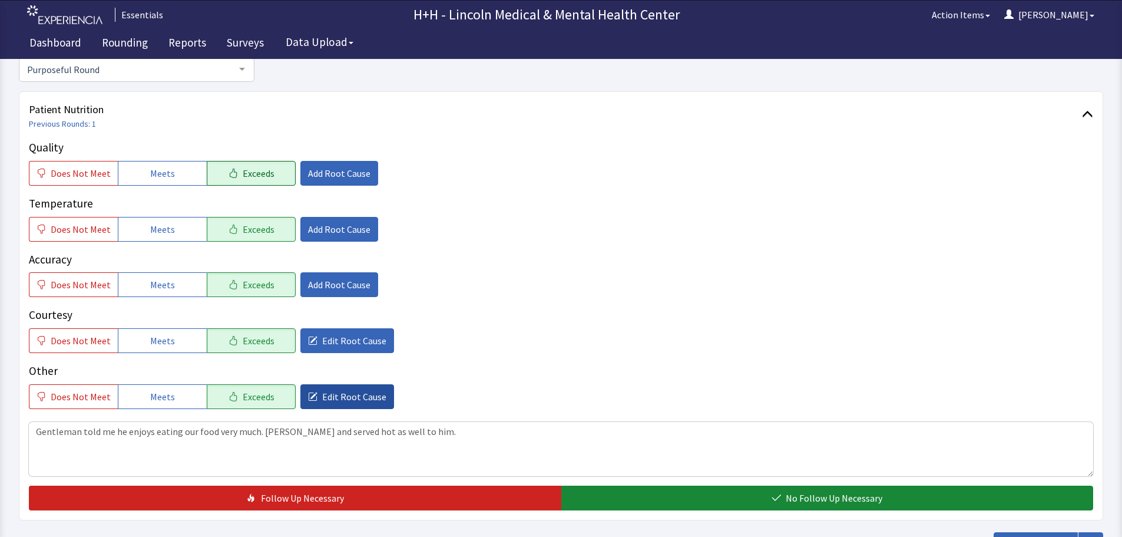
click at [354, 392] on span "Edit Root Cause" at bounding box center [354, 396] width 64 height 14
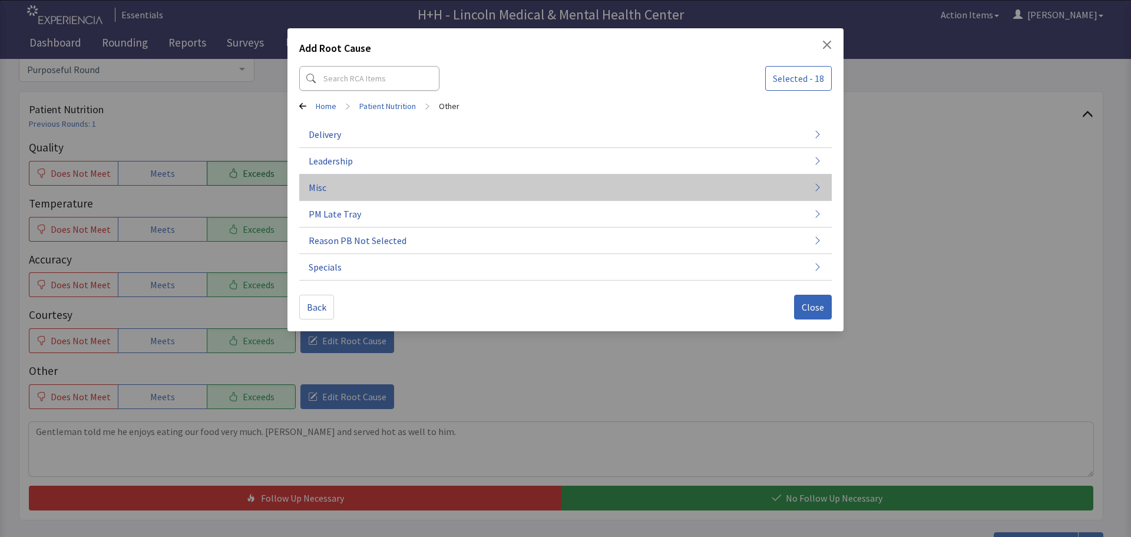
click at [323, 186] on span "Misc" at bounding box center [318, 187] width 18 height 14
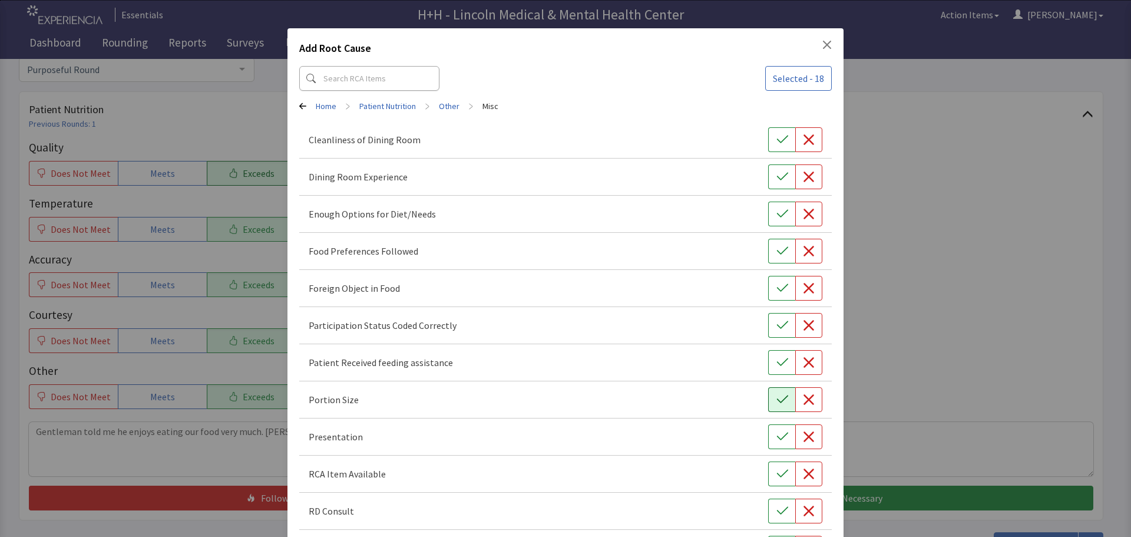
click at [776, 399] on icon "button" at bounding box center [782, 399] width 12 height 12
click at [776, 439] on icon "button" at bounding box center [781, 436] width 11 height 8
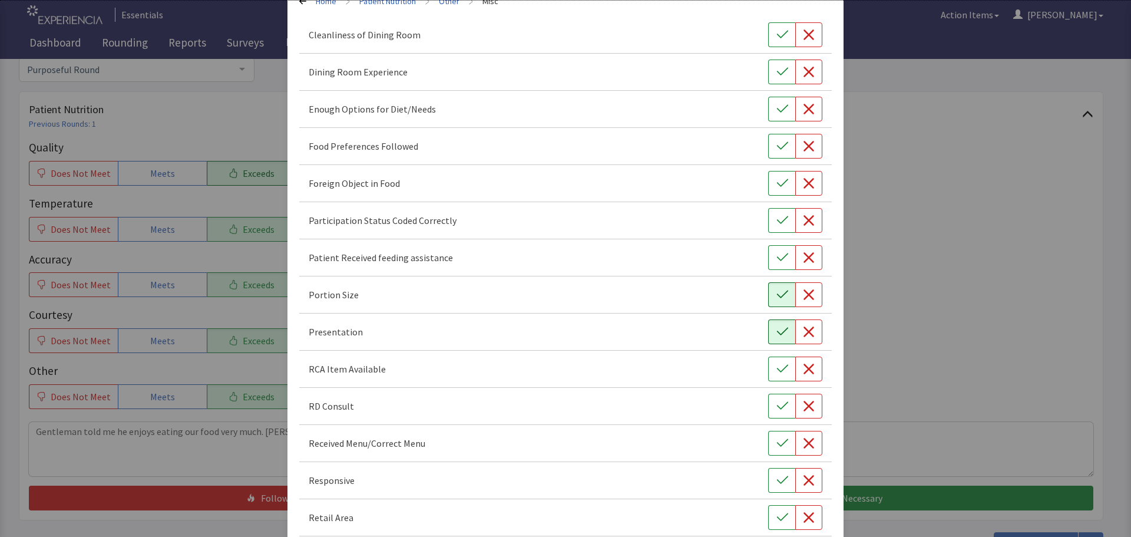
scroll to position [118, 0]
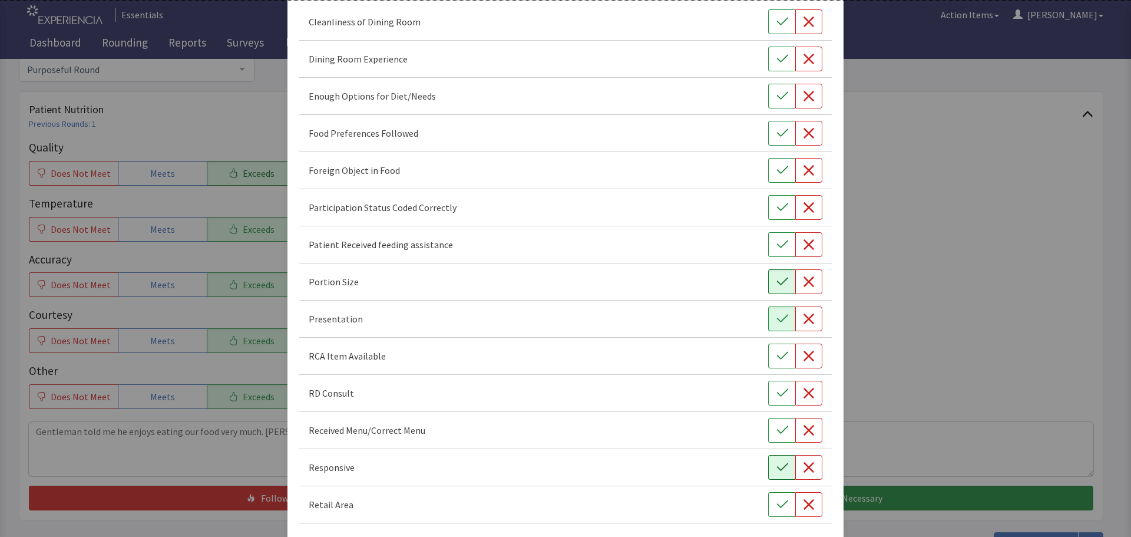
click at [776, 462] on icon "button" at bounding box center [782, 467] width 12 height 12
click at [778, 135] on icon "button" at bounding box center [782, 133] width 12 height 12
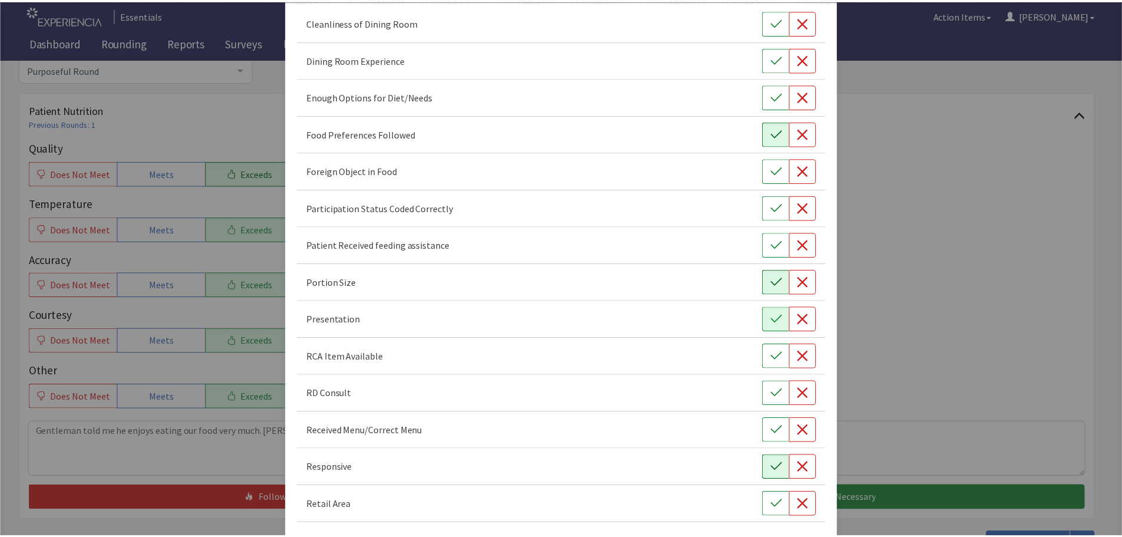
scroll to position [164, 0]
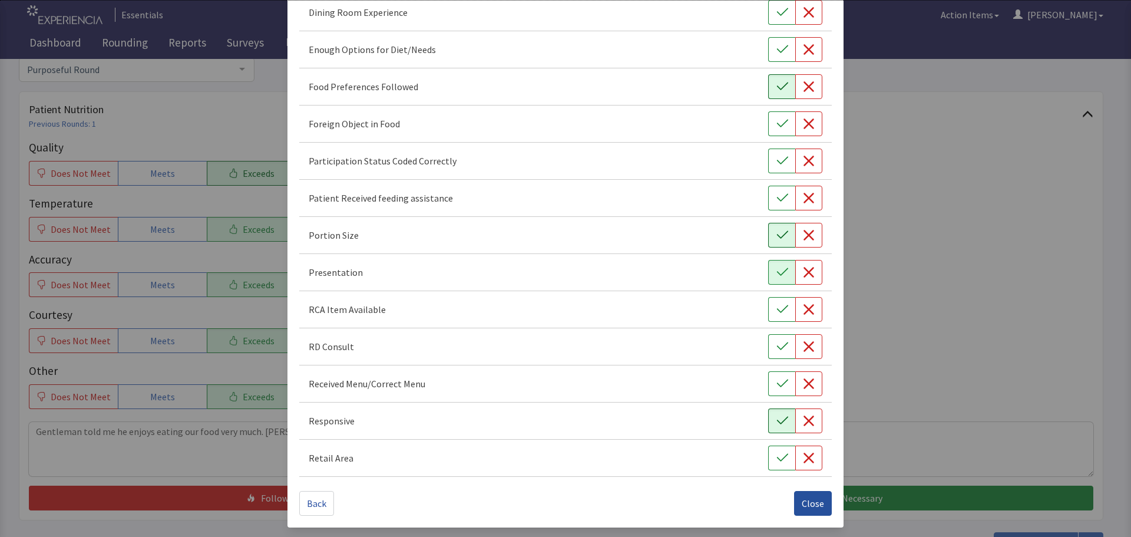
click at [802, 499] on span "Close" at bounding box center [813, 503] width 22 height 14
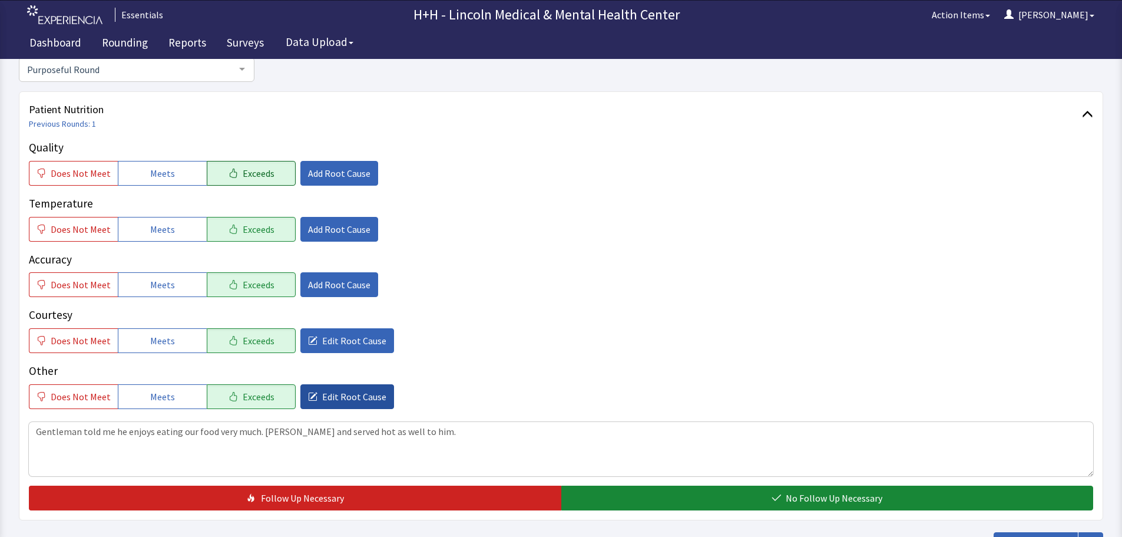
click at [359, 396] on span "Edit Root Cause" at bounding box center [354, 396] width 64 height 14
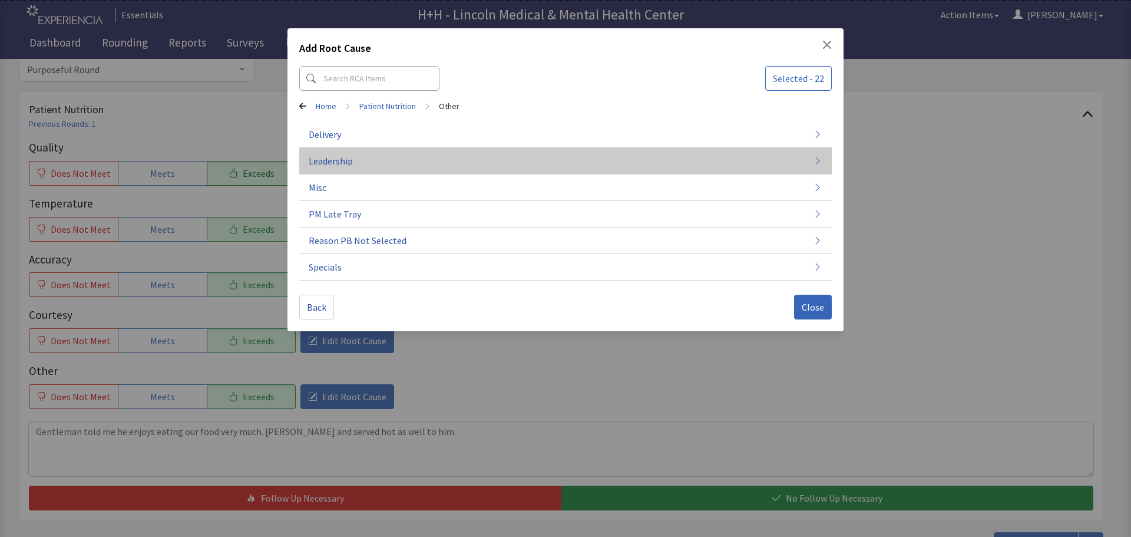
click at [371, 254] on button "Leadership" at bounding box center [565, 267] width 532 height 27
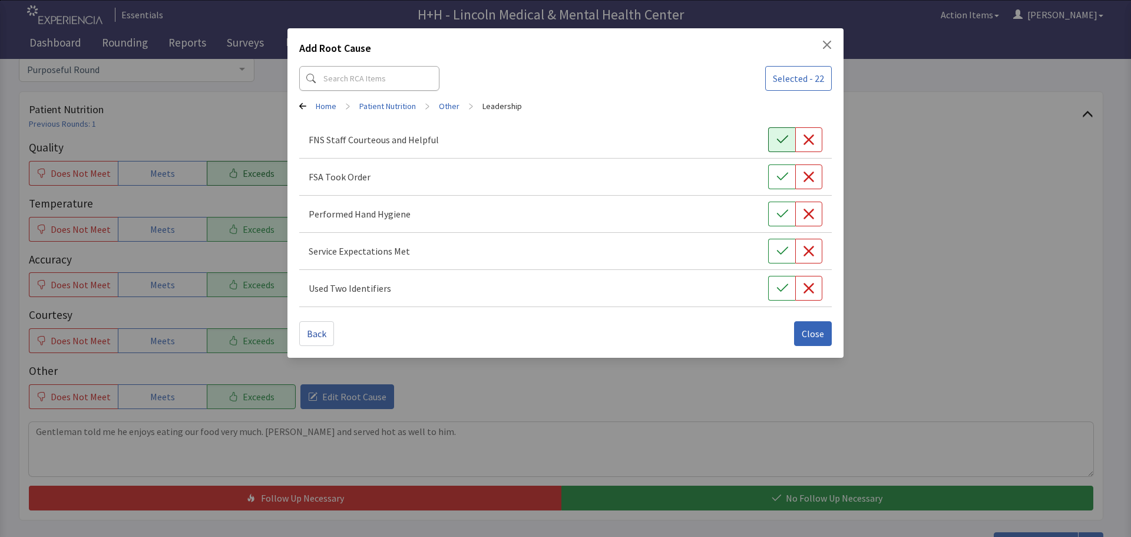
click at [775, 143] on button "button" at bounding box center [781, 139] width 27 height 25
drag, startPoint x: 783, startPoint y: 173, endPoint x: 784, endPoint y: 207, distance: 33.6
click at [784, 173] on icon "button" at bounding box center [782, 177] width 12 height 12
click at [784, 211] on icon "button" at bounding box center [782, 214] width 12 height 12
click at [789, 246] on button "button" at bounding box center [781, 251] width 27 height 25
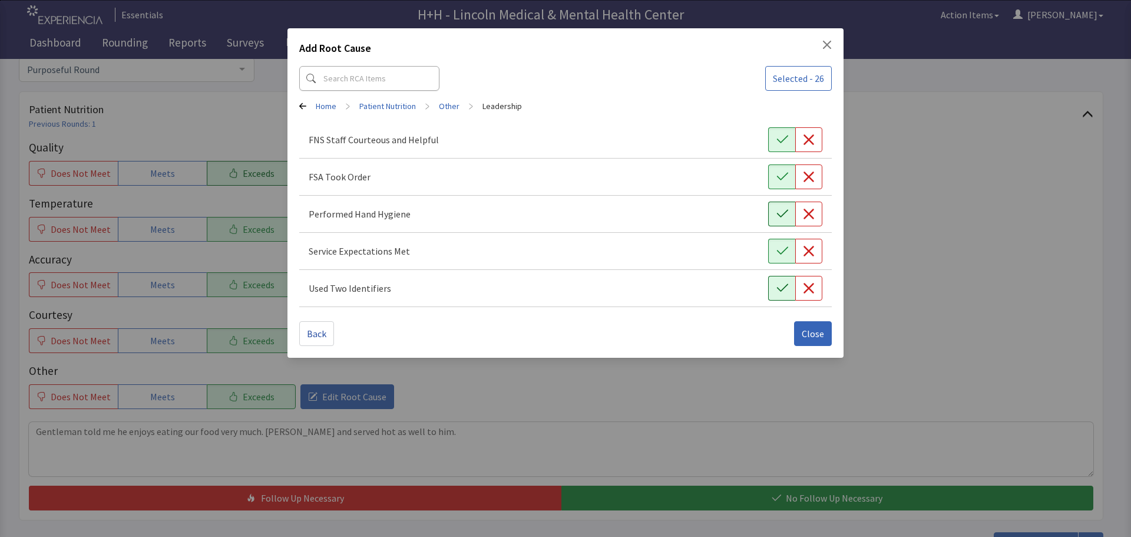
click at [776, 292] on icon "button" at bounding box center [782, 288] width 12 height 12
click at [814, 338] on span "Close" at bounding box center [813, 333] width 22 height 14
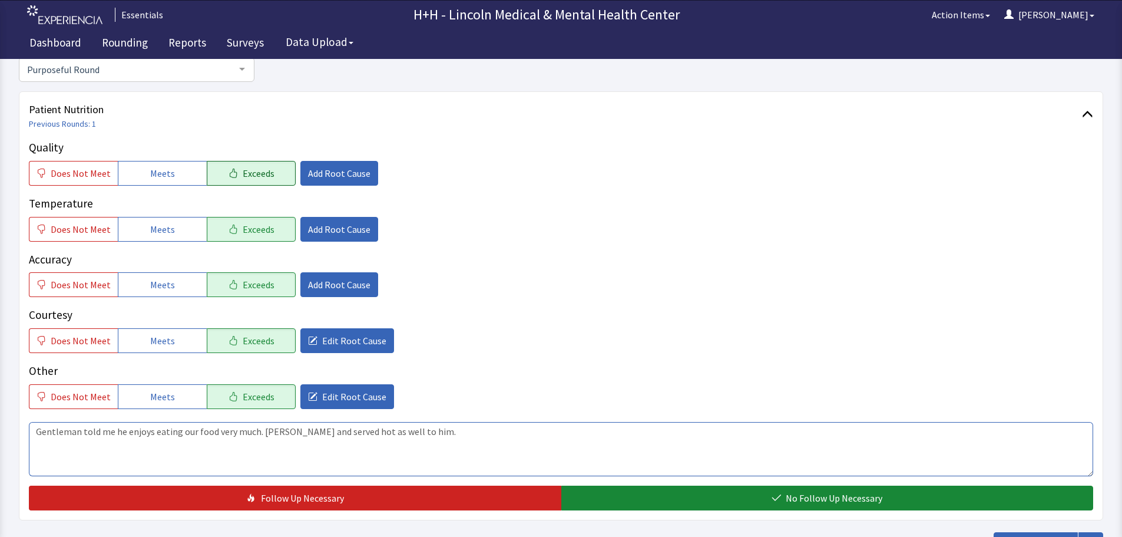
click at [261, 431] on textarea "Gentleman told me he enjoys eating our food very much. Tasty and served hot as …" at bounding box center [561, 449] width 1064 height 54
click at [370, 430] on textarea "Gentleman told me he enjoys eating our food very much. There is plenty to eat, …" at bounding box center [561, 449] width 1064 height 54
click at [385, 429] on textarea "Gentleman told me he enjoys eating our food very much. There is plenty to eat, …" at bounding box center [561, 449] width 1064 height 54
type textarea "Gentleman told me he enjoys eating our food very much. There is plenty to eat, …"
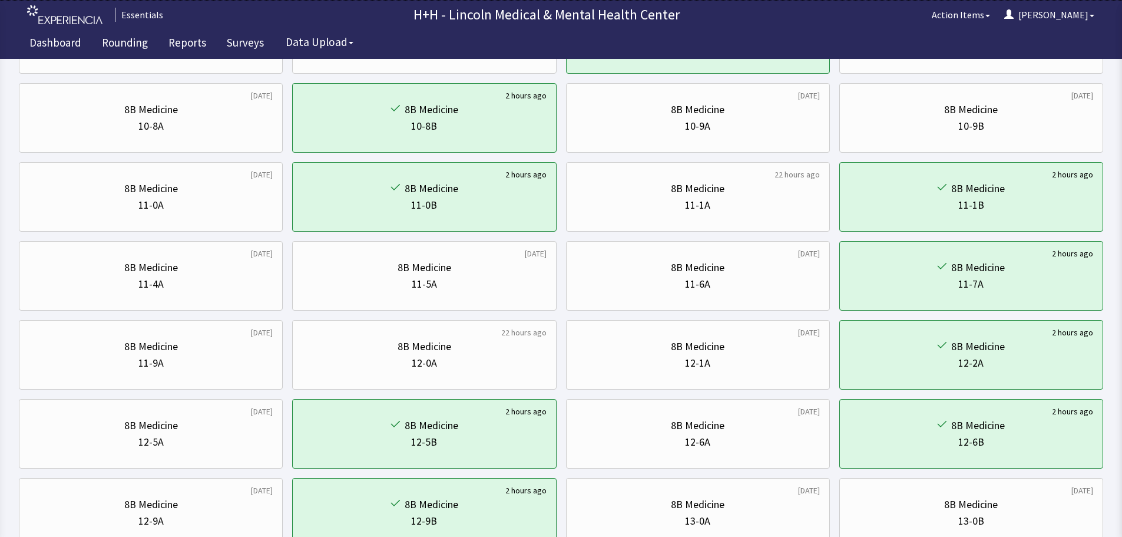
scroll to position [353, 0]
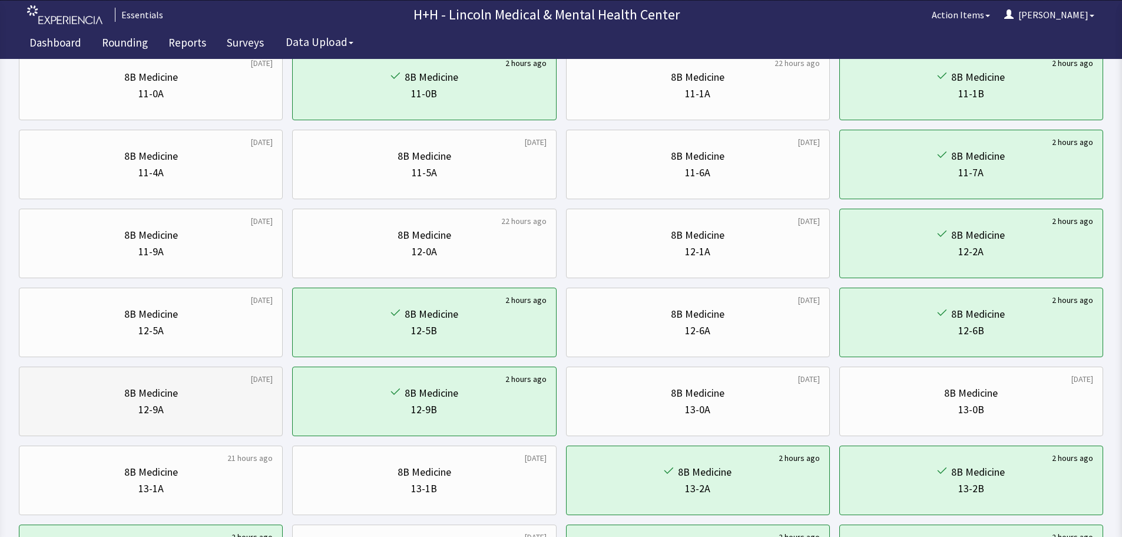
click at [184, 397] on div "8B Medicine" at bounding box center [151, 393] width 244 height 16
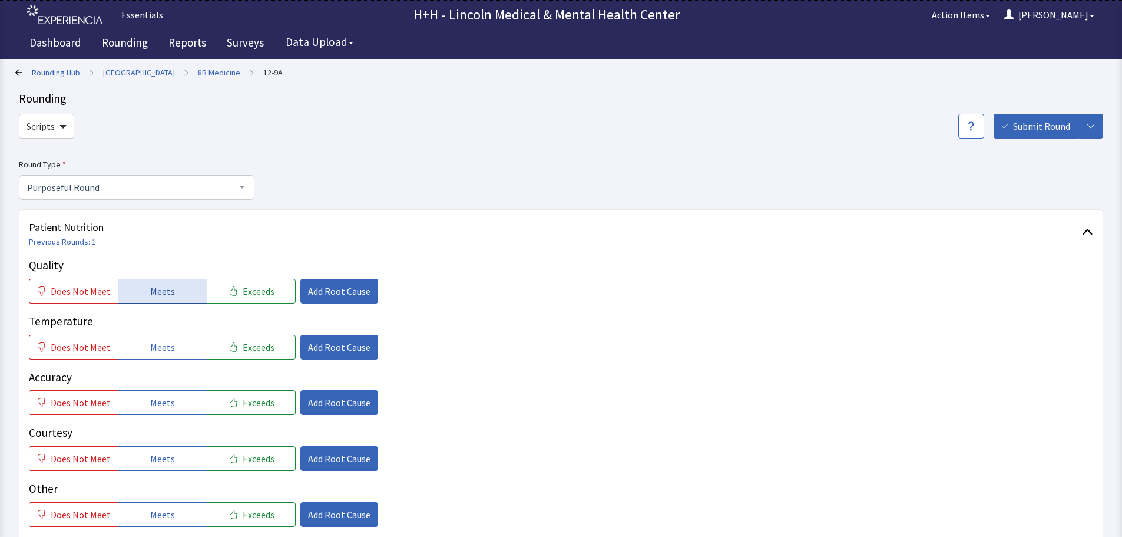
click at [186, 294] on button "Meets" at bounding box center [162, 291] width 89 height 25
click at [161, 352] on span "Meets" at bounding box center [162, 347] width 25 height 14
click at [166, 404] on span "Meets" at bounding box center [162, 402] width 25 height 14
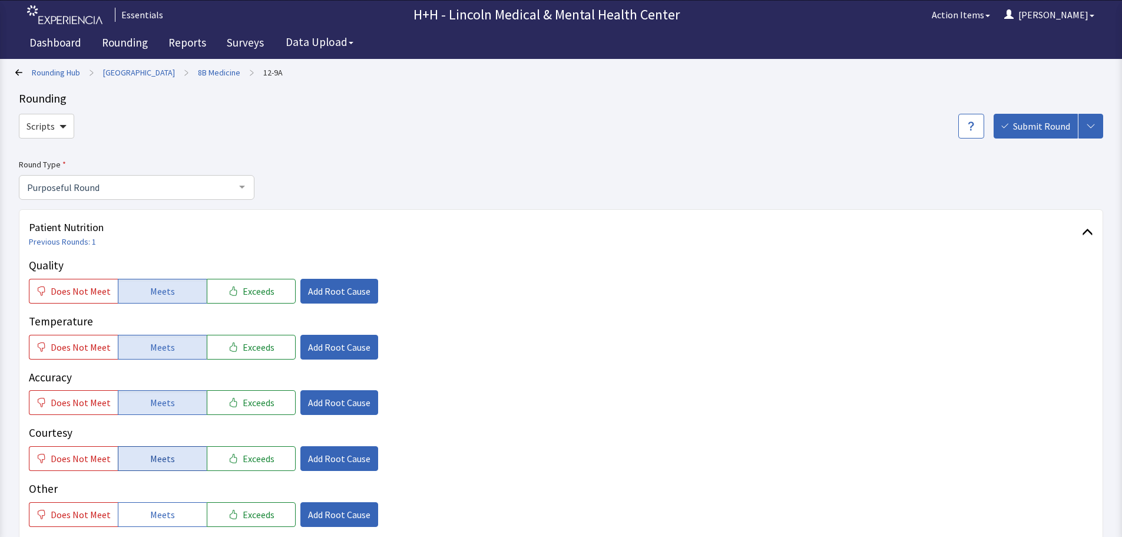
click at [181, 457] on button "Meets" at bounding box center [162, 458] width 89 height 25
click at [193, 520] on button "Meets" at bounding box center [162, 514] width 89 height 25
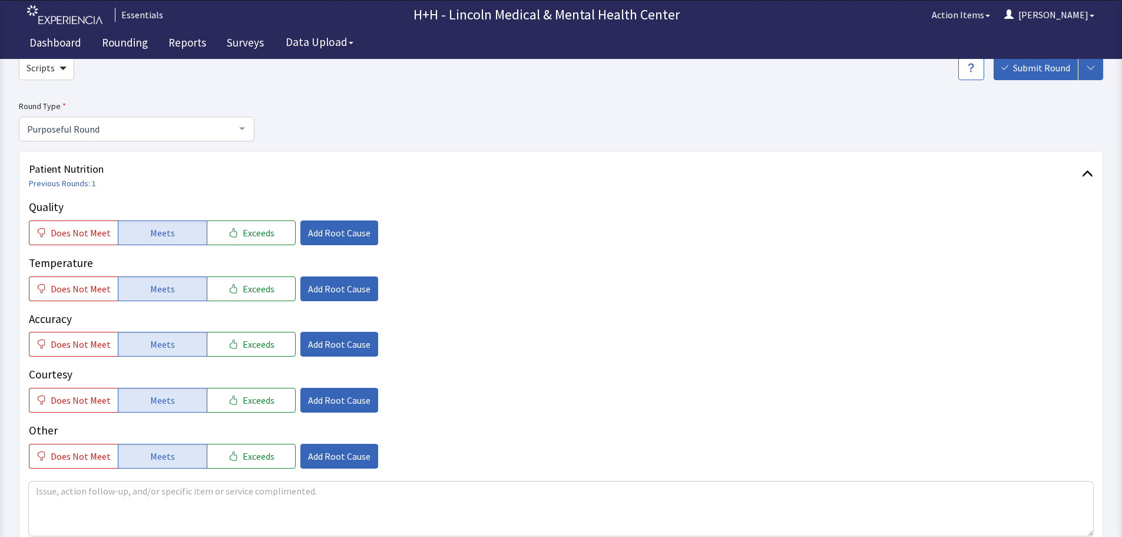
scroll to position [59, 0]
click at [52, 484] on textarea at bounding box center [561, 508] width 1064 height 54
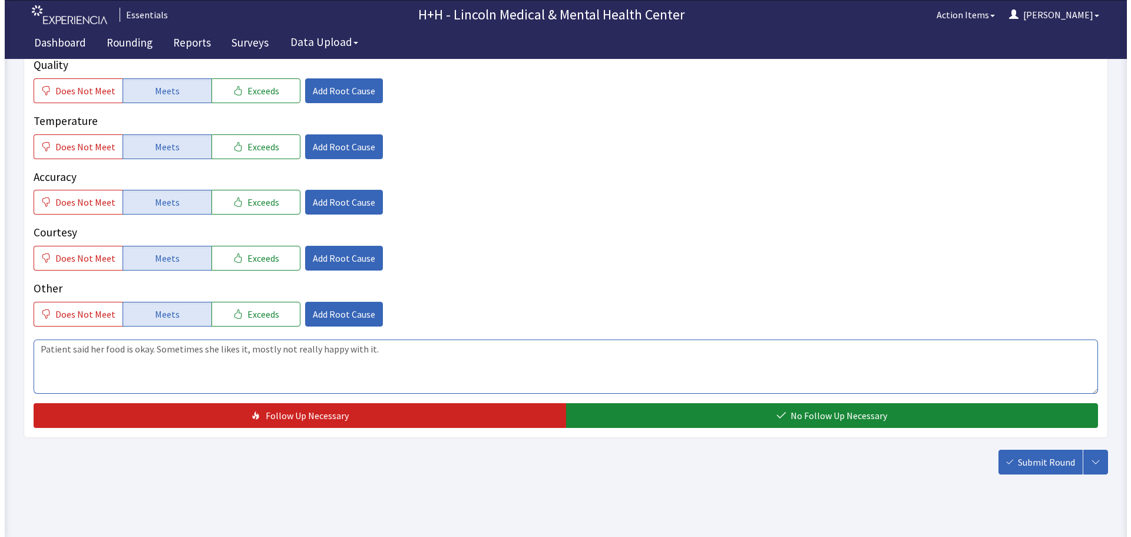
scroll to position [216, 0]
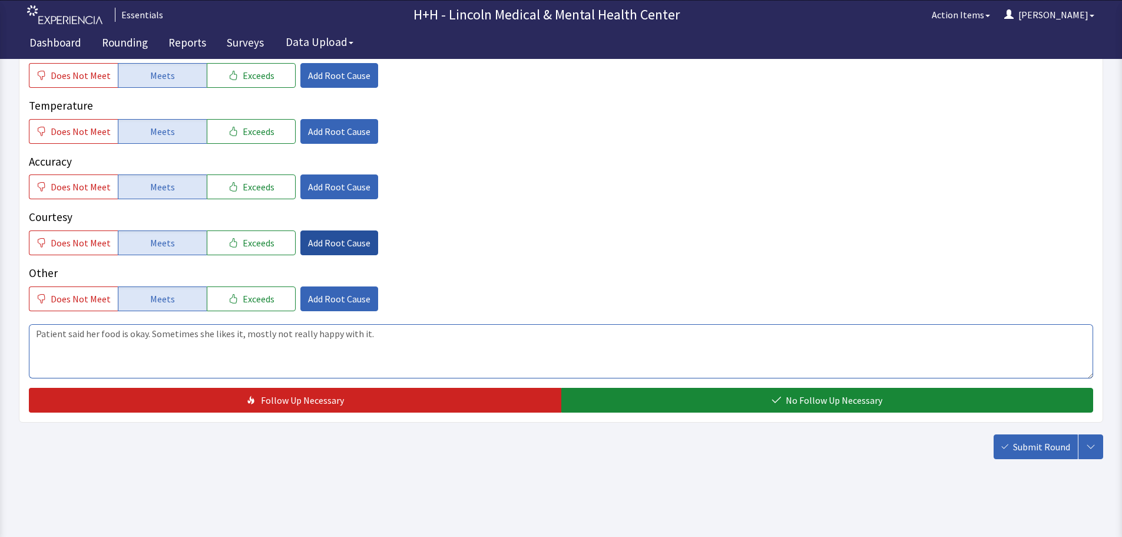
type textarea "Patient said her food is okay. Sometimes she likes it, mostly not really happy …"
click at [343, 241] on span "Add Root Cause" at bounding box center [339, 243] width 62 height 14
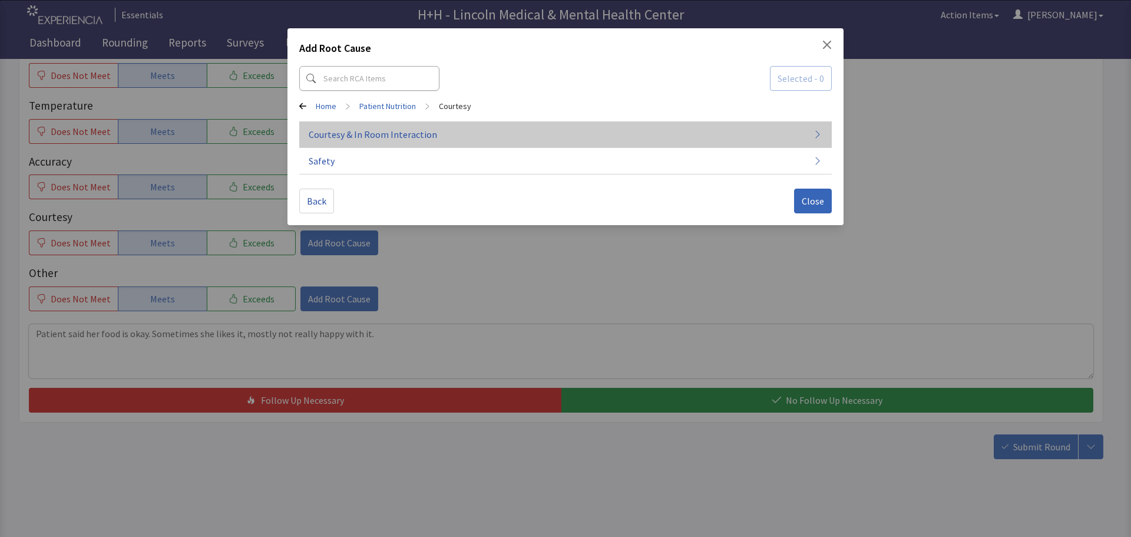
click at [340, 135] on span "Courtesy & In Room Interaction" at bounding box center [373, 134] width 128 height 14
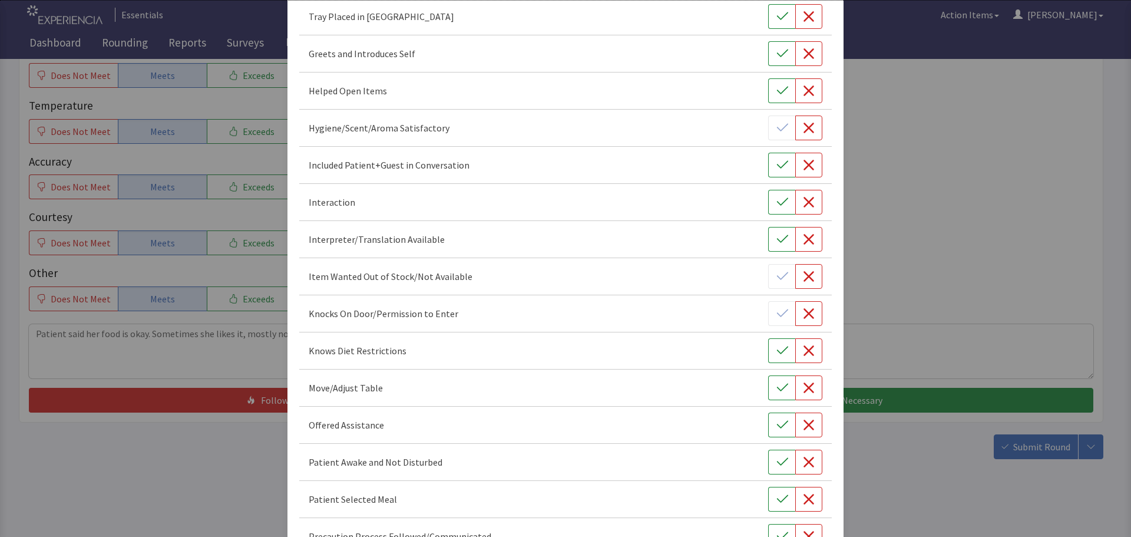
scroll to position [353, 0]
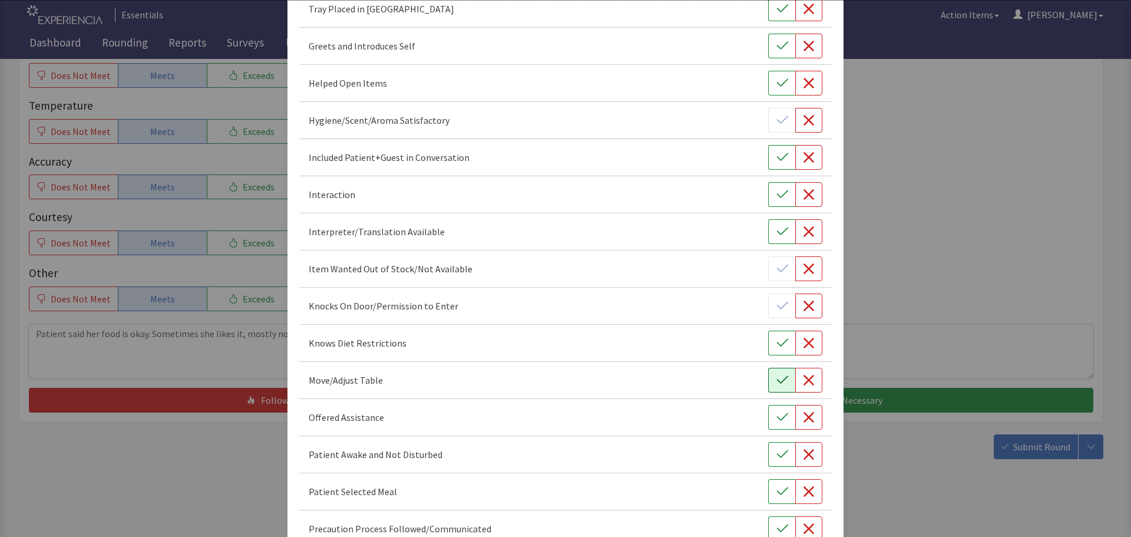
click at [769, 380] on button "button" at bounding box center [781, 380] width 27 height 25
click at [776, 419] on icon "button" at bounding box center [781, 417] width 11 height 8
click at [783, 459] on button "button" at bounding box center [781, 454] width 27 height 25
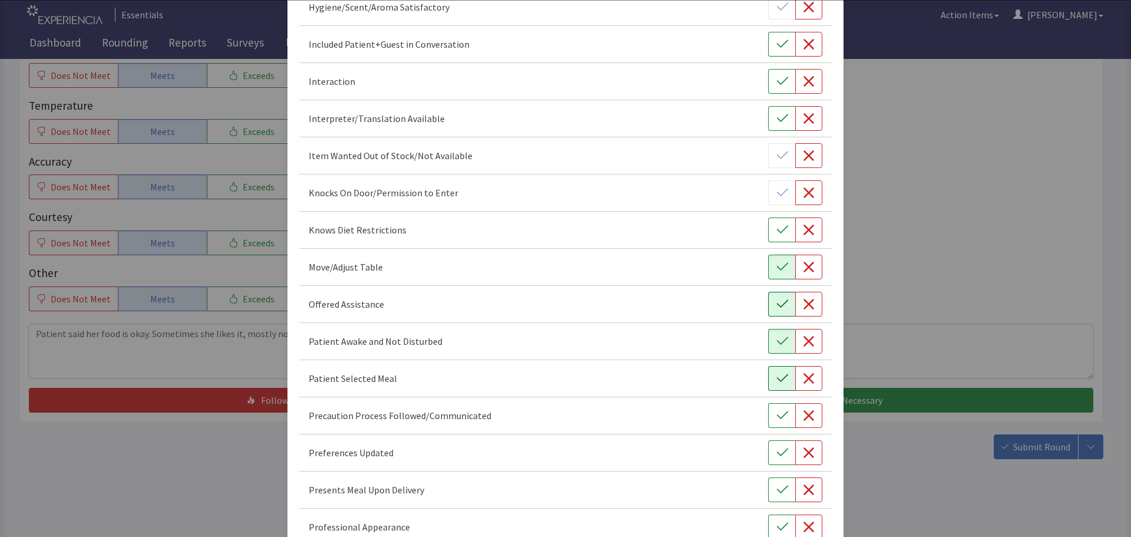
scroll to position [471, 0]
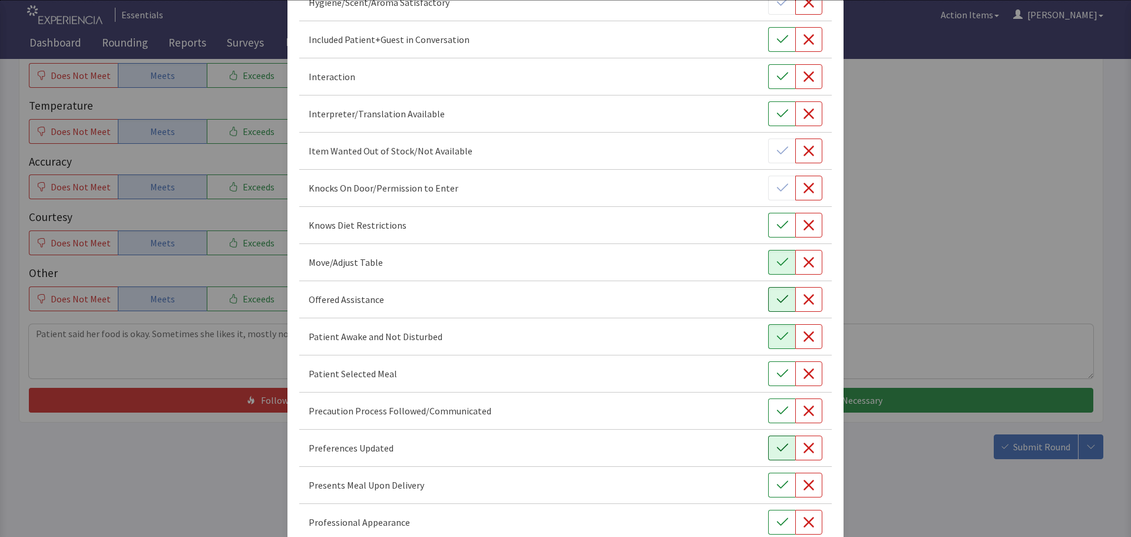
click at [776, 453] on icon "button" at bounding box center [782, 448] width 12 height 12
click at [776, 373] on icon "button" at bounding box center [782, 374] width 12 height 12
click at [768, 490] on button "button" at bounding box center [781, 484] width 27 height 25
click at [769, 527] on button "button" at bounding box center [781, 521] width 27 height 25
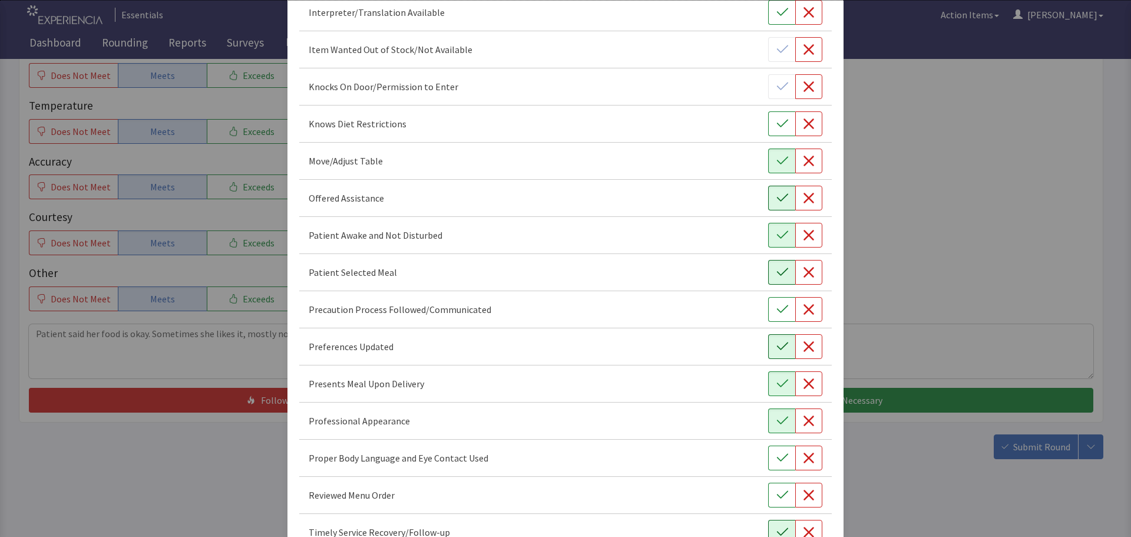
scroll to position [589, 0]
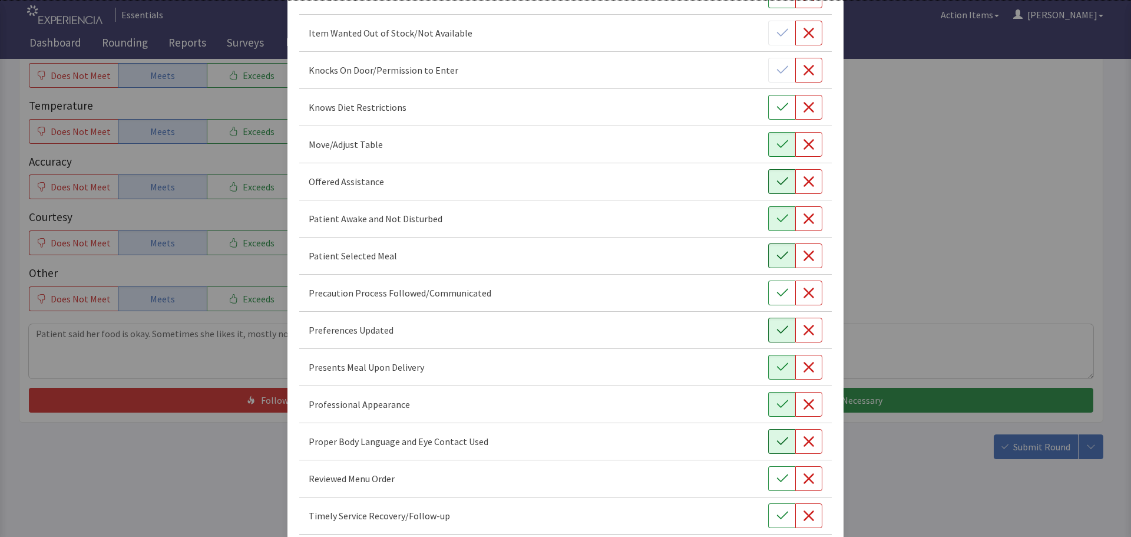
click at [782, 443] on button "button" at bounding box center [781, 441] width 27 height 25
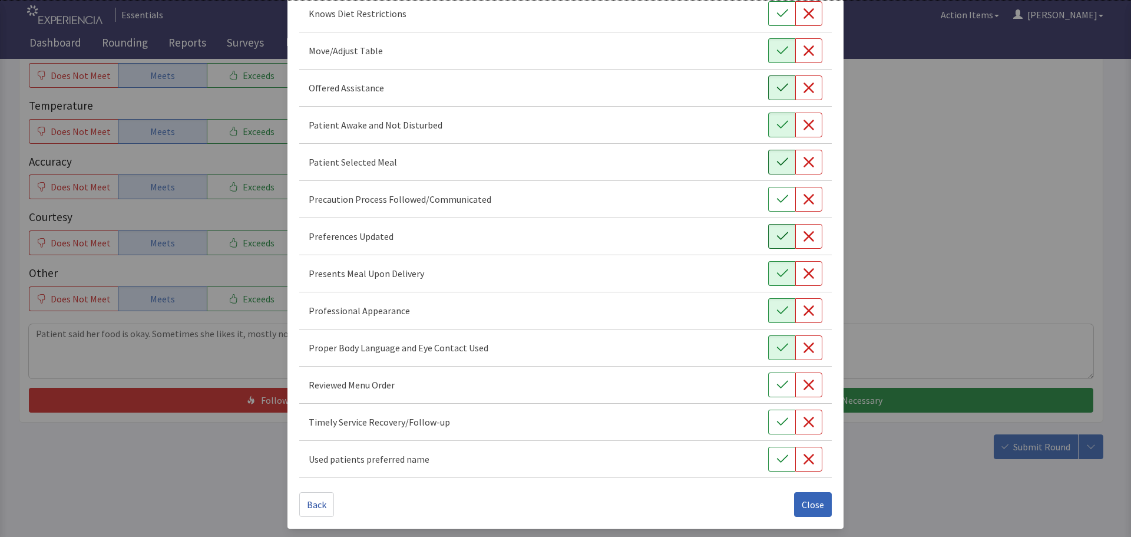
scroll to position [684, 0]
click at [779, 422] on icon "button" at bounding box center [782, 421] width 12 height 12
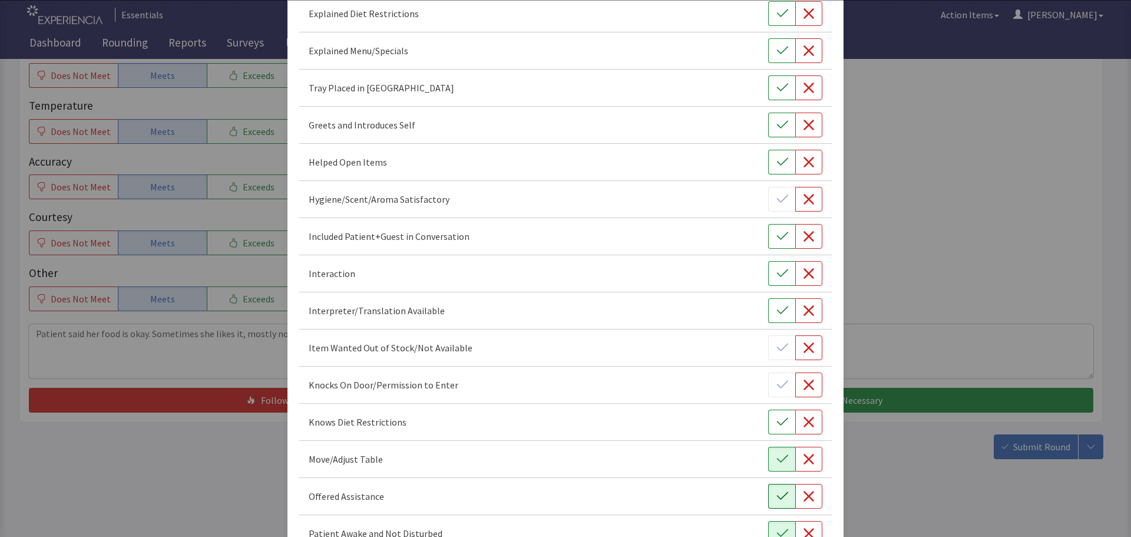
scroll to position [272, 0]
click at [776, 130] on icon "button" at bounding box center [781, 128] width 11 height 8
click at [776, 88] on icon "button" at bounding box center [782, 91] width 12 height 12
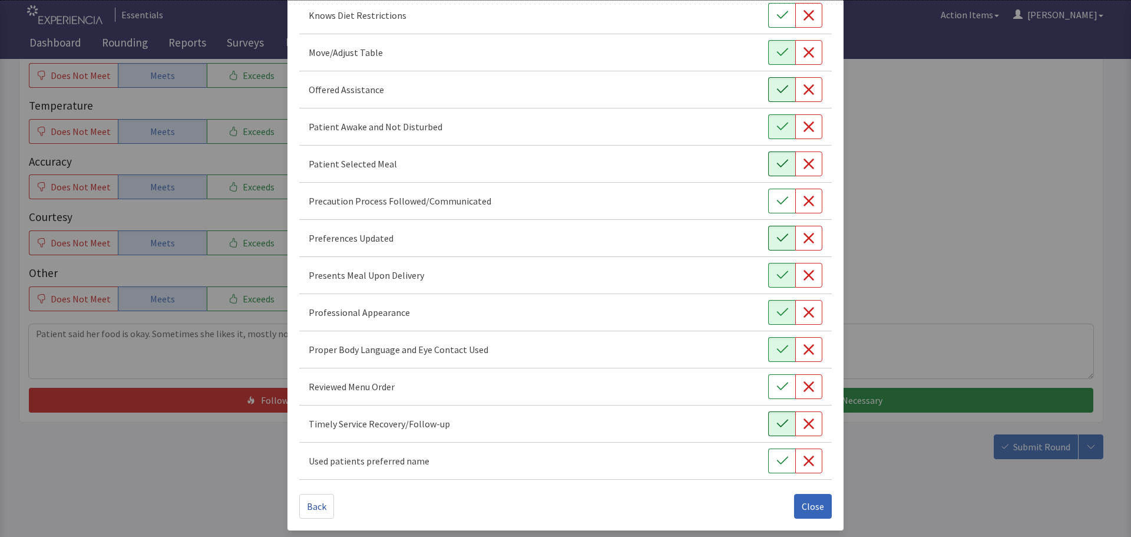
scroll to position [684, 0]
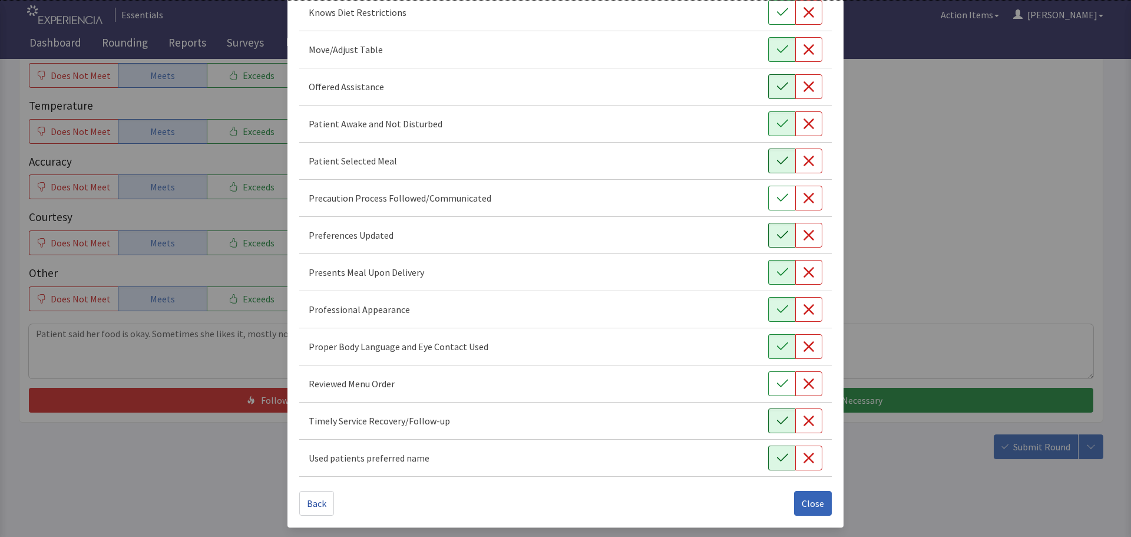
click at [776, 452] on icon "button" at bounding box center [782, 458] width 12 height 12
click at [806, 499] on span "Close" at bounding box center [813, 503] width 22 height 14
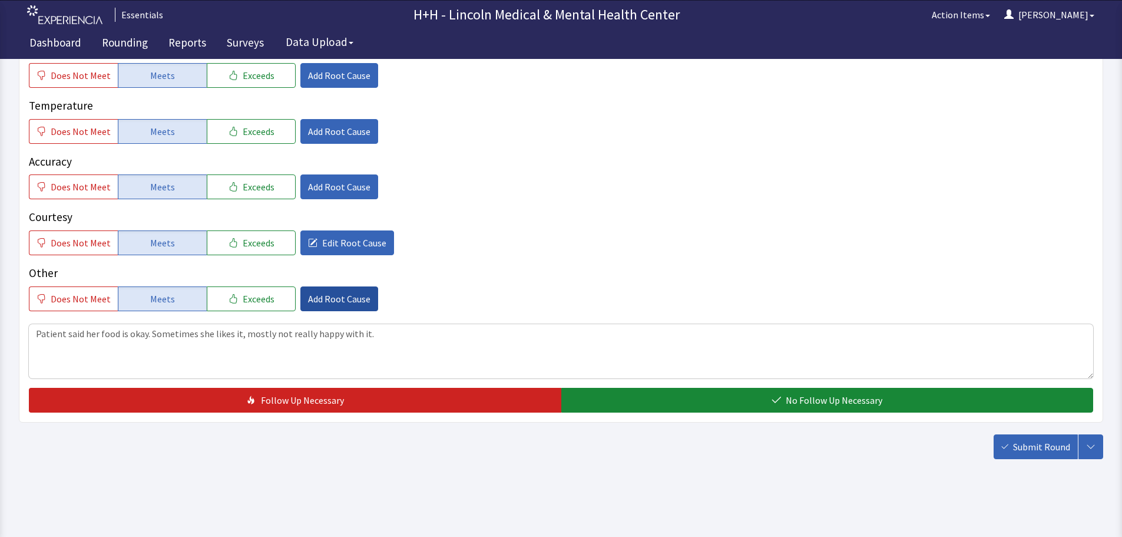
click at [338, 295] on span "Add Root Cause" at bounding box center [339, 299] width 62 height 14
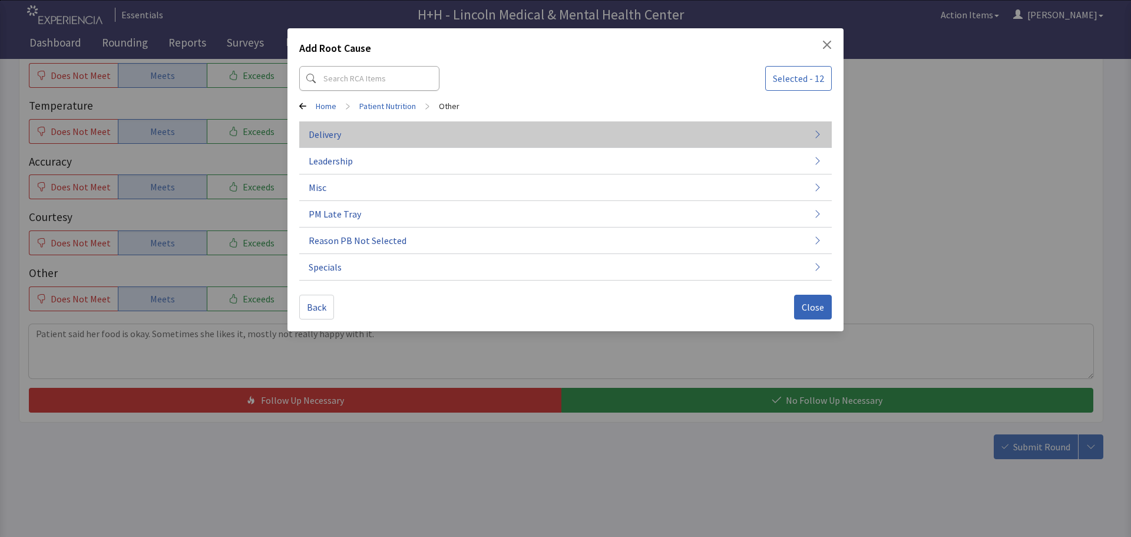
click at [337, 134] on span "Delivery" at bounding box center [325, 134] width 32 height 14
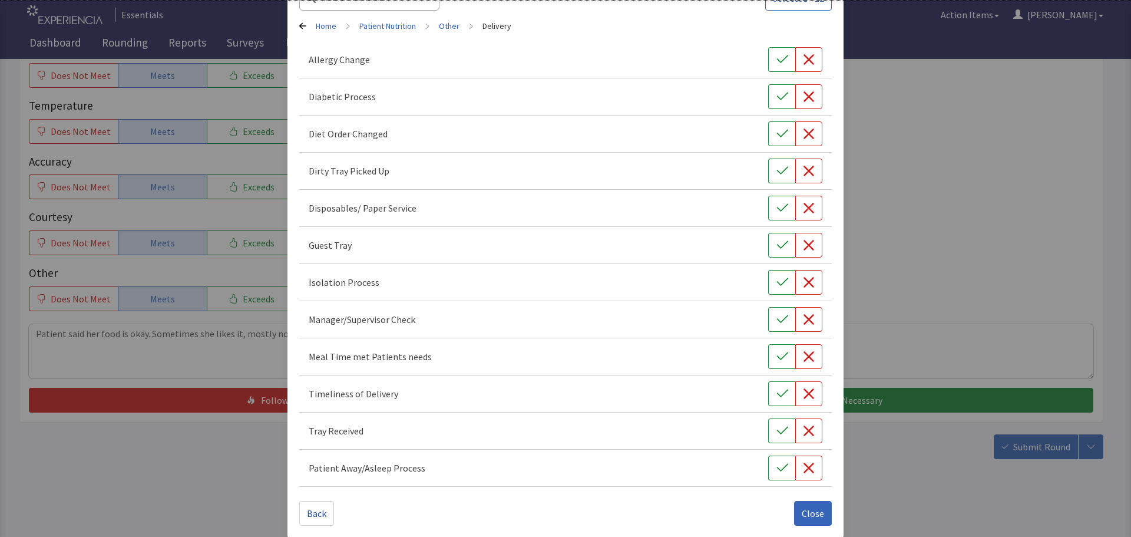
scroll to position [90, 0]
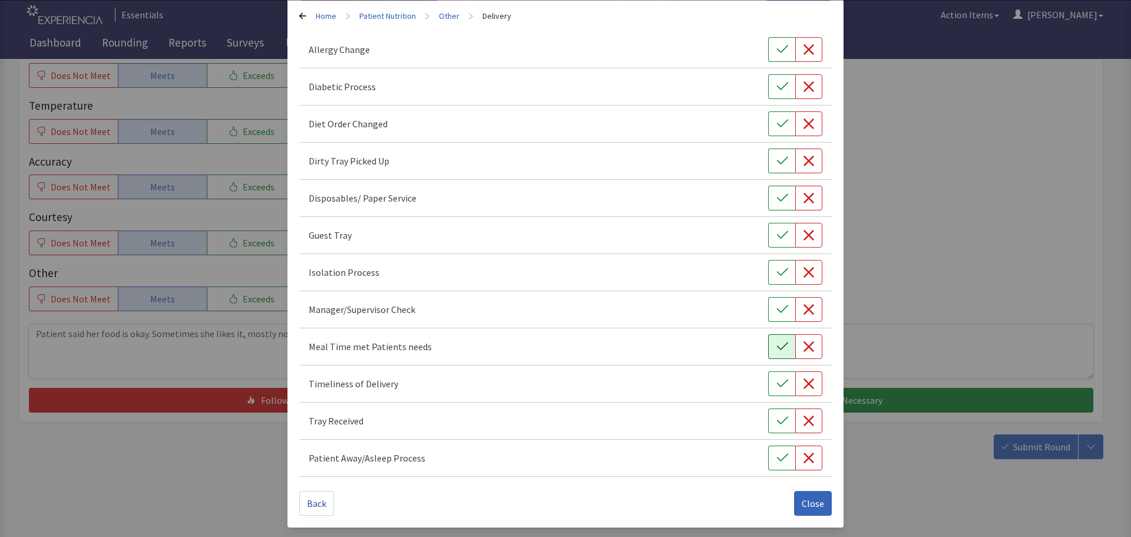
click at [776, 350] on icon "button" at bounding box center [782, 346] width 12 height 12
click at [776, 383] on icon "button" at bounding box center [782, 384] width 12 height 12
click at [768, 418] on button "button" at bounding box center [781, 420] width 27 height 25
click at [804, 505] on span "Close" at bounding box center [813, 503] width 22 height 14
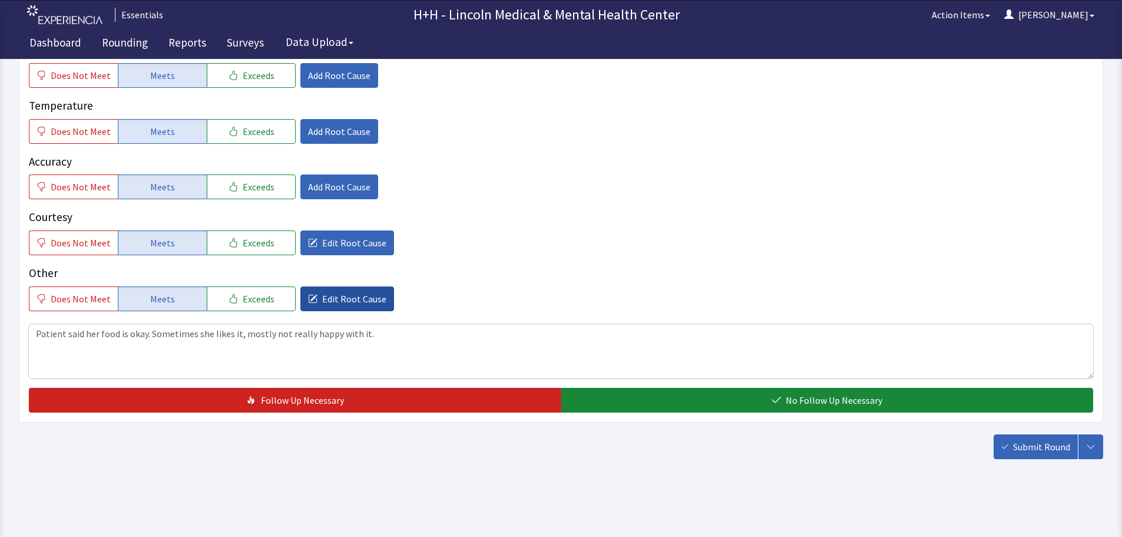
click at [361, 303] on span "Edit Root Cause" at bounding box center [354, 299] width 64 height 14
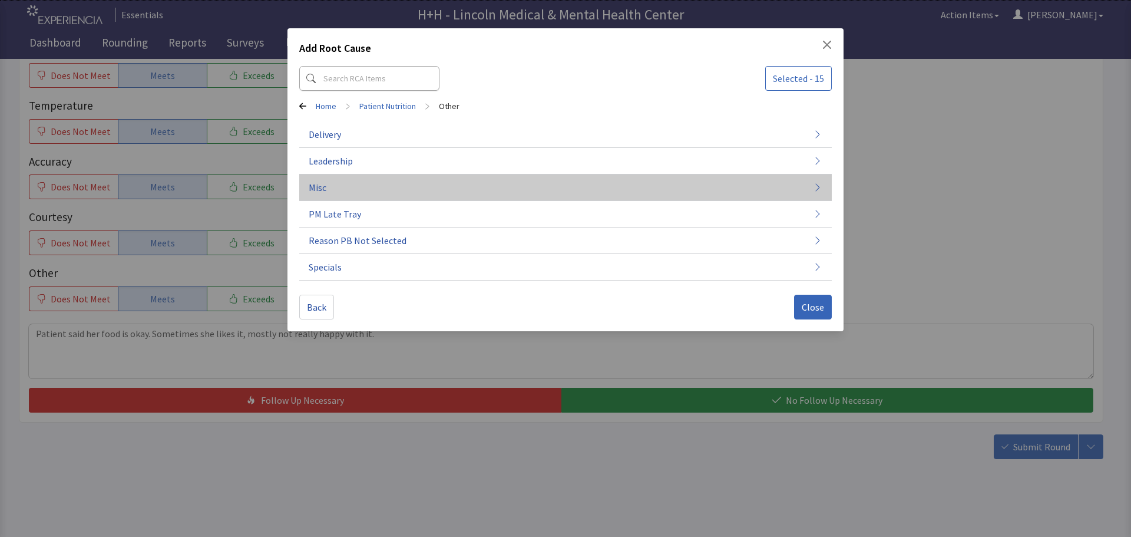
click at [335, 188] on button "Misc" at bounding box center [565, 187] width 532 height 27
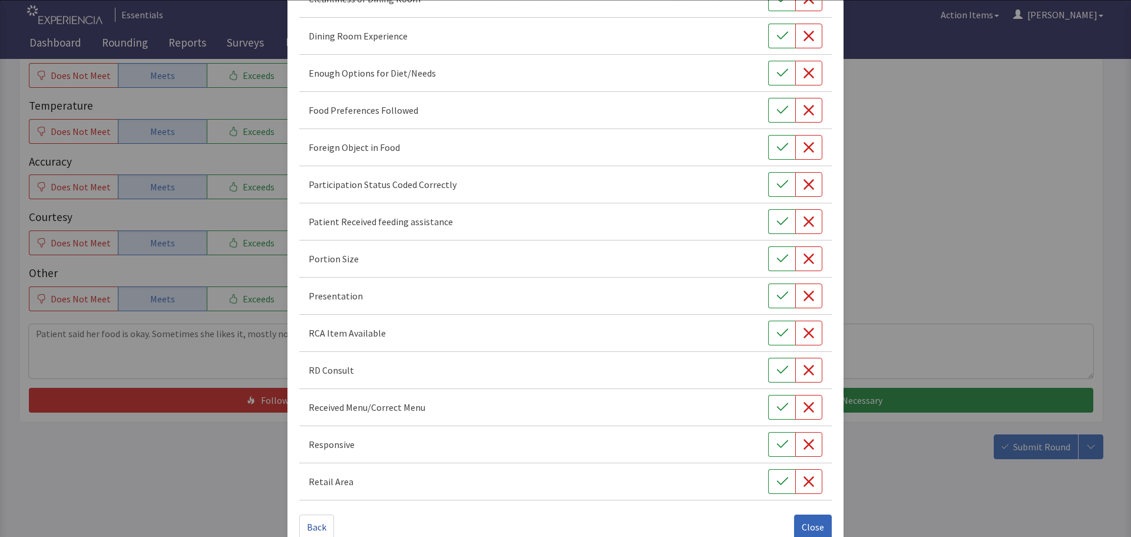
scroll to position [164, 0]
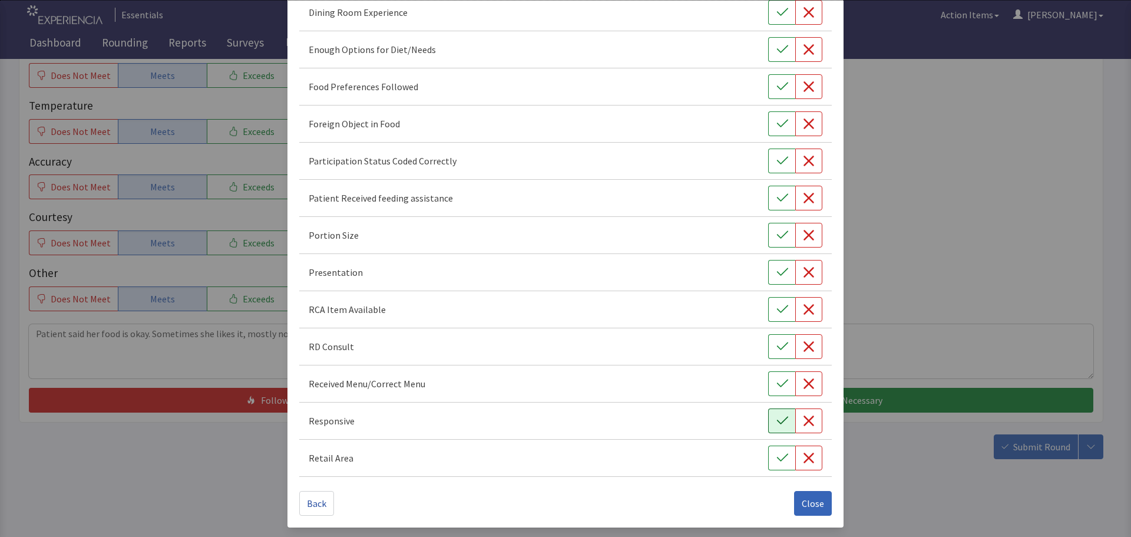
click at [768, 418] on button "button" at bounding box center [781, 420] width 27 height 25
click at [768, 87] on button "button" at bounding box center [781, 86] width 27 height 25
click at [776, 236] on icon "button" at bounding box center [782, 235] width 12 height 12
click at [777, 272] on icon "button" at bounding box center [781, 272] width 11 height 8
click at [803, 502] on span "Close" at bounding box center [813, 503] width 22 height 14
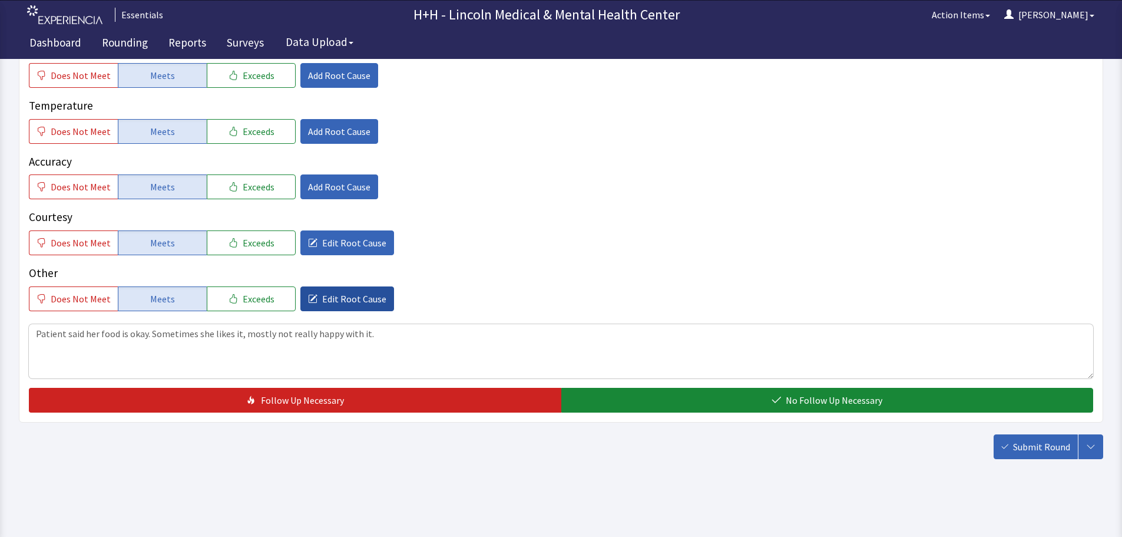
click at [338, 299] on span "Edit Root Cause" at bounding box center [354, 299] width 64 height 14
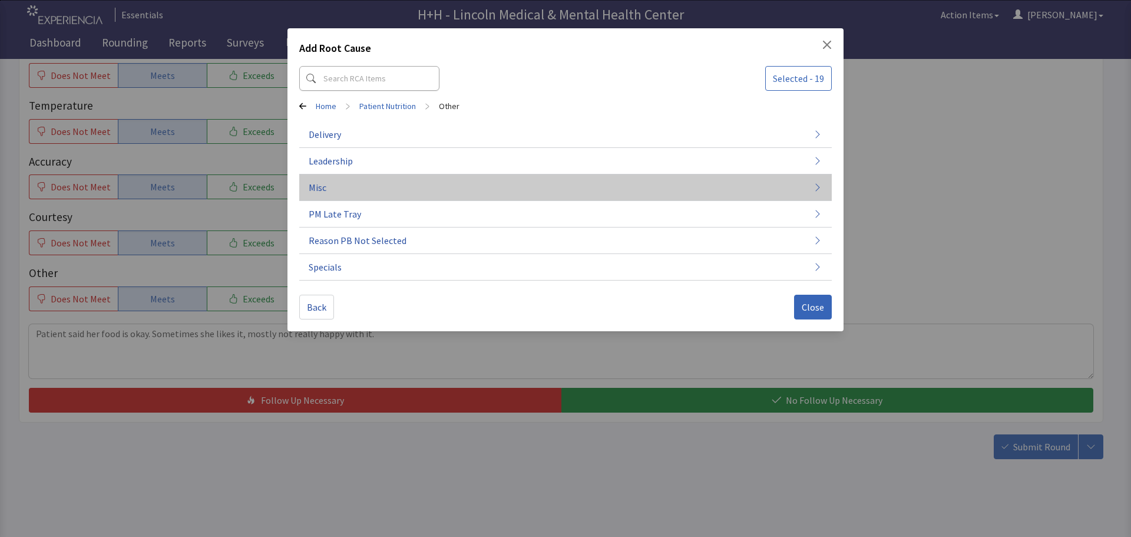
click at [349, 191] on button "Misc" at bounding box center [565, 187] width 532 height 27
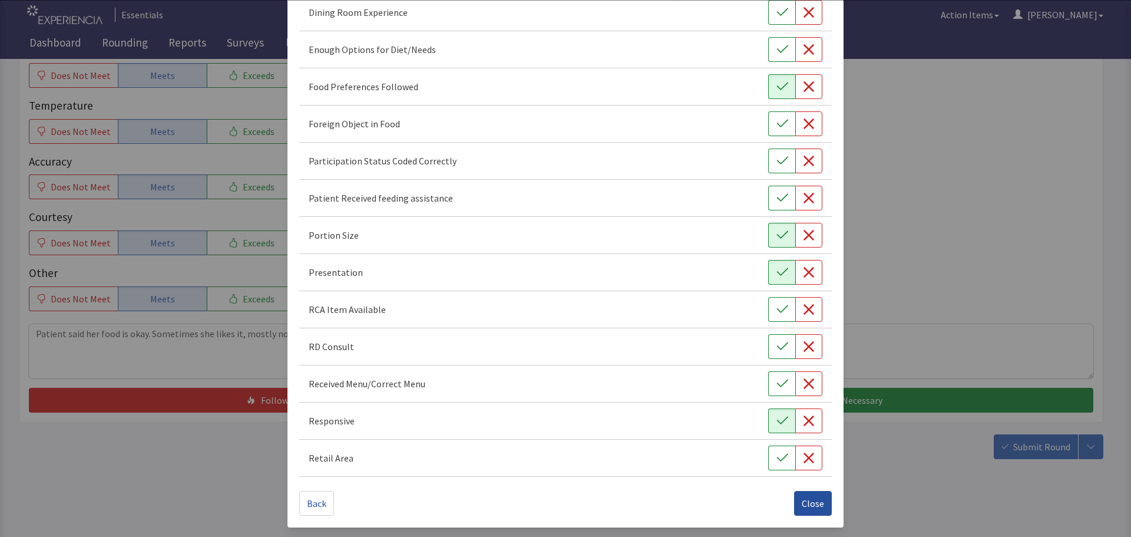
click at [802, 502] on span "Close" at bounding box center [813, 503] width 22 height 14
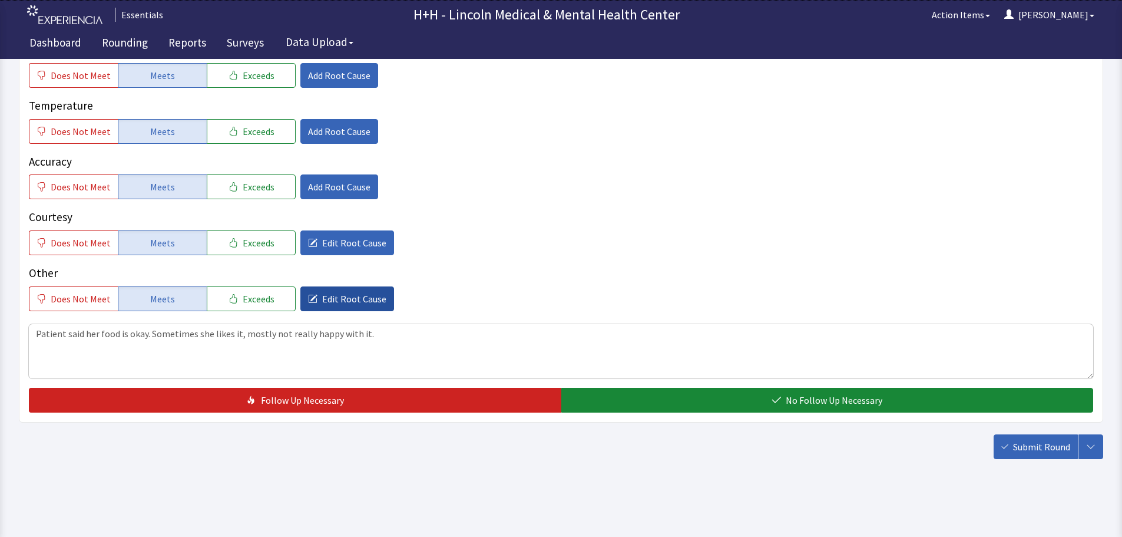
click at [347, 299] on span "Edit Root Cause" at bounding box center [354, 299] width 64 height 14
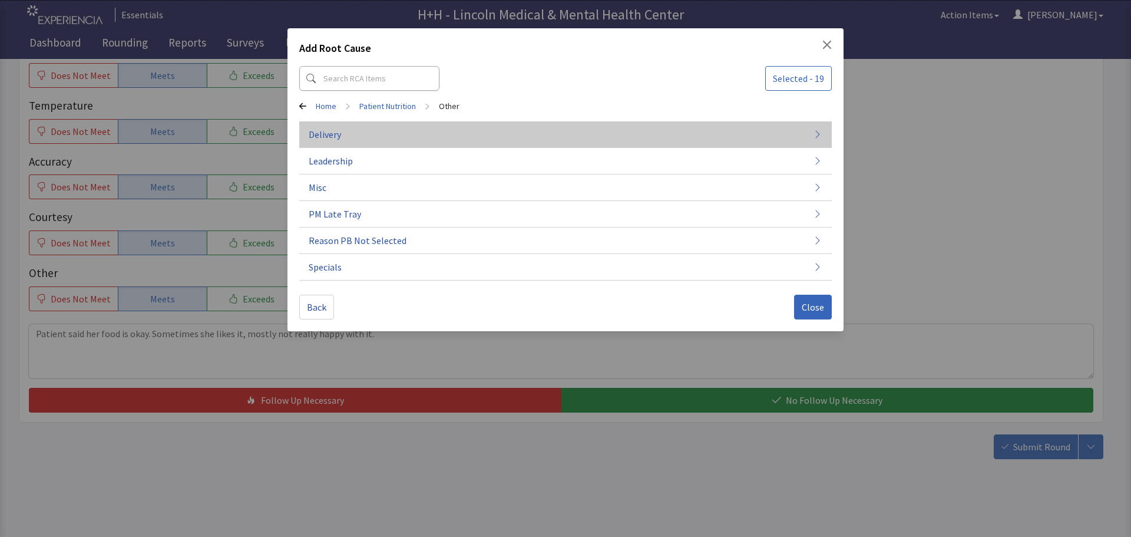
click at [339, 138] on span "Delivery" at bounding box center [325, 134] width 32 height 14
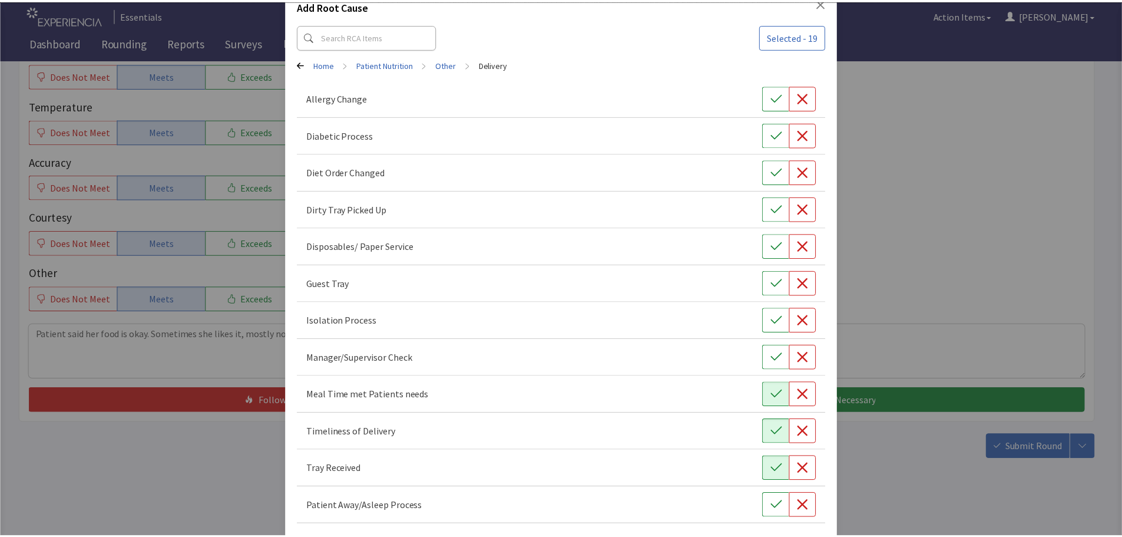
scroll to position [90, 0]
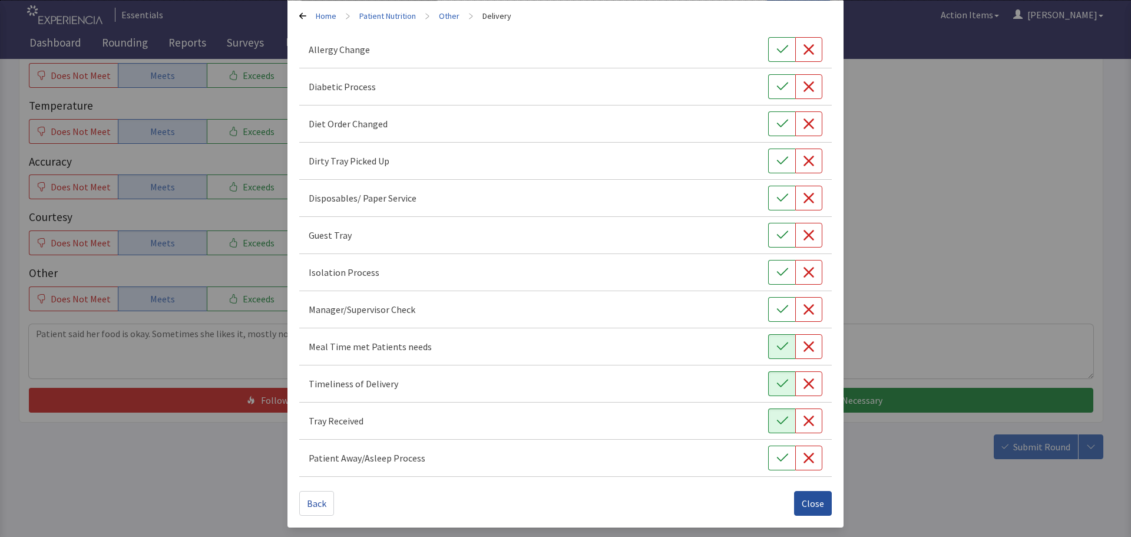
click at [812, 507] on span "Close" at bounding box center [813, 503] width 22 height 14
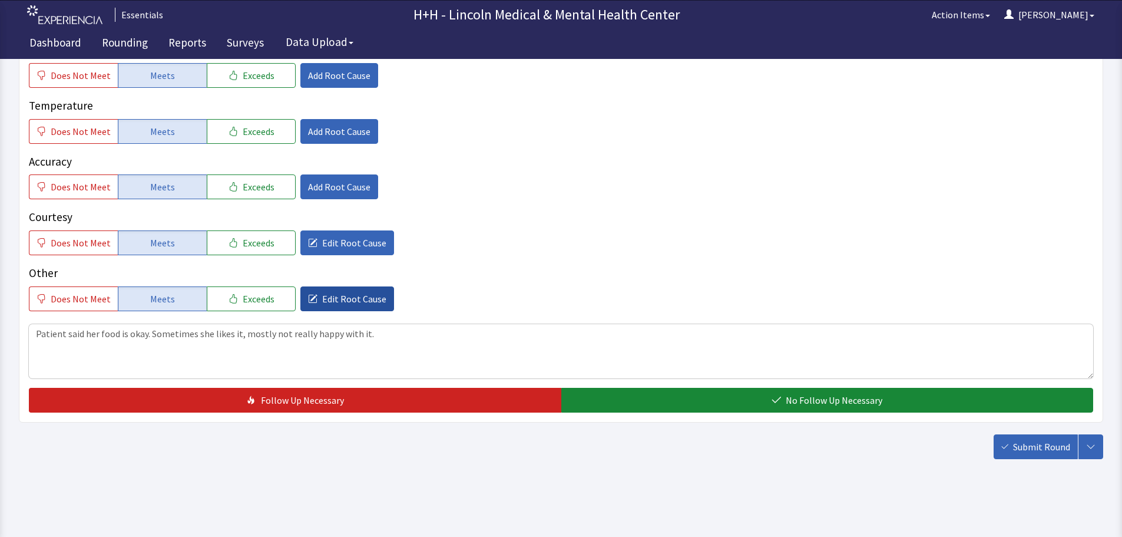
click at [358, 302] on span "Edit Root Cause" at bounding box center [354, 299] width 64 height 14
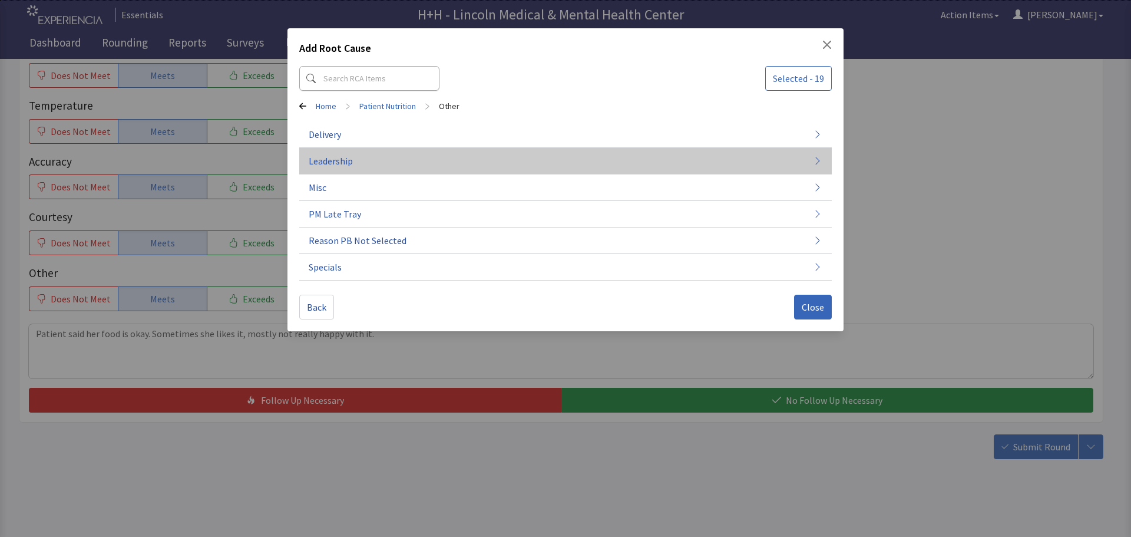
click at [385, 254] on button "Leadership" at bounding box center [565, 267] width 532 height 27
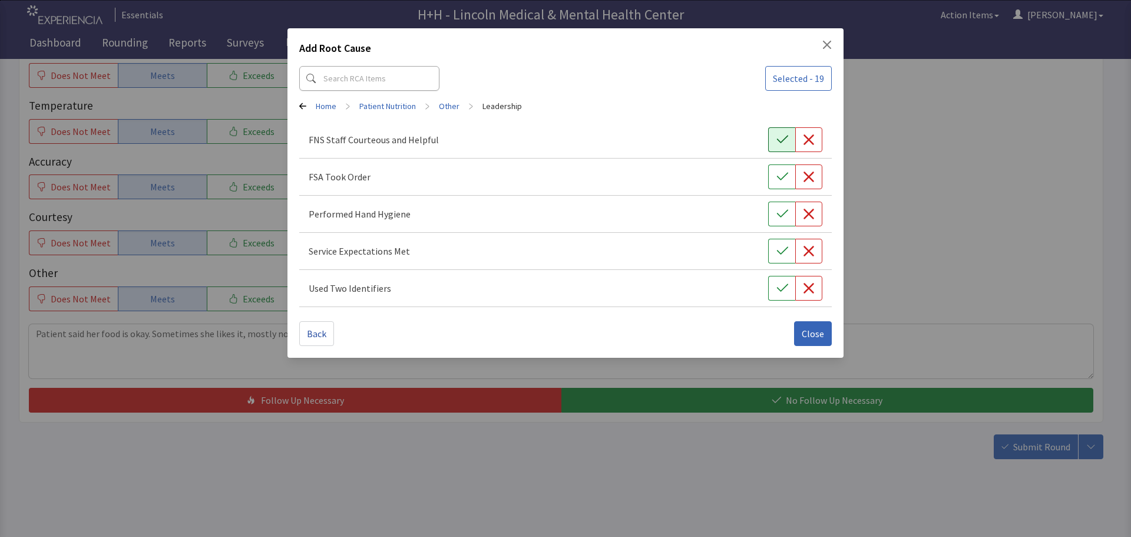
click at [787, 136] on icon "button" at bounding box center [781, 139] width 11 height 8
click at [786, 168] on button "button" at bounding box center [781, 176] width 27 height 25
click at [785, 211] on icon "button" at bounding box center [782, 214] width 12 height 12
click at [778, 248] on icon "button" at bounding box center [782, 251] width 12 height 12
click at [781, 283] on icon "button" at bounding box center [782, 288] width 12 height 12
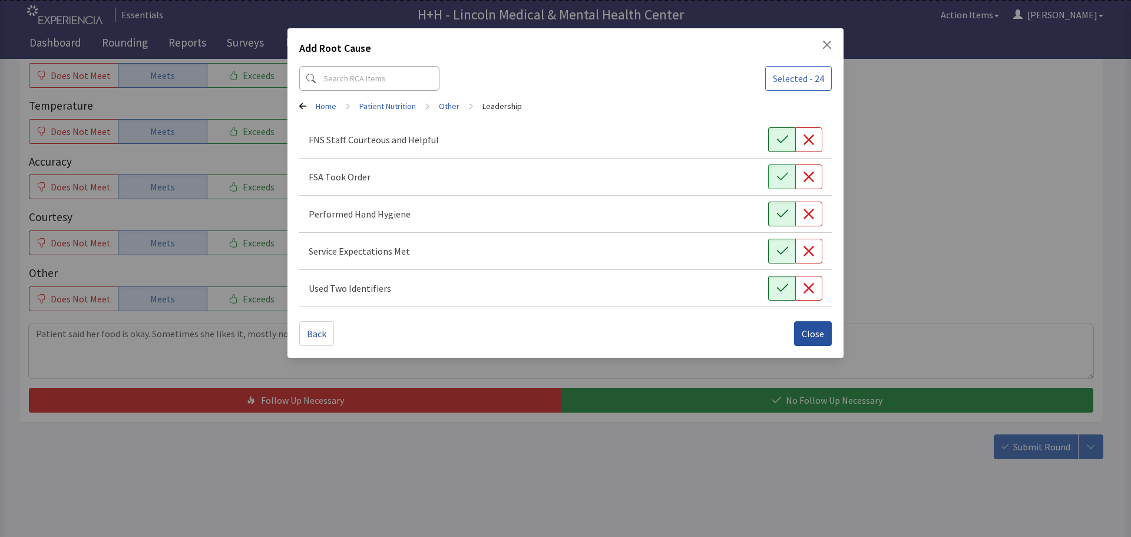
click at [810, 337] on span "Close" at bounding box center [813, 333] width 22 height 14
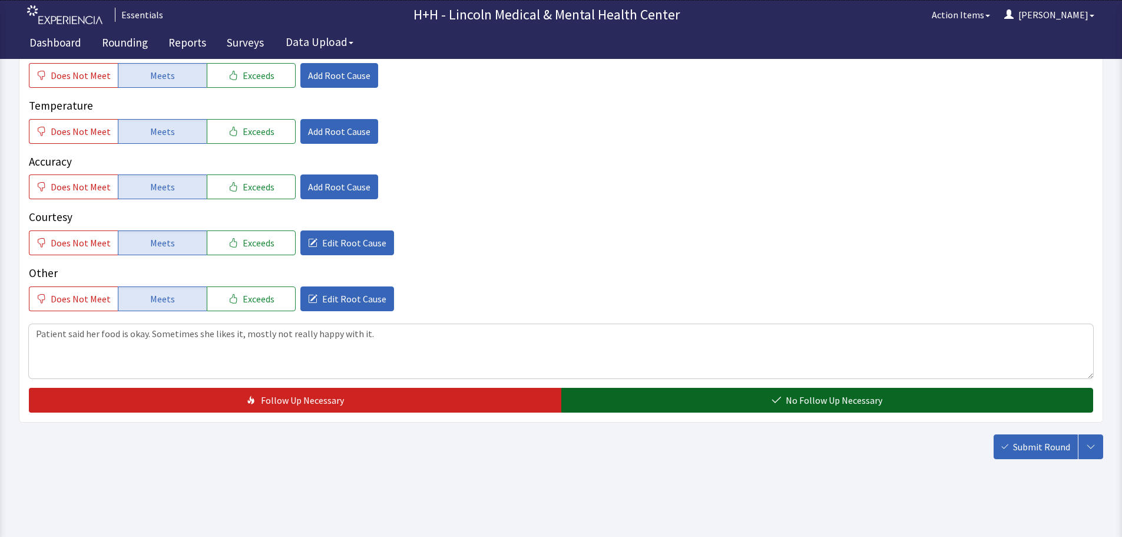
click at [674, 399] on button "No Follow Up Necessary" at bounding box center [827, 400] width 532 height 25
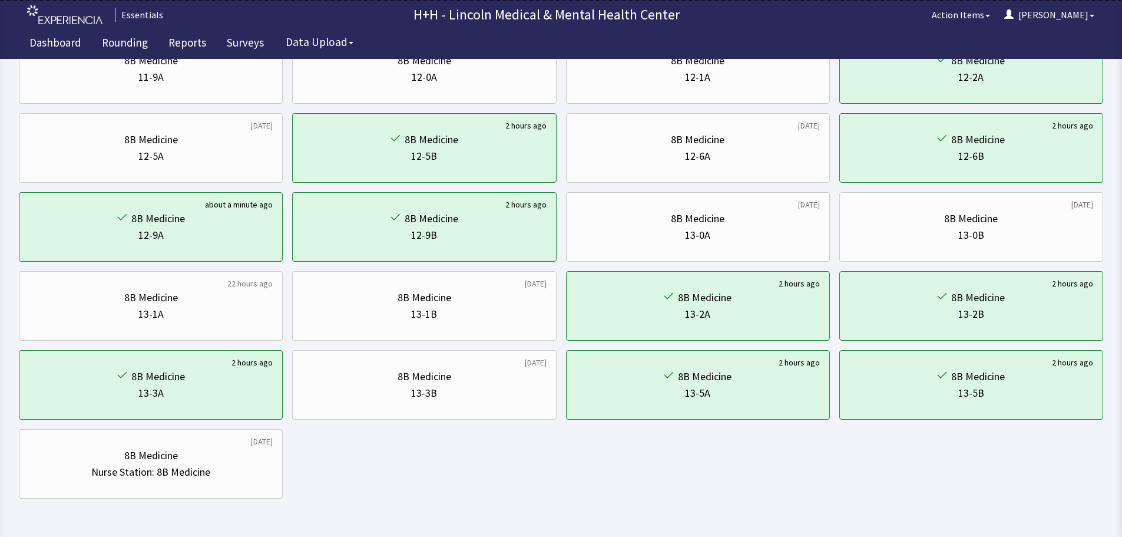
scroll to position [567, 0]
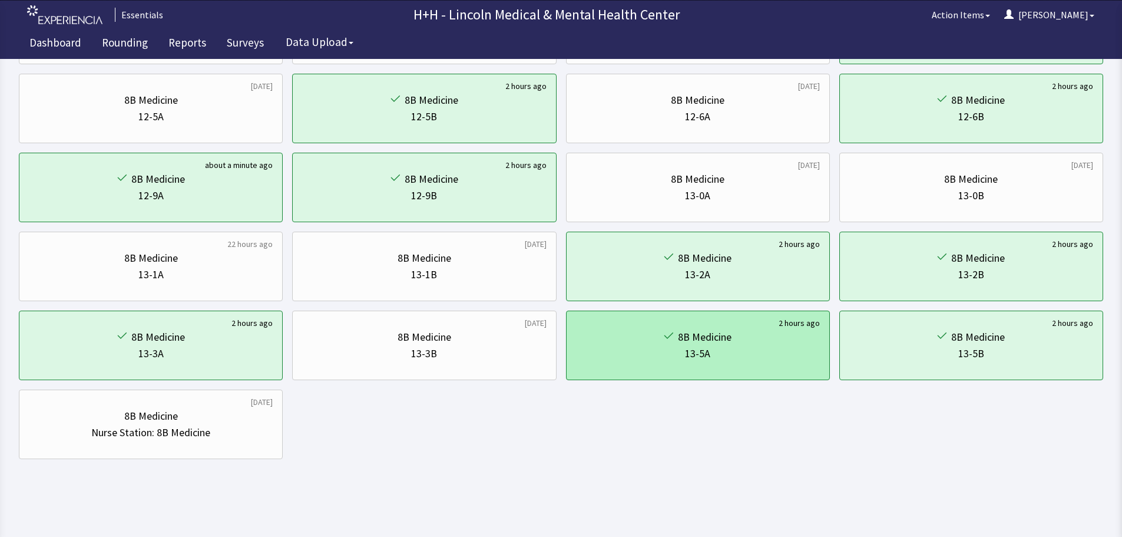
click at [764, 343] on div "8B Medicine" at bounding box center [698, 337] width 244 height 16
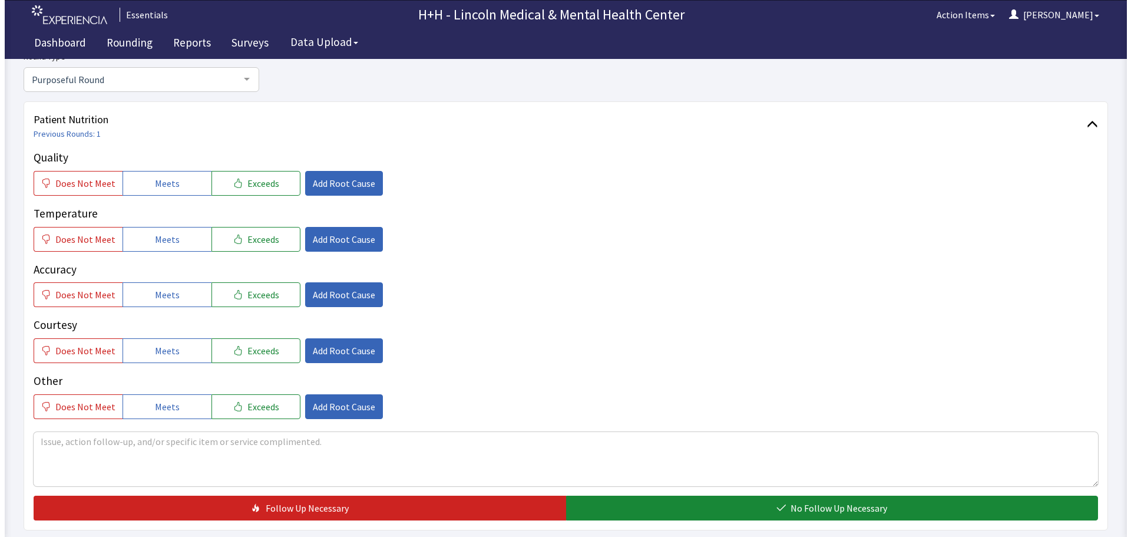
scroll to position [118, 0]
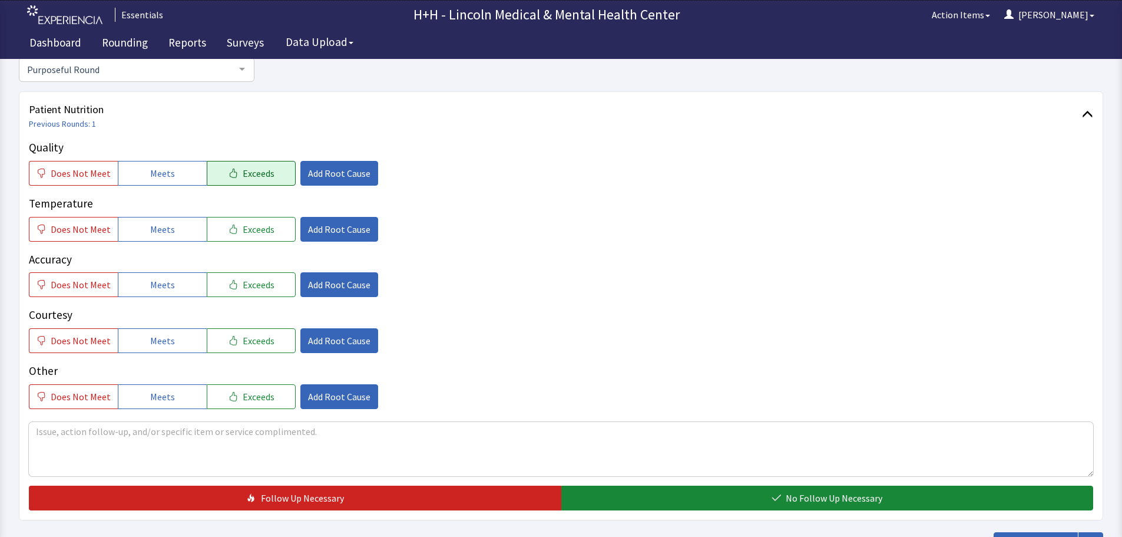
click at [232, 173] on button "Exceeds" at bounding box center [251, 173] width 89 height 25
click at [230, 226] on icon "button" at bounding box center [233, 228] width 9 height 9
click at [230, 283] on icon "button" at bounding box center [233, 284] width 7 height 9
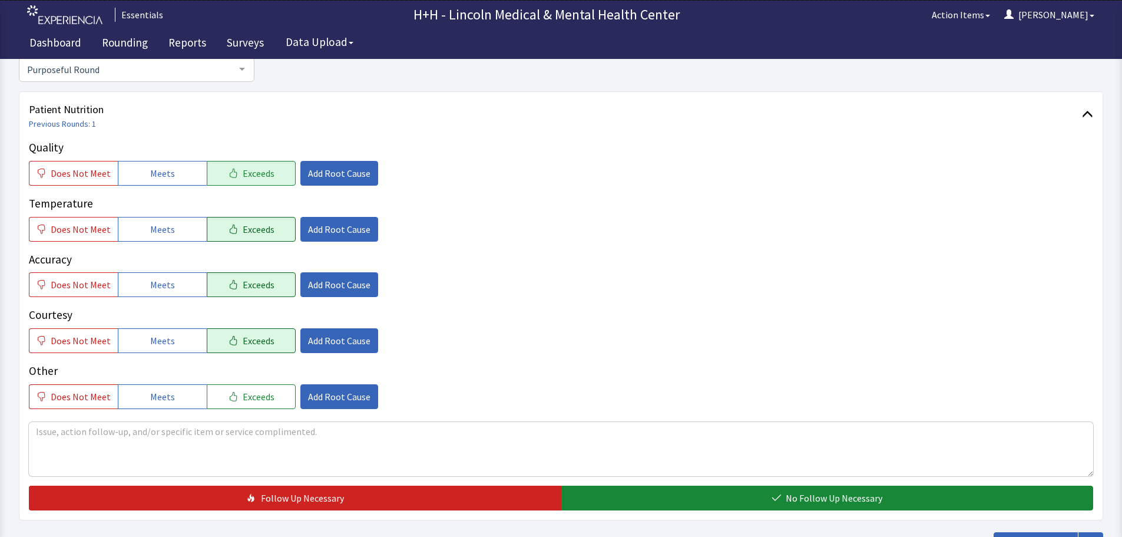
click at [243, 334] on span "Exceeds" at bounding box center [259, 340] width 32 height 14
click at [244, 393] on span "Exceeds" at bounding box center [259, 396] width 32 height 14
click at [354, 345] on span "Add Root Cause" at bounding box center [339, 340] width 62 height 14
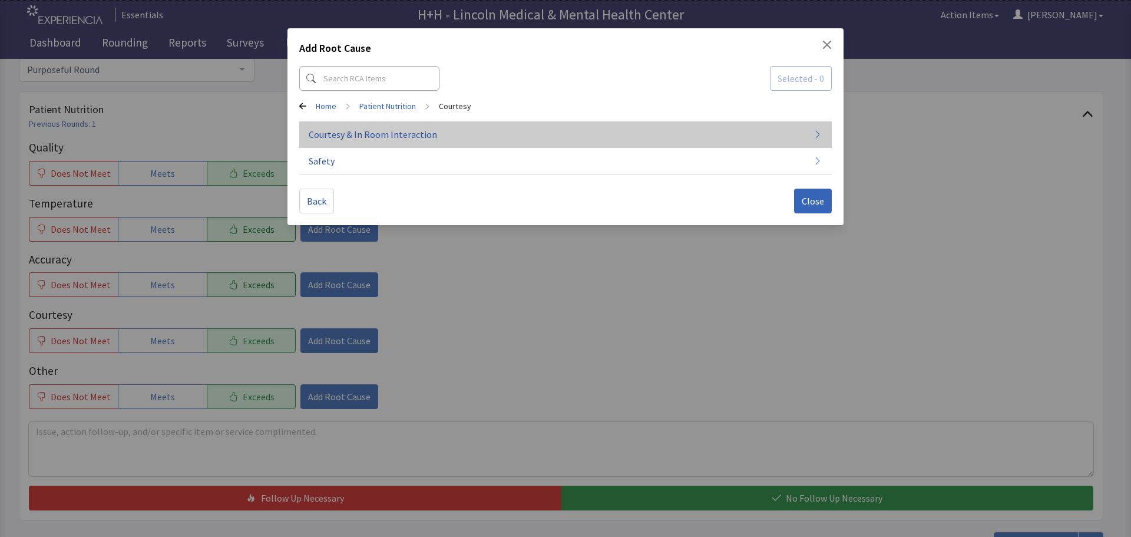
click at [376, 136] on span "Courtesy & In Room Interaction" at bounding box center [373, 134] width 128 height 14
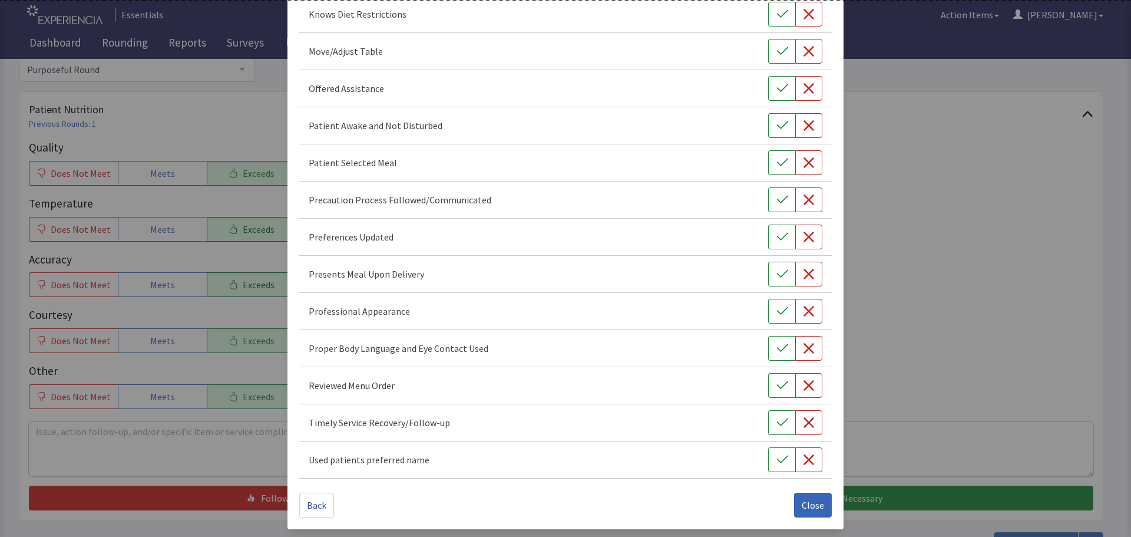
scroll to position [684, 0]
click at [776, 424] on icon "button" at bounding box center [782, 421] width 12 height 12
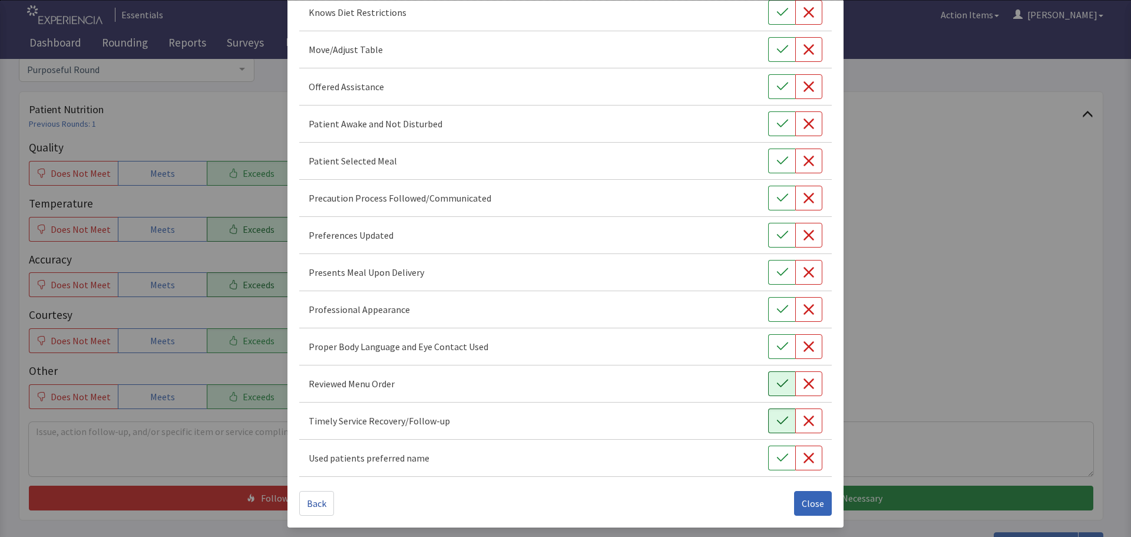
click at [776, 384] on icon "button" at bounding box center [781, 383] width 11 height 8
click at [777, 353] on button "button" at bounding box center [781, 346] width 27 height 25
click at [776, 306] on icon "button" at bounding box center [782, 309] width 12 height 12
click at [776, 275] on icon "button" at bounding box center [782, 272] width 12 height 12
click at [776, 233] on icon "button" at bounding box center [782, 235] width 12 height 12
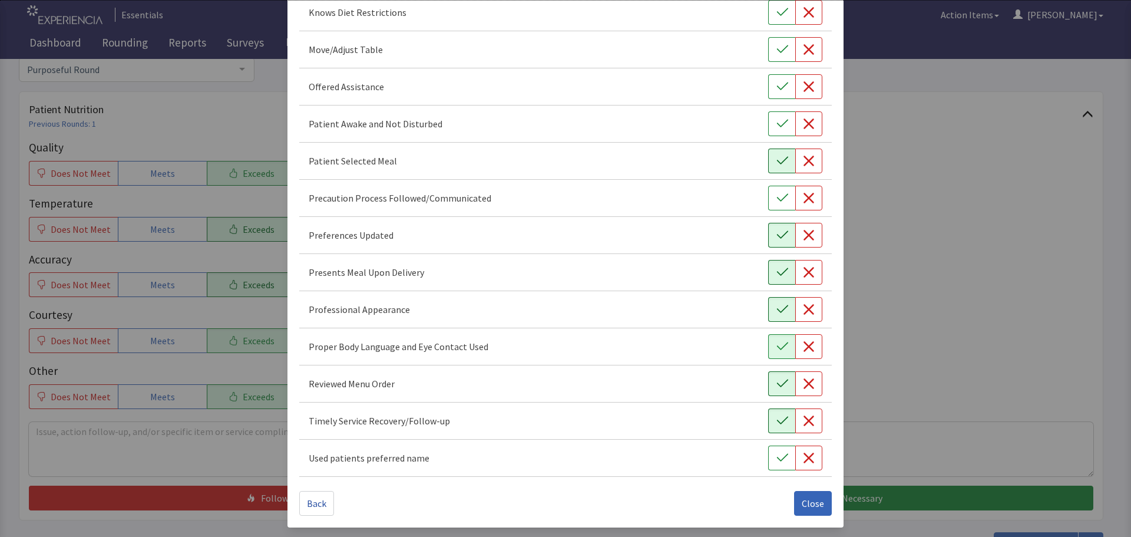
click at [776, 157] on icon "button" at bounding box center [782, 161] width 12 height 12
click at [776, 127] on icon "button" at bounding box center [782, 124] width 12 height 12
click at [776, 87] on icon "button" at bounding box center [782, 87] width 12 height 12
click at [776, 49] on icon "button" at bounding box center [781, 49] width 11 height 8
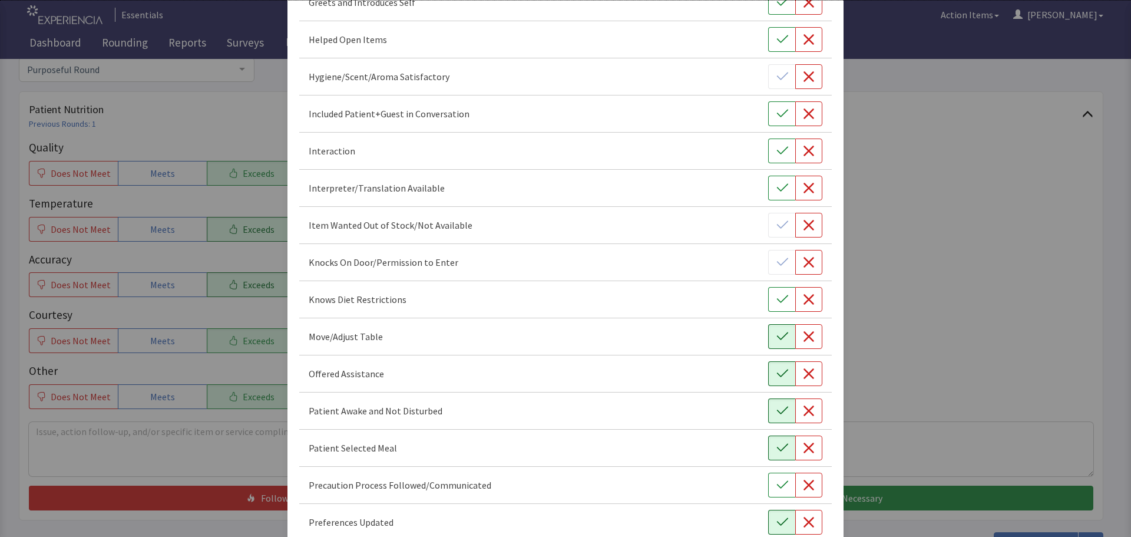
scroll to position [389, 0]
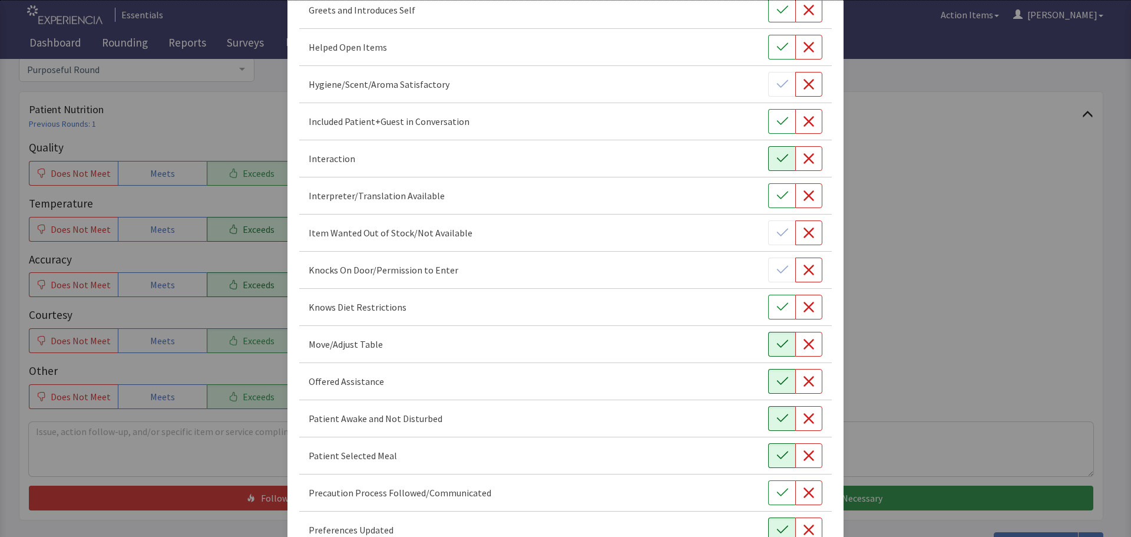
click at [780, 147] on button "button" at bounding box center [781, 158] width 27 height 25
click at [778, 125] on icon "button" at bounding box center [782, 121] width 12 height 12
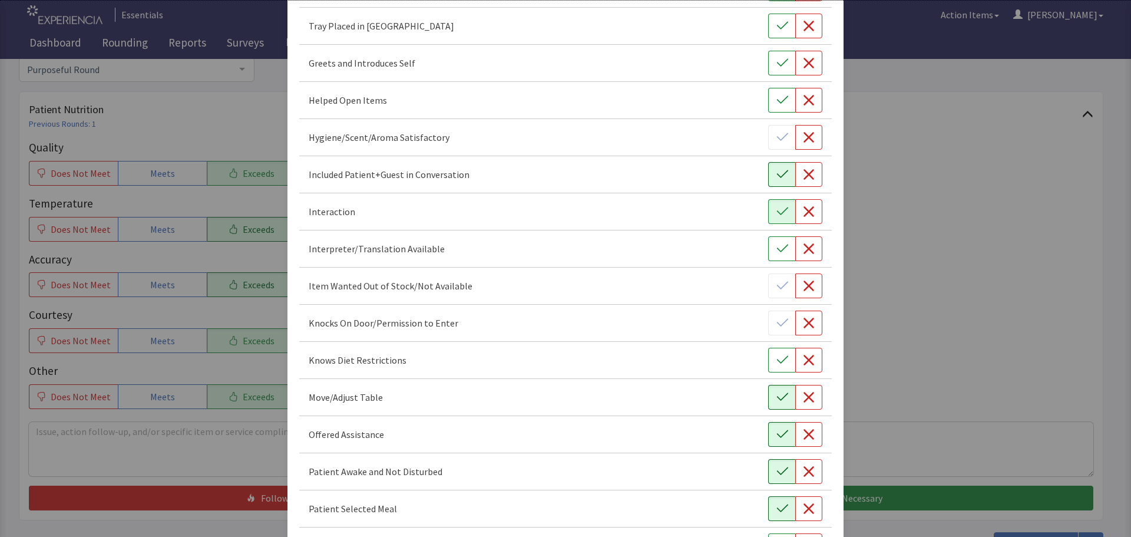
scroll to position [272, 0]
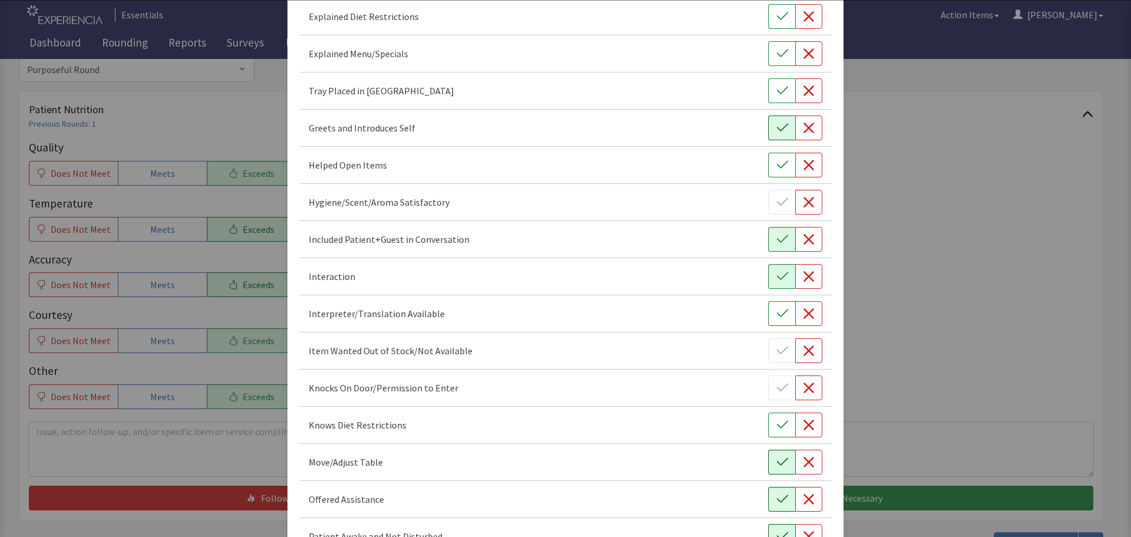
click at [768, 128] on button "button" at bounding box center [781, 127] width 27 height 25
click at [776, 96] on icon "button" at bounding box center [782, 91] width 12 height 12
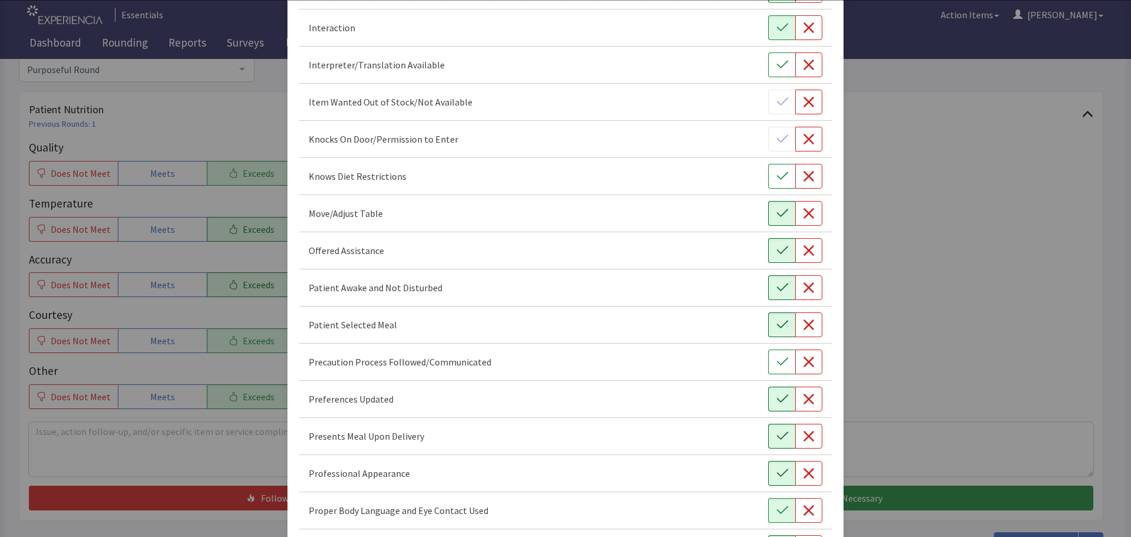
scroll to position [684, 0]
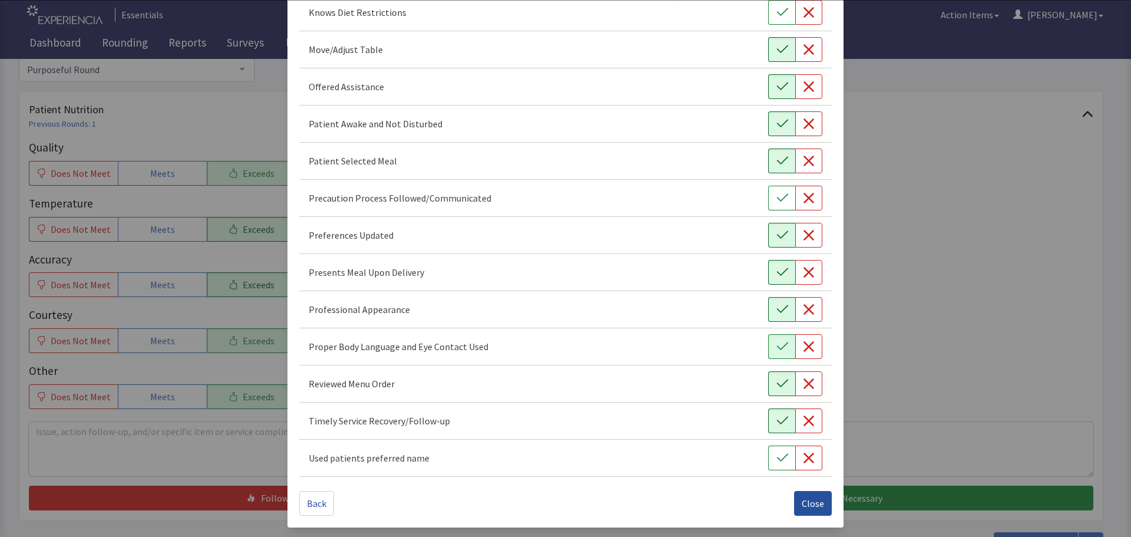
click at [810, 502] on span "Close" at bounding box center [813, 503] width 22 height 14
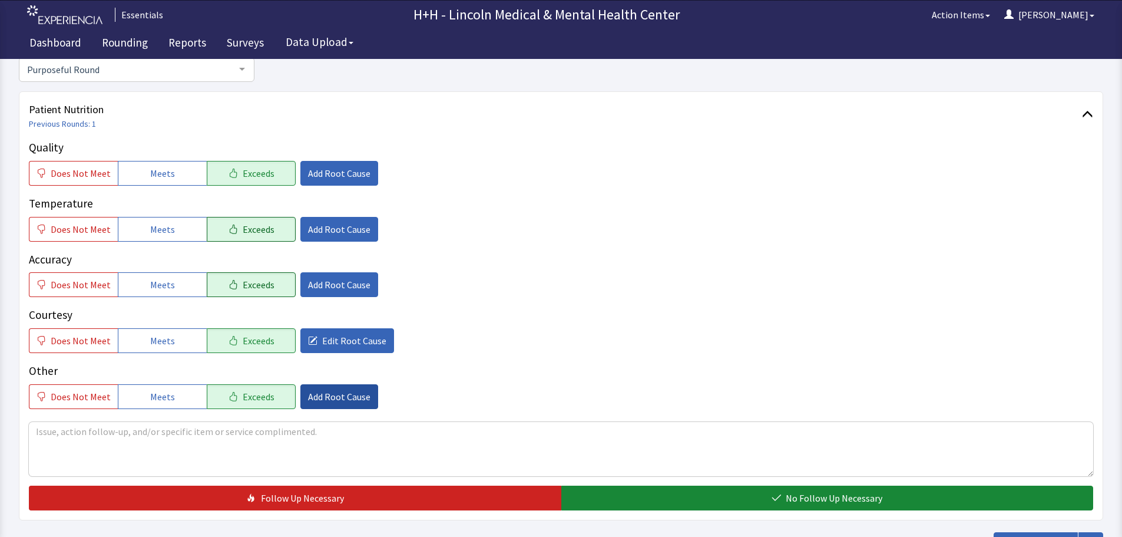
click at [344, 397] on span "Add Root Cause" at bounding box center [339, 396] width 62 height 14
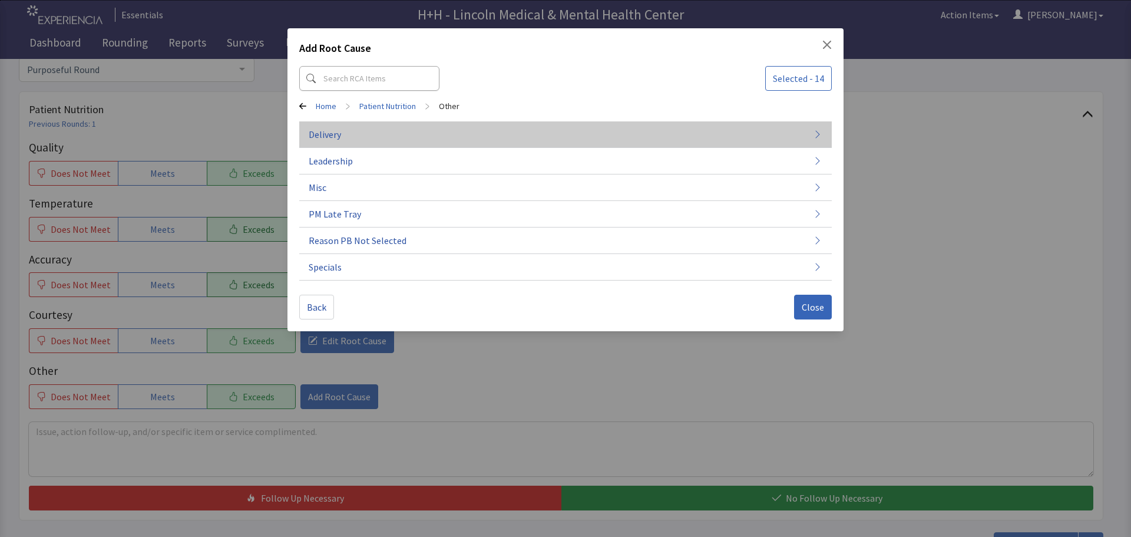
click at [368, 174] on button "Delivery" at bounding box center [565, 187] width 532 height 27
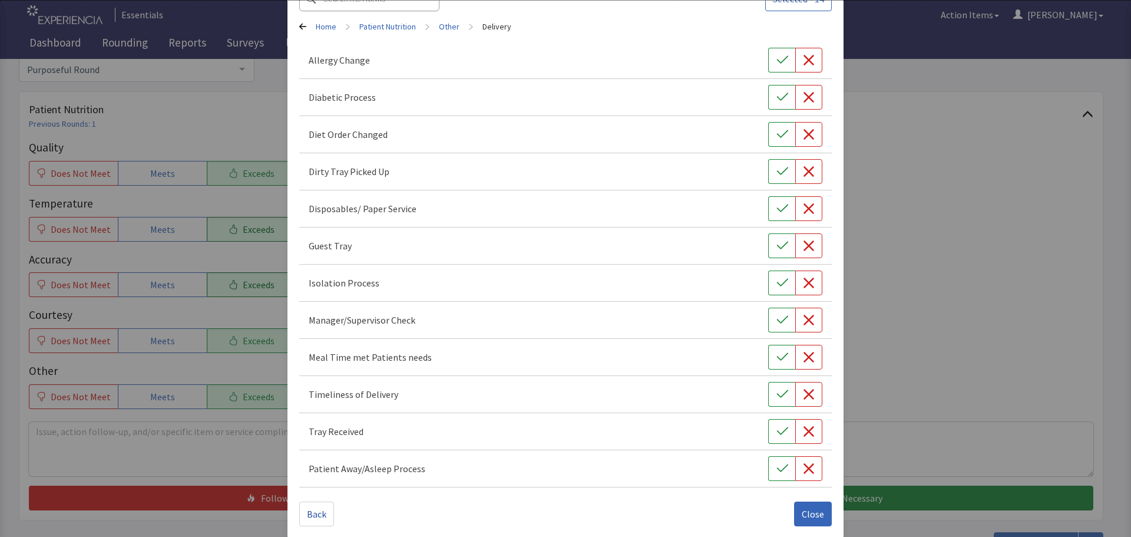
scroll to position [90, 0]
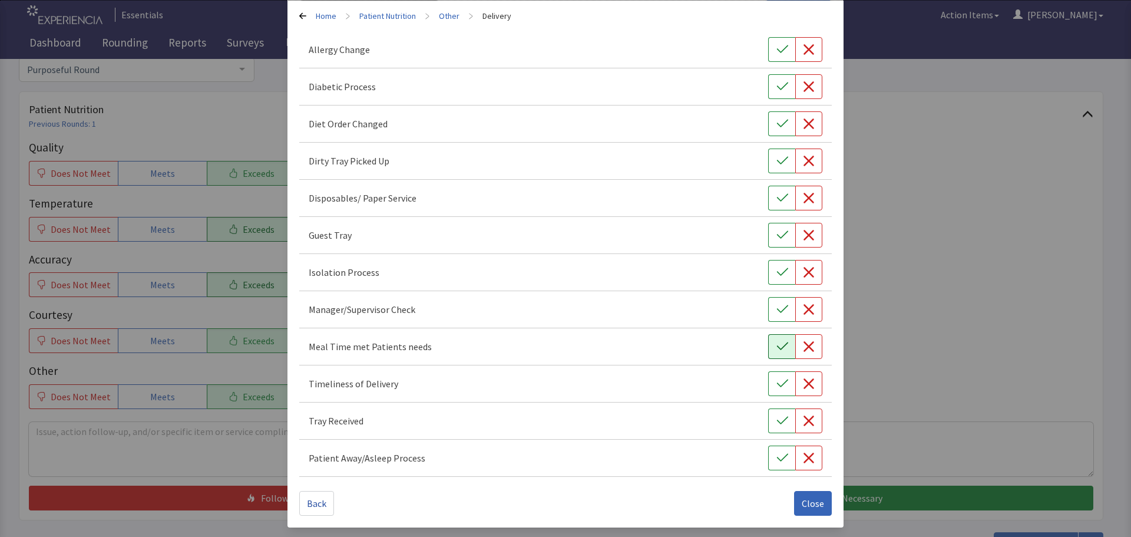
click at [776, 345] on icon "button" at bounding box center [782, 346] width 12 height 12
click at [776, 386] on icon "button" at bounding box center [781, 383] width 11 height 8
click at [768, 421] on button "button" at bounding box center [781, 420] width 27 height 25
click at [806, 500] on span "Close" at bounding box center [813, 503] width 22 height 14
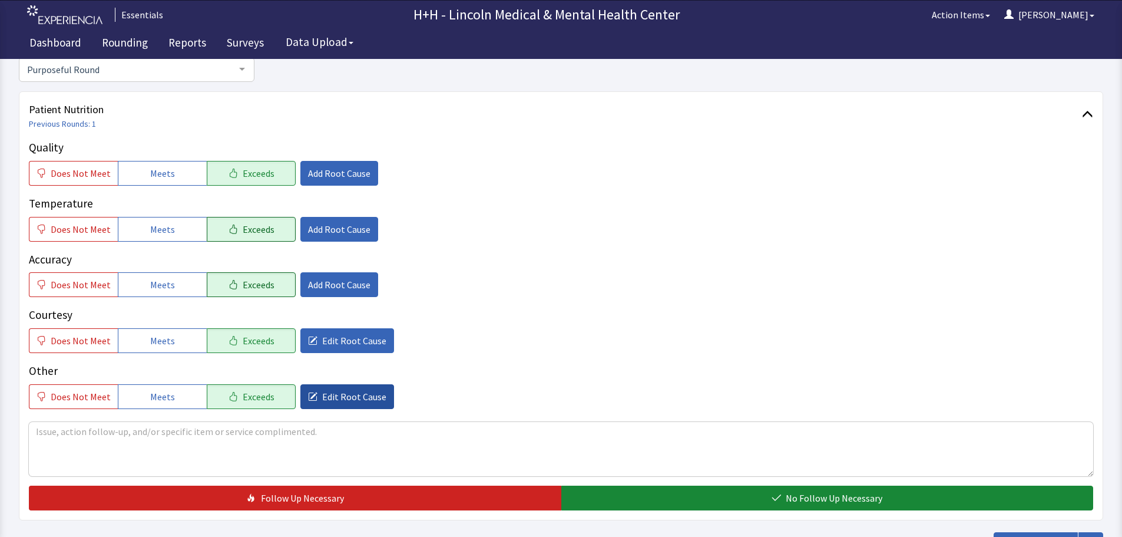
click at [356, 394] on span "Edit Root Cause" at bounding box center [354, 396] width 64 height 14
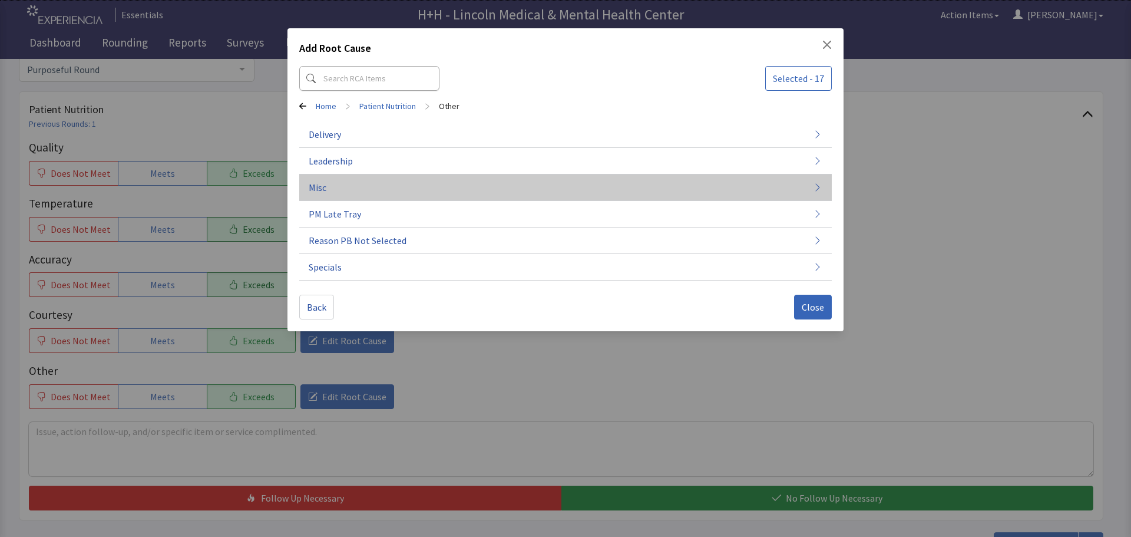
click at [341, 182] on button "Misc" at bounding box center [565, 187] width 532 height 27
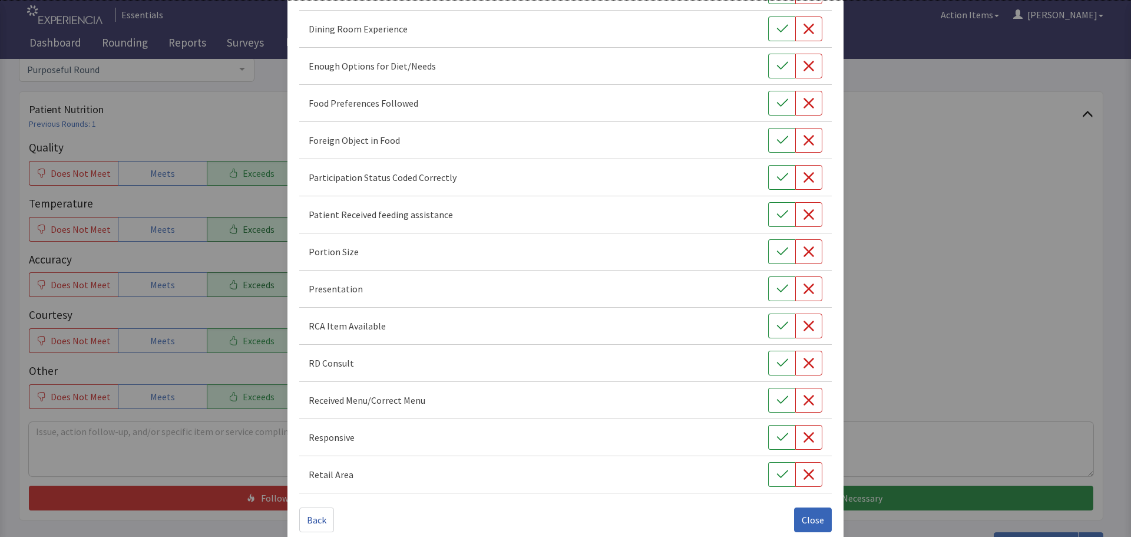
scroll to position [164, 0]
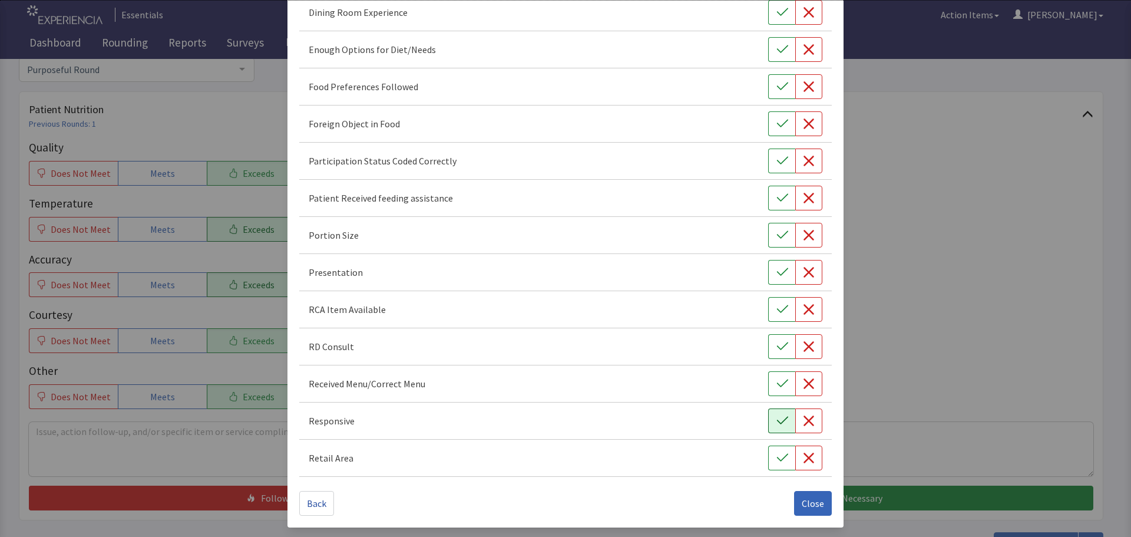
click at [776, 422] on icon "button" at bounding box center [782, 421] width 12 height 12
click at [777, 267] on icon "button" at bounding box center [782, 272] width 12 height 12
click at [778, 234] on icon "button" at bounding box center [782, 235] width 12 height 12
click at [777, 88] on icon "button" at bounding box center [782, 87] width 12 height 12
click at [802, 506] on span "Close" at bounding box center [813, 503] width 22 height 14
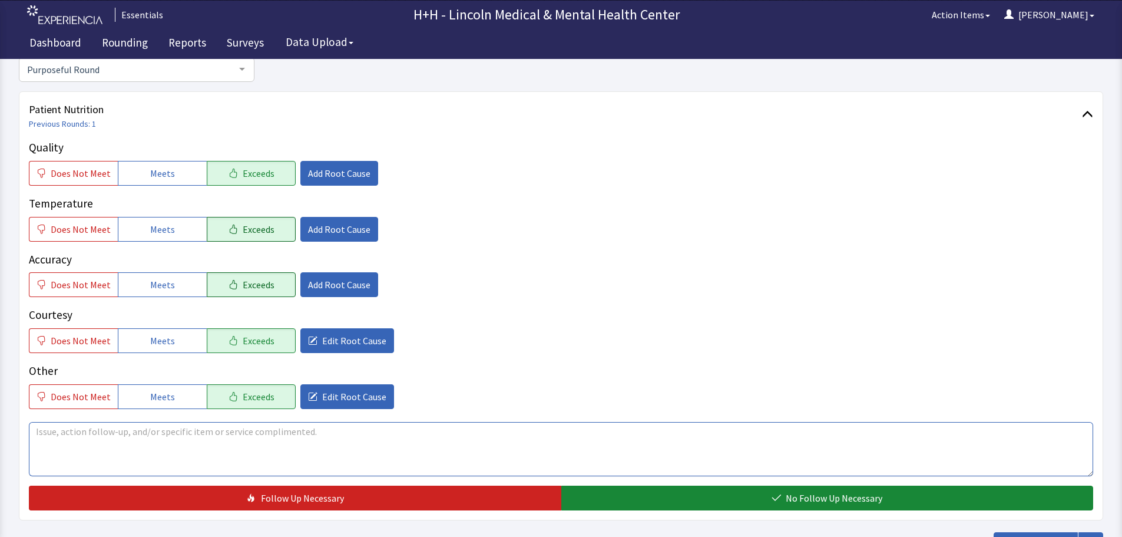
click at [44, 434] on textarea at bounding box center [561, 449] width 1064 height 54
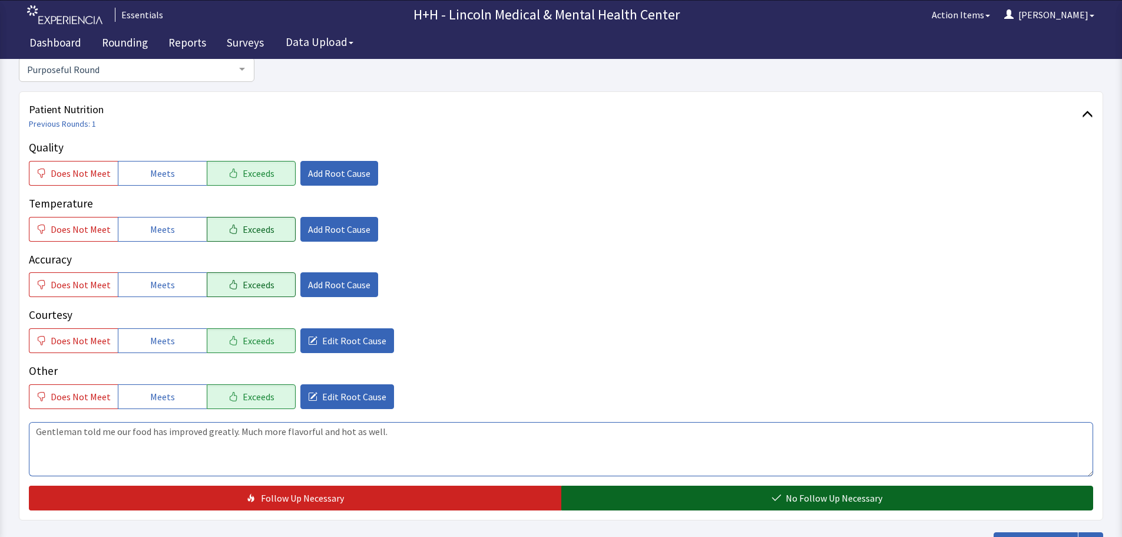
type textarea "Gentleman told me our food has improved greatly. Much more flavorful and hot as…"
click at [610, 498] on button "No Follow Up Necessary" at bounding box center [827, 497] width 532 height 25
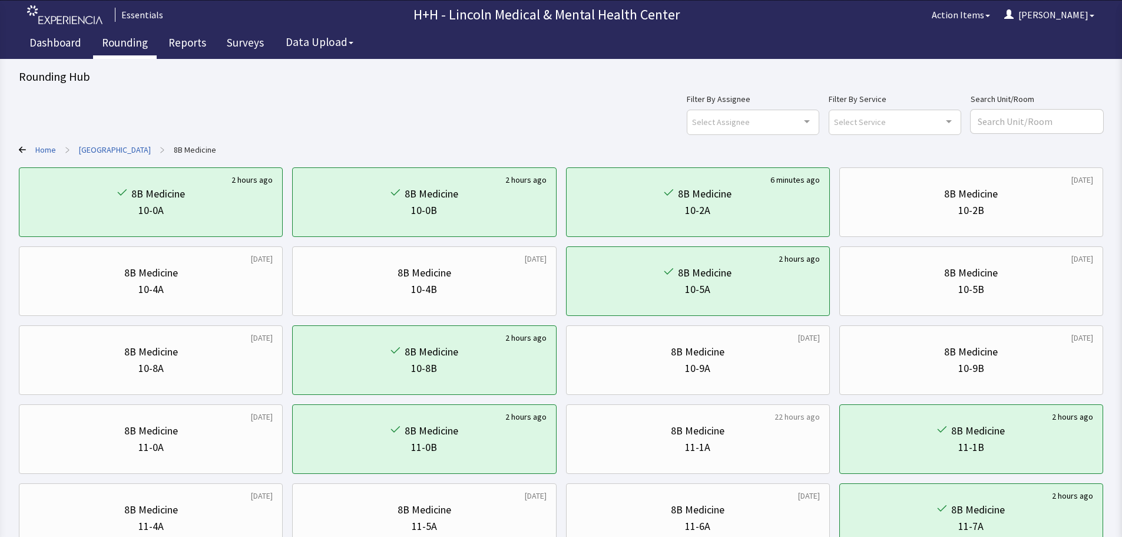
click at [127, 45] on link "Rounding" at bounding box center [125, 43] width 64 height 29
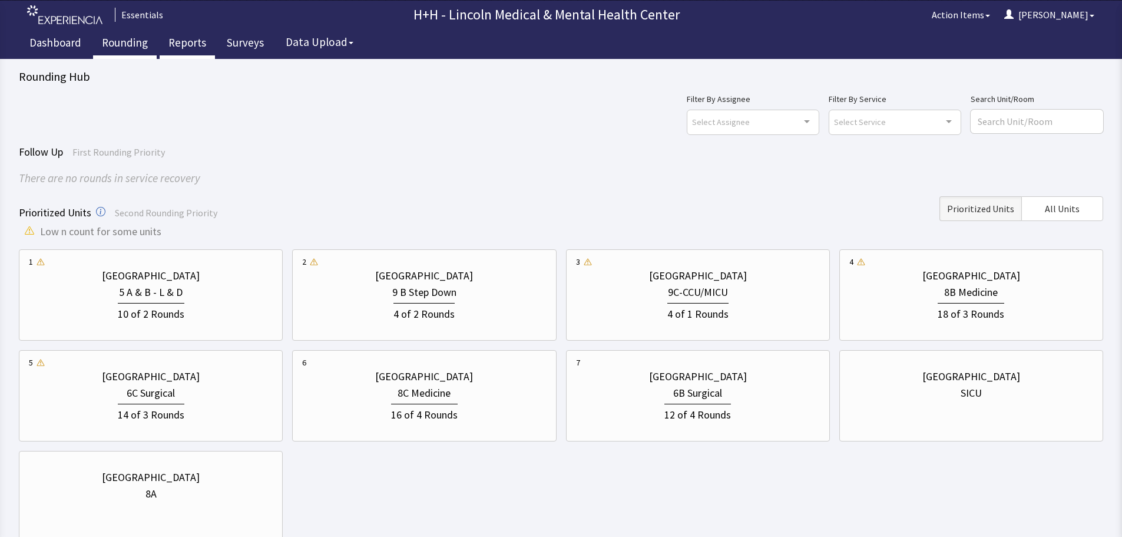
click at [176, 42] on link "Reports" at bounding box center [187, 43] width 55 height 29
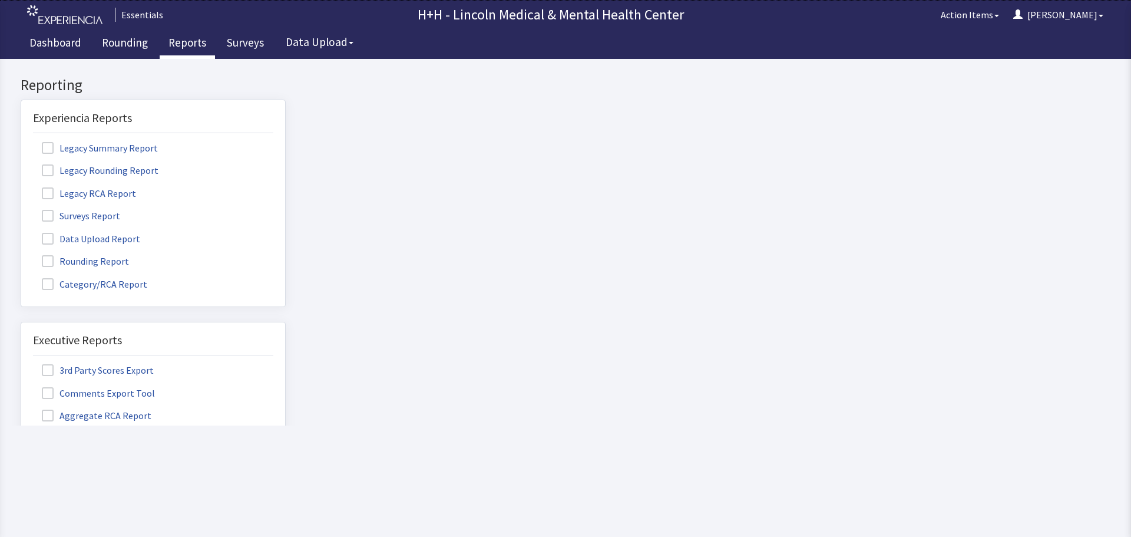
click at [44, 262] on span at bounding box center [48, 261] width 12 height 12
click at [21, 254] on input "Rounding Report" at bounding box center [21, 254] width 0 height 0
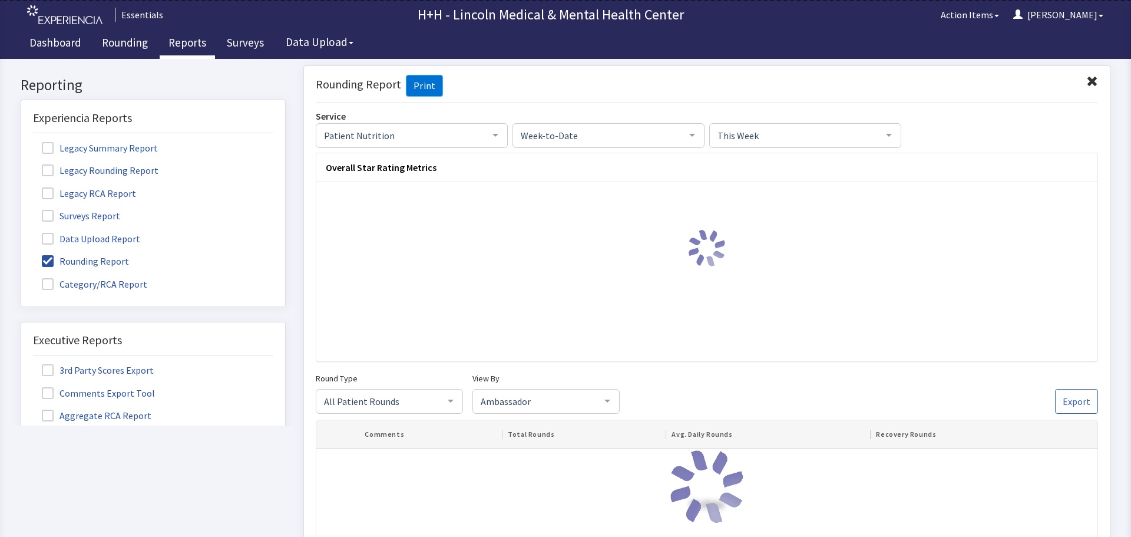
click at [203, 41] on link "Reports" at bounding box center [187, 43] width 55 height 29
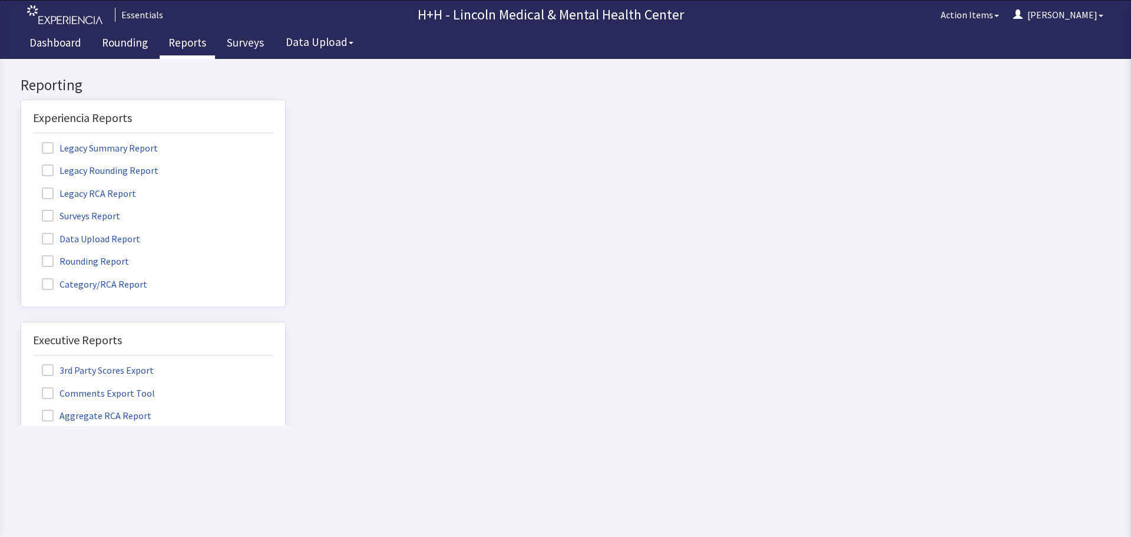
click at [44, 260] on span at bounding box center [48, 261] width 12 height 12
click at [21, 254] on input "Rounding Report" at bounding box center [21, 254] width 0 height 0
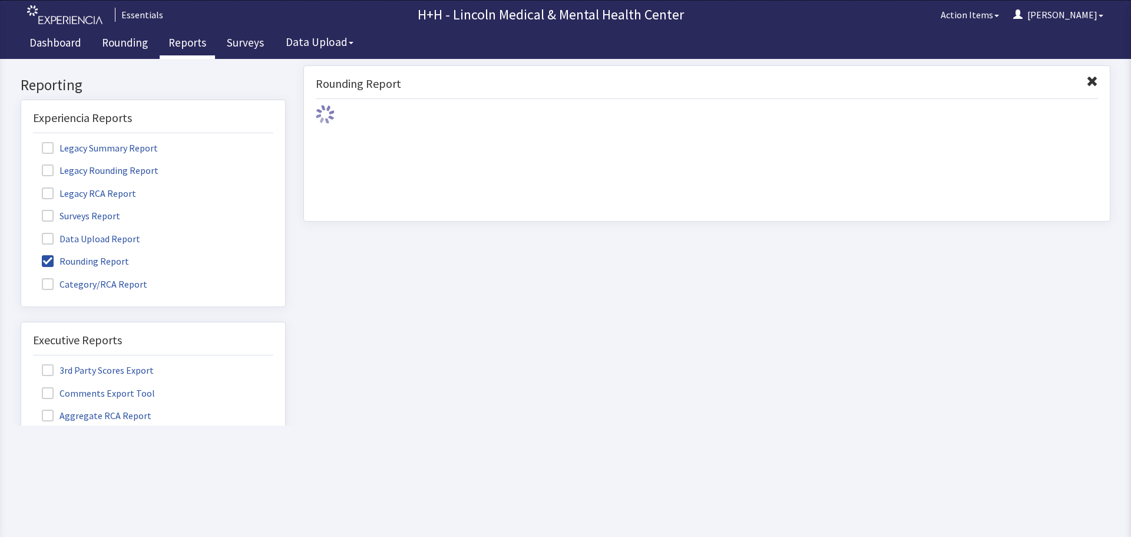
click at [186, 44] on link "Reports" at bounding box center [187, 43] width 55 height 29
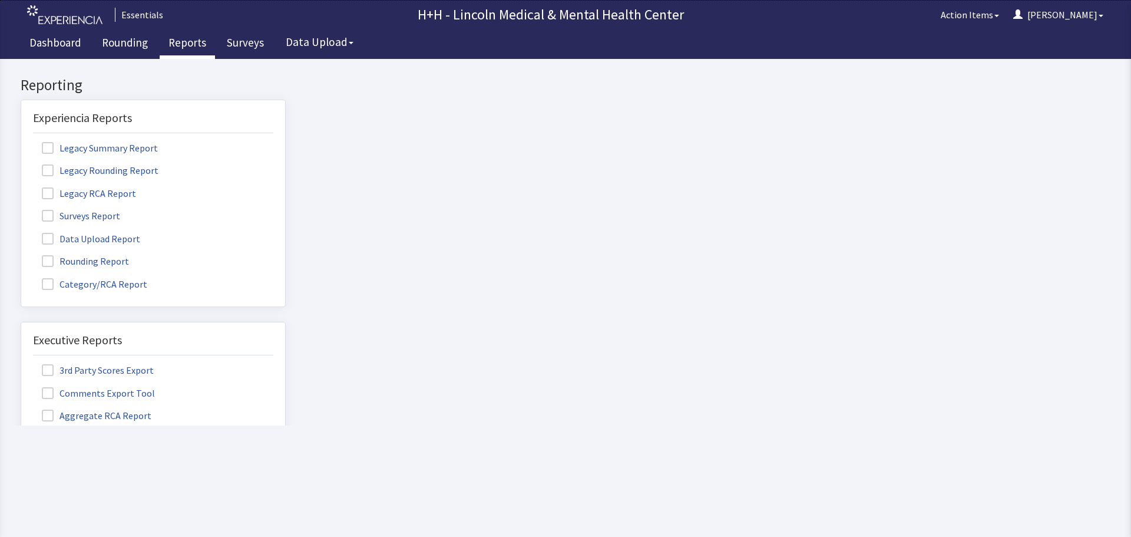
click at [42, 261] on span at bounding box center [48, 261] width 12 height 12
click at [21, 254] on input "Rounding Report" at bounding box center [21, 254] width 0 height 0
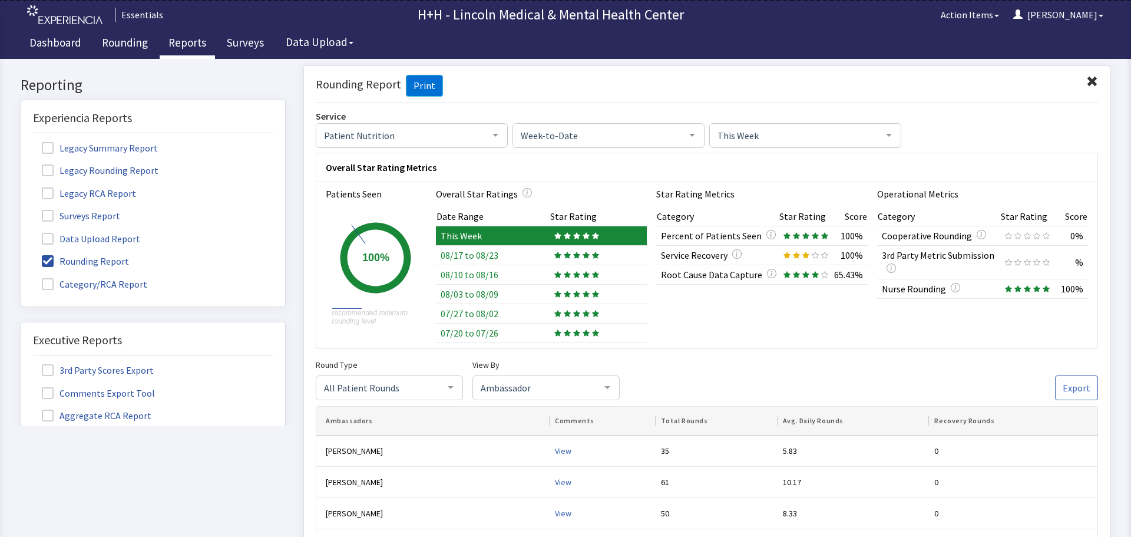
click at [1086, 78] on span at bounding box center [1092, 81] width 12 height 12
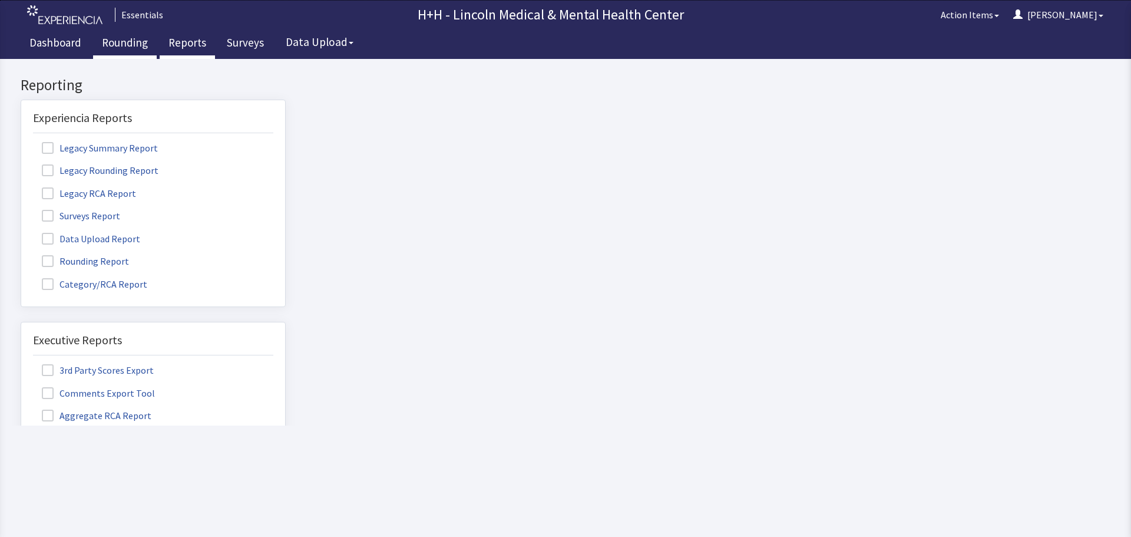
click at [137, 39] on link "Rounding" at bounding box center [125, 43] width 64 height 29
